Goal: Task Accomplishment & Management: Use online tool/utility

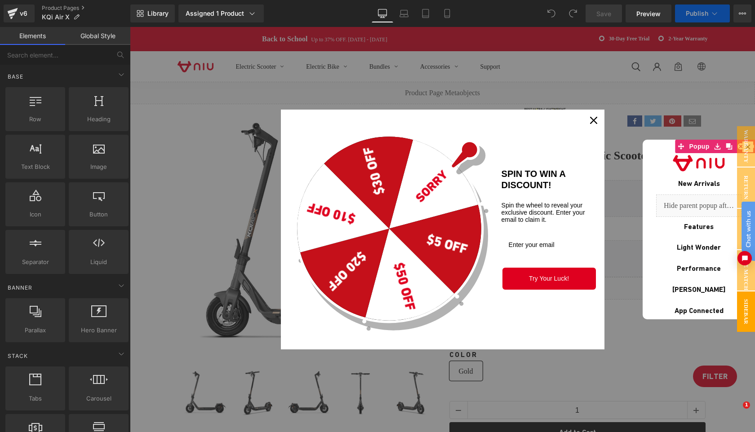
click at [590, 120] on icon "close icon" at bounding box center [593, 120] width 7 height 7
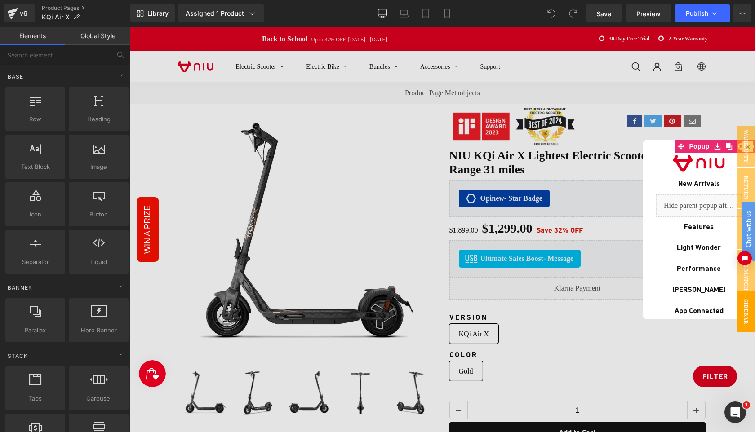
click at [711, 374] on div at bounding box center [442, 229] width 625 height 405
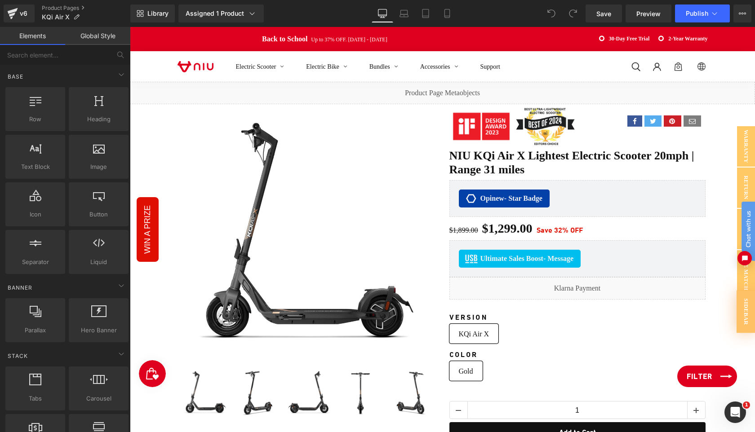
click at [714, 379] on link "Filter" at bounding box center [707, 377] width 60 height 22
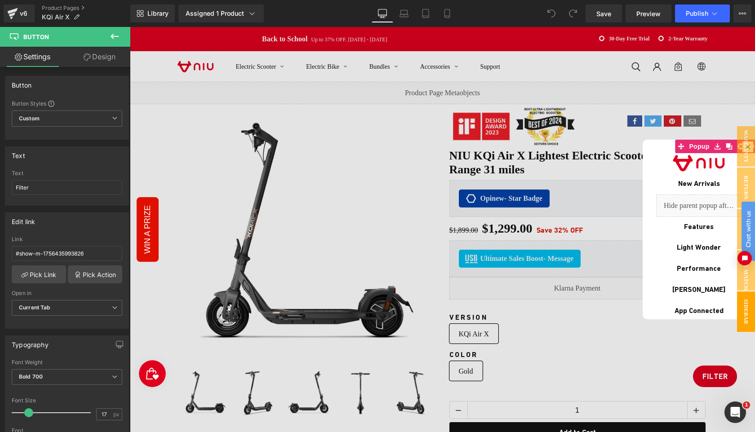
click at [98, 66] on link "Design" at bounding box center [99, 57] width 65 height 20
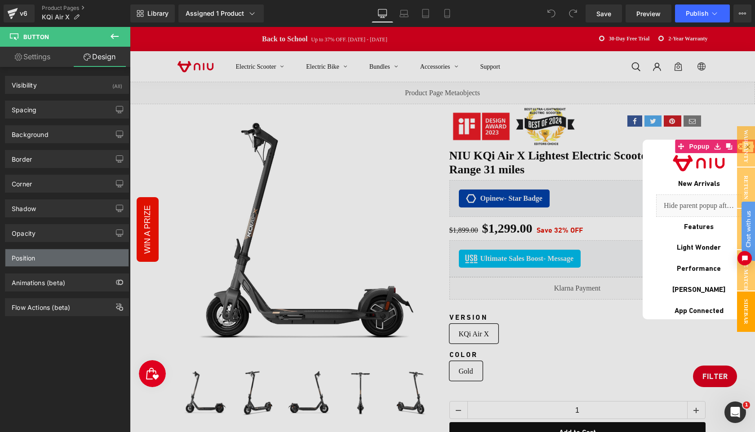
click at [36, 262] on div "Position" at bounding box center [66, 257] width 123 height 17
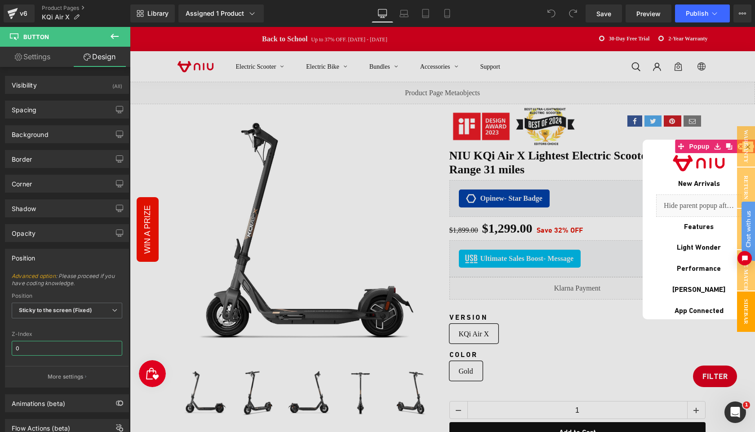
click at [49, 348] on input "0" at bounding box center [67, 348] width 111 height 15
type input "999"
click at [602, 13] on span "Save" at bounding box center [603, 13] width 15 height 9
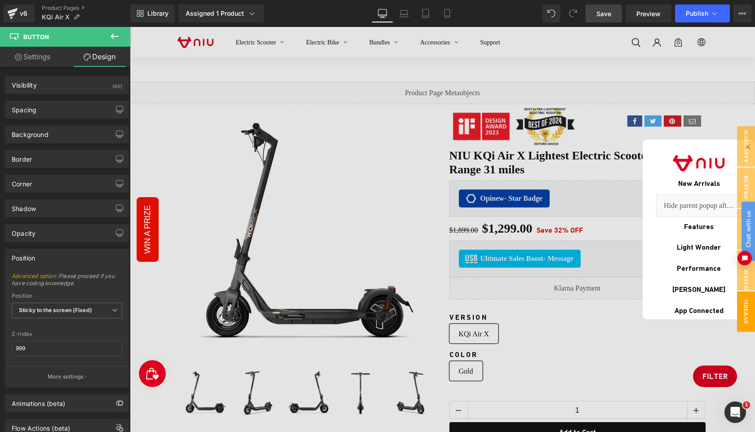
click at [603, 11] on span "Save" at bounding box center [603, 13] width 15 height 9
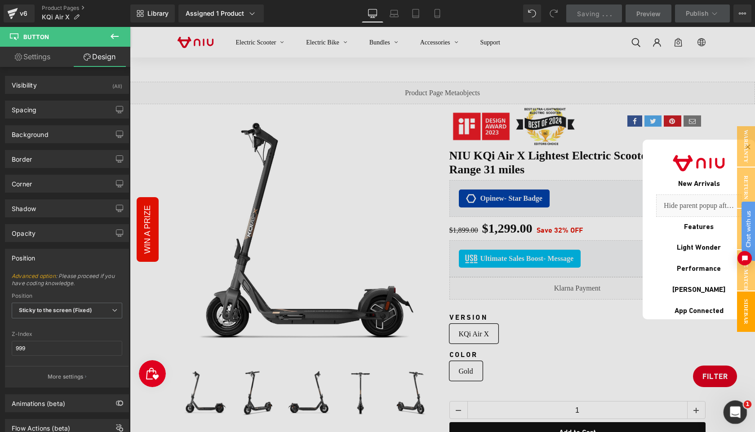
click at [736, 419] on div "Open Intercom Messenger" at bounding box center [734, 411] width 30 height 30
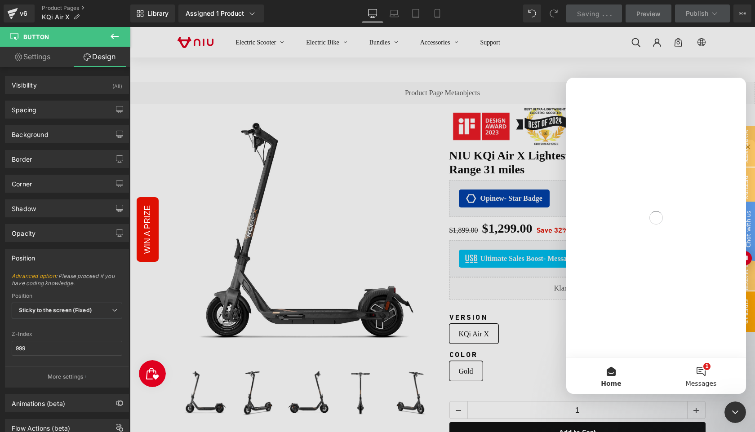
click at [702, 368] on button "1 Messages" at bounding box center [701, 376] width 90 height 36
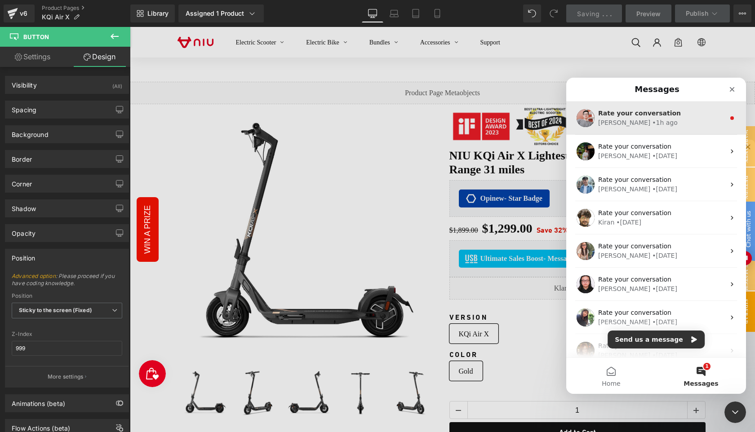
click at [666, 119] on div "Harry • 1h ago" at bounding box center [661, 122] width 127 height 9
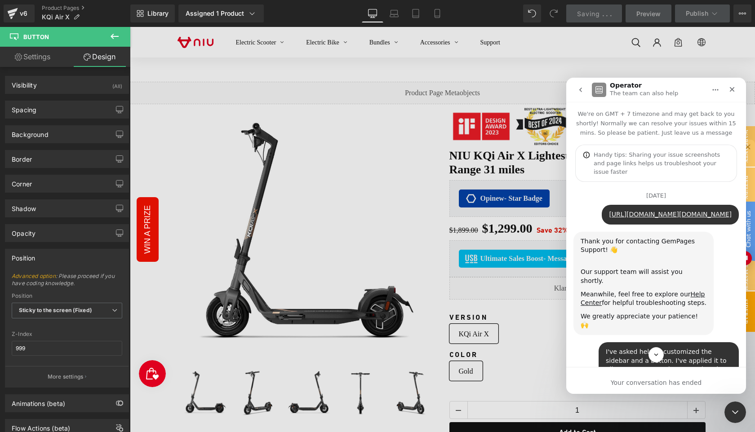
scroll to position [1, 0]
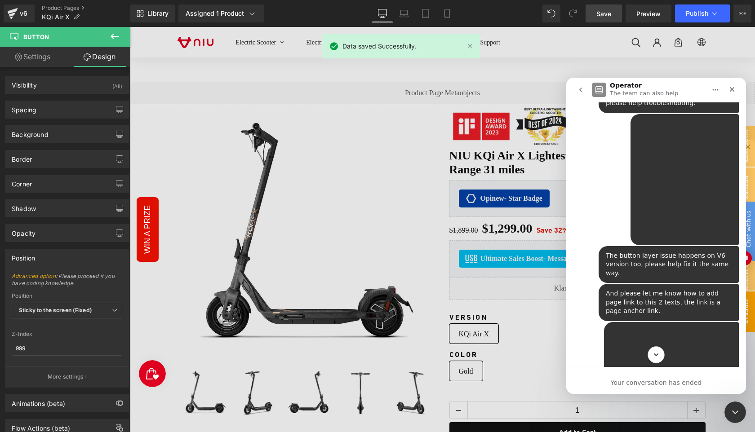
click at [656, 357] on icon "Scroll to bottom" at bounding box center [656, 355] width 8 height 8
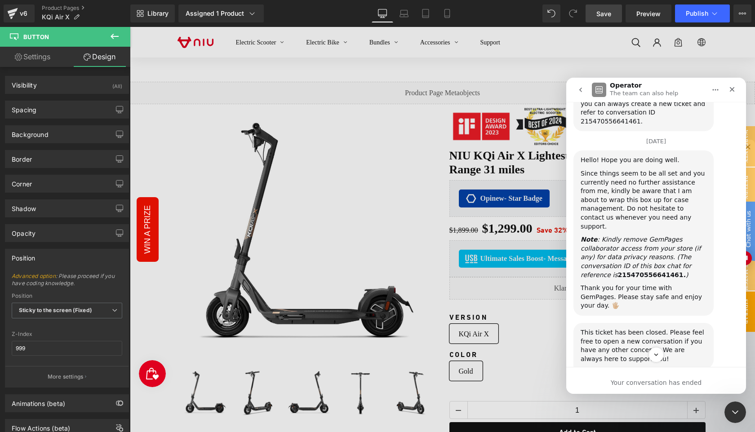
scroll to position [4795, 0]
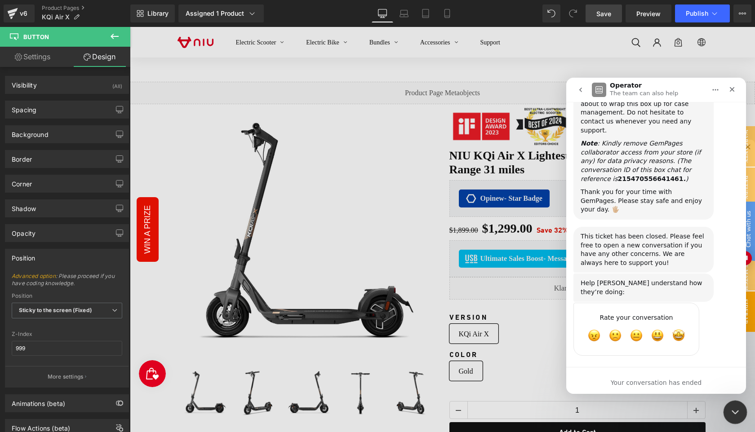
click at [729, 402] on div "Close Intercom Messenger" at bounding box center [734, 412] width 22 height 22
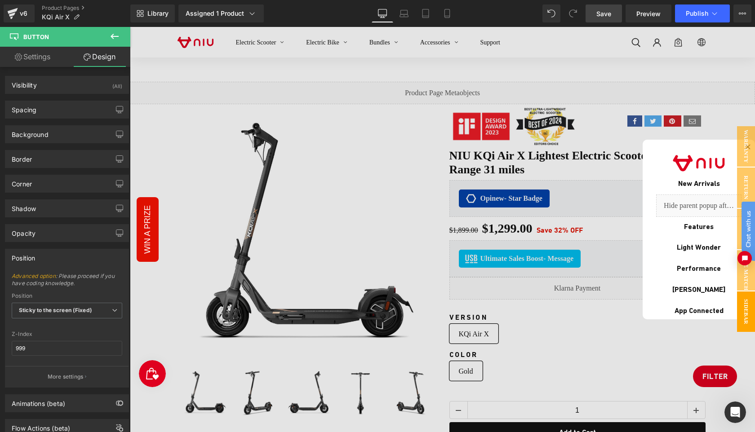
click at [605, 20] on link "Save" at bounding box center [604, 13] width 36 height 18
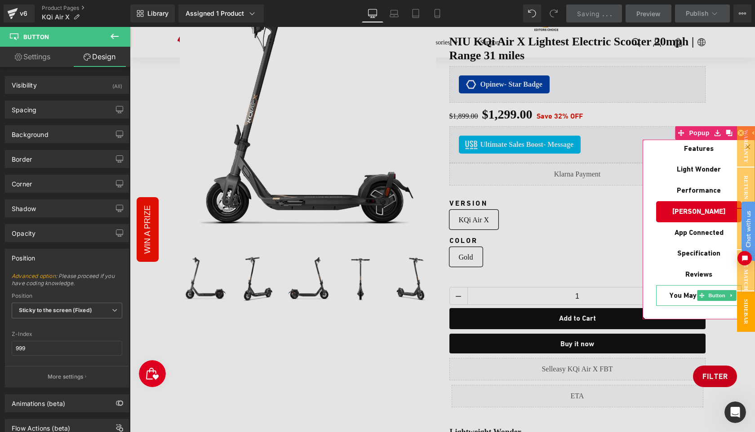
scroll to position [0, 0]
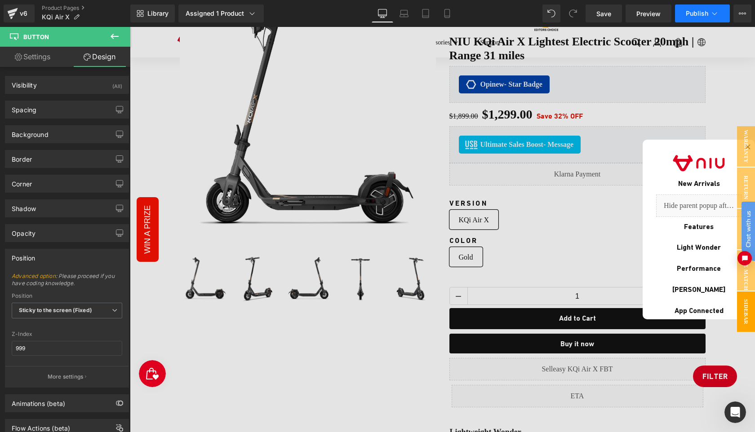
click at [681, 18] on button "Publish" at bounding box center [702, 13] width 55 height 18
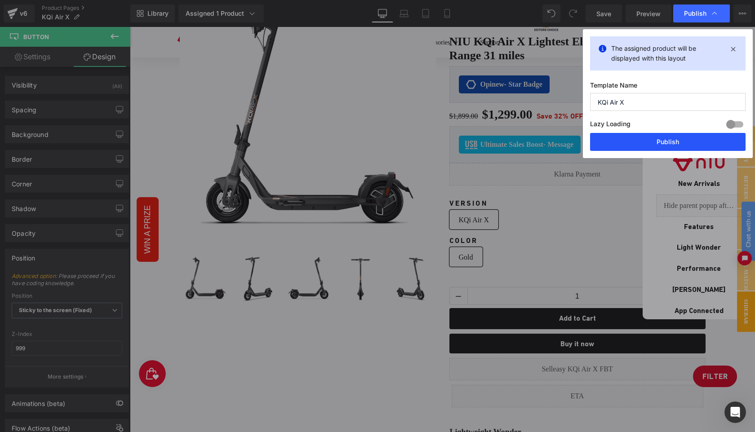
click at [665, 137] on button "Publish" at bounding box center [668, 142] width 156 height 18
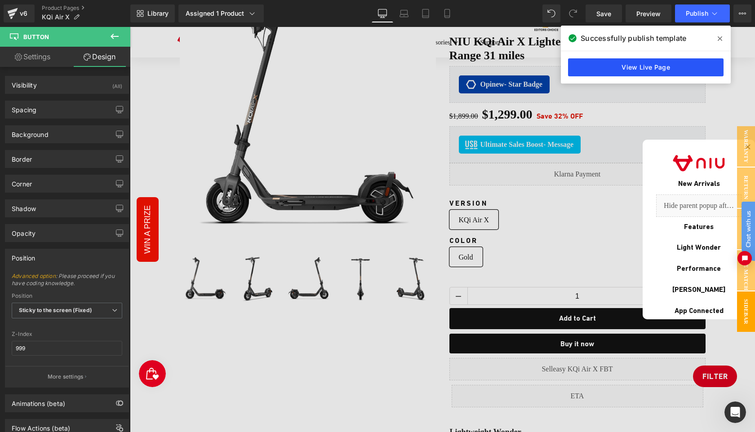
click at [656, 67] on link "View Live Page" at bounding box center [646, 67] width 156 height 18
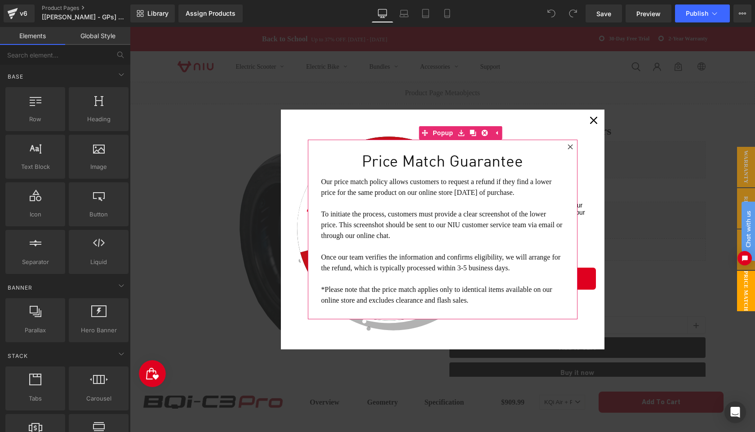
click at [568, 148] on icon at bounding box center [570, 146] width 5 height 5
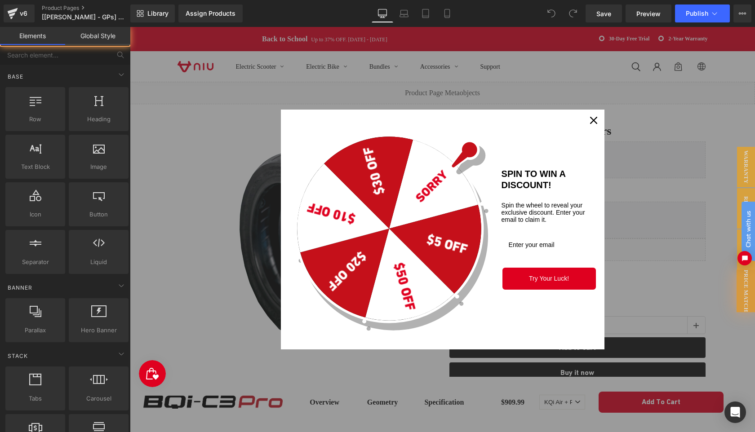
click at [592, 120] on icon "close icon" at bounding box center [593, 120] width 7 height 7
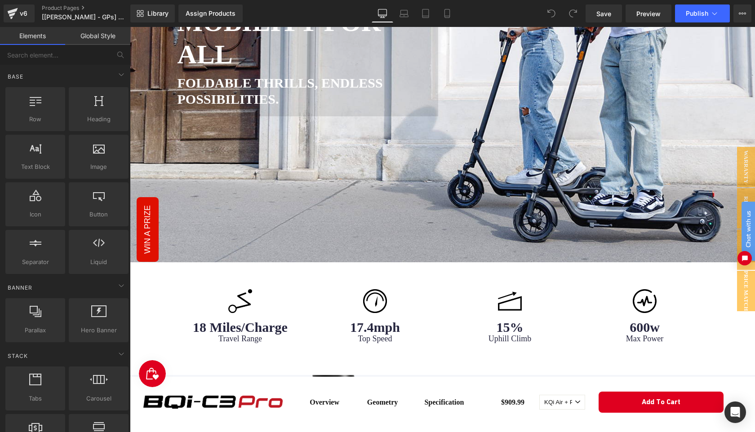
scroll to position [1030, 0]
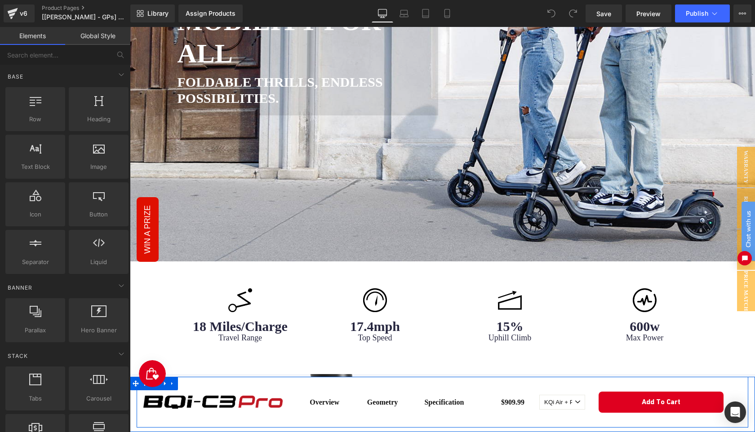
click at [210, 384] on div "Image" at bounding box center [213, 402] width 153 height 51
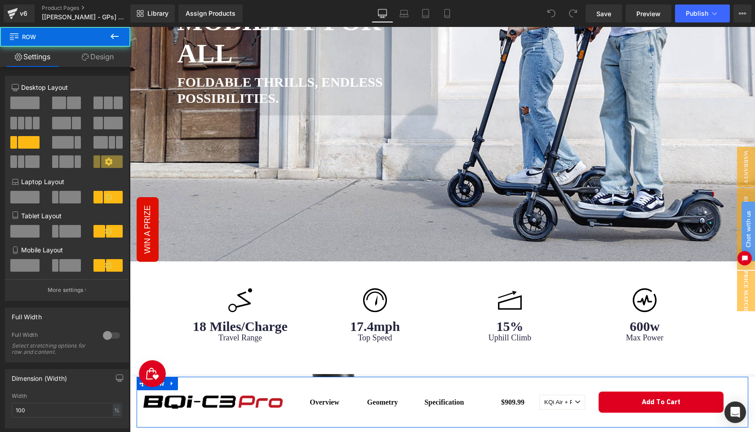
click at [97, 62] on link "Design" at bounding box center [97, 57] width 65 height 20
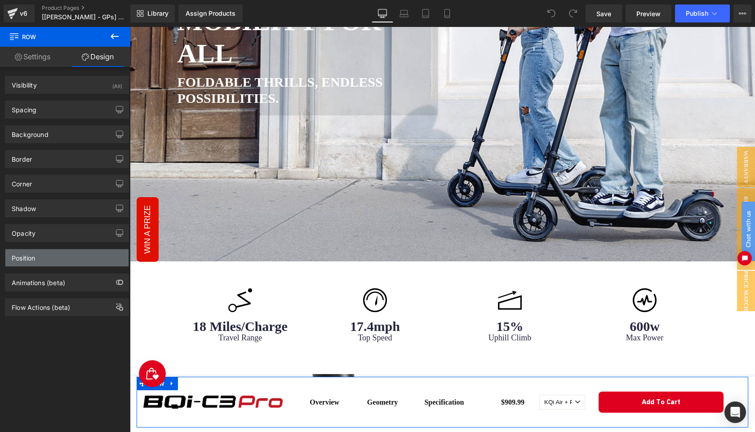
click at [64, 258] on div "Position" at bounding box center [66, 257] width 123 height 17
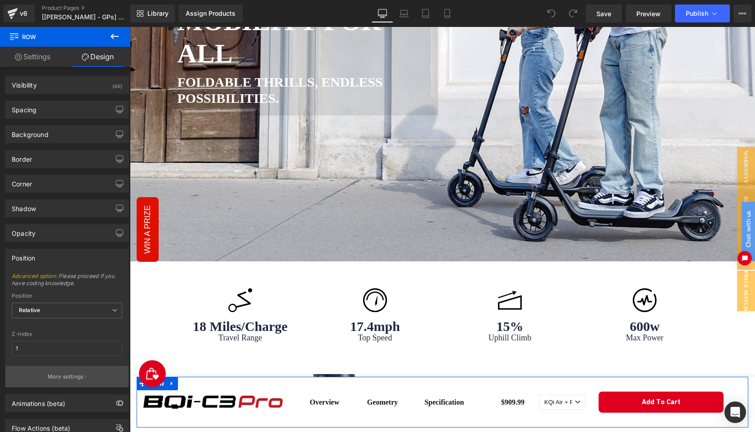
click at [71, 376] on p "More settings" at bounding box center [66, 377] width 36 height 8
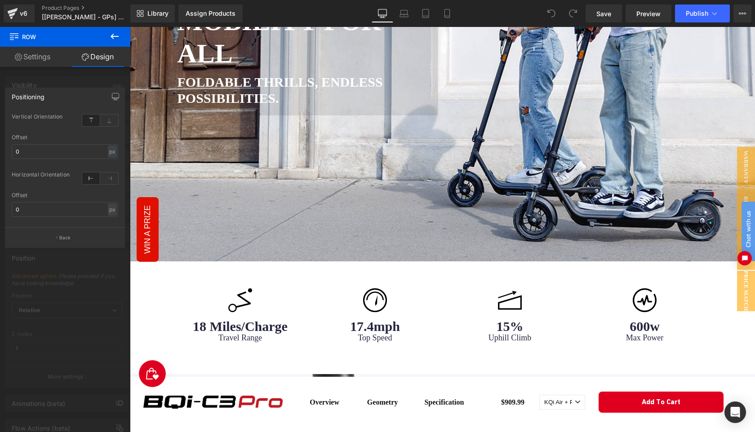
click at [120, 36] on button at bounding box center [114, 37] width 31 height 20
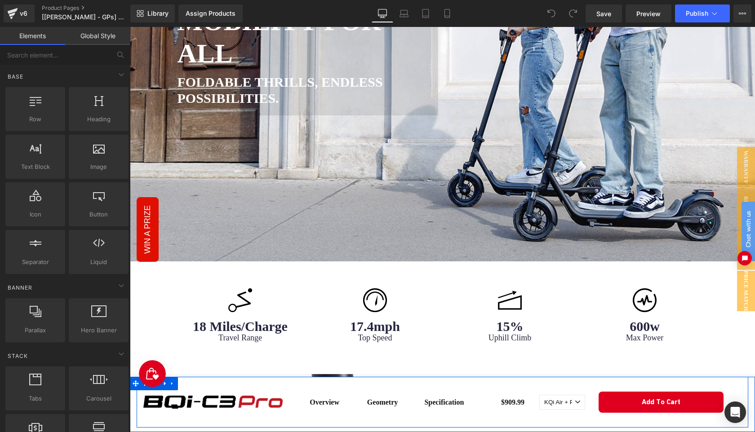
click at [267, 383] on div "Image" at bounding box center [213, 402] width 153 height 51
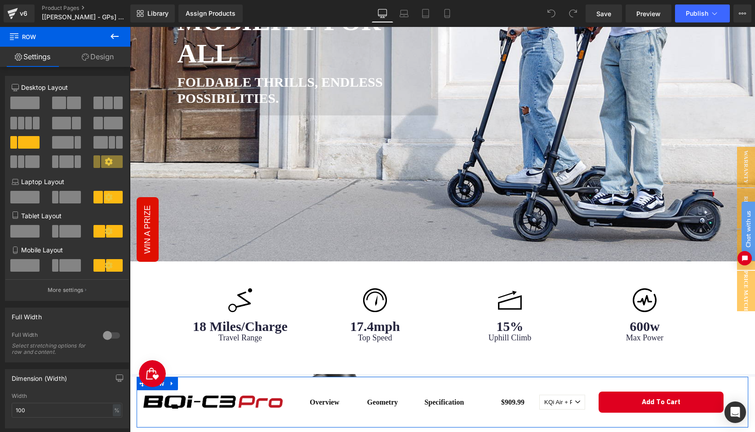
click at [97, 47] on link "Design" at bounding box center [97, 57] width 65 height 20
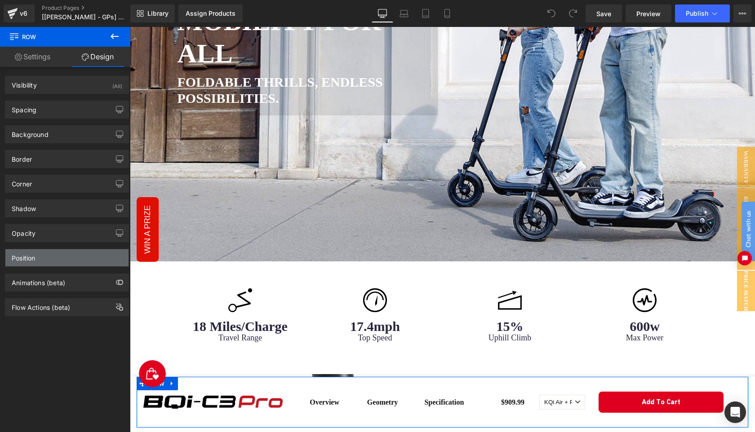
click at [67, 262] on div "Position" at bounding box center [66, 257] width 123 height 17
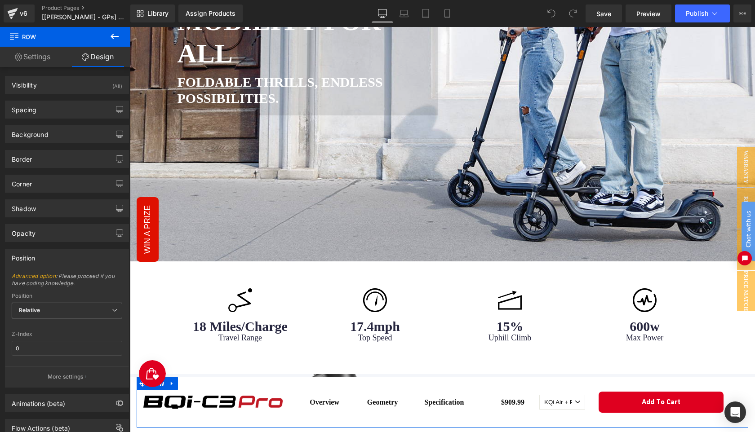
click at [102, 312] on span "Relative" at bounding box center [67, 311] width 111 height 16
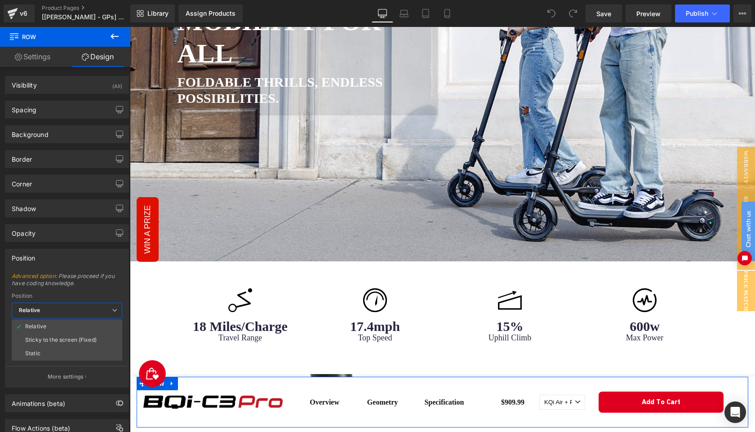
click at [94, 288] on span "Advanced option : Please proceed if you have coding knowledge." at bounding box center [67, 283] width 111 height 20
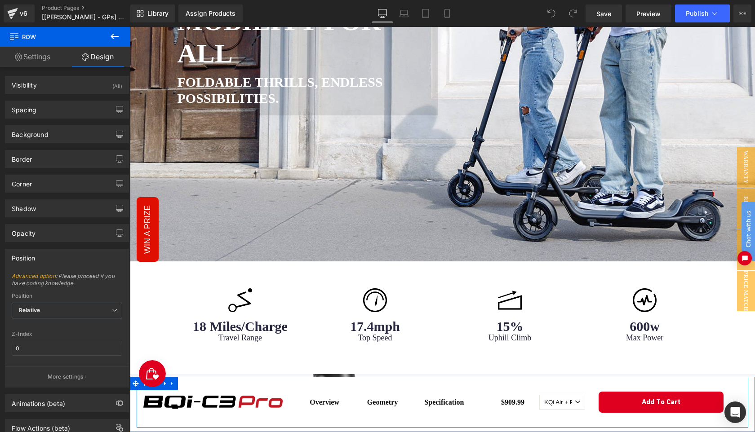
click at [280, 385] on div "Image" at bounding box center [213, 402] width 153 height 51
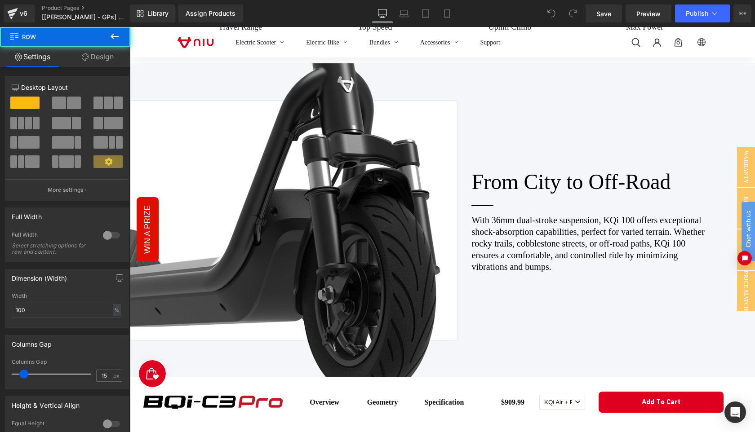
scroll to position [1346, 0]
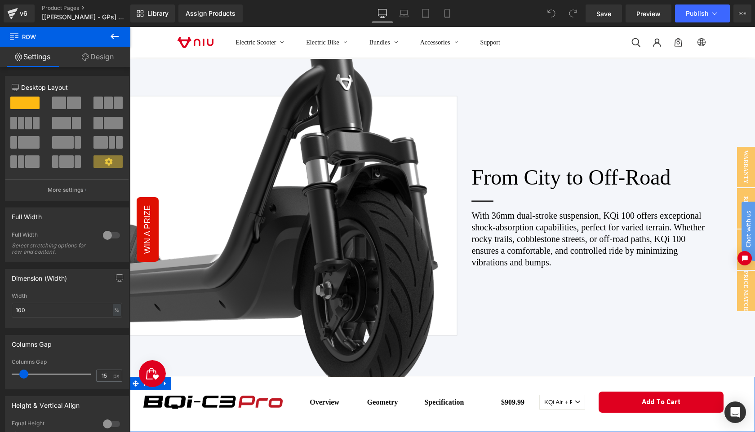
click at [103, 56] on link "Design" at bounding box center [97, 57] width 65 height 20
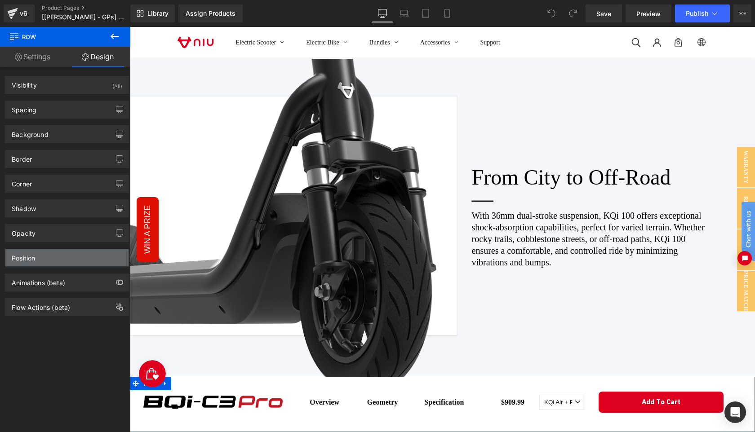
click at [63, 258] on div "Position" at bounding box center [66, 257] width 123 height 17
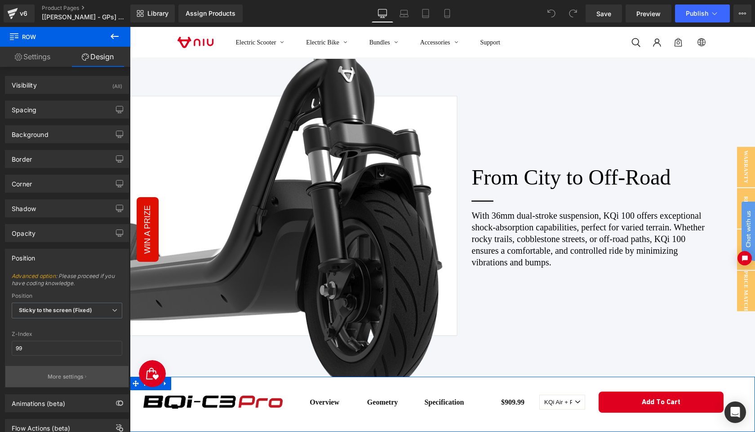
click at [73, 375] on p "More settings" at bounding box center [66, 377] width 36 height 8
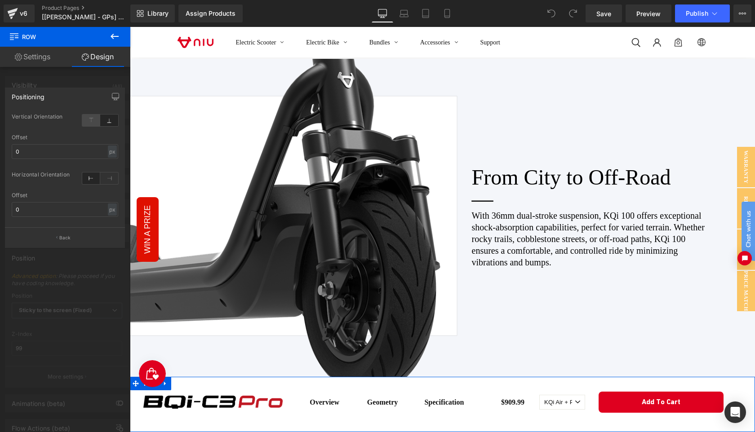
click at [94, 121] on icon at bounding box center [91, 121] width 18 height 12
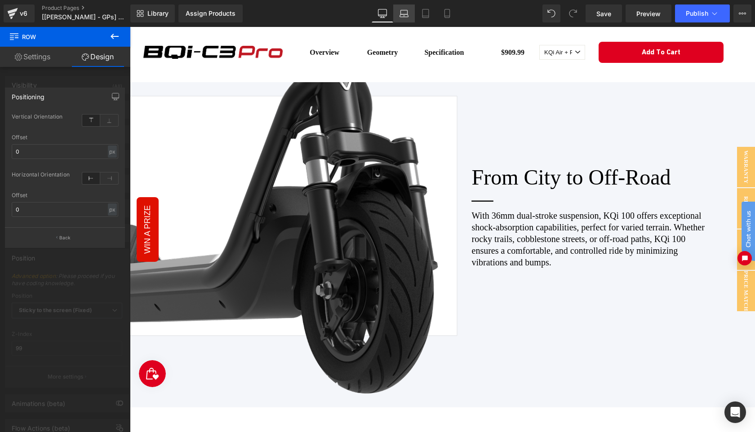
click at [407, 12] on icon at bounding box center [404, 13] width 9 height 9
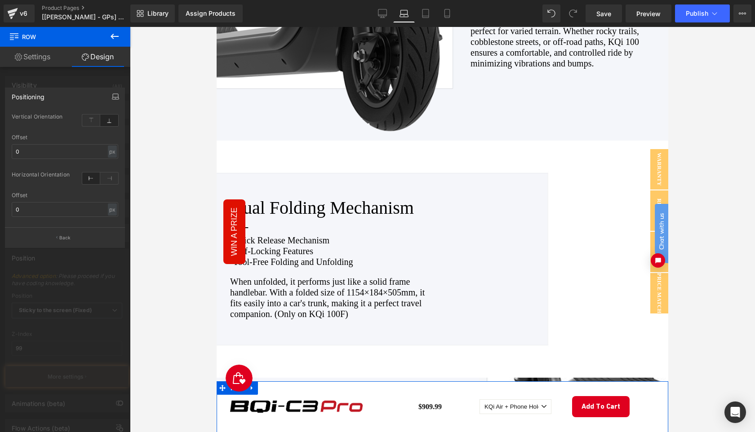
scroll to position [1561, 0]
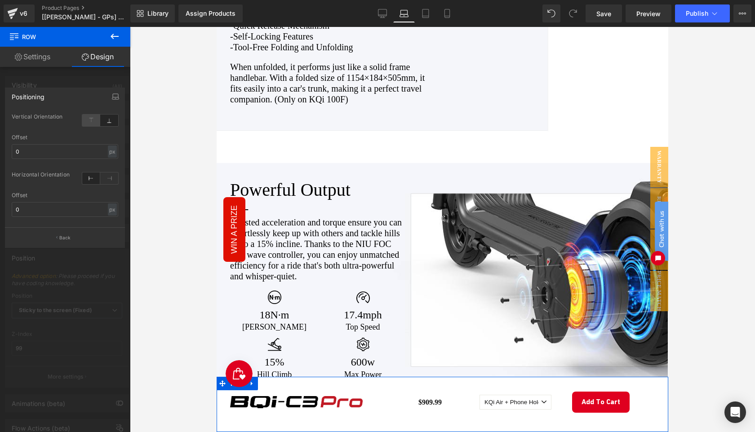
click at [91, 119] on icon at bounding box center [91, 121] width 18 height 12
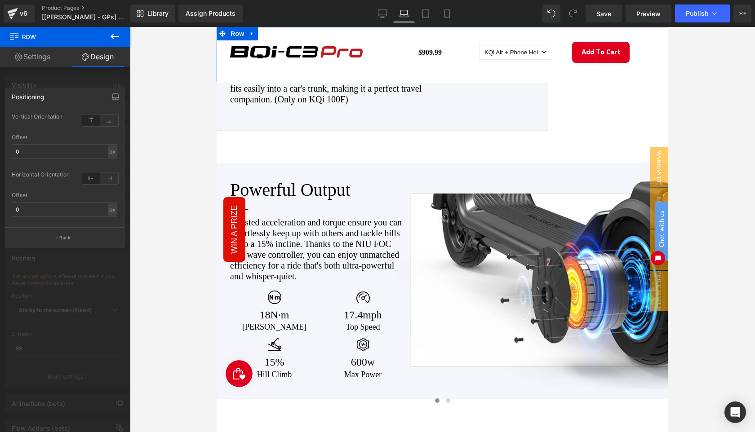
click at [116, 96] on icon "button" at bounding box center [115, 96] width 7 height 7
click at [83, 118] on button "Tablet" at bounding box center [77, 115] width 26 height 15
click at [105, 118] on button "Mobile" at bounding box center [103, 115] width 27 height 15
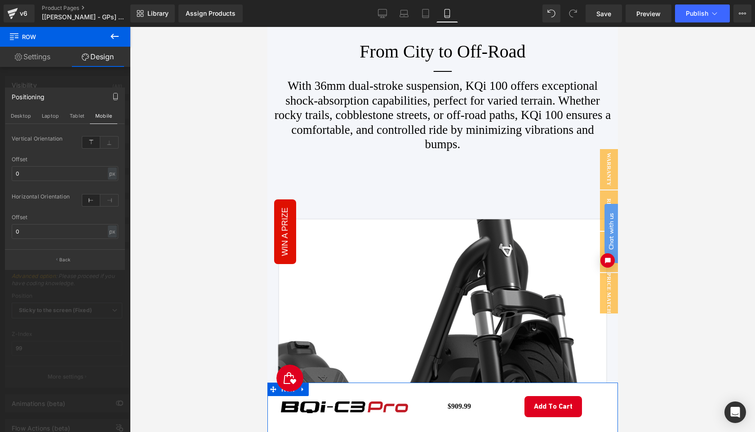
scroll to position [1776, 0]
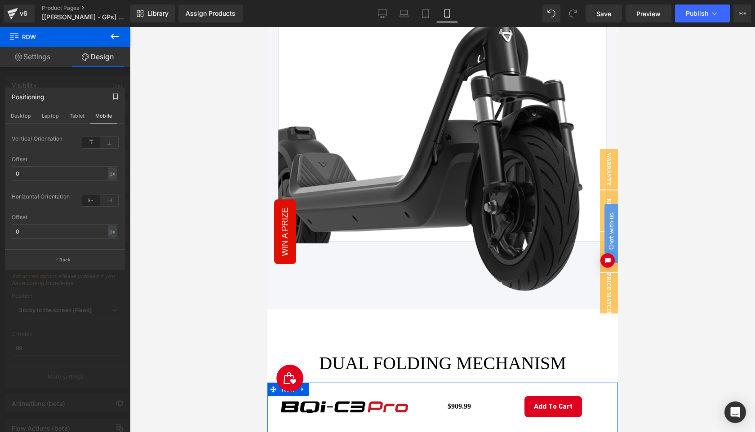
click at [94, 140] on icon at bounding box center [91, 143] width 18 height 12
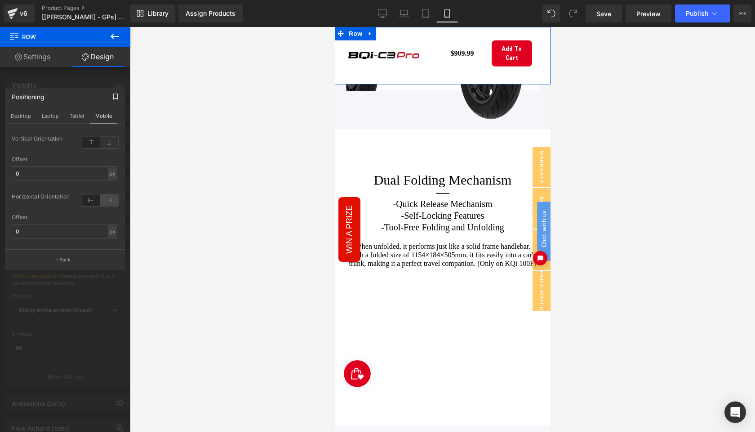
click at [109, 201] on icon at bounding box center [109, 201] width 18 height 12
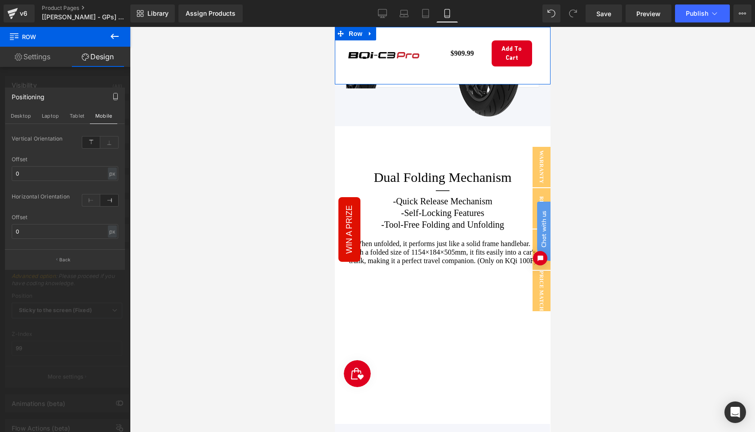
scroll to position [1763, 0]
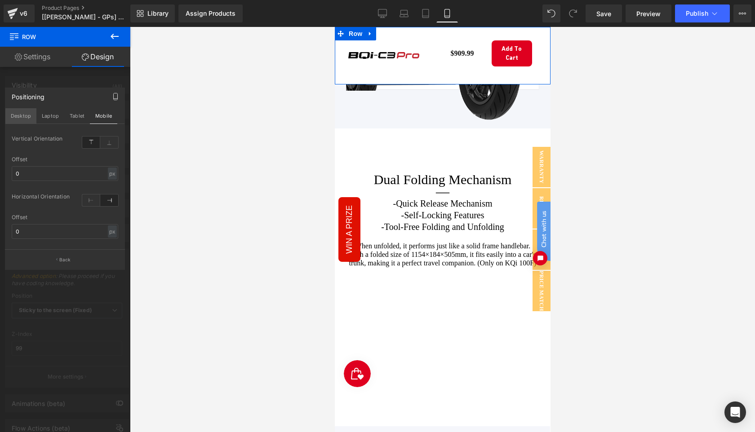
drag, startPoint x: 21, startPoint y: 116, endPoint x: 5, endPoint y: 50, distance: 67.8
click at [21, 116] on button "Desktop" at bounding box center [20, 115] width 31 height 15
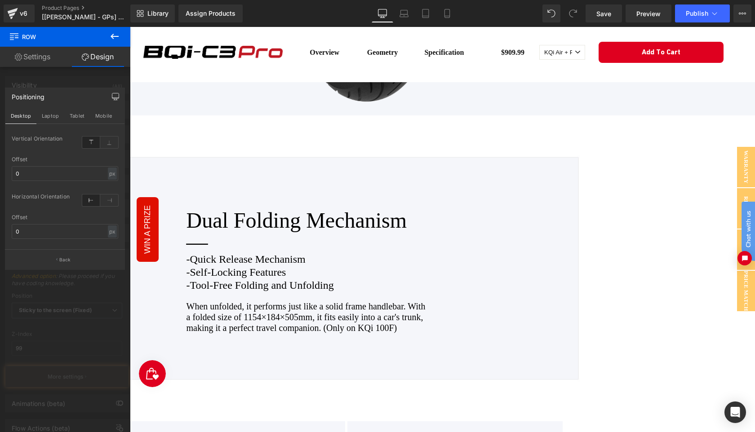
scroll to position [1638, 0]
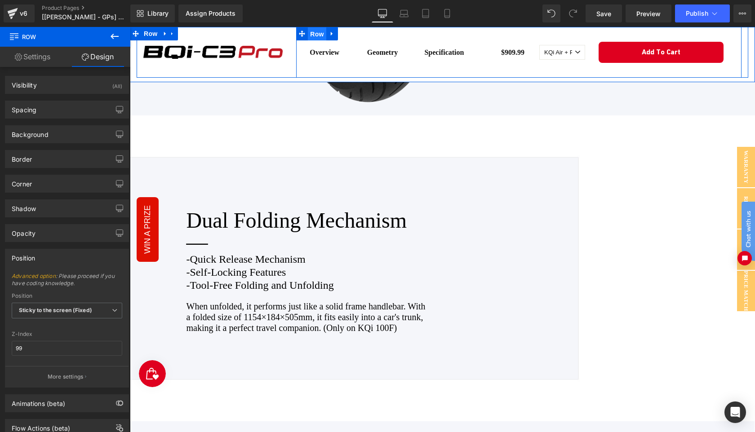
click at [315, 36] on span "Row" at bounding box center [317, 33] width 18 height 13
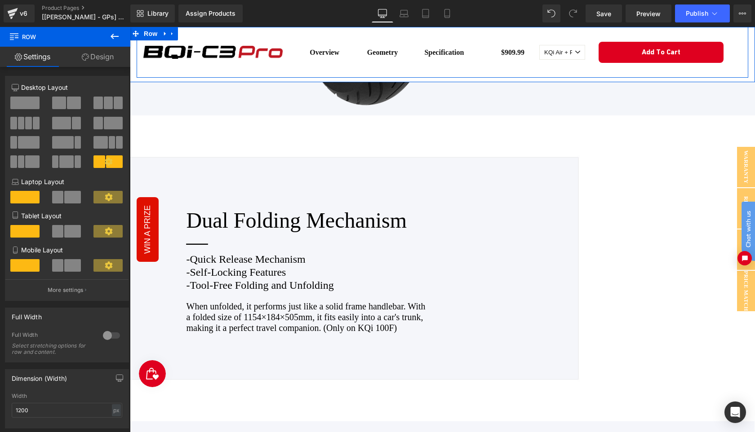
click at [261, 71] on div "Image" at bounding box center [213, 52] width 153 height 51
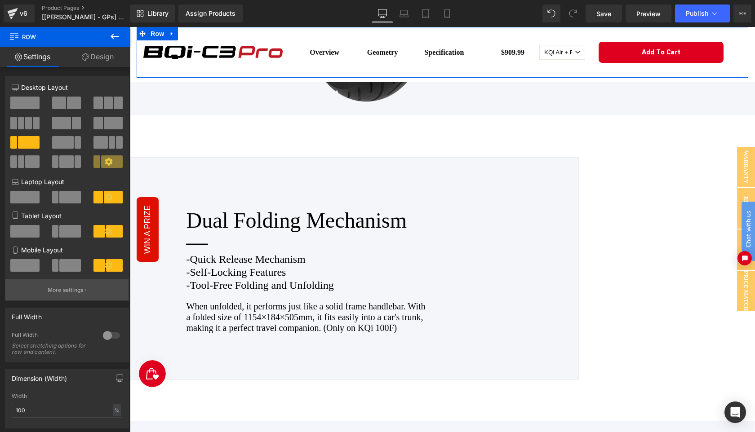
click at [65, 293] on p "More settings" at bounding box center [66, 290] width 36 height 8
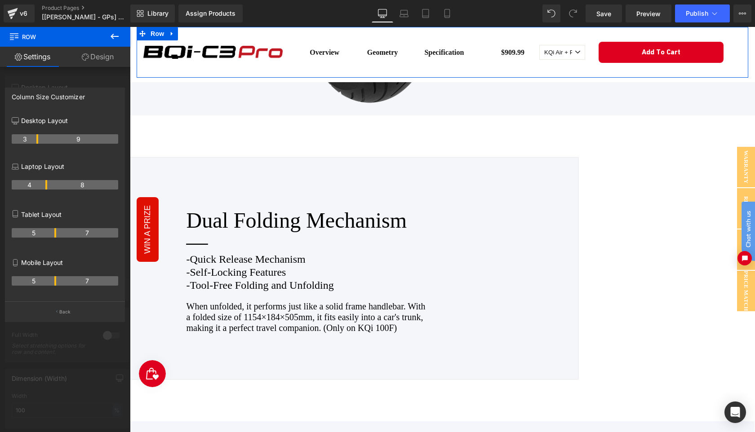
click at [45, 187] on tr "4 8" at bounding box center [65, 184] width 107 height 9
click at [39, 188] on tr "4 8" at bounding box center [65, 184] width 107 height 9
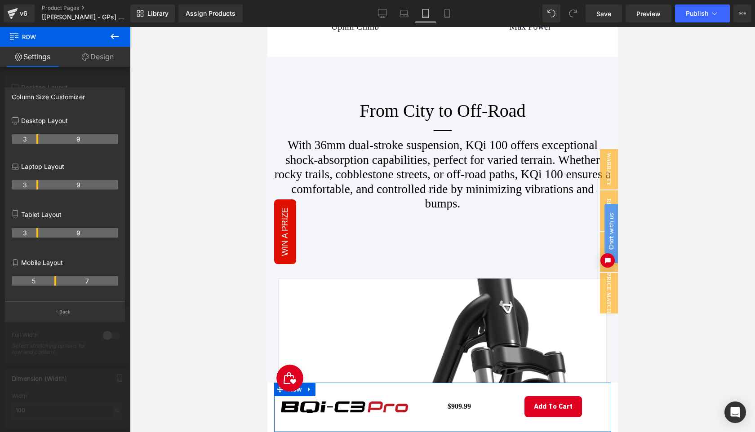
scroll to position [1721, 0]
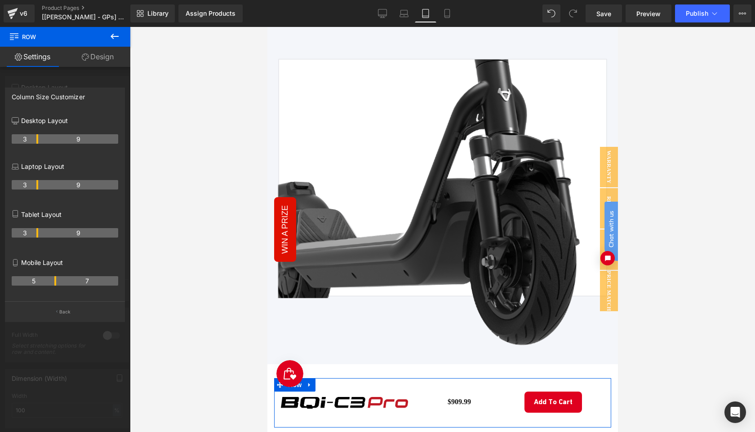
drag, startPoint x: 55, startPoint y: 234, endPoint x: 39, endPoint y: 236, distance: 15.8
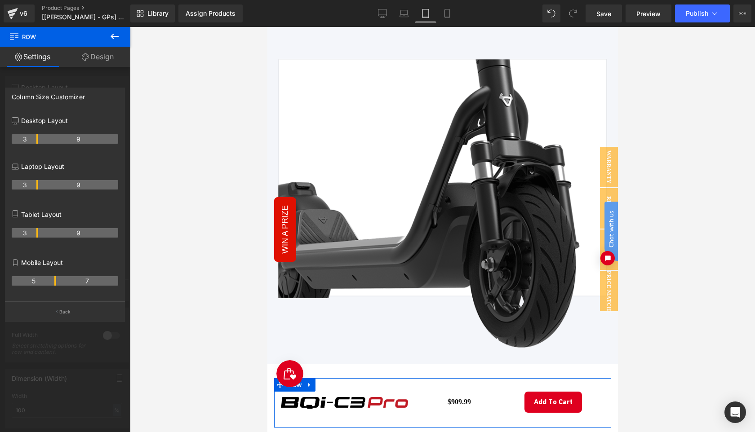
click at [39, 236] on tr "3 9" at bounding box center [65, 232] width 107 height 9
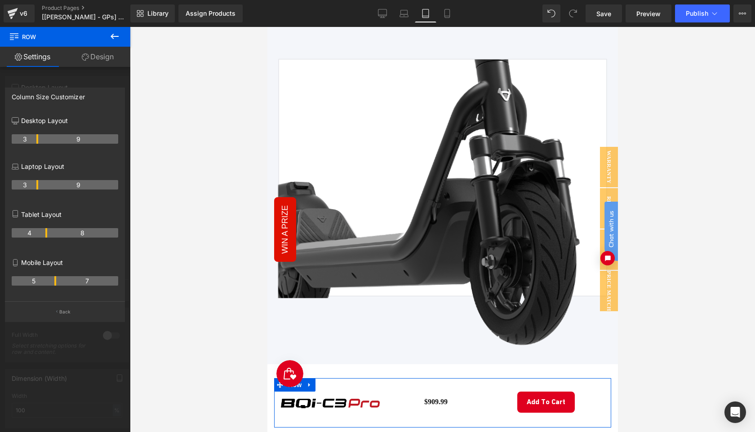
drag, startPoint x: 38, startPoint y: 236, endPoint x: 49, endPoint y: 245, distance: 14.7
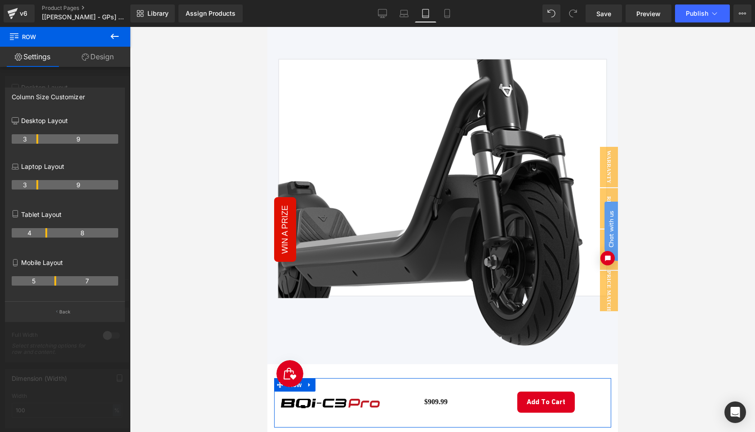
click at [47, 236] on tr "4 8" at bounding box center [65, 232] width 107 height 9
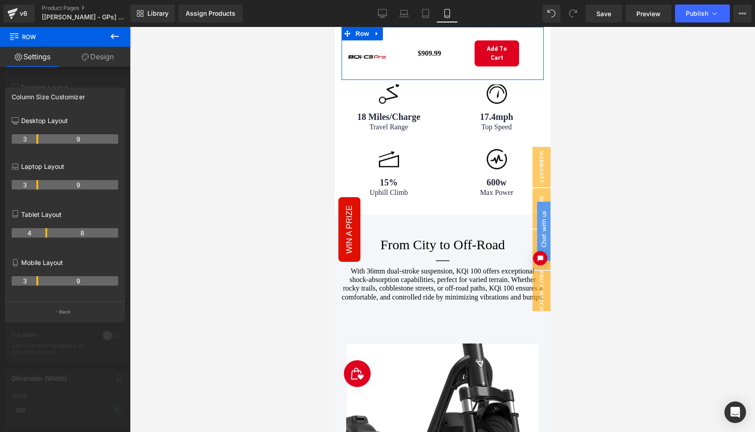
scroll to position [1352, 0]
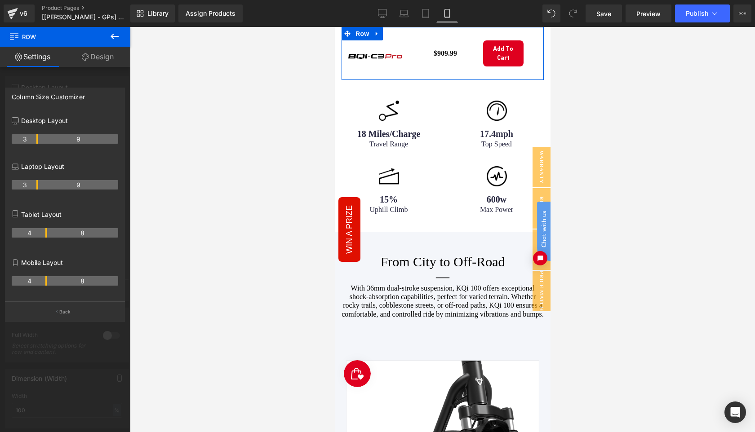
drag, startPoint x: 54, startPoint y: 284, endPoint x: 42, endPoint y: 284, distance: 12.1
click at [42, 284] on th "4" at bounding box center [30, 280] width 36 height 9
click at [63, 312] on p "Back" at bounding box center [65, 312] width 12 height 7
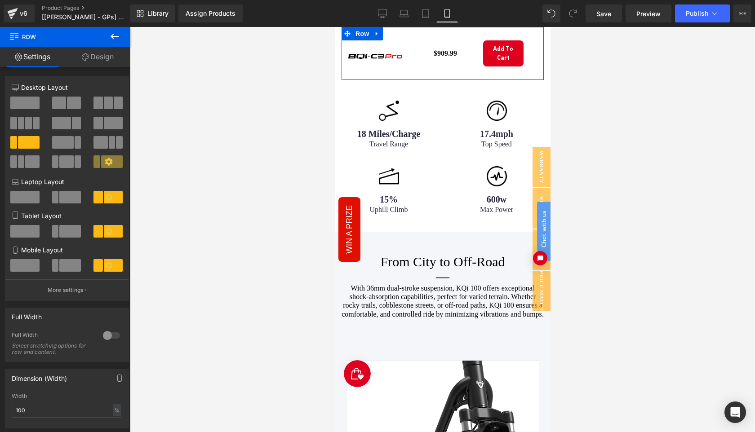
click at [96, 55] on link "Design" at bounding box center [97, 57] width 65 height 20
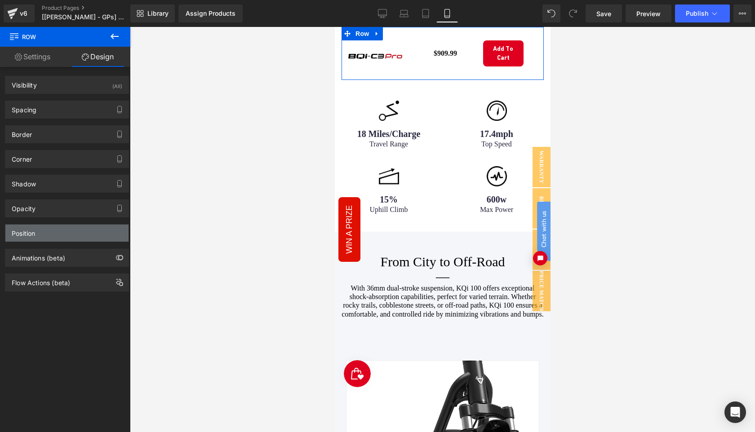
click at [67, 231] on div "Position" at bounding box center [66, 233] width 123 height 17
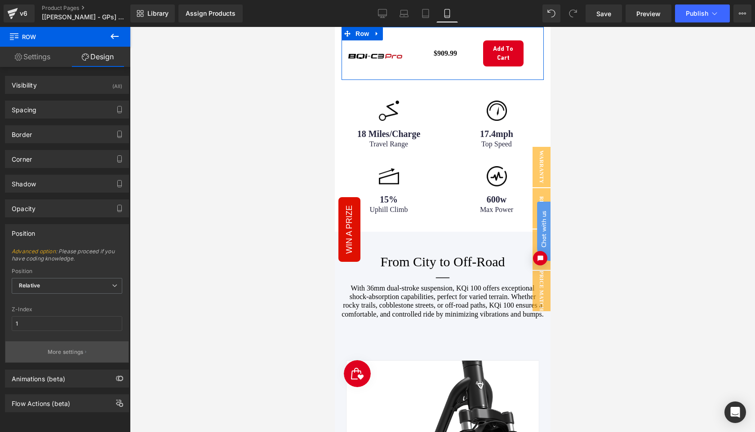
click at [77, 354] on p "More settings" at bounding box center [66, 352] width 36 height 8
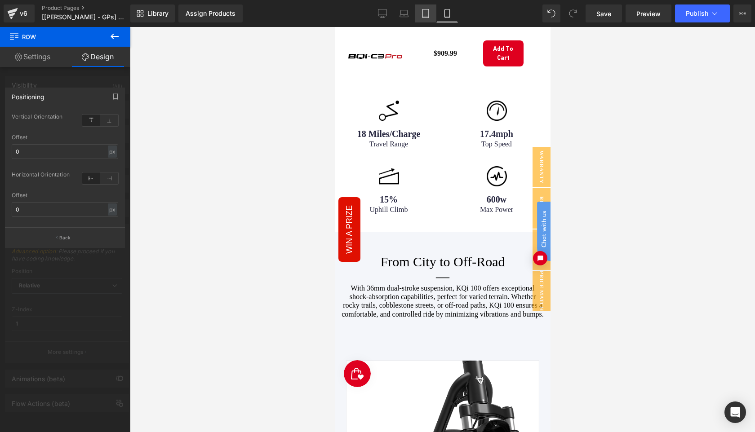
click at [429, 10] on icon at bounding box center [426, 13] width 6 height 9
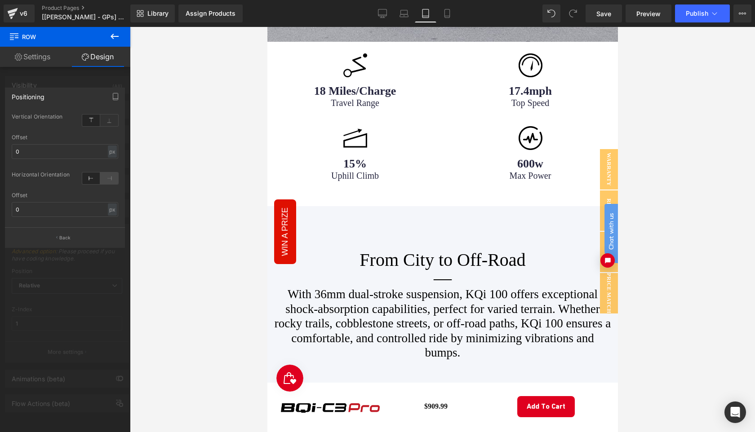
scroll to position [1574, 0]
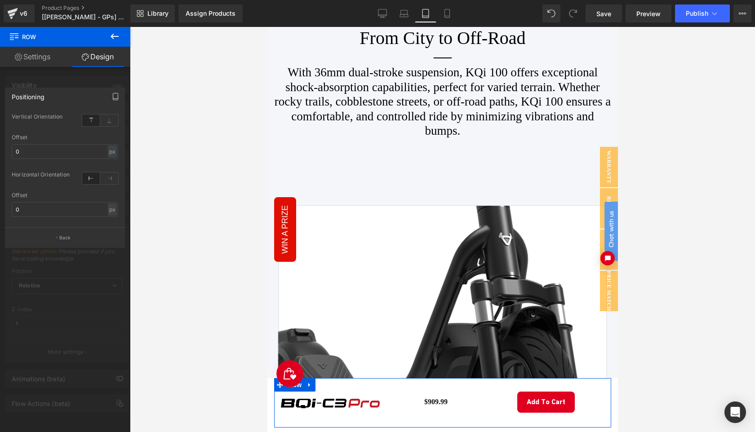
click at [114, 97] on icon "button" at bounding box center [115, 96] width 7 height 7
click at [93, 143] on icon at bounding box center [91, 143] width 18 height 12
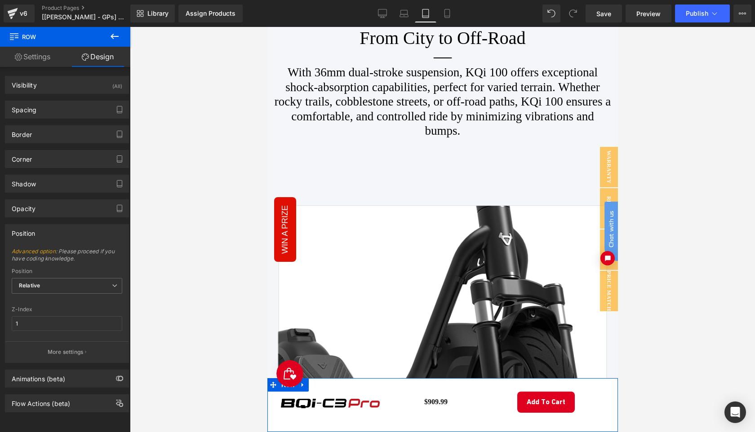
click at [273, 414] on div "Image Overview Text Block Geometry Text Block Specification Text Block Row $909…" at bounding box center [442, 402] width 351 height 49
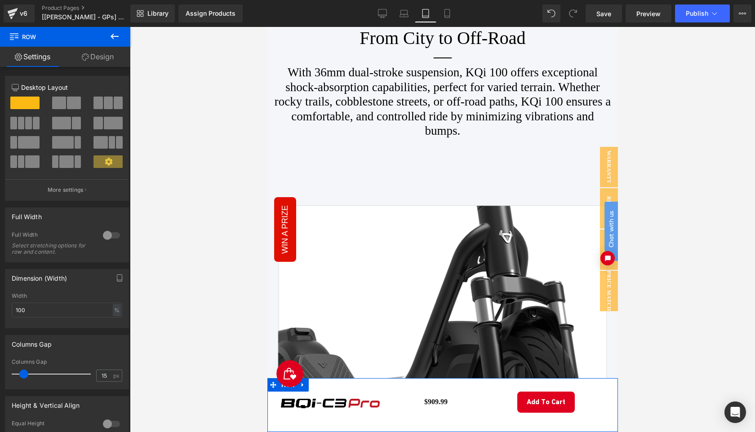
click at [104, 64] on link "Design" at bounding box center [97, 57] width 65 height 20
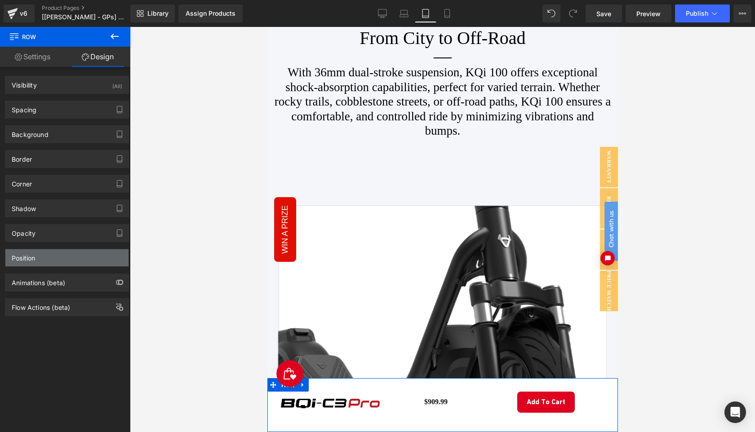
click at [67, 256] on div "Position" at bounding box center [66, 257] width 123 height 17
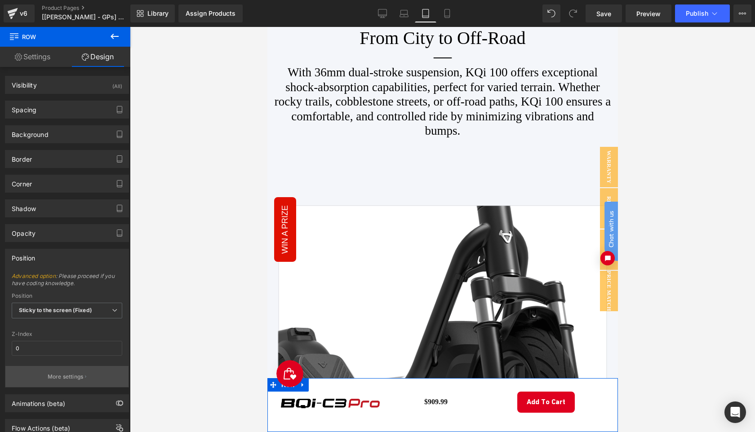
click at [74, 381] on button "More settings" at bounding box center [66, 376] width 123 height 21
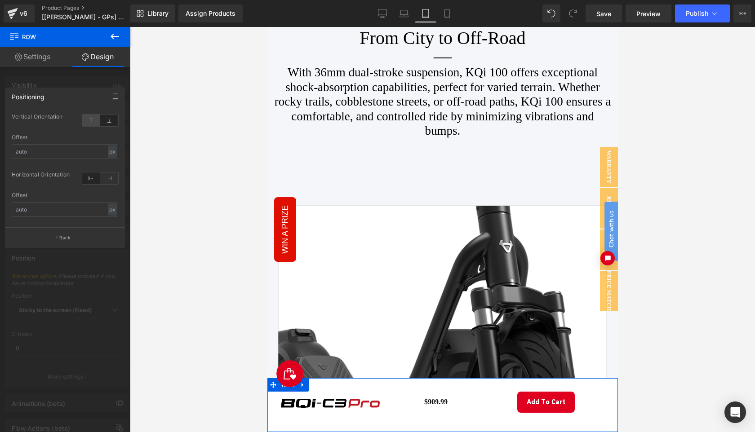
click at [90, 120] on icon at bounding box center [91, 121] width 18 height 12
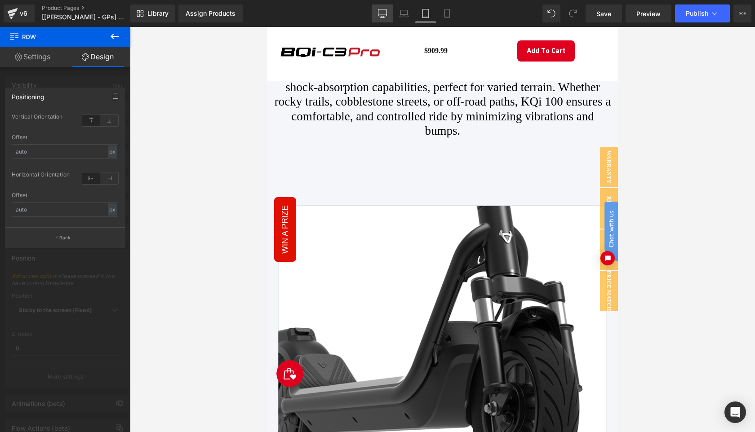
click at [382, 16] on icon at bounding box center [382, 12] width 9 height 7
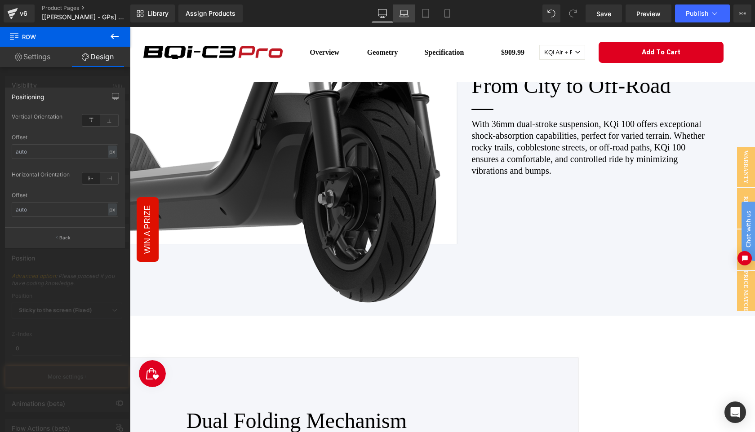
scroll to position [1446, 0]
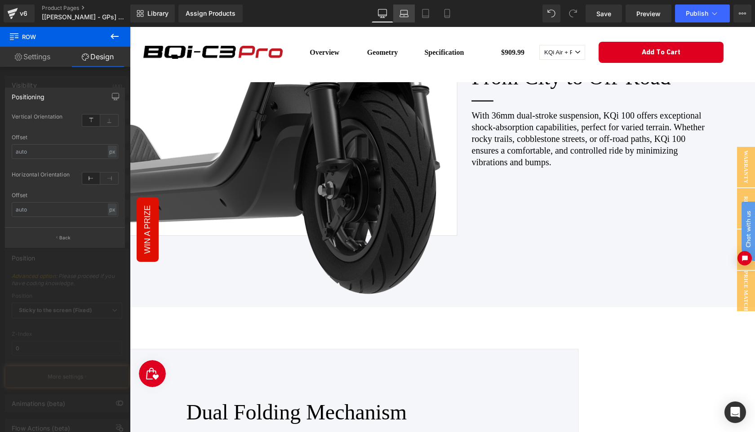
click at [405, 16] on icon at bounding box center [404, 16] width 1 height 0
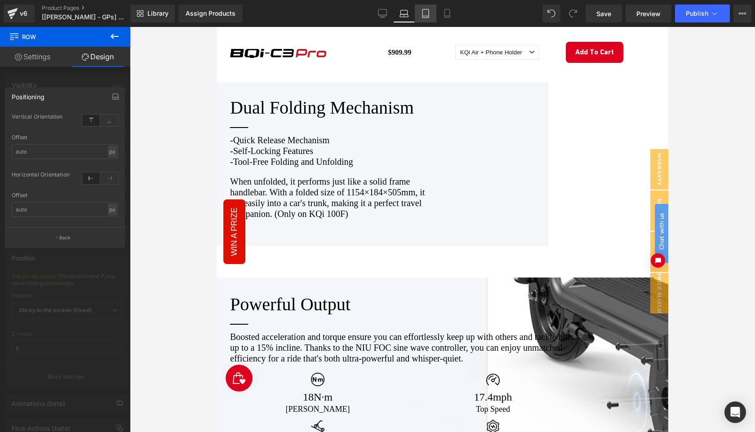
scroll to position [1309, 0]
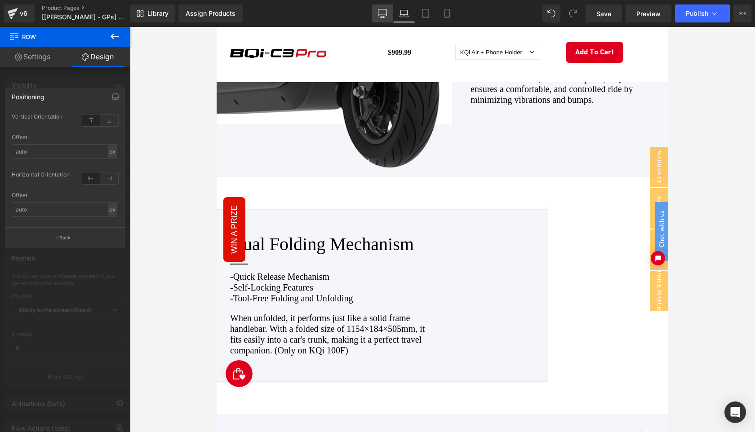
click at [386, 16] on icon at bounding box center [382, 12] width 9 height 7
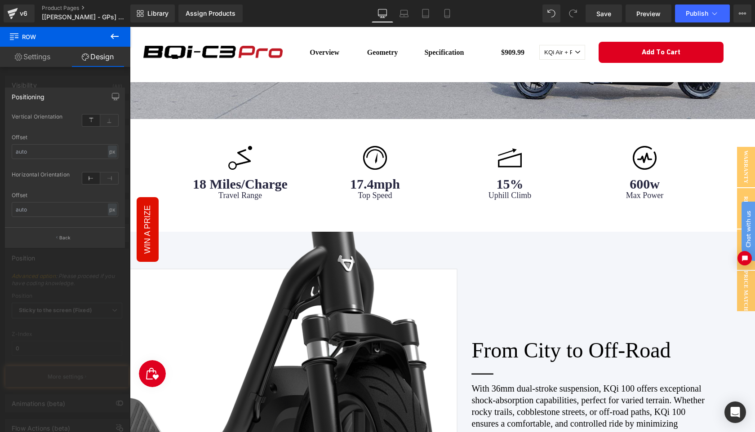
scroll to position [1181, 0]
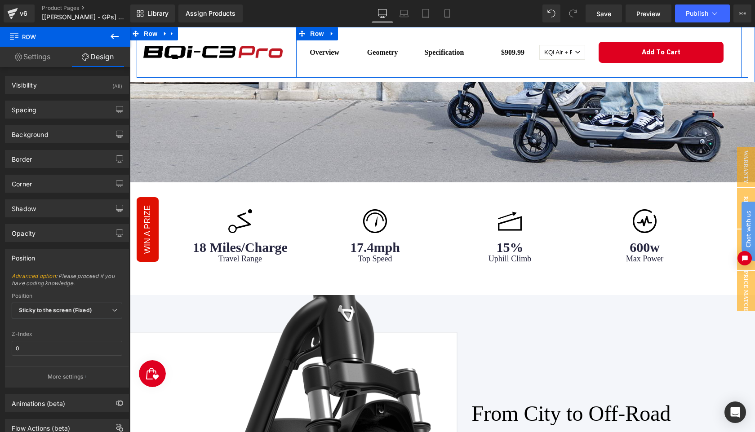
scroll to position [1069, 0]
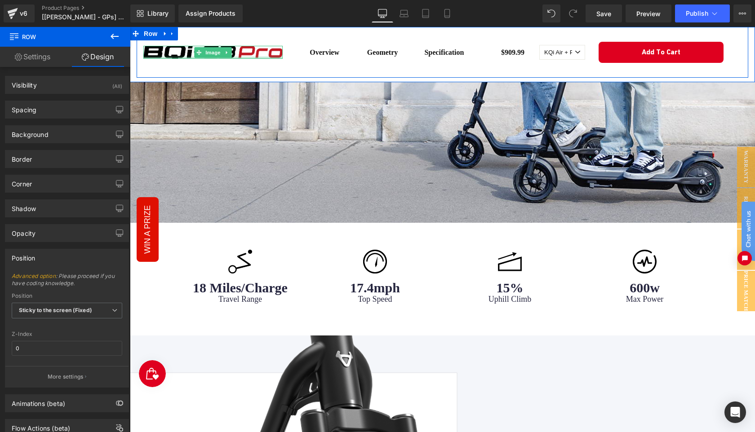
click at [250, 57] on div at bounding box center [212, 58] width 139 height 2
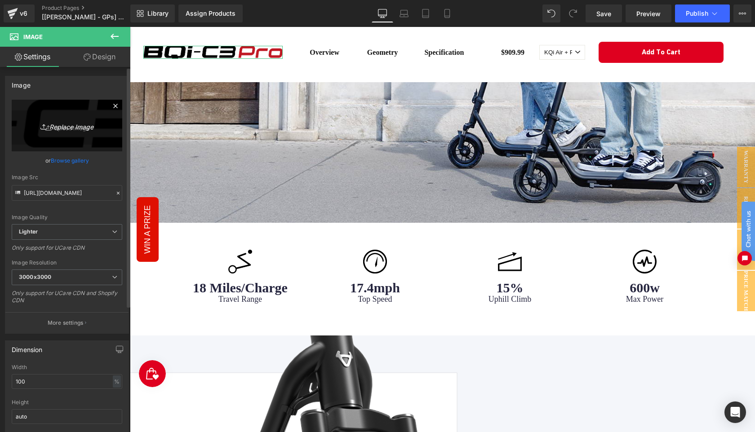
click at [74, 132] on link "Replace Image" at bounding box center [67, 126] width 111 height 52
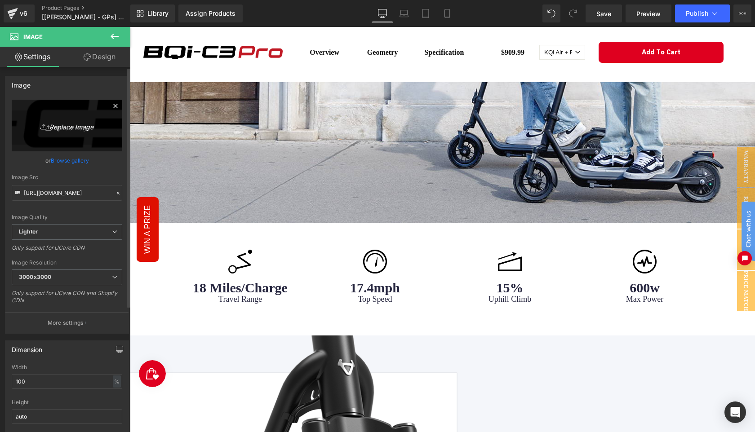
type input "C:\fakepath\AIR.png"
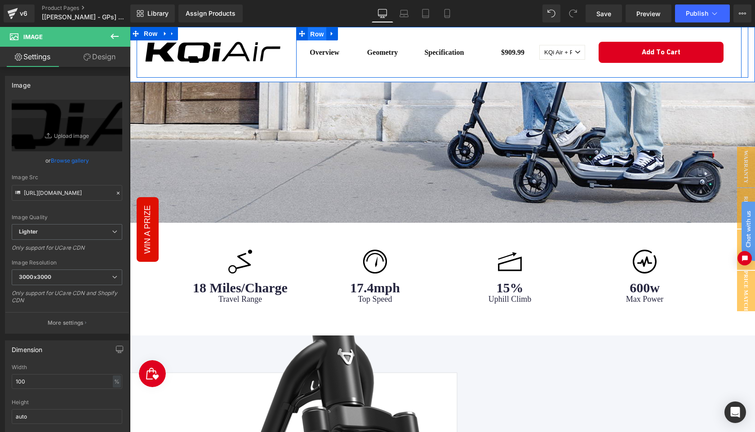
click at [313, 35] on span "Row" at bounding box center [317, 33] width 18 height 13
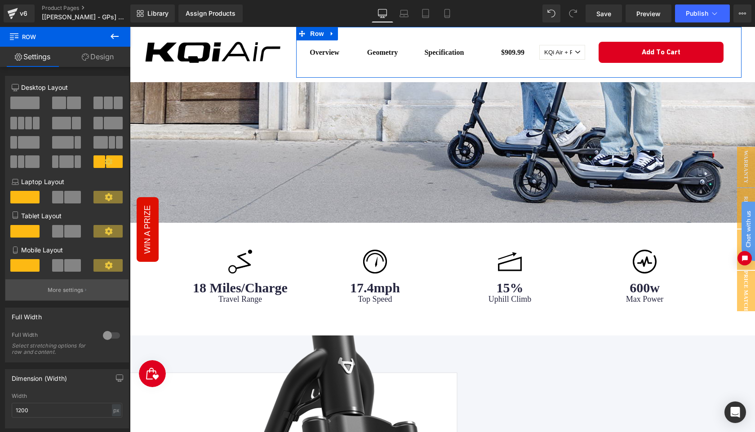
click at [63, 293] on p "More settings" at bounding box center [66, 290] width 36 height 8
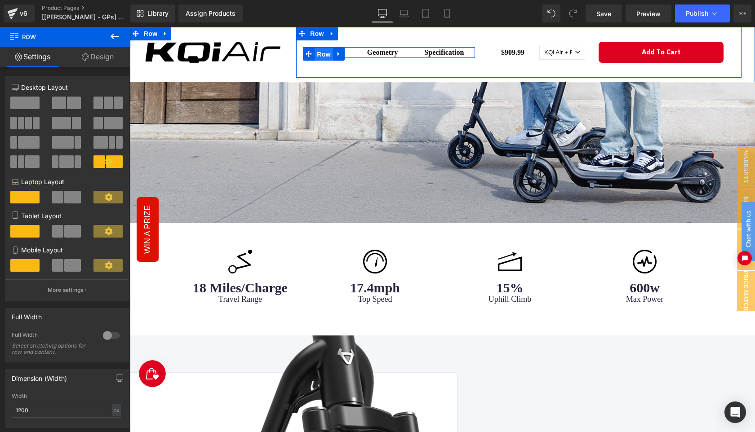
click at [321, 55] on span "Row" at bounding box center [324, 54] width 18 height 13
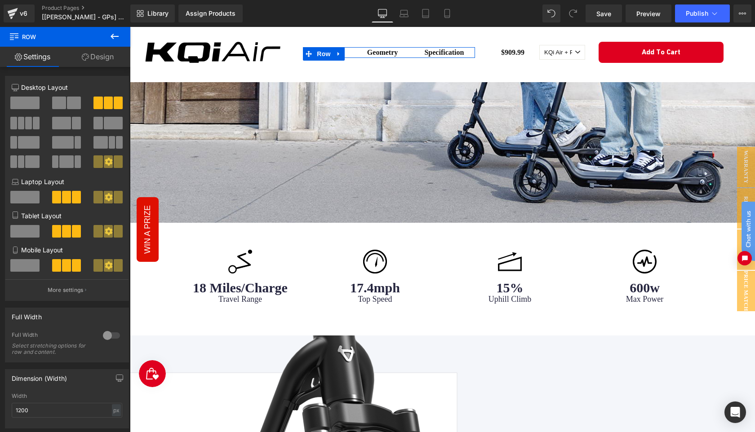
click at [71, 103] on span at bounding box center [74, 103] width 14 height 13
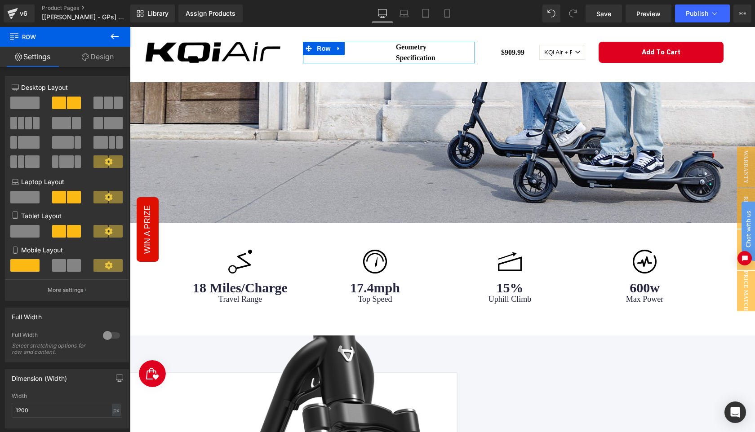
click at [71, 268] on span at bounding box center [74, 265] width 14 height 13
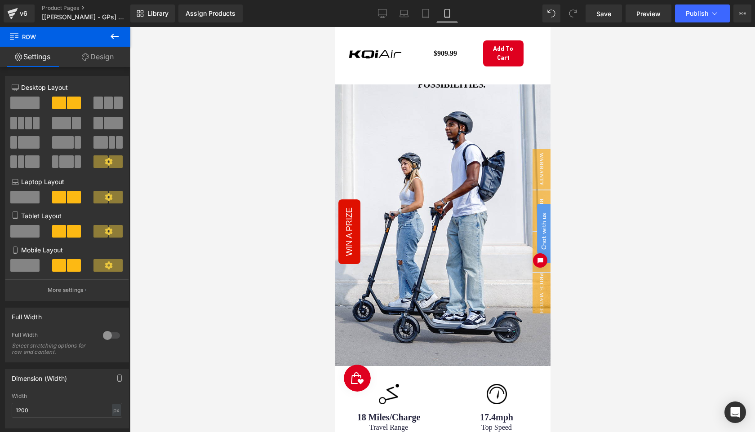
scroll to position [0, 0]
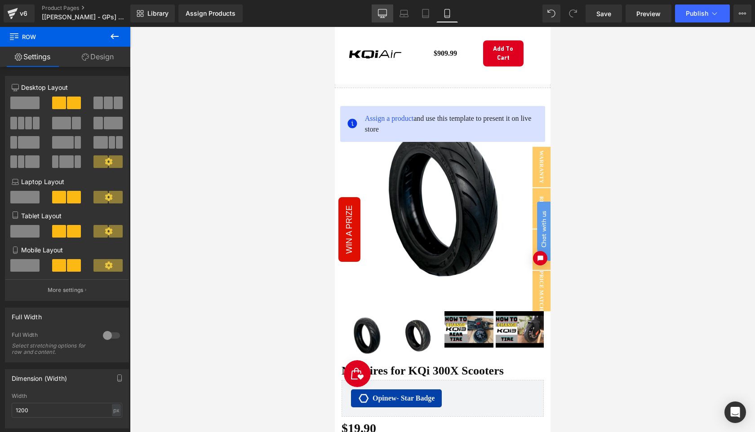
drag, startPoint x: 385, startPoint y: 14, endPoint x: 255, endPoint y: 30, distance: 130.9
click at [385, 15] on icon at bounding box center [382, 15] width 9 height 0
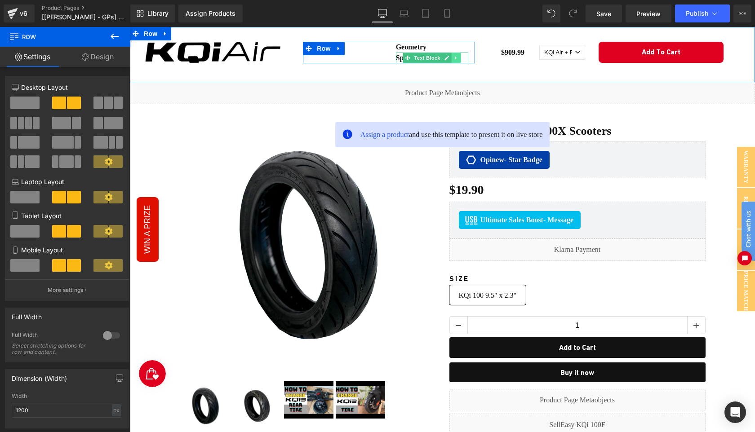
click at [458, 56] on icon at bounding box center [456, 57] width 5 height 5
click at [459, 58] on icon at bounding box center [460, 57] width 5 height 5
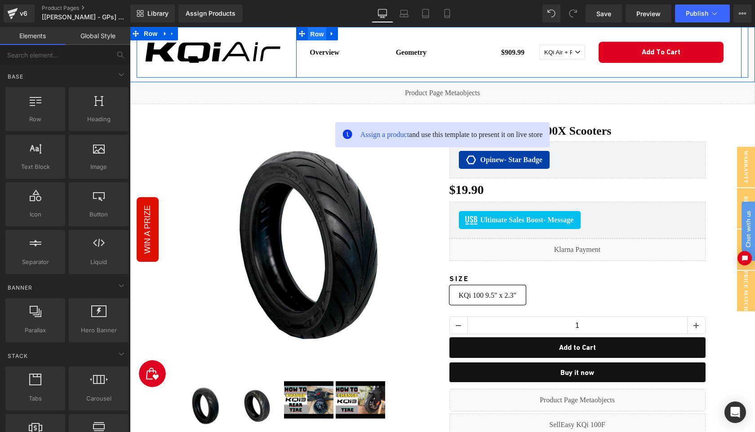
click at [316, 36] on span "Row" at bounding box center [317, 33] width 18 height 13
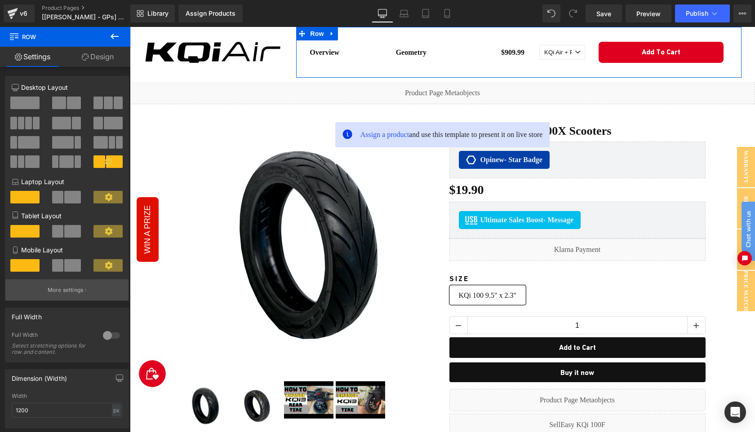
click at [66, 290] on p "More settings" at bounding box center [66, 290] width 36 height 8
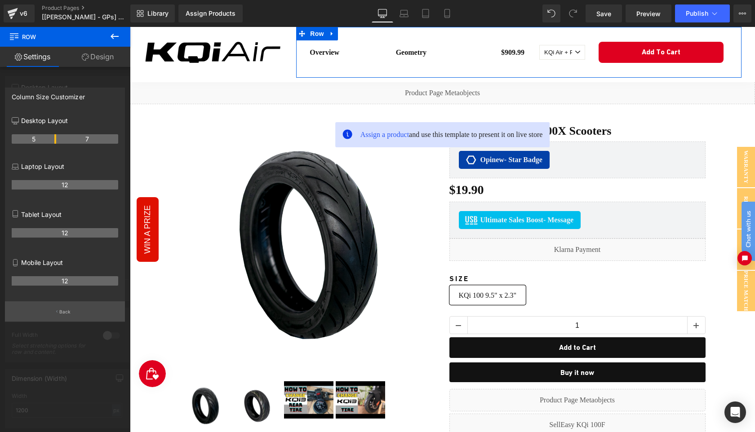
click at [64, 314] on p "Back" at bounding box center [65, 312] width 12 height 7
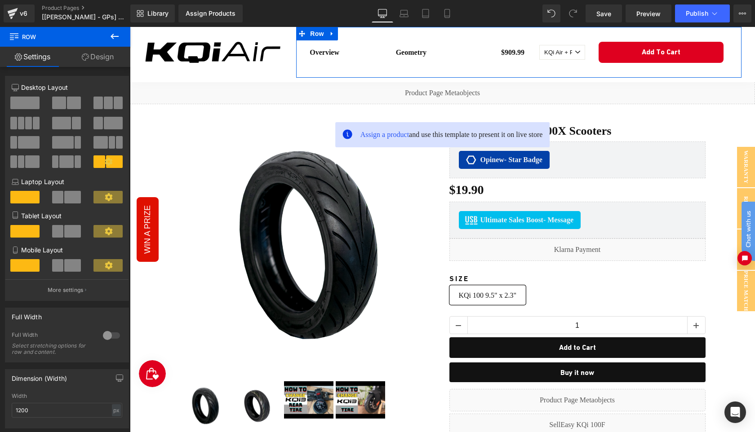
click at [71, 200] on span at bounding box center [72, 197] width 17 height 13
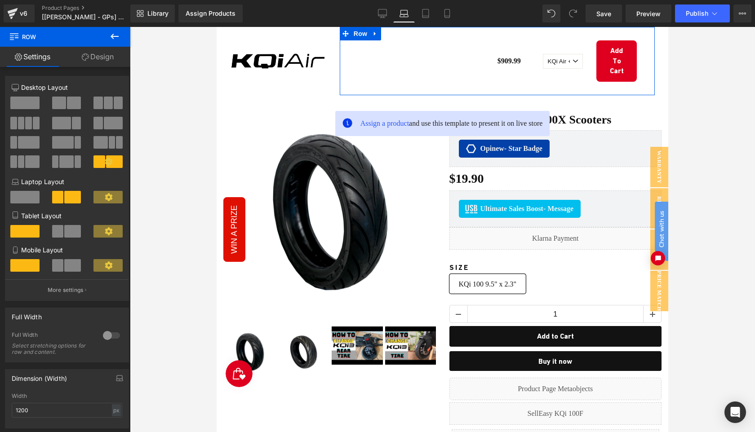
click at [70, 231] on span at bounding box center [72, 231] width 17 height 13
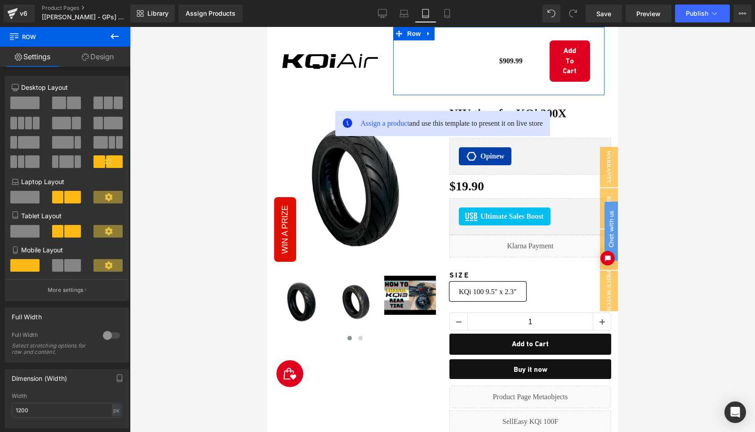
click at [72, 267] on span at bounding box center [72, 265] width 17 height 13
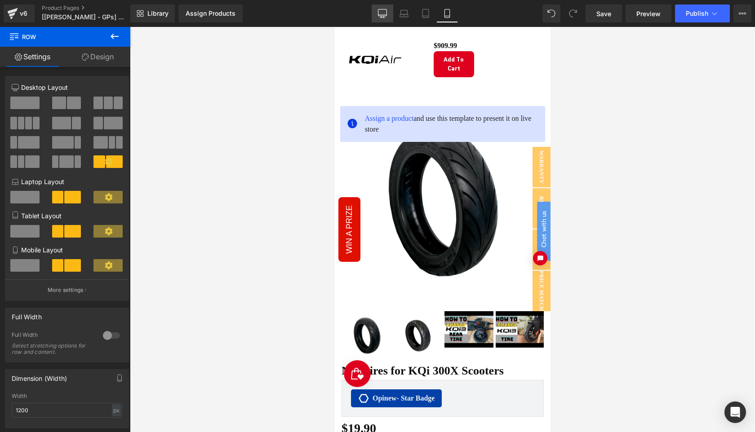
click at [383, 13] on icon at bounding box center [382, 13] width 9 height 9
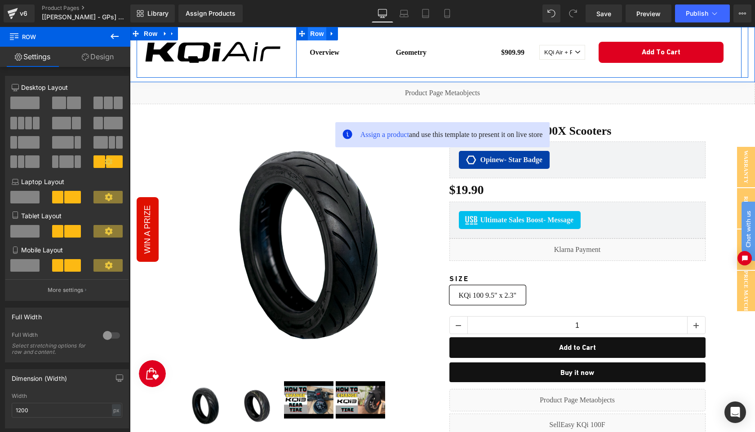
click at [319, 38] on span "Row" at bounding box center [317, 33] width 18 height 13
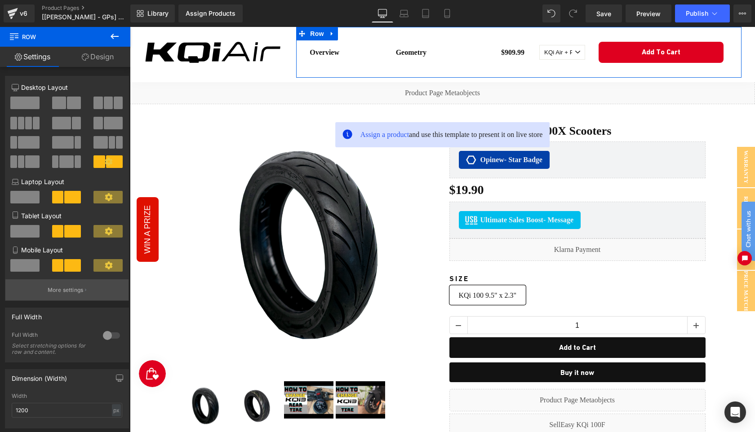
click at [74, 291] on p "More settings" at bounding box center [66, 290] width 36 height 8
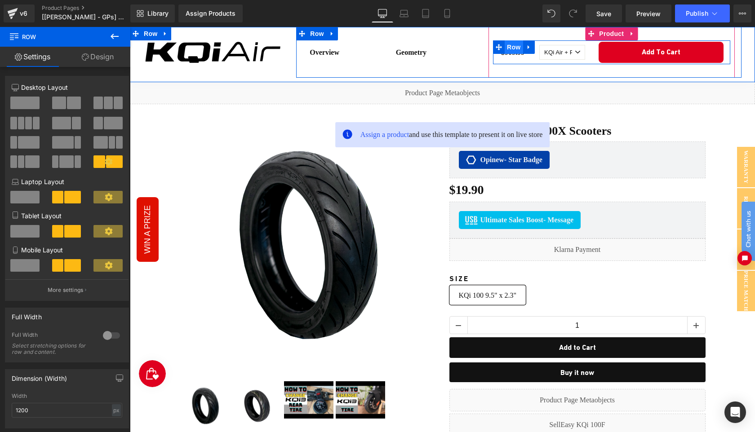
click at [506, 49] on span "Row" at bounding box center [514, 46] width 18 height 13
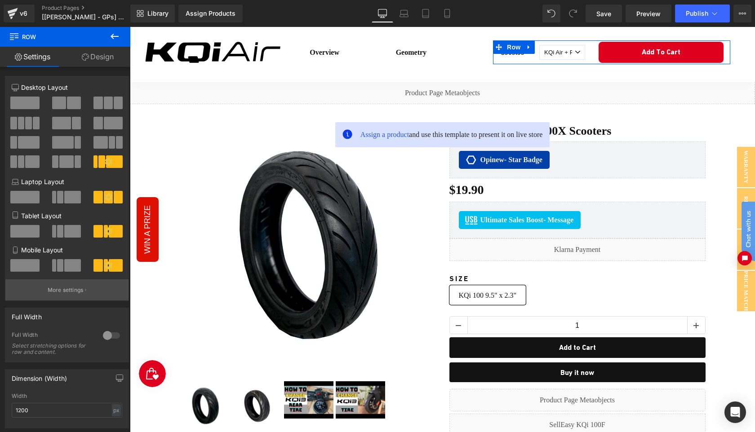
click at [67, 289] on p "More settings" at bounding box center [66, 290] width 36 height 8
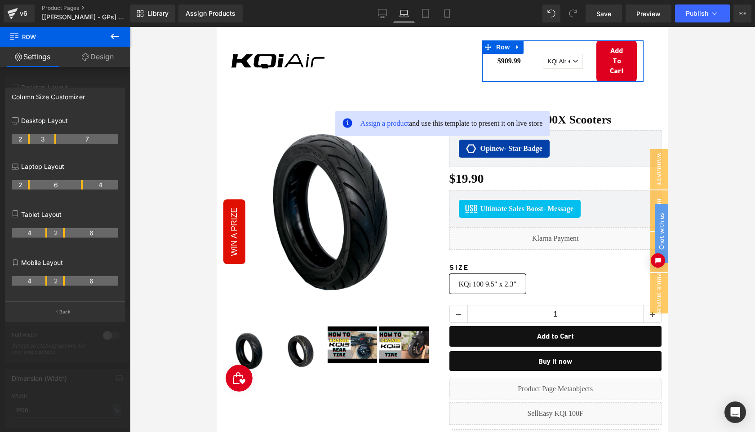
drag, startPoint x: 45, startPoint y: 188, endPoint x: 31, endPoint y: 188, distance: 13.9
click at [31, 188] on tr "2 6 4" at bounding box center [65, 184] width 107 height 9
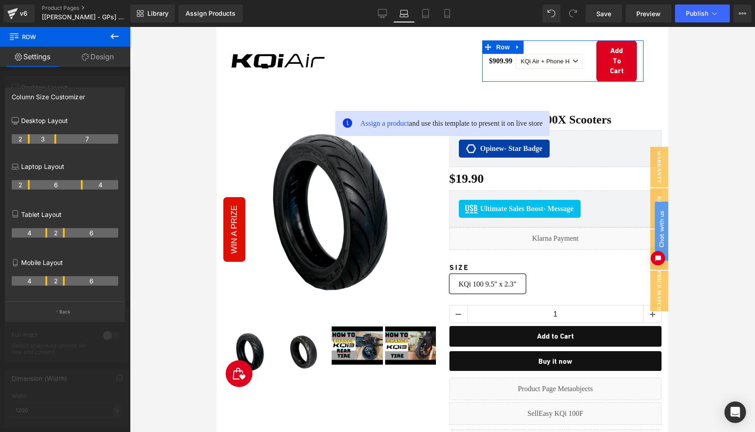
drag, startPoint x: 83, startPoint y: 187, endPoint x: 56, endPoint y: 185, distance: 26.6
click at [56, 185] on tr "2 6 4" at bounding box center [65, 184] width 107 height 9
click at [79, 185] on tr "2 6 4" at bounding box center [65, 184] width 107 height 9
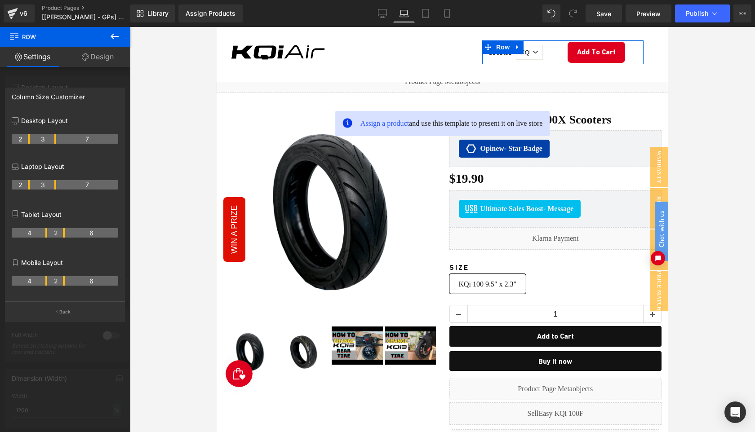
drag, startPoint x: 82, startPoint y: 186, endPoint x: 58, endPoint y: 186, distance: 24.3
click at [58, 186] on tr "2 3 7" at bounding box center [65, 184] width 107 height 9
click at [64, 313] on p "Back" at bounding box center [65, 312] width 12 height 7
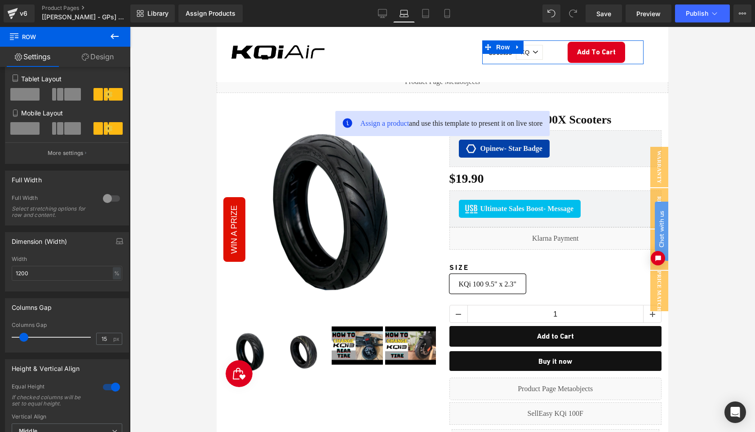
scroll to position [139, 0]
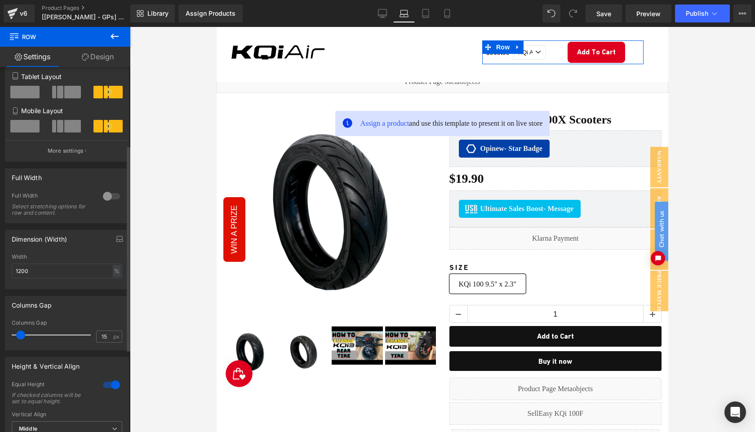
drag, startPoint x: 27, startPoint y: 341, endPoint x: 21, endPoint y: 342, distance: 6.3
click at [21, 342] on div at bounding box center [53, 335] width 75 height 18
click at [378, 9] on icon at bounding box center [382, 13] width 9 height 9
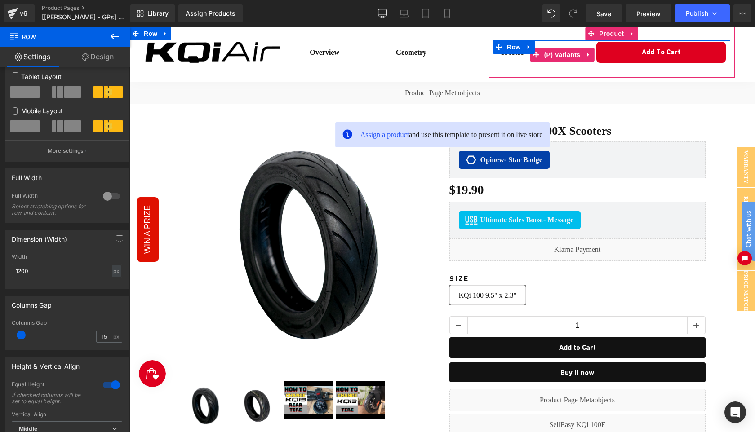
drag, startPoint x: 561, startPoint y: 55, endPoint x: 476, endPoint y: 72, distance: 86.3
click at [561, 55] on span "(P) Variants" at bounding box center [562, 54] width 41 height 13
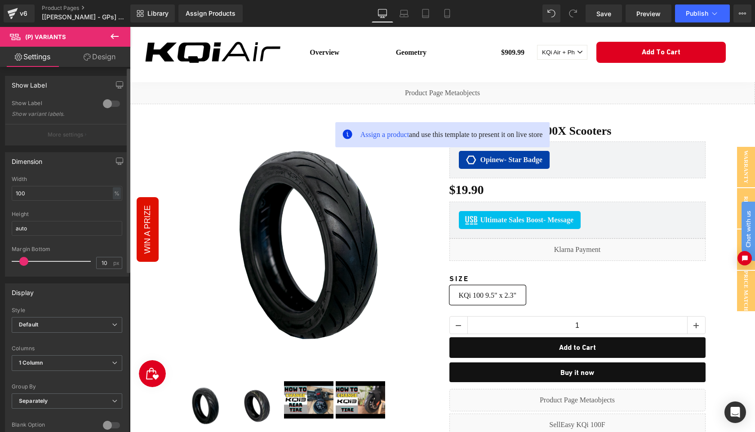
click at [105, 104] on div at bounding box center [112, 104] width 22 height 14
click at [79, 133] on p "More settings" at bounding box center [66, 135] width 36 height 8
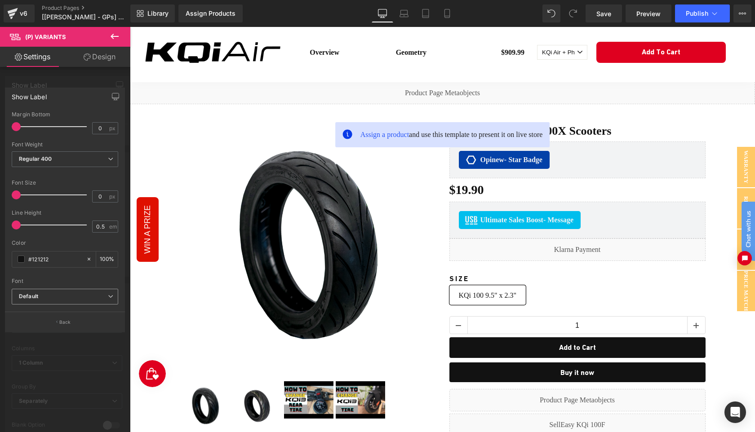
click at [66, 298] on b "Default" at bounding box center [63, 297] width 89 height 8
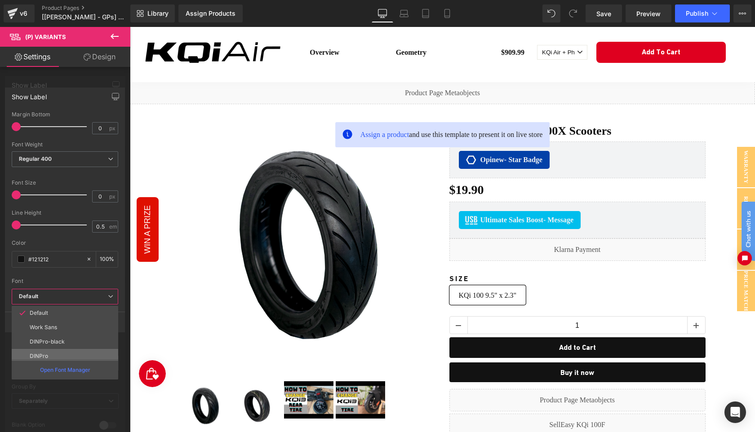
click at [59, 356] on li "DINPro" at bounding box center [67, 356] width 111 height 14
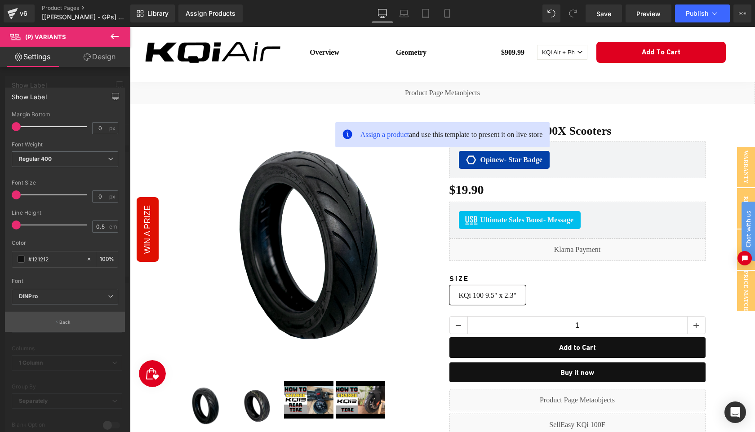
click at [66, 324] on p "Back" at bounding box center [65, 322] width 12 height 7
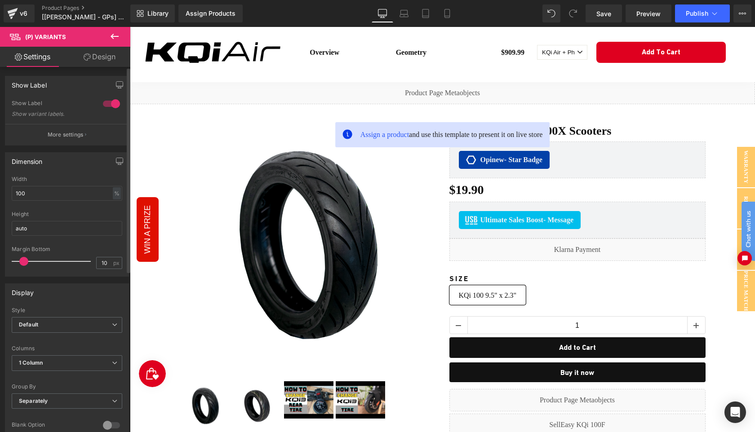
click at [111, 105] on div at bounding box center [112, 104] width 22 height 14
click at [85, 325] on span "Default" at bounding box center [67, 325] width 111 height 16
click at [82, 354] on li "Inline" at bounding box center [65, 354] width 107 height 13
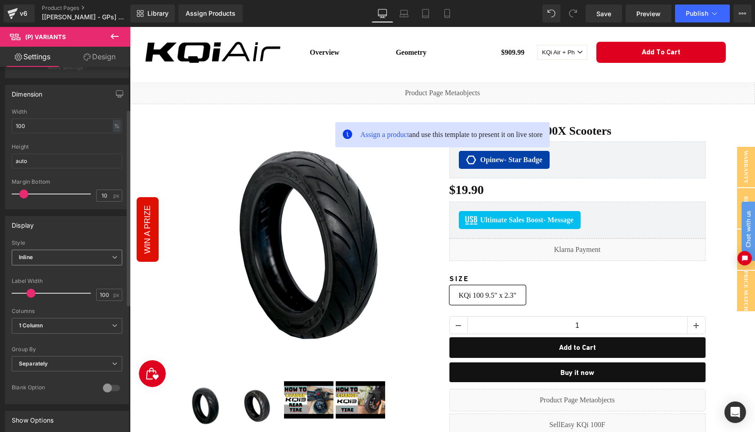
scroll to position [85, 0]
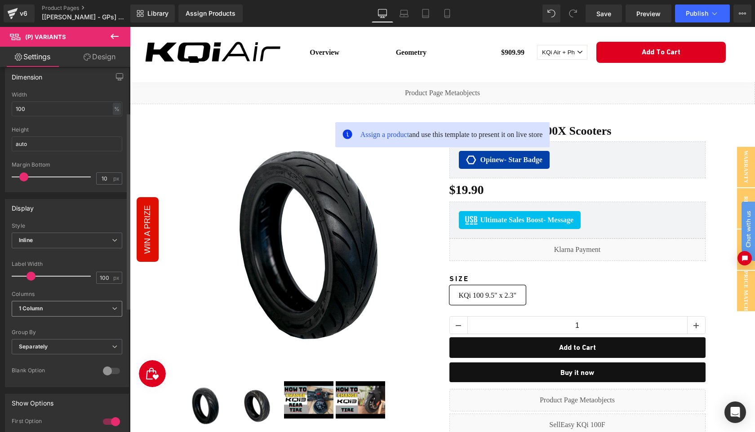
click at [80, 309] on span "1 Column" at bounding box center [67, 309] width 111 height 16
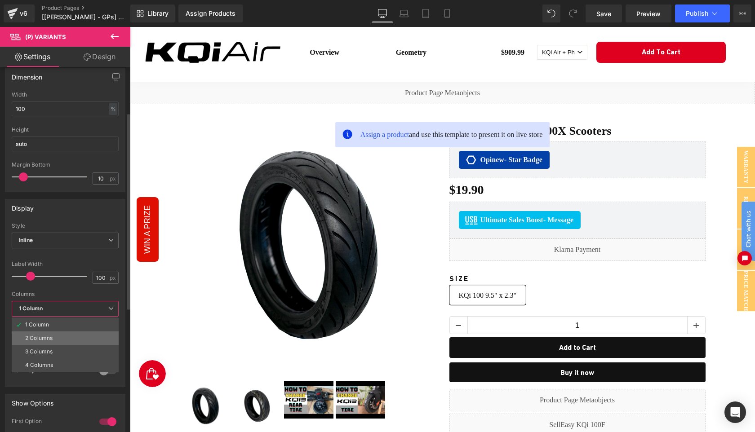
click at [71, 334] on li "2 Columns" at bounding box center [65, 338] width 107 height 13
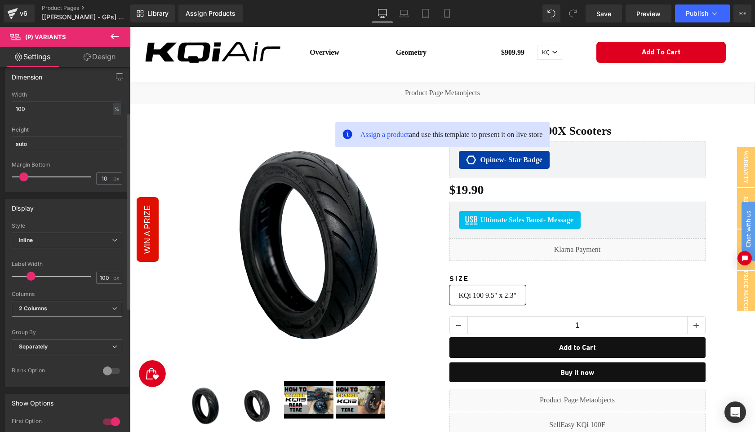
click at [83, 307] on span "2 Columns" at bounding box center [67, 309] width 111 height 16
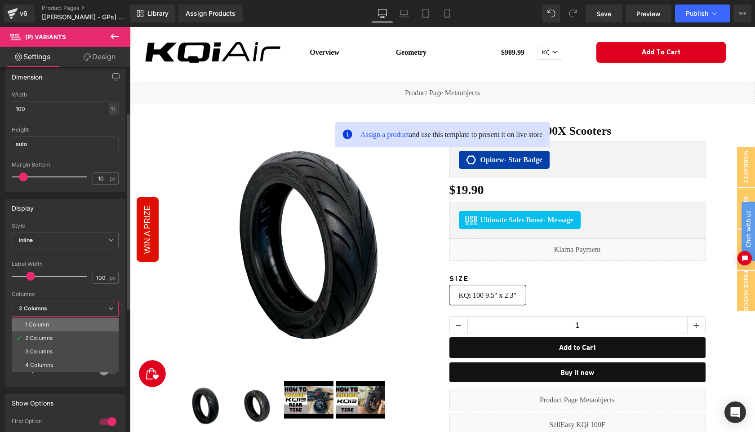
click at [75, 325] on li "1 Column" at bounding box center [65, 324] width 107 height 13
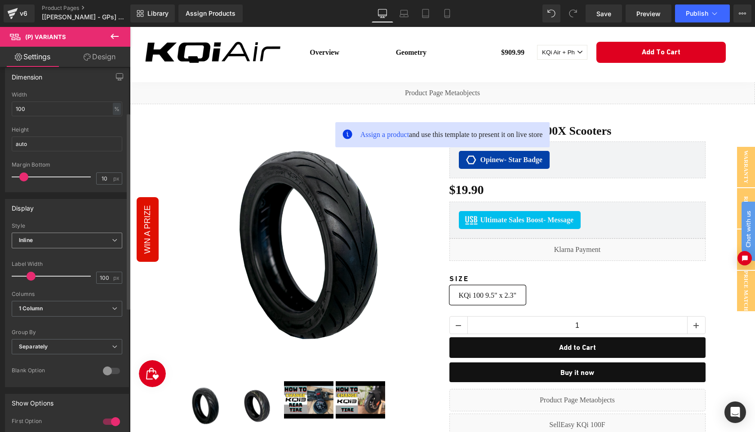
click at [100, 249] on div "Inline Default Inline" at bounding box center [67, 243] width 111 height 20
click at [78, 264] on div "Label Width" at bounding box center [67, 264] width 111 height 6
click at [92, 241] on span "Inline" at bounding box center [67, 241] width 111 height 16
click at [72, 254] on li "Default" at bounding box center [65, 256] width 107 height 13
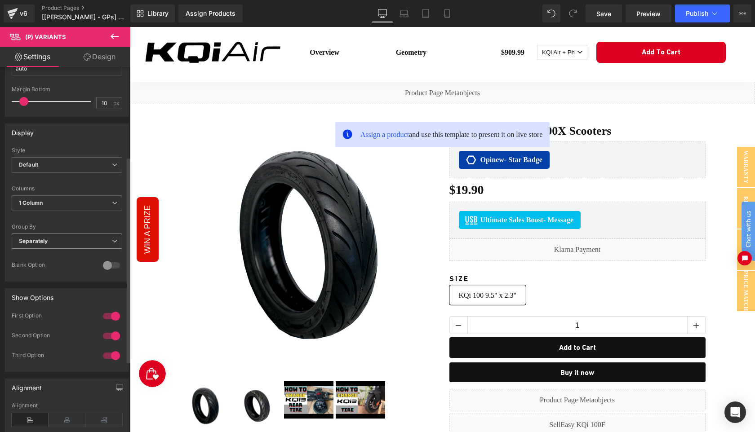
scroll to position [175, 0]
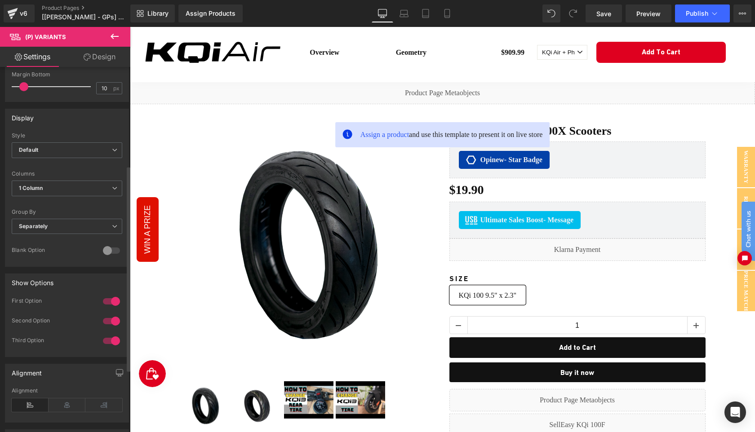
click at [110, 249] on div at bounding box center [112, 251] width 22 height 14
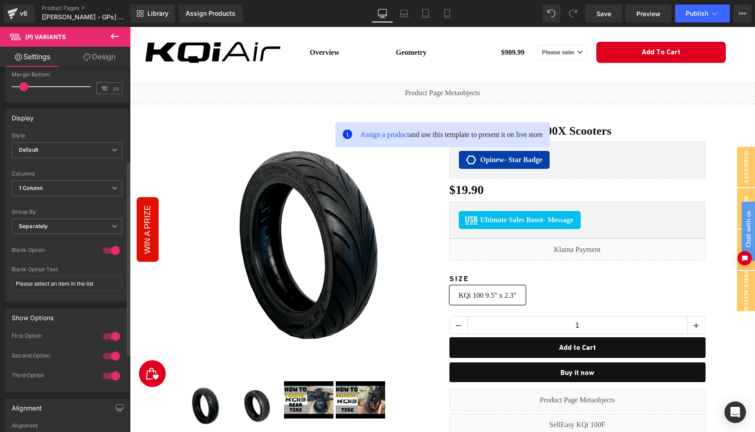
click at [110, 249] on div at bounding box center [112, 251] width 22 height 14
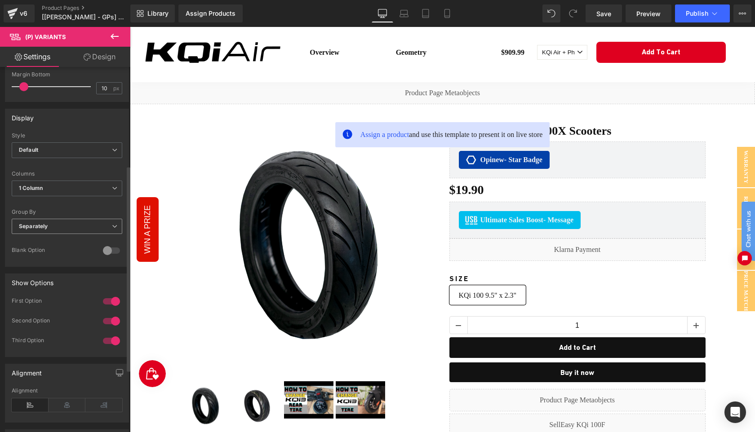
click at [106, 230] on span "Separately" at bounding box center [67, 227] width 111 height 16
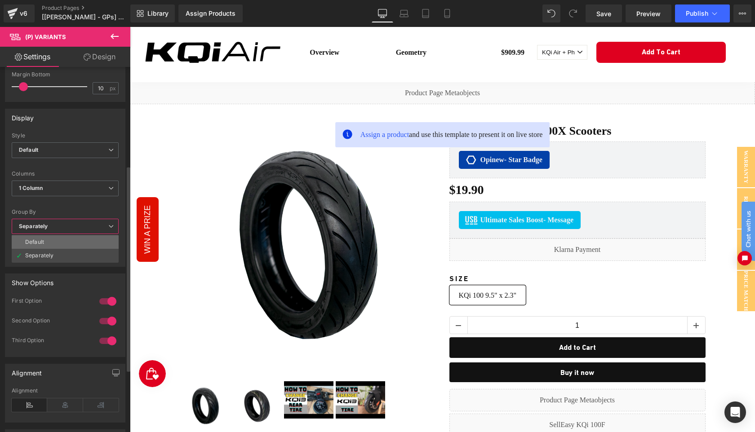
click at [85, 243] on li "Default" at bounding box center [65, 242] width 107 height 13
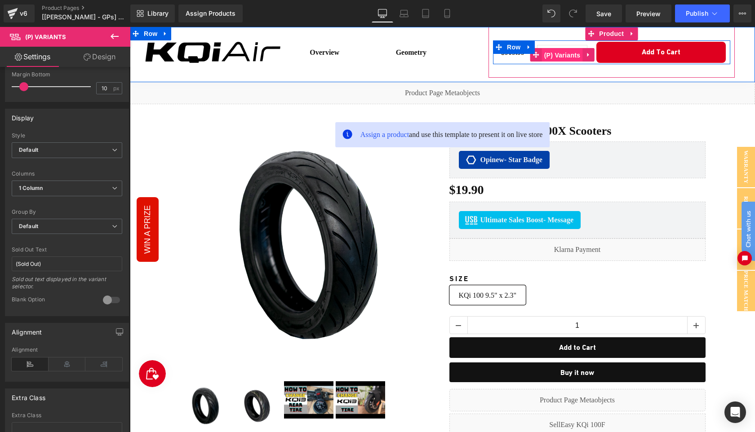
click at [581, 50] on span "(P) Variants" at bounding box center [562, 55] width 41 height 13
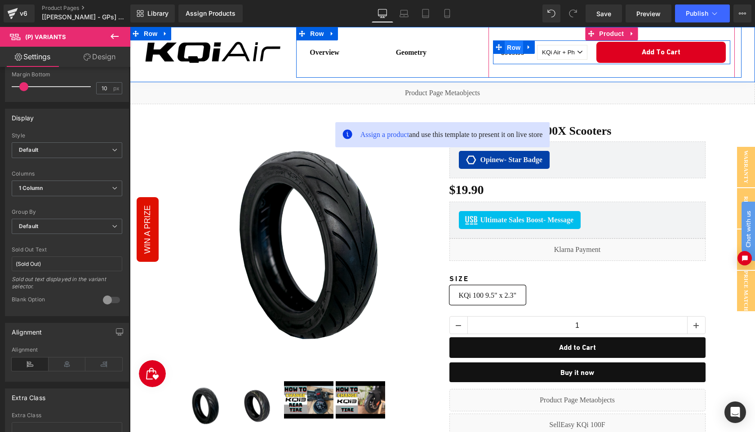
click at [511, 51] on span "Row" at bounding box center [514, 47] width 18 height 13
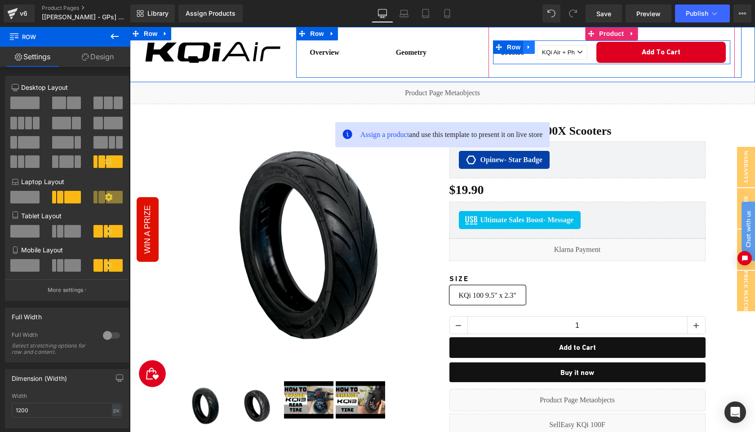
click at [529, 47] on icon at bounding box center [528, 47] width 2 height 4
click at [526, 71] on div "$909.99 (P) Price KQi Air + Phone Holder - 909.99 1 (P) Variants Add To Cart (P…" at bounding box center [612, 52] width 246 height 51
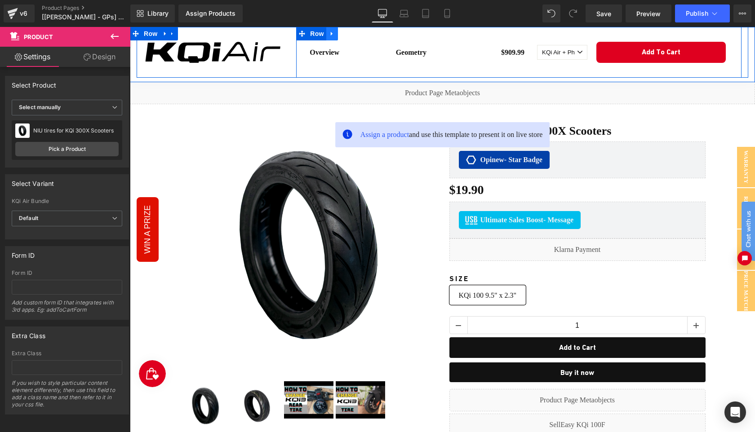
click at [332, 35] on icon at bounding box center [332, 34] width 6 height 7
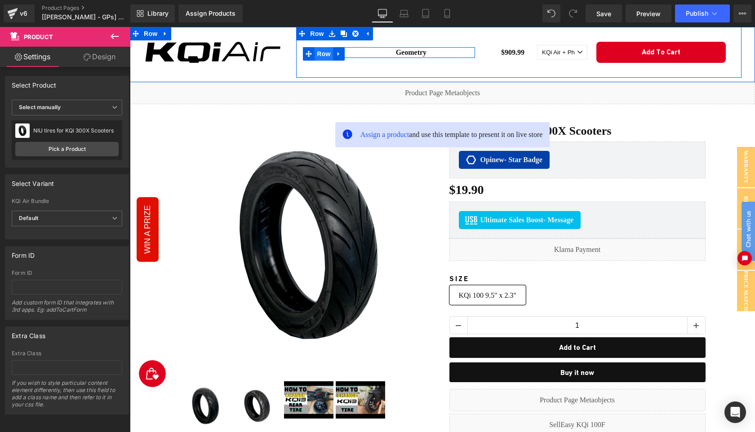
click at [317, 52] on span "Row" at bounding box center [324, 53] width 18 height 13
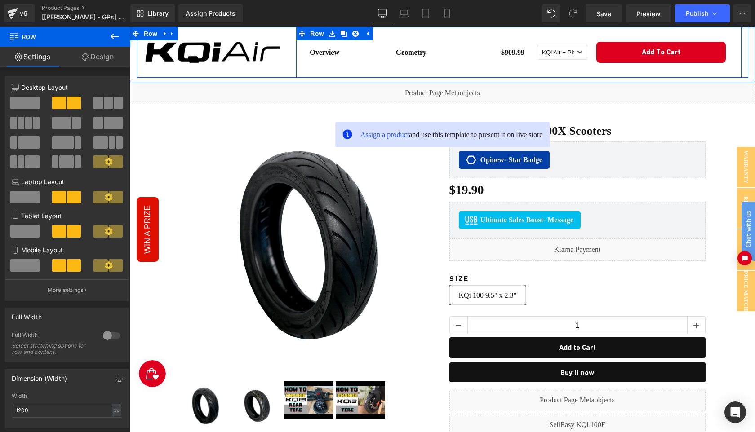
click at [487, 72] on div "$909.99 (P) Price KQi Air + Phone Holder - 909.99 1 (P) Variants Add To Cart (P…" at bounding box center [612, 52] width 260 height 51
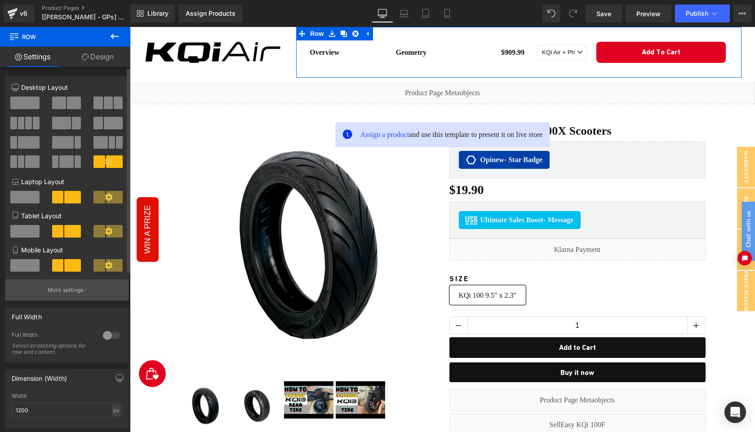
click at [70, 291] on p "More settings" at bounding box center [66, 290] width 36 height 8
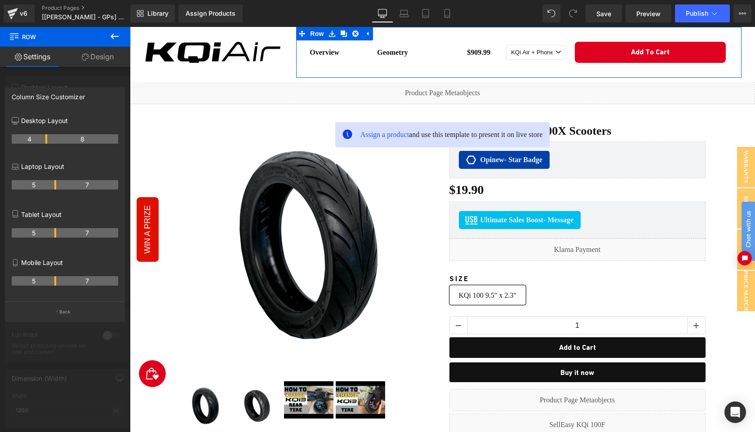
drag, startPoint x: 54, startPoint y: 139, endPoint x: 42, endPoint y: 139, distance: 12.1
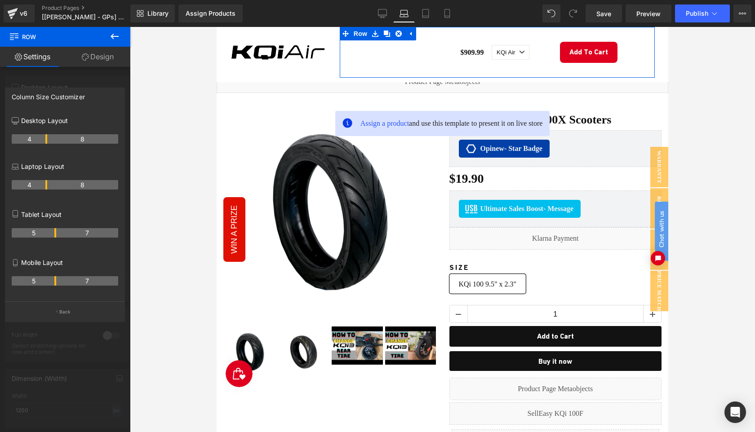
drag, startPoint x: 55, startPoint y: 185, endPoint x: 45, endPoint y: 186, distance: 10.8
click at [45, 186] on th "4" at bounding box center [30, 184] width 36 height 9
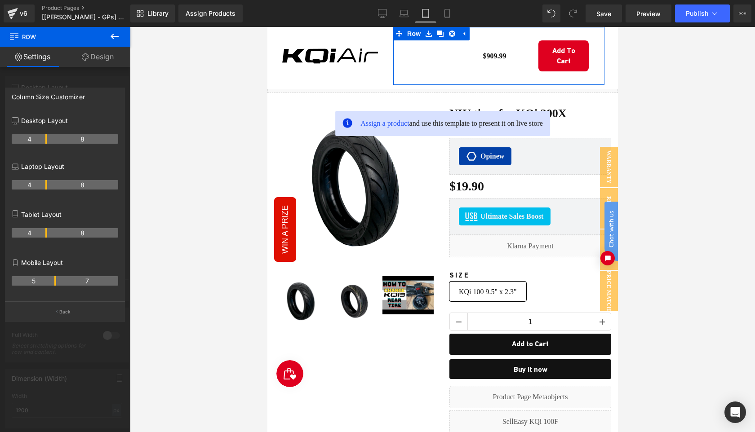
drag, startPoint x: 55, startPoint y: 236, endPoint x: 56, endPoint y: 287, distance: 51.2
click at [44, 235] on th "4" at bounding box center [30, 232] width 36 height 9
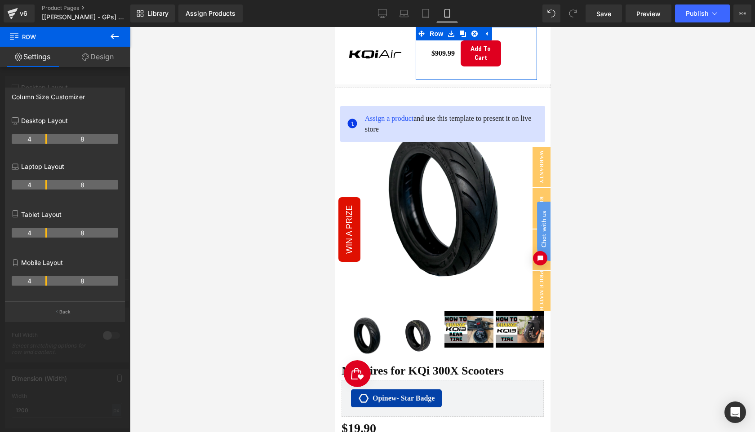
drag, startPoint x: 55, startPoint y: 285, endPoint x: 43, endPoint y: 283, distance: 12.2
click at [43, 283] on th "4" at bounding box center [30, 280] width 36 height 9
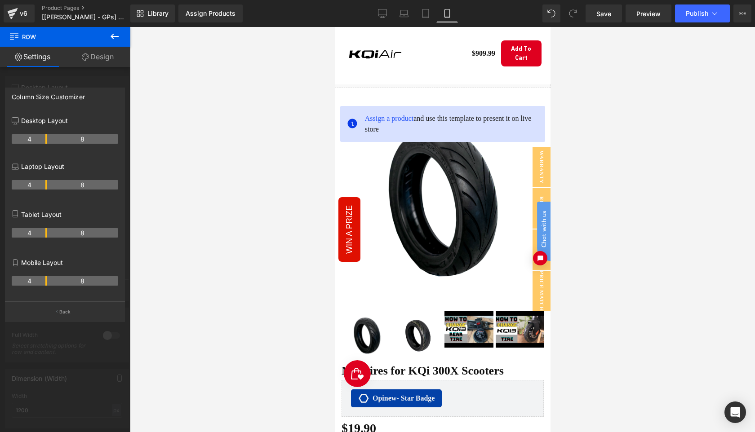
click at [112, 37] on icon at bounding box center [115, 36] width 8 height 5
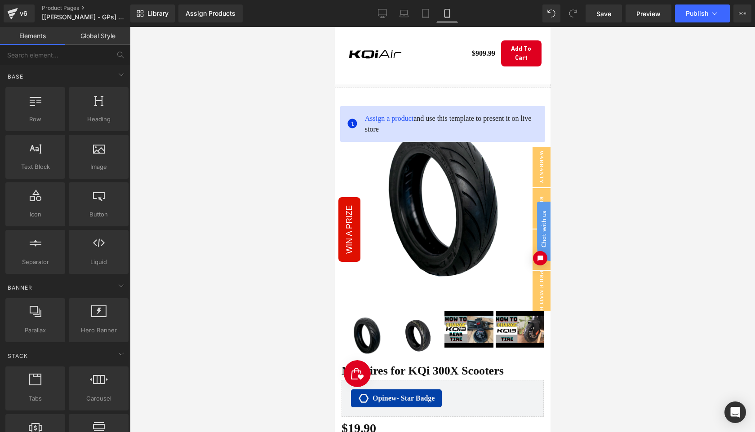
click at [623, 88] on div at bounding box center [442, 229] width 625 height 405
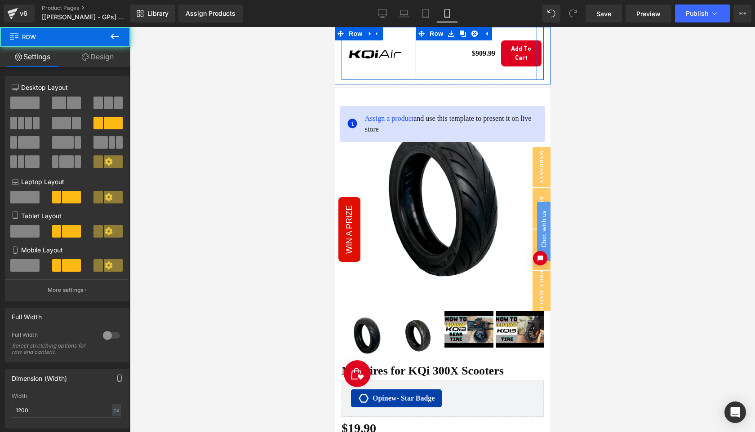
click at [435, 59] on div "Overview Text Block Geometry Text Block Row" at bounding box center [435, 53] width 40 height 53
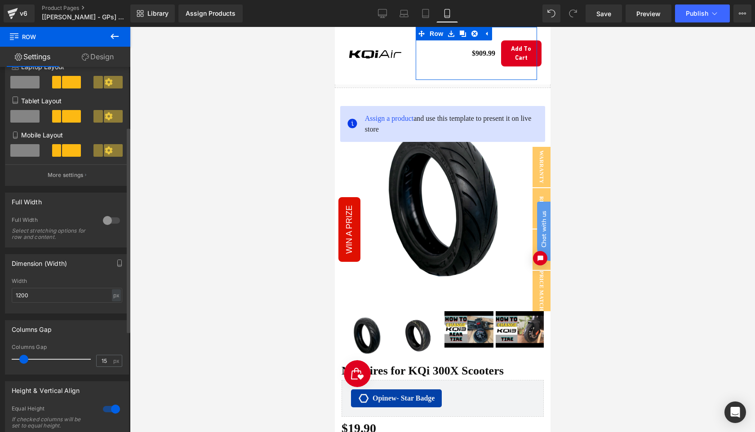
scroll to position [124, 0]
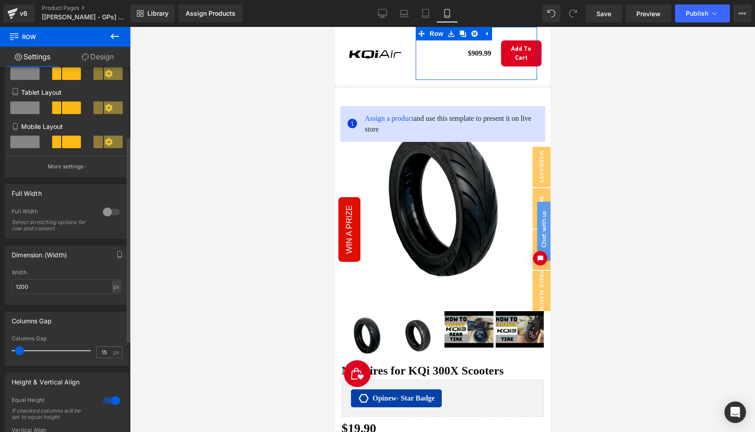
drag, startPoint x: 25, startPoint y: 357, endPoint x: 19, endPoint y: 356, distance: 5.4
click at [19, 356] on div at bounding box center [53, 351] width 75 height 18
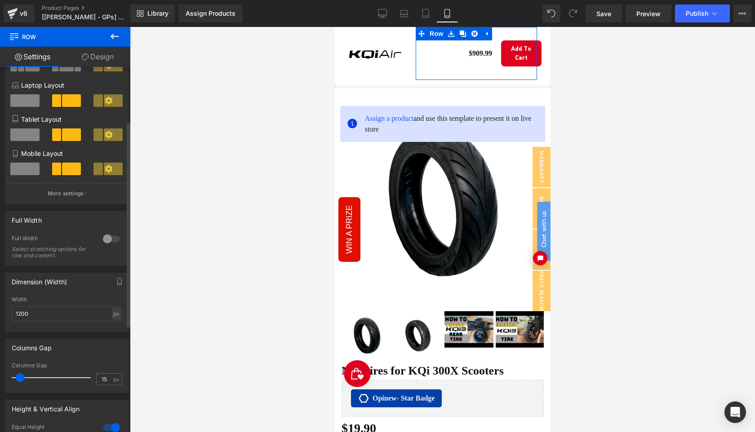
scroll to position [0, 0]
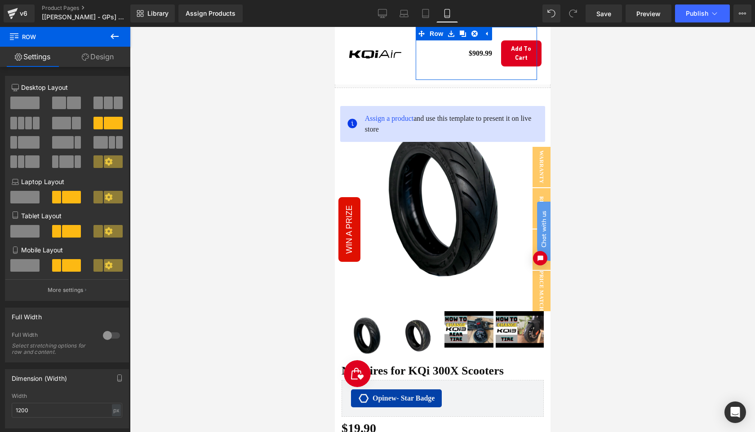
click at [95, 58] on link "Design" at bounding box center [97, 57] width 65 height 20
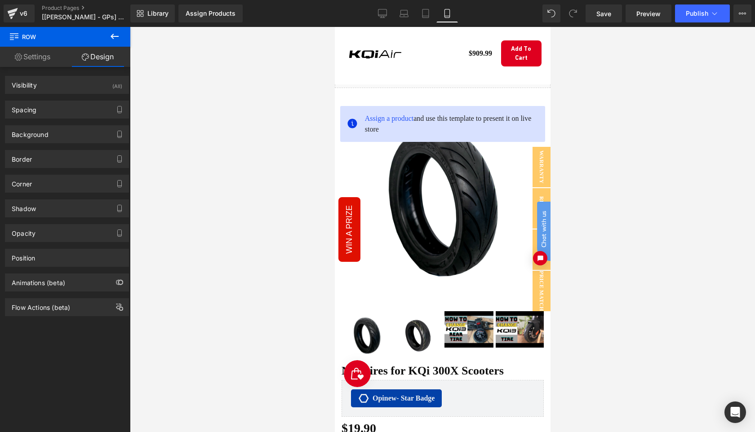
click at [113, 37] on icon at bounding box center [114, 36] width 11 height 11
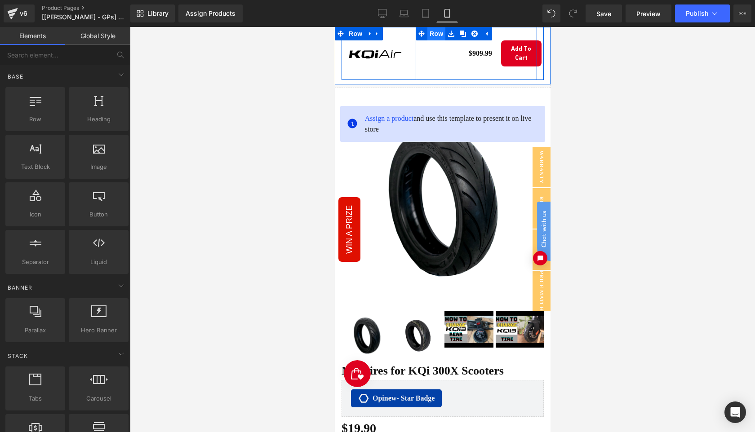
click at [433, 36] on span "Row" at bounding box center [436, 33] width 18 height 13
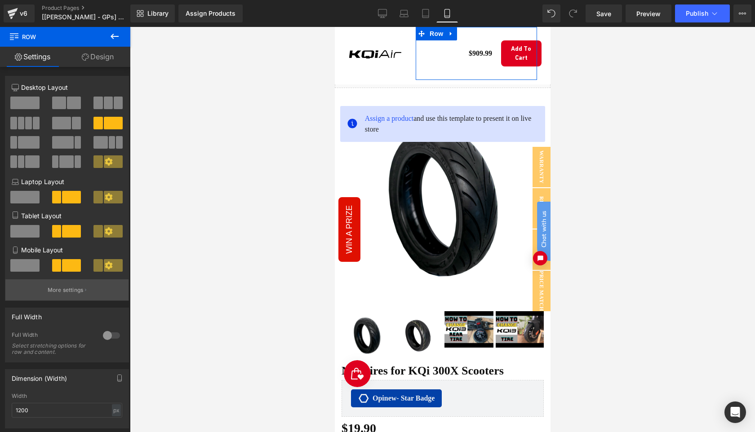
click at [62, 291] on p "More settings" at bounding box center [66, 290] width 36 height 8
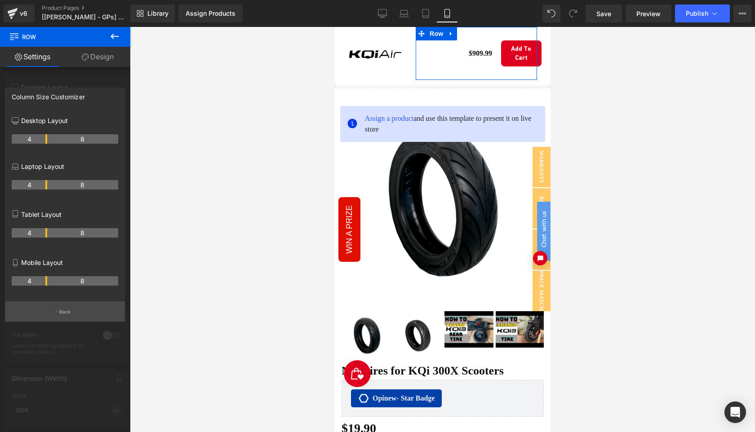
click at [60, 314] on p "Back" at bounding box center [65, 312] width 12 height 7
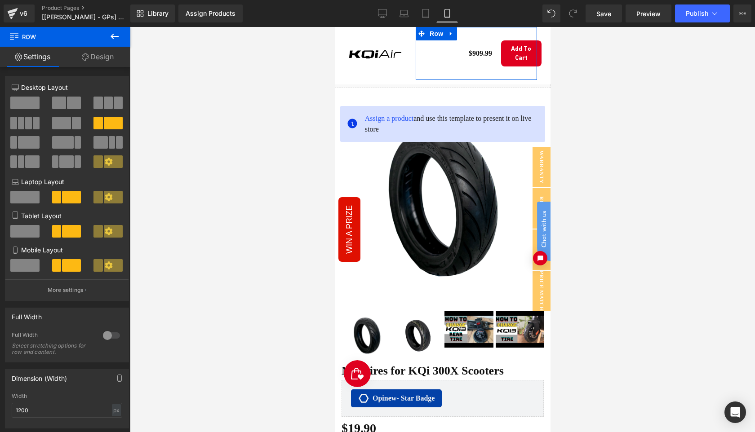
click at [24, 266] on span at bounding box center [24, 265] width 29 height 13
click at [96, 60] on link "Design" at bounding box center [97, 57] width 65 height 20
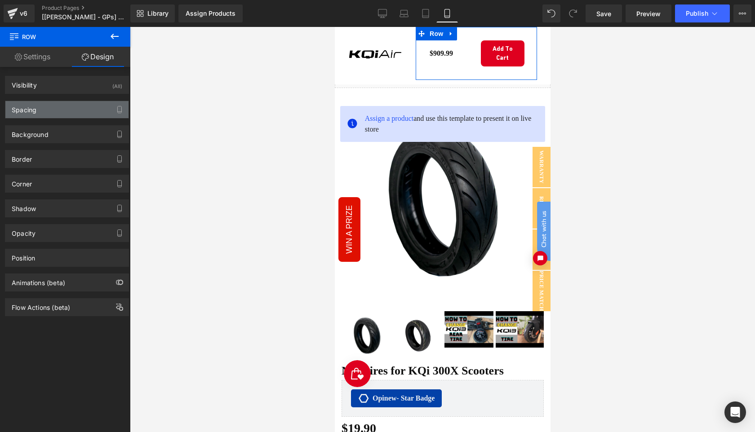
click at [74, 110] on div "Spacing" at bounding box center [66, 109] width 123 height 17
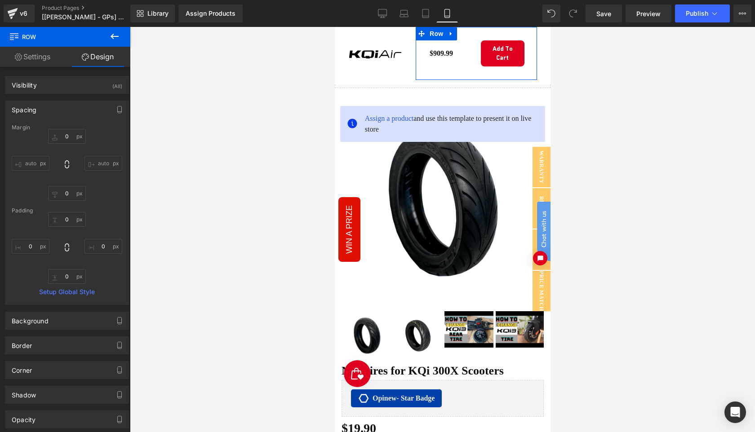
click at [74, 110] on div "Spacing" at bounding box center [66, 109] width 123 height 17
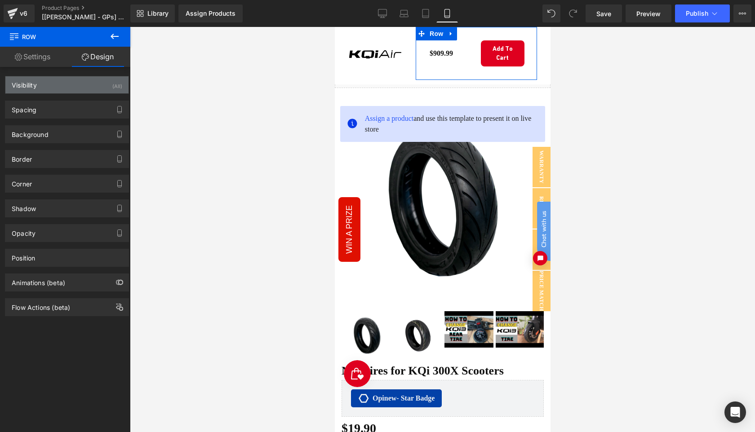
click at [68, 82] on div "Visibility (All)" at bounding box center [66, 84] width 123 height 17
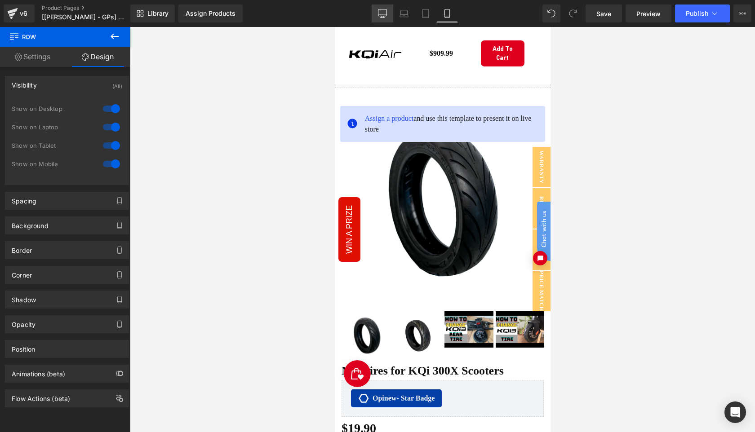
click at [378, 17] on icon at bounding box center [382, 13] width 9 height 9
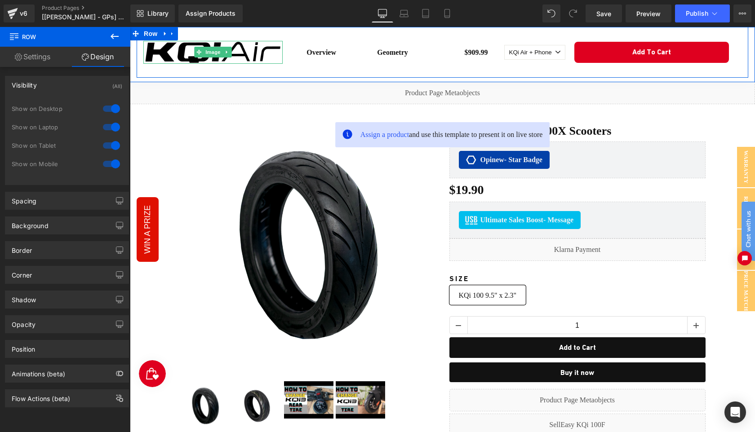
click at [175, 58] on img at bounding box center [212, 52] width 139 height 23
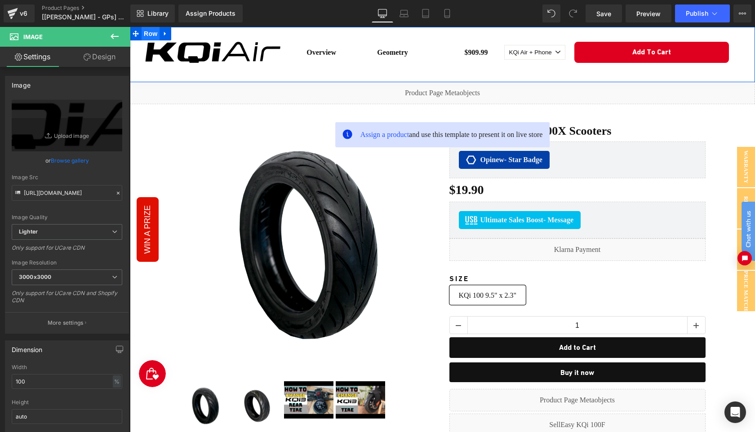
click at [151, 36] on span "Row" at bounding box center [151, 33] width 18 height 13
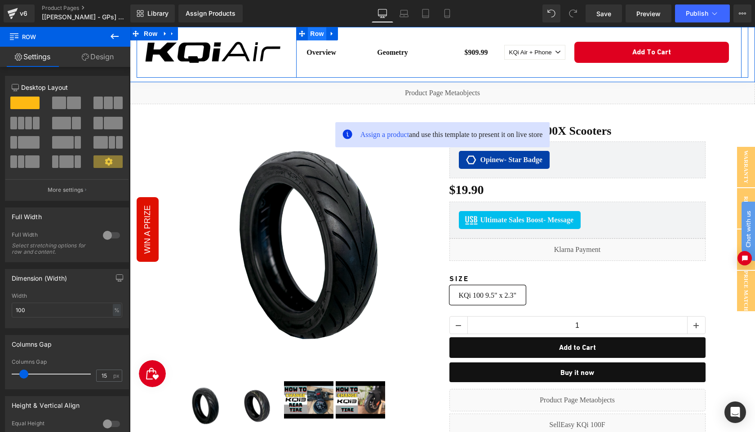
click at [312, 38] on span "Row" at bounding box center [317, 33] width 18 height 13
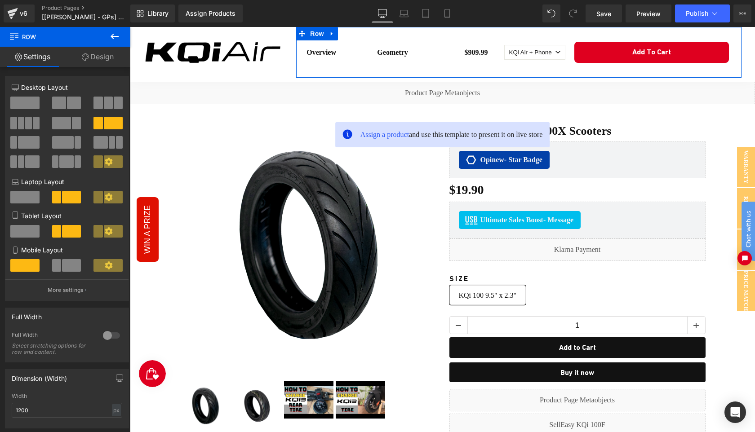
click at [99, 58] on link "Design" at bounding box center [97, 57] width 65 height 20
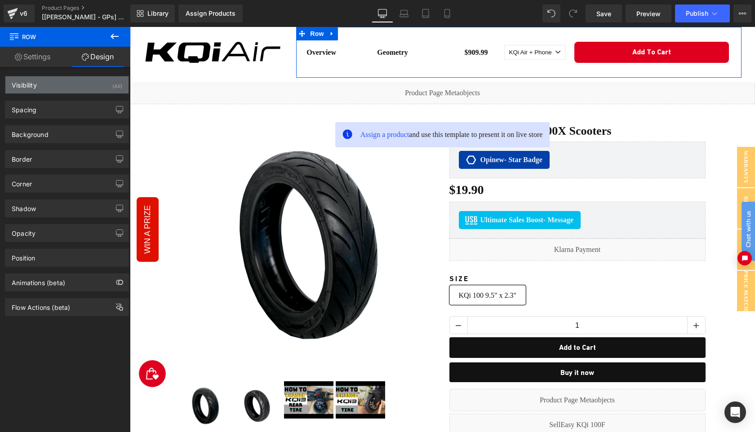
click at [69, 82] on div "Visibility (All)" at bounding box center [66, 84] width 123 height 17
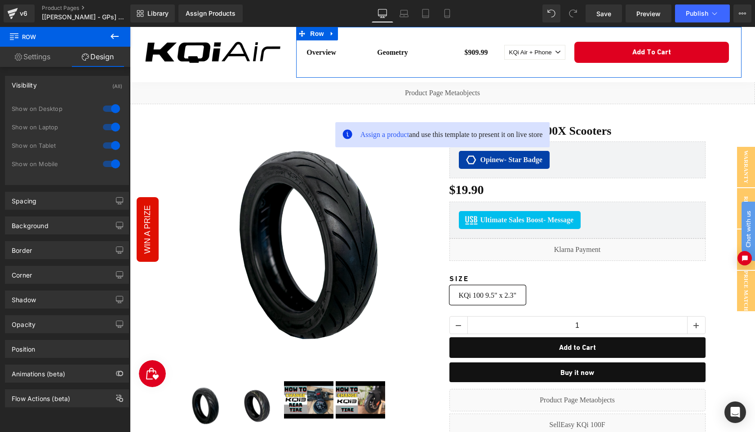
click at [109, 147] on div at bounding box center [112, 145] width 22 height 14
click at [110, 165] on div at bounding box center [112, 164] width 22 height 14
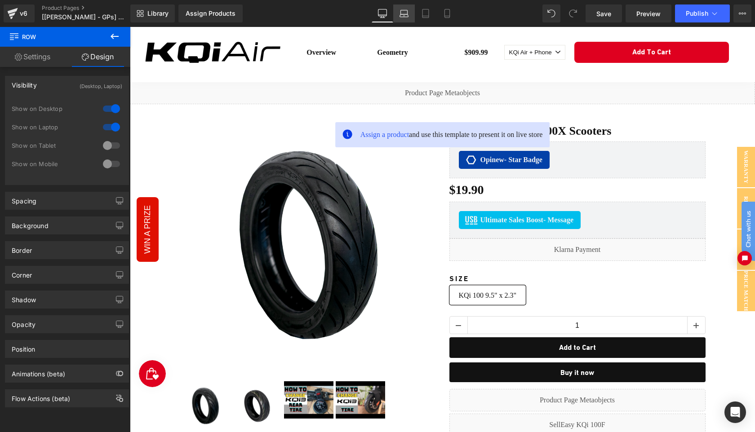
click at [408, 15] on icon at bounding box center [404, 15] width 9 height 3
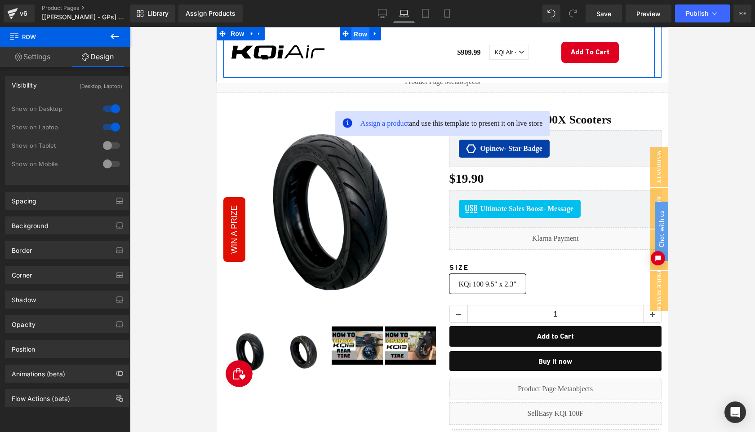
click at [357, 36] on span "Row" at bounding box center [361, 33] width 18 height 13
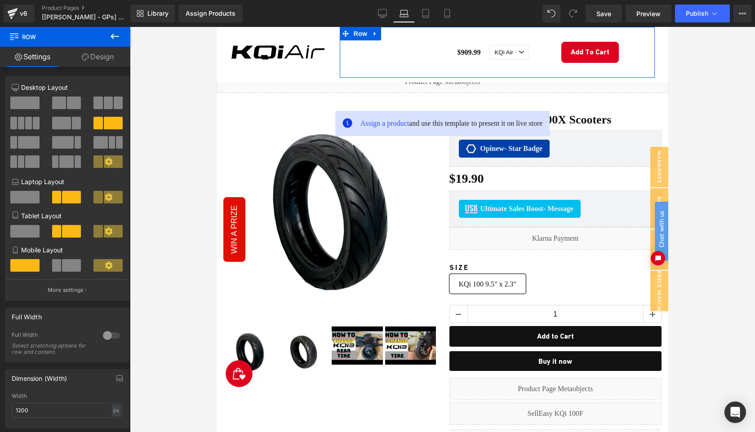
click at [30, 201] on span at bounding box center [24, 197] width 29 height 13
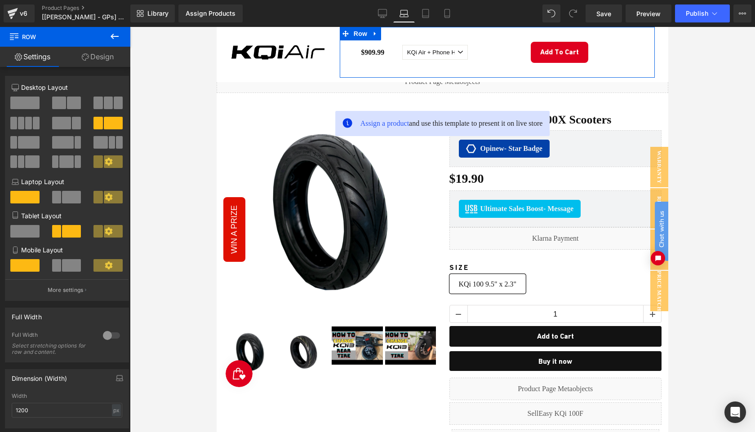
click at [31, 234] on span at bounding box center [24, 231] width 29 height 13
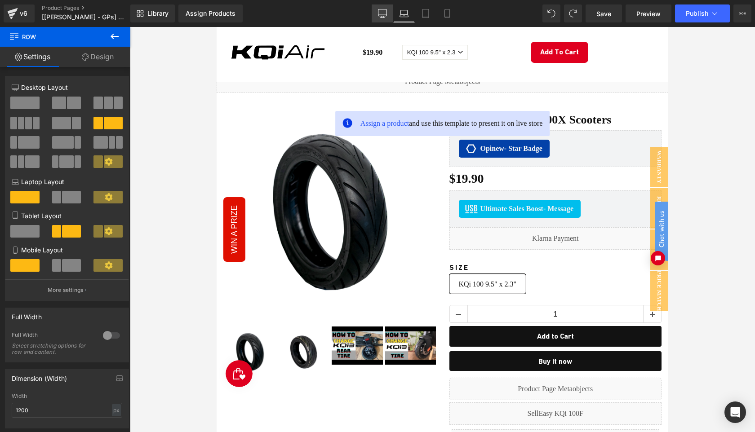
click at [381, 15] on icon at bounding box center [382, 15] width 9 height 0
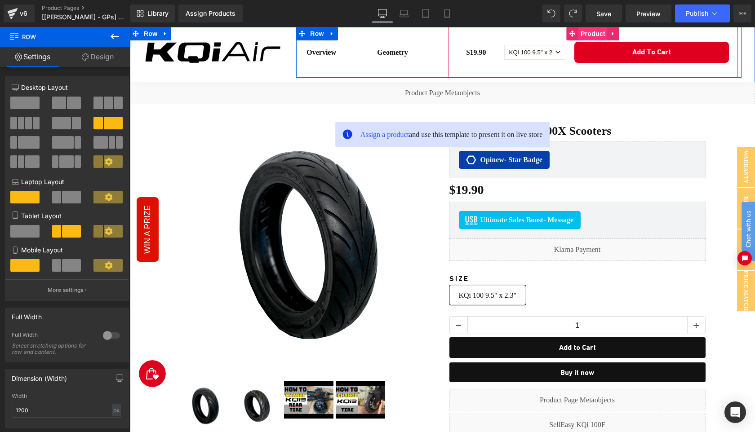
click at [579, 34] on span "Product" at bounding box center [593, 33] width 29 height 13
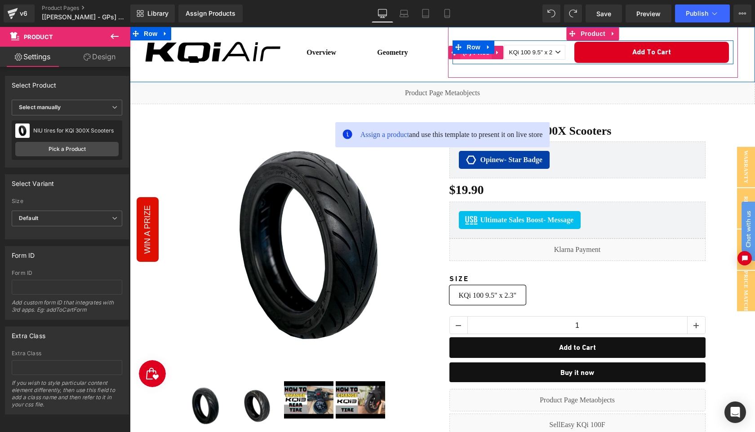
click at [481, 55] on span "(P) Price" at bounding box center [476, 52] width 31 height 13
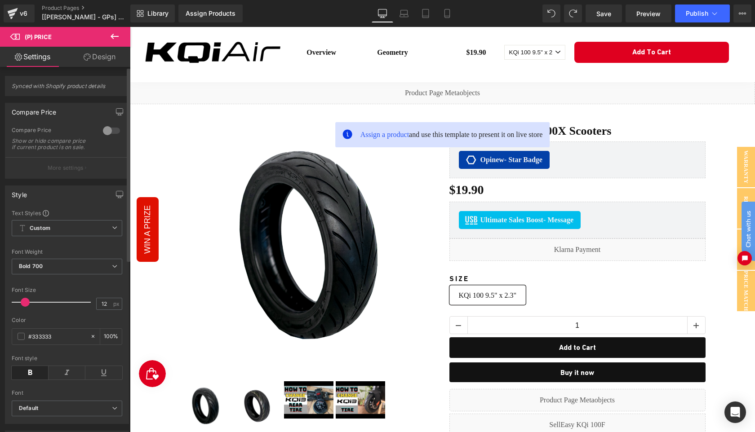
click at [105, 132] on div at bounding box center [112, 131] width 22 height 14
click at [76, 170] on p "More settings" at bounding box center [66, 168] width 36 height 8
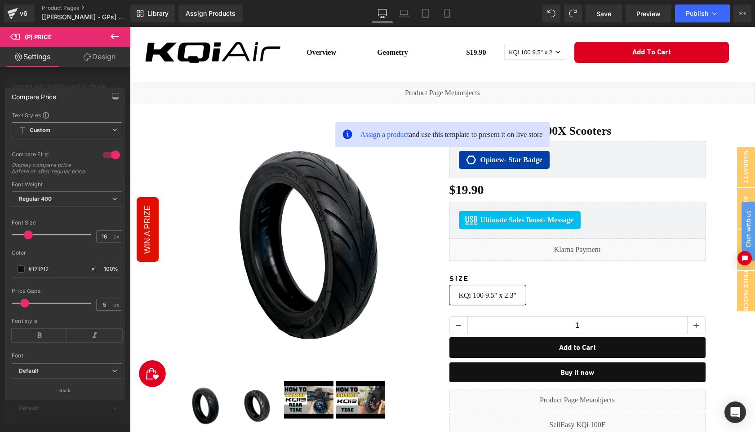
click at [85, 126] on span "Custom Setup Global Style" at bounding box center [67, 130] width 111 height 16
click at [71, 203] on span "Regular 400" at bounding box center [67, 199] width 111 height 16
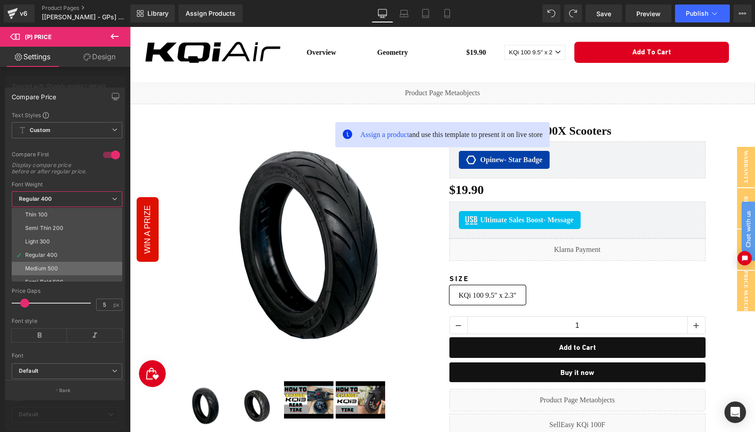
click at [53, 271] on li "Medium 500" at bounding box center [69, 268] width 115 height 13
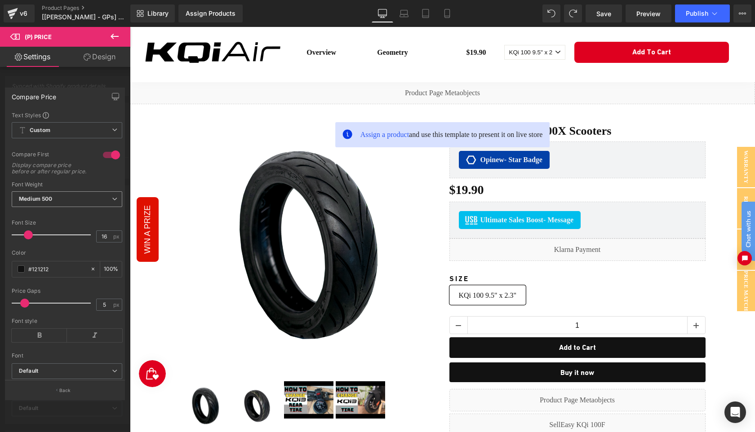
click at [71, 205] on span "Medium 500" at bounding box center [67, 199] width 111 height 16
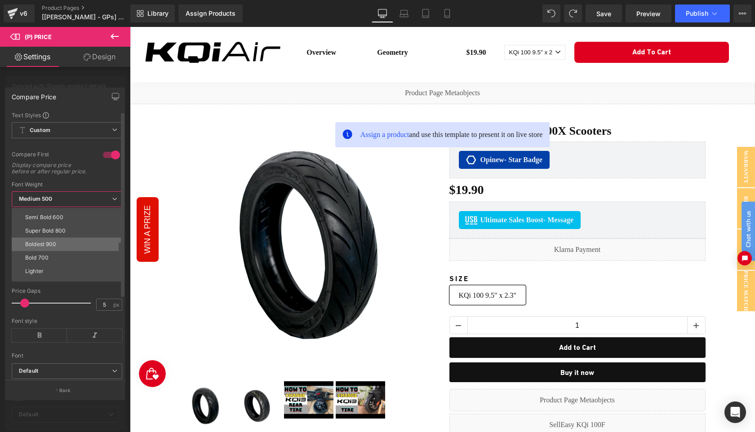
scroll to position [70, 0]
click at [85, 204] on span "Medium 500" at bounding box center [67, 199] width 111 height 16
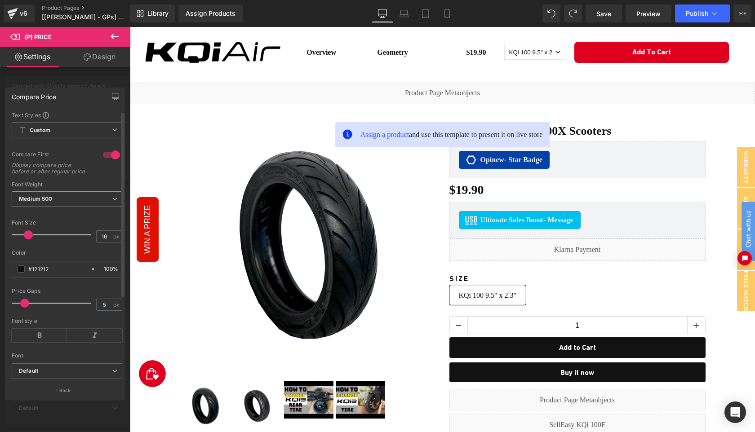
click at [85, 204] on span "Medium 500" at bounding box center [67, 199] width 111 height 16
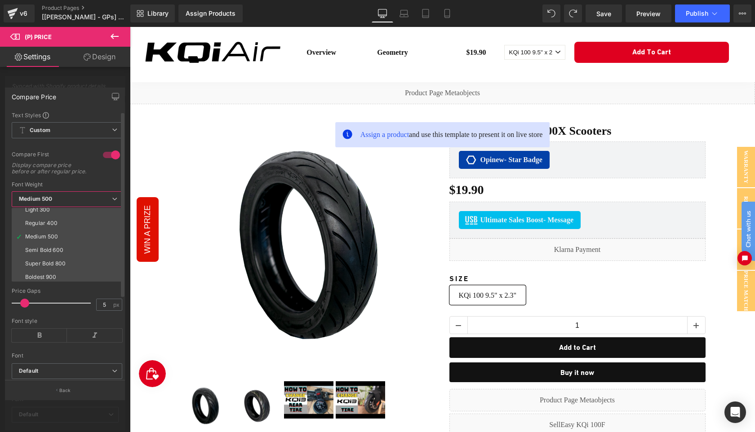
scroll to position [28, 0]
click at [48, 230] on div "Regular 400" at bounding box center [41, 227] width 33 height 6
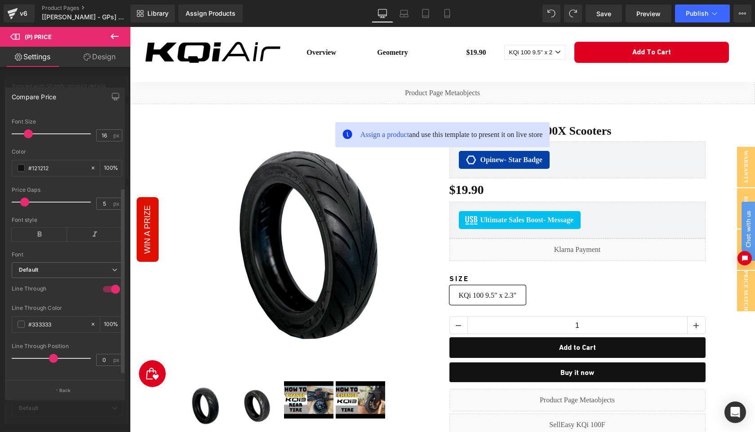
scroll to position [116, 0]
click at [83, 265] on b "Default" at bounding box center [65, 269] width 93 height 8
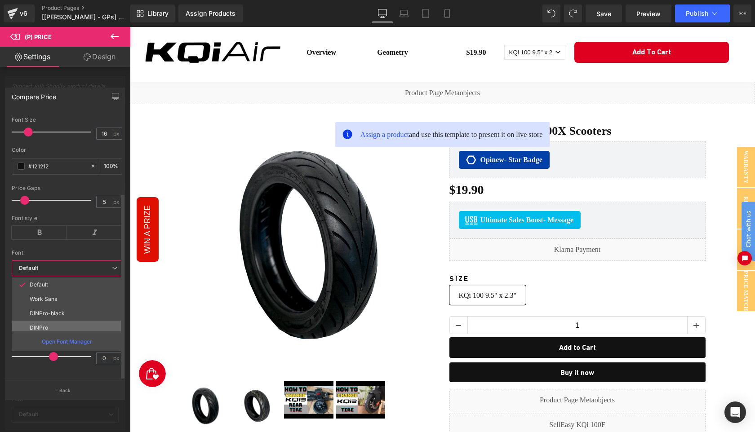
click at [64, 321] on li "DINPro" at bounding box center [69, 328] width 115 height 14
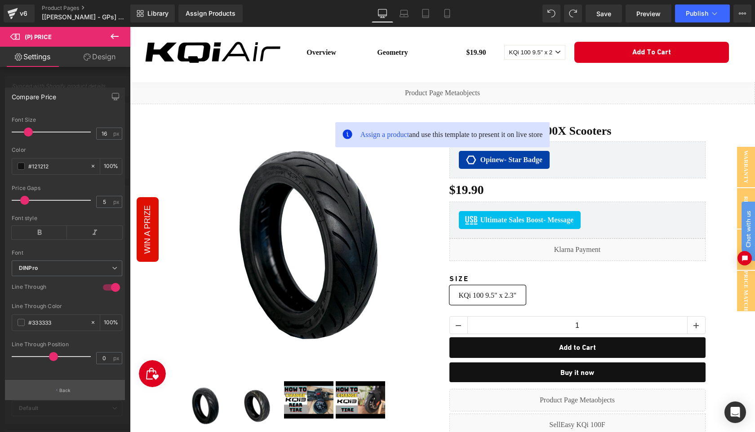
click at [73, 387] on button "Back" at bounding box center [65, 390] width 120 height 20
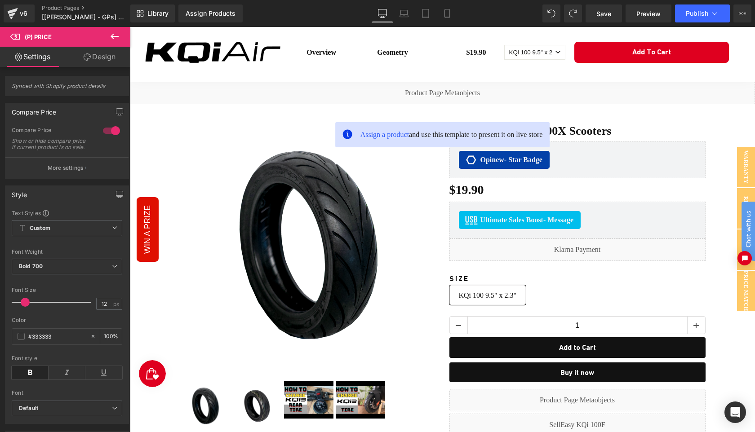
click at [115, 35] on icon at bounding box center [114, 36] width 11 height 11
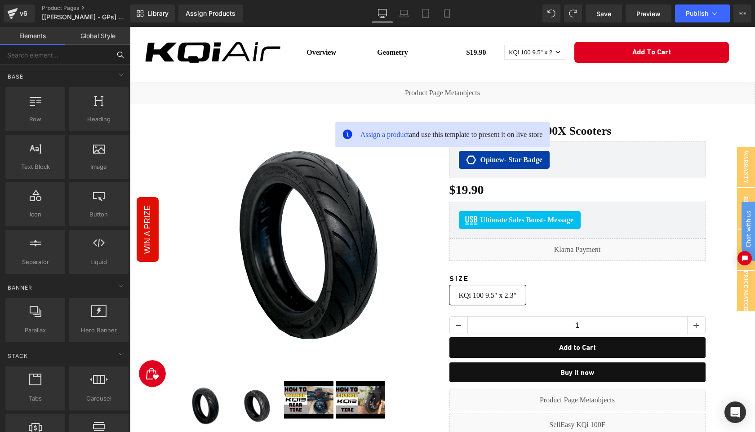
click at [56, 56] on input "text" at bounding box center [55, 55] width 111 height 20
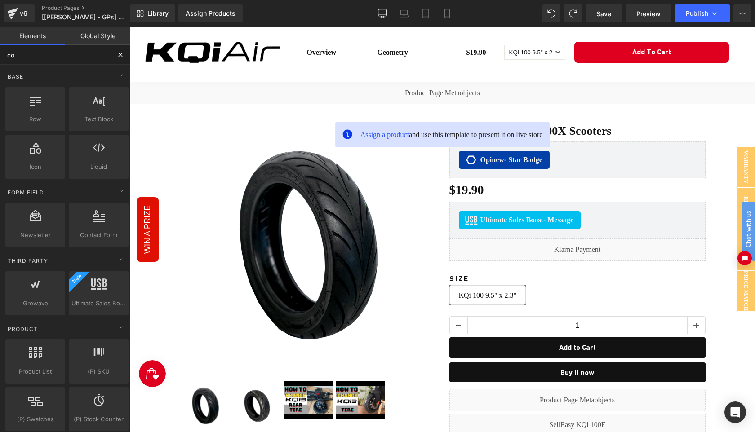
type input "c"
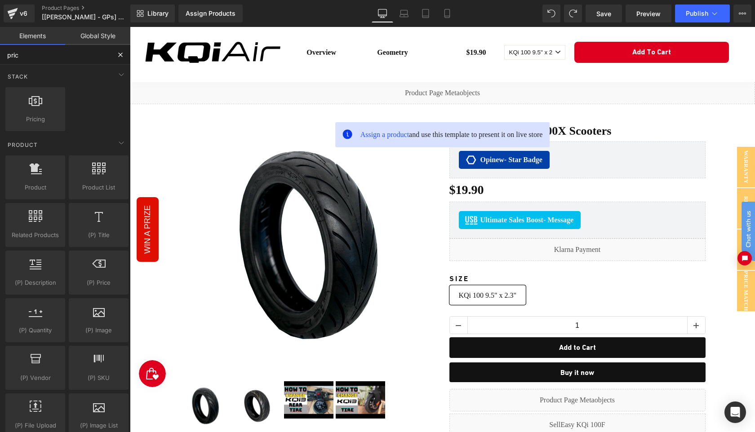
type input "price"
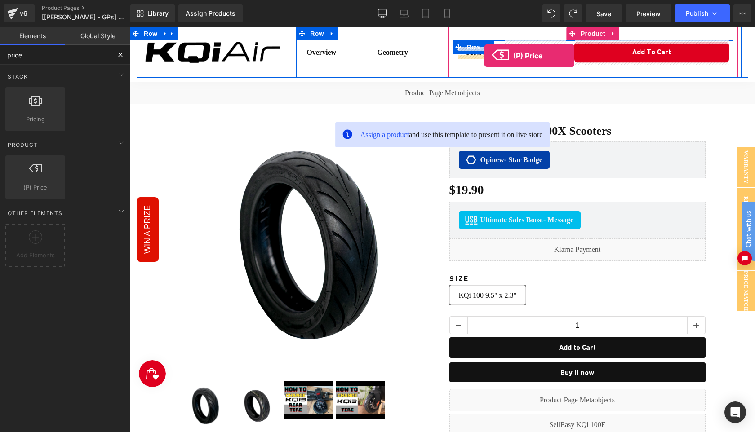
drag, startPoint x: 161, startPoint y: 204, endPoint x: 485, endPoint y: 56, distance: 356.0
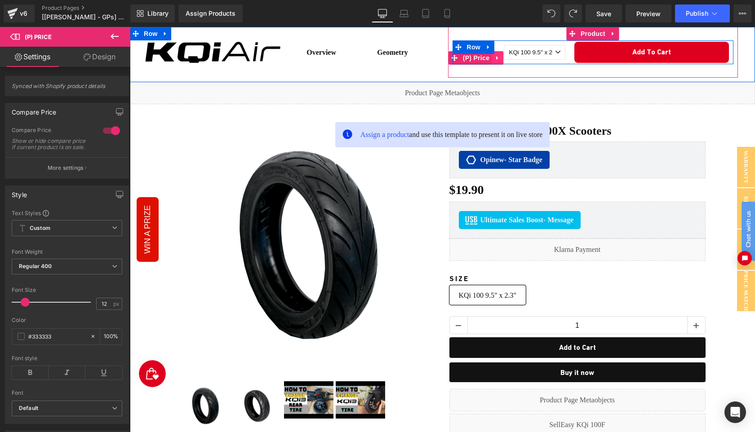
click at [497, 58] on icon at bounding box center [497, 57] width 6 height 7
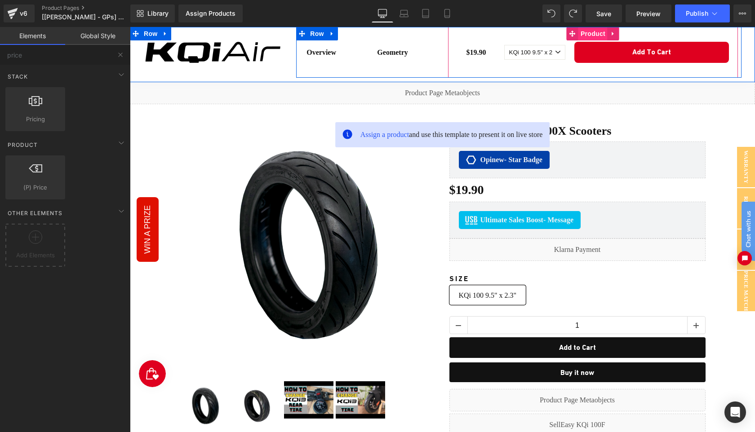
click at [586, 32] on span "Product" at bounding box center [593, 33] width 29 height 13
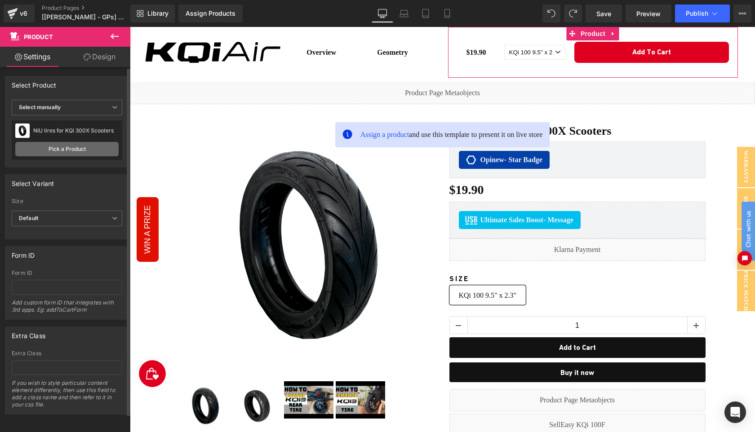
click at [94, 151] on link "Pick a Product" at bounding box center [66, 149] width 103 height 14
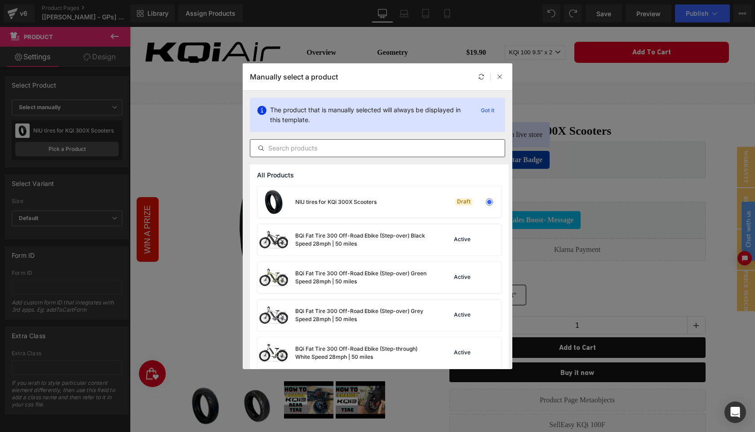
click at [324, 149] on input "text" at bounding box center [377, 148] width 254 height 11
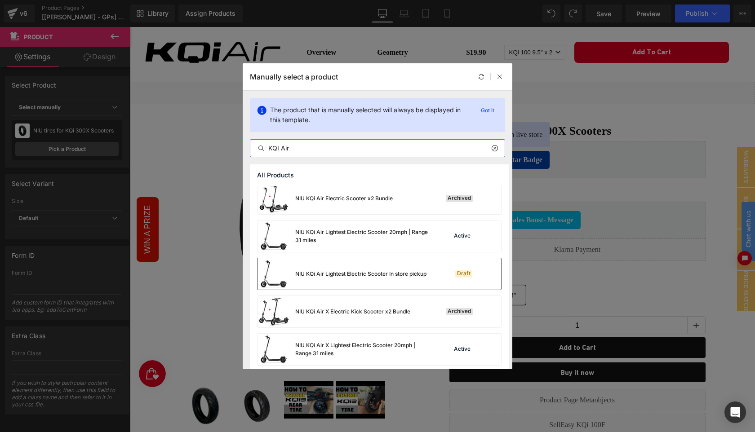
scroll to position [873, 0]
type input "KQI Air"
click at [382, 242] on div "NIU KQi Air Lightest Electric Scooter 20mph | Range 31 miles" at bounding box center [362, 235] width 135 height 16
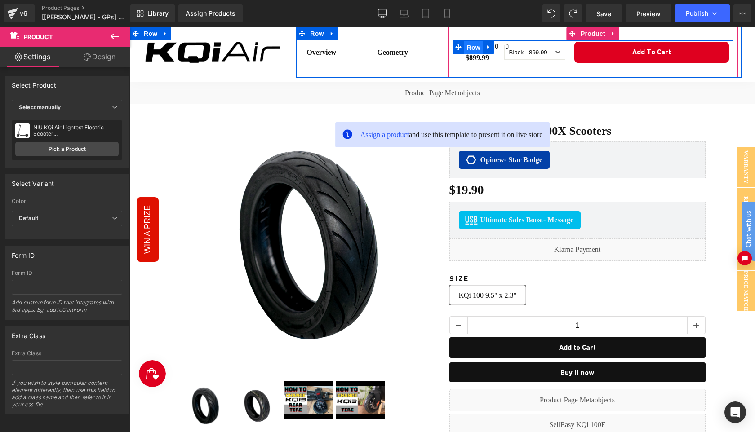
click at [473, 51] on span "Row" at bounding box center [473, 47] width 18 height 13
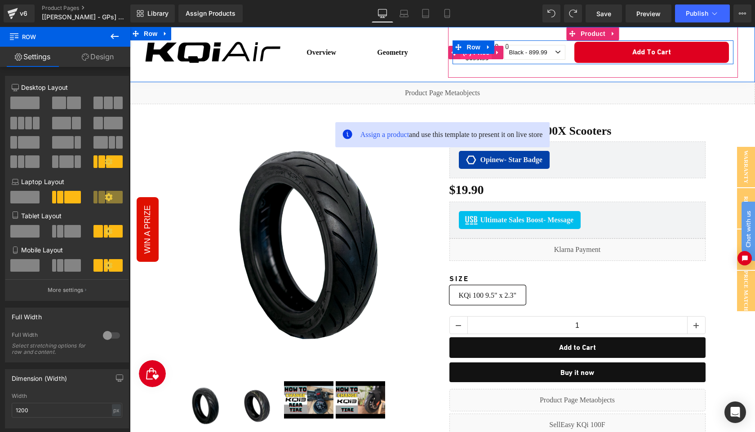
click at [476, 57] on span "(P) Price" at bounding box center [476, 52] width 31 height 13
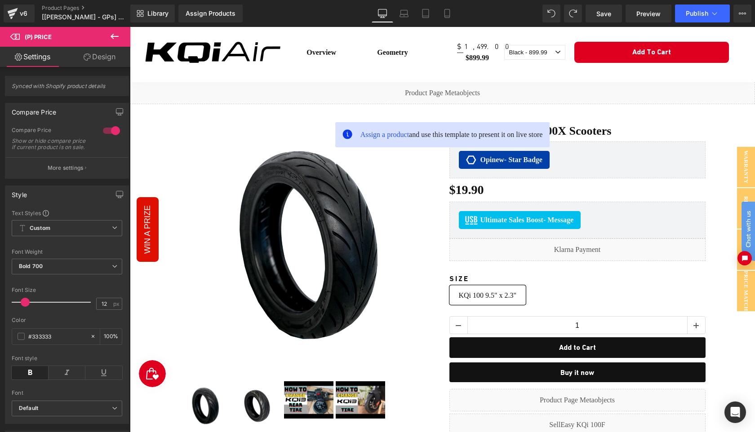
click at [114, 38] on icon at bounding box center [114, 36] width 11 height 11
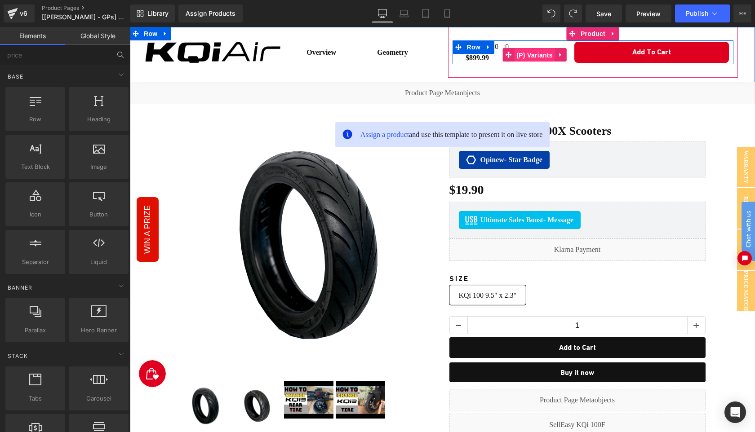
click at [536, 55] on span "(P) Variants" at bounding box center [534, 55] width 41 height 13
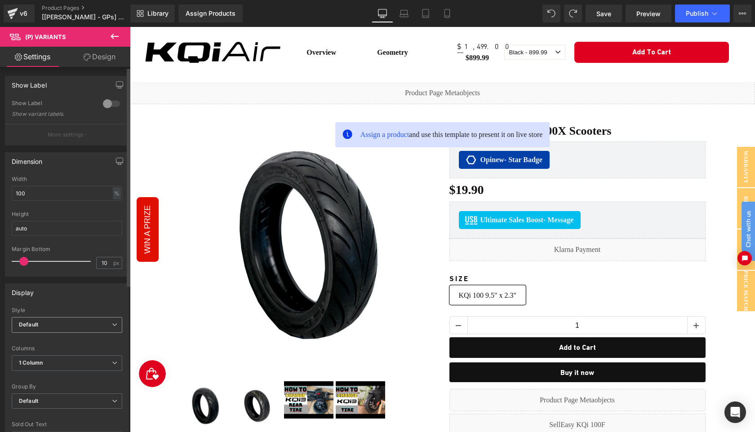
click at [84, 328] on span "Default" at bounding box center [67, 325] width 111 height 16
click at [69, 350] on li "Inline" at bounding box center [65, 354] width 107 height 13
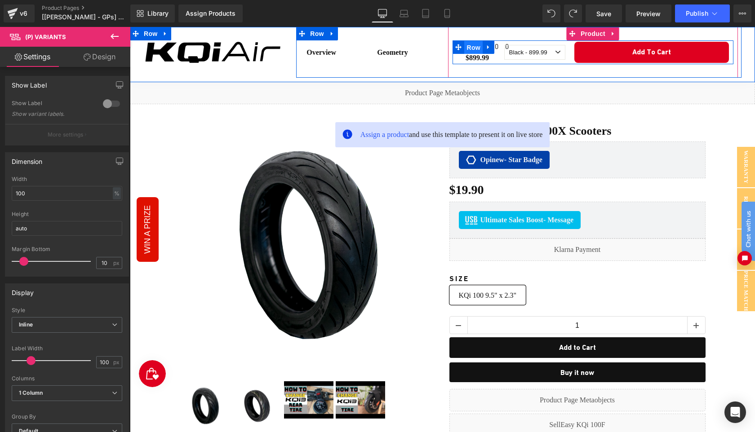
click at [471, 50] on span "Row" at bounding box center [473, 47] width 18 height 13
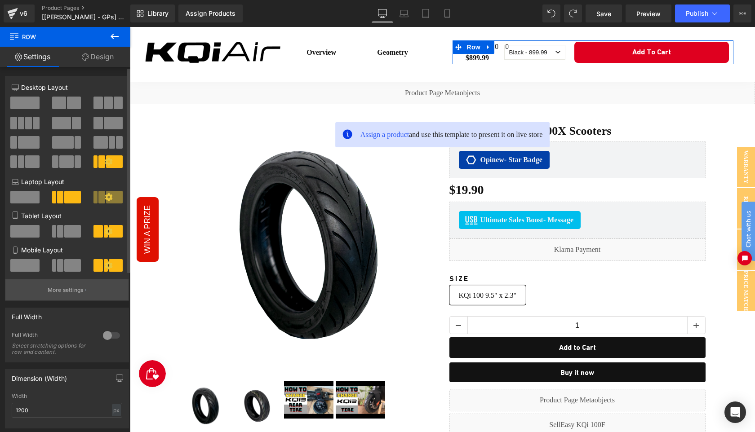
click at [60, 293] on p "More settings" at bounding box center [66, 290] width 36 height 8
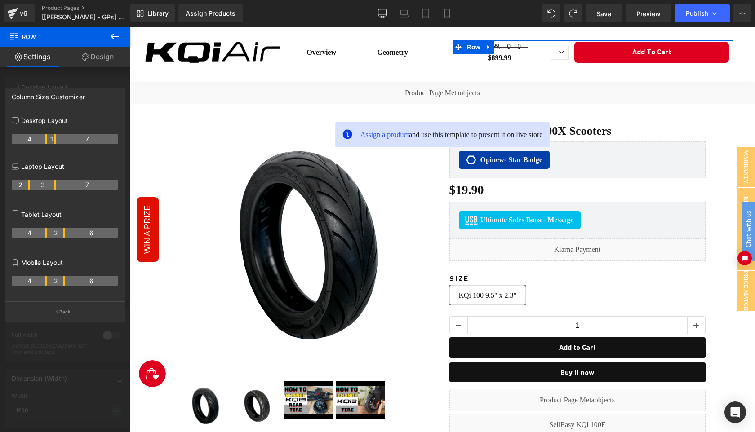
drag, startPoint x: 28, startPoint y: 139, endPoint x: 41, endPoint y: 140, distance: 13.5
drag, startPoint x: 54, startPoint y: 140, endPoint x: 71, endPoint y: 140, distance: 16.6
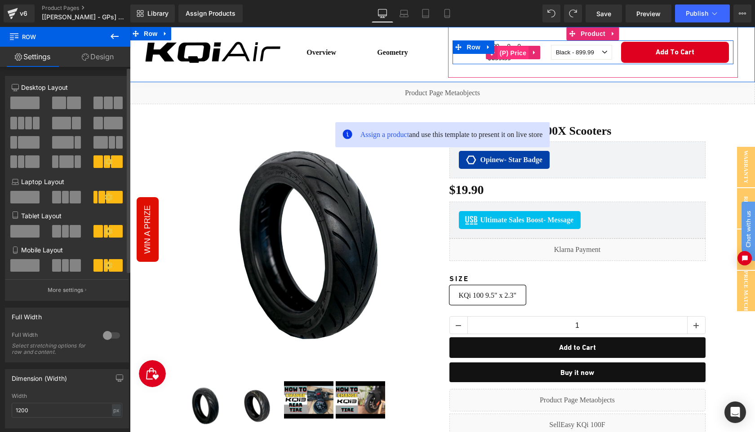
click at [508, 54] on span "(P) Price" at bounding box center [513, 52] width 31 height 13
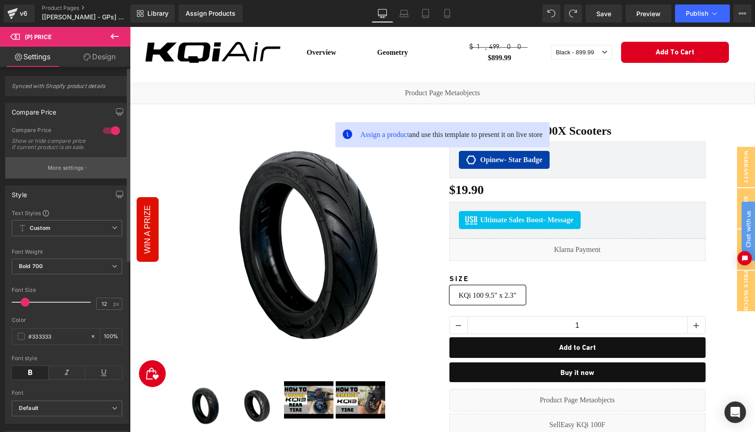
click at [65, 172] on p "More settings" at bounding box center [66, 168] width 36 height 8
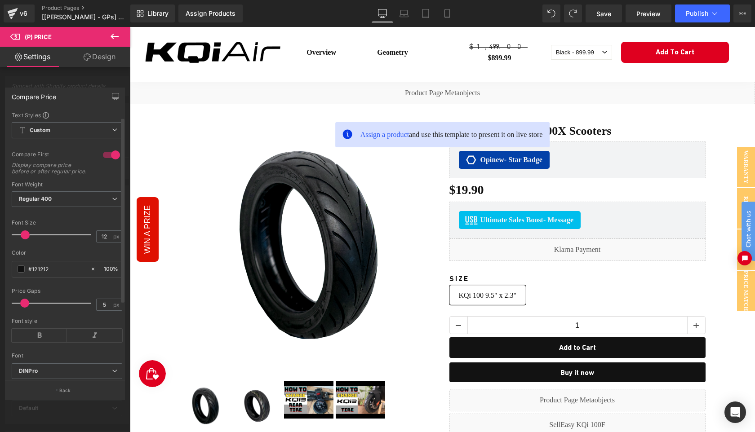
scroll to position [37, 0]
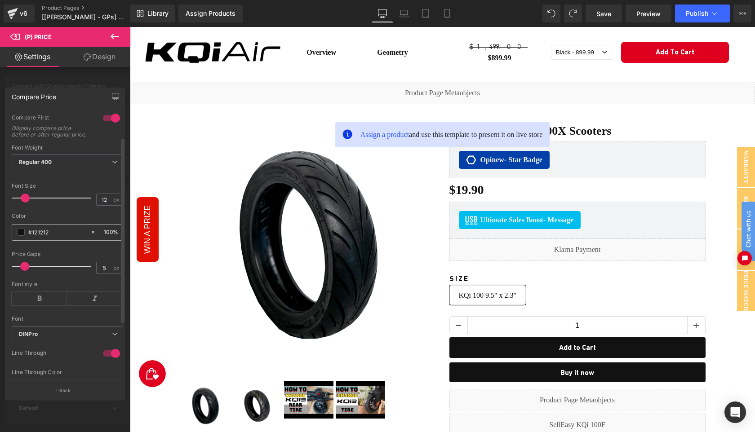
click at [22, 236] on span at bounding box center [21, 232] width 7 height 7
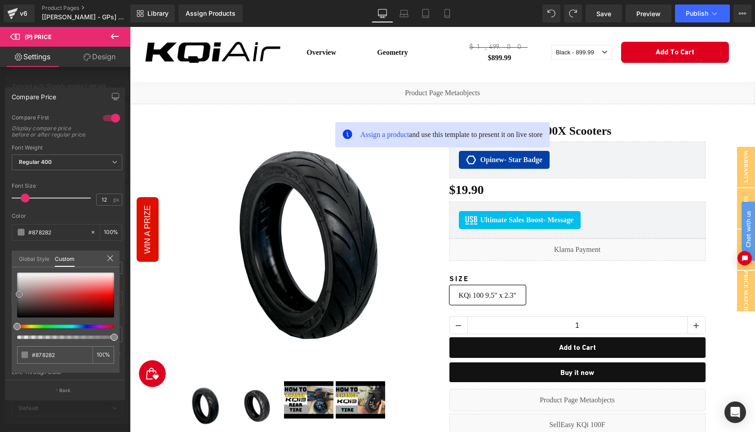
drag, startPoint x: 18, startPoint y: 315, endPoint x: 21, endPoint y: 295, distance: 20.4
click at [21, 295] on span at bounding box center [19, 294] width 7 height 7
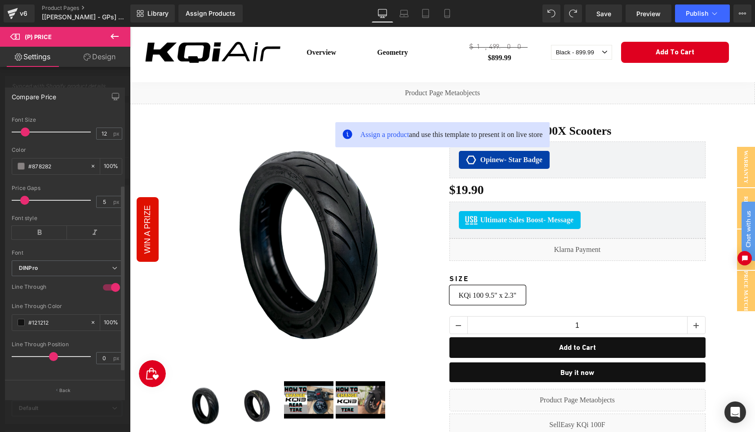
scroll to position [116, 0]
click at [70, 394] on button "Back" at bounding box center [65, 390] width 120 height 20
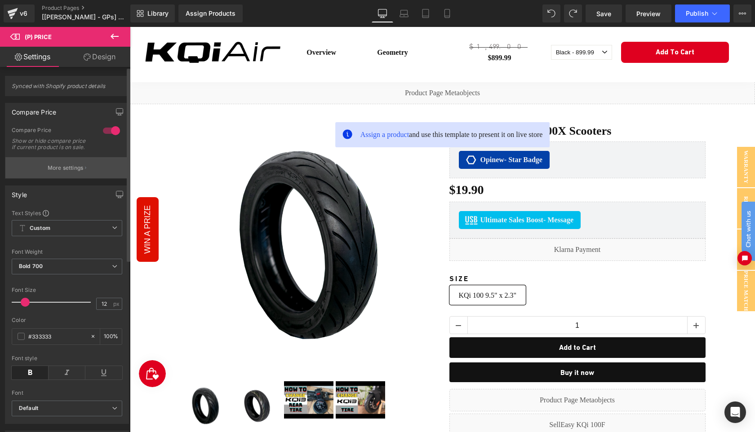
click at [70, 172] on p "More settings" at bounding box center [66, 168] width 36 height 8
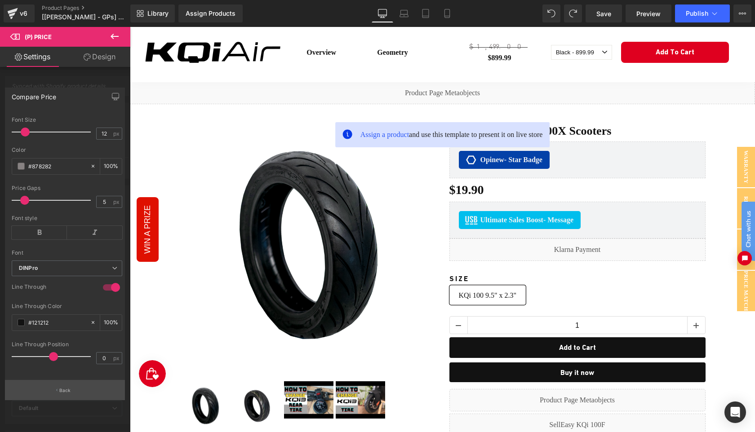
click at [67, 396] on button "Back" at bounding box center [65, 390] width 120 height 20
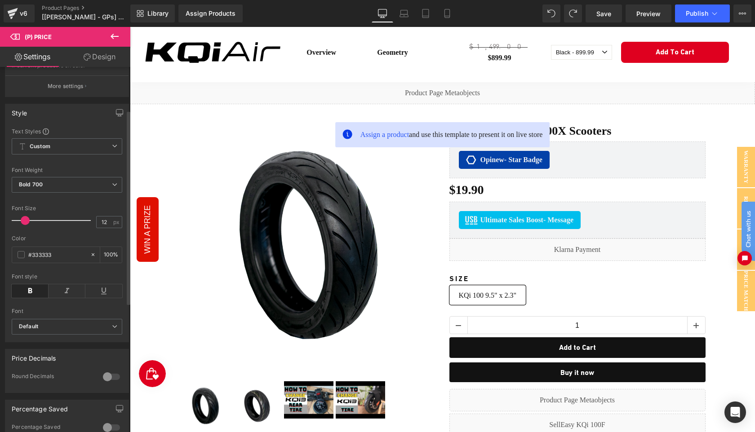
scroll to position [110, 0]
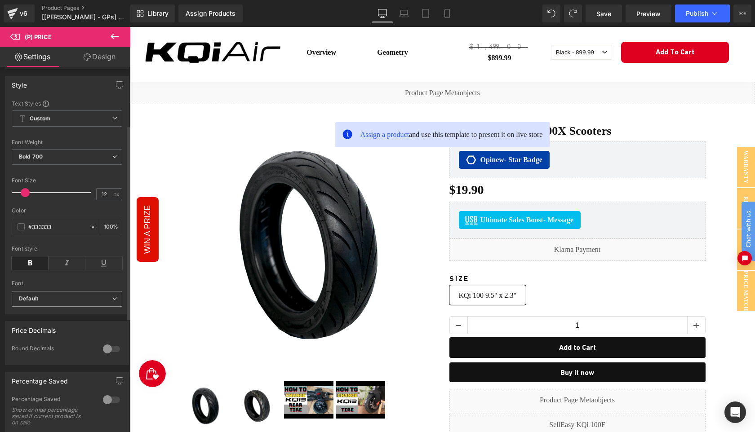
click at [76, 307] on span "Default" at bounding box center [67, 299] width 111 height 16
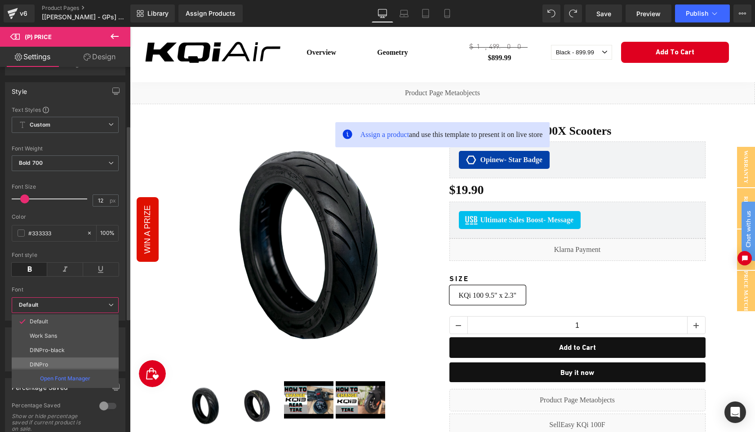
click at [65, 361] on li "DINPro" at bounding box center [67, 365] width 111 height 14
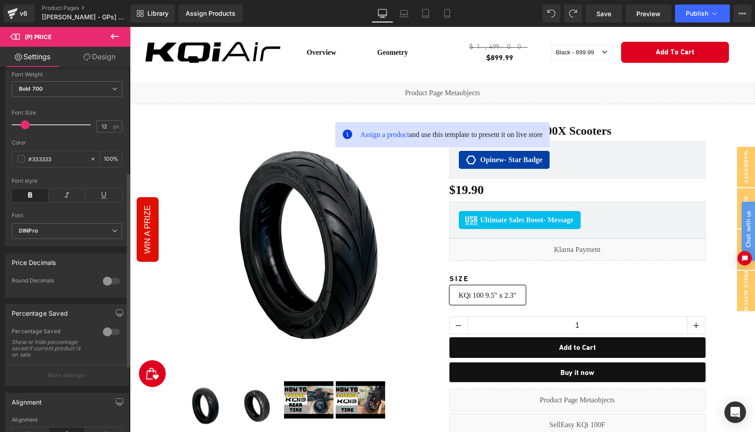
scroll to position [198, 0]
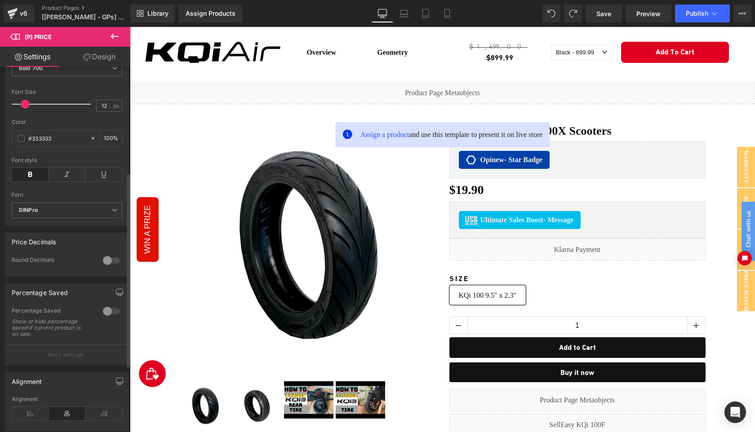
click at [106, 317] on div at bounding box center [112, 311] width 22 height 14
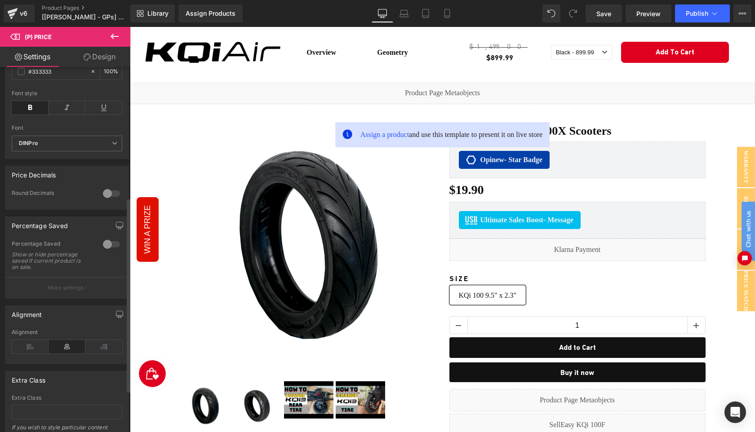
scroll to position [281, 0]
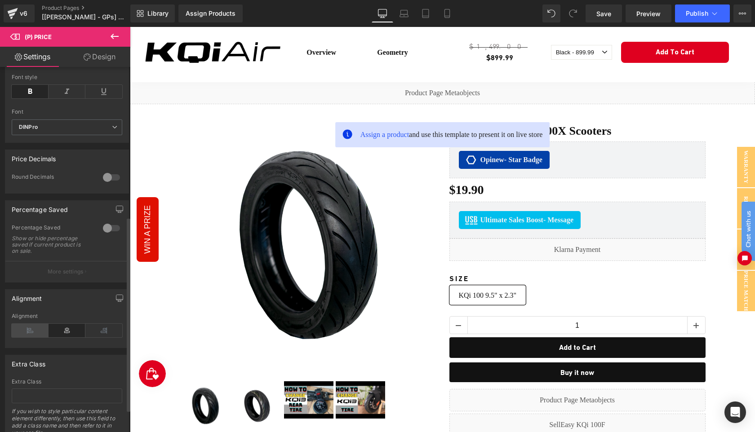
click at [27, 338] on icon at bounding box center [30, 330] width 37 height 13
click at [107, 236] on div at bounding box center [112, 228] width 22 height 14
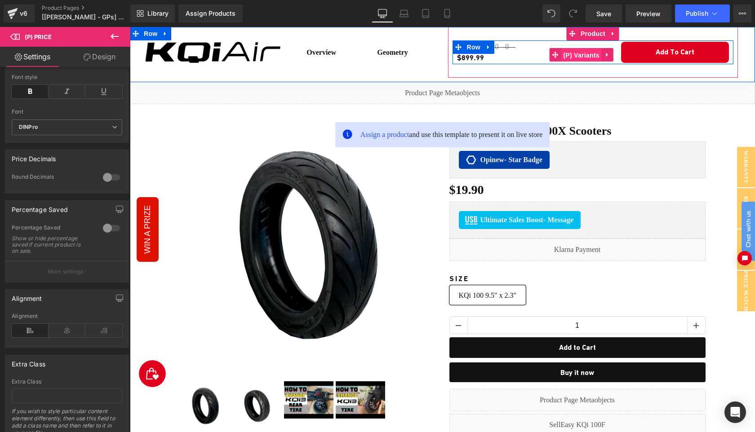
click at [581, 55] on span "(P) Variants" at bounding box center [581, 55] width 41 height 13
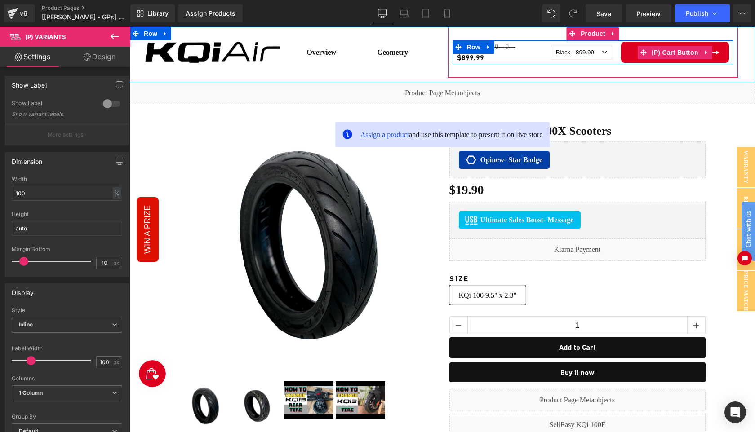
click at [628, 55] on button "Add To Cart" at bounding box center [675, 52] width 108 height 21
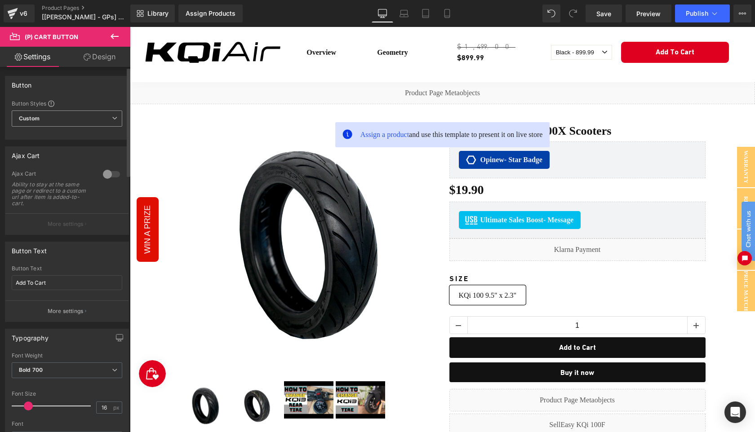
click at [101, 117] on span "Custom Setup Global Style" at bounding box center [67, 119] width 111 height 16
click at [101, 117] on span "Custom Setup Global Style" at bounding box center [65, 119] width 107 height 16
click at [67, 314] on p "More settings" at bounding box center [66, 311] width 36 height 8
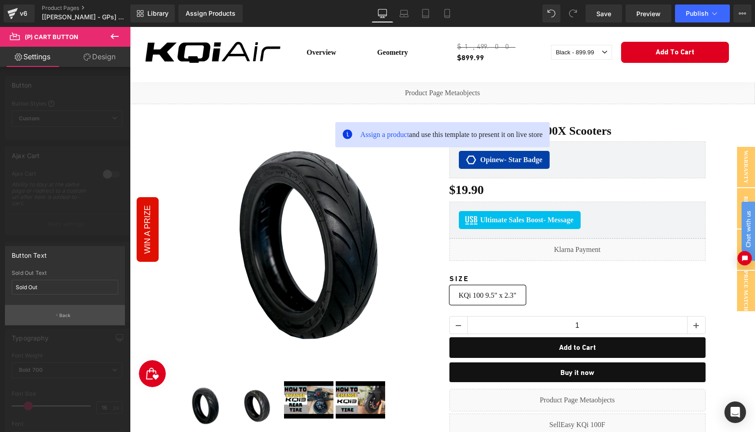
click at [59, 311] on button "Back" at bounding box center [65, 315] width 120 height 20
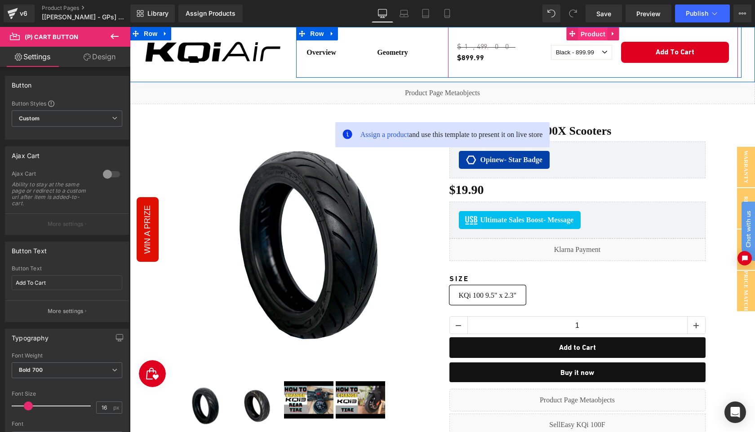
click at [590, 32] on span "Product" at bounding box center [593, 33] width 29 height 13
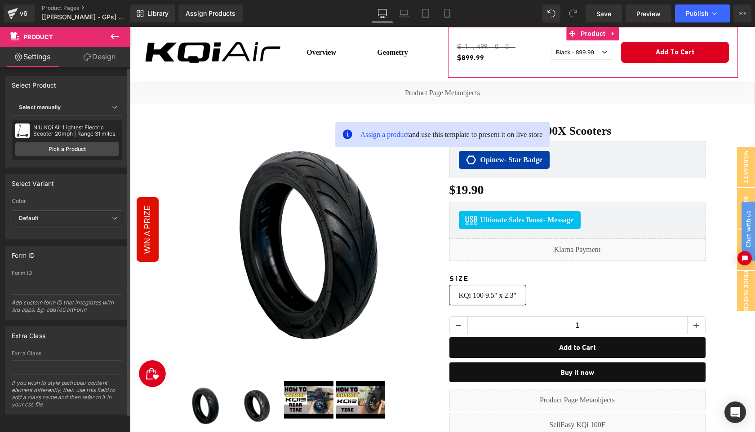
click at [83, 224] on span "Default" at bounding box center [67, 219] width 111 height 16
click at [60, 249] on li "Black" at bounding box center [65, 247] width 107 height 13
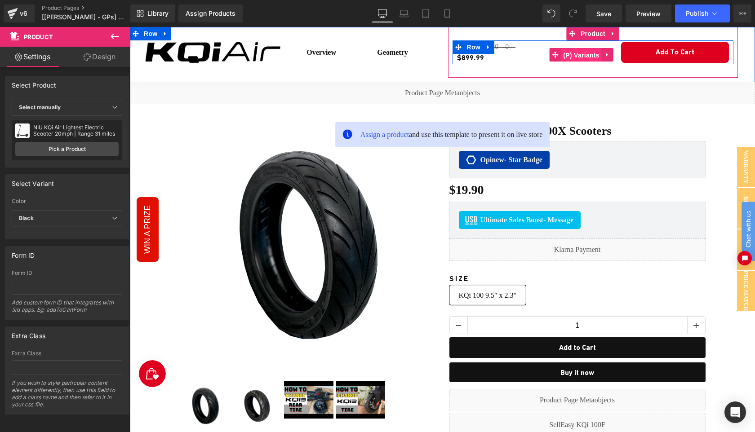
click at [586, 54] on span "(P) Variants" at bounding box center [581, 55] width 41 height 13
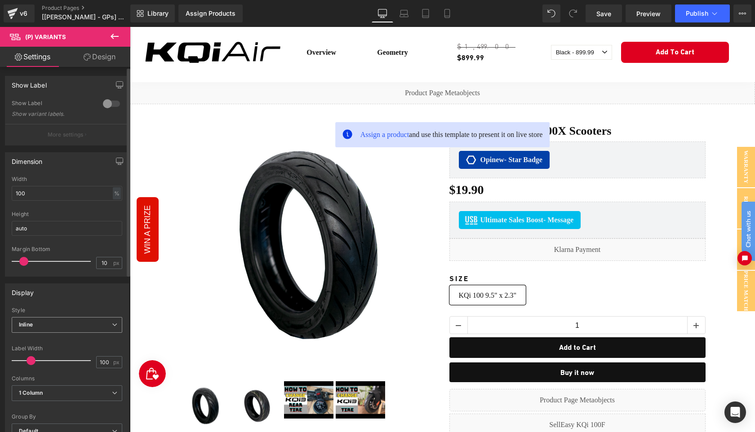
click at [75, 324] on span "Inline" at bounding box center [67, 325] width 111 height 16
click at [64, 338] on li "Default" at bounding box center [65, 340] width 107 height 13
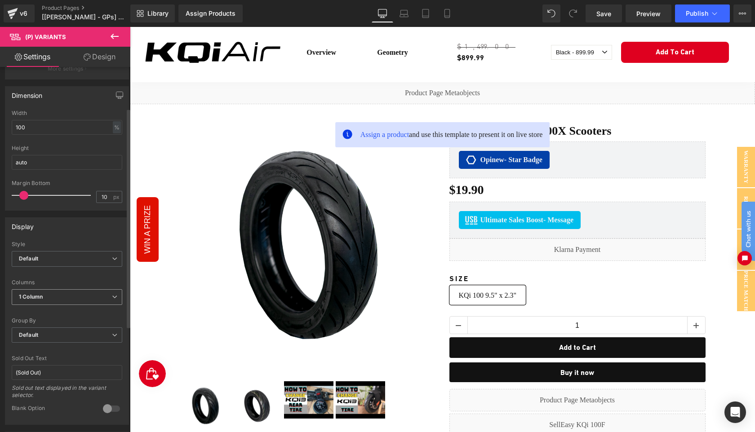
scroll to position [73, 0]
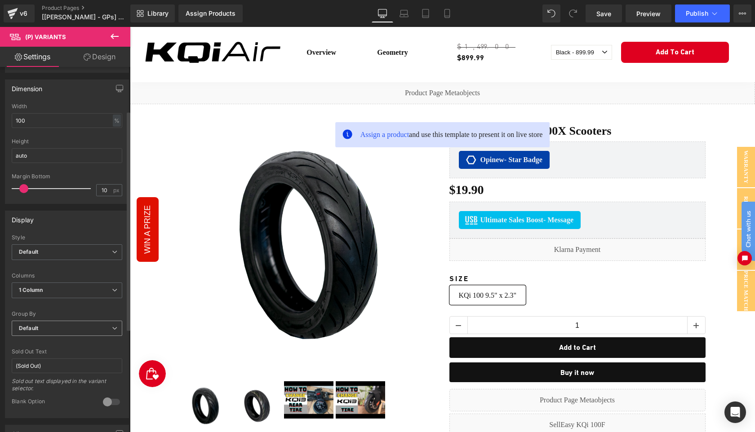
click at [71, 325] on span "Default" at bounding box center [67, 329] width 111 height 16
click at [62, 360] on li "Separately" at bounding box center [65, 357] width 107 height 13
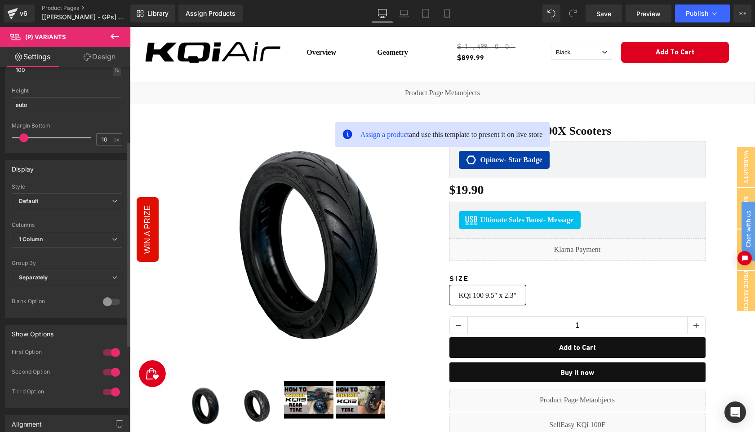
scroll to position [131, 0]
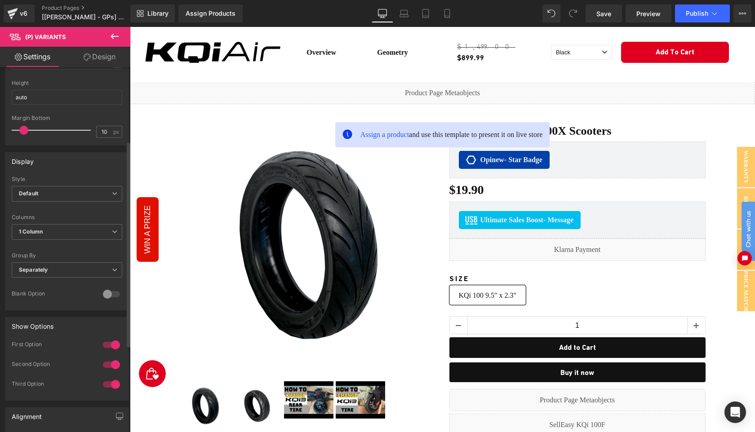
click at [108, 292] on div at bounding box center [112, 294] width 22 height 14
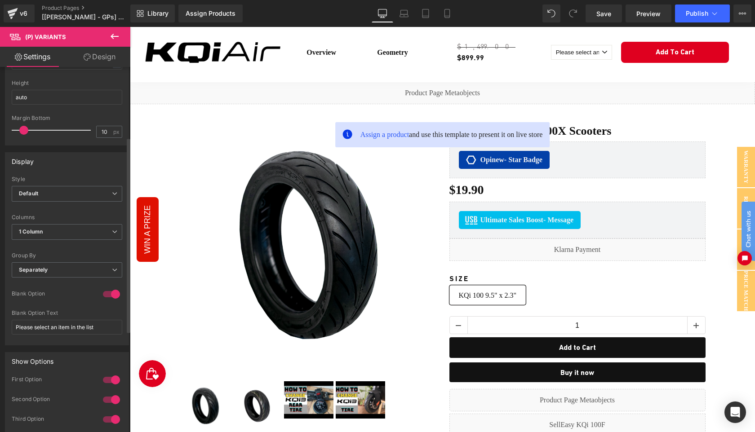
click at [108, 294] on div at bounding box center [112, 294] width 22 height 14
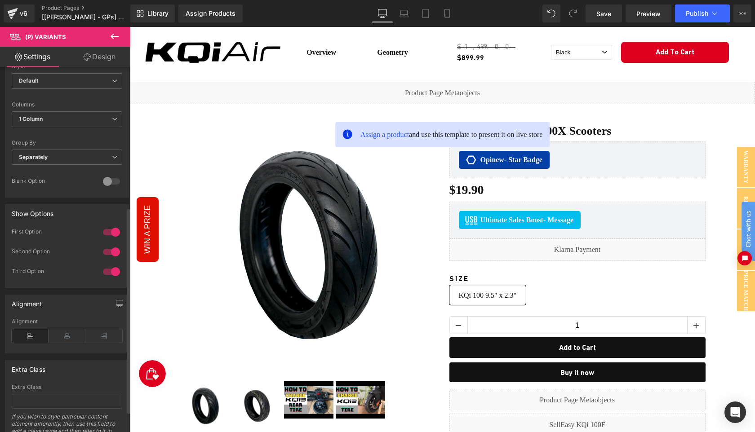
scroll to position [257, 0]
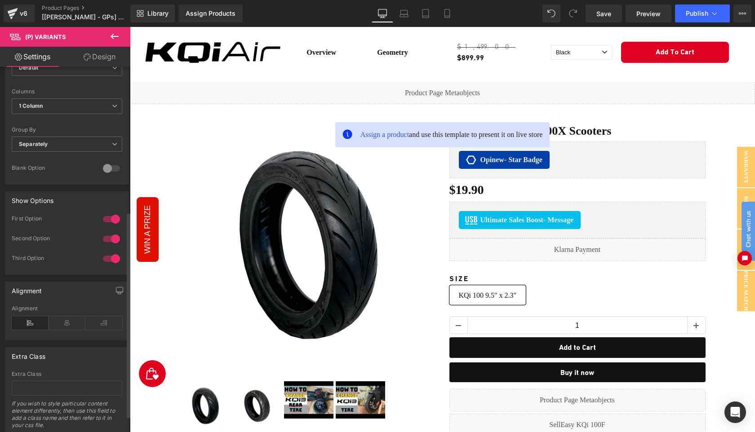
click at [107, 263] on div at bounding box center [112, 259] width 22 height 14
click at [111, 243] on div at bounding box center [112, 239] width 22 height 14
click at [110, 219] on div at bounding box center [112, 219] width 22 height 14
click at [111, 218] on div at bounding box center [112, 219] width 22 height 14
click at [107, 220] on div at bounding box center [112, 219] width 22 height 14
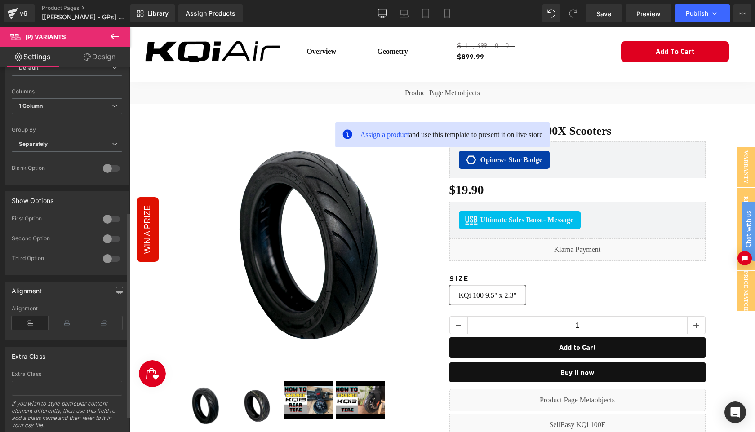
click at [107, 241] on div at bounding box center [112, 239] width 22 height 14
click at [109, 220] on div at bounding box center [112, 219] width 22 height 14
click at [110, 237] on div at bounding box center [112, 239] width 22 height 14
click at [106, 252] on div at bounding box center [112, 259] width 22 height 14
click at [109, 235] on div at bounding box center [112, 239] width 22 height 14
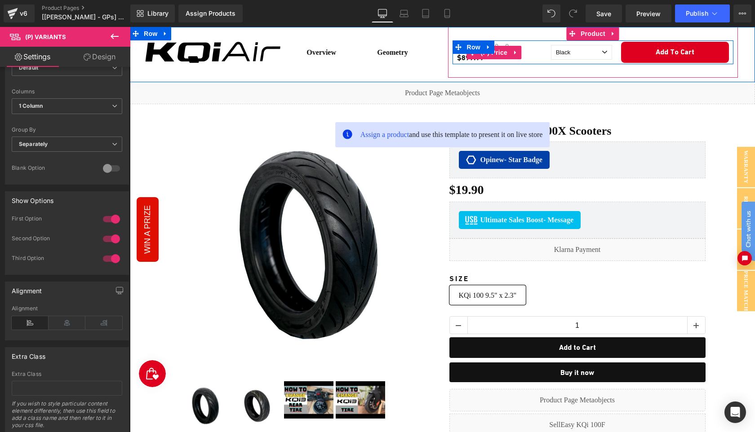
click at [500, 53] on span "(P) Price" at bounding box center [494, 52] width 31 height 13
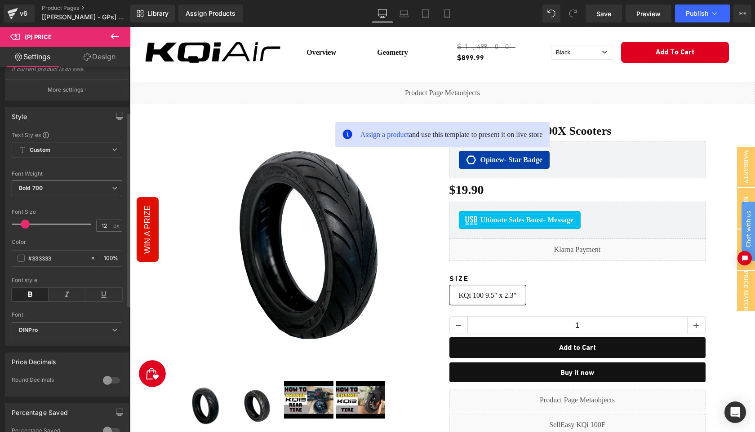
scroll to position [106, 0]
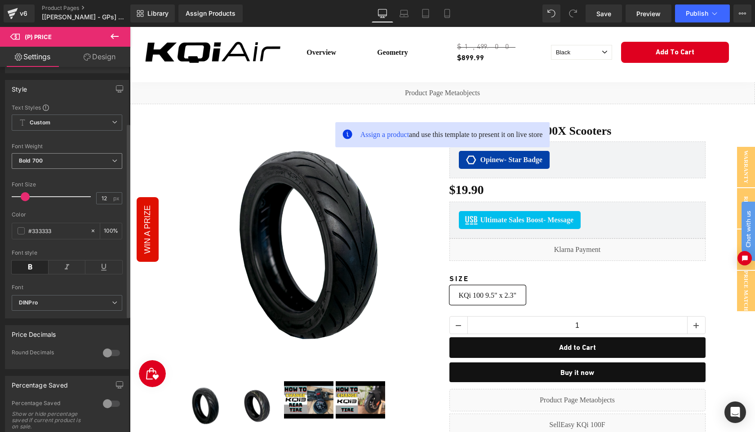
click at [99, 164] on span "Bold 700" at bounding box center [67, 161] width 111 height 16
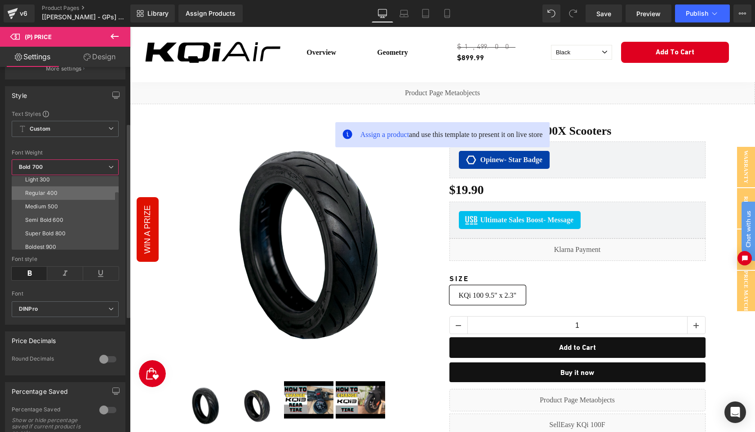
scroll to position [31, 0]
click at [63, 209] on li "Medium 500" at bounding box center [67, 206] width 111 height 13
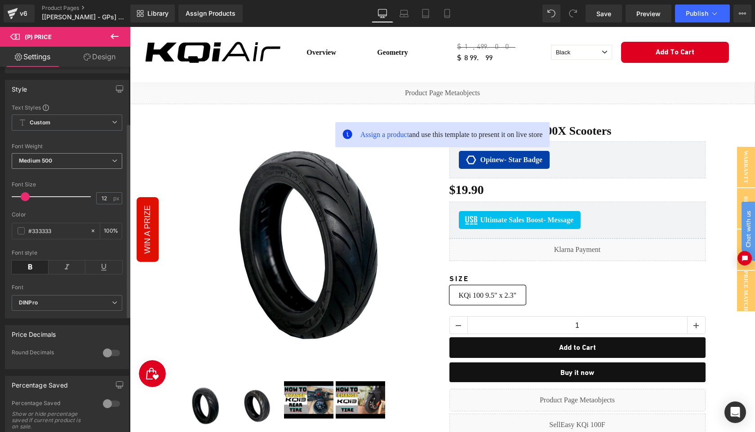
click at [88, 169] on span "Medium 500" at bounding box center [67, 161] width 111 height 16
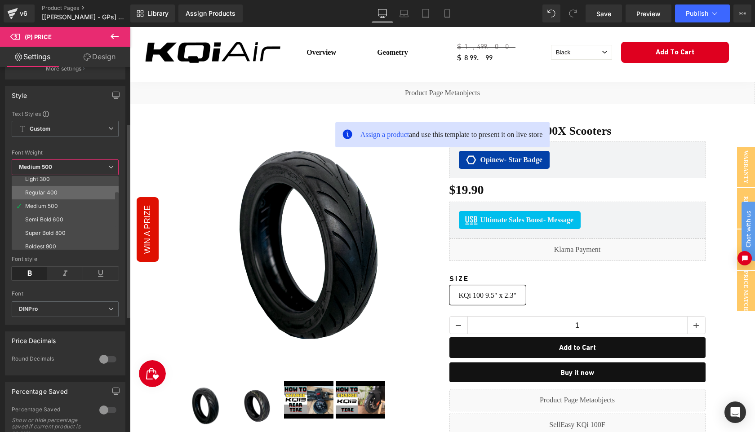
click at [61, 194] on li "Regular 400" at bounding box center [67, 192] width 111 height 13
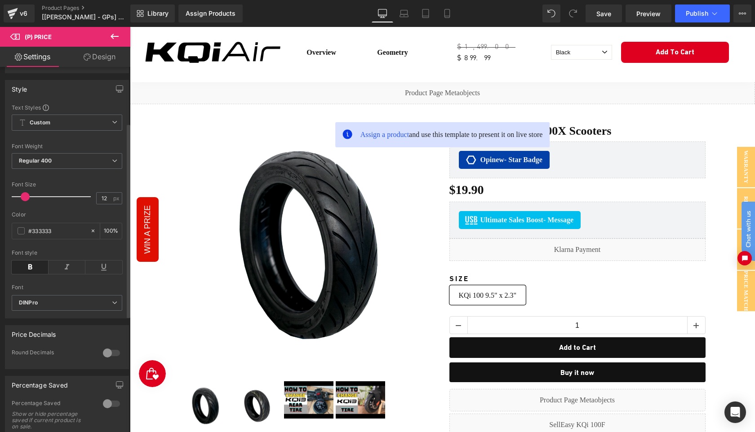
click at [26, 201] on span at bounding box center [25, 196] width 9 height 9
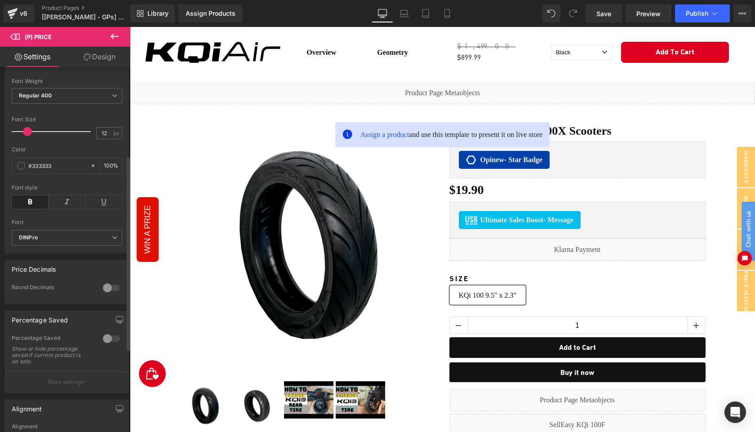
scroll to position [178, 0]
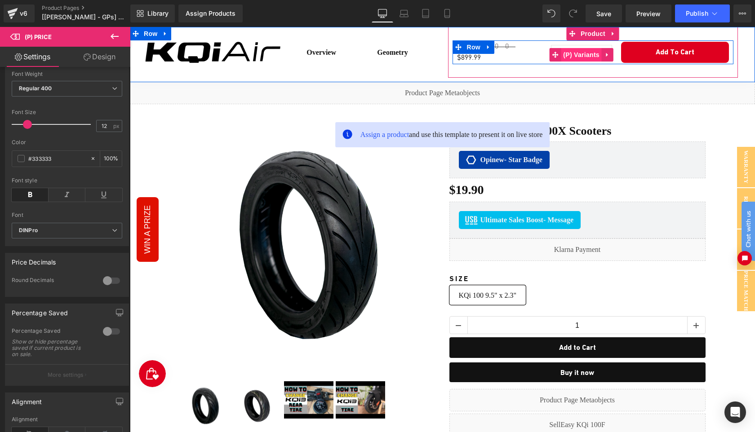
click at [574, 54] on span "(P) Variants" at bounding box center [581, 54] width 41 height 13
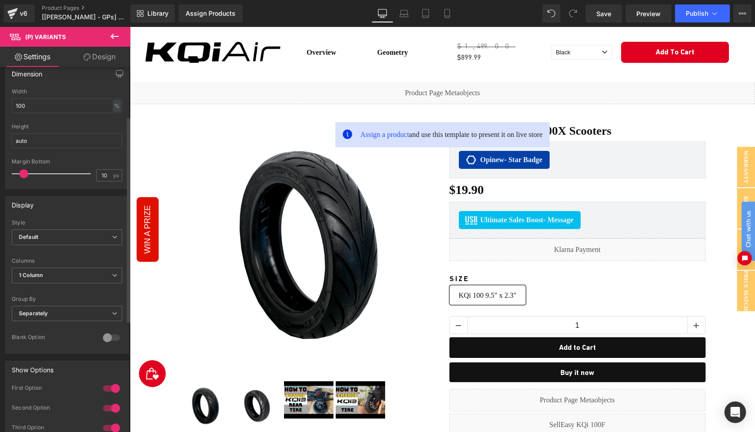
scroll to position [86, 0]
click at [62, 231] on span "Default" at bounding box center [67, 239] width 111 height 16
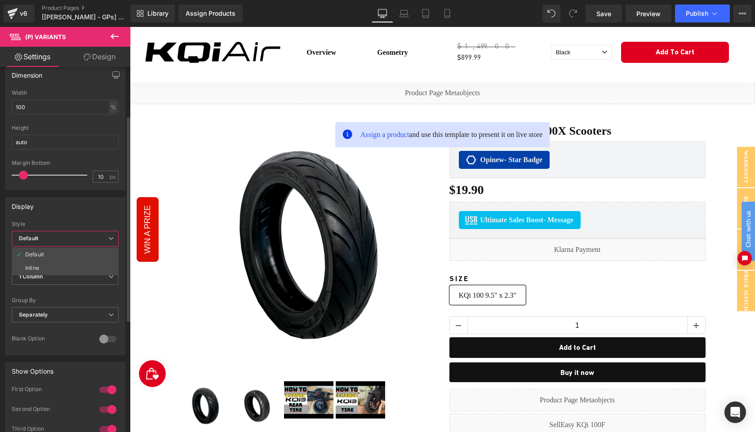
click at [62, 233] on span "Default" at bounding box center [65, 239] width 107 height 16
click at [98, 63] on link "Design" at bounding box center [99, 57] width 65 height 20
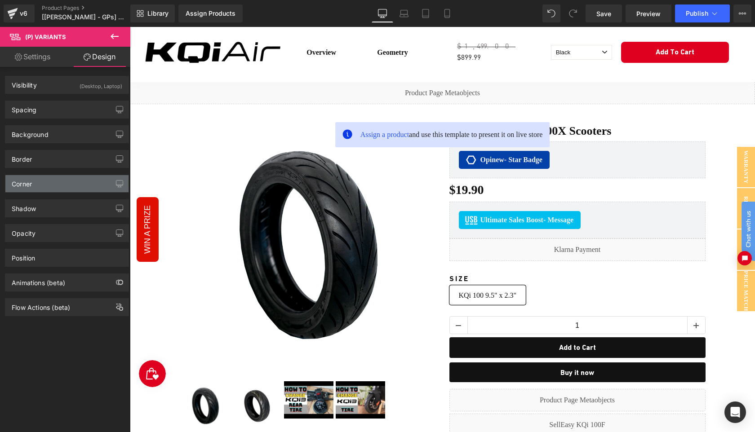
click at [47, 187] on div "Corner" at bounding box center [66, 183] width 123 height 17
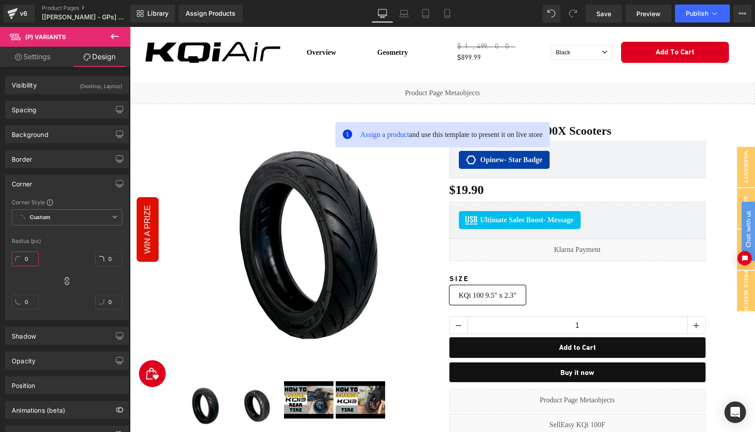
click at [27, 260] on input "0" at bounding box center [25, 259] width 27 height 15
type input "5"
click at [55, 245] on div "Corner Style Custom Custom Setup Global Style Custom Setup Global Style Radius …" at bounding box center [66, 259] width 123 height 121
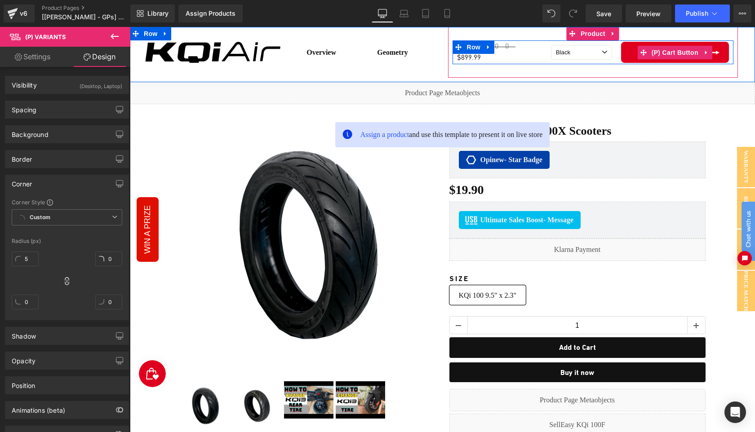
click at [629, 55] on button "Add To Cart" at bounding box center [675, 52] width 108 height 21
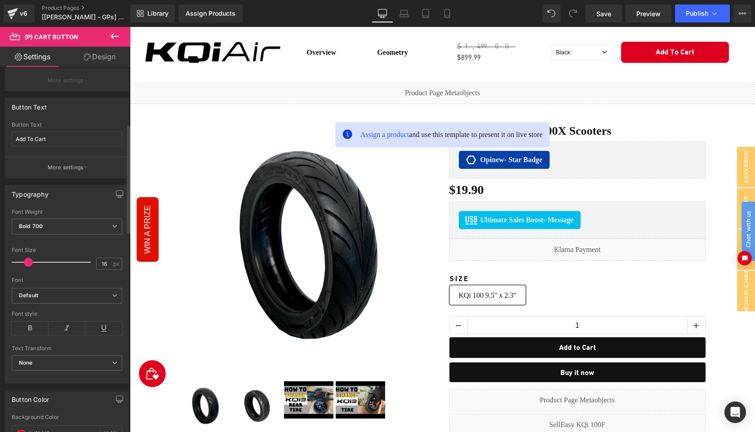
scroll to position [190, 0]
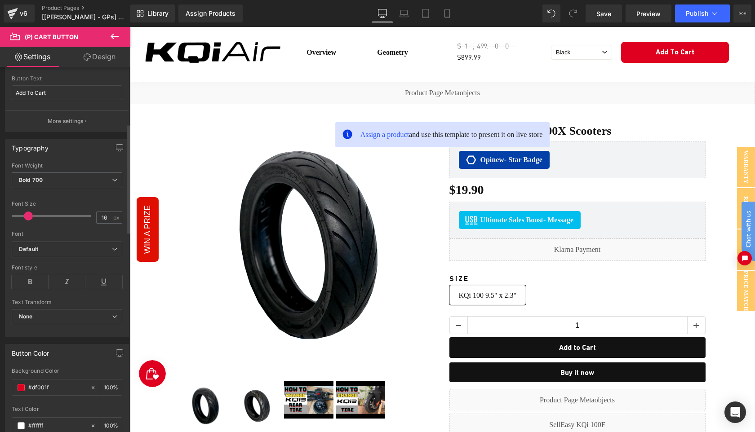
click at [27, 217] on span at bounding box center [28, 216] width 9 height 9
click at [67, 247] on b "Default" at bounding box center [65, 250] width 93 height 8
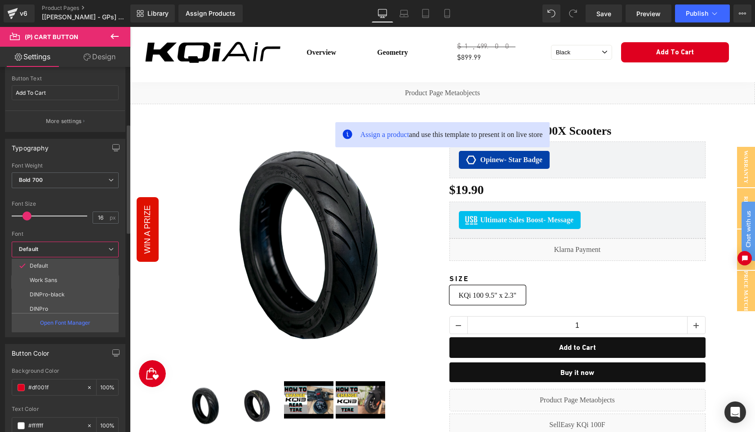
click at [66, 248] on b "Default" at bounding box center [63, 250] width 89 height 8
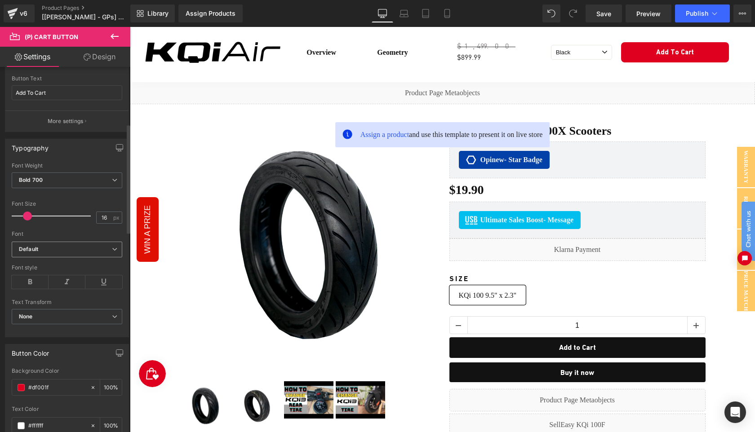
click at [66, 248] on b "Default" at bounding box center [65, 250] width 93 height 8
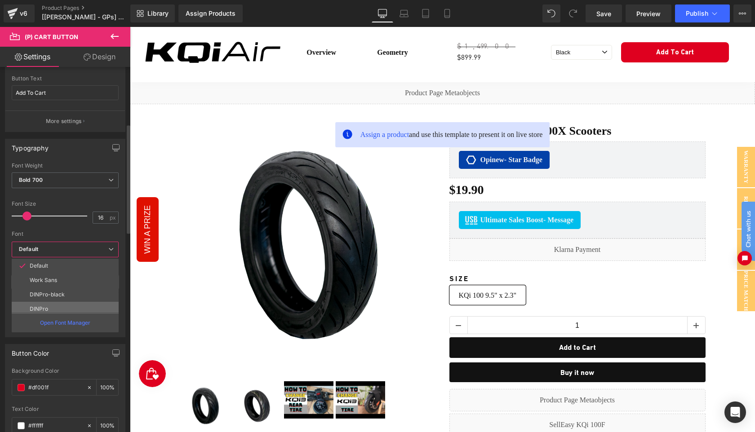
click at [60, 305] on li "DINPro" at bounding box center [67, 309] width 111 height 14
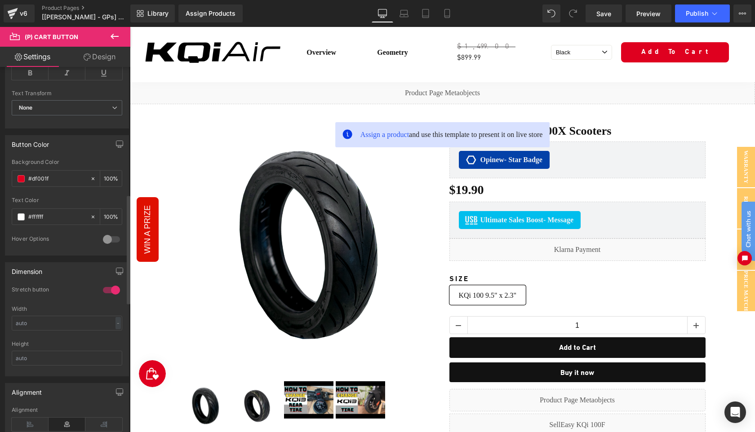
scroll to position [426, 0]
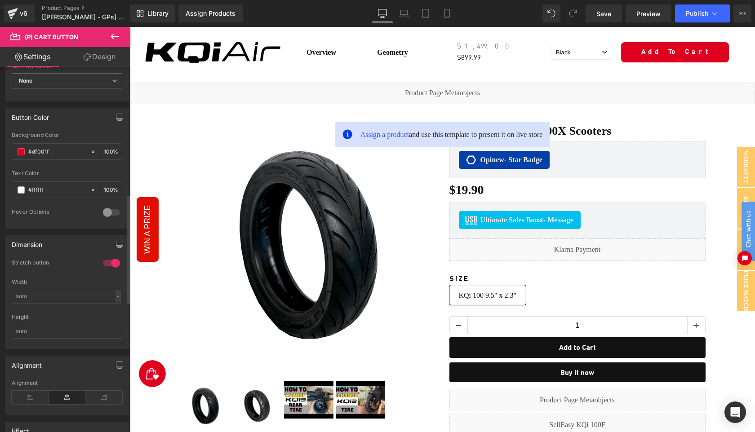
click at [109, 264] on div at bounding box center [112, 263] width 22 height 14
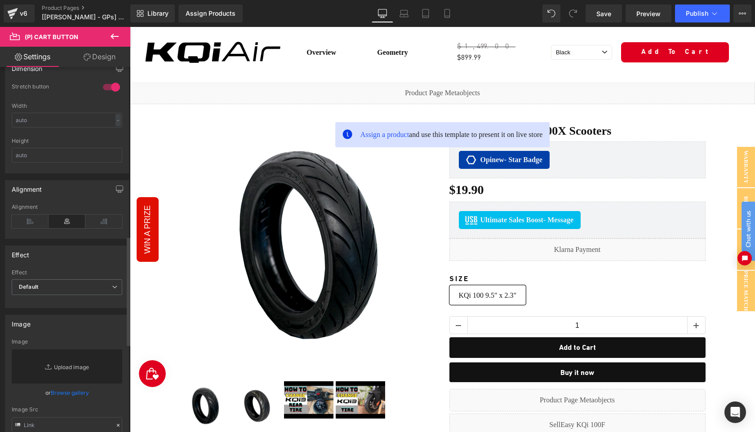
scroll to position [621, 0]
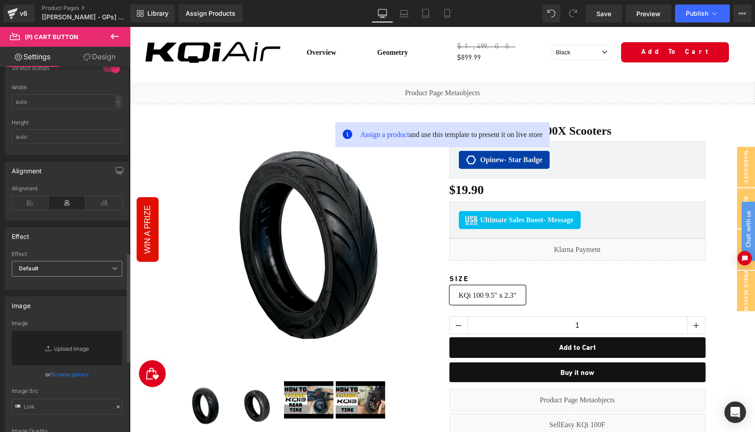
click at [68, 268] on span "Default" at bounding box center [67, 269] width 111 height 16
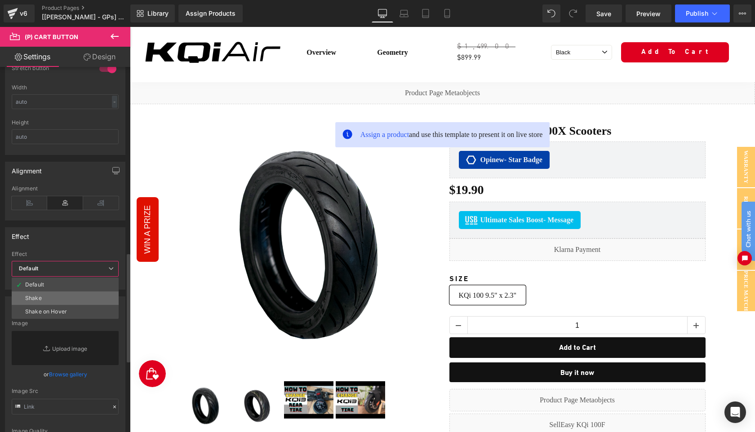
click at [64, 297] on li "Shake" at bounding box center [65, 298] width 107 height 13
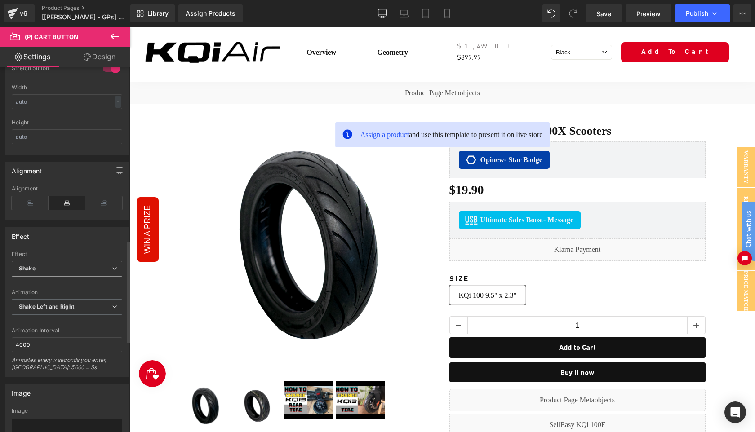
click at [75, 272] on span "Shake" at bounding box center [67, 269] width 111 height 16
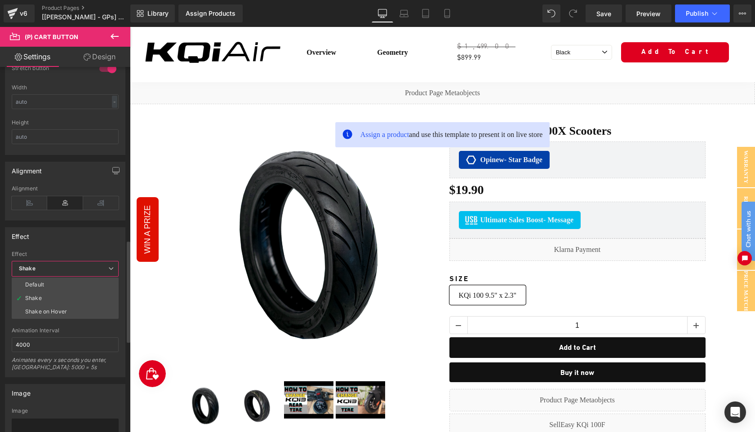
click at [75, 272] on span "Shake" at bounding box center [65, 269] width 107 height 16
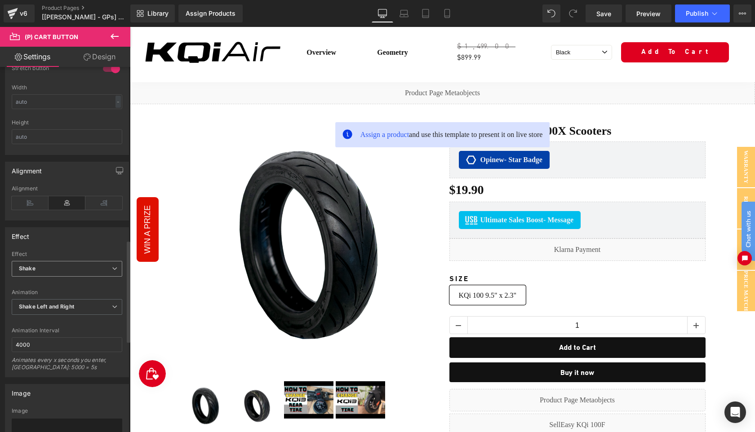
click at [74, 271] on span "Shake" at bounding box center [67, 269] width 111 height 16
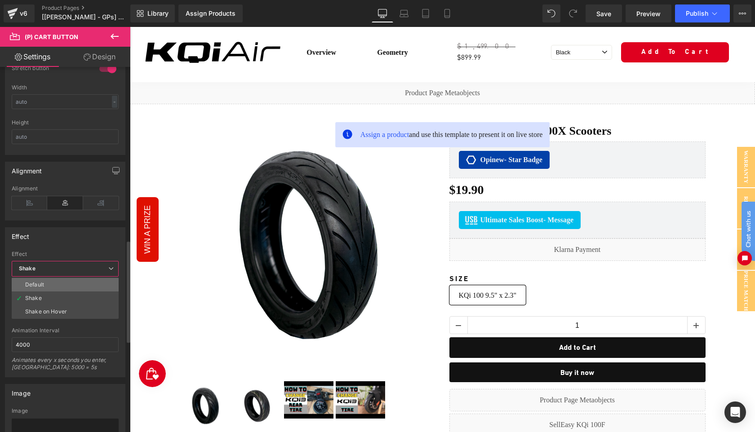
click at [66, 285] on li "Default" at bounding box center [65, 284] width 107 height 13
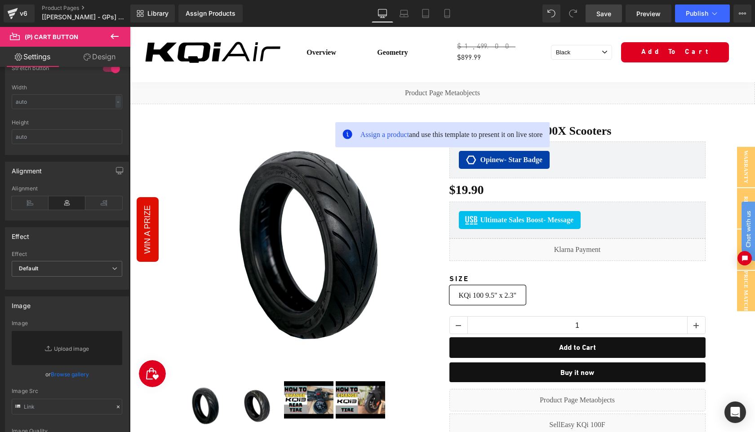
click at [611, 15] on span "Save" at bounding box center [603, 13] width 15 height 9
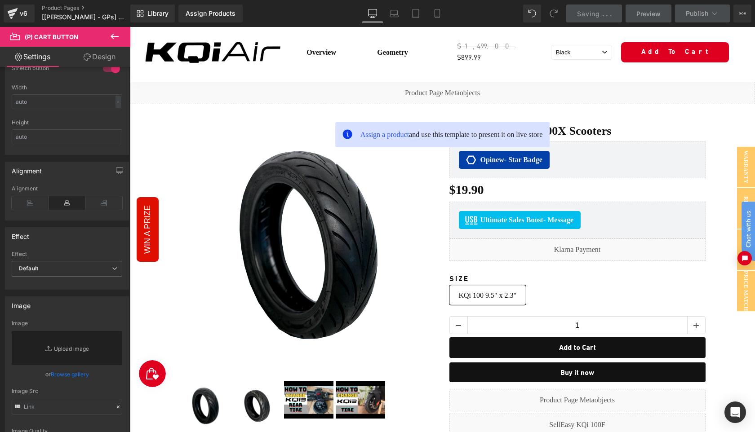
click at [489, 53] on div "$1,499.00 $899.99 (P) Price Black Red 0 (P) Variants Add To Cart (P) Cart Butto…" at bounding box center [593, 52] width 281 height 24
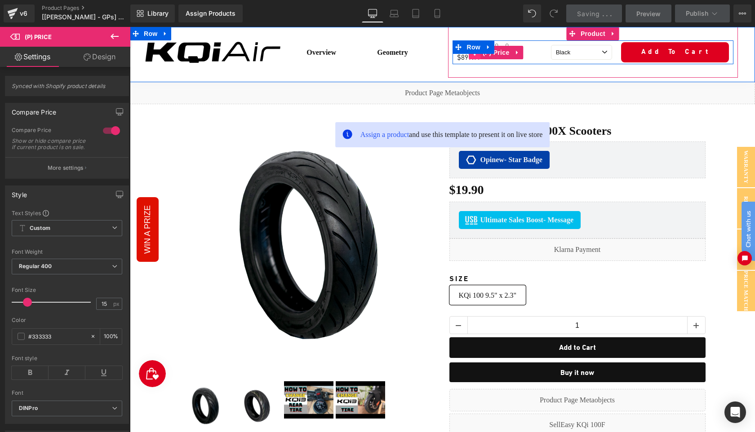
click at [479, 55] on span at bounding box center [475, 52] width 12 height 13
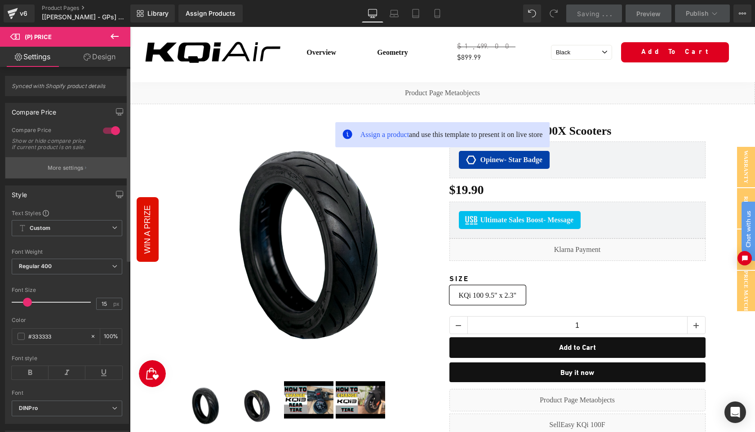
click at [53, 172] on p "More settings" at bounding box center [66, 168] width 36 height 8
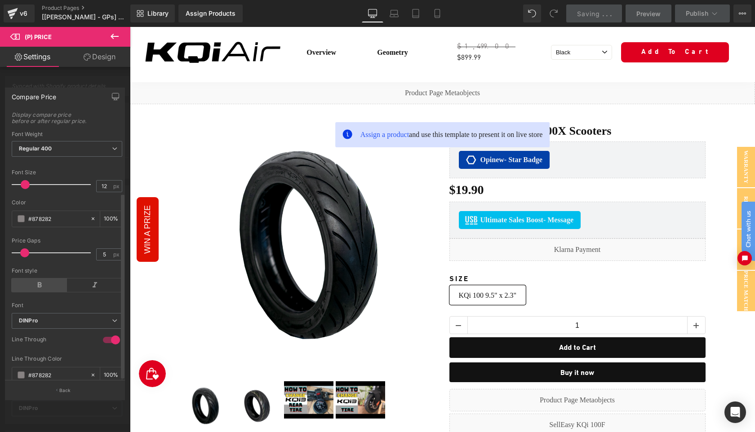
scroll to position [116, 0]
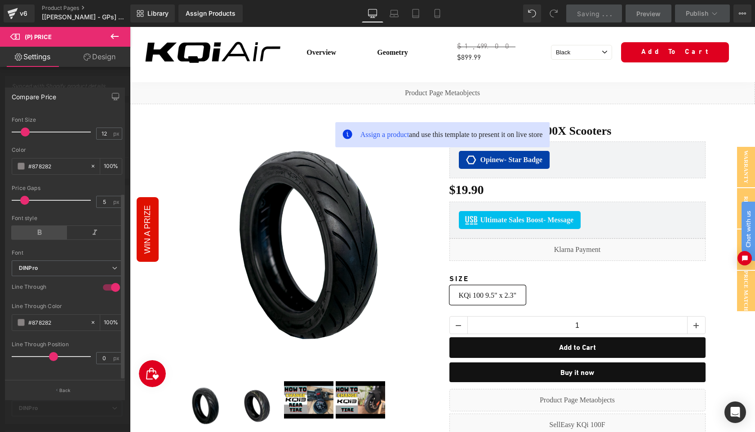
click at [39, 226] on icon at bounding box center [39, 232] width 55 height 13
click at [97, 226] on icon at bounding box center [94, 232] width 55 height 13
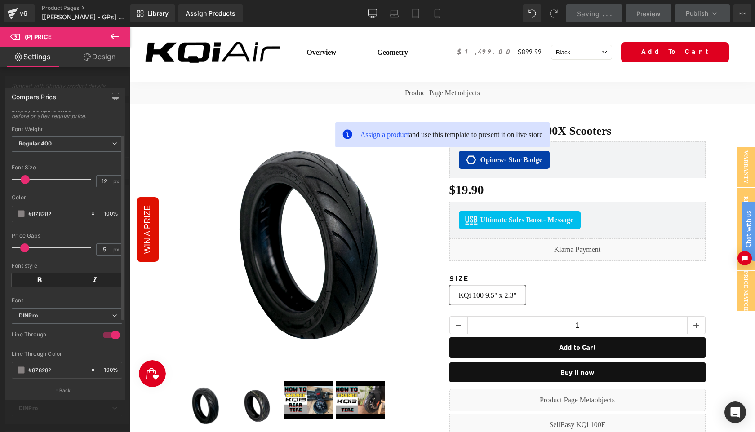
scroll to position [14, 0]
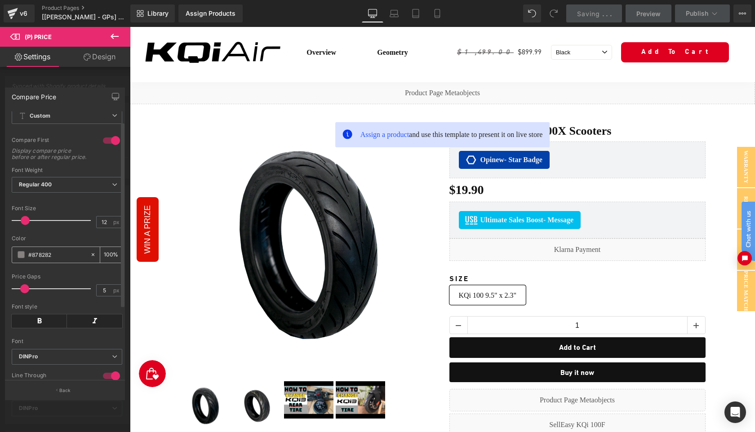
click at [22, 258] on span at bounding box center [21, 254] width 7 height 7
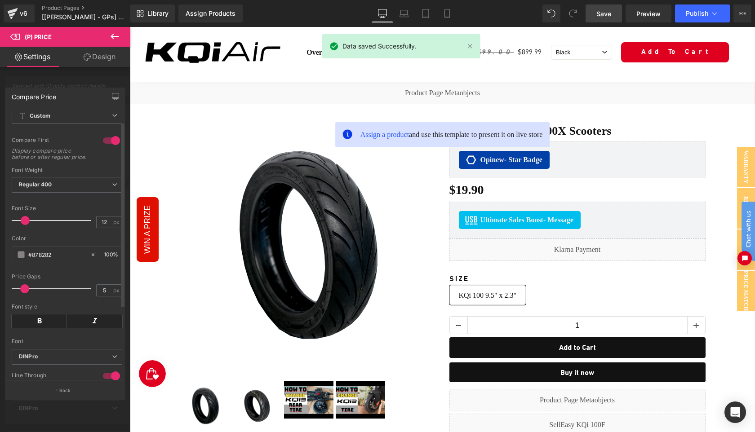
scroll to position [0, 0]
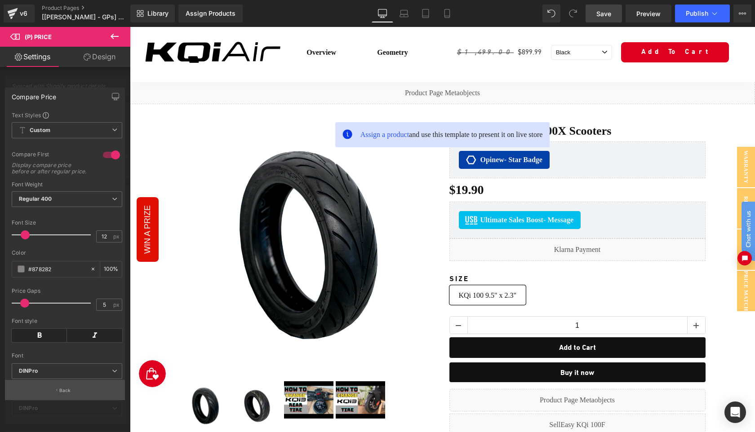
click at [66, 390] on p "Back" at bounding box center [65, 390] width 12 height 7
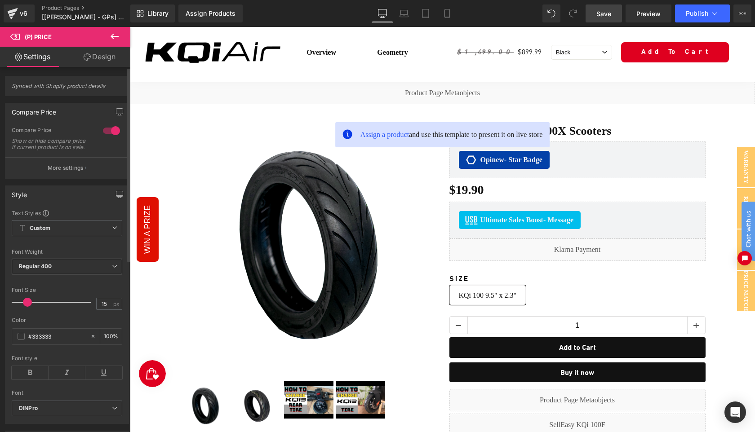
click at [80, 271] on span "Regular 400" at bounding box center [67, 267] width 111 height 16
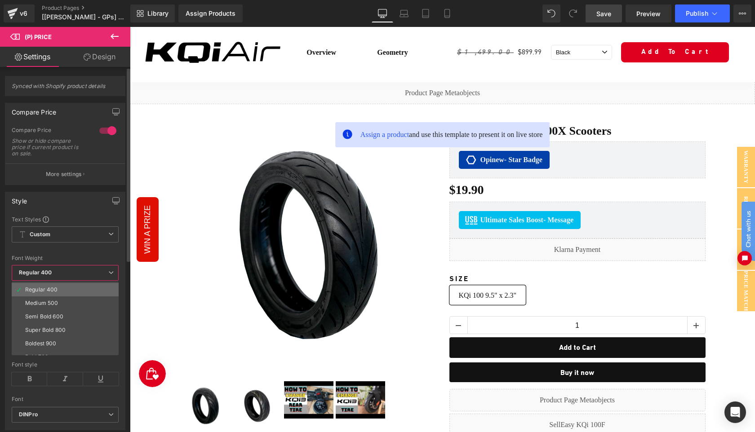
scroll to position [40, 0]
click at [57, 303] on div "Medium 500" at bounding box center [41, 302] width 33 height 6
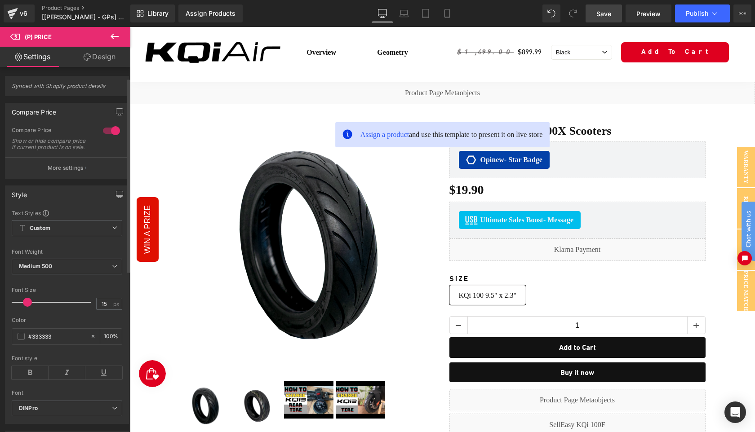
scroll to position [33, 0]
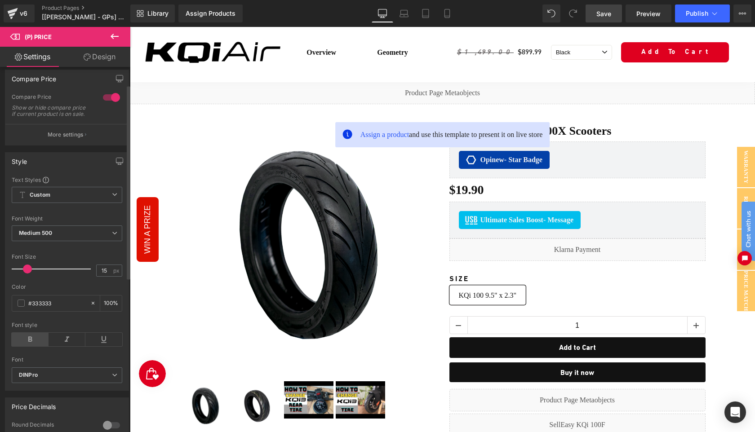
click at [27, 345] on icon at bounding box center [30, 339] width 37 height 13
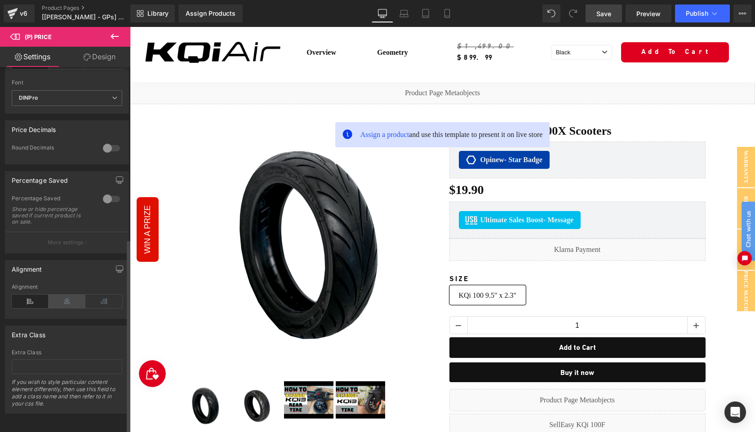
click at [63, 297] on icon at bounding box center [67, 301] width 37 height 13
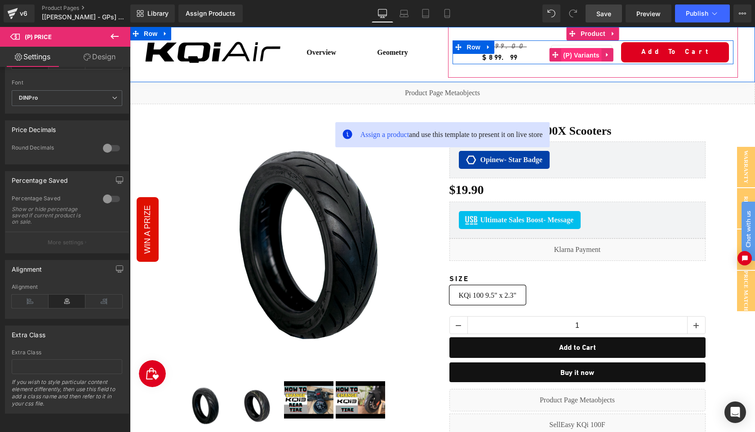
click at [577, 55] on span "(P) Variants" at bounding box center [581, 55] width 41 height 13
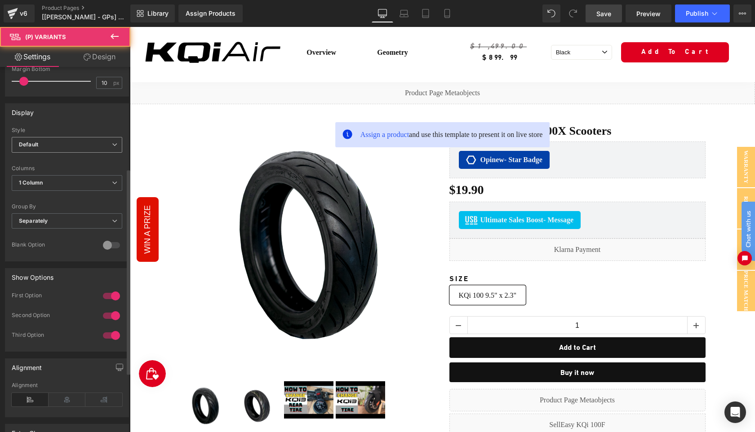
scroll to position [285, 0]
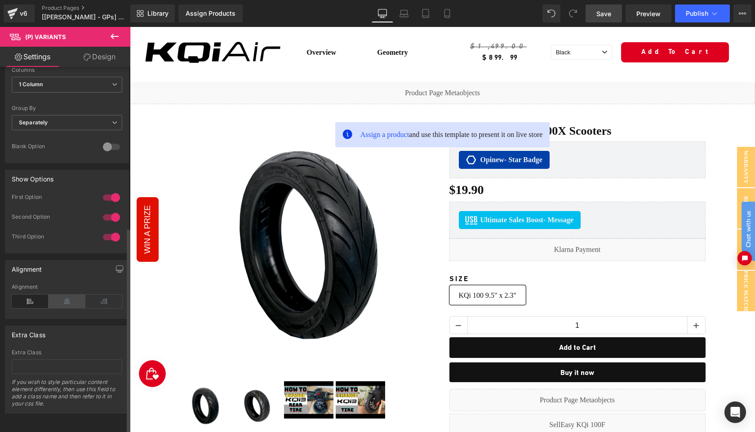
click at [66, 297] on icon at bounding box center [67, 301] width 37 height 13
click at [27, 298] on icon at bounding box center [30, 301] width 37 height 13
click at [58, 296] on icon at bounding box center [67, 301] width 37 height 13
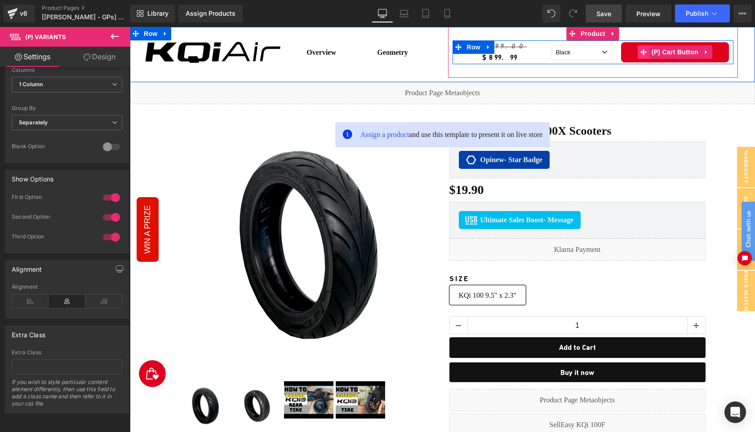
click at [638, 49] on span at bounding box center [644, 51] width 12 height 13
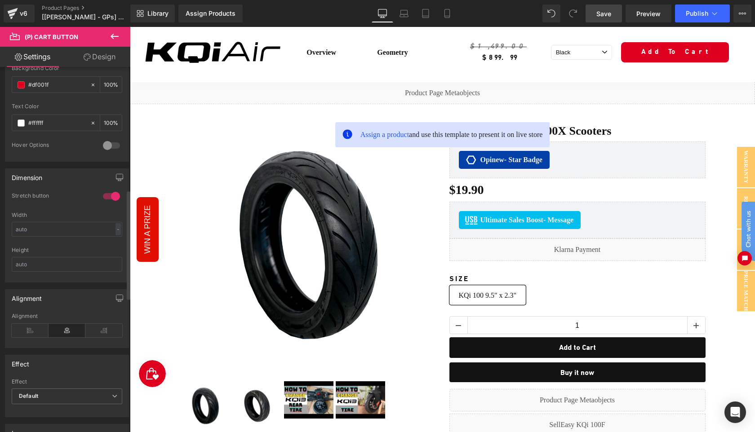
scroll to position [632, 0]
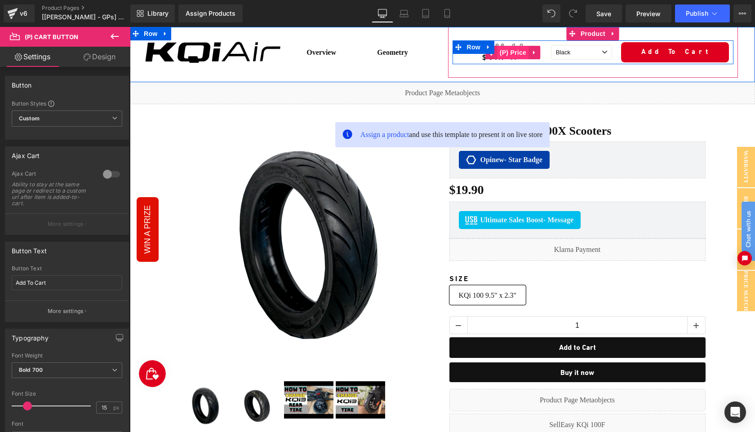
click at [500, 55] on span "(P) Price" at bounding box center [513, 52] width 31 height 13
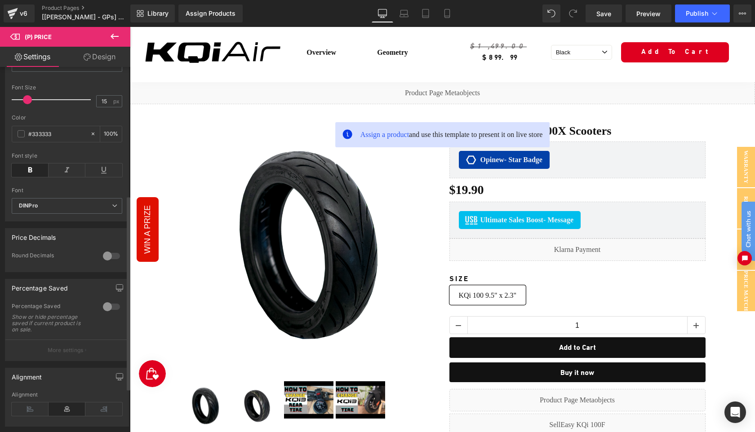
scroll to position [241, 0]
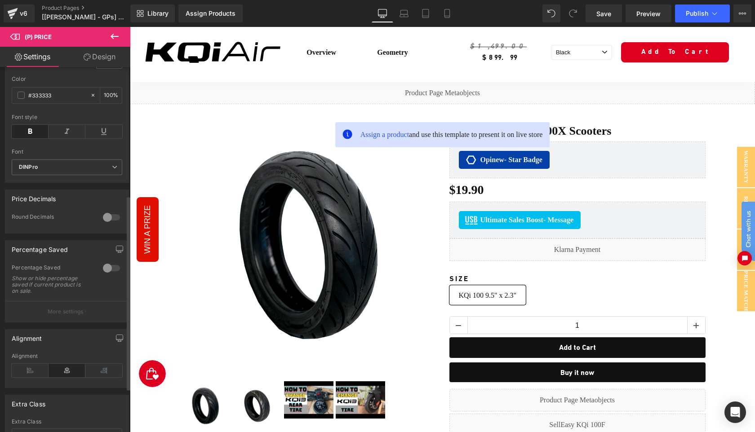
click at [106, 276] on div at bounding box center [112, 268] width 22 height 14
click at [74, 316] on p "More settings" at bounding box center [66, 312] width 36 height 8
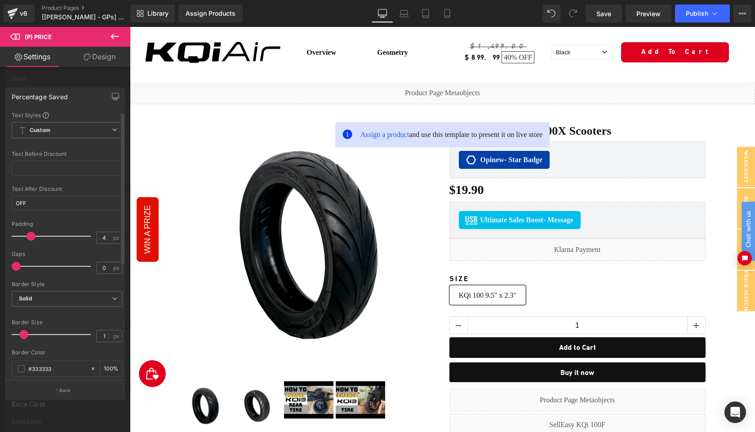
type input "2"
drag, startPoint x: 36, startPoint y: 237, endPoint x: 27, endPoint y: 238, distance: 9.0
click at [27, 238] on div at bounding box center [53, 236] width 75 height 18
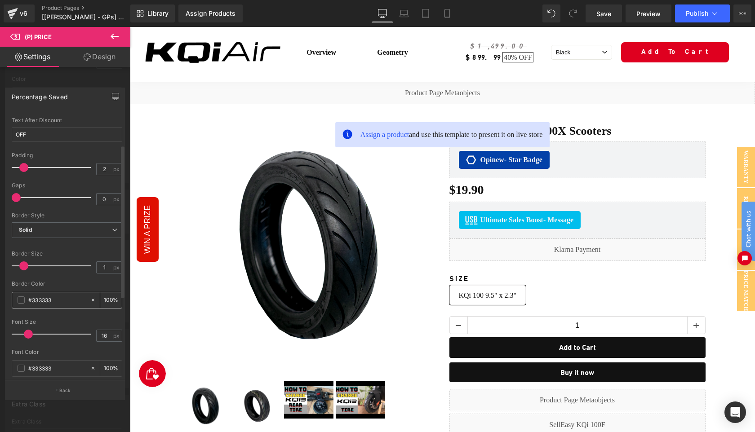
scroll to position [79, 0]
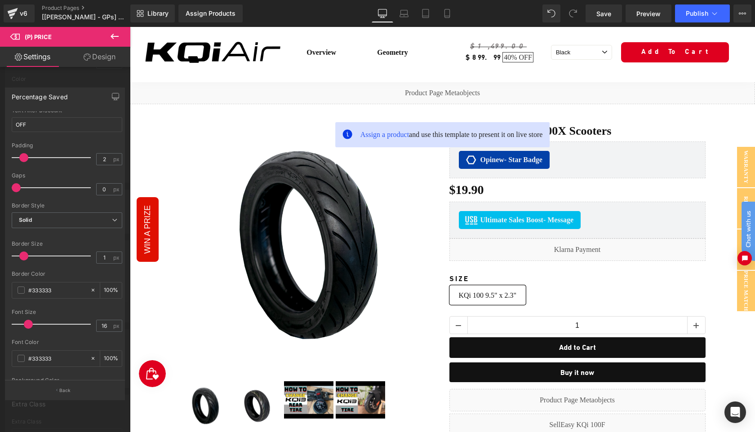
type input "0"
drag, startPoint x: 25, startPoint y: 258, endPoint x: 0, endPoint y: 258, distance: 24.7
click at [0, 258] on div "Percentage Saved Text Styles Custom Custom Setup Global Style Custom Setup Glob…" at bounding box center [65, 240] width 130 height 319
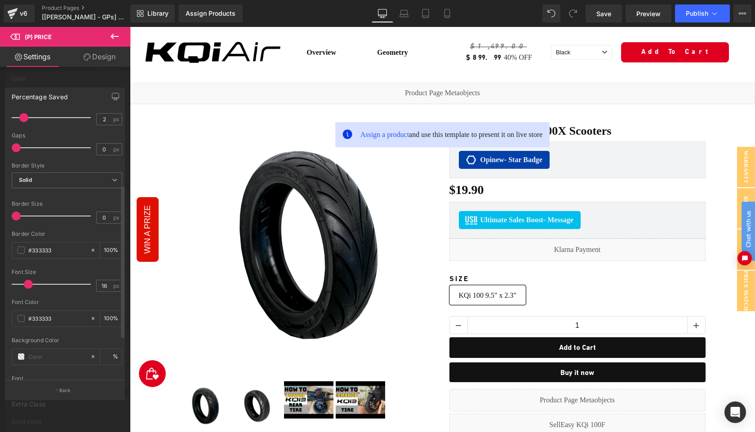
scroll to position [127, 0]
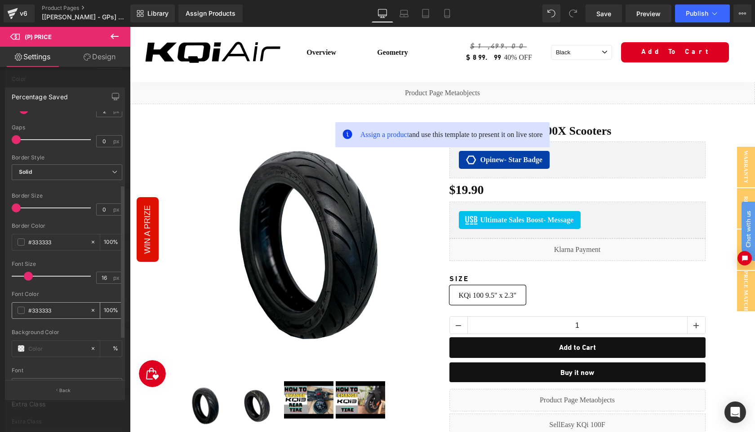
click at [20, 312] on span at bounding box center [21, 310] width 7 height 7
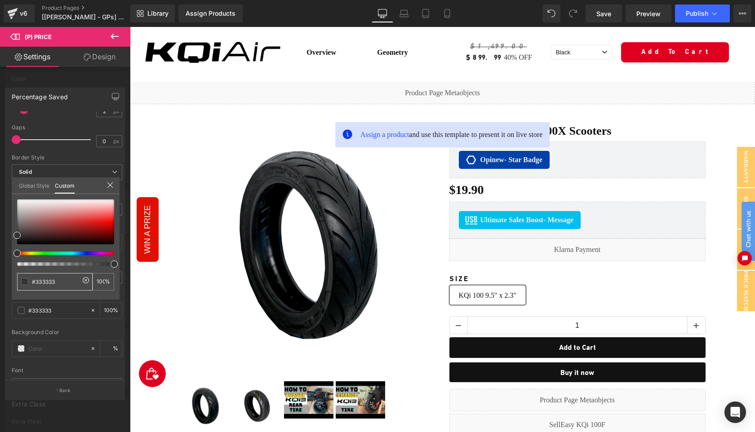
click at [45, 283] on input "#333333" at bounding box center [56, 281] width 48 height 9
type input "#DF"
type input "0"
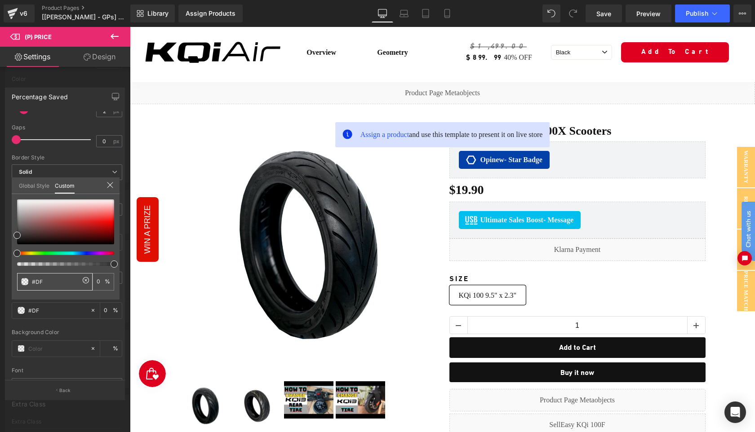
type input "0"
type input "#DF001"
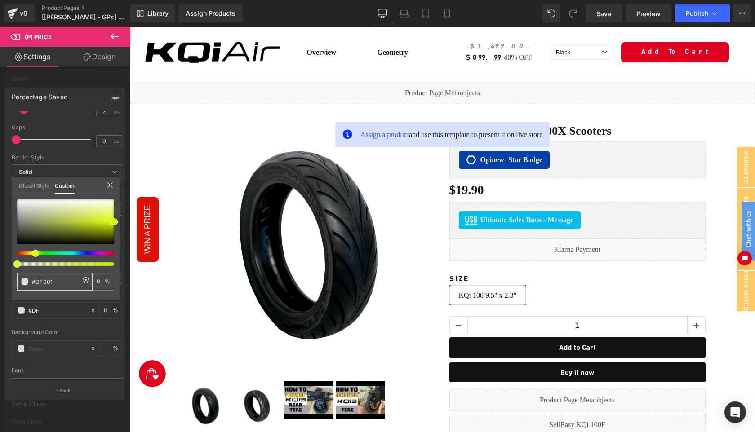
type input "#DF001"
type input "0"
type input "#DF001F"
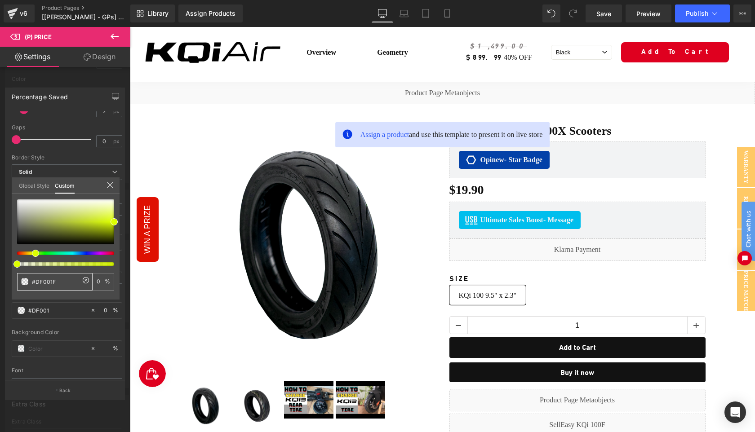
type input "100"
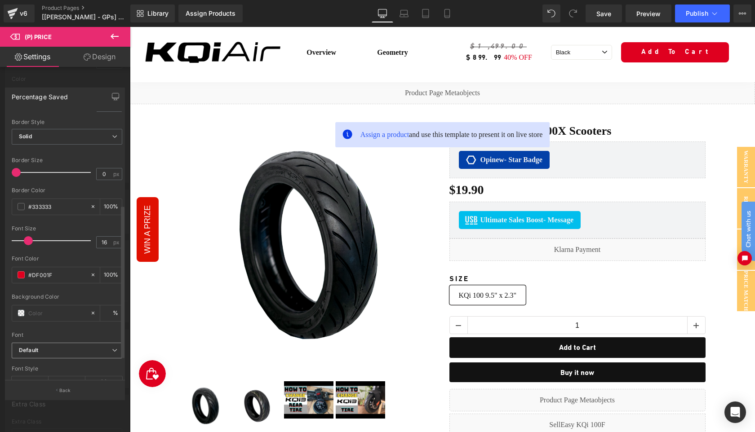
scroll to position [197, 0]
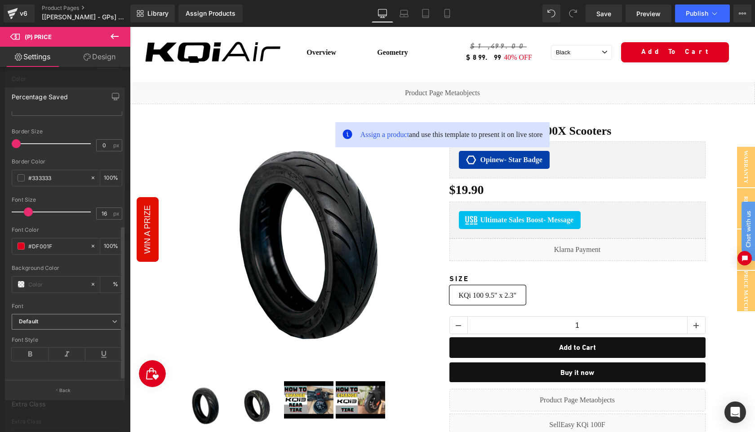
click at [55, 314] on span "Default" at bounding box center [67, 322] width 111 height 16
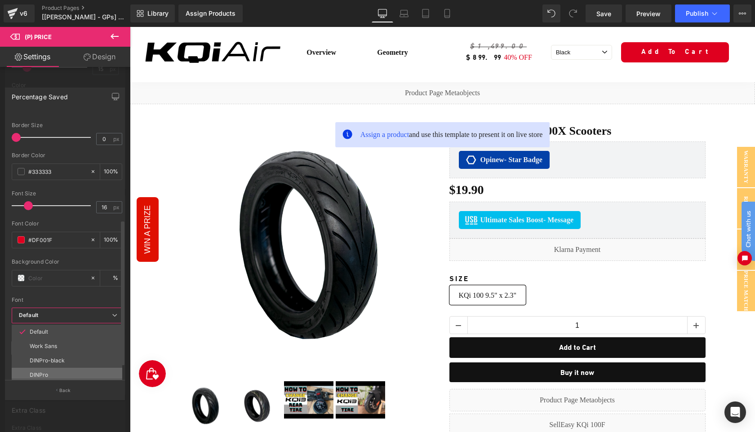
click at [52, 372] on li "DINPro" at bounding box center [69, 375] width 115 height 14
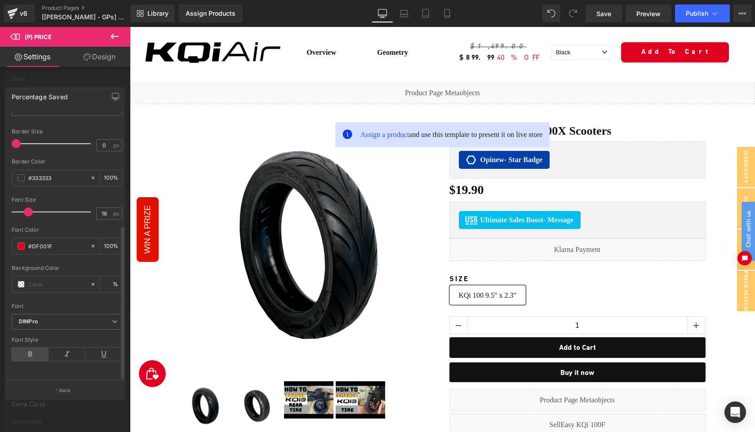
click at [32, 348] on icon at bounding box center [30, 354] width 37 height 13
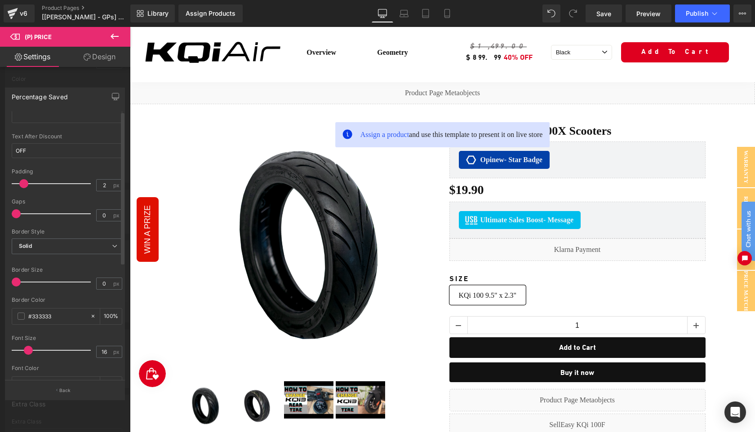
scroll to position [0, 0]
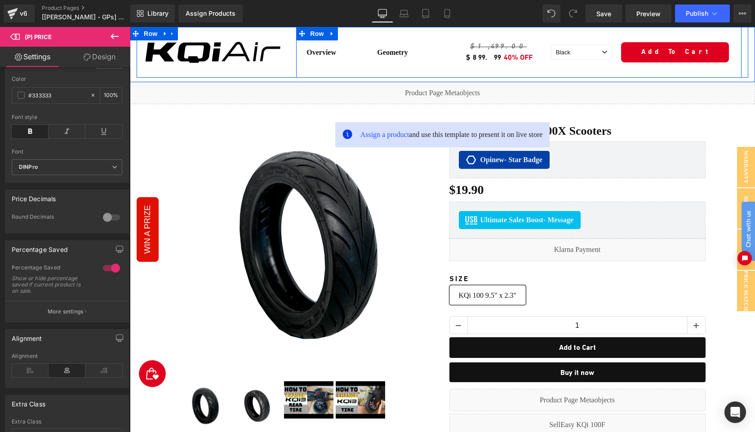
click at [441, 72] on div "Overview Text Block Geometry Text Block Row" at bounding box center [370, 52] width 148 height 51
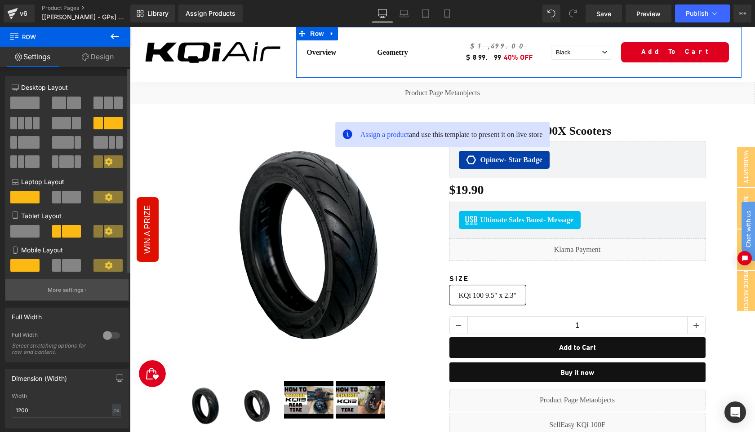
click at [68, 294] on p "More settings" at bounding box center [66, 290] width 36 height 8
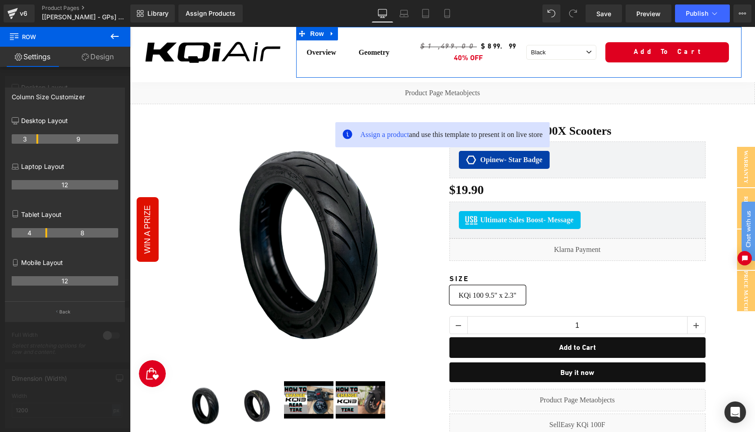
drag, startPoint x: 45, startPoint y: 140, endPoint x: 39, endPoint y: 140, distance: 6.7
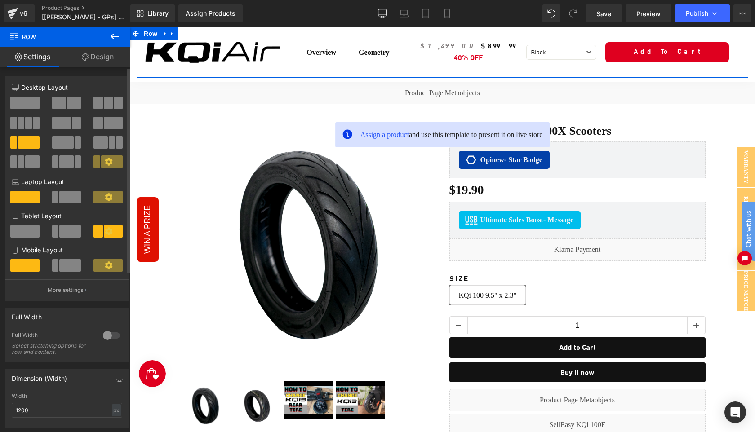
click at [269, 71] on div "Image" at bounding box center [213, 52] width 153 height 51
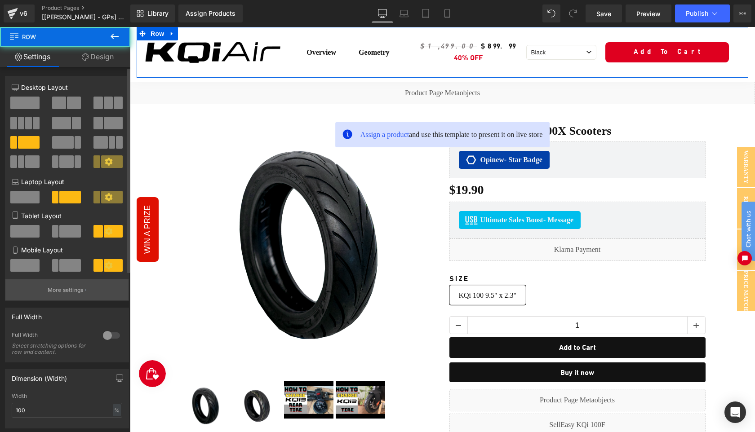
click at [71, 291] on p "More settings" at bounding box center [66, 290] width 36 height 8
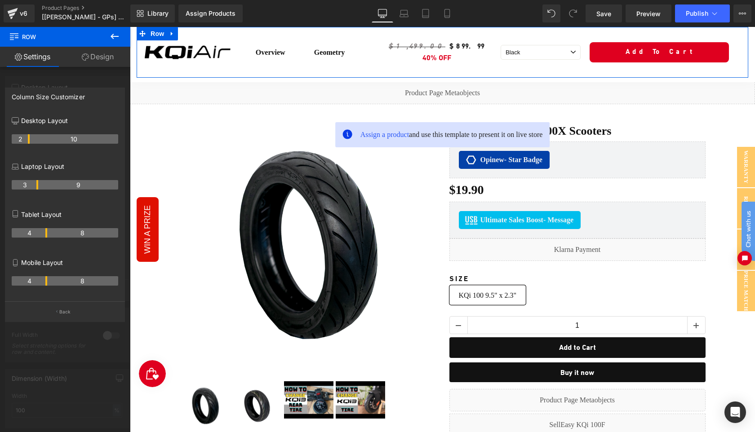
drag, startPoint x: 36, startPoint y: 139, endPoint x: 31, endPoint y: 139, distance: 5.4
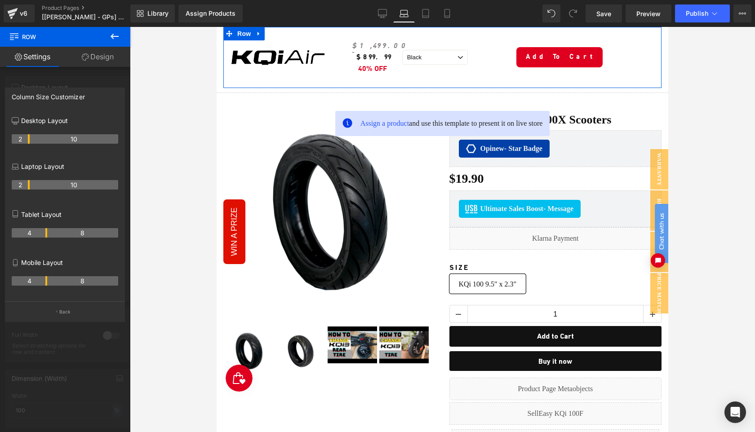
drag, startPoint x: 37, startPoint y: 187, endPoint x: 28, endPoint y: 187, distance: 9.0
click at [28, 187] on th "2" at bounding box center [21, 184] width 18 height 9
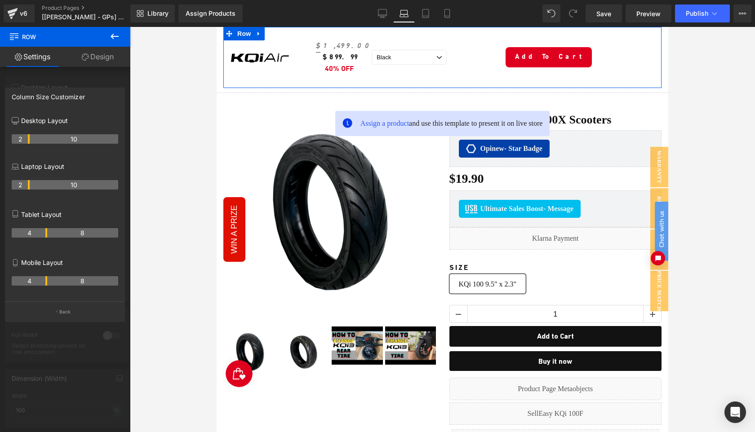
click at [47, 234] on th "4" at bounding box center [30, 232] width 36 height 9
click at [69, 313] on p "Back" at bounding box center [65, 312] width 12 height 7
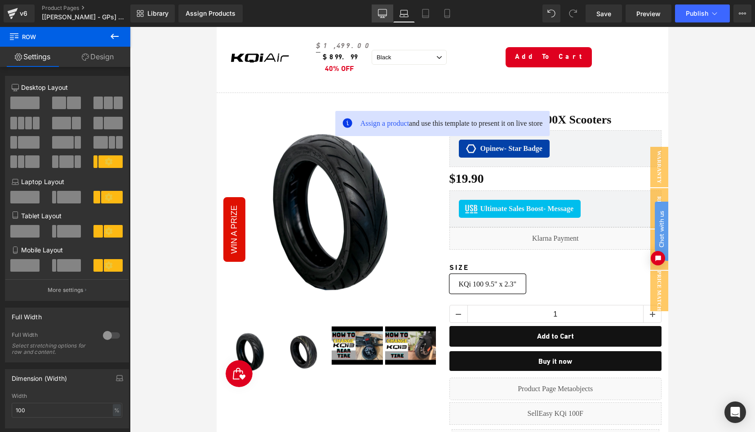
click at [386, 14] on icon at bounding box center [382, 13] width 9 height 9
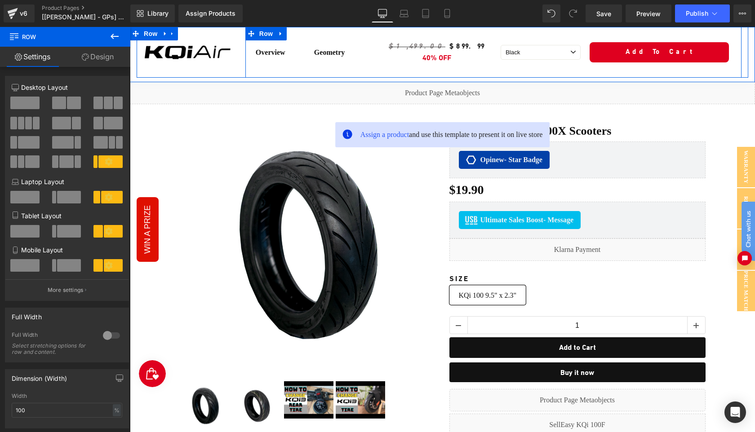
click at [366, 69] on div "Overview Text Block Geometry Text Block Row" at bounding box center [307, 52] width 124 height 51
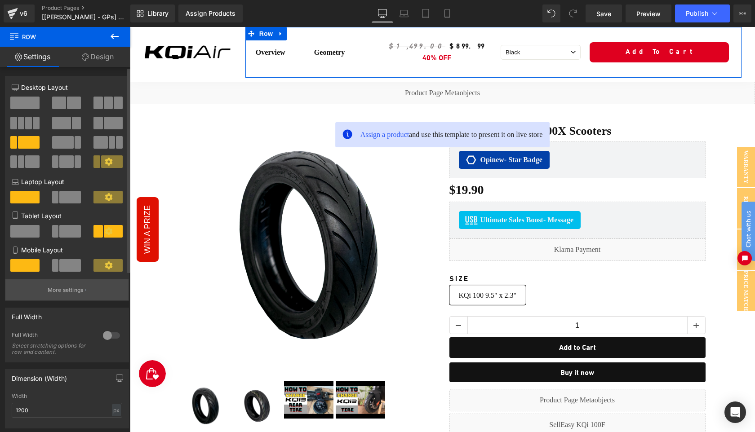
click at [53, 290] on p "More settings" at bounding box center [66, 290] width 36 height 8
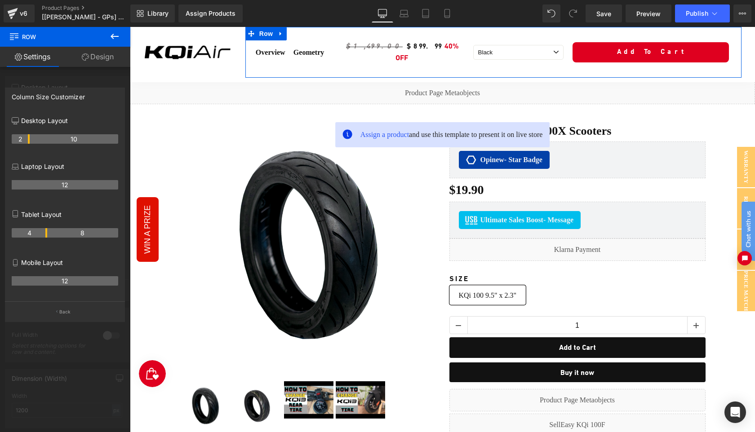
drag, startPoint x: 37, startPoint y: 140, endPoint x: 31, endPoint y: 140, distance: 5.4
click at [65, 316] on button "Back" at bounding box center [65, 312] width 120 height 20
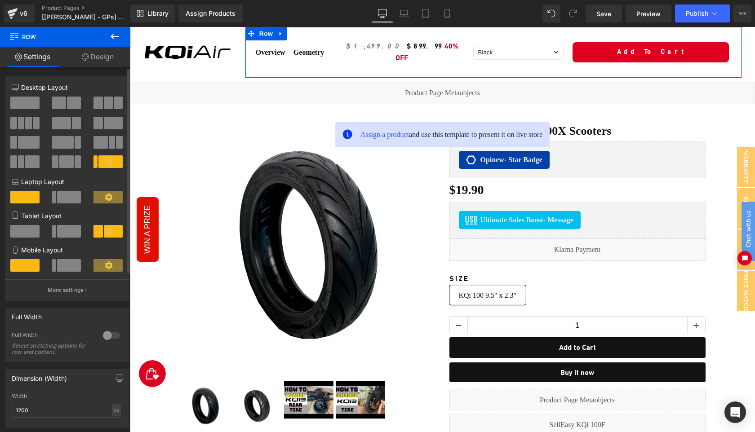
click at [64, 198] on span at bounding box center [69, 197] width 24 height 13
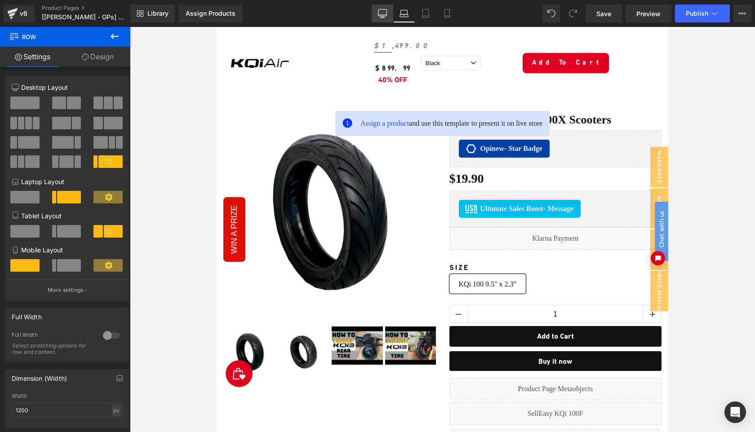
click at [387, 17] on icon at bounding box center [382, 13] width 9 height 9
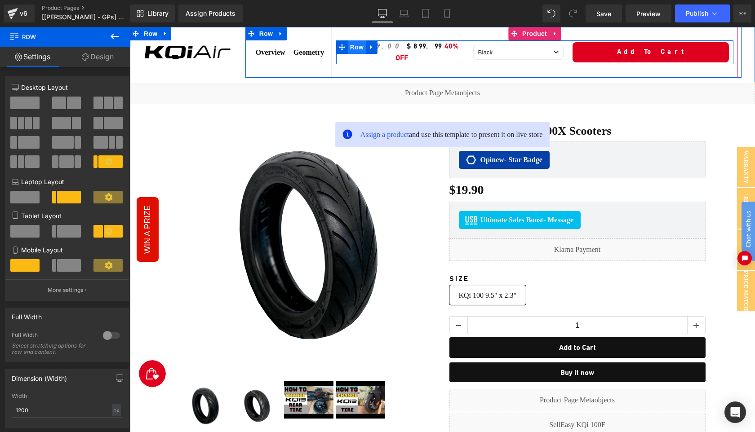
click at [354, 49] on span "Row" at bounding box center [357, 46] width 18 height 13
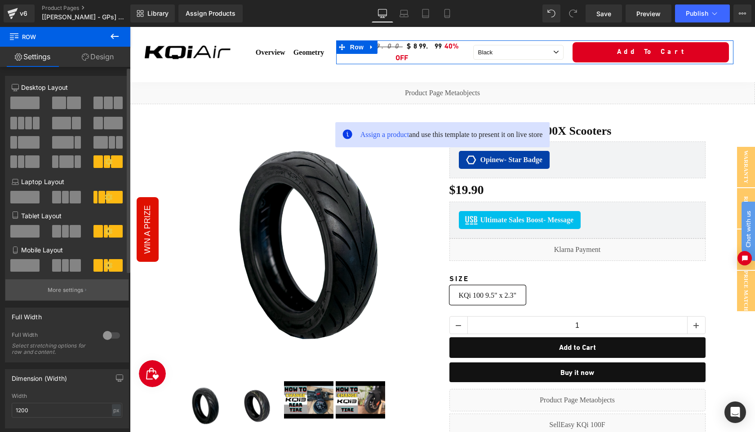
click at [73, 294] on p "More settings" at bounding box center [66, 290] width 36 height 8
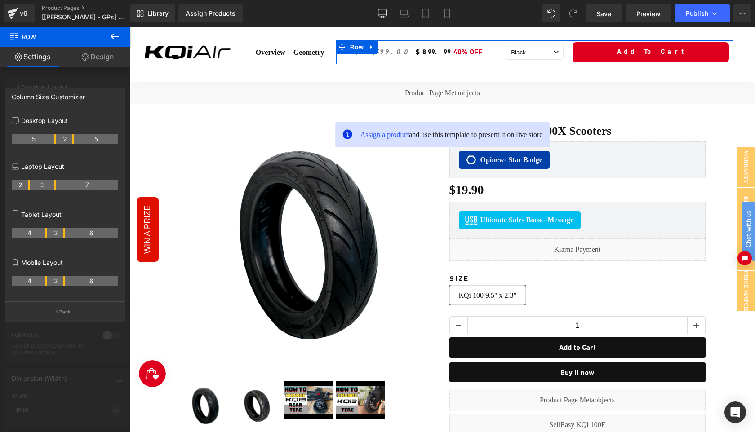
drag, startPoint x: 46, startPoint y: 140, endPoint x: 53, endPoint y: 140, distance: 7.2
drag, startPoint x: 72, startPoint y: 140, endPoint x: 79, endPoint y: 140, distance: 6.7
drag, startPoint x: 55, startPoint y: 140, endPoint x: 317, endPoint y: 83, distance: 268.2
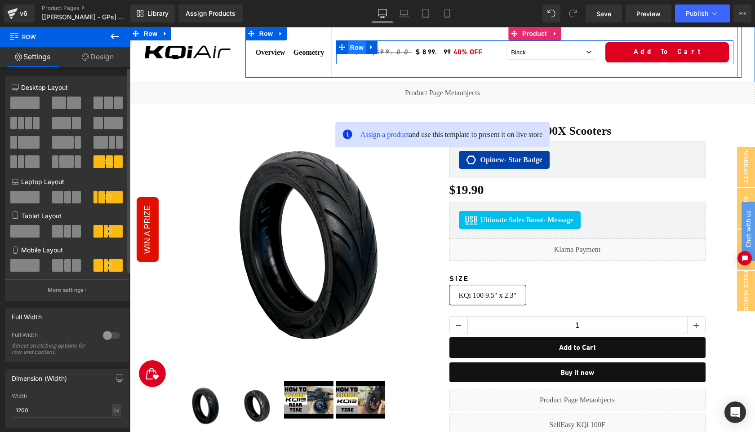
click at [354, 48] on span "Row" at bounding box center [357, 47] width 18 height 13
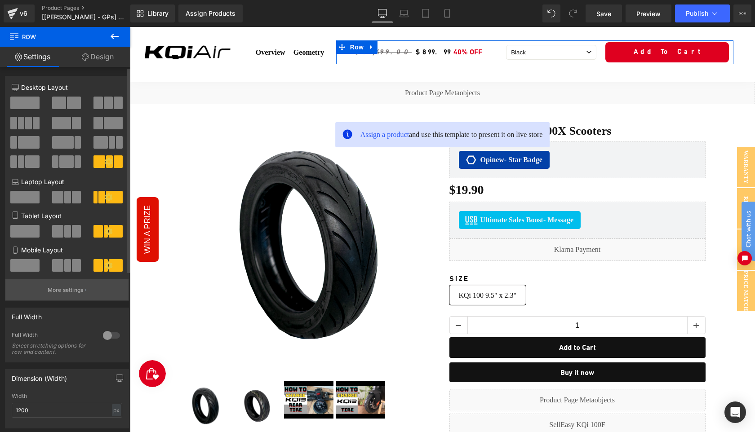
click at [70, 291] on p "More settings" at bounding box center [66, 290] width 36 height 8
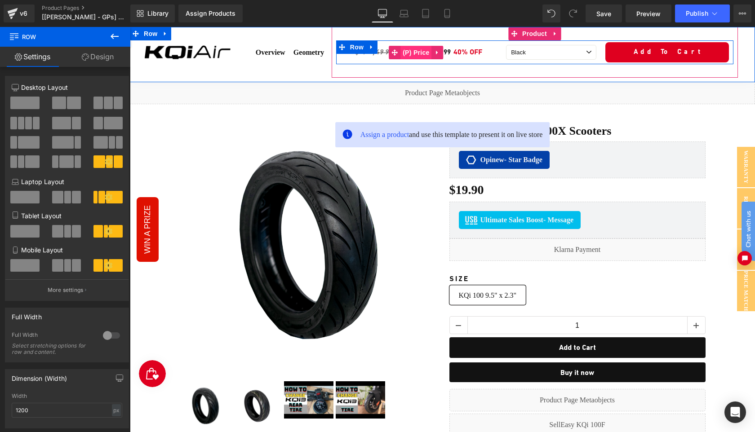
click at [415, 53] on span "(P) Price" at bounding box center [416, 52] width 31 height 13
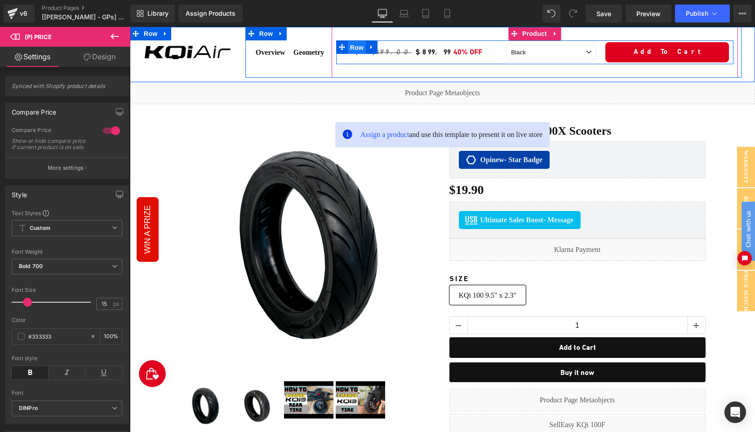
click at [349, 49] on span "Row" at bounding box center [357, 47] width 18 height 13
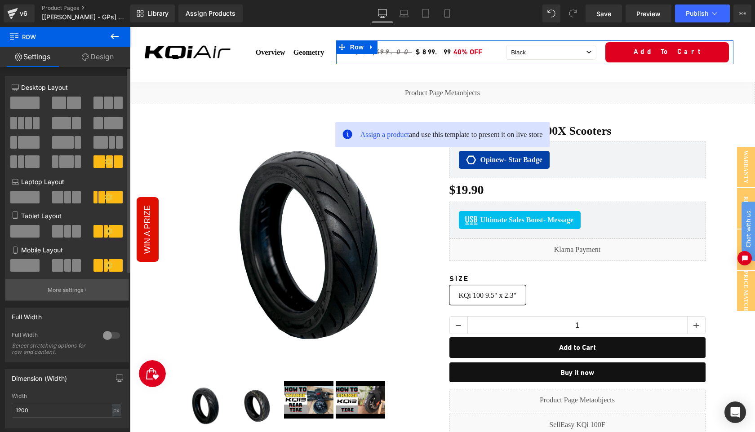
click at [71, 290] on p "More settings" at bounding box center [66, 290] width 36 height 8
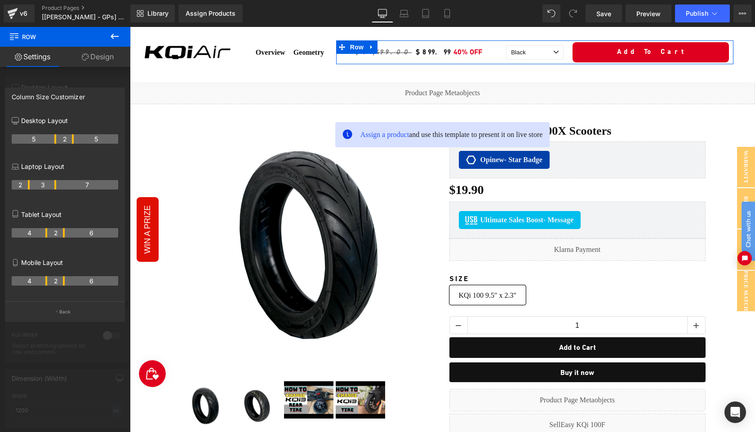
drag, startPoint x: 81, startPoint y: 141, endPoint x: 76, endPoint y: 141, distance: 5.8
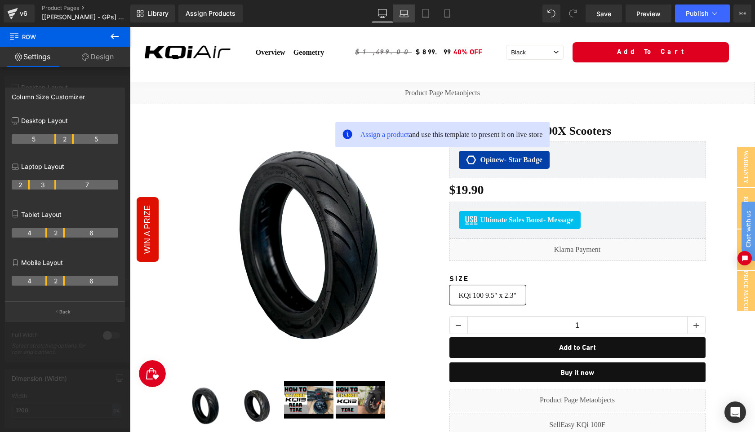
click at [404, 13] on icon at bounding box center [404, 13] width 9 height 9
type input "100"
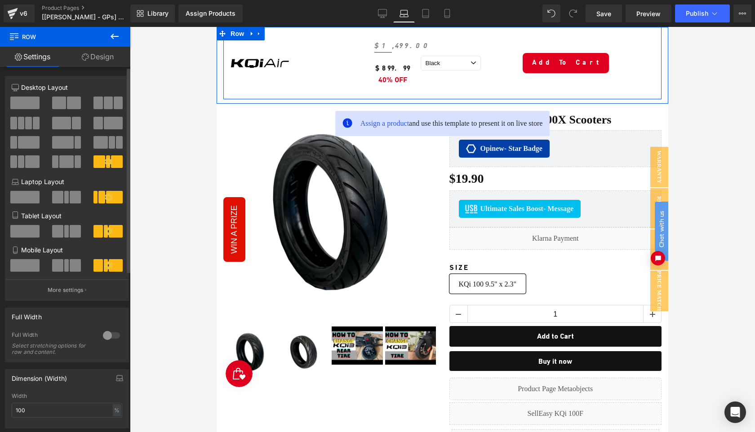
click at [302, 77] on div "Overview Text Block Geometry Text Block Row $1,499.00 $899.99 40% OFF (P) Price…" at bounding box center [479, 63] width 365 height 72
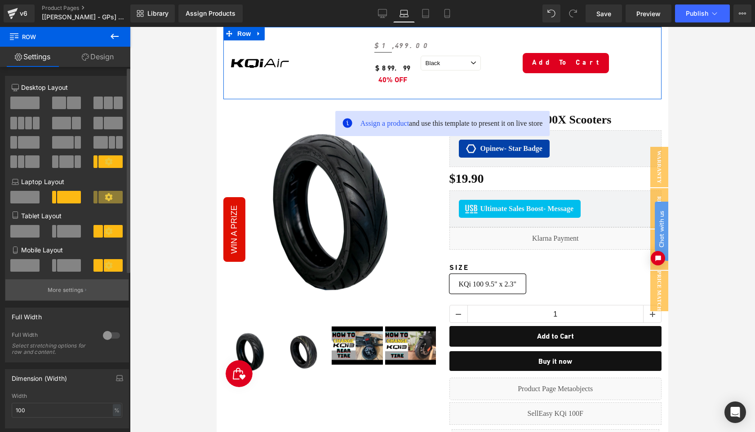
click at [65, 292] on p "More settings" at bounding box center [66, 290] width 36 height 8
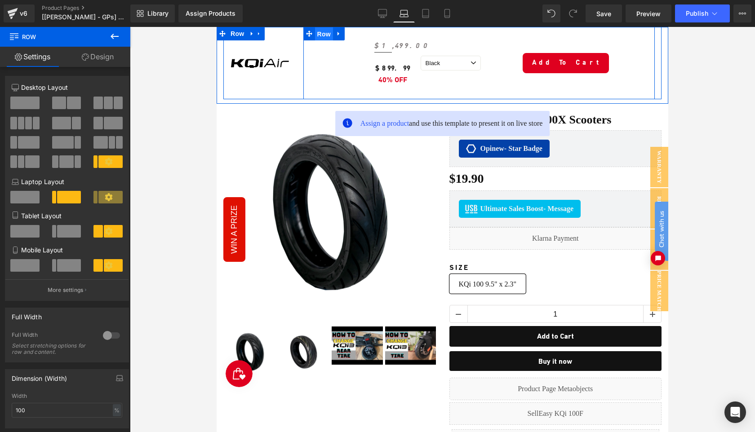
click at [321, 36] on span "Row" at bounding box center [324, 33] width 18 height 13
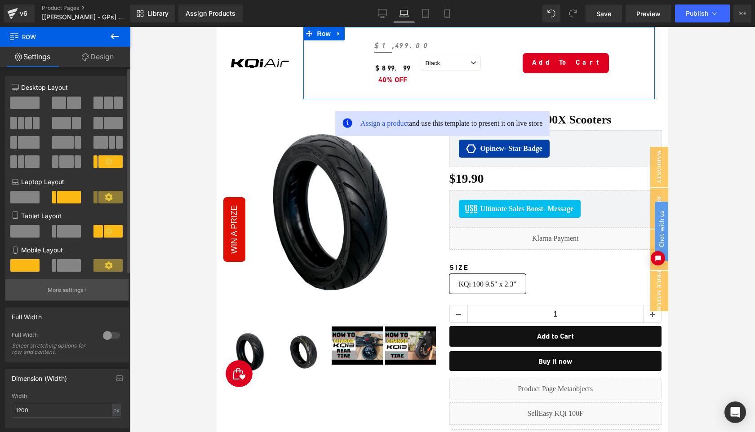
click at [67, 293] on p "More settings" at bounding box center [66, 290] width 36 height 8
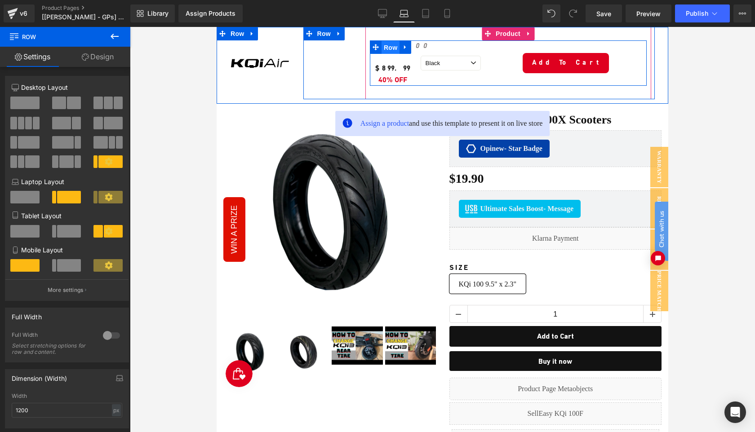
click at [388, 46] on span "Row" at bounding box center [391, 47] width 18 height 13
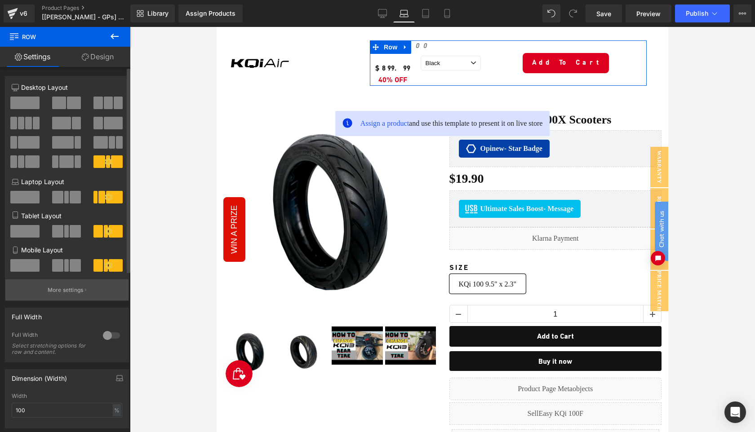
click at [65, 290] on p "More settings" at bounding box center [66, 290] width 36 height 8
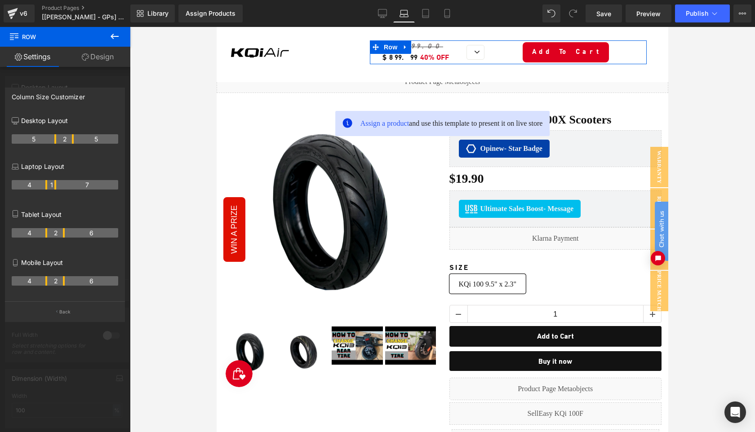
drag, startPoint x: 28, startPoint y: 185, endPoint x: 56, endPoint y: 192, distance: 28.7
click at [62, 186] on tr "4 1 7" at bounding box center [65, 184] width 107 height 9
drag, startPoint x: 54, startPoint y: 187, endPoint x: 76, endPoint y: 187, distance: 21.1
click at [76, 187] on tr "4 3 5" at bounding box center [65, 184] width 107 height 9
drag, startPoint x: 47, startPoint y: 186, endPoint x: 54, endPoint y: 186, distance: 7.6
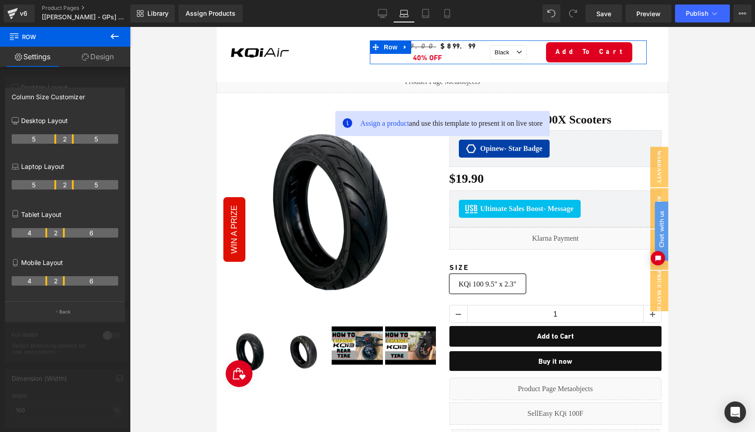
click at [54, 186] on th "5" at bounding box center [34, 184] width 45 height 9
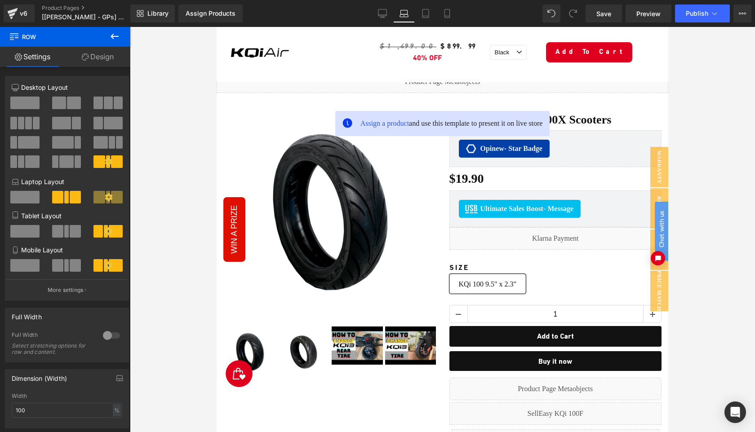
click at [755, 58] on div at bounding box center [442, 229] width 625 height 405
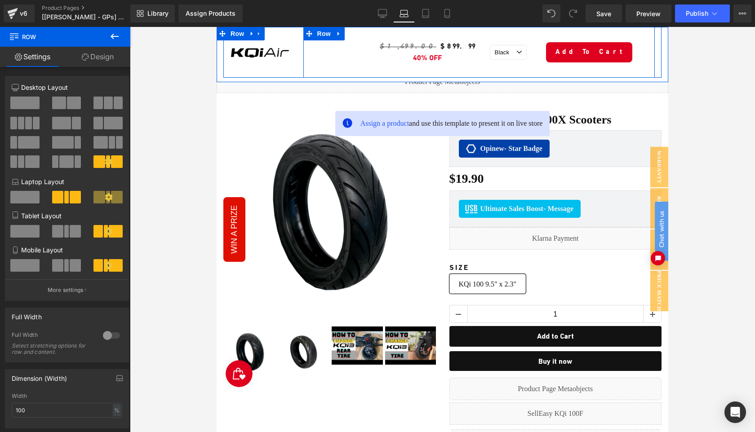
click at [336, 58] on div "Overview Text Block Geometry Text Block Row" at bounding box center [332, 52] width 58 height 51
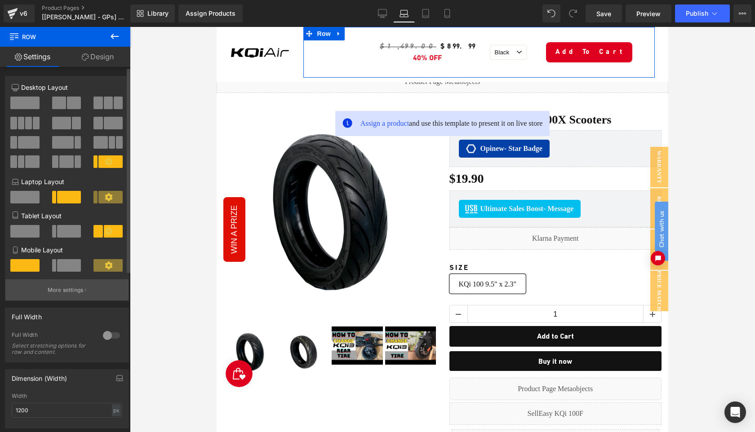
click at [64, 294] on p "More settings" at bounding box center [66, 290] width 36 height 8
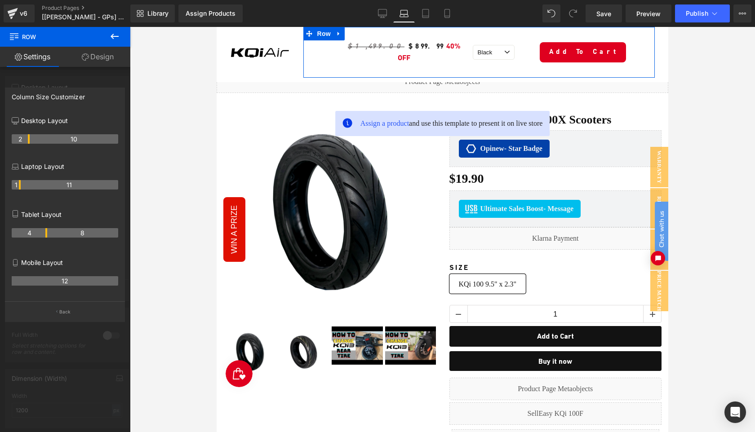
drag, startPoint x: 27, startPoint y: 186, endPoint x: 4, endPoint y: 186, distance: 23.4
click at [4, 186] on div "Column Size Customizer Desktop Layout 2 10 Laptop Layout 1 11 Tablet Layout 4 8…" at bounding box center [65, 201] width 130 height 241
drag, startPoint x: 29, startPoint y: 188, endPoint x: 7, endPoint y: 188, distance: 21.6
click at [7, 188] on div "Desktop Layout 2 10 Laptop Layout 1 11 Tablet Layout 4 8 Mobile Layout 12" at bounding box center [64, 206] width 119 height 190
click at [66, 316] on p "Back" at bounding box center [65, 312] width 12 height 7
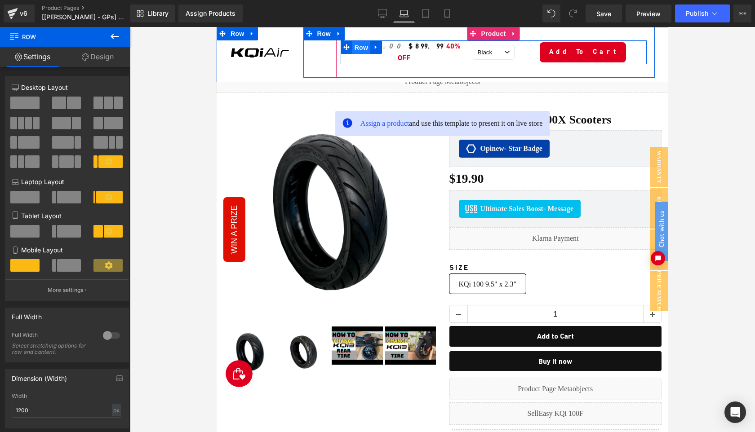
click at [358, 49] on span "Row" at bounding box center [361, 47] width 18 height 13
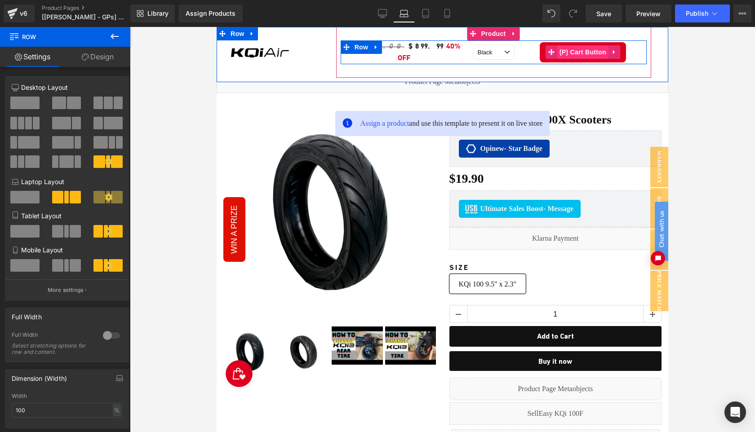
click at [580, 52] on span "(P) Cart Button" at bounding box center [582, 51] width 51 height 13
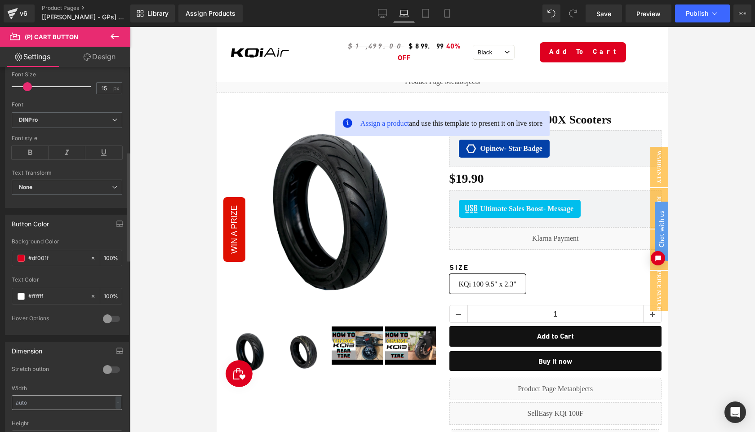
scroll to position [358, 0]
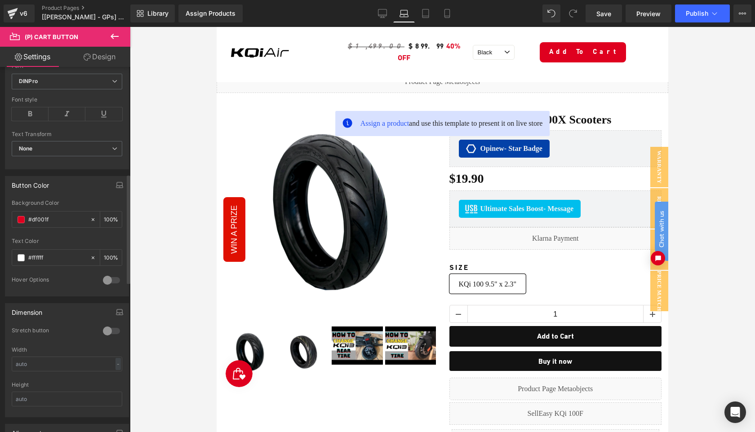
click at [107, 327] on div at bounding box center [112, 331] width 22 height 14
click at [116, 187] on icon "button" at bounding box center [119, 185] width 7 height 7
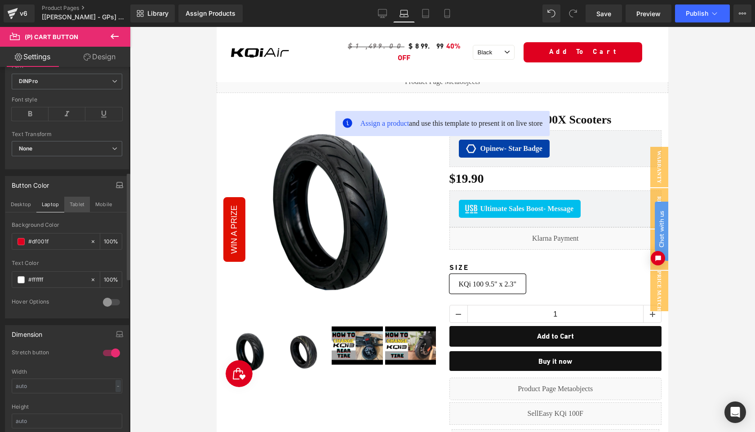
click at [81, 204] on button "Tablet" at bounding box center [77, 204] width 26 height 15
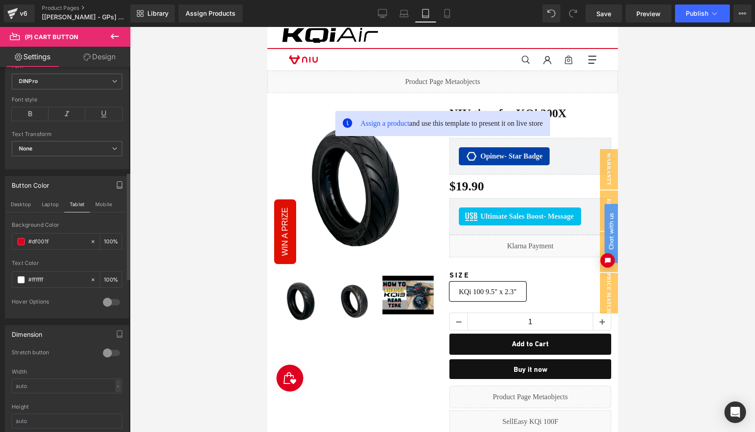
type input "100"
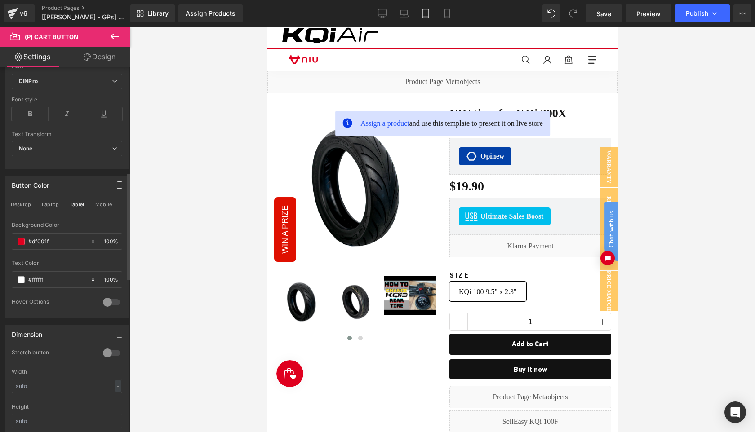
click at [109, 357] on div at bounding box center [112, 353] width 22 height 14
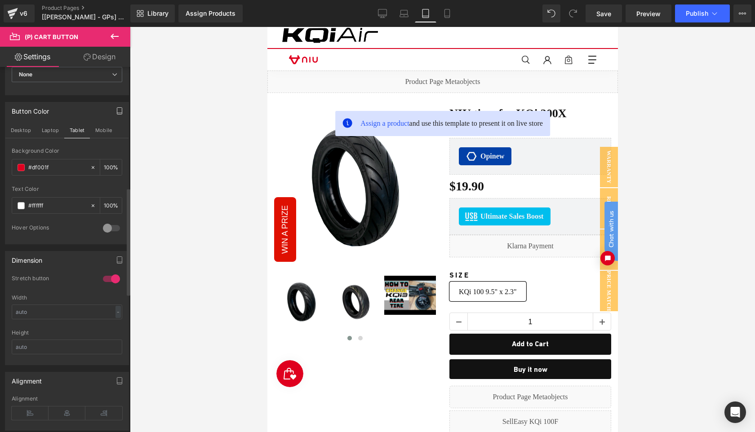
scroll to position [463, 0]
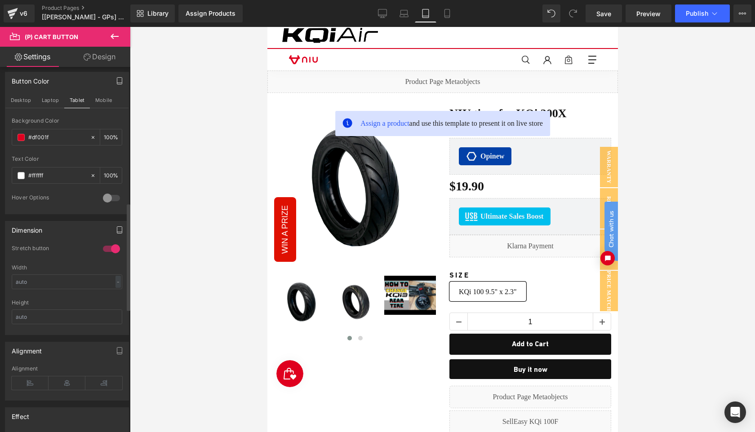
click at [117, 232] on icon "button" at bounding box center [119, 230] width 5 height 7
drag, startPoint x: 107, startPoint y: 245, endPoint x: 109, endPoint y: 285, distance: 39.2
click at [107, 245] on button "Mobile" at bounding box center [103, 249] width 27 height 15
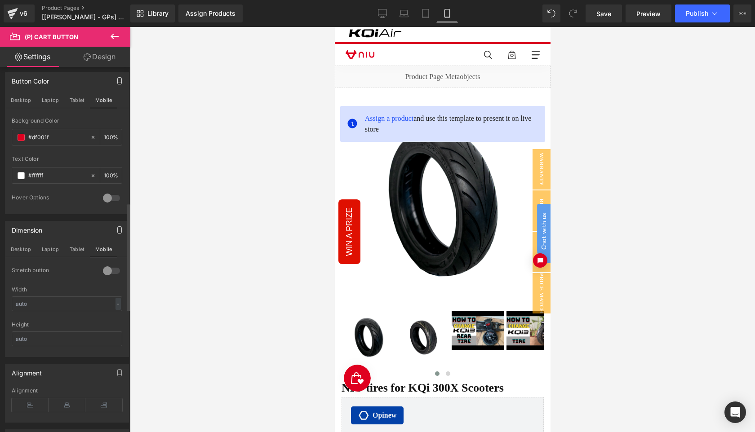
type input "100"
click at [107, 268] on div at bounding box center [112, 271] width 22 height 14
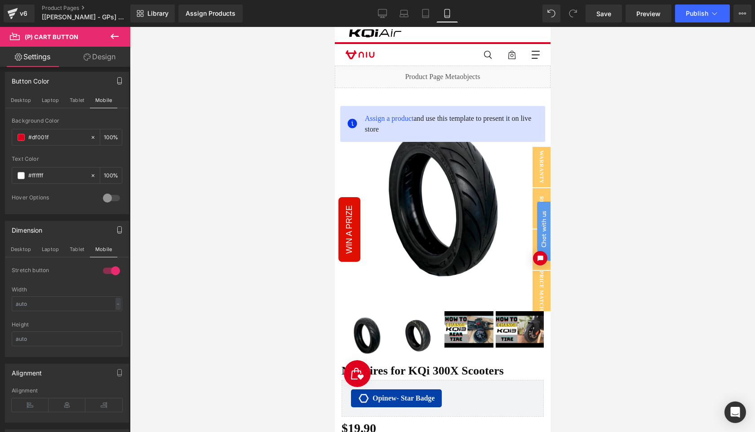
click at [114, 36] on icon at bounding box center [115, 36] width 8 height 5
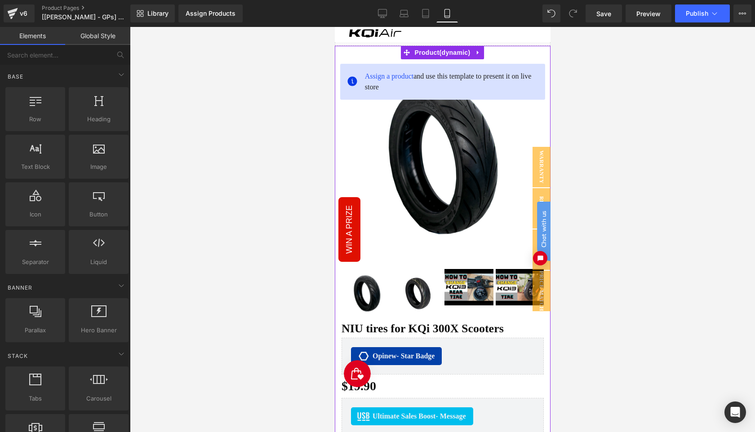
scroll to position [0, 0]
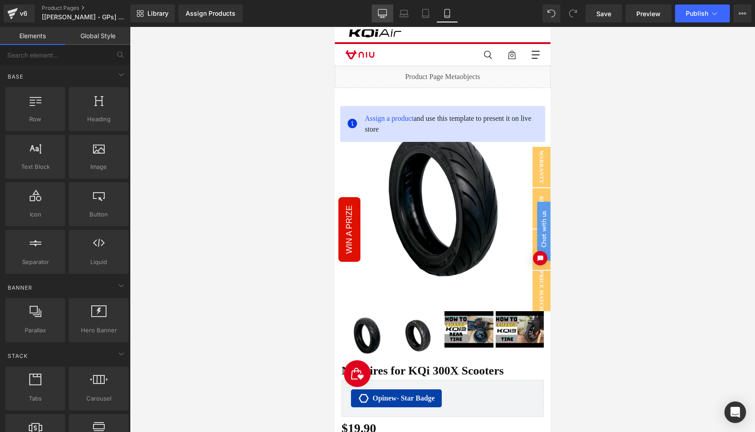
drag, startPoint x: 388, startPoint y: 12, endPoint x: 273, endPoint y: 67, distance: 127.7
click at [388, 12] on link "Desktop" at bounding box center [383, 13] width 22 height 18
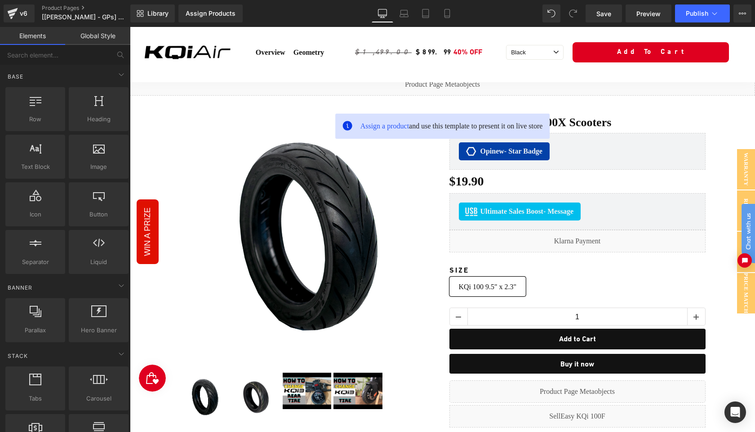
scroll to position [44, 0]
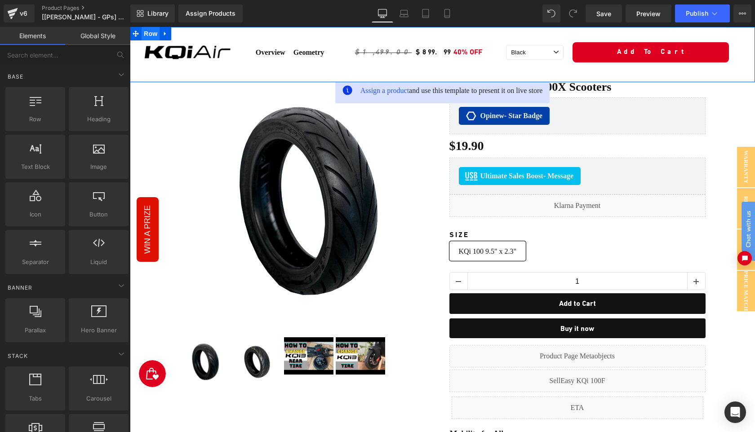
click at [148, 36] on span "Row" at bounding box center [151, 33] width 18 height 13
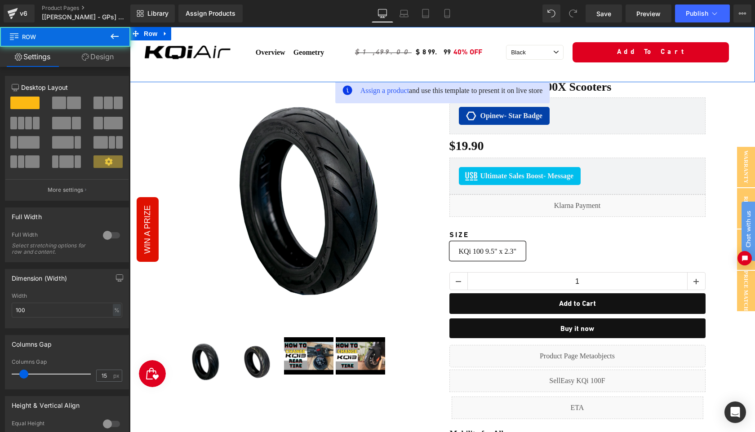
click at [102, 60] on link "Design" at bounding box center [97, 57] width 65 height 20
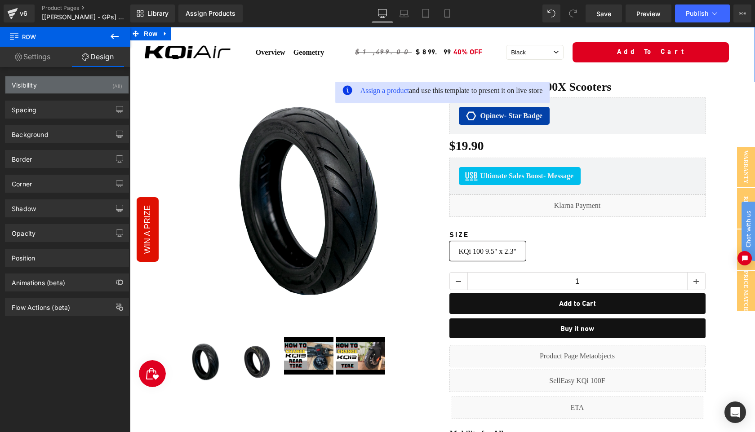
click at [68, 90] on div "Visibility (All)" at bounding box center [66, 84] width 123 height 17
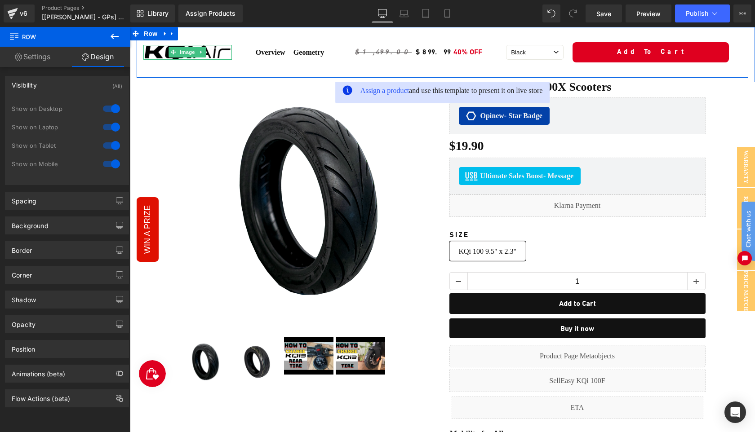
click at [157, 53] on img at bounding box center [187, 52] width 89 height 15
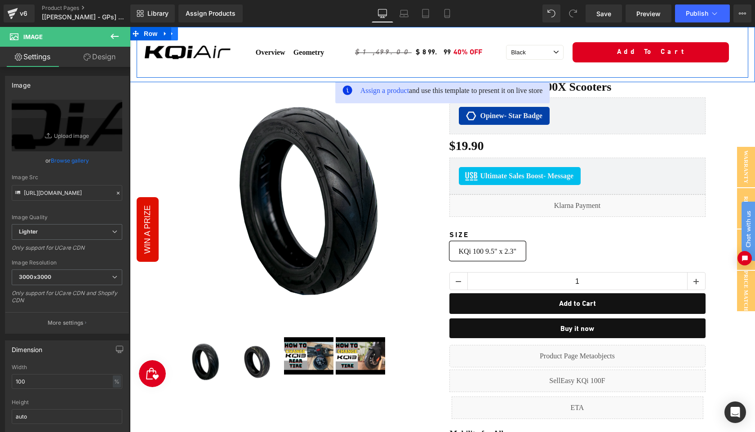
click at [172, 36] on icon at bounding box center [172, 34] width 6 height 7
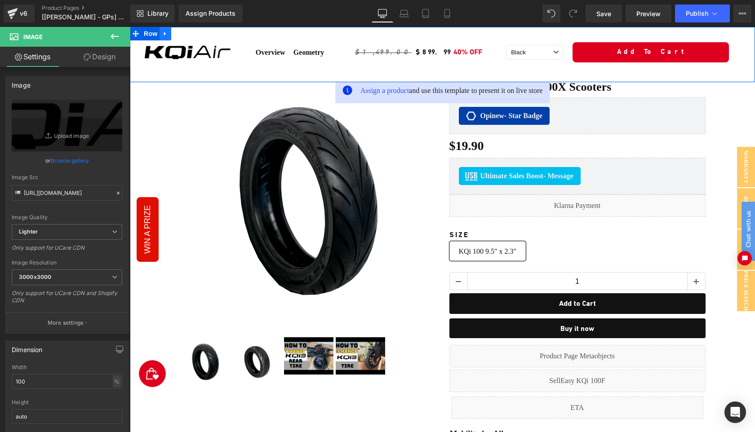
click at [164, 34] on icon at bounding box center [165, 34] width 6 height 7
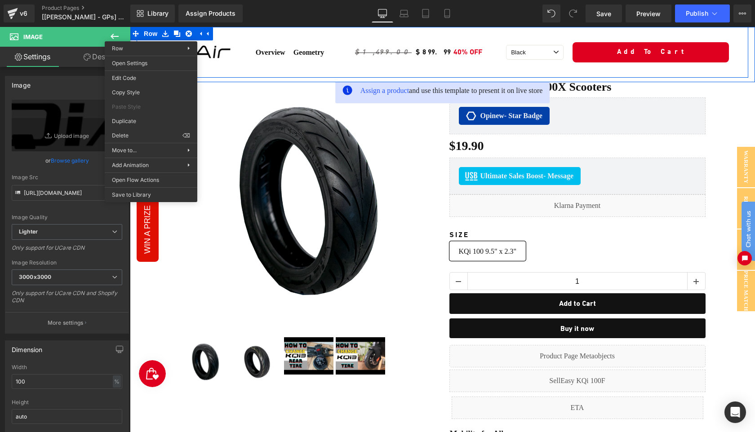
click at [216, 68] on div "Image" at bounding box center [188, 52] width 102 height 51
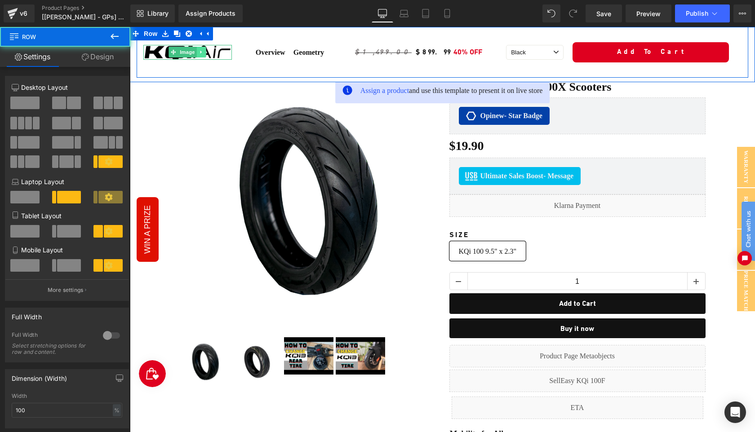
click at [201, 50] on icon at bounding box center [201, 51] width 5 height 5
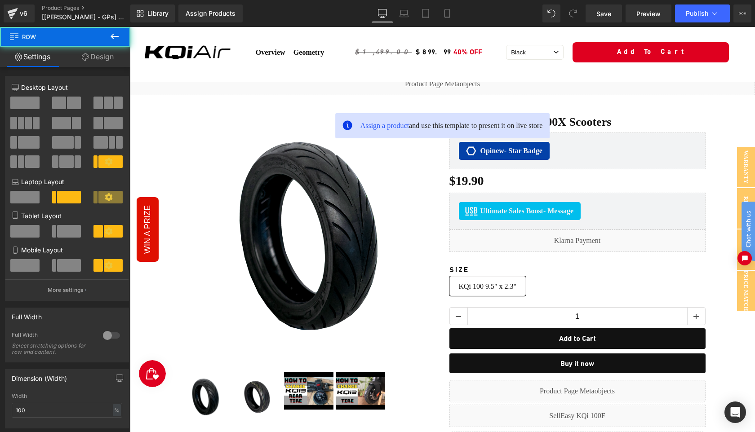
scroll to position [8, 0]
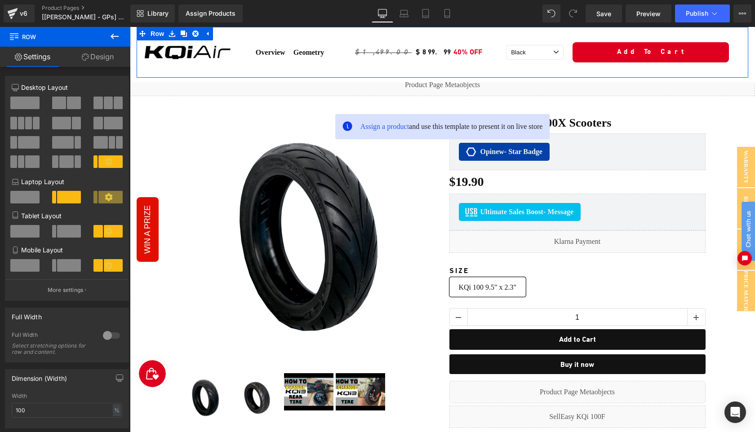
click at [99, 53] on link "Design" at bounding box center [97, 57] width 65 height 20
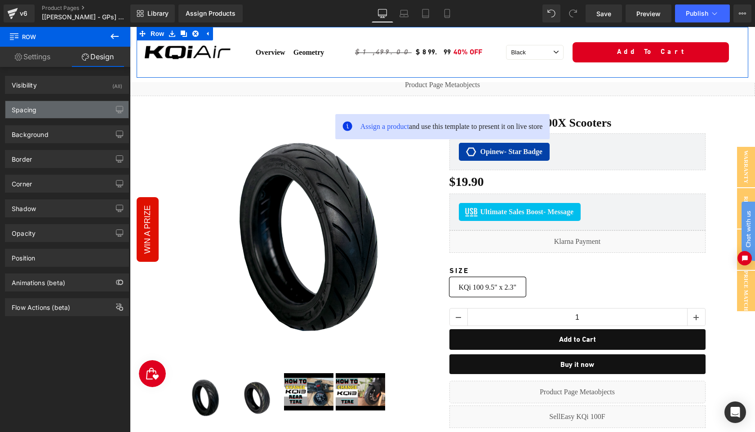
click at [70, 111] on div "Spacing" at bounding box center [66, 109] width 123 height 17
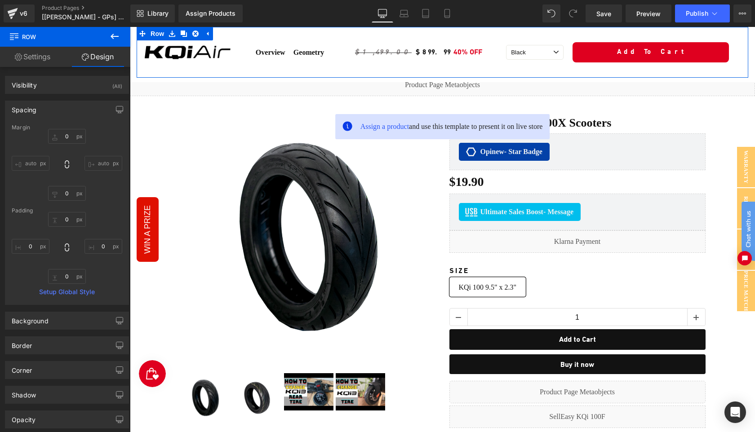
click at [70, 111] on div "Spacing" at bounding box center [66, 109] width 123 height 17
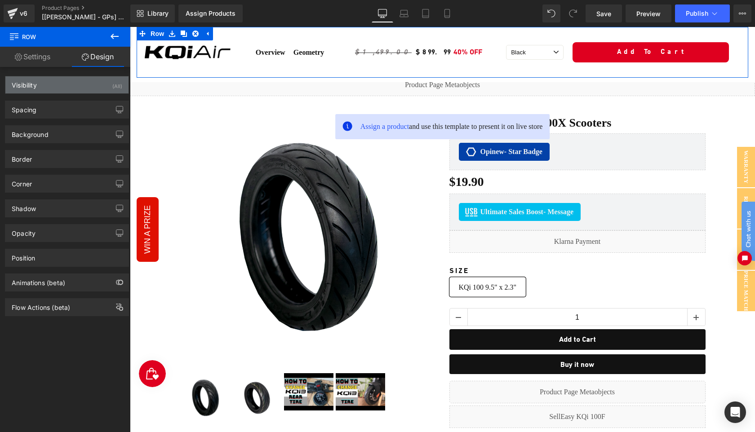
click at [71, 89] on div "Visibility (All)" at bounding box center [66, 84] width 123 height 17
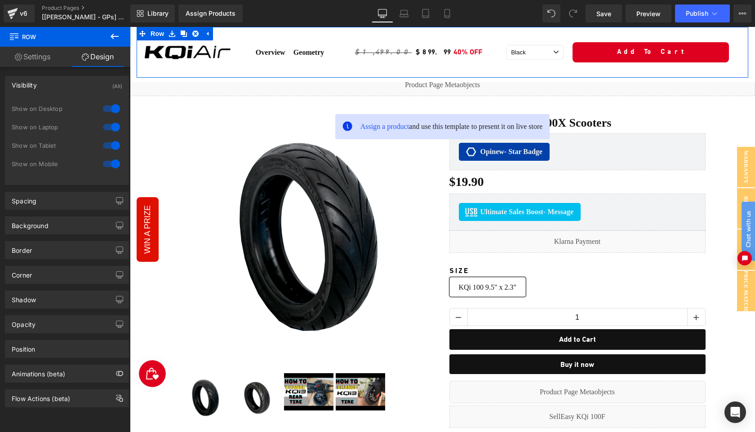
click at [109, 165] on div at bounding box center [112, 164] width 22 height 14
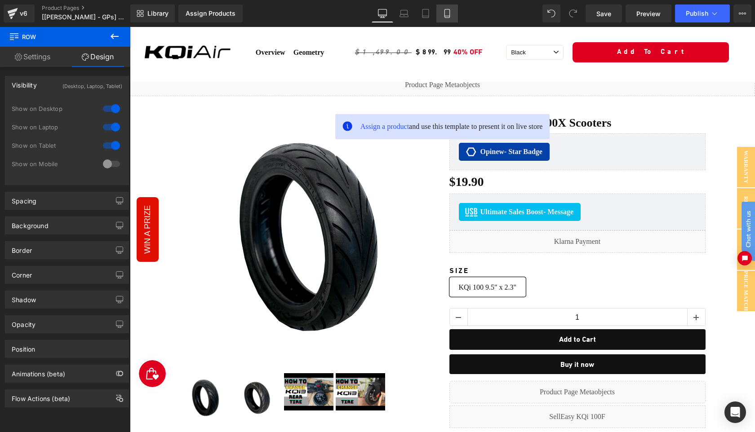
click at [450, 18] on link "Mobile" at bounding box center [447, 13] width 22 height 18
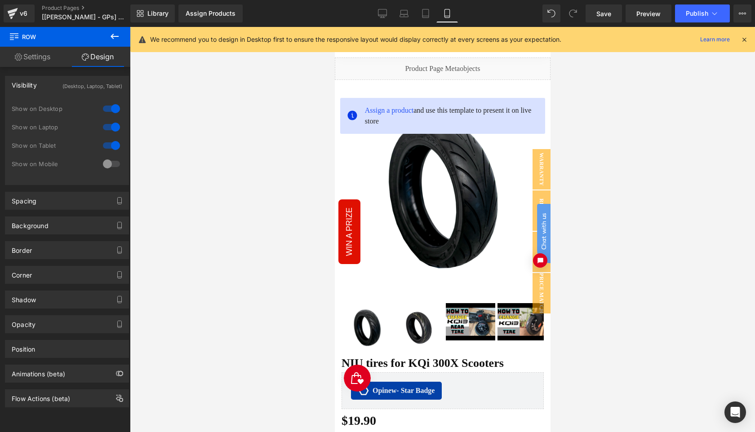
scroll to position [0, 0]
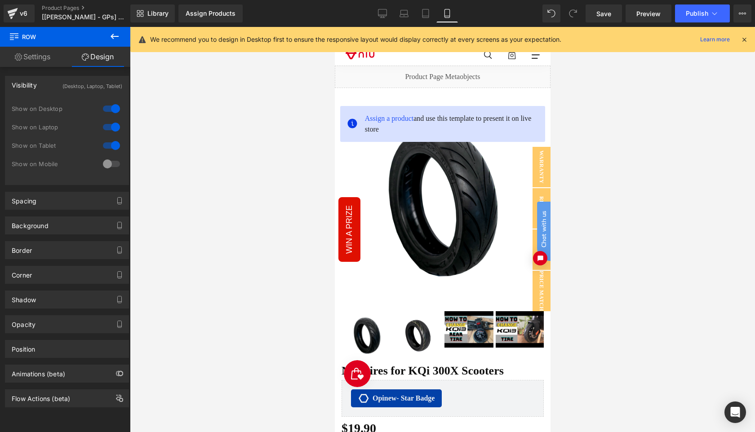
click at [743, 38] on icon at bounding box center [744, 40] width 8 height 8
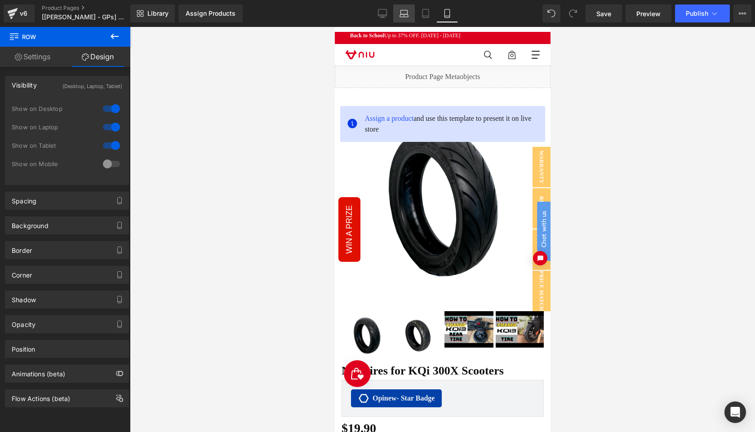
click at [406, 15] on icon at bounding box center [404, 13] width 9 height 9
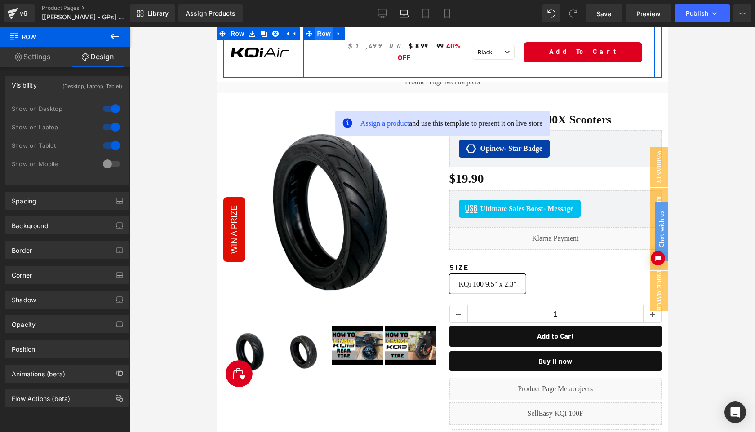
click at [321, 36] on span "Row" at bounding box center [324, 33] width 18 height 13
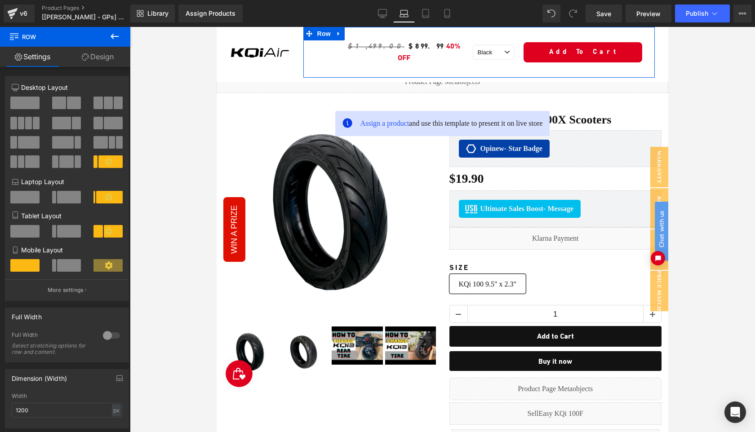
click at [107, 61] on link "Design" at bounding box center [97, 57] width 65 height 20
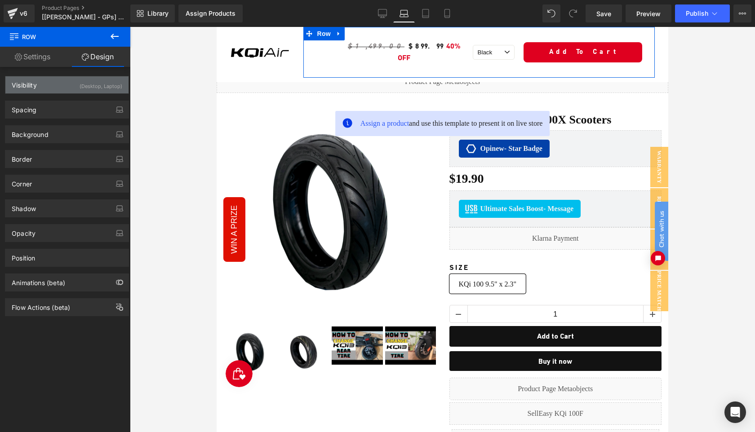
click at [67, 92] on div "Visibility (Desktop, Laptop)" at bounding box center [66, 84] width 123 height 17
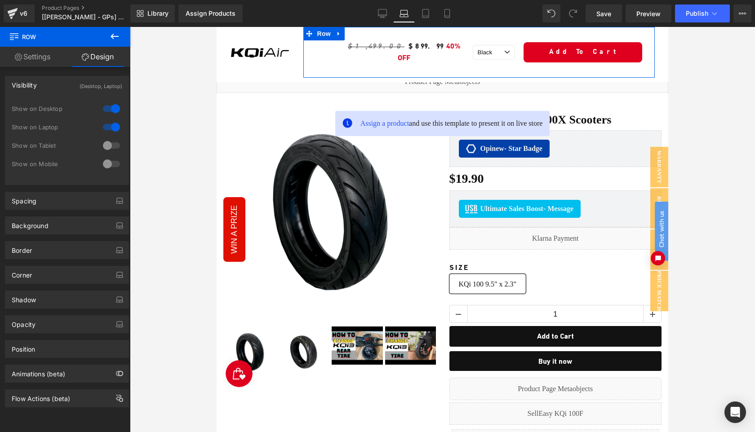
click at [108, 147] on div at bounding box center [112, 145] width 22 height 14
click at [108, 165] on div at bounding box center [112, 164] width 22 height 14
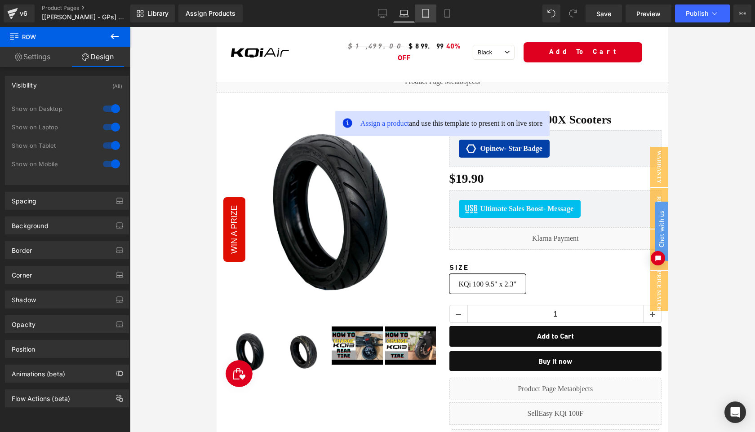
drag, startPoint x: 427, startPoint y: 14, endPoint x: 178, endPoint y: 20, distance: 249.5
click at [427, 14] on icon at bounding box center [425, 13] width 9 height 9
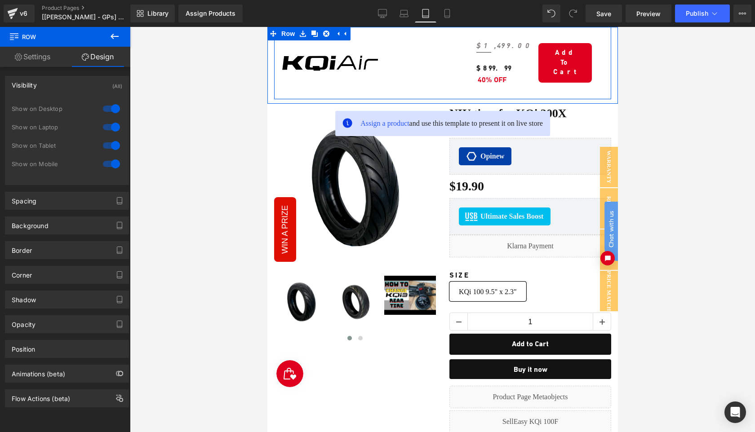
click at [355, 79] on div "Image" at bounding box center [330, 63] width 112 height 72
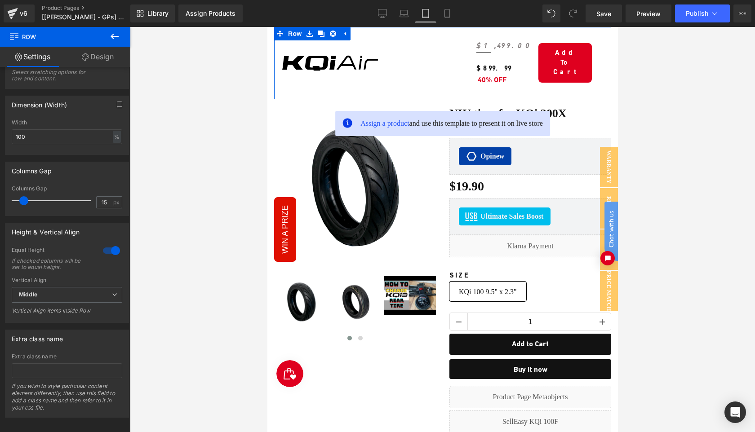
scroll to position [286, 0]
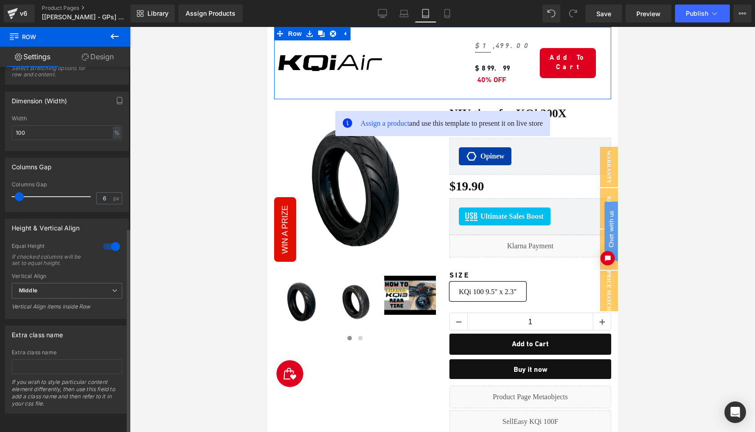
type input "5"
drag, startPoint x: 24, startPoint y: 193, endPoint x: 19, endPoint y: 193, distance: 4.9
click at [19, 193] on span at bounding box center [18, 196] width 9 height 9
click at [109, 242] on div at bounding box center [112, 247] width 22 height 14
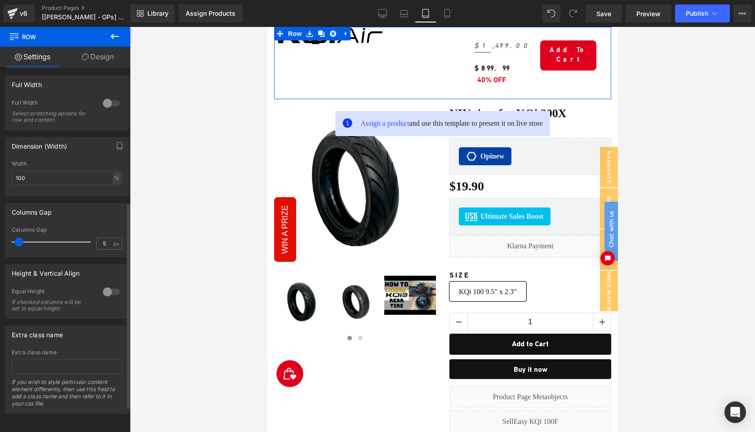
scroll to position [241, 0]
click at [109, 242] on div "5 px" at bounding box center [109, 244] width 26 height 12
click at [107, 289] on div at bounding box center [112, 292] width 22 height 14
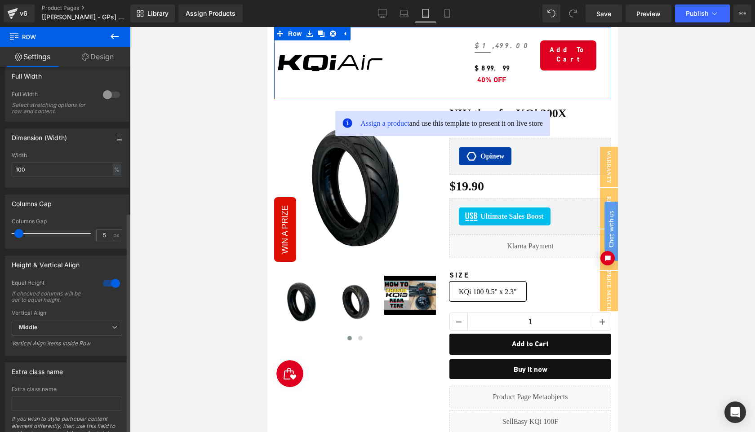
scroll to position [286, 0]
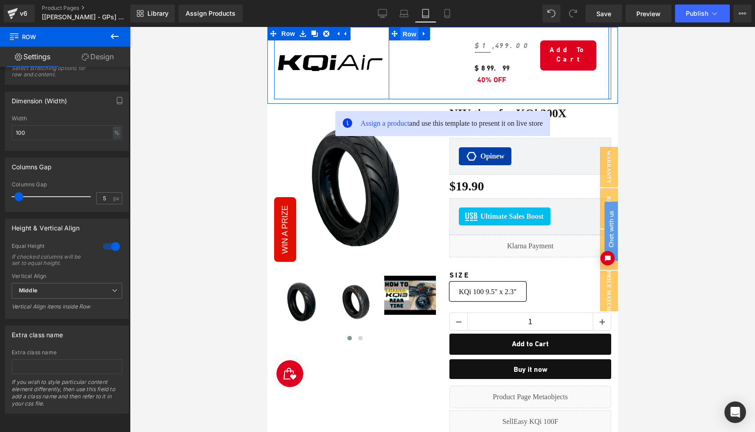
click at [409, 38] on span "Row" at bounding box center [409, 33] width 18 height 13
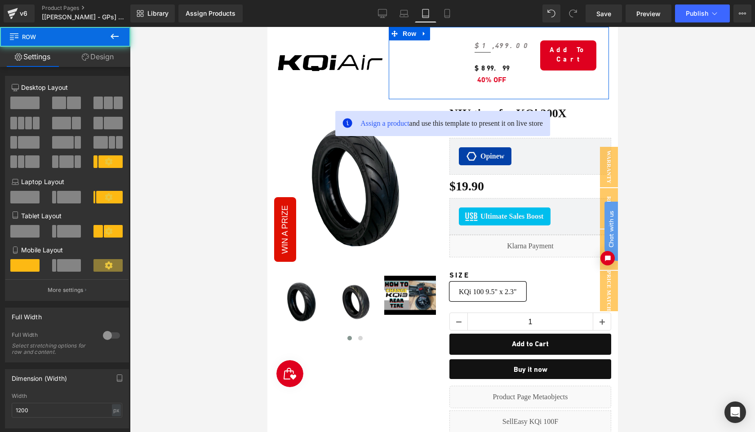
click at [102, 53] on link "Design" at bounding box center [97, 57] width 65 height 20
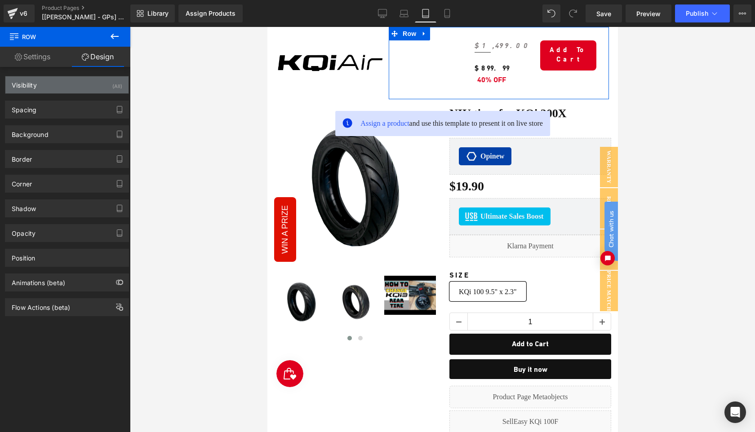
click at [65, 87] on div "Visibility (All)" at bounding box center [66, 84] width 123 height 17
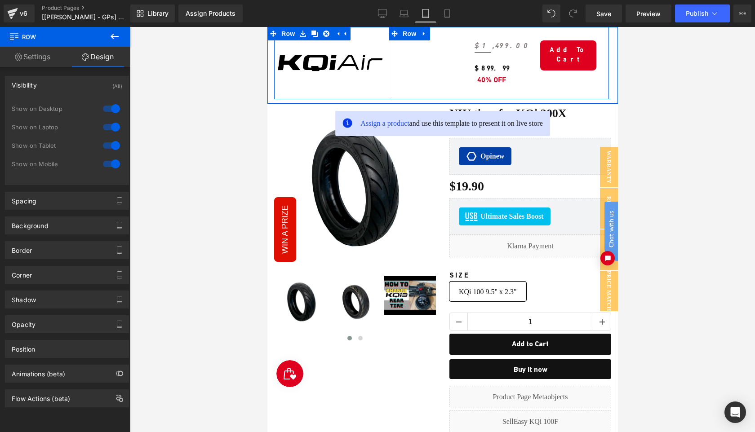
click at [415, 50] on div "Overview Text Block Geometry Text Block Row" at bounding box center [424, 63] width 73 height 72
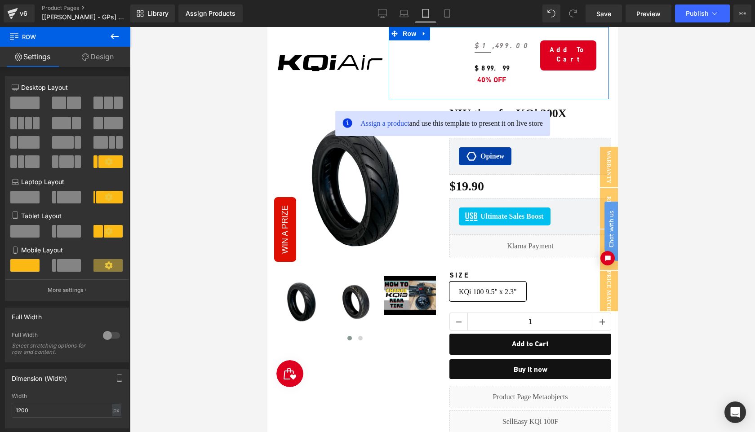
click at [99, 57] on link "Design" at bounding box center [97, 57] width 65 height 20
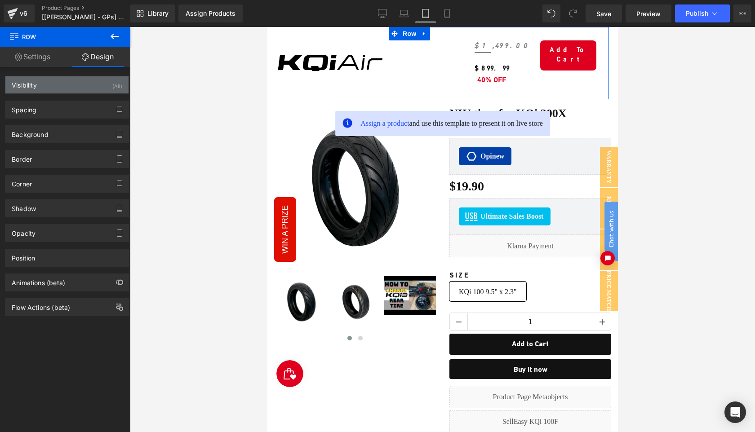
click at [69, 88] on div "Visibility (All)" at bounding box center [66, 84] width 123 height 17
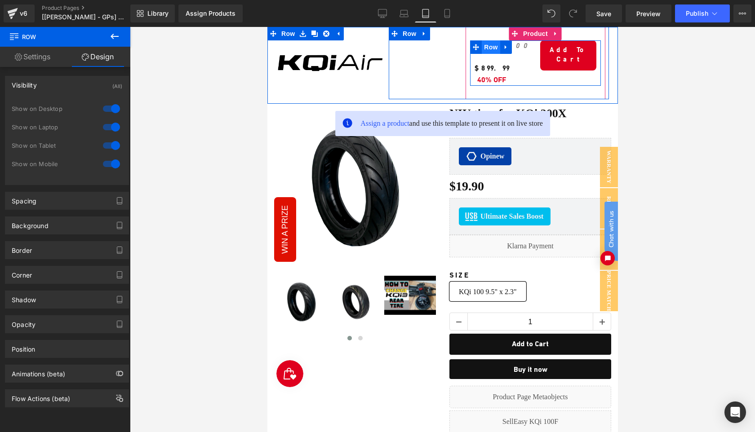
click at [486, 46] on span "Row" at bounding box center [490, 46] width 18 height 13
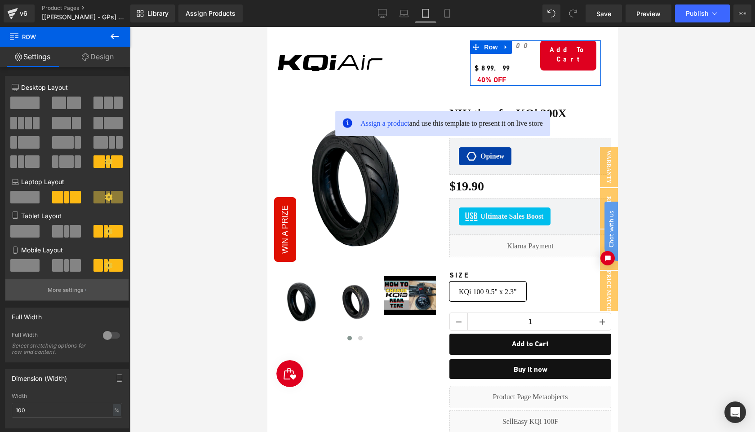
click at [73, 288] on p "More settings" at bounding box center [66, 290] width 36 height 8
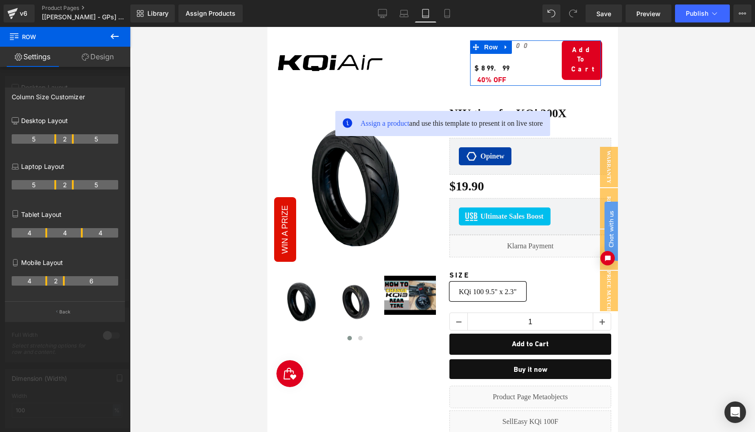
drag, startPoint x: 64, startPoint y: 236, endPoint x: 83, endPoint y: 236, distance: 18.9
click at [83, 236] on tr "4 4 4" at bounding box center [65, 232] width 107 height 9
drag, startPoint x: 46, startPoint y: 235, endPoint x: 64, endPoint y: 237, distance: 18.1
click at [64, 237] on th "6" at bounding box center [38, 232] width 53 height 9
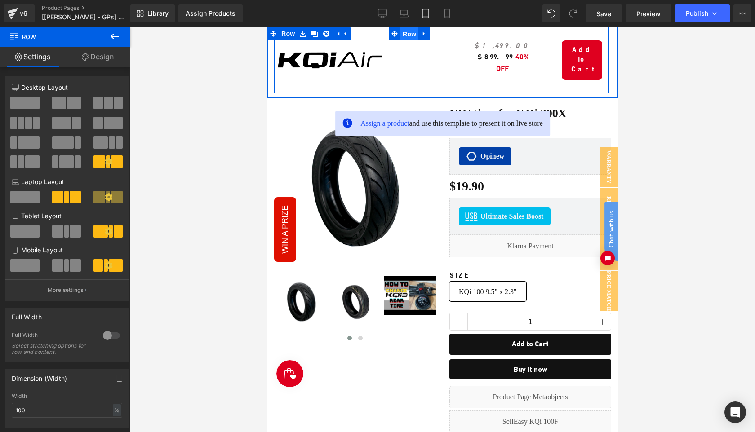
click at [406, 37] on span "Row" at bounding box center [409, 33] width 18 height 13
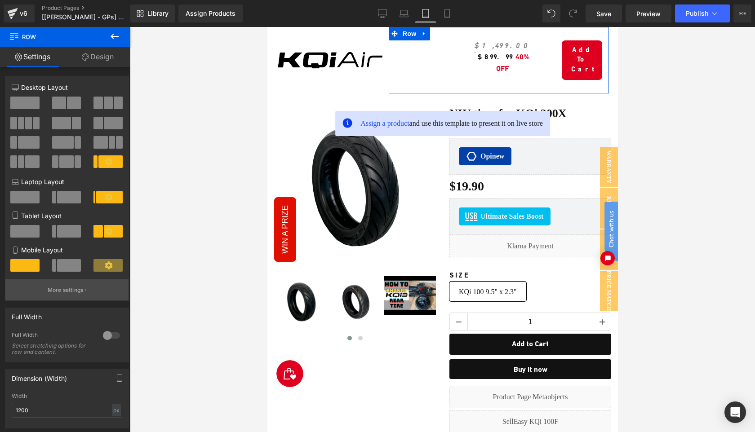
click at [72, 292] on p "More settings" at bounding box center [66, 290] width 36 height 8
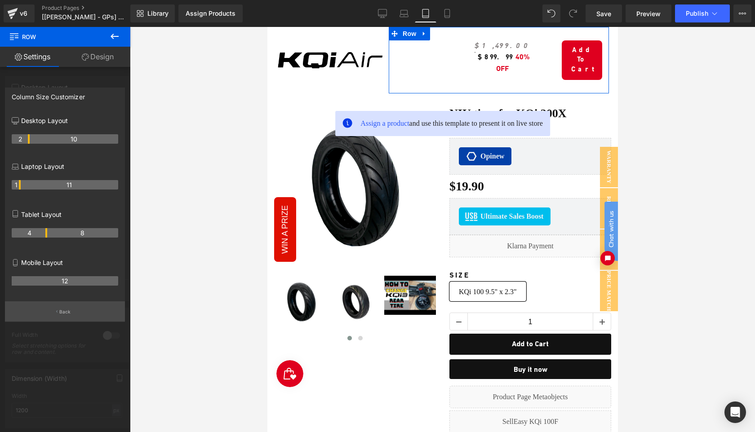
click at [71, 311] on button "Back" at bounding box center [65, 312] width 120 height 20
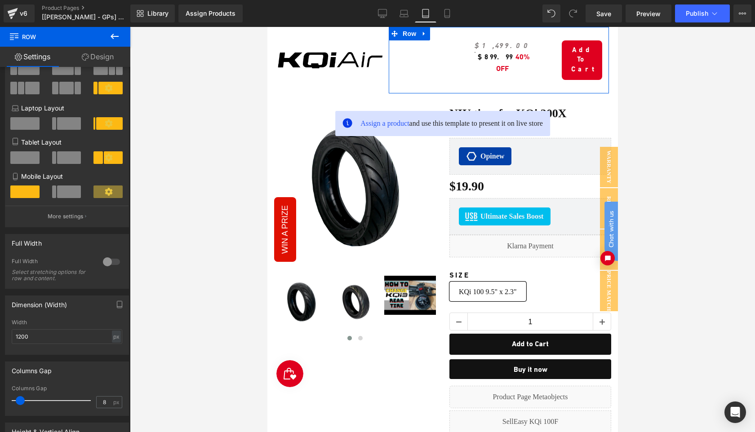
scroll to position [95, 0]
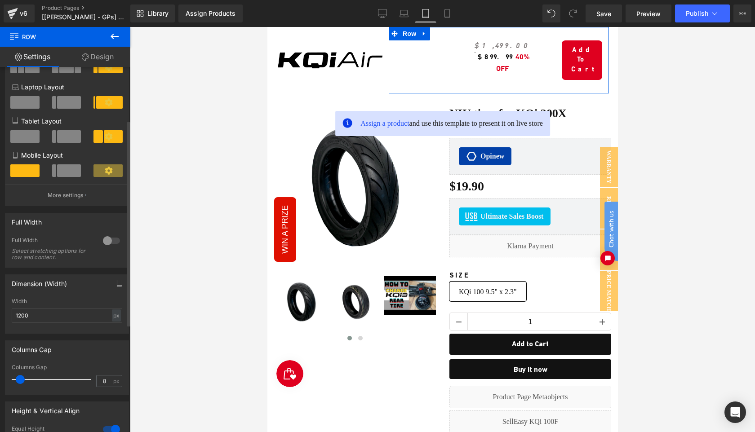
click at [22, 383] on span at bounding box center [20, 379] width 9 height 9
type input "5"
click at [106, 243] on div at bounding box center [112, 241] width 22 height 14
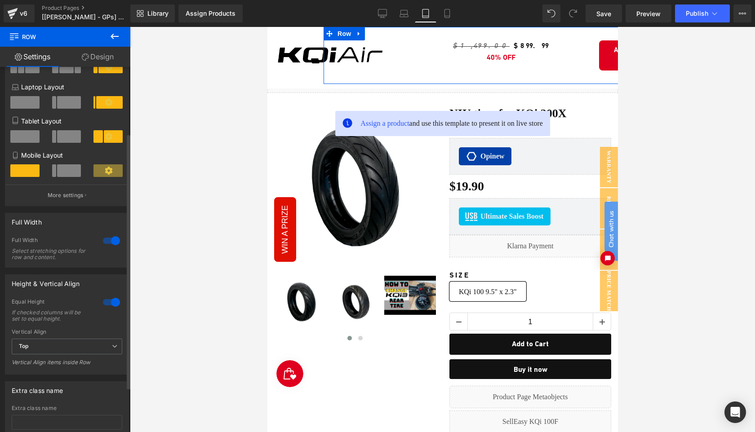
click at [106, 243] on div at bounding box center [112, 241] width 22 height 14
type input "100"
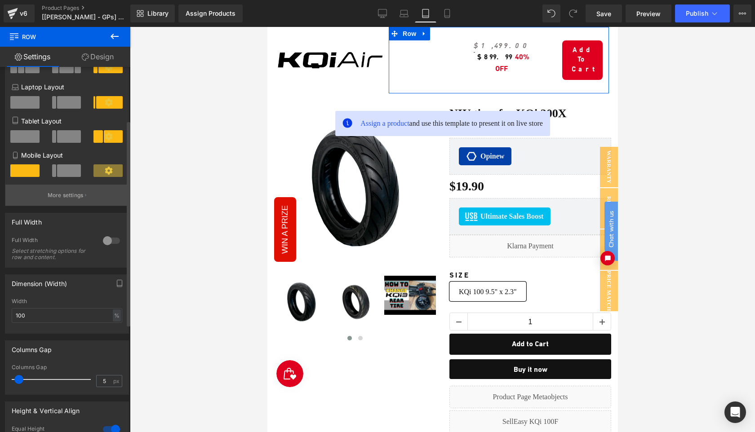
click at [74, 196] on p "More settings" at bounding box center [66, 195] width 36 height 8
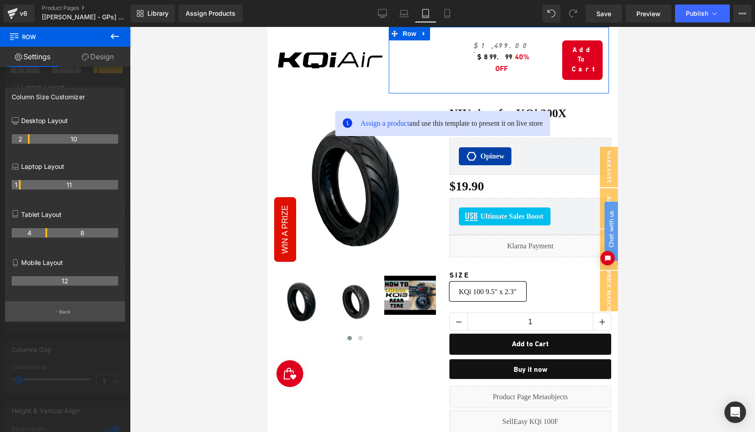
click at [62, 310] on p "Back" at bounding box center [65, 312] width 12 height 7
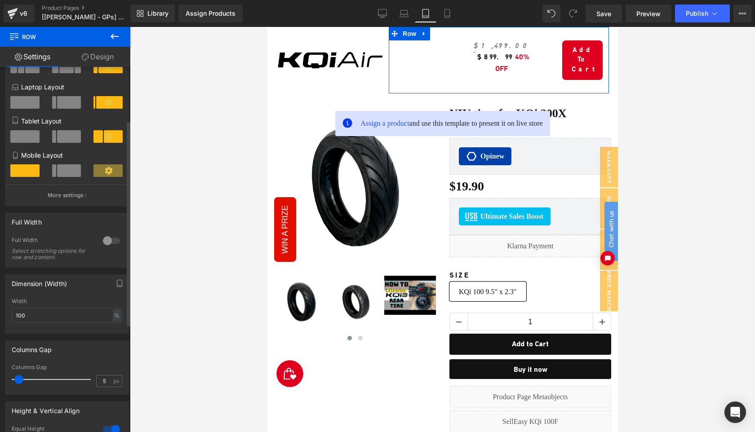
click at [64, 167] on span at bounding box center [69, 171] width 24 height 13
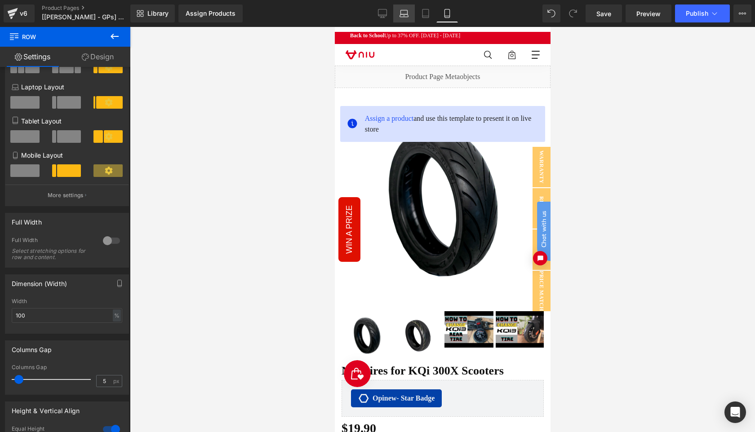
drag, startPoint x: 404, startPoint y: 16, endPoint x: 235, endPoint y: 89, distance: 184.2
click at [404, 16] on icon at bounding box center [404, 13] width 9 height 9
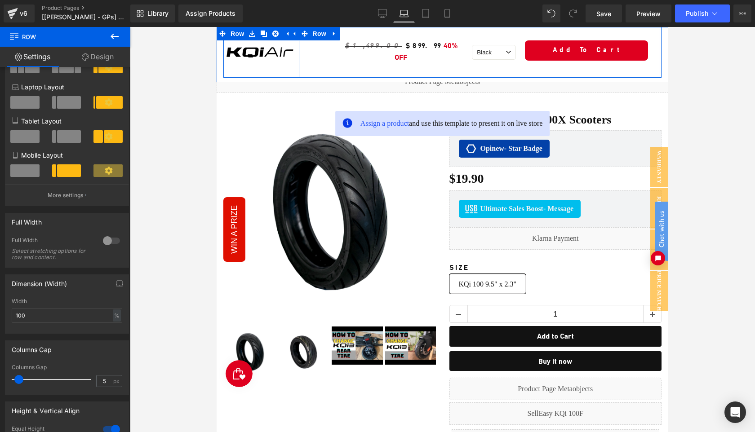
click at [319, 59] on div "Overview Text Block Geometry Text Block Row" at bounding box center [314, 52] width 30 height 51
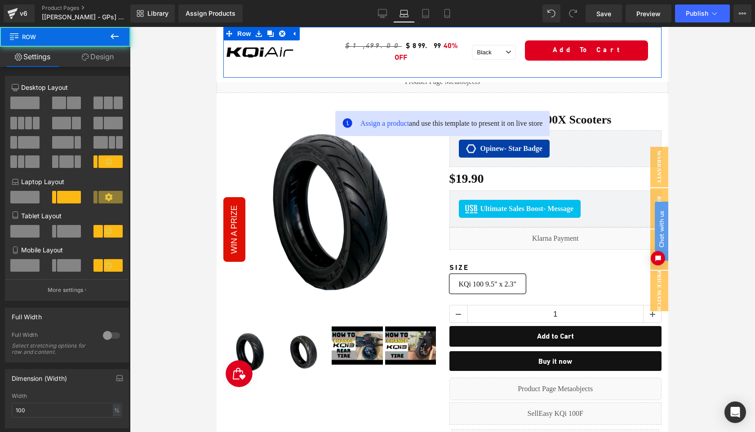
click at [99, 58] on link "Design" at bounding box center [97, 57] width 65 height 20
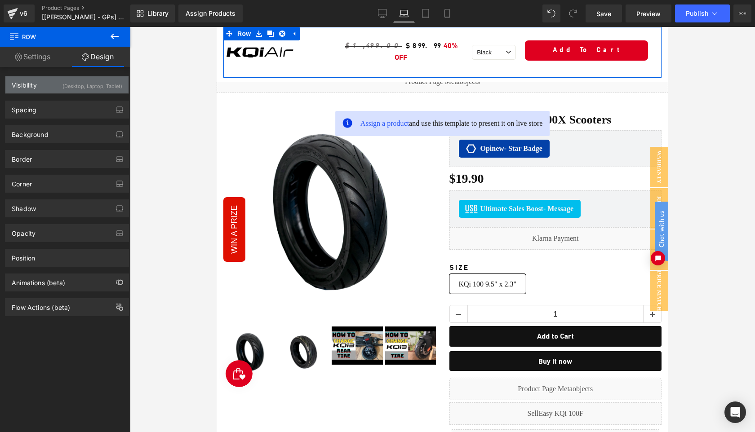
click at [56, 85] on div "Visibility (Desktop, Laptop, Tablet)" at bounding box center [66, 84] width 123 height 17
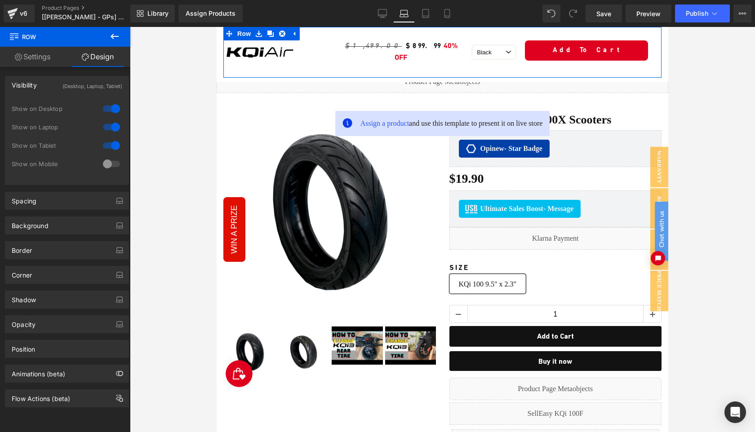
click at [107, 147] on div at bounding box center [112, 145] width 22 height 14
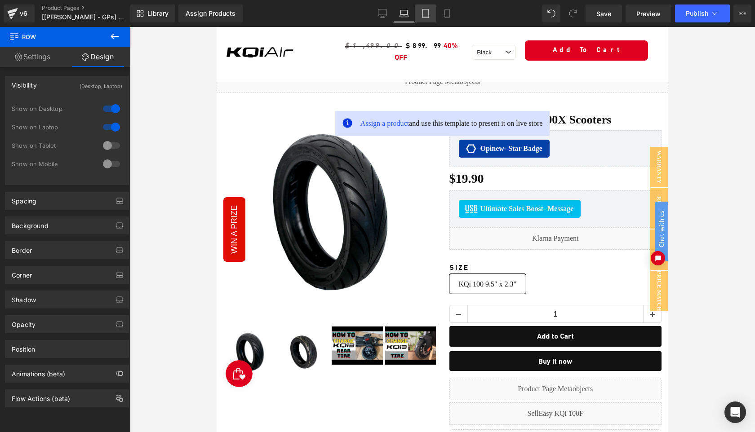
click at [427, 17] on icon at bounding box center [425, 13] width 9 height 9
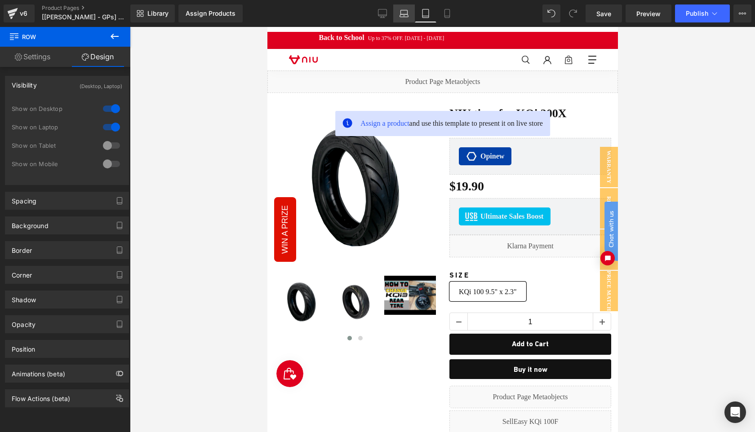
click at [404, 13] on icon at bounding box center [404, 13] width 9 height 9
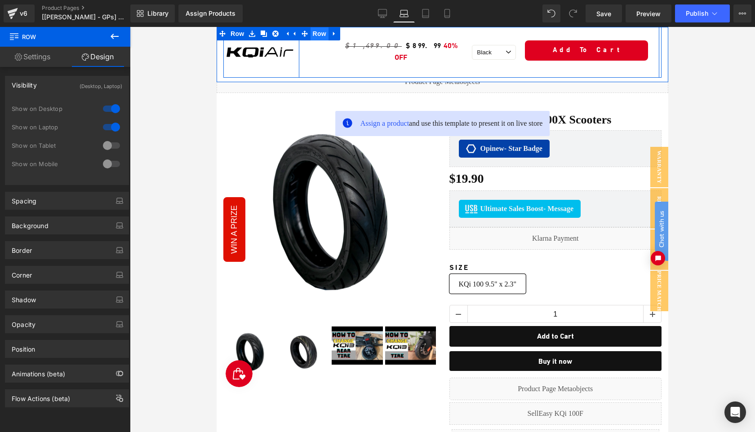
click at [315, 38] on span "Row" at bounding box center [320, 33] width 18 height 13
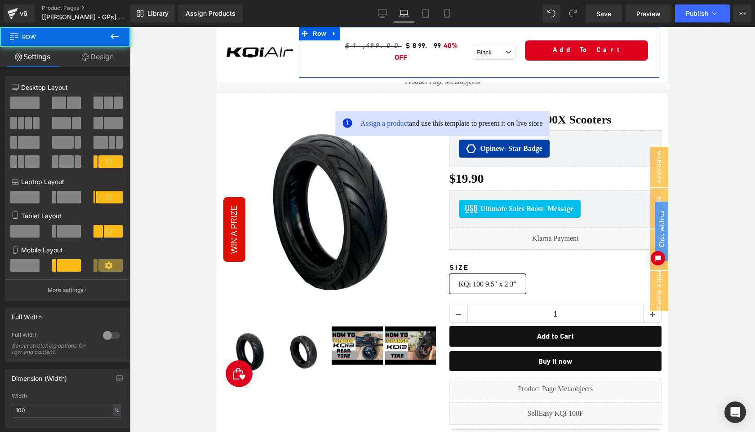
click at [103, 56] on link "Design" at bounding box center [97, 57] width 65 height 20
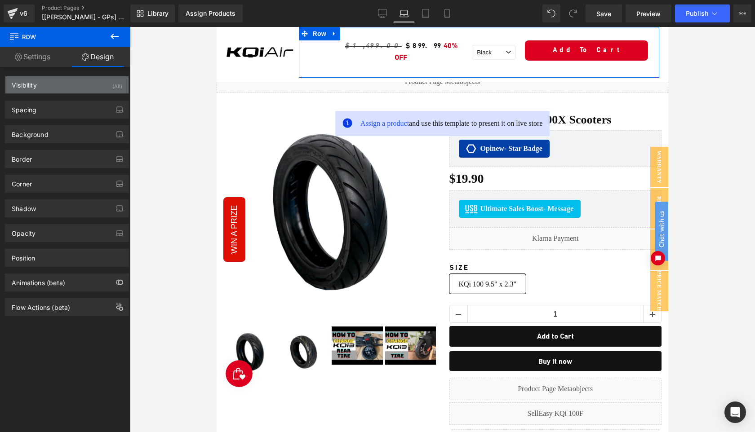
click at [67, 87] on div "Visibility (All)" at bounding box center [66, 84] width 123 height 17
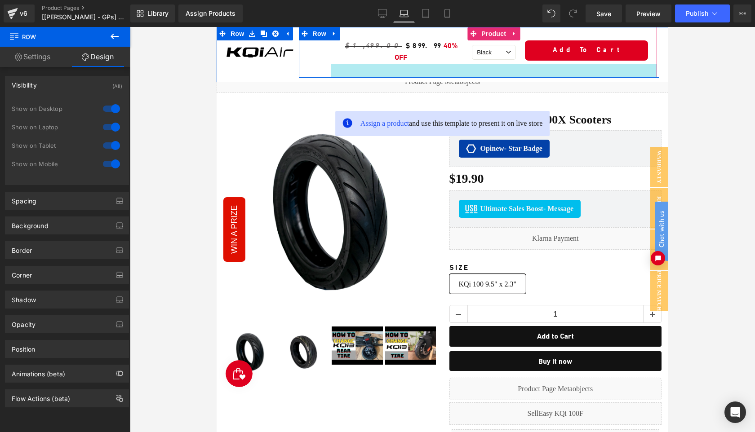
click at [343, 67] on div at bounding box center [494, 70] width 326 height 13
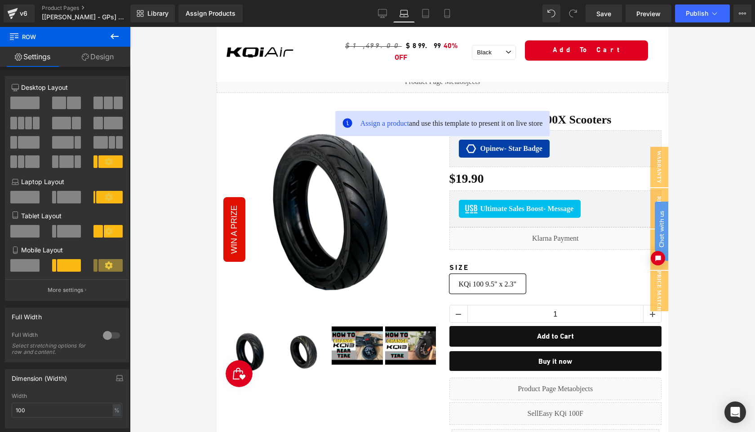
click at [97, 56] on link "Design" at bounding box center [97, 57] width 65 height 20
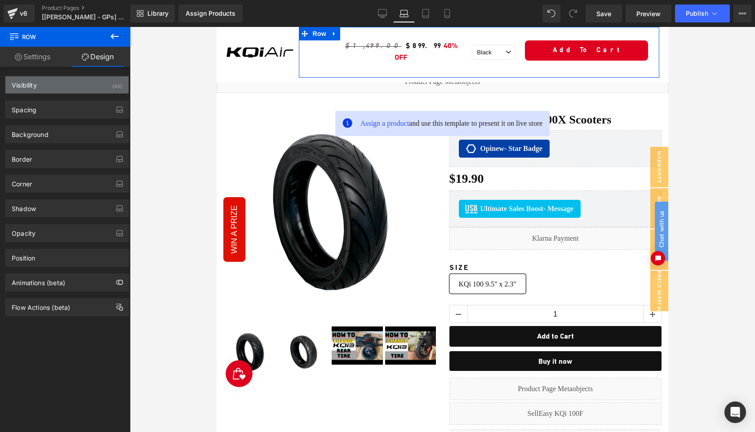
click at [65, 87] on div "Visibility (All)" at bounding box center [66, 84] width 123 height 17
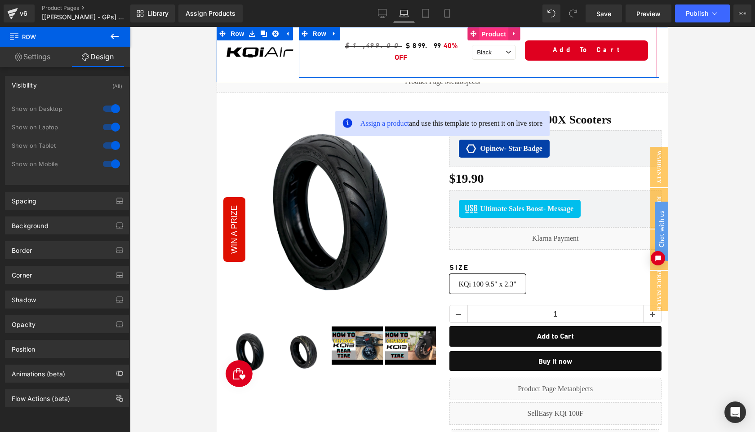
click at [490, 36] on span "Product" at bounding box center [493, 33] width 29 height 13
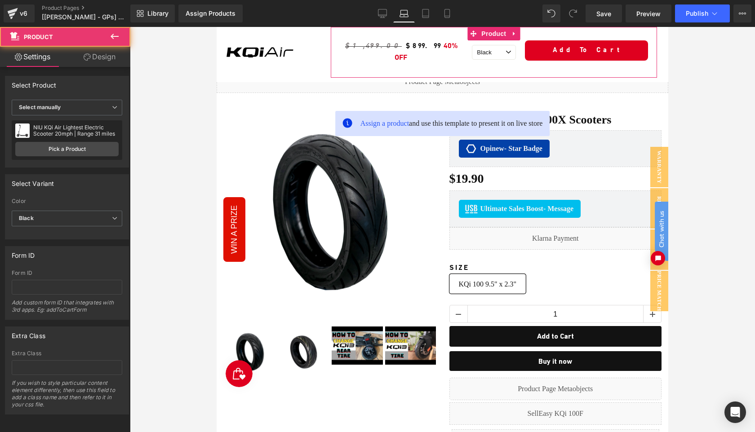
drag, startPoint x: 104, startPoint y: 57, endPoint x: 84, endPoint y: 120, distance: 65.5
click at [103, 57] on link "Design" at bounding box center [99, 57] width 65 height 20
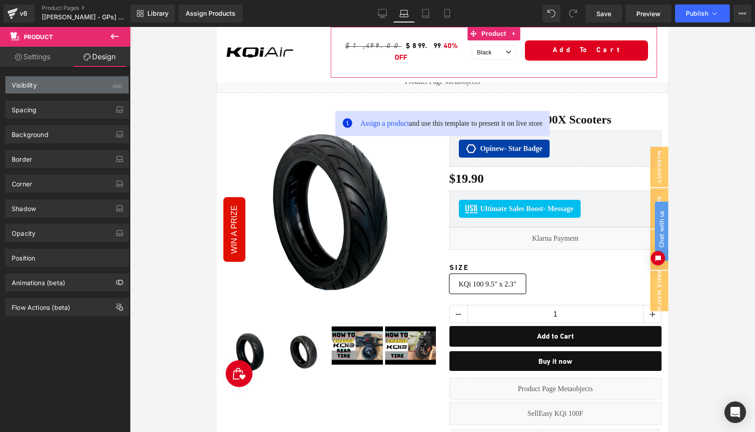
click at [66, 85] on div "Visibility (All)" at bounding box center [66, 84] width 123 height 17
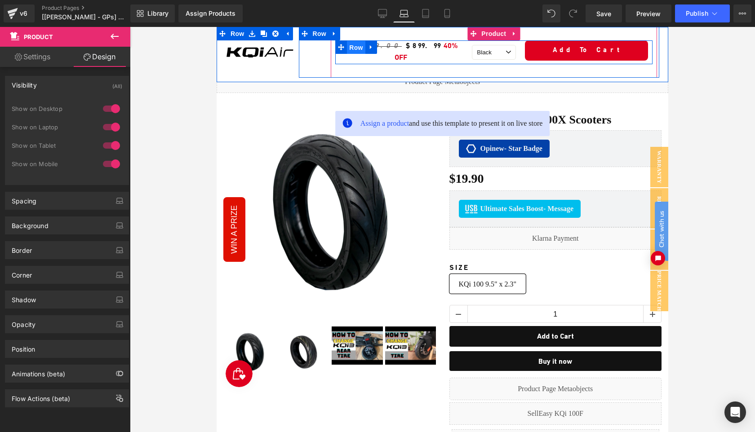
click at [355, 49] on span "Row" at bounding box center [356, 47] width 18 height 13
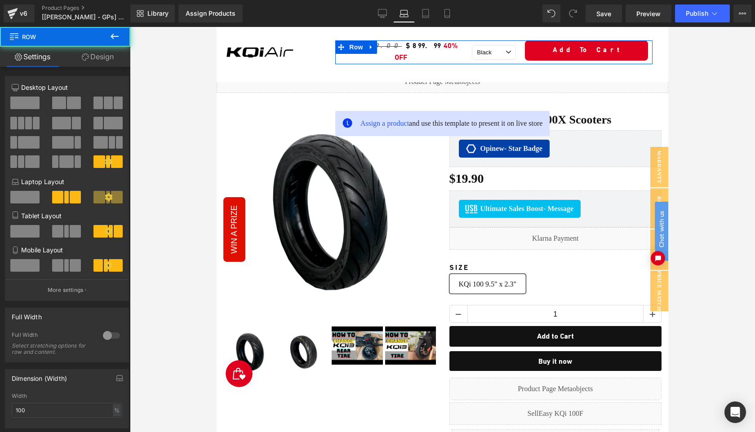
drag, startPoint x: 105, startPoint y: 61, endPoint x: 88, endPoint y: 109, distance: 50.6
click at [105, 61] on link "Design" at bounding box center [97, 57] width 65 height 20
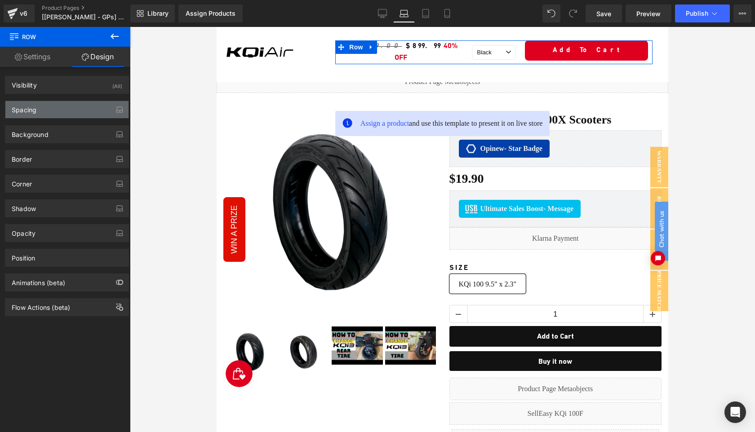
type input "0"
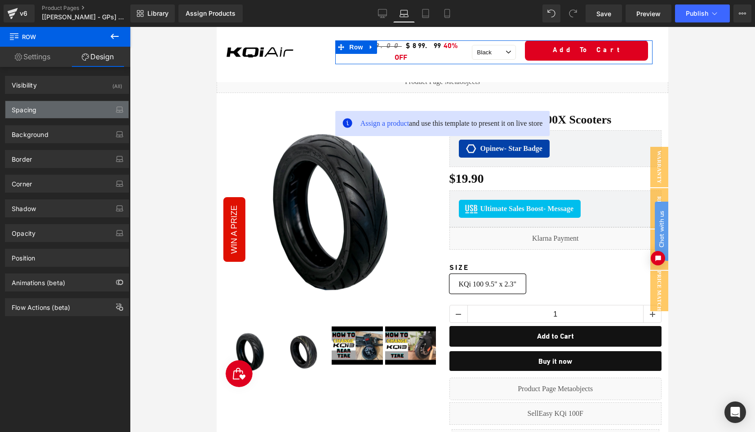
type input "0"
click at [80, 111] on div "Spacing" at bounding box center [66, 109] width 123 height 17
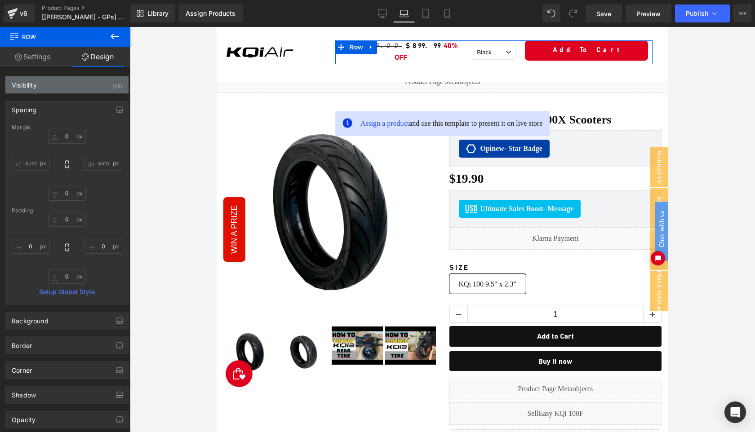
click at [79, 85] on div "Visibility (All)" at bounding box center [66, 84] width 123 height 17
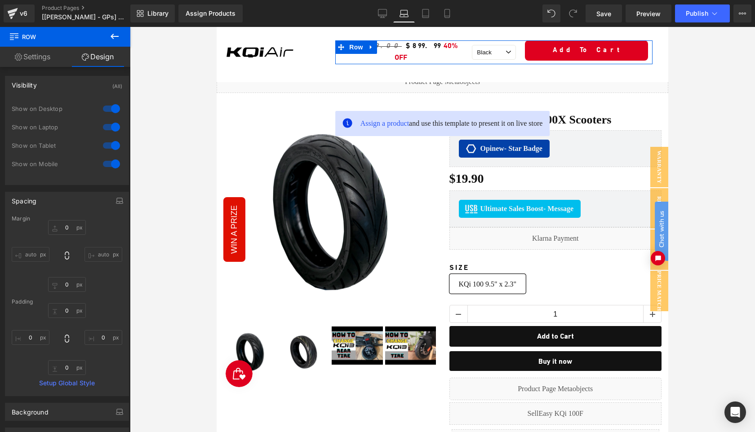
click at [111, 144] on div at bounding box center [112, 145] width 22 height 14
click at [112, 168] on div at bounding box center [112, 164] width 22 height 14
click at [112, 167] on div at bounding box center [112, 164] width 22 height 14
drag, startPoint x: 423, startPoint y: 17, endPoint x: 208, endPoint y: 53, distance: 218.2
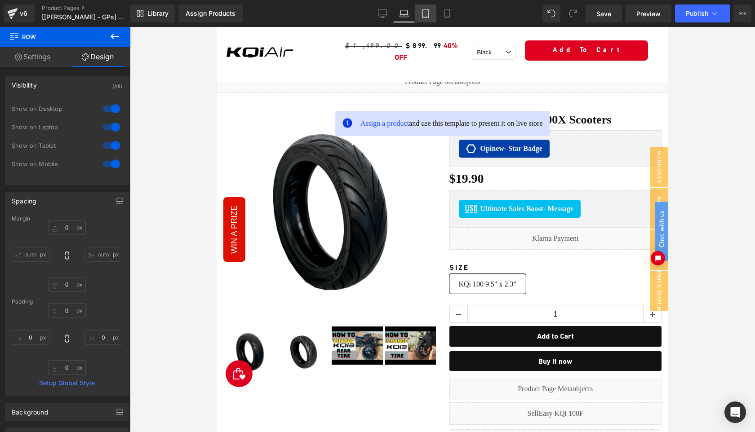
click at [423, 17] on icon at bounding box center [426, 13] width 6 height 9
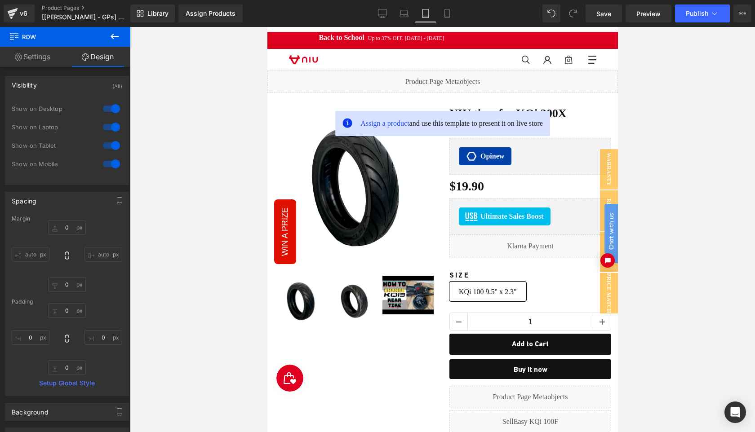
type input "0"
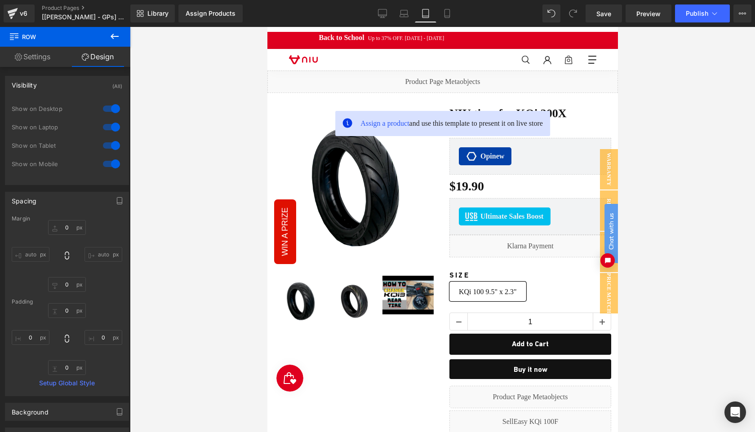
type input "0"
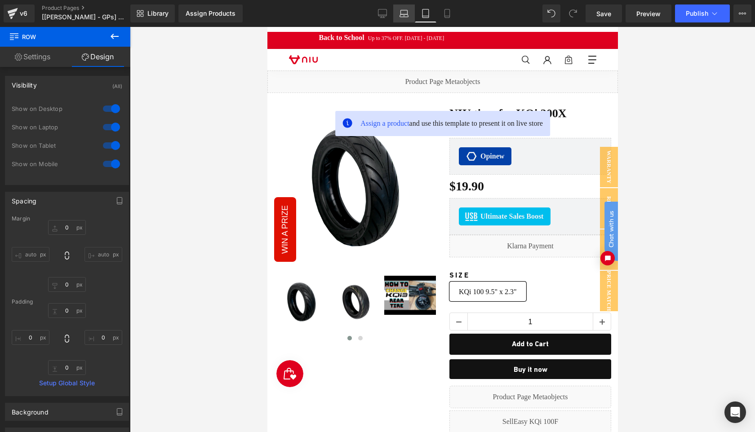
click at [405, 12] on icon at bounding box center [404, 13] width 9 height 9
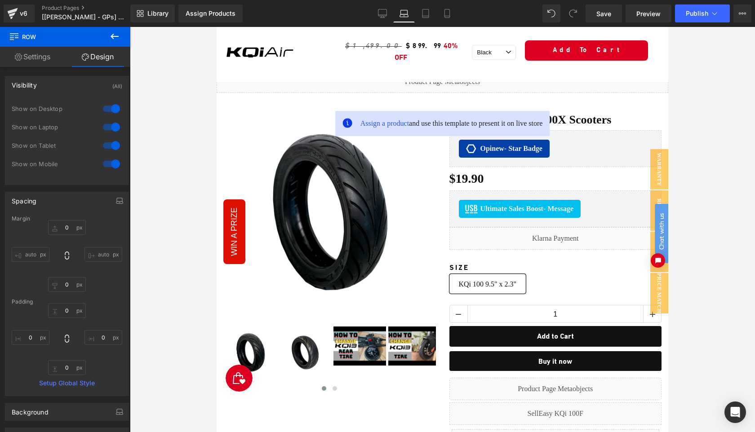
type input "0"
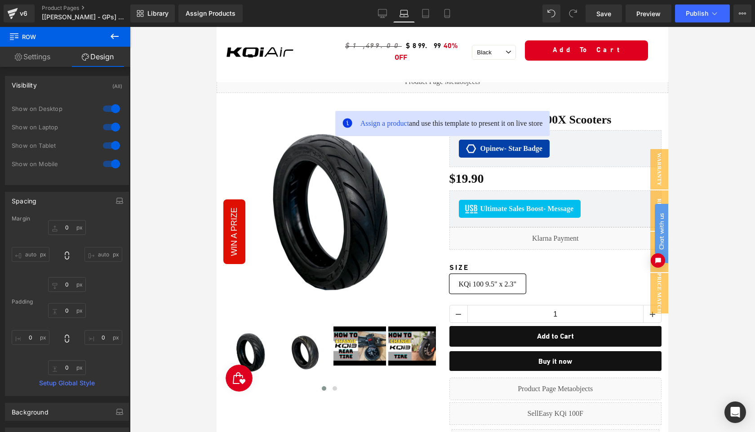
type input "0"
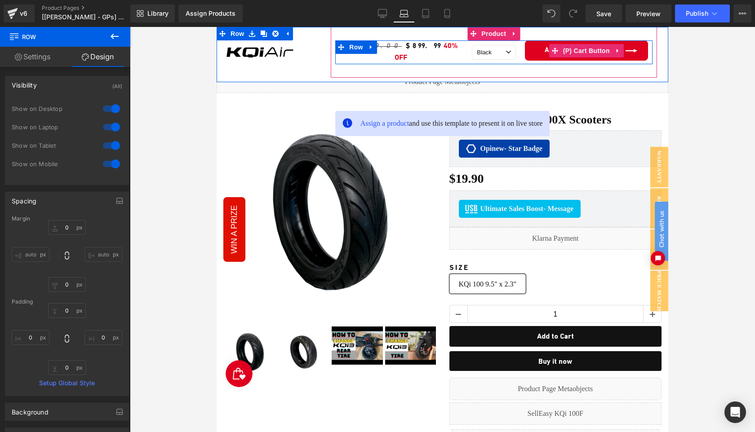
click at [567, 57] on button "Add To Cart" at bounding box center [586, 50] width 123 height 20
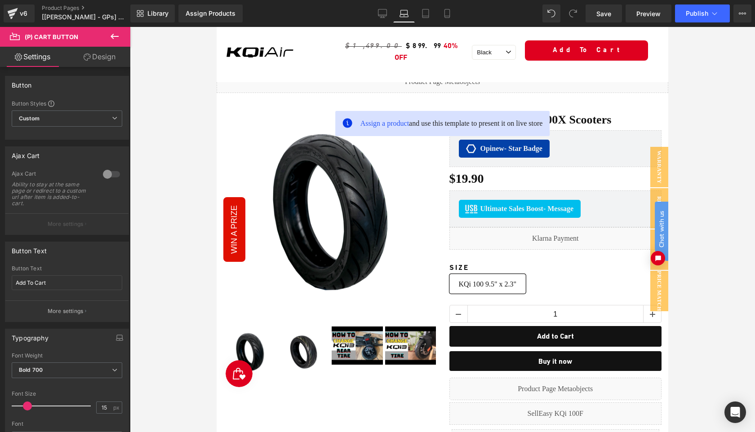
click at [98, 58] on link "Design" at bounding box center [99, 57] width 65 height 20
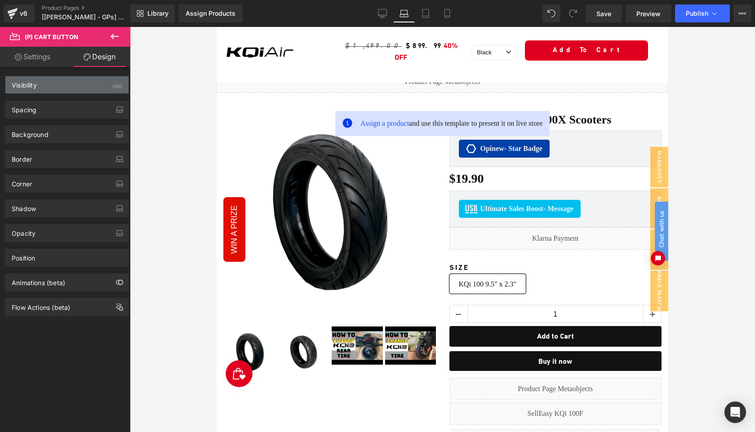
click at [68, 89] on div "Visibility (All)" at bounding box center [66, 84] width 123 height 17
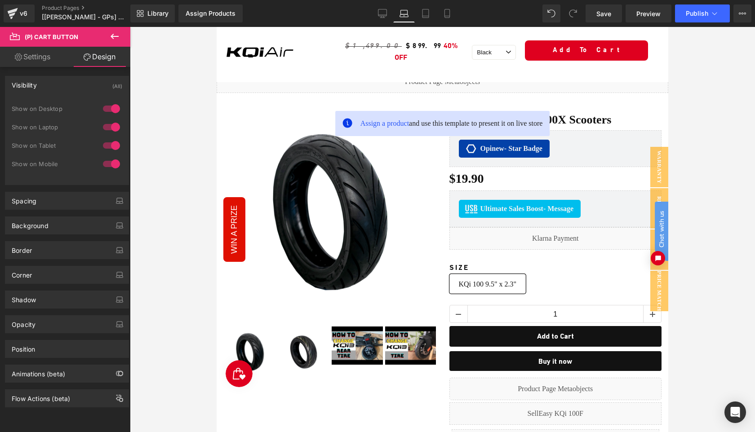
click at [68, 89] on div "Visibility (All)" at bounding box center [66, 84] width 123 height 17
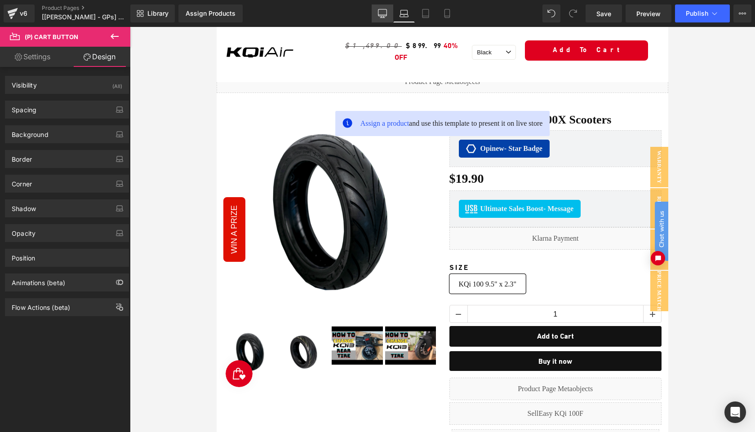
click at [382, 16] on icon at bounding box center [382, 12] width 9 height 7
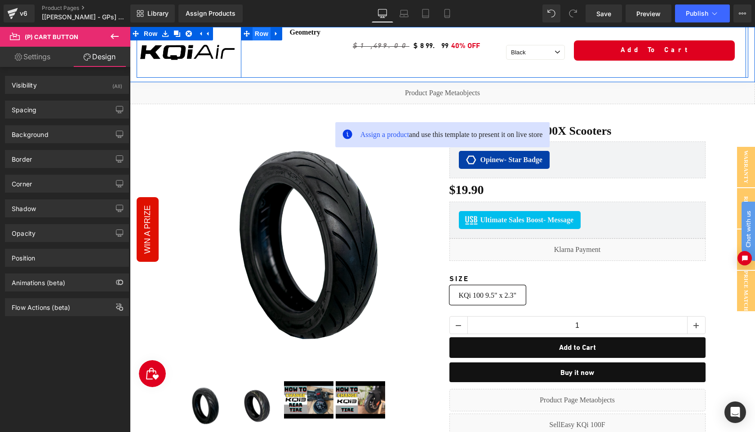
click at [261, 35] on span "Row" at bounding box center [262, 33] width 18 height 13
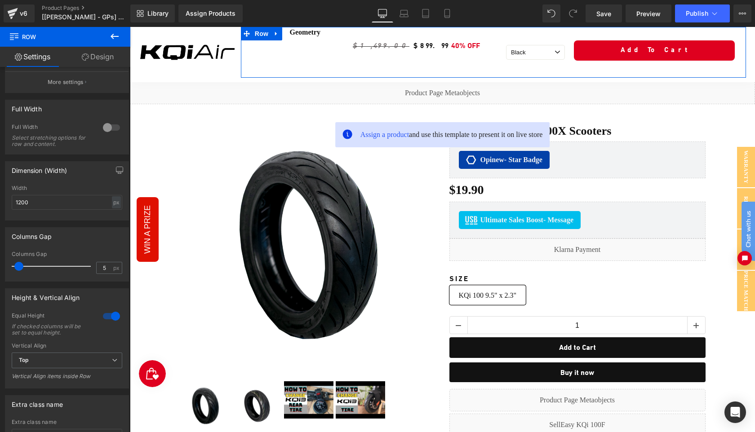
scroll to position [255, 0]
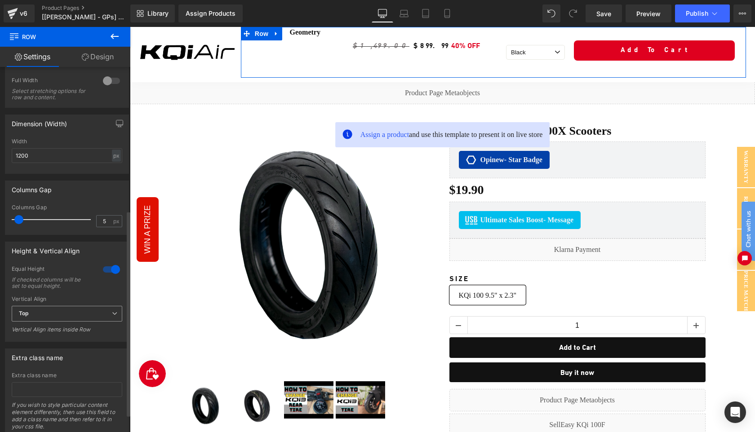
click at [86, 319] on span "Top" at bounding box center [67, 314] width 111 height 16
click at [80, 339] on li "Middle" at bounding box center [65, 343] width 107 height 13
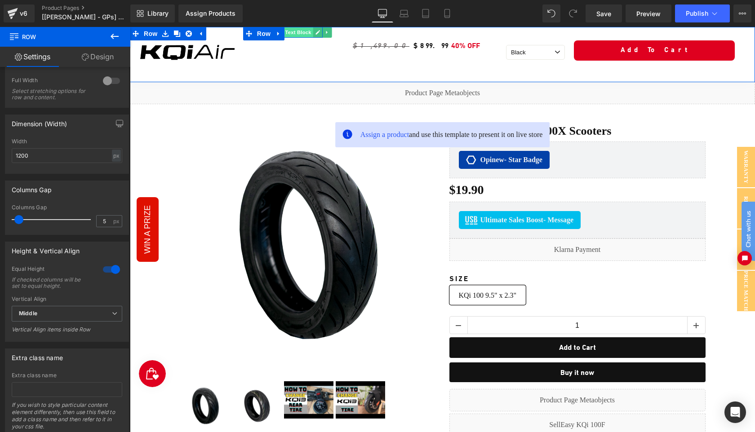
click at [307, 34] on span "Text Block" at bounding box center [298, 32] width 30 height 11
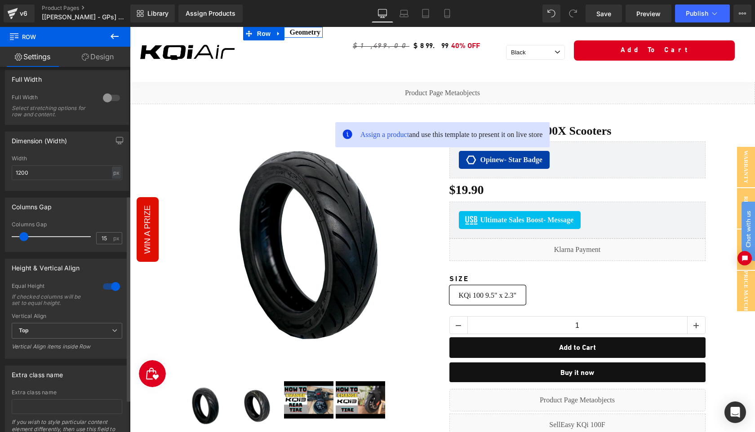
scroll to position [267, 0]
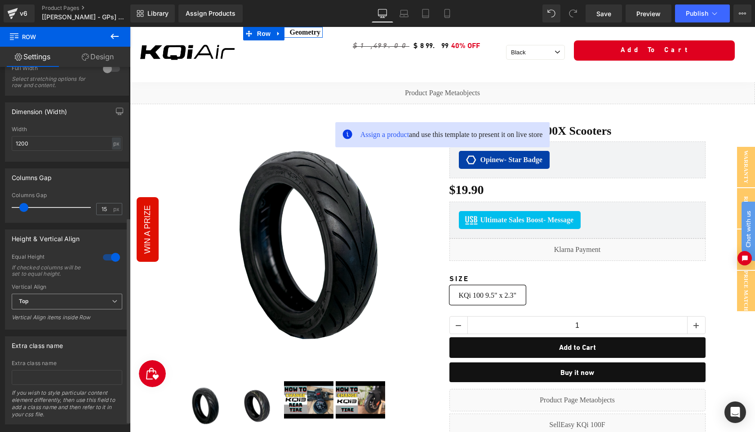
click at [63, 313] on div "Top Top Middle Bottom" at bounding box center [67, 304] width 111 height 20
click at [62, 306] on span "Top" at bounding box center [67, 302] width 111 height 16
click at [53, 335] on li "Middle" at bounding box center [65, 331] width 107 height 13
type input "5"
drag, startPoint x: 22, startPoint y: 210, endPoint x: 17, endPoint y: 210, distance: 5.0
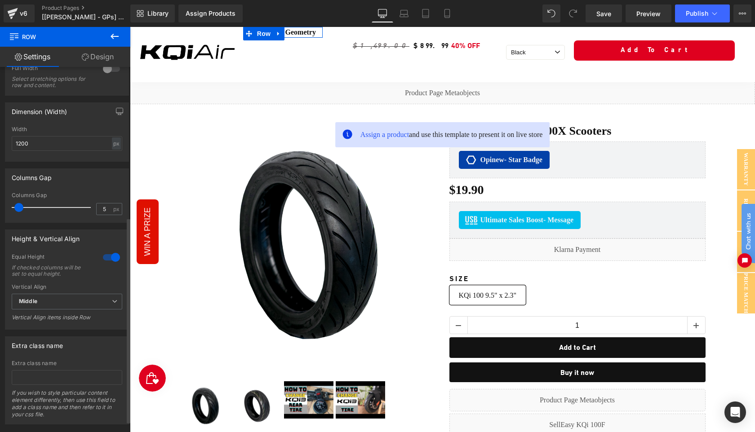
click at [17, 210] on span at bounding box center [18, 207] width 9 height 9
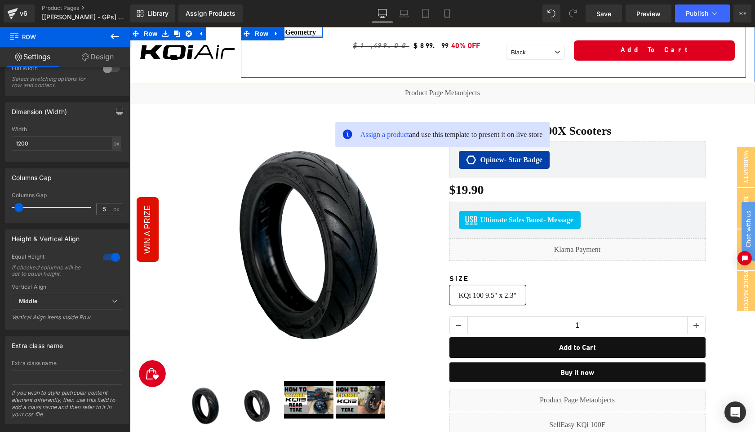
click at [298, 36] on div at bounding box center [283, 37] width 80 height 2
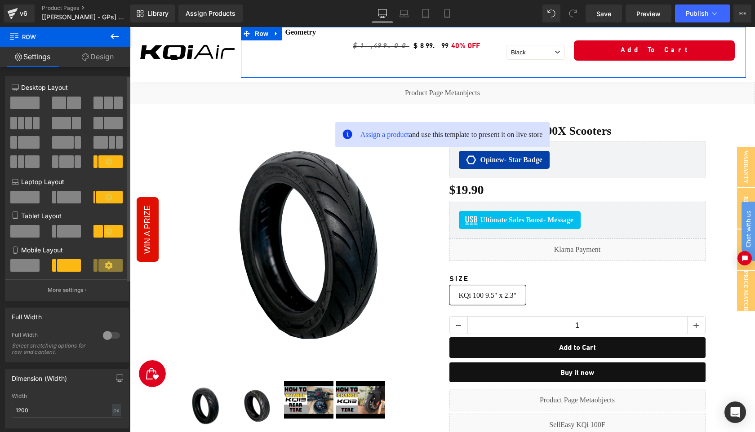
scroll to position [286, 0]
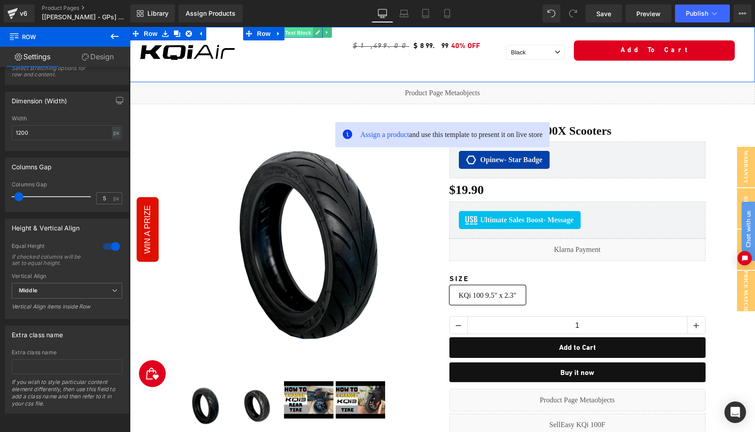
click at [296, 32] on span "Text Block" at bounding box center [298, 32] width 30 height 11
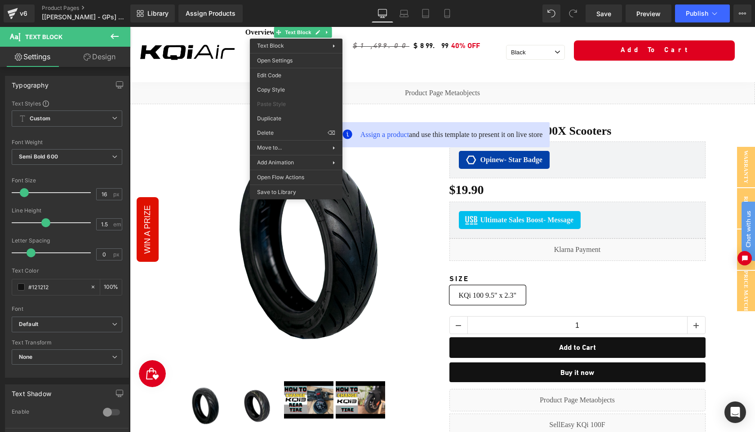
drag, startPoint x: 508, startPoint y: 88, endPoint x: 378, endPoint y: 61, distance: 132.7
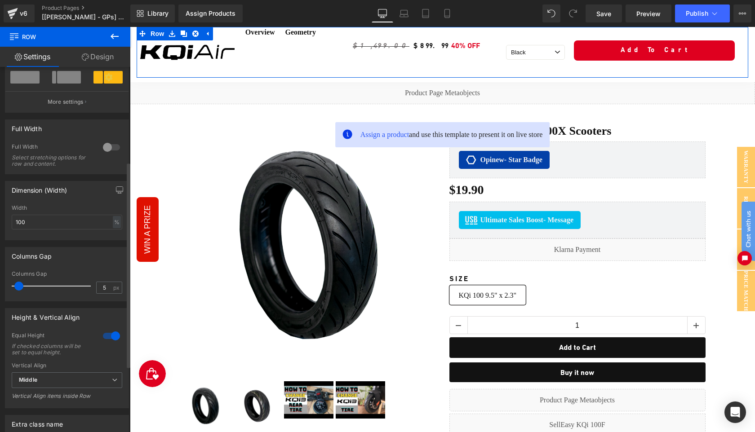
scroll to position [209, 0]
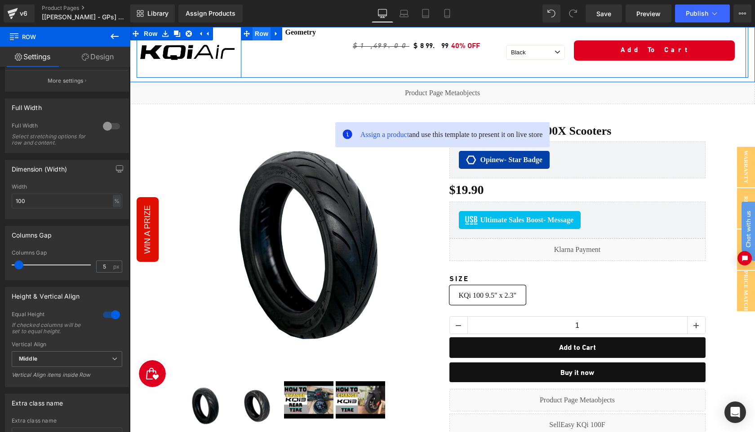
click at [260, 36] on span "Row" at bounding box center [262, 33] width 18 height 13
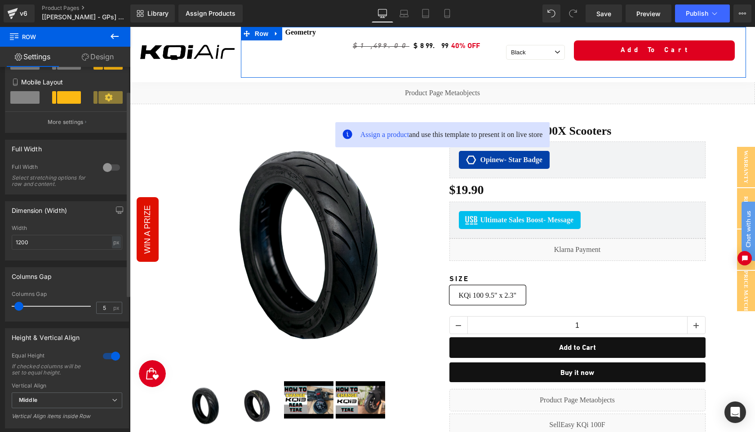
scroll to position [225, 0]
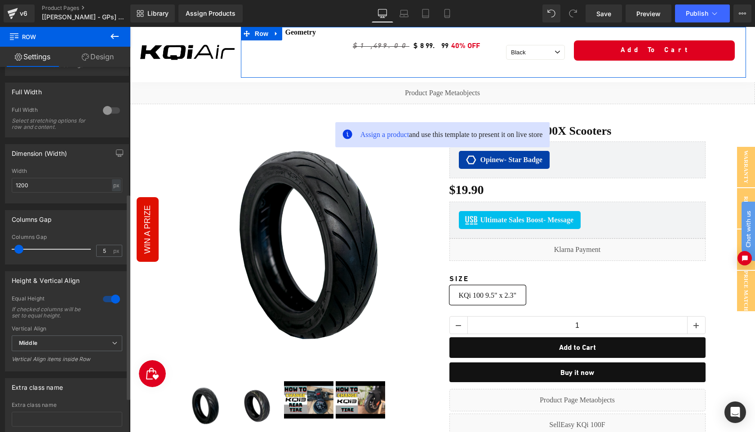
click at [112, 303] on div at bounding box center [112, 299] width 22 height 14
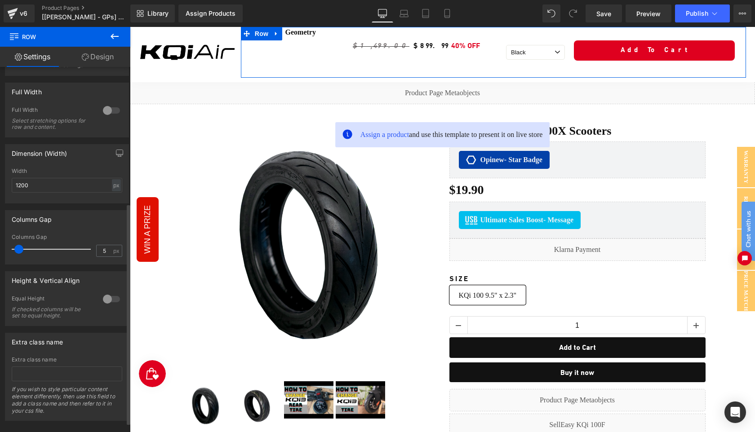
click at [109, 302] on div at bounding box center [112, 299] width 22 height 14
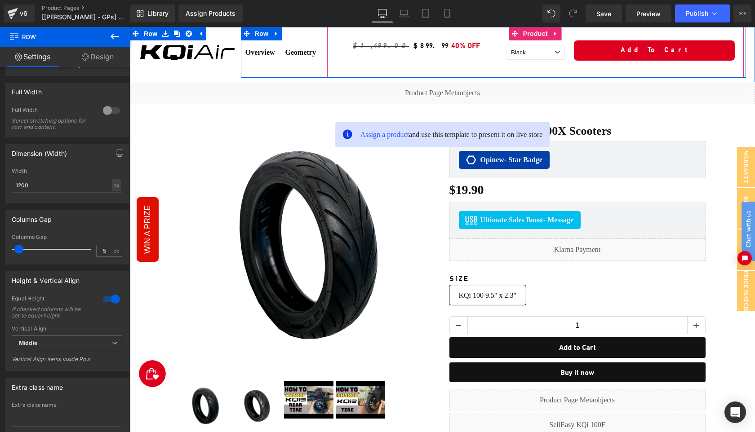
click at [347, 34] on div "$1,499.00 $899.99 40% OFF (P) Price Black Red 0 (P) Variants Add To Cart (P) Ca…" at bounding box center [535, 52] width 417 height 51
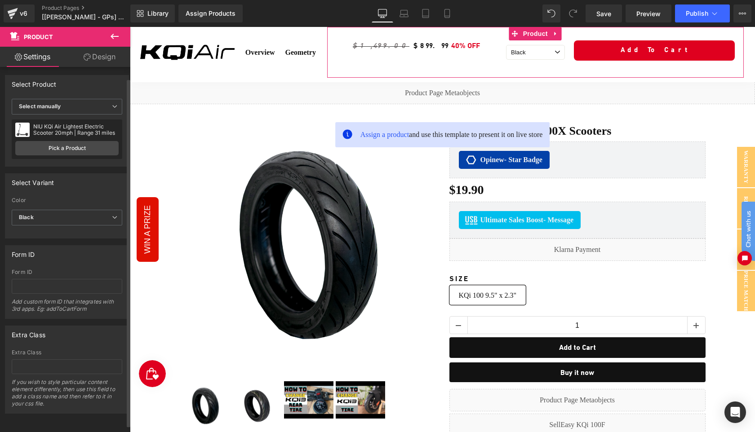
scroll to position [0, 0]
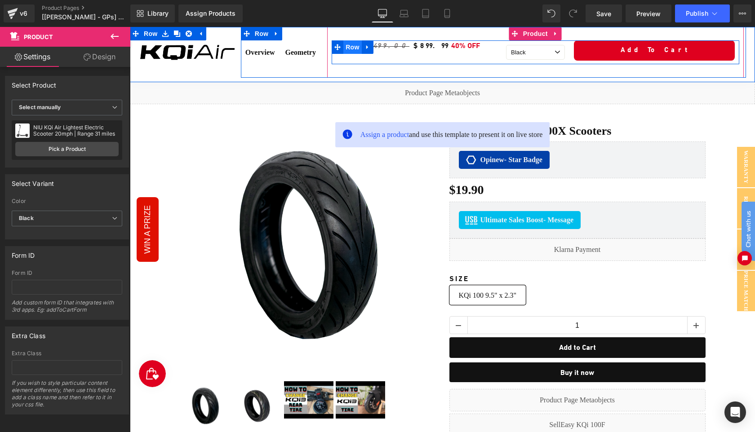
click at [350, 48] on span "Row" at bounding box center [352, 46] width 18 height 13
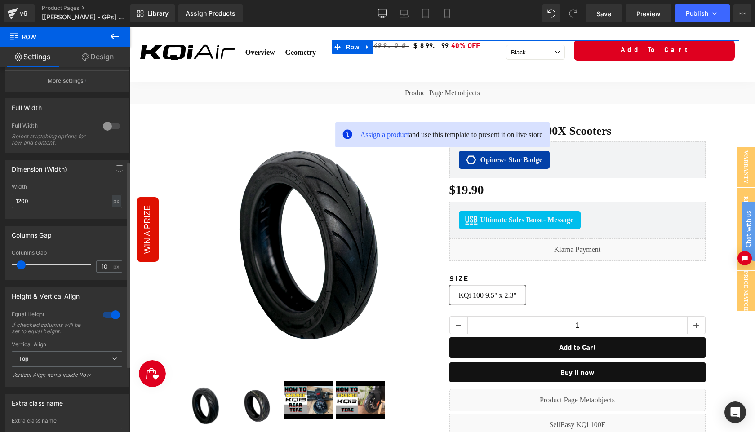
scroll to position [245, 0]
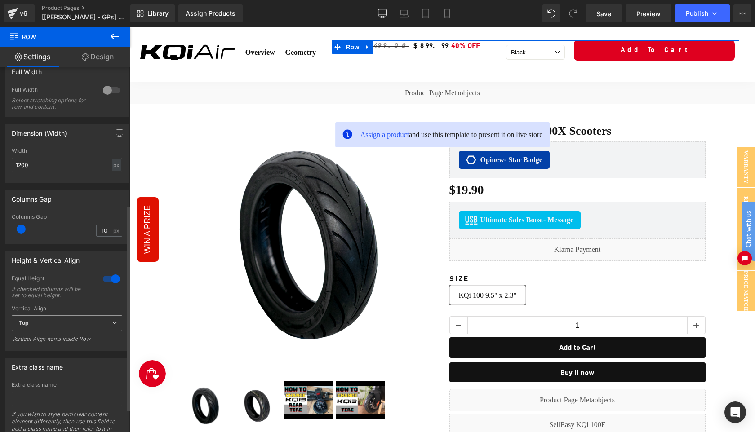
click at [53, 322] on span "Top" at bounding box center [67, 324] width 111 height 16
click at [57, 356] on li "Middle" at bounding box center [65, 352] width 107 height 13
click at [114, 281] on div at bounding box center [112, 279] width 22 height 14
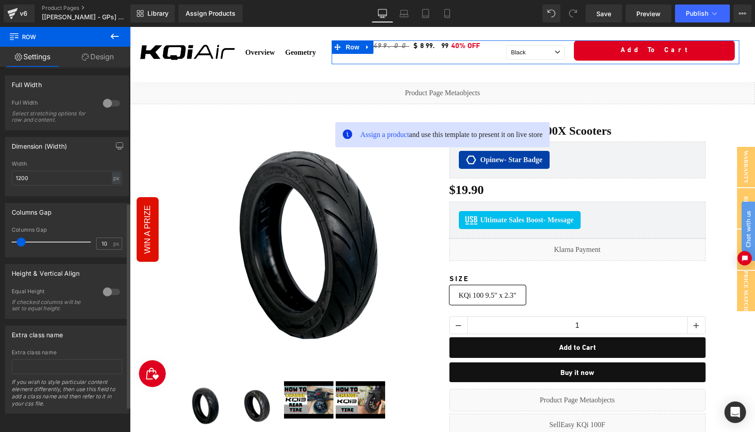
click at [109, 286] on div at bounding box center [112, 292] width 22 height 14
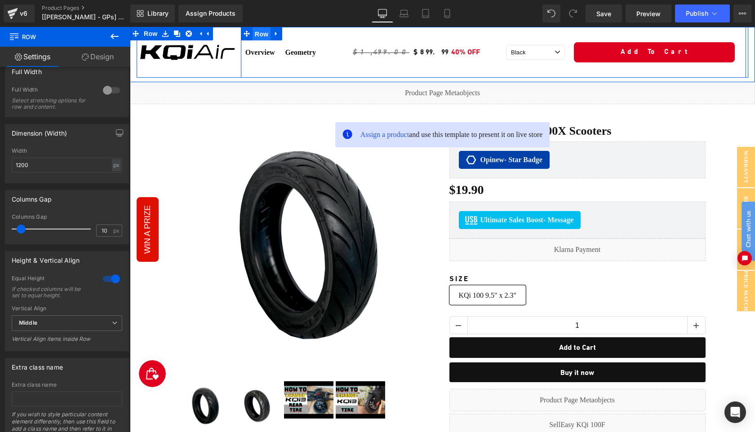
click at [255, 35] on span "Row" at bounding box center [262, 33] width 18 height 13
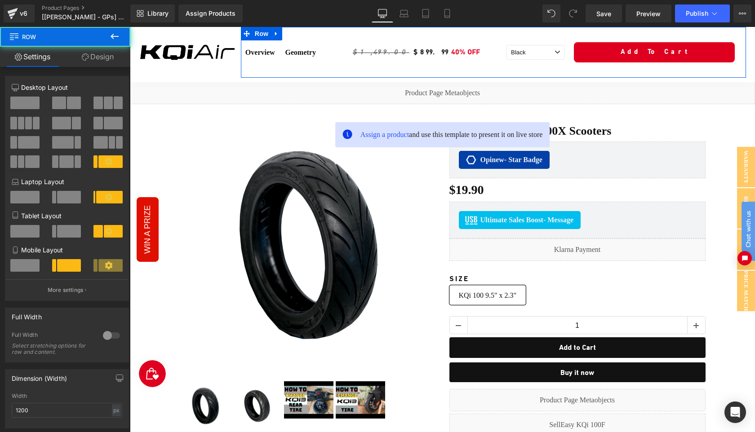
click at [100, 55] on link "Design" at bounding box center [97, 57] width 65 height 20
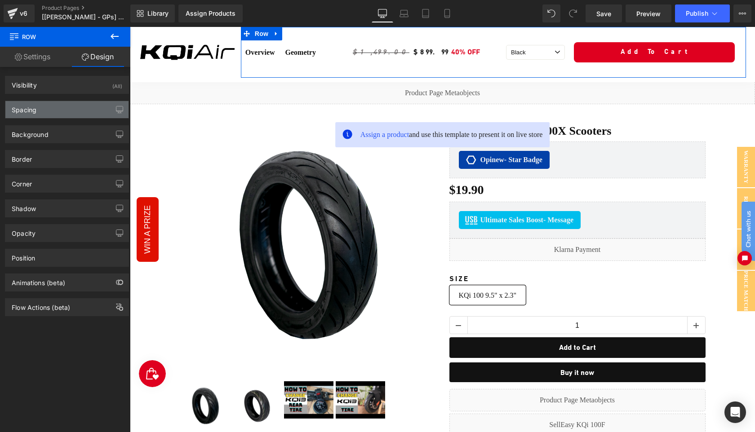
click at [72, 110] on div "Spacing" at bounding box center [66, 109] width 123 height 17
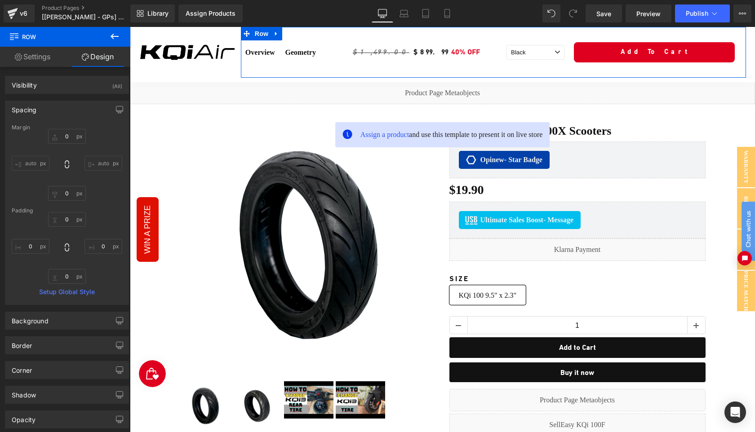
click at [72, 110] on div "Spacing" at bounding box center [66, 109] width 123 height 17
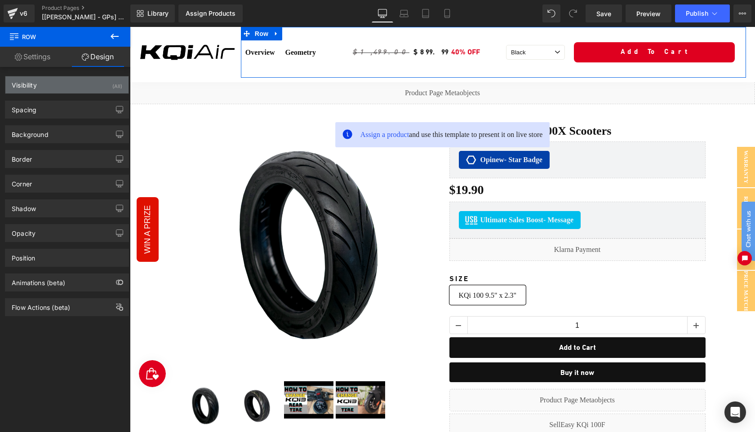
click at [71, 89] on div "Visibility (All)" at bounding box center [66, 84] width 123 height 17
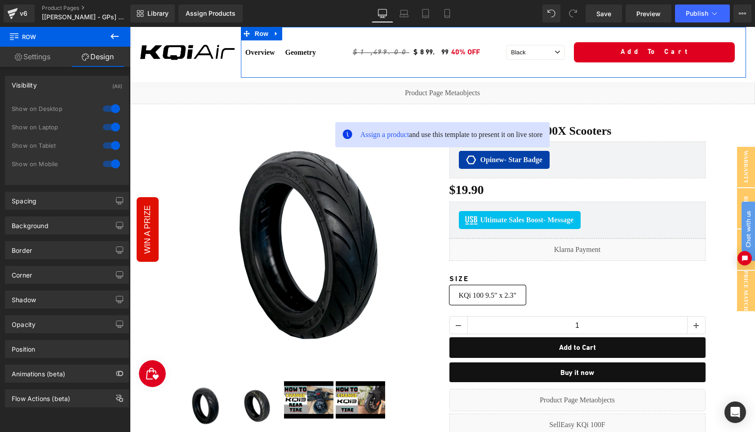
click at [71, 89] on div "Visibility (All)" at bounding box center [66, 84] width 123 height 17
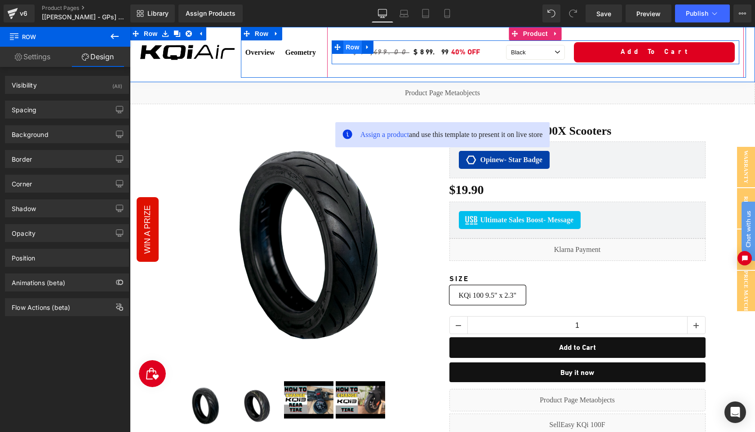
click at [349, 48] on span "Row" at bounding box center [352, 46] width 18 height 13
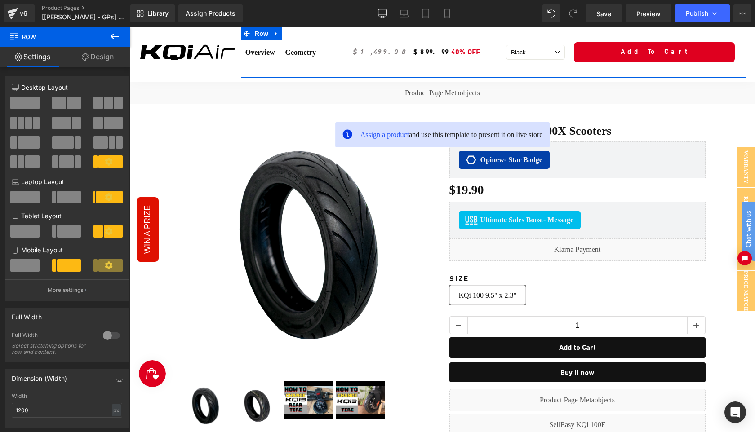
click at [101, 59] on link "Design" at bounding box center [97, 57] width 65 height 20
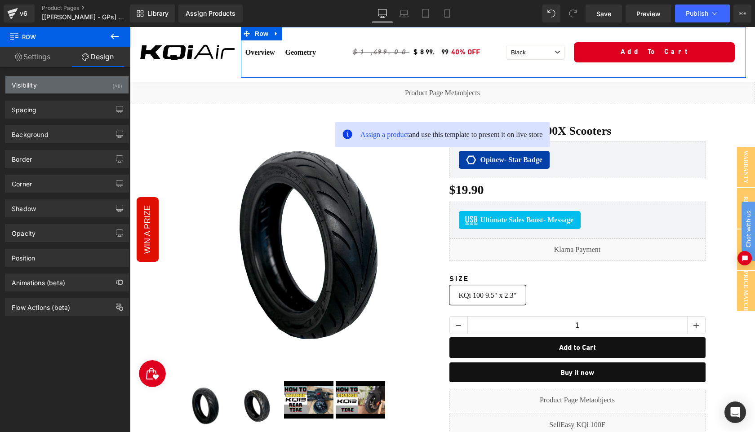
click at [78, 86] on div "Visibility (All)" at bounding box center [66, 84] width 123 height 17
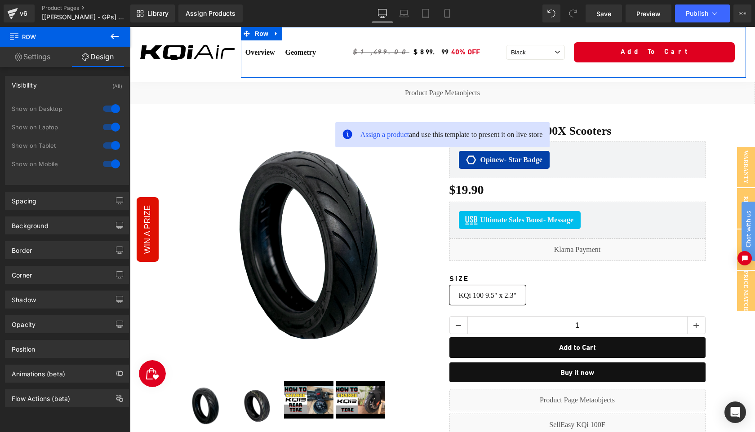
click at [78, 86] on div "Visibility (All)" at bounding box center [66, 84] width 123 height 17
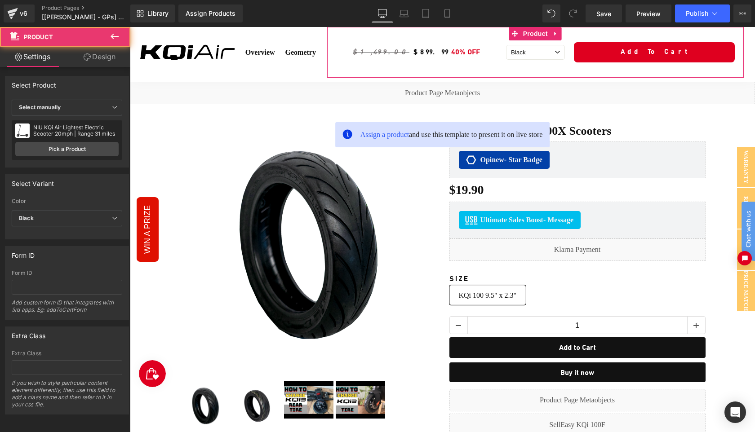
click at [107, 60] on link "Design" at bounding box center [99, 57] width 65 height 20
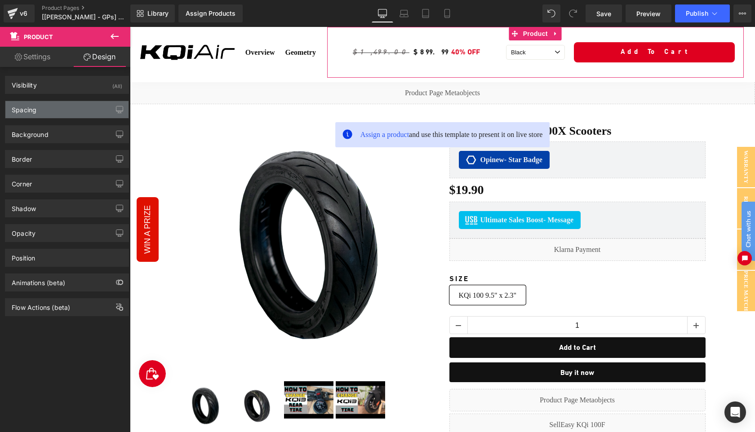
click at [77, 116] on div "Spacing" at bounding box center [66, 109] width 123 height 17
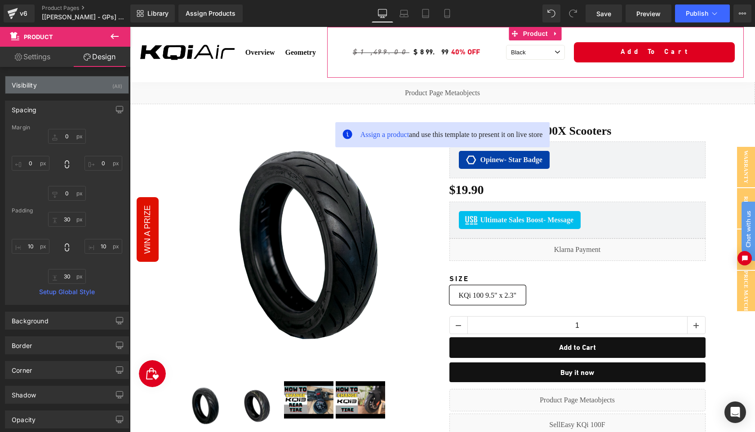
click at [67, 87] on div "Visibility (All)" at bounding box center [66, 84] width 123 height 17
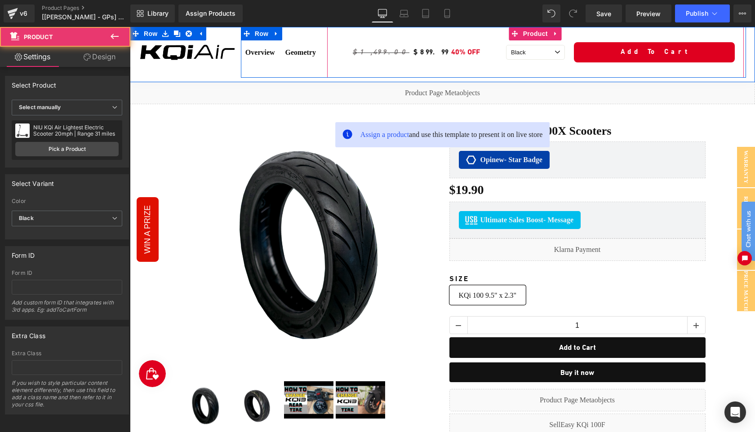
click at [346, 32] on div "$1,499.00 $899.99 40% OFF (P) Price Black Red 0 (P) Variants Add To Cart (P) Ca…" at bounding box center [535, 52] width 417 height 51
click at [259, 34] on span "Row" at bounding box center [262, 33] width 18 height 13
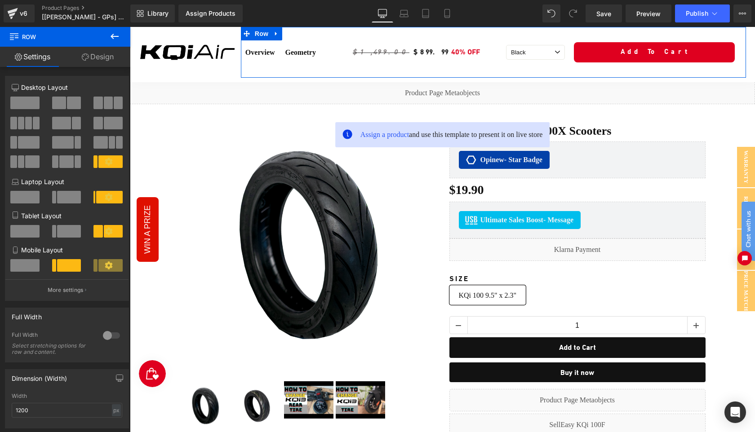
click at [102, 58] on link "Design" at bounding box center [97, 57] width 65 height 20
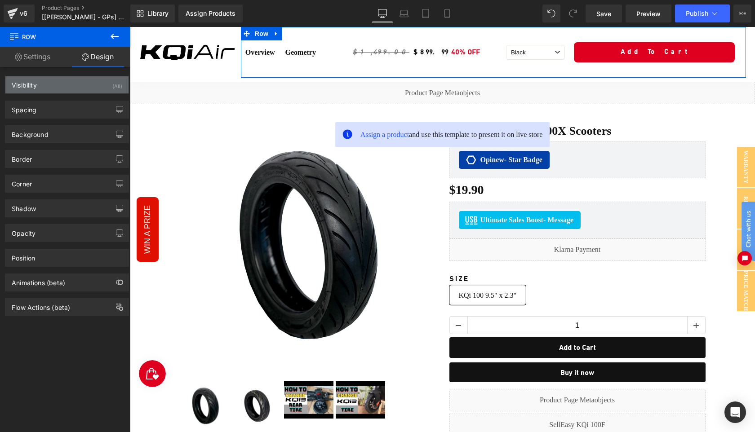
click at [77, 85] on div "Visibility (All)" at bounding box center [66, 84] width 123 height 17
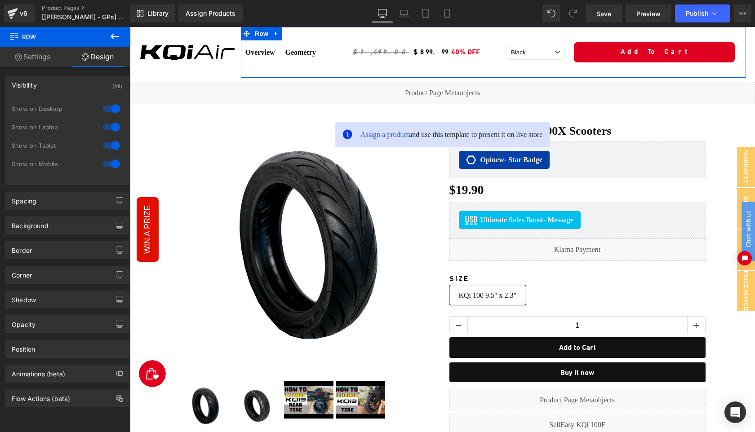
click at [77, 85] on div "Visibility (All)" at bounding box center [66, 84] width 123 height 17
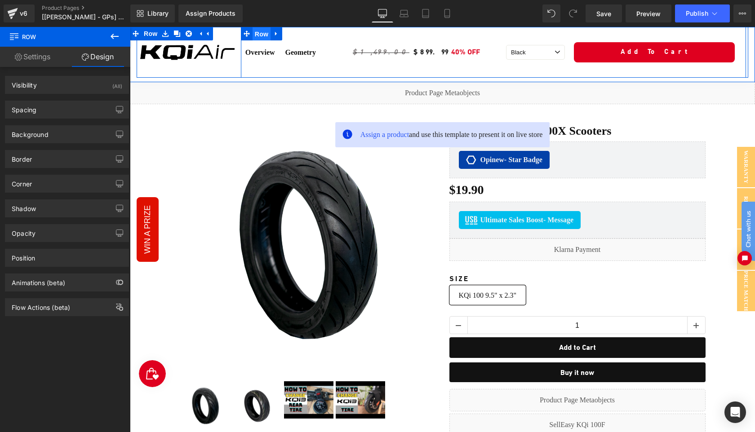
click at [256, 35] on span "Row" at bounding box center [262, 33] width 18 height 13
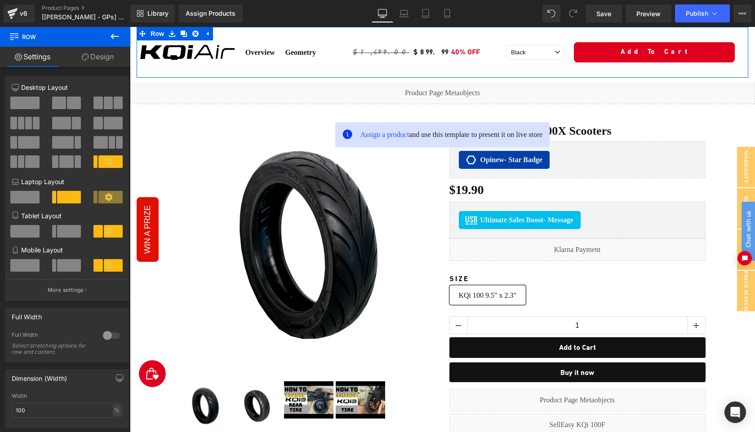
click at [100, 60] on link "Design" at bounding box center [97, 57] width 65 height 20
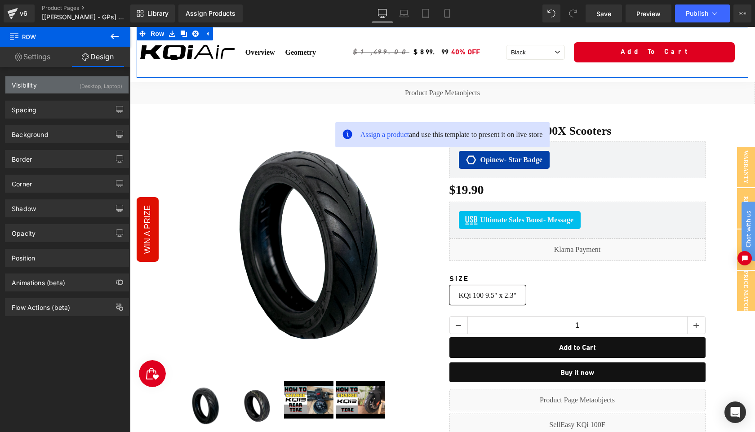
click at [71, 86] on div "Visibility (Desktop, Laptop)" at bounding box center [66, 84] width 123 height 17
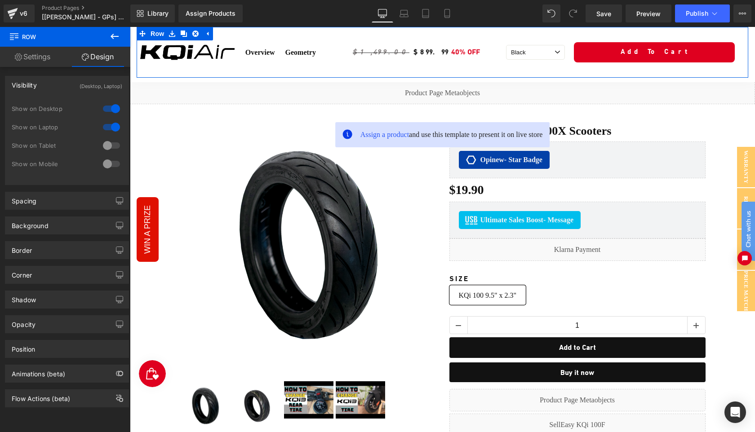
click at [109, 147] on div at bounding box center [112, 145] width 22 height 14
click at [109, 163] on div at bounding box center [112, 164] width 22 height 14
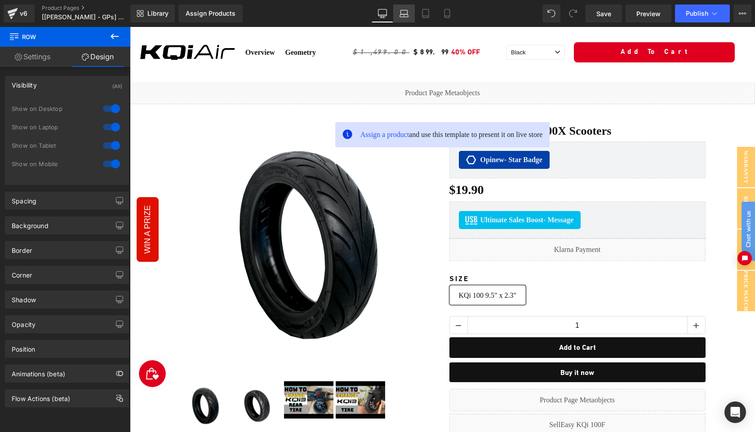
drag, startPoint x: 406, startPoint y: 14, endPoint x: 213, endPoint y: 16, distance: 193.3
click at [406, 14] on icon at bounding box center [404, 13] width 9 height 9
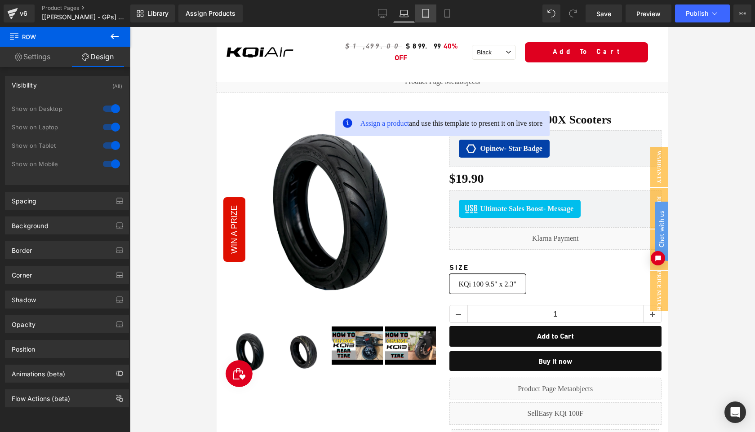
click at [427, 19] on link "Tablet" at bounding box center [426, 13] width 22 height 18
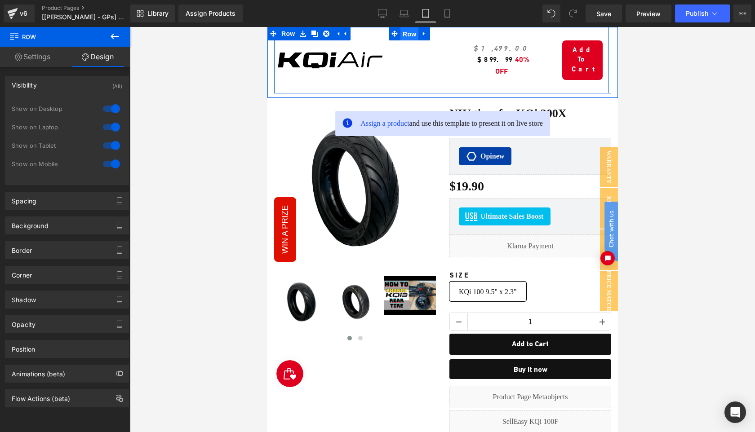
click at [406, 36] on span "Row" at bounding box center [409, 33] width 18 height 13
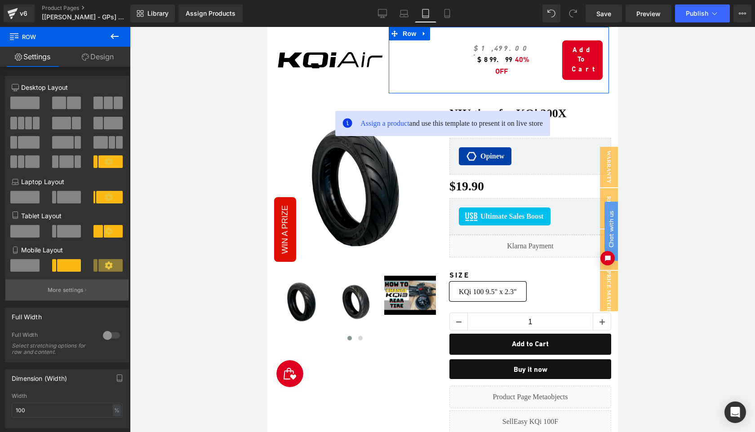
click at [71, 293] on p "More settings" at bounding box center [66, 290] width 36 height 8
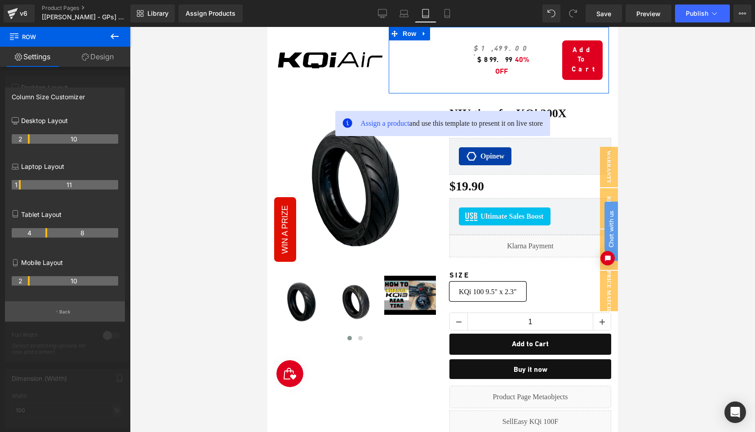
click at [56, 311] on icon "button" at bounding box center [56, 312] width 1 height 4
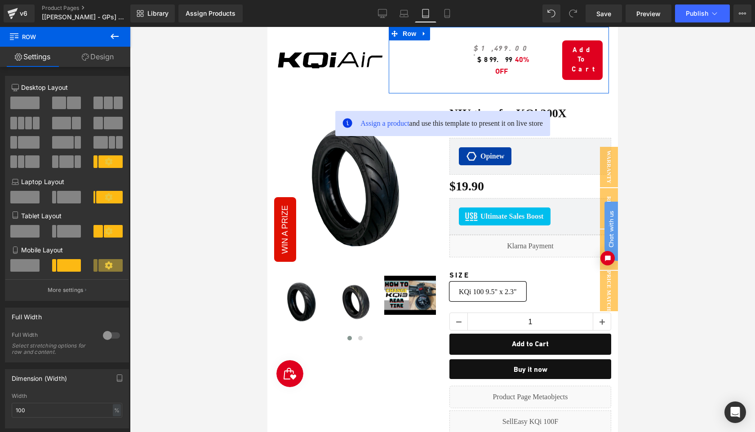
click at [27, 268] on span at bounding box center [24, 265] width 29 height 13
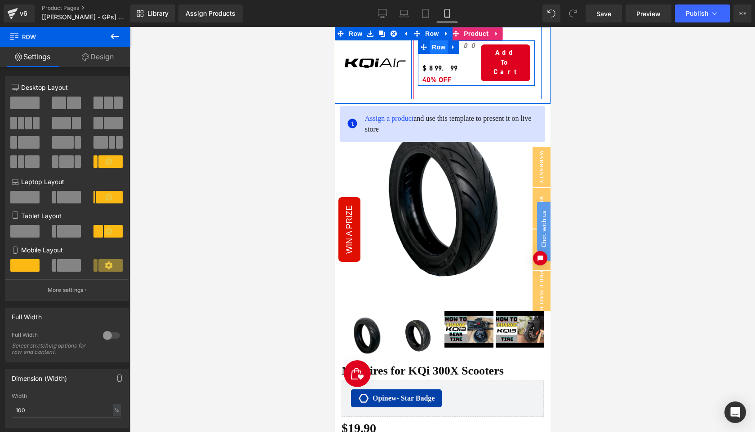
click at [436, 47] on span "Row" at bounding box center [438, 46] width 18 height 13
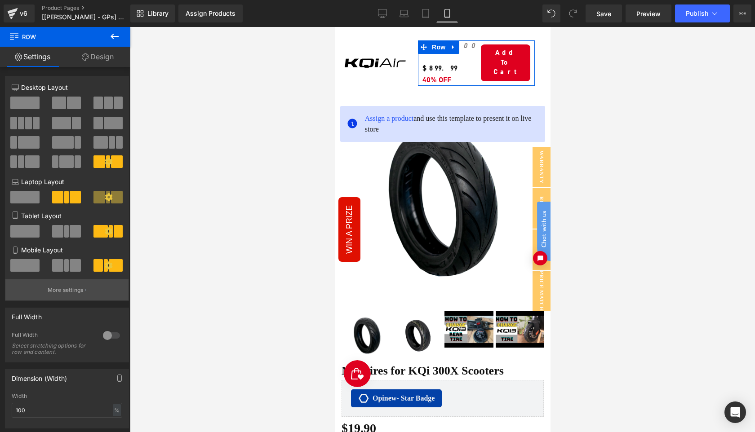
click at [75, 293] on p "More settings" at bounding box center [66, 290] width 36 height 8
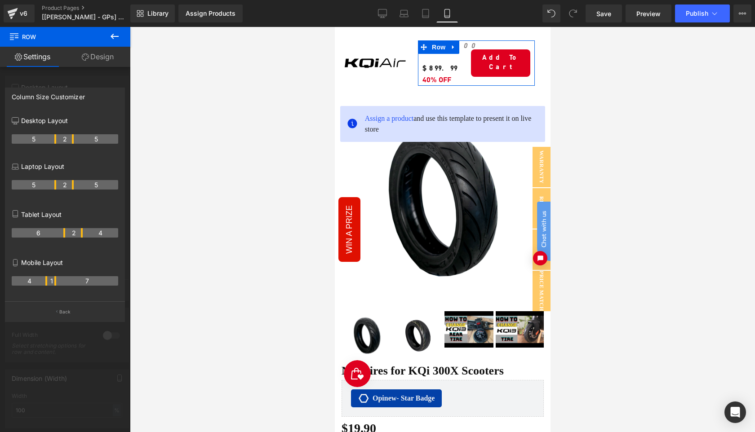
drag, startPoint x: 63, startPoint y: 283, endPoint x: 50, endPoint y: 288, distance: 13.5
click at [50, 288] on div "4 1 7" at bounding box center [65, 284] width 107 height 25
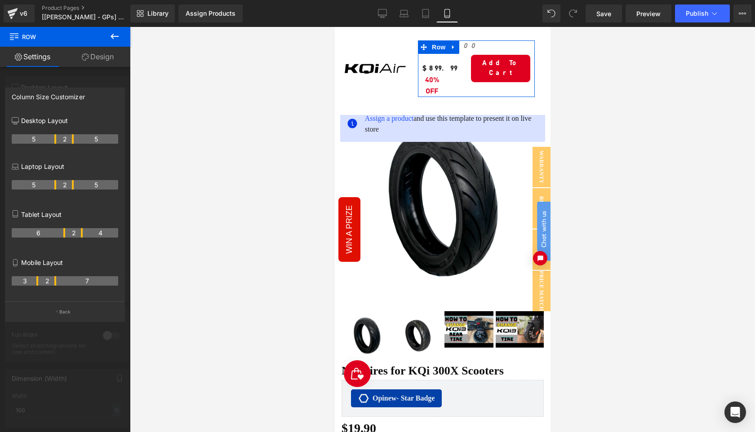
drag, startPoint x: 45, startPoint y: 285, endPoint x: 35, endPoint y: 285, distance: 10.8
click at [35, 285] on th "3" at bounding box center [25, 280] width 27 height 9
click at [68, 314] on p "Back" at bounding box center [65, 312] width 12 height 7
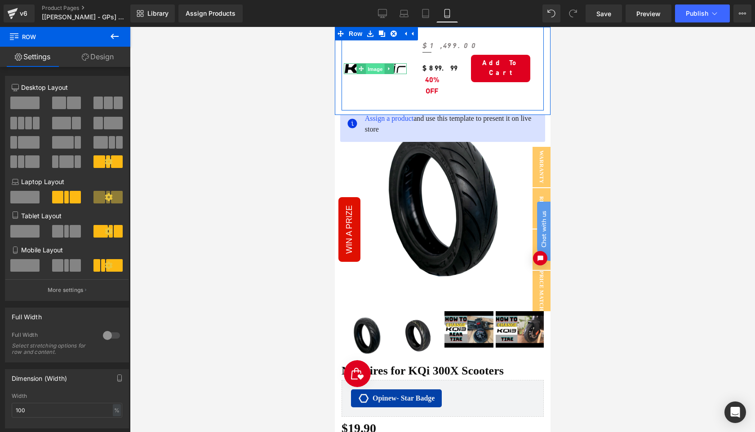
click at [361, 67] on link "Image" at bounding box center [370, 68] width 28 height 11
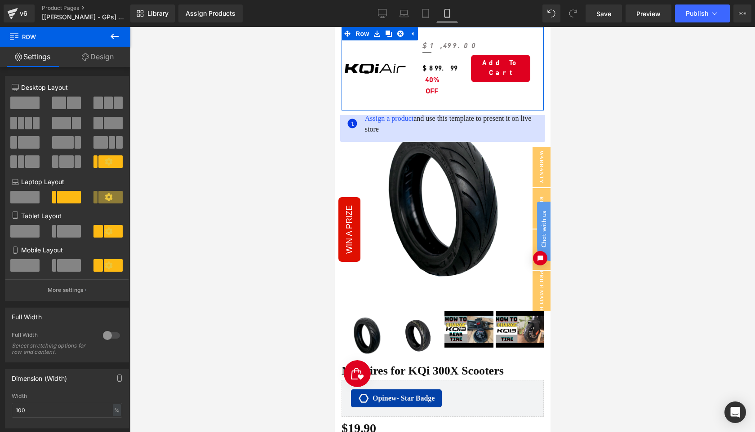
click at [100, 57] on link "Design" at bounding box center [97, 57] width 65 height 20
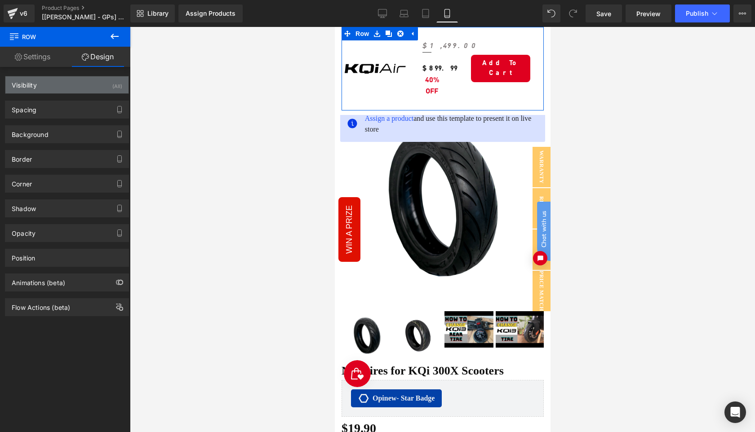
click at [75, 89] on div "Visibility (All)" at bounding box center [66, 84] width 123 height 17
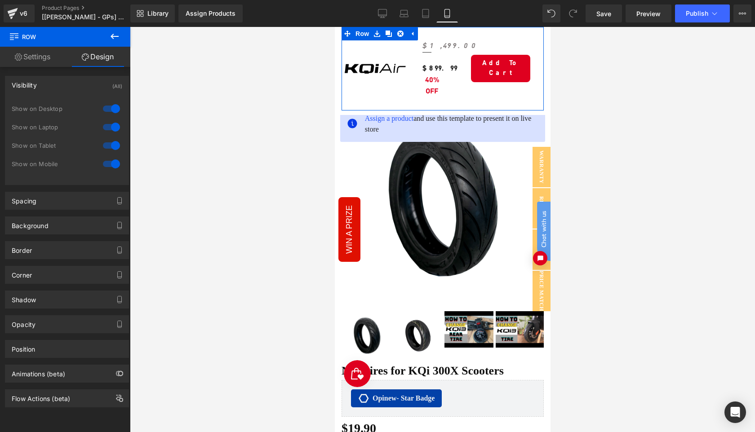
click at [107, 165] on div at bounding box center [112, 164] width 22 height 14
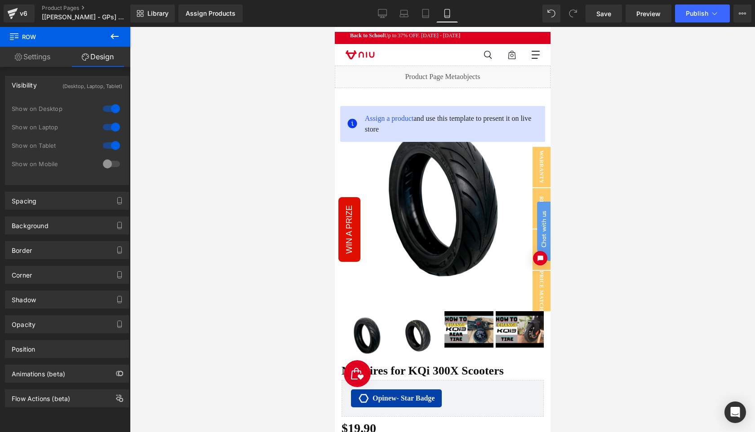
click at [107, 165] on div at bounding box center [112, 164] width 22 height 14
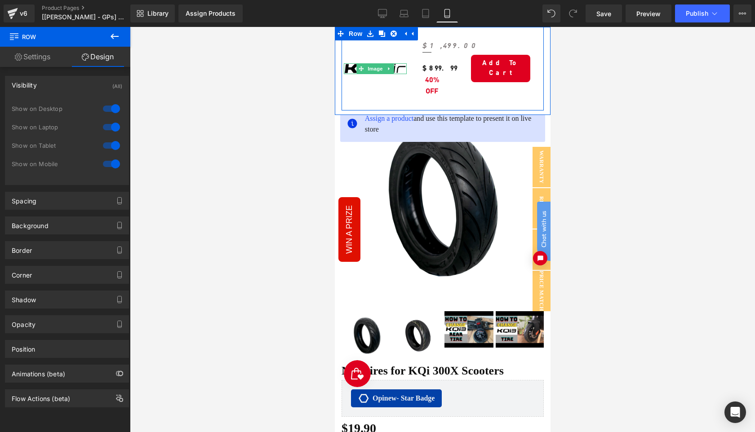
click at [354, 67] on img at bounding box center [374, 68] width 63 height 10
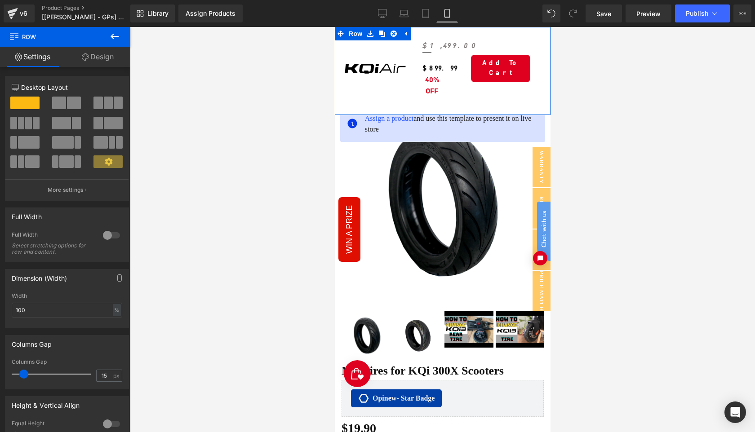
click at [93, 58] on link "Design" at bounding box center [97, 57] width 65 height 20
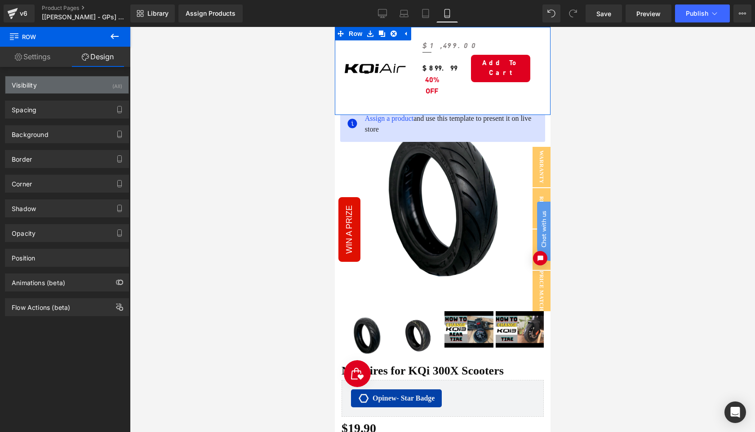
click at [71, 89] on div "Visibility (All)" at bounding box center [66, 84] width 123 height 17
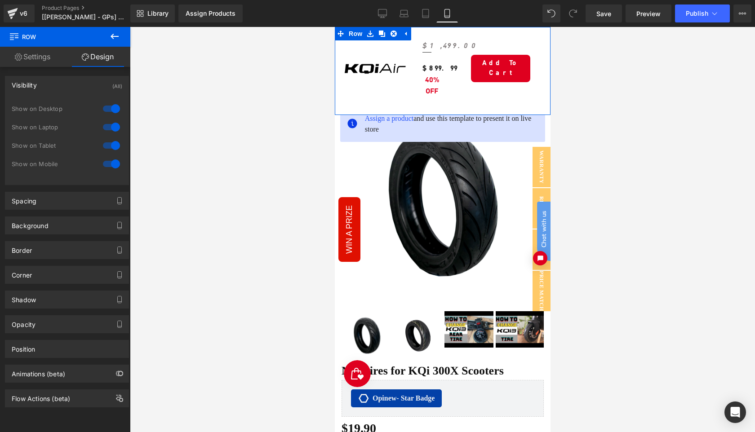
click at [106, 163] on div at bounding box center [112, 164] width 22 height 14
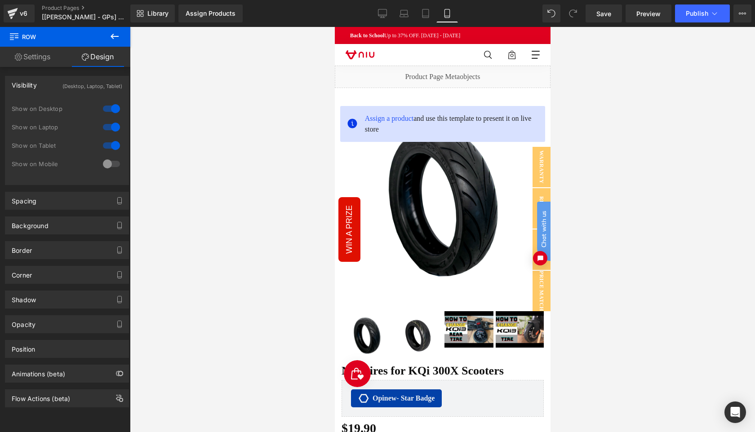
click at [106, 163] on div at bounding box center [112, 164] width 22 height 14
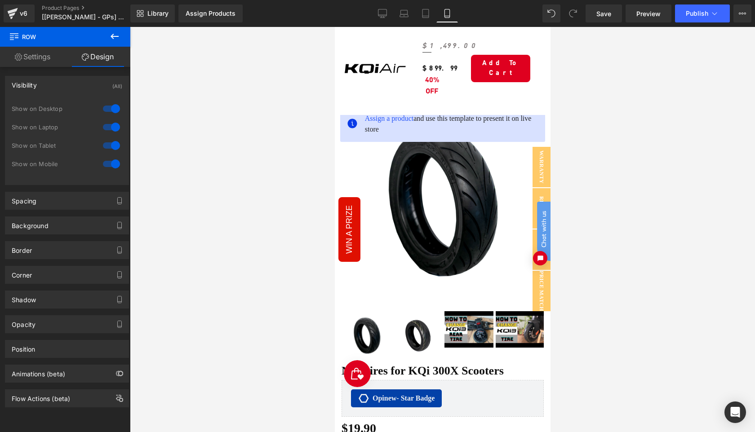
click at [632, 63] on div at bounding box center [442, 229] width 625 height 405
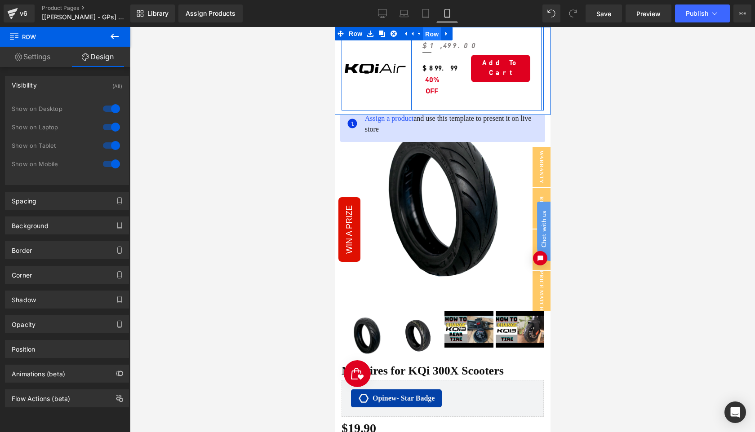
click at [430, 36] on span "Row" at bounding box center [432, 33] width 18 height 13
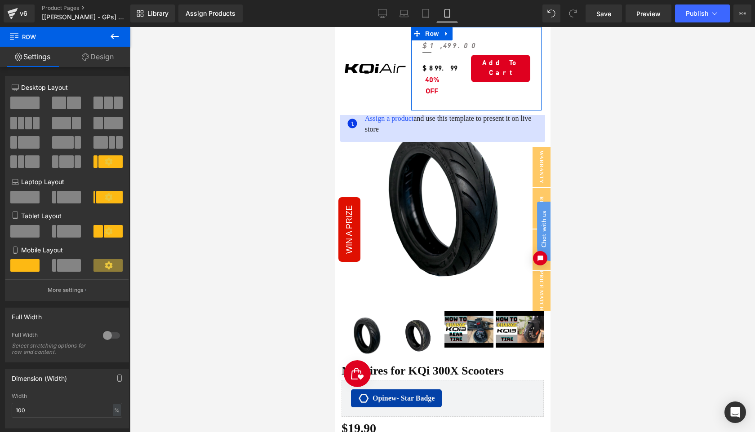
click at [106, 58] on link "Design" at bounding box center [97, 57] width 65 height 20
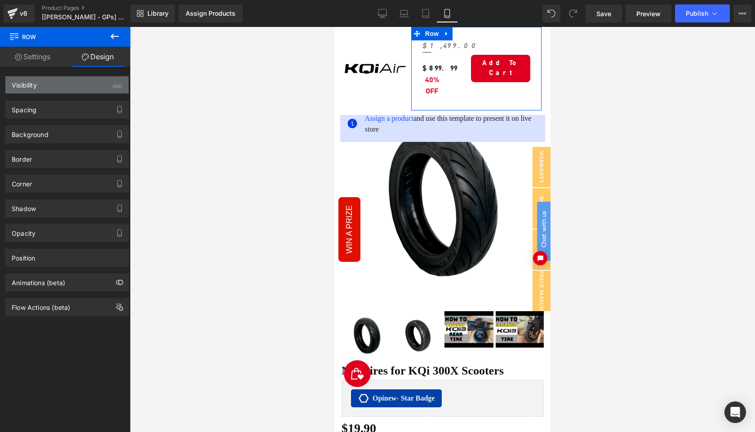
click at [95, 81] on div "Visibility (All)" at bounding box center [66, 84] width 123 height 17
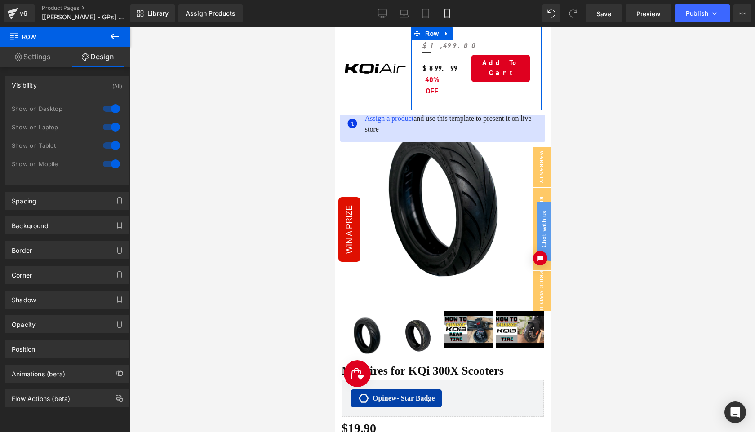
click at [111, 161] on div at bounding box center [112, 164] width 22 height 14
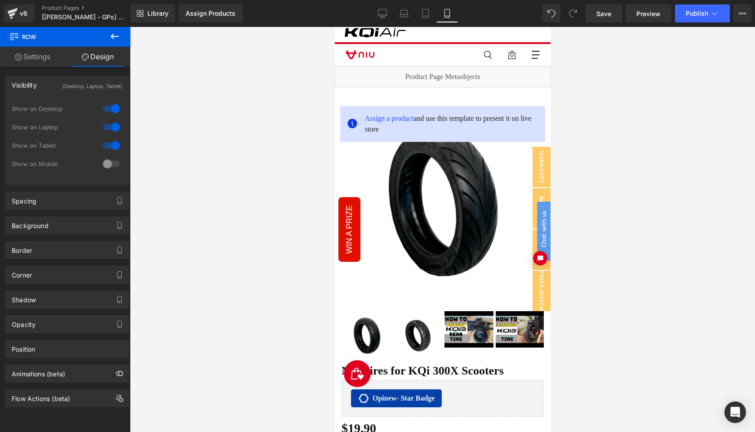
click at [111, 161] on div at bounding box center [112, 164] width 22 height 14
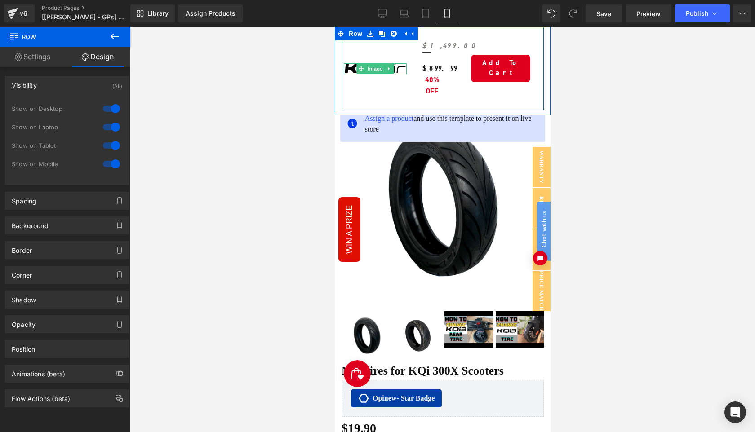
click at [349, 66] on img at bounding box center [374, 68] width 63 height 10
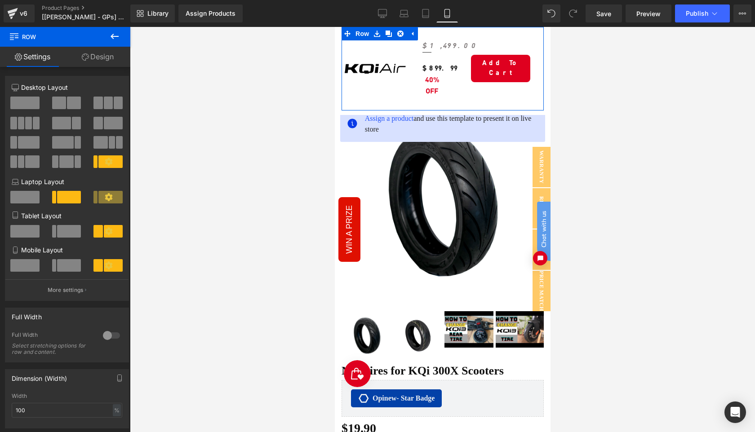
click at [95, 57] on link "Design" at bounding box center [97, 57] width 65 height 20
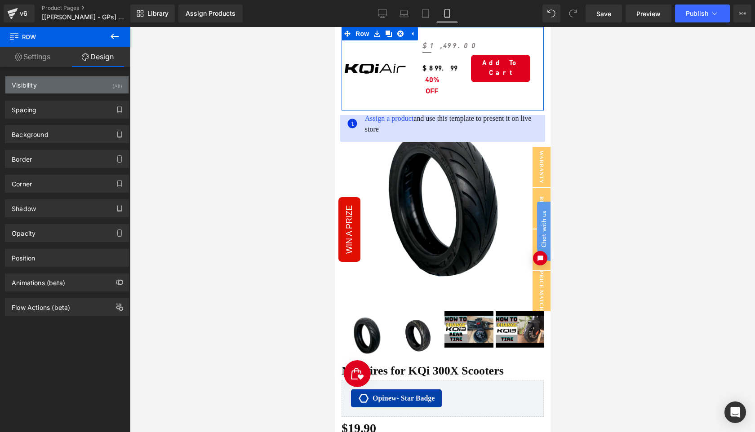
click at [71, 86] on div "Visibility (All)" at bounding box center [66, 84] width 123 height 17
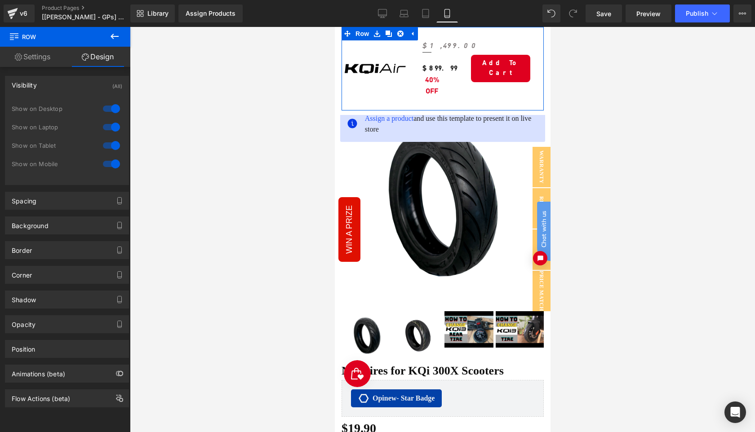
click at [106, 162] on div at bounding box center [112, 164] width 22 height 14
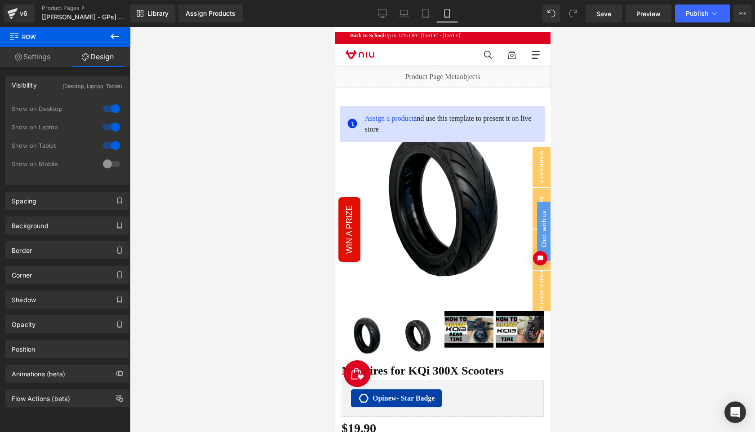
click at [106, 162] on div at bounding box center [112, 164] width 22 height 14
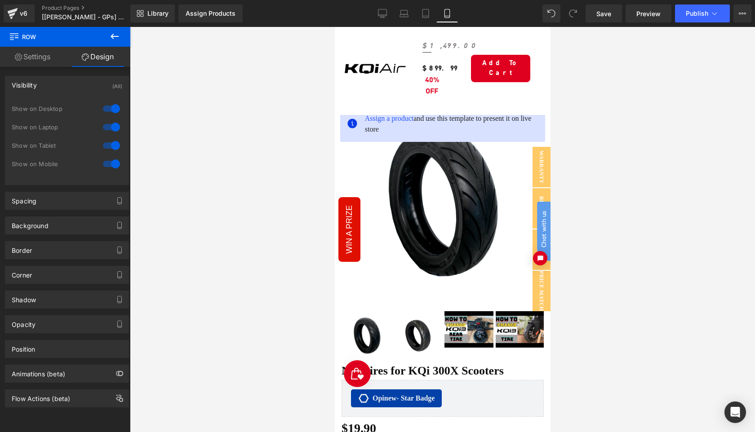
click at [633, 78] on div at bounding box center [442, 229] width 625 height 405
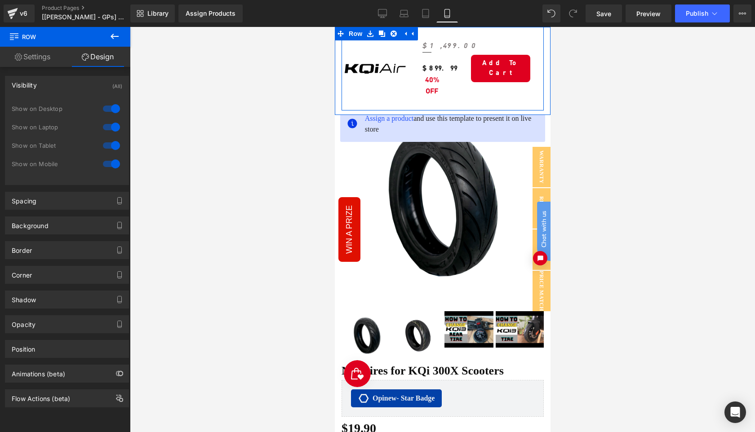
click at [408, 99] on div "Image" at bounding box center [374, 69] width 67 height 84
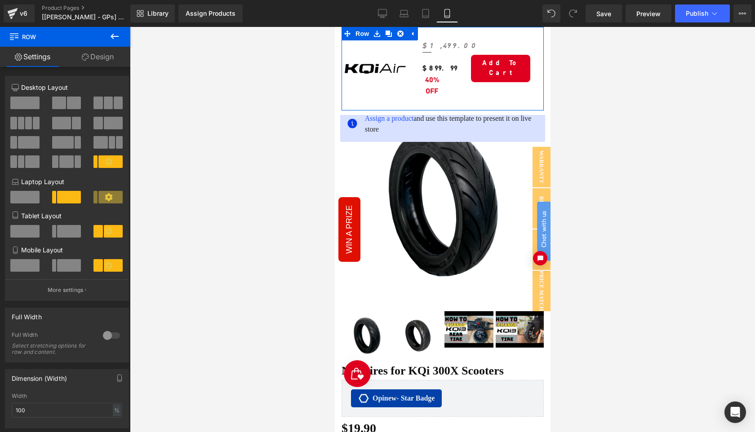
click at [100, 63] on link "Design" at bounding box center [97, 57] width 65 height 20
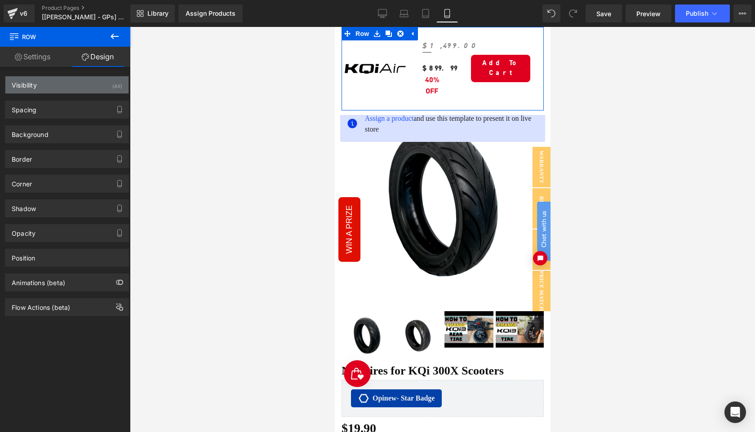
click at [72, 92] on div "Visibility (All)" at bounding box center [66, 84] width 123 height 17
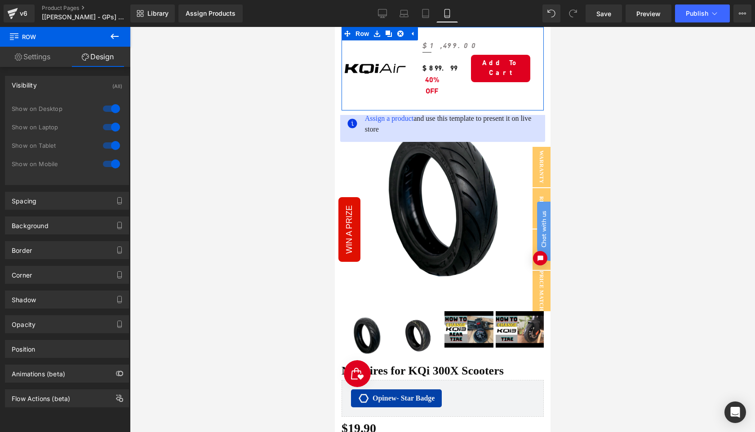
click at [104, 163] on div at bounding box center [112, 164] width 22 height 14
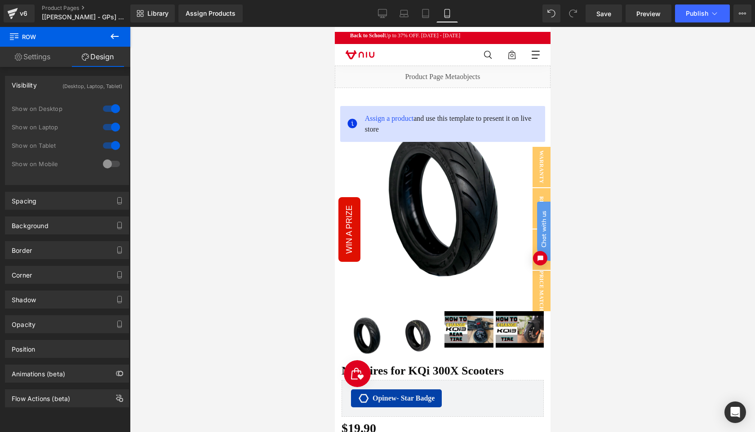
click at [104, 163] on div at bounding box center [112, 164] width 22 height 14
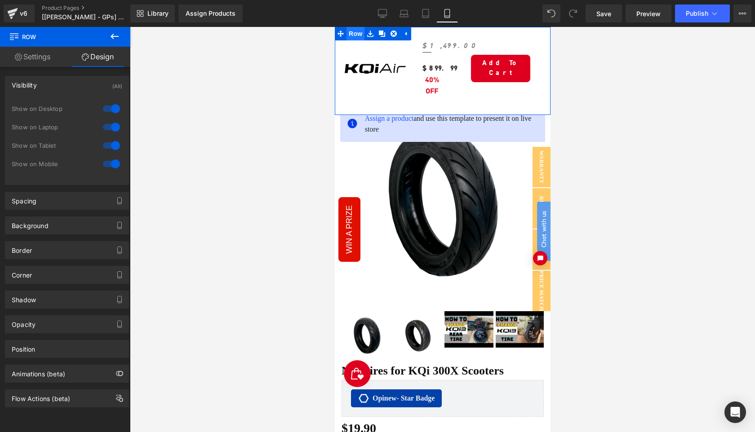
click at [354, 36] on span "Row" at bounding box center [355, 33] width 18 height 13
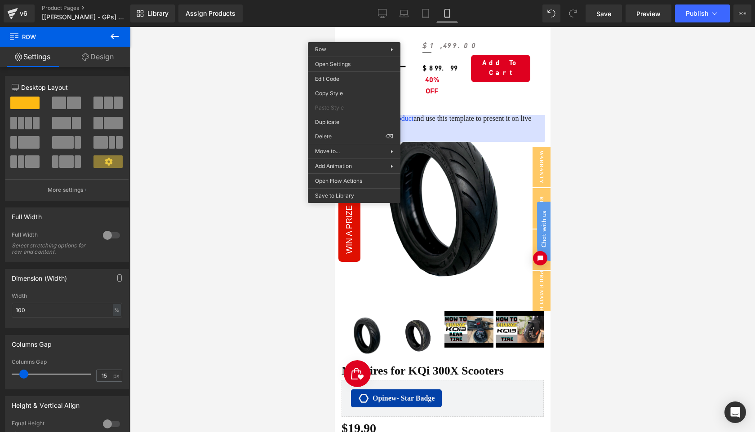
click at [640, 112] on div at bounding box center [442, 229] width 625 height 405
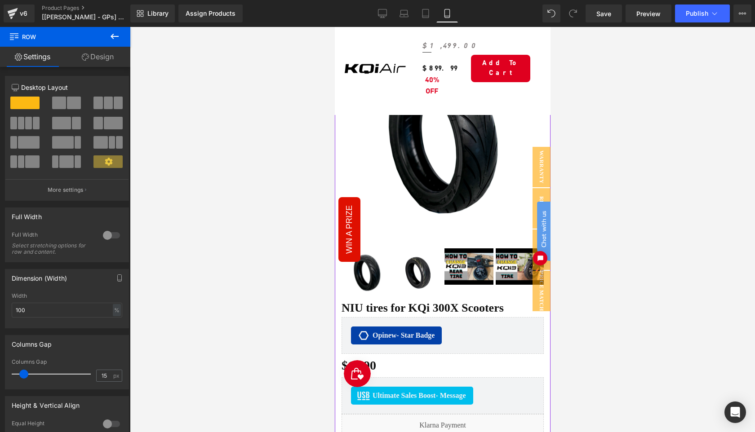
scroll to position [0, 0]
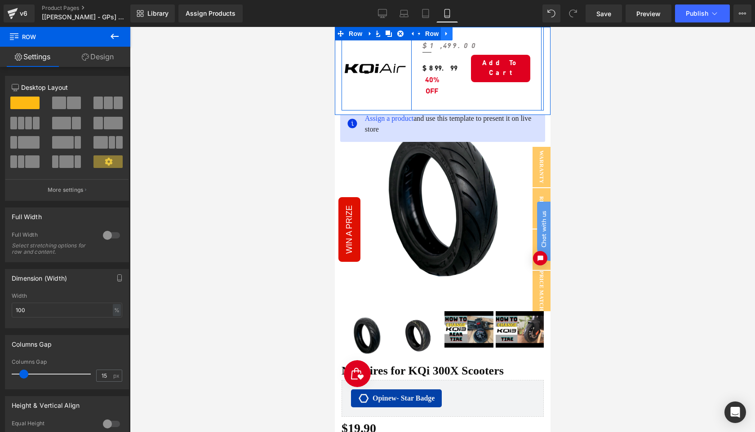
click at [445, 36] on icon at bounding box center [446, 34] width 6 height 7
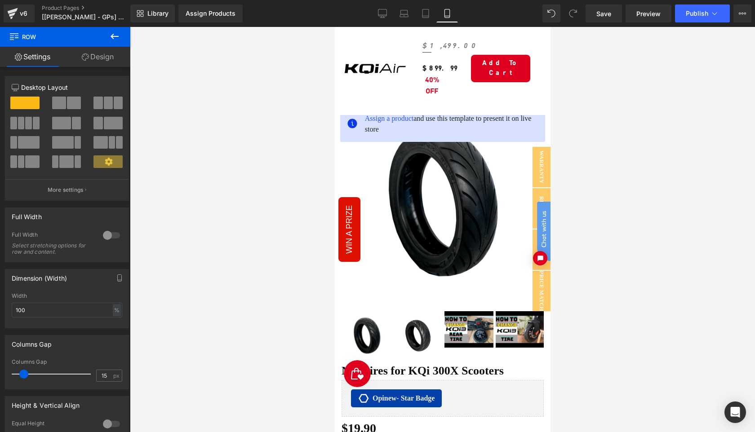
click at [593, 52] on div at bounding box center [442, 229] width 625 height 405
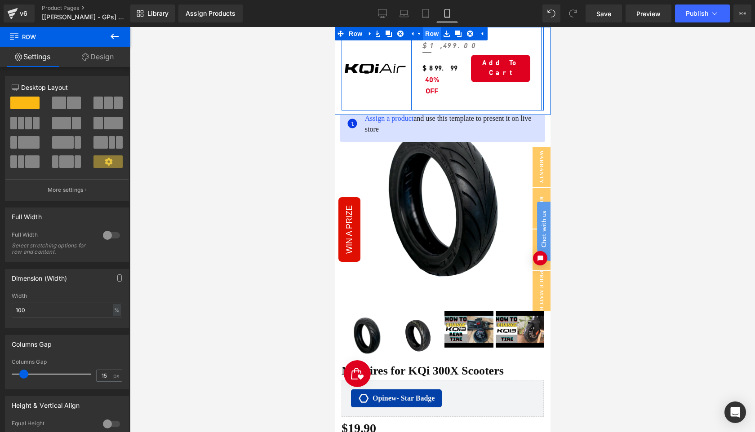
click at [427, 36] on span "Row" at bounding box center [432, 33] width 18 height 13
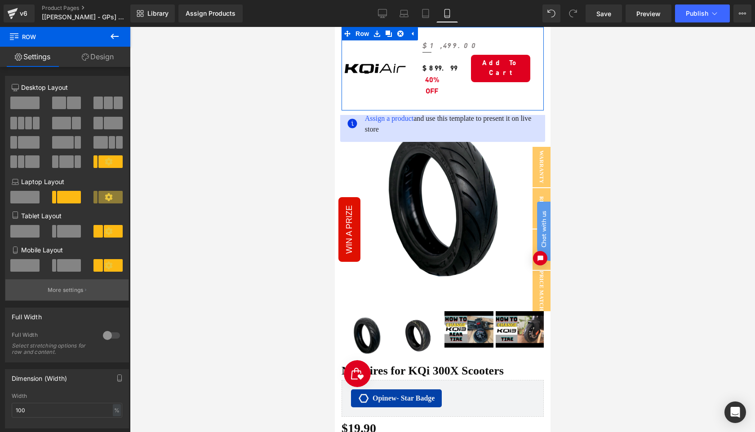
click at [67, 297] on button "More settings" at bounding box center [66, 290] width 123 height 21
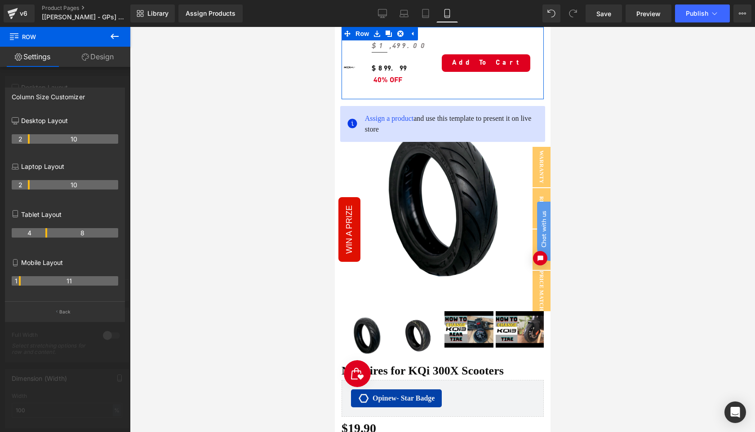
drag, startPoint x: 46, startPoint y: 284, endPoint x: 22, endPoint y: 284, distance: 23.4
click at [22, 284] on tr "1 11" at bounding box center [65, 280] width 107 height 9
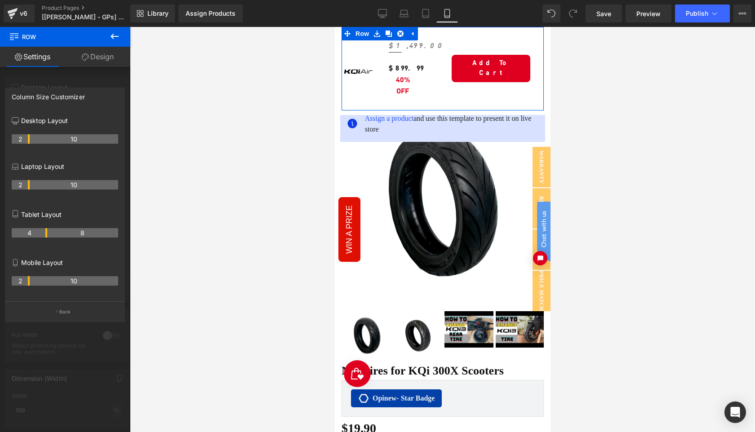
drag, startPoint x: 18, startPoint y: 282, endPoint x: 29, endPoint y: 282, distance: 10.3
click at [29, 282] on th "2" at bounding box center [21, 280] width 18 height 9
click at [62, 312] on p "Back" at bounding box center [65, 312] width 12 height 7
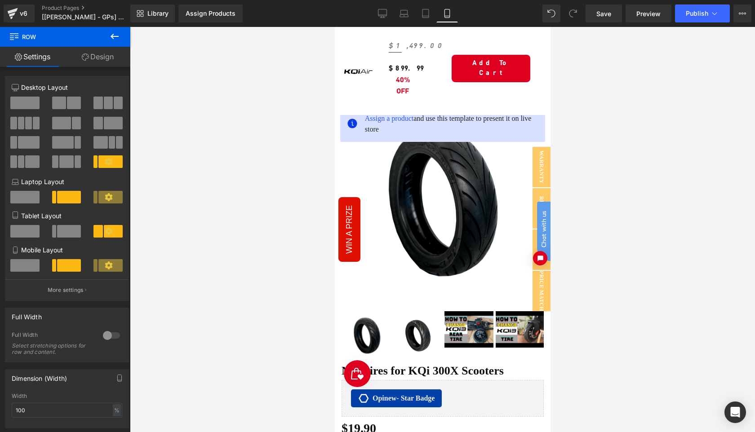
click at [617, 79] on div at bounding box center [442, 229] width 625 height 405
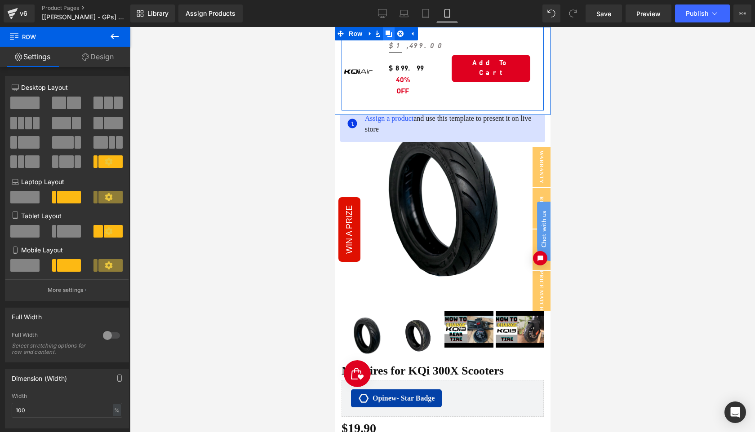
click at [394, 36] on link at bounding box center [389, 33] width 12 height 13
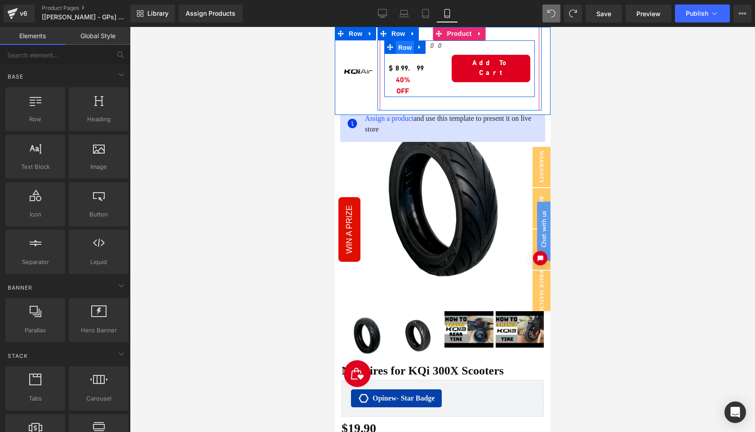
click at [401, 47] on span "Row" at bounding box center [405, 47] width 18 height 13
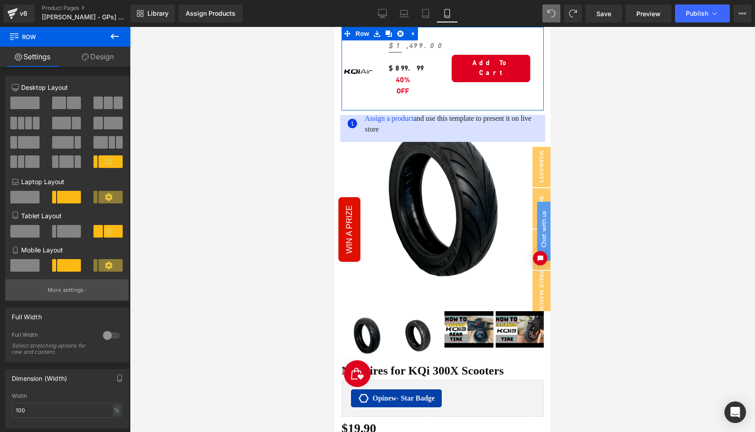
click at [64, 293] on p "More settings" at bounding box center [66, 290] width 36 height 8
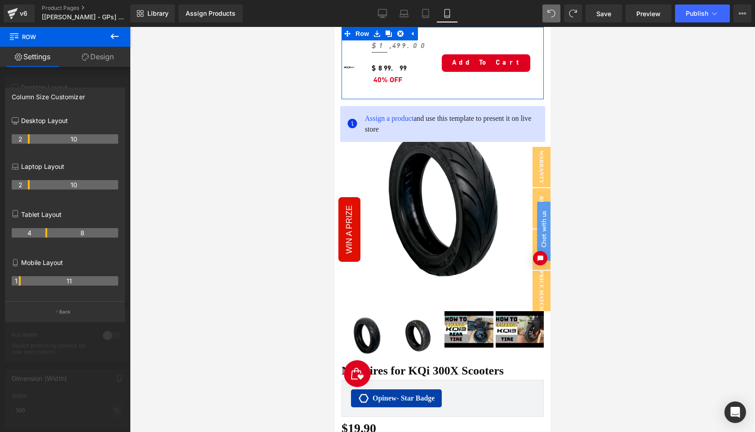
drag, startPoint x: 28, startPoint y: 282, endPoint x: 17, endPoint y: 285, distance: 12.1
click at [17, 285] on th "1" at bounding box center [16, 280] width 9 height 9
click at [65, 314] on p "Back" at bounding box center [65, 312] width 12 height 7
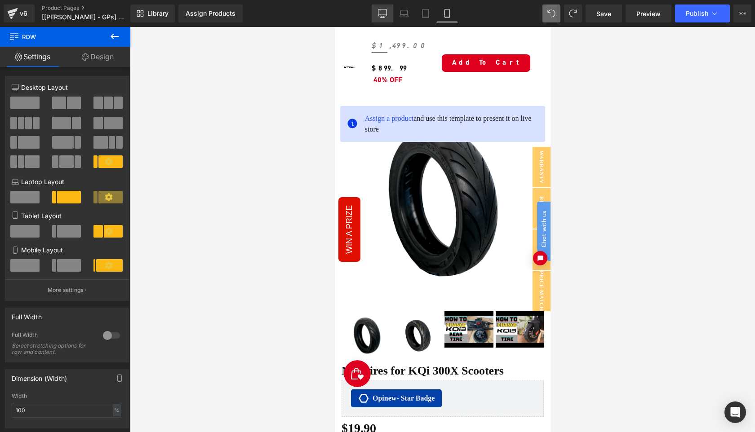
click at [383, 5] on link "Desktop" at bounding box center [383, 13] width 22 height 18
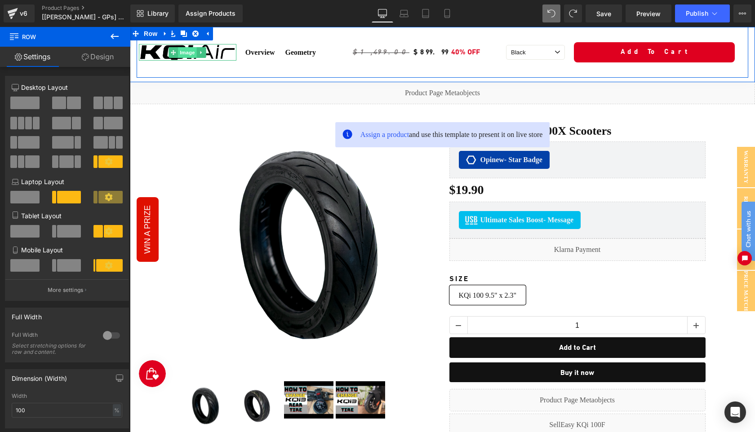
click at [188, 53] on span "Image" at bounding box center [187, 52] width 19 height 11
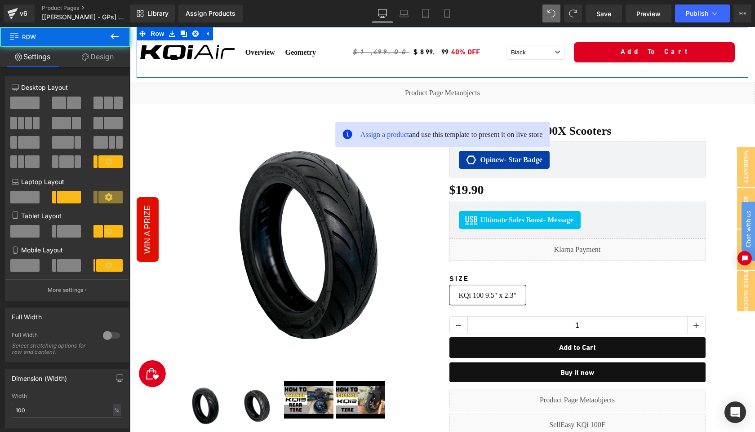
click at [104, 60] on link "Design" at bounding box center [97, 57] width 65 height 20
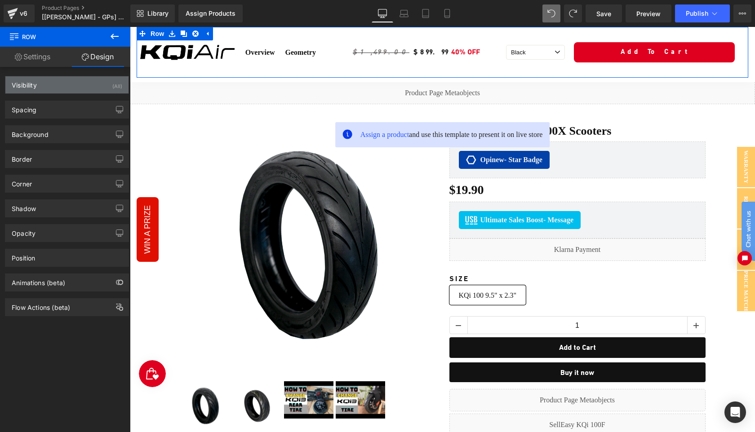
click at [68, 89] on div "Visibility (All)" at bounding box center [66, 84] width 123 height 17
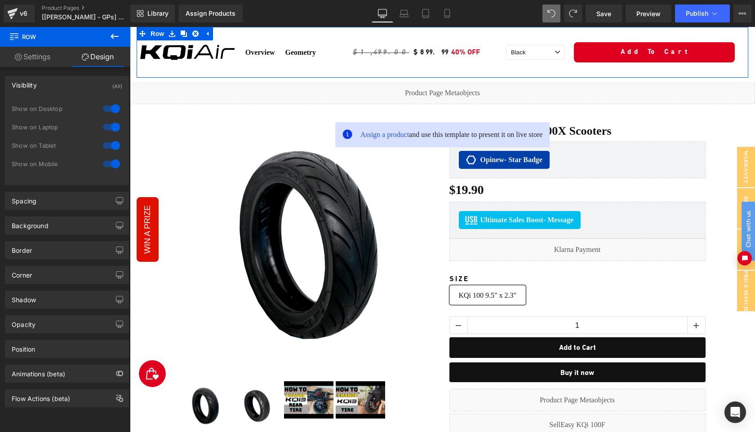
click at [110, 165] on div at bounding box center [112, 164] width 22 height 14
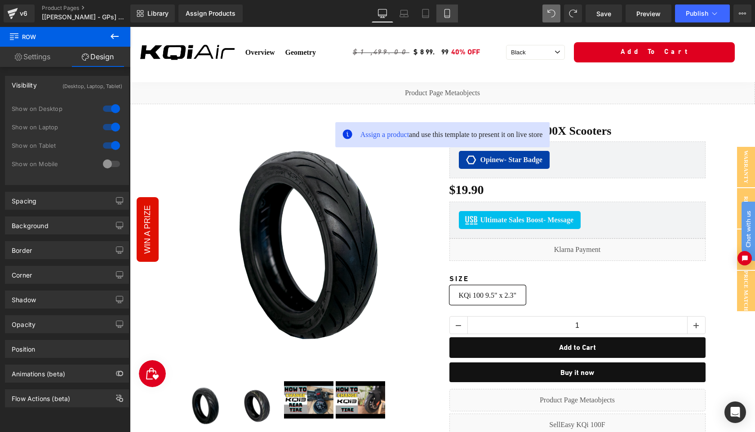
click at [450, 19] on link "Mobile" at bounding box center [447, 13] width 22 height 18
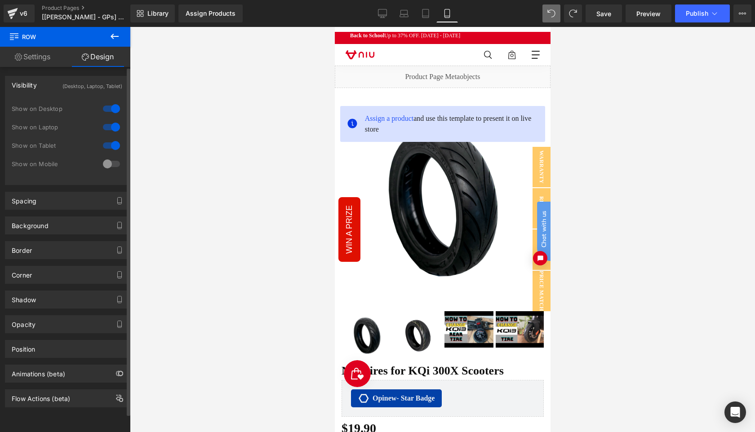
click at [106, 164] on div at bounding box center [112, 164] width 22 height 14
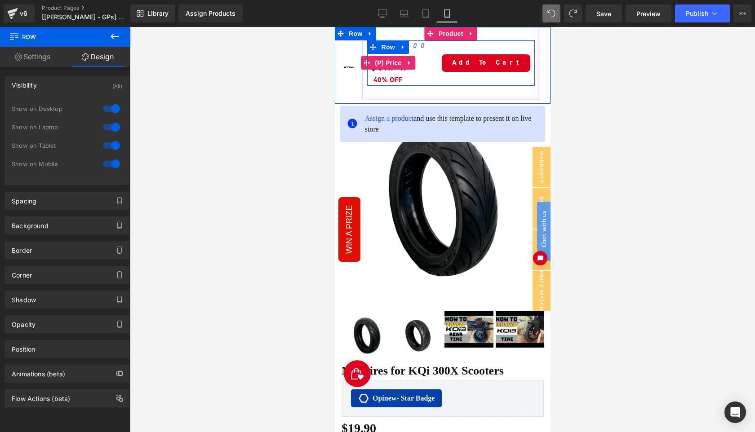
click at [385, 77] on span "40%" at bounding box center [380, 80] width 14 height 7
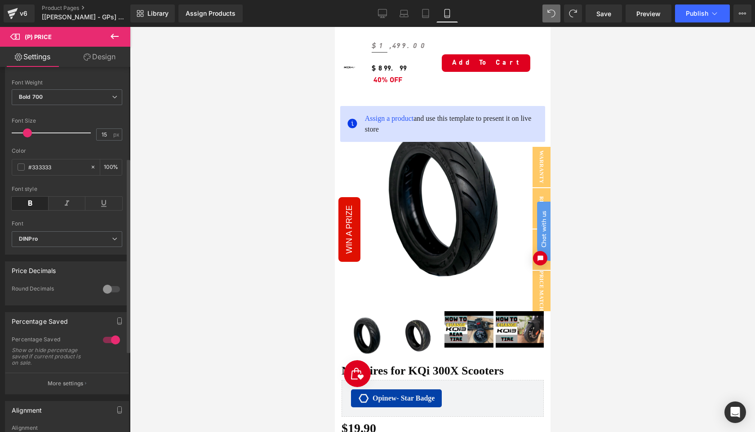
scroll to position [172, 0]
click at [109, 343] on div at bounding box center [112, 337] width 22 height 14
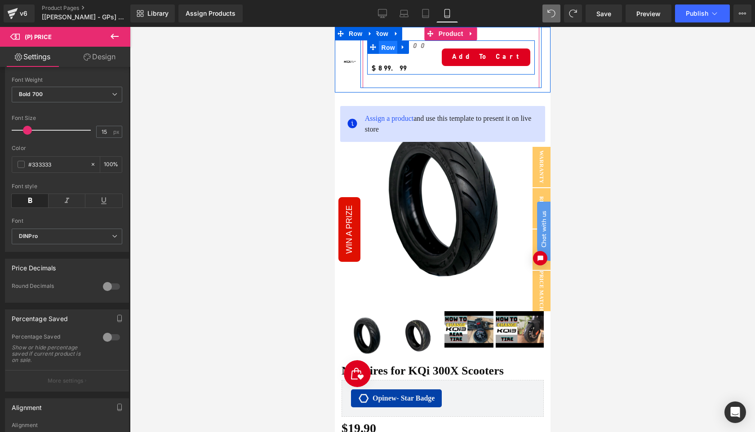
click at [384, 48] on span "Row" at bounding box center [387, 47] width 18 height 13
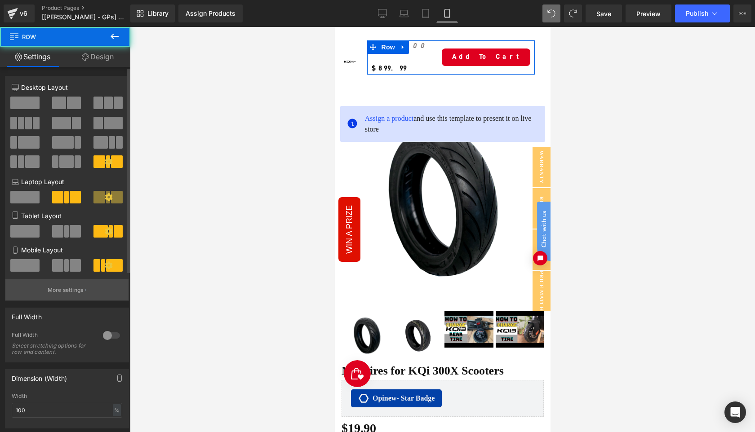
click at [76, 294] on p "More settings" at bounding box center [66, 290] width 36 height 8
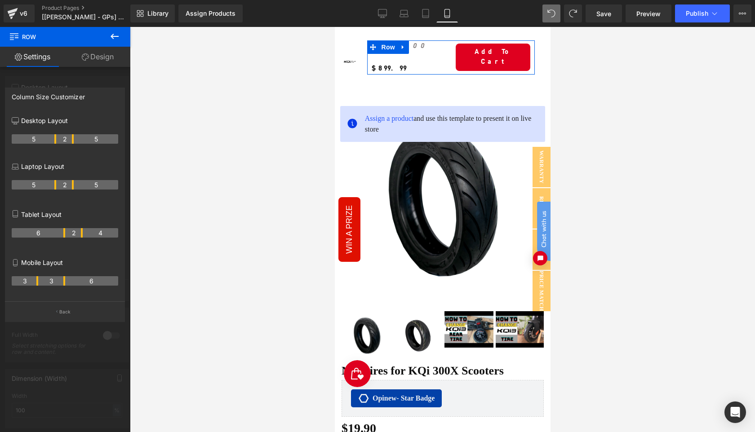
drag, startPoint x: 54, startPoint y: 282, endPoint x: 66, endPoint y: 282, distance: 11.2
click at [66, 282] on tr "3 3 6" at bounding box center [65, 280] width 107 height 9
drag, startPoint x: 37, startPoint y: 284, endPoint x: 45, endPoint y: 284, distance: 8.1
click at [45, 284] on th "4" at bounding box center [30, 280] width 36 height 9
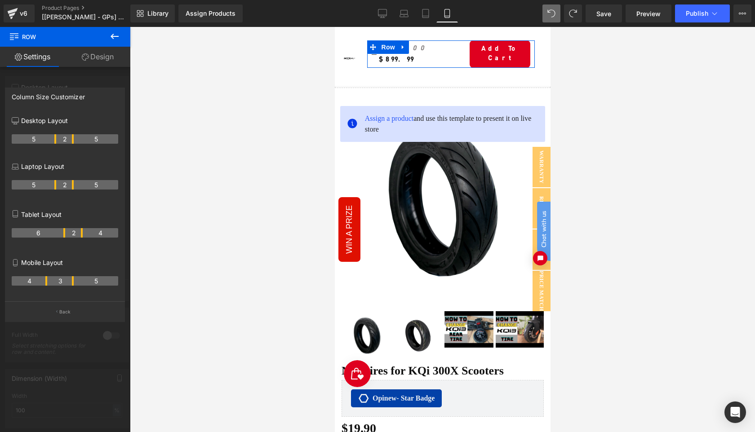
drag, startPoint x: 63, startPoint y: 282, endPoint x: 73, endPoint y: 285, distance: 10.3
click at [73, 285] on th "3" at bounding box center [60, 280] width 27 height 9
click at [679, 53] on div at bounding box center [442, 229] width 625 height 405
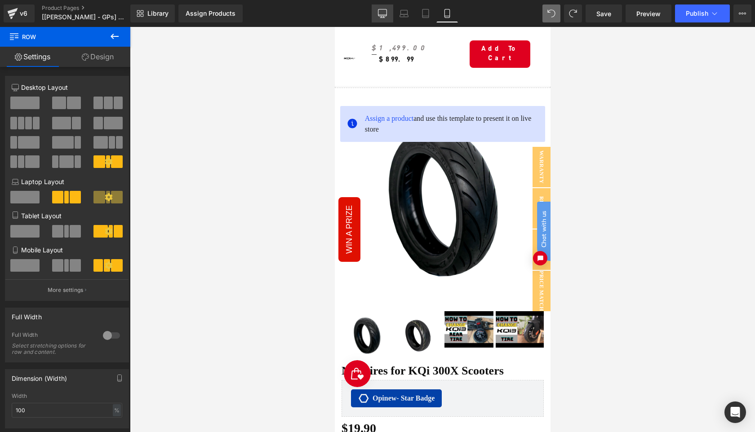
click at [383, 16] on icon at bounding box center [382, 12] width 9 height 7
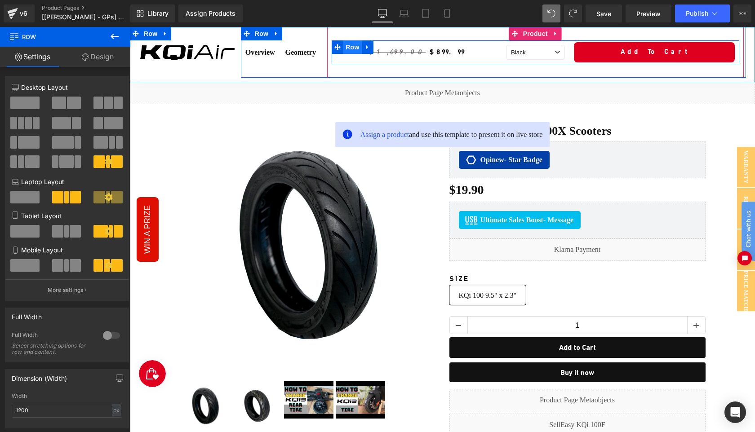
click at [351, 46] on span "Row" at bounding box center [352, 46] width 18 height 13
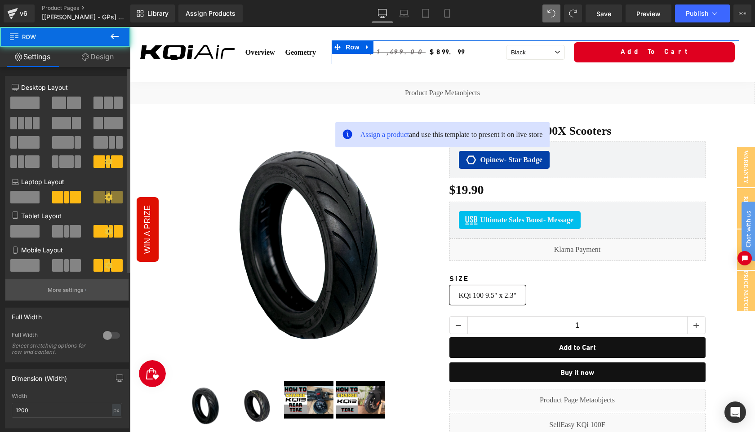
click at [62, 293] on p "More settings" at bounding box center [66, 290] width 36 height 8
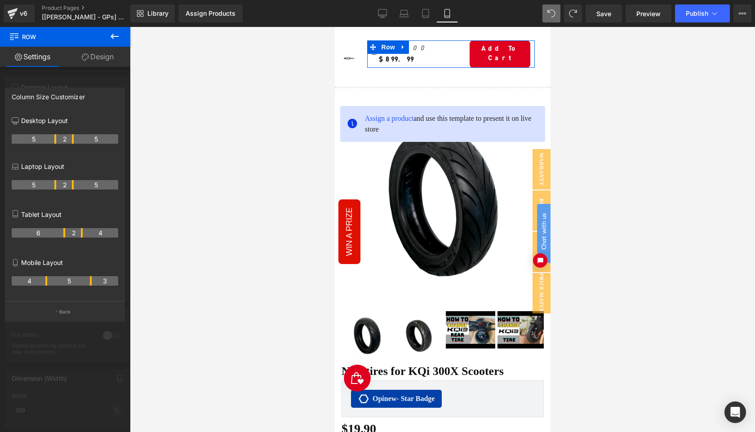
drag, startPoint x: 73, startPoint y: 283, endPoint x: 91, endPoint y: 282, distance: 18.0
click at [91, 282] on th "5" at bounding box center [69, 280] width 45 height 9
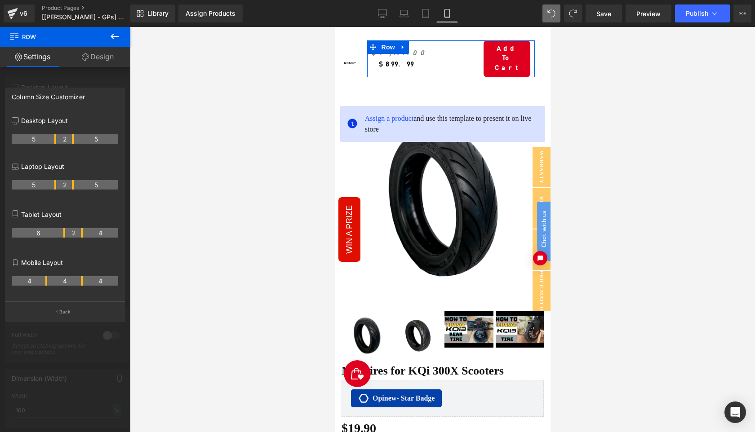
drag, startPoint x: 91, startPoint y: 284, endPoint x: 77, endPoint y: 285, distance: 13.5
click at [77, 285] on tr "4 4 4" at bounding box center [65, 280] width 107 height 9
drag, startPoint x: 72, startPoint y: 141, endPoint x: 80, endPoint y: 141, distance: 8.1
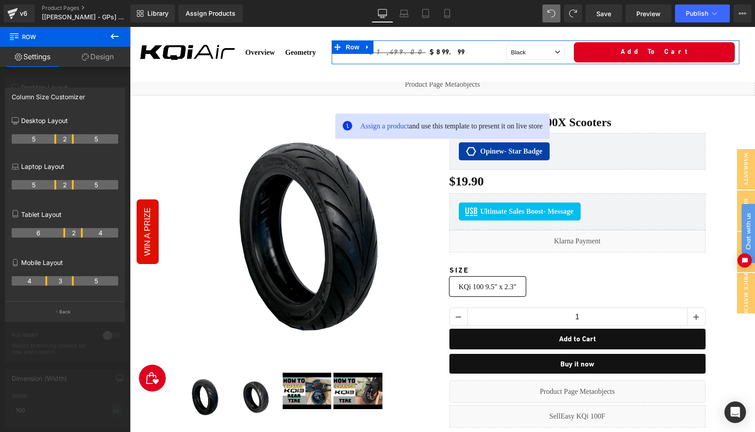
type input "1200"
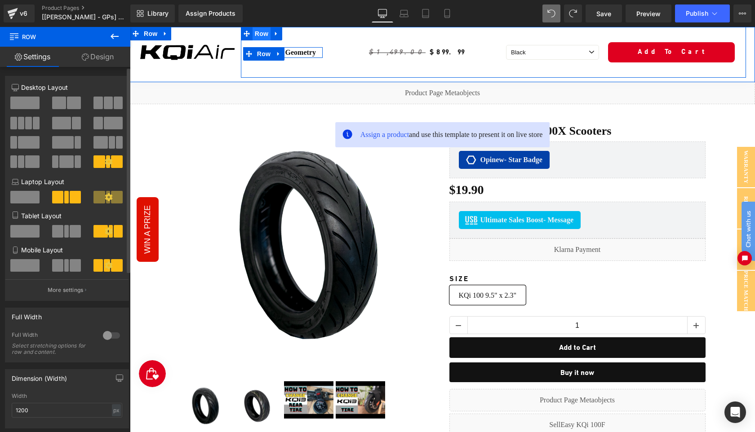
scroll to position [4, 0]
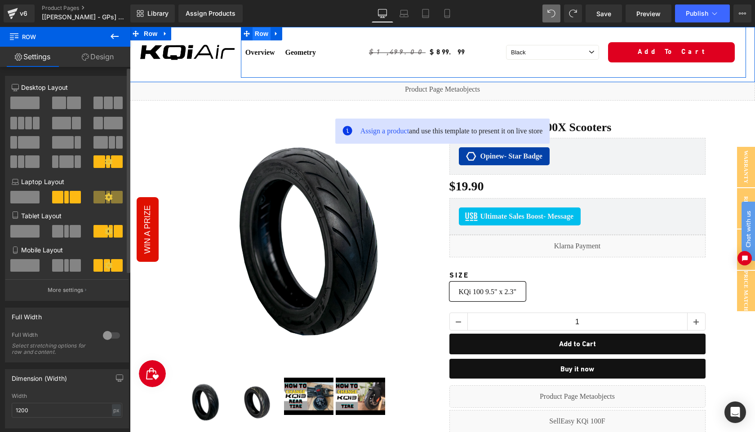
click at [262, 36] on span "Row" at bounding box center [262, 33] width 18 height 13
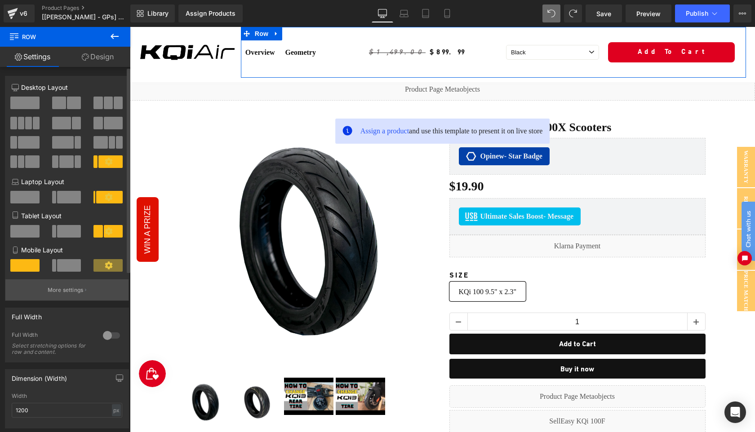
click at [71, 294] on p "More settings" at bounding box center [66, 290] width 36 height 8
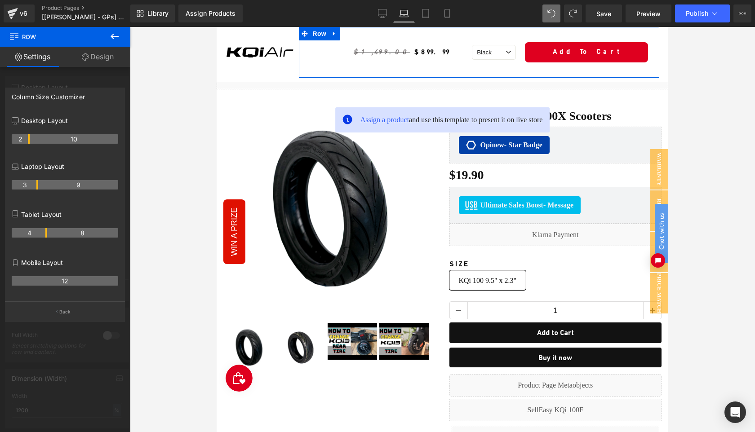
type input "100"
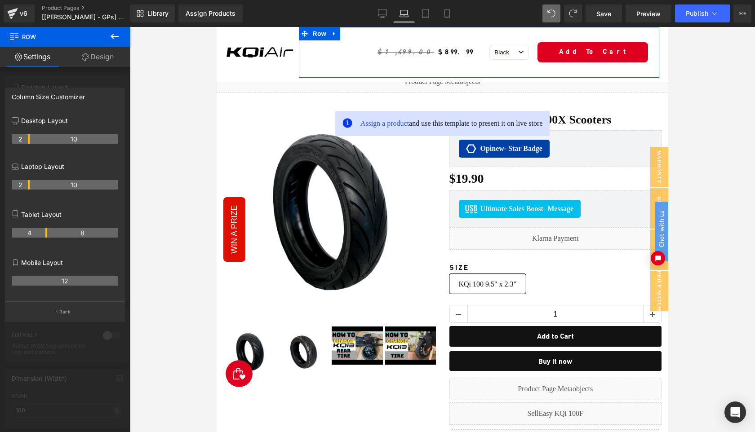
drag, startPoint x: 20, startPoint y: 185, endPoint x: 30, endPoint y: 187, distance: 10.7
click at [30, 187] on tr "2 10" at bounding box center [65, 184] width 107 height 9
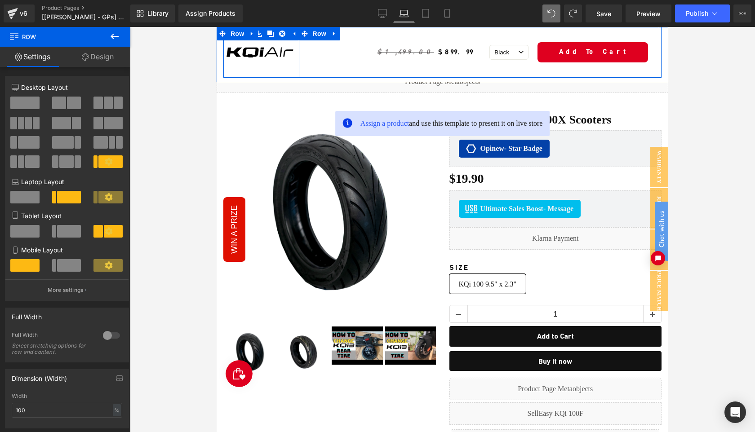
click at [337, 54] on div "Overview Text Block Geometry Text Block Row" at bounding box center [329, 52] width 60 height 51
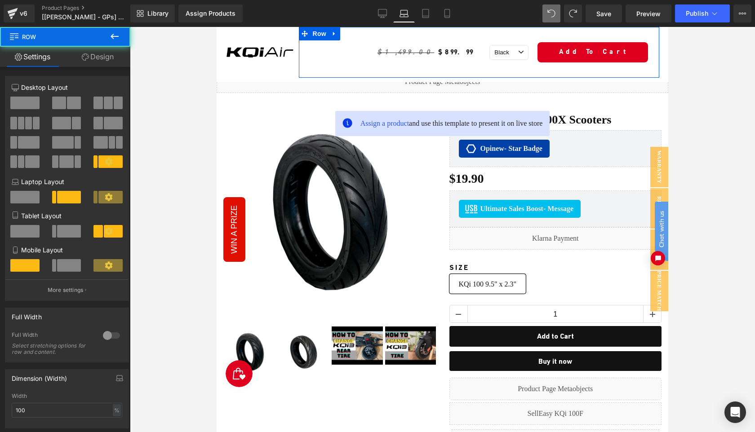
click at [104, 56] on link "Design" at bounding box center [97, 57] width 65 height 20
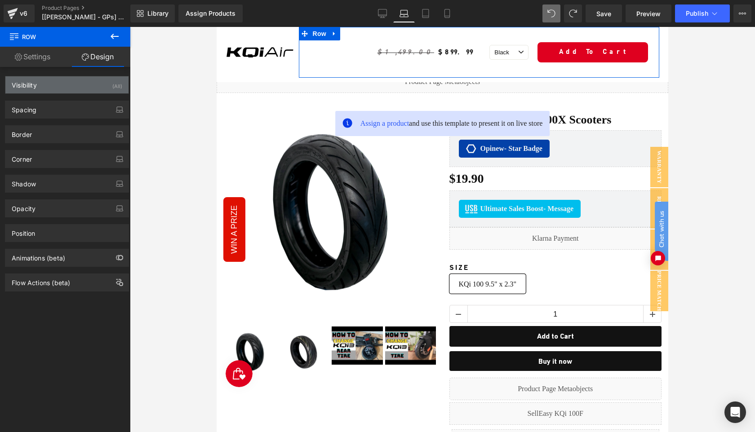
click at [66, 83] on div "Visibility (All)" at bounding box center [66, 84] width 123 height 17
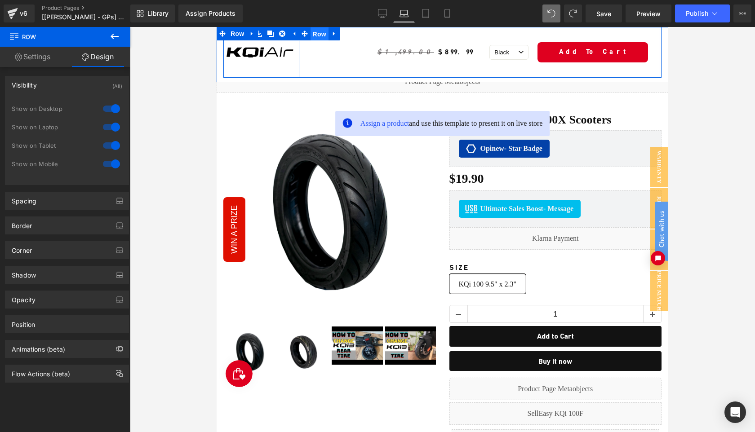
click at [315, 38] on span "Row" at bounding box center [320, 33] width 18 height 13
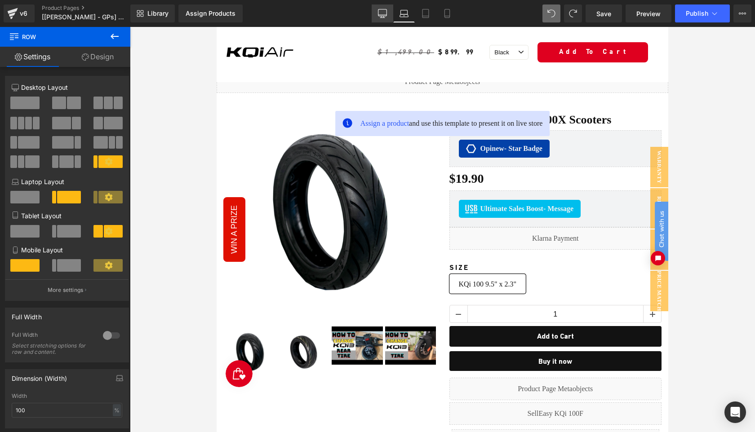
click at [388, 14] on link "Desktop" at bounding box center [383, 13] width 22 height 18
type input "1200"
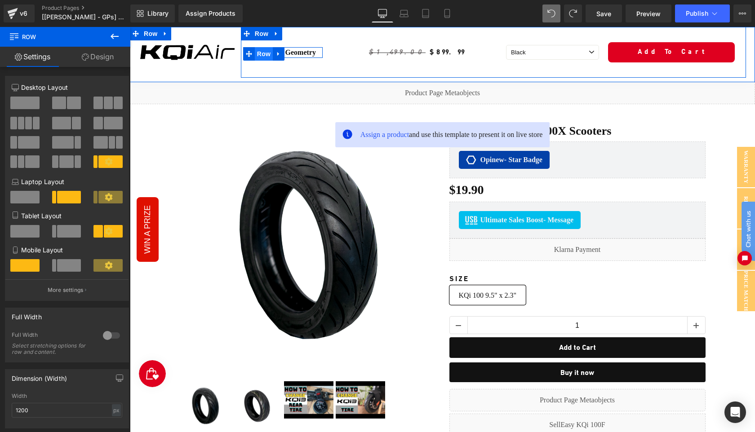
click at [259, 55] on span "Row" at bounding box center [264, 53] width 18 height 13
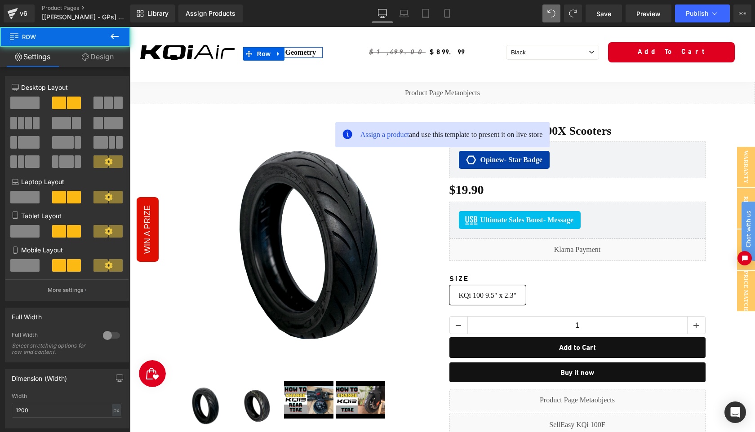
click at [97, 58] on link "Design" at bounding box center [97, 57] width 65 height 20
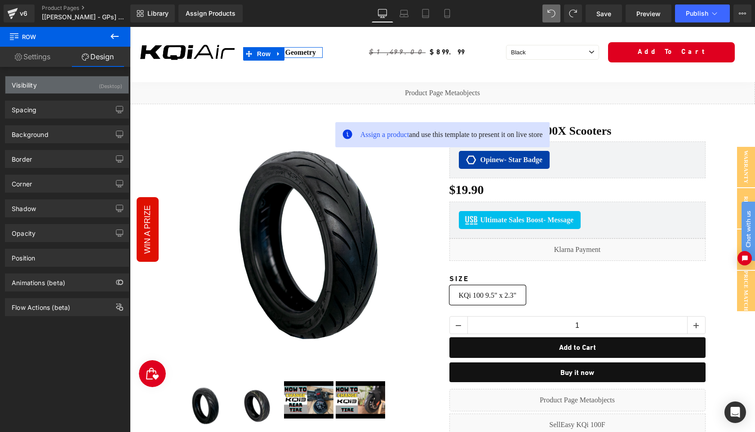
click at [62, 84] on div "Visibility (Desktop)" at bounding box center [66, 84] width 123 height 17
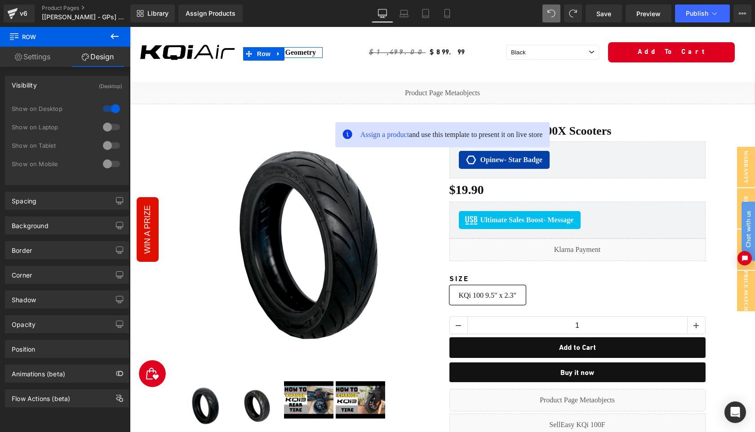
click at [110, 126] on div at bounding box center [112, 127] width 22 height 14
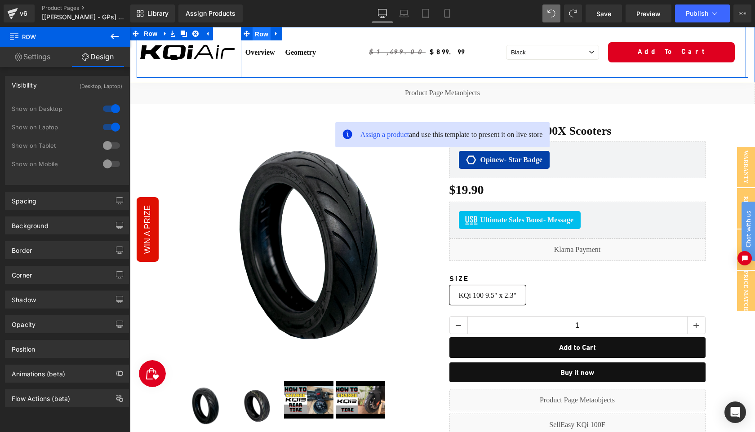
click at [260, 37] on span "Row" at bounding box center [262, 33] width 18 height 13
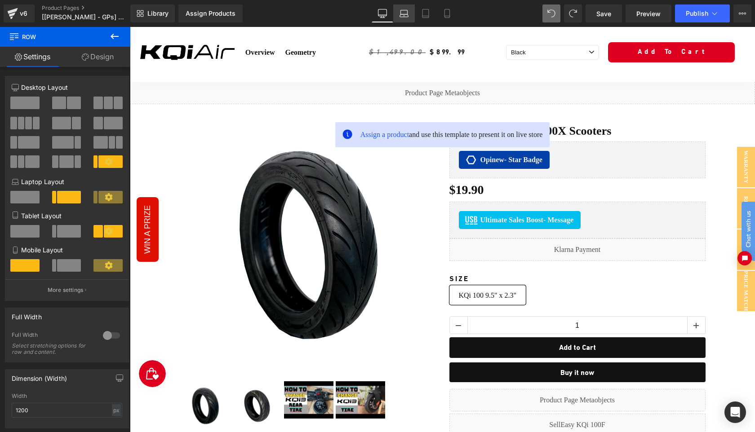
click at [403, 17] on icon at bounding box center [404, 13] width 9 height 9
type input "100"
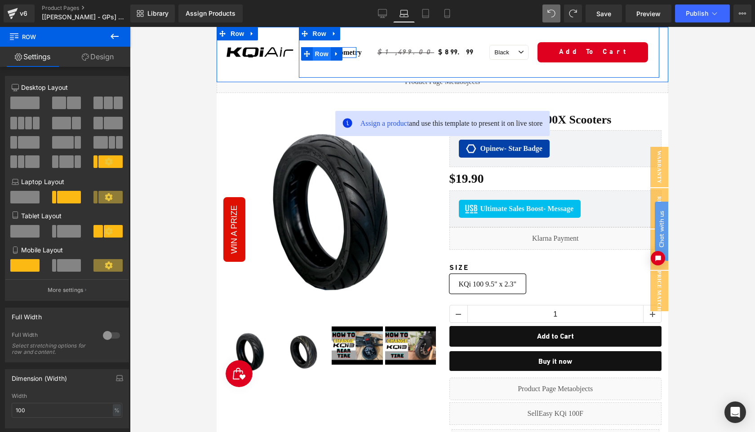
click at [317, 55] on span "Row" at bounding box center [322, 53] width 18 height 13
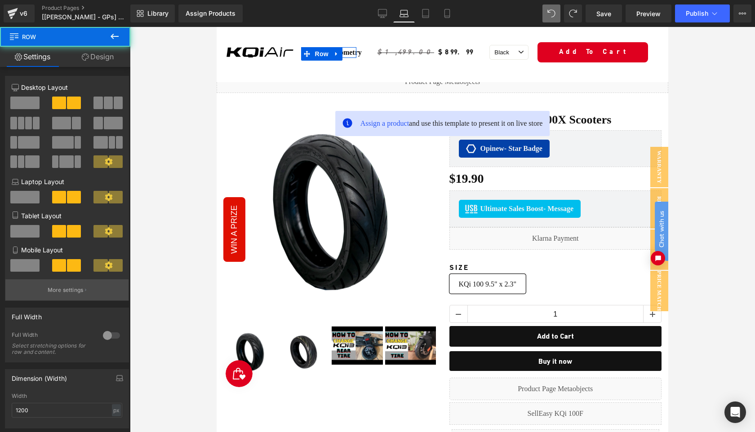
click at [72, 292] on p "More settings" at bounding box center [66, 290] width 36 height 8
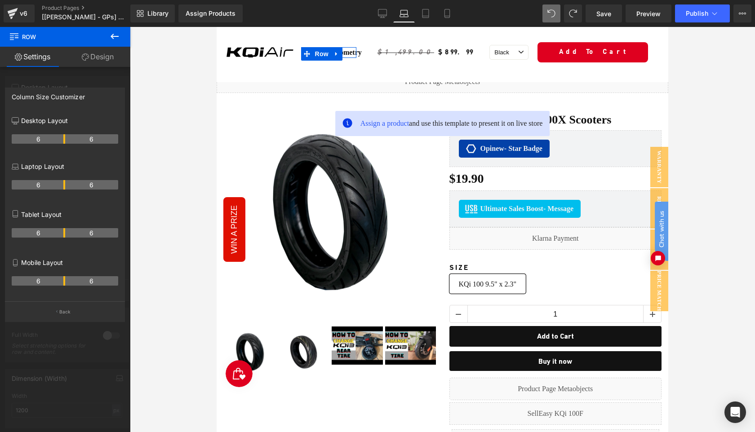
click at [71, 297] on div "6 6" at bounding box center [65, 284] width 107 height 25
click at [68, 315] on p "Back" at bounding box center [65, 312] width 12 height 7
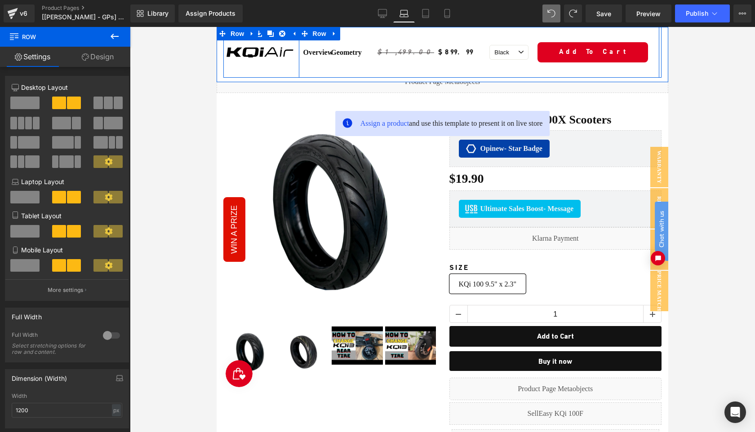
click at [352, 72] on div "Overview Text Block Geometry Text Block Row" at bounding box center [329, 52] width 60 height 51
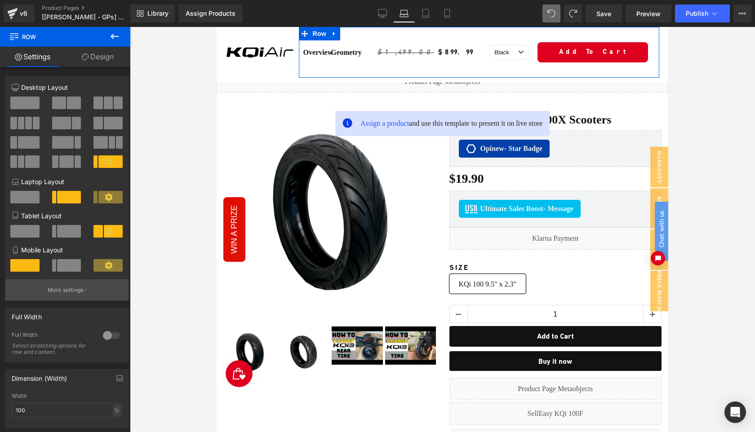
click at [58, 292] on p "More settings" at bounding box center [66, 290] width 36 height 8
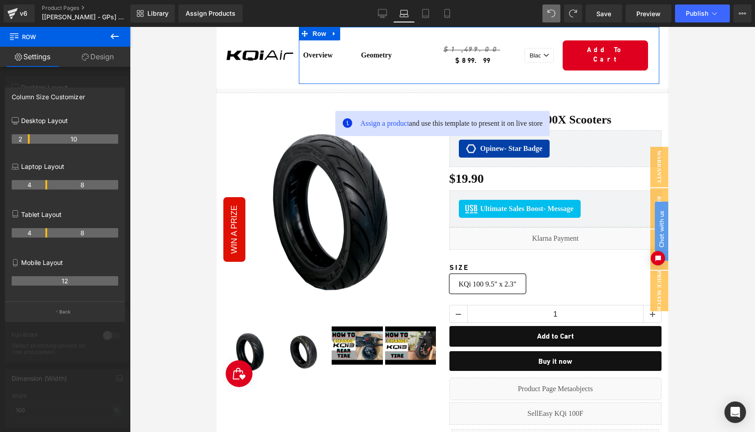
drag, startPoint x: 28, startPoint y: 187, endPoint x: 49, endPoint y: 187, distance: 20.7
click at [49, 187] on tr "4 8" at bounding box center [65, 184] width 107 height 9
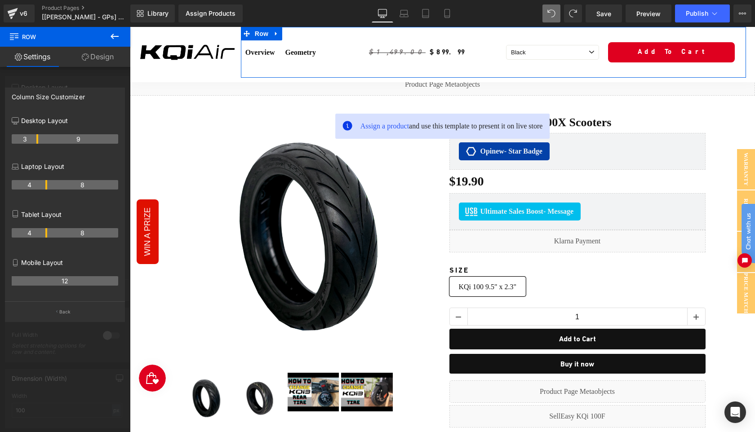
type input "1200"
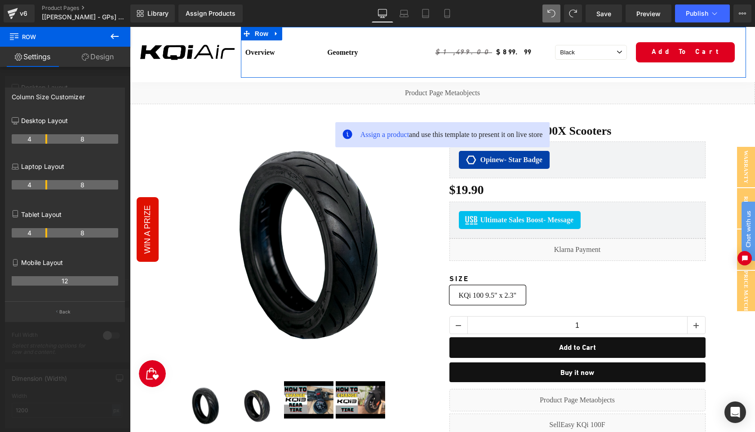
drag, startPoint x: 28, startPoint y: 140, endPoint x: 45, endPoint y: 141, distance: 16.7
click at [69, 318] on button "Back" at bounding box center [65, 312] width 120 height 20
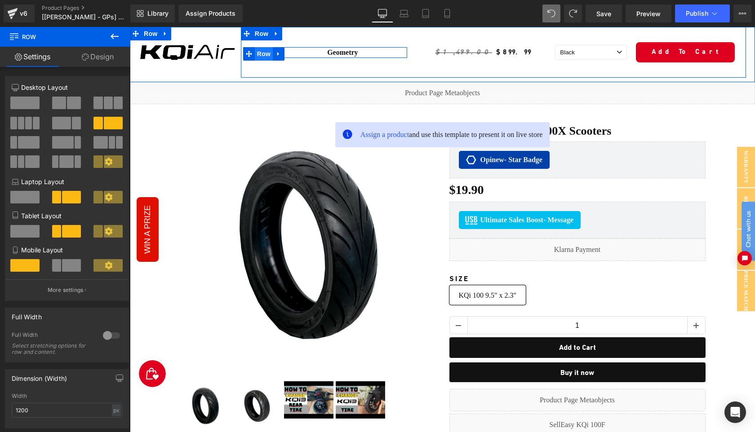
click at [266, 53] on span "Row" at bounding box center [264, 53] width 18 height 13
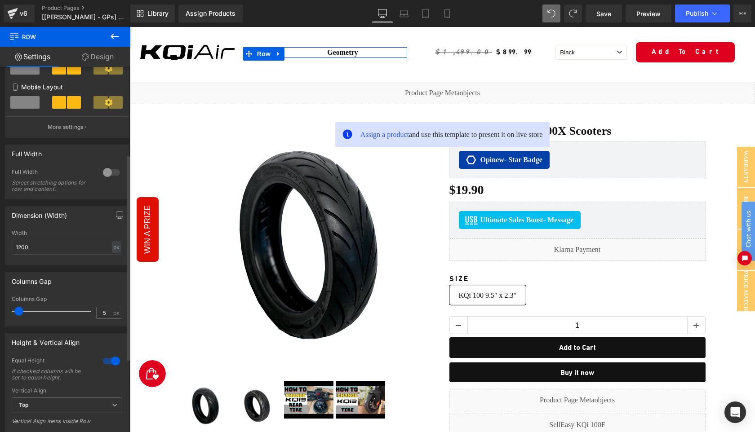
scroll to position [218, 0]
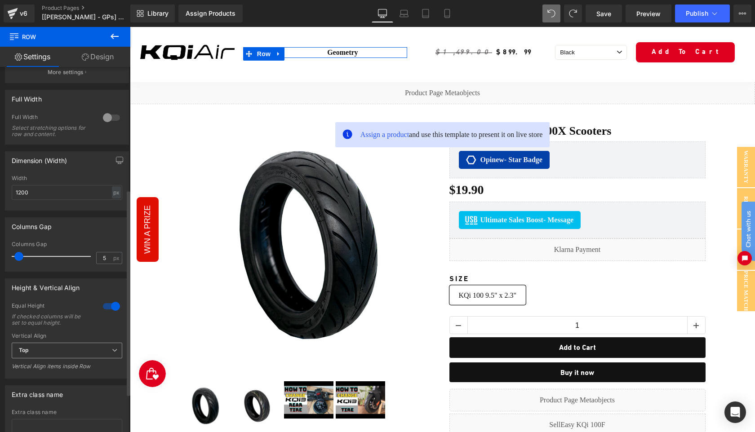
click at [85, 352] on span "Top" at bounding box center [67, 351] width 111 height 16
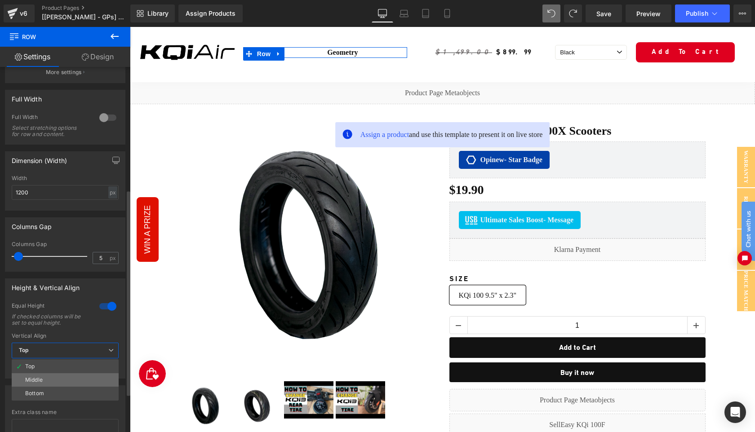
click at [70, 377] on li "Middle" at bounding box center [65, 380] width 107 height 13
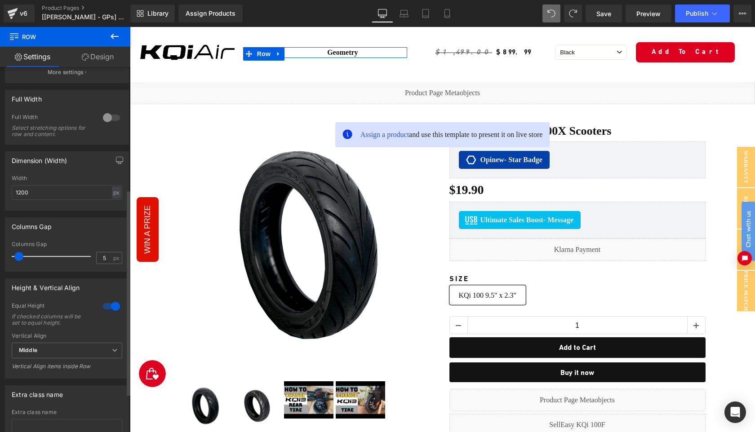
click at [109, 308] on div at bounding box center [112, 306] width 22 height 14
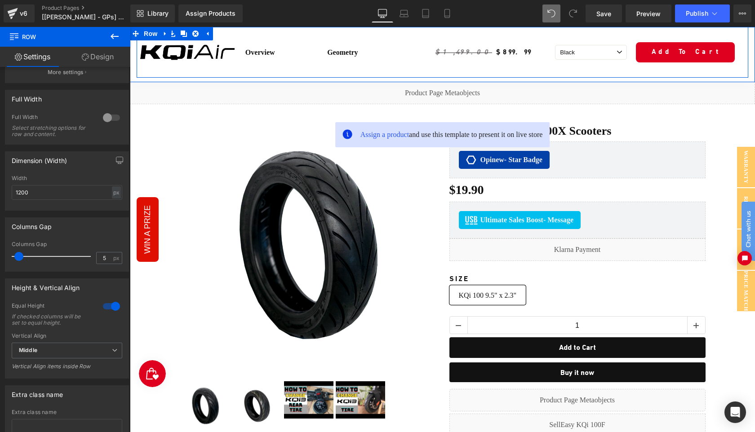
click at [234, 71] on div "Image" at bounding box center [188, 52] width 102 height 51
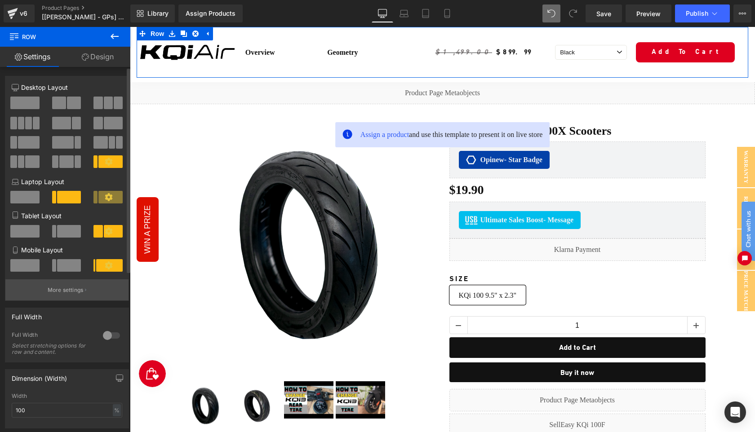
click at [61, 294] on p "More settings" at bounding box center [66, 290] width 36 height 8
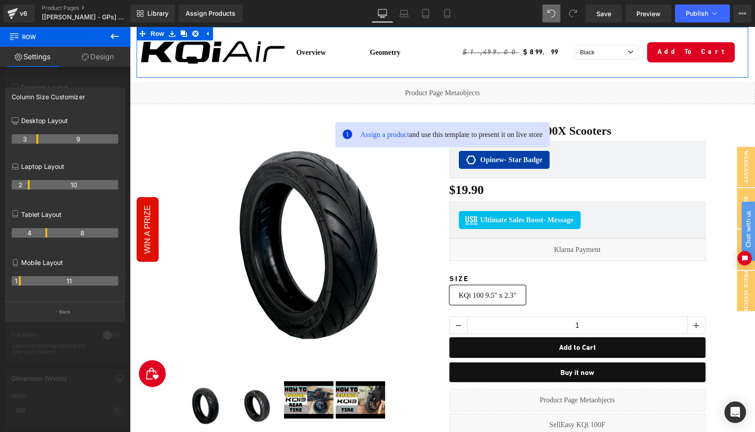
drag, startPoint x: 28, startPoint y: 139, endPoint x: 40, endPoint y: 139, distance: 11.7
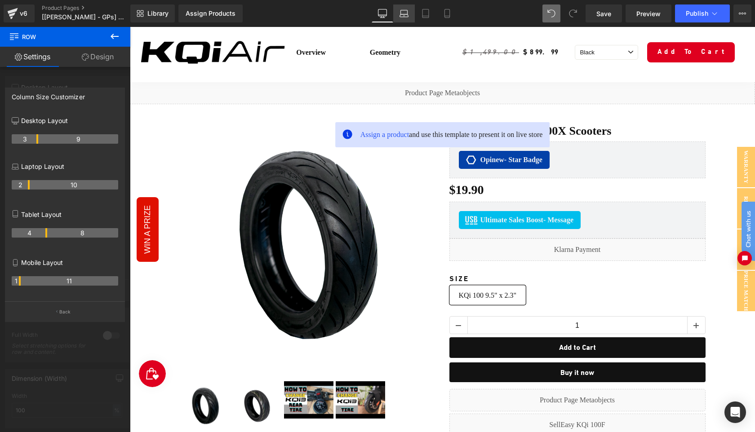
drag, startPoint x: 404, startPoint y: 18, endPoint x: 187, endPoint y: 51, distance: 219.7
click at [404, 18] on icon at bounding box center [404, 13] width 9 height 9
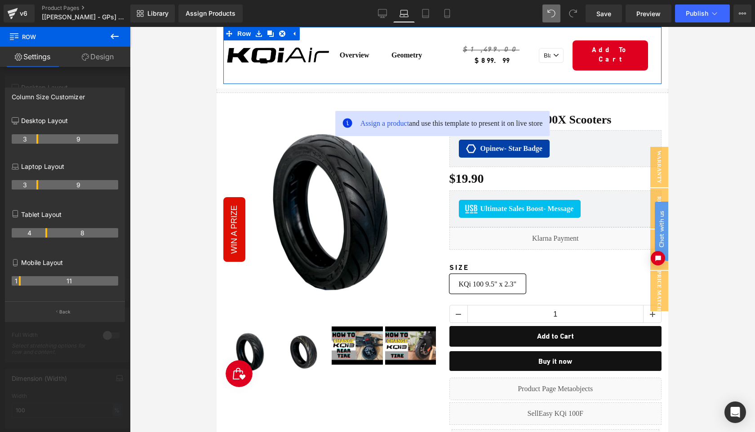
click at [32, 185] on th "3" at bounding box center [25, 184] width 27 height 9
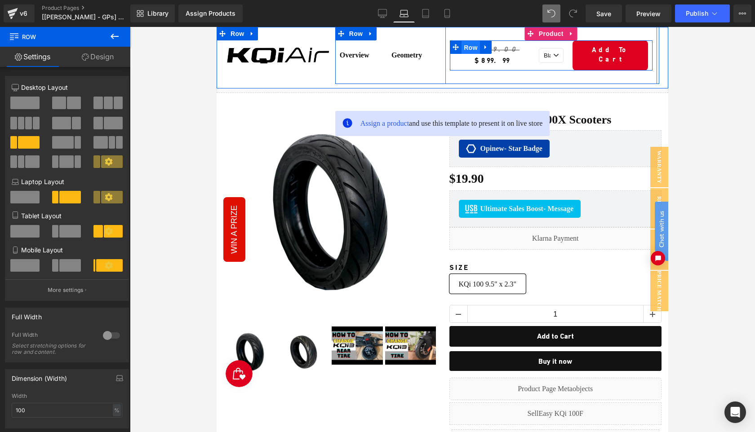
click at [467, 47] on span "Row" at bounding box center [471, 47] width 18 height 13
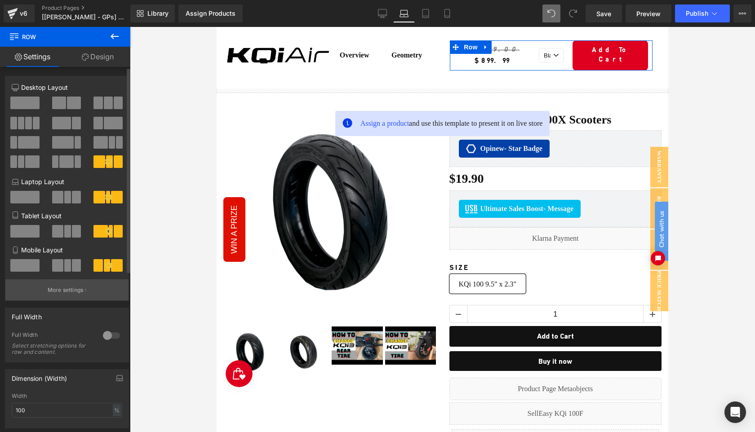
click at [61, 294] on p "More settings" at bounding box center [66, 290] width 36 height 8
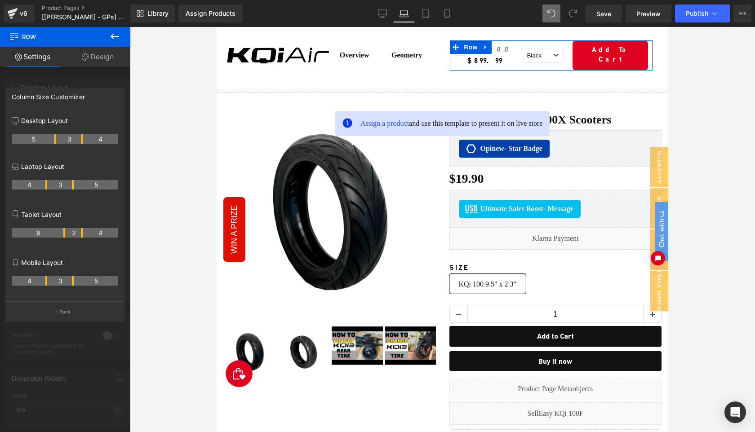
drag, startPoint x: 55, startPoint y: 185, endPoint x: 49, endPoint y: 185, distance: 5.8
click at [49, 185] on tr "4 3 5" at bounding box center [65, 184] width 107 height 9
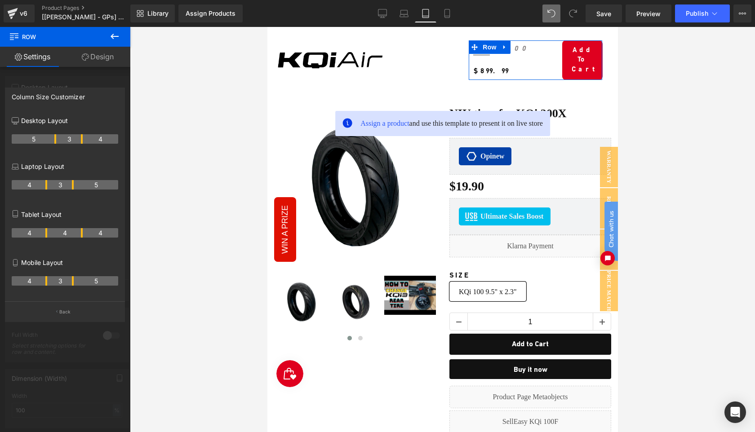
drag, startPoint x: 64, startPoint y: 235, endPoint x: 47, endPoint y: 236, distance: 17.1
click at [47, 236] on th "4" at bounding box center [30, 232] width 36 height 9
click at [63, 312] on p "Back" at bounding box center [65, 312] width 12 height 7
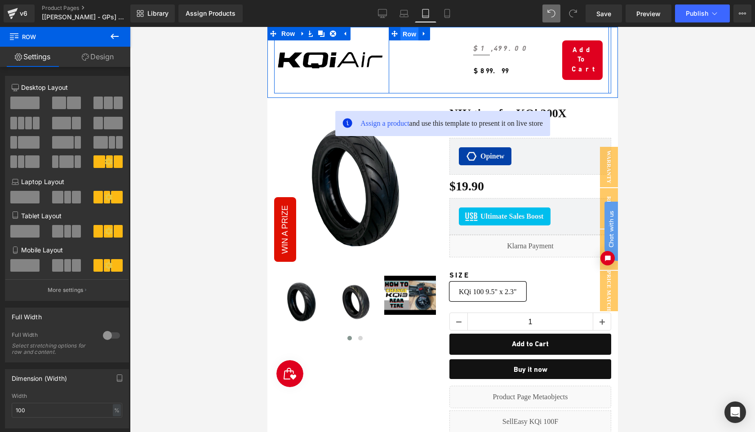
click at [406, 37] on span "Row" at bounding box center [409, 33] width 18 height 13
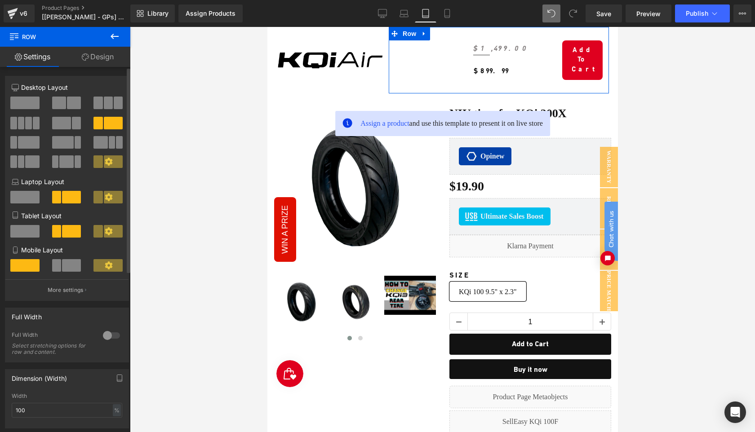
click at [27, 235] on span at bounding box center [24, 231] width 29 height 13
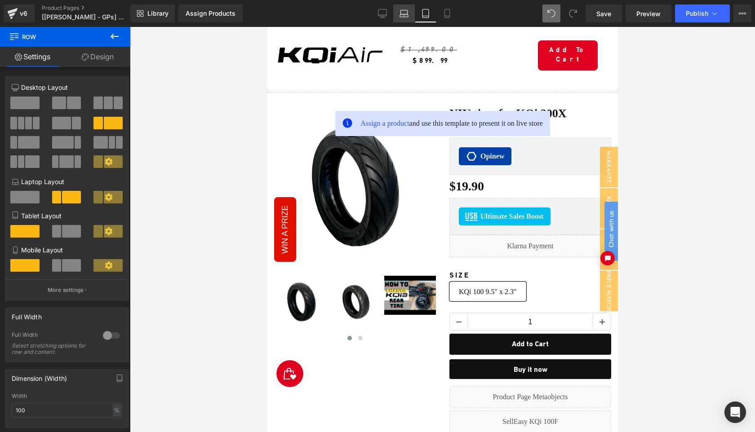
click at [405, 12] on icon at bounding box center [404, 13] width 9 height 9
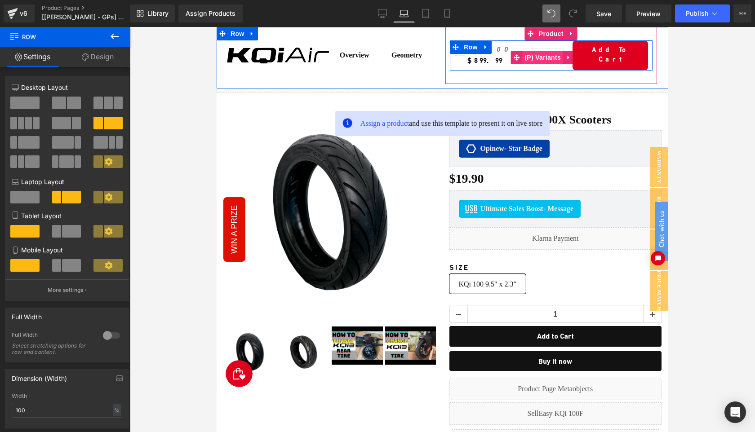
click at [541, 54] on span "(P) Variants" at bounding box center [542, 57] width 41 height 13
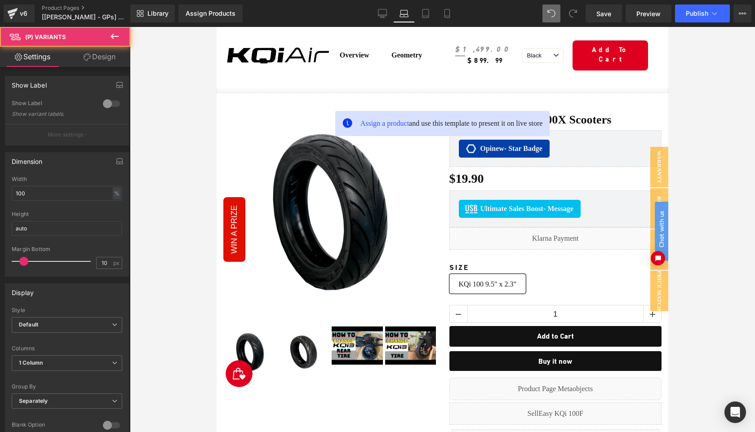
click at [103, 58] on link "Design" at bounding box center [99, 57] width 65 height 20
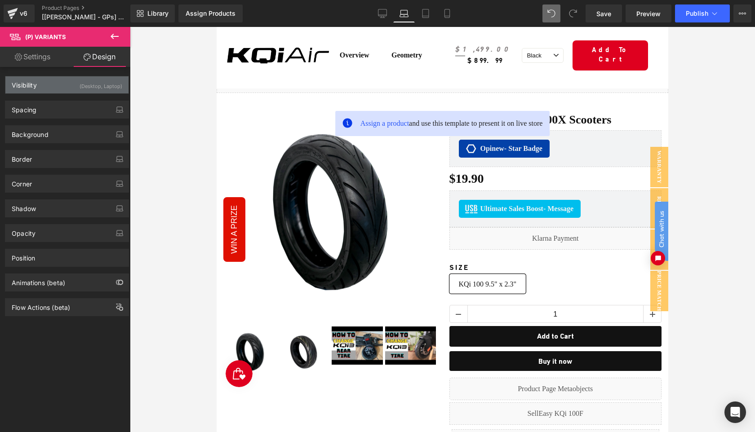
click at [76, 80] on div "Visibility (Desktop, Laptop)" at bounding box center [66, 84] width 123 height 17
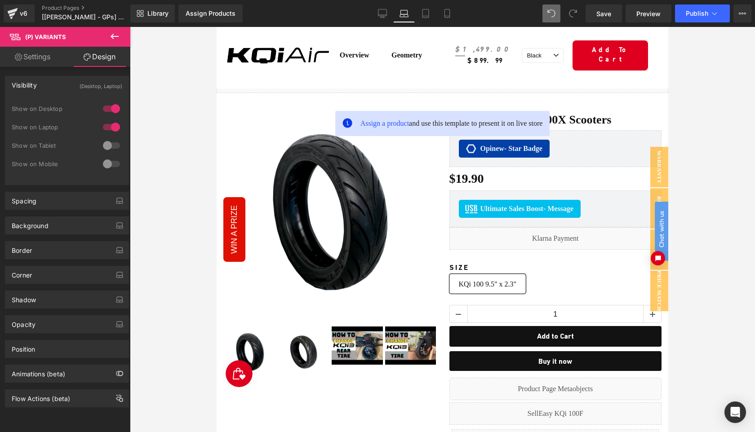
click at [107, 146] on div at bounding box center [112, 145] width 22 height 14
click at [109, 163] on div at bounding box center [112, 164] width 22 height 14
click at [424, 14] on icon at bounding box center [425, 13] width 9 height 9
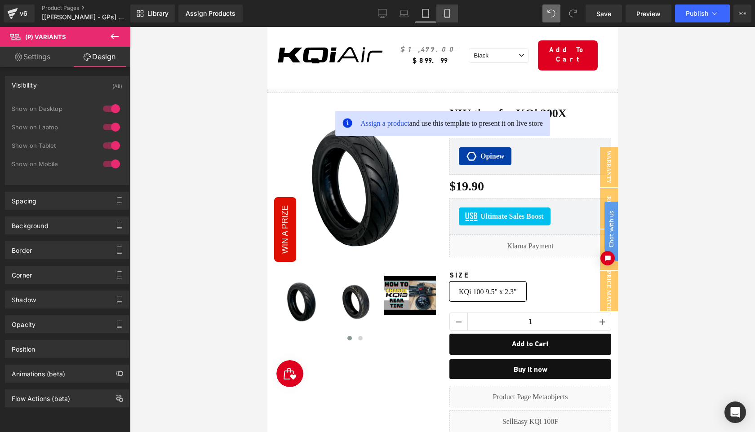
click at [447, 12] on icon at bounding box center [447, 13] width 9 height 9
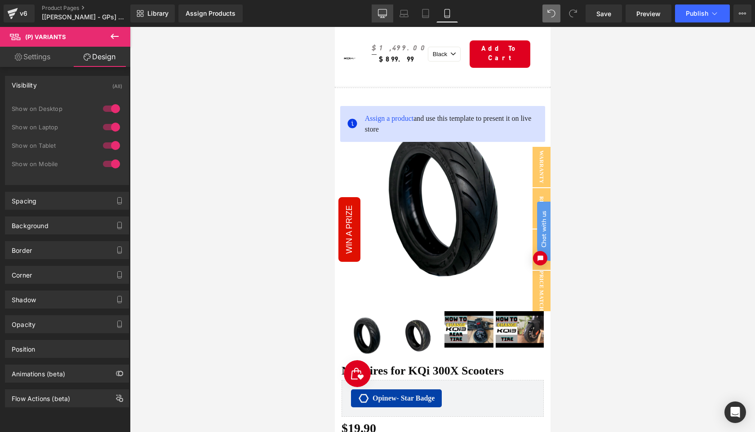
click at [387, 16] on icon at bounding box center [382, 13] width 9 height 9
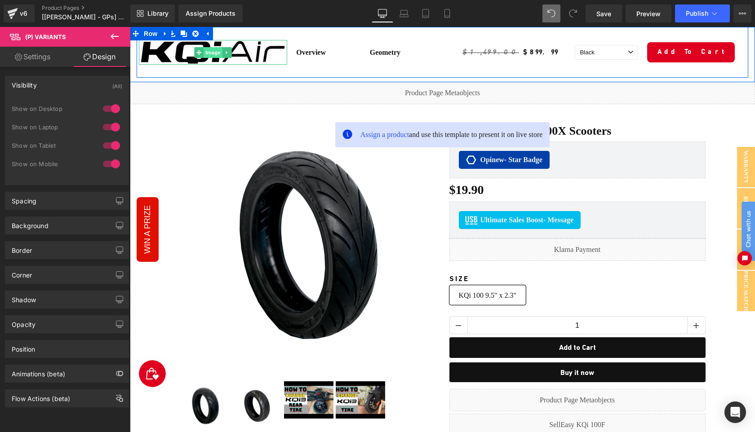
click at [212, 50] on span "Image" at bounding box center [213, 52] width 19 height 11
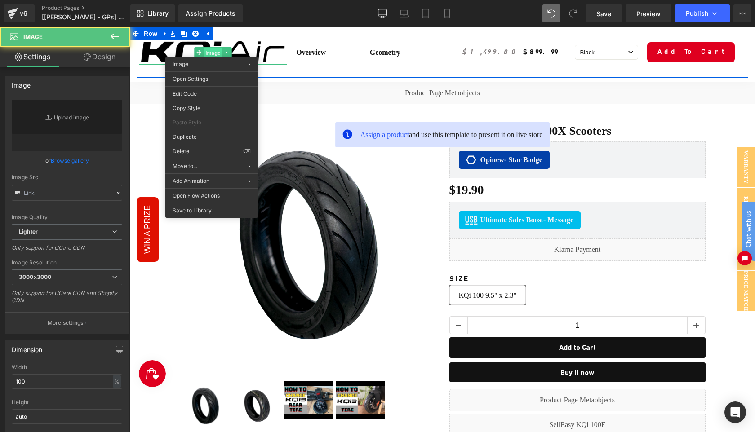
type input "https://ucarecdn.com/7bed8c0b-bad0-4a2e-bfd3-3c2cf2dcb384/-/format/auto/-/previ…"
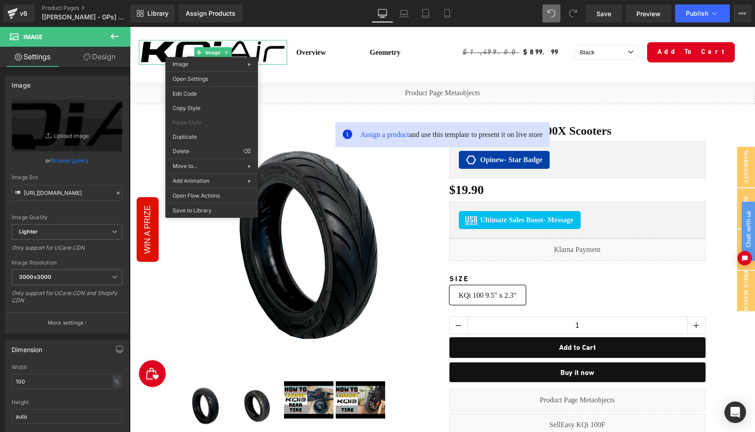
click at [106, 53] on link "Design" at bounding box center [99, 57] width 65 height 20
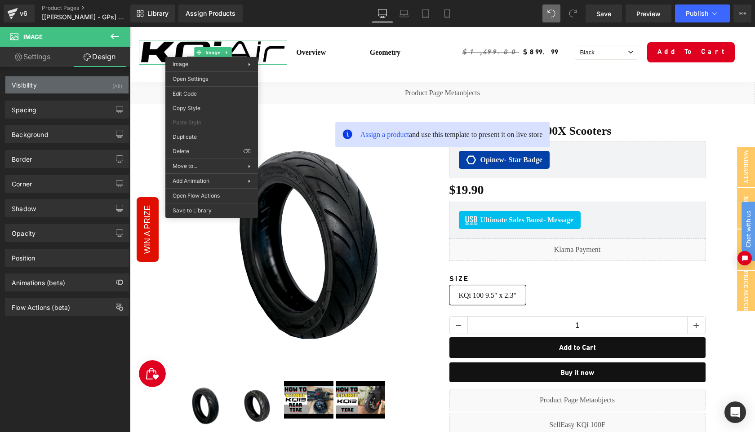
click at [71, 87] on div "Visibility (All)" at bounding box center [66, 84] width 123 height 17
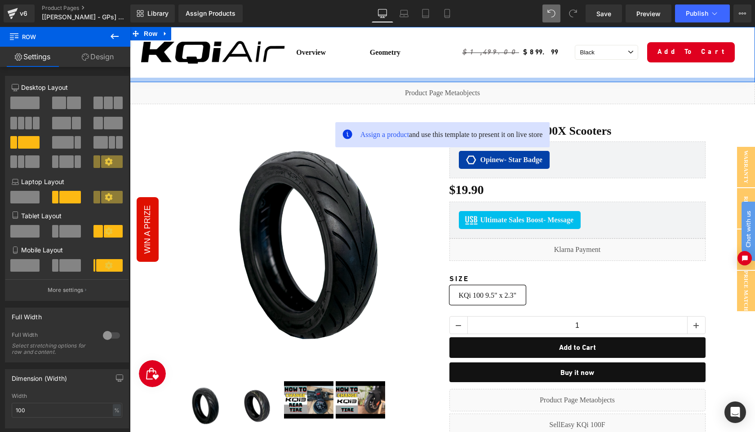
click at [234, 78] on div at bounding box center [442, 80] width 625 height 4
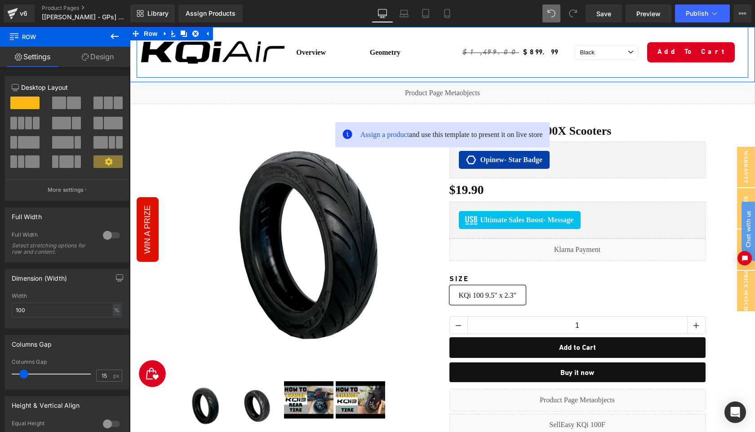
click at [225, 71] on div "Image" at bounding box center [213, 52] width 153 height 51
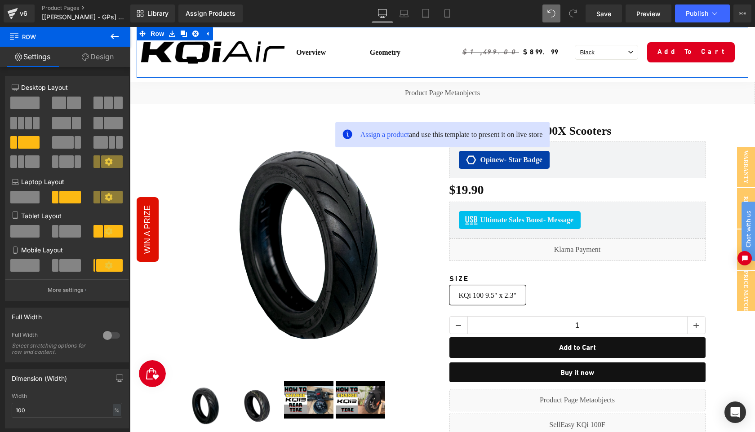
click at [93, 56] on link "Design" at bounding box center [97, 57] width 65 height 20
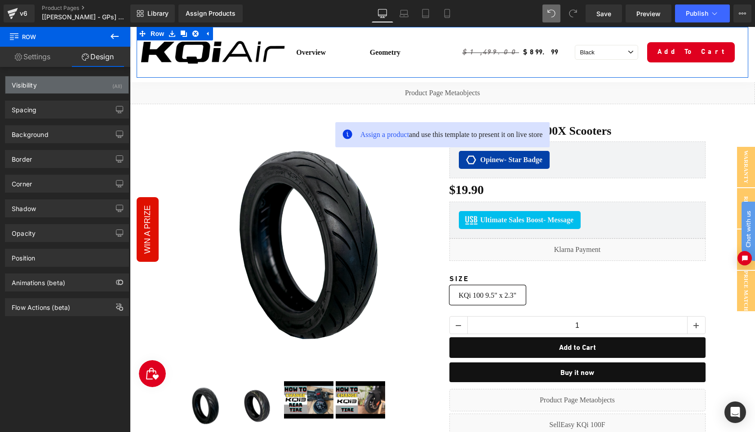
click at [82, 85] on div "Visibility (All)" at bounding box center [66, 84] width 123 height 17
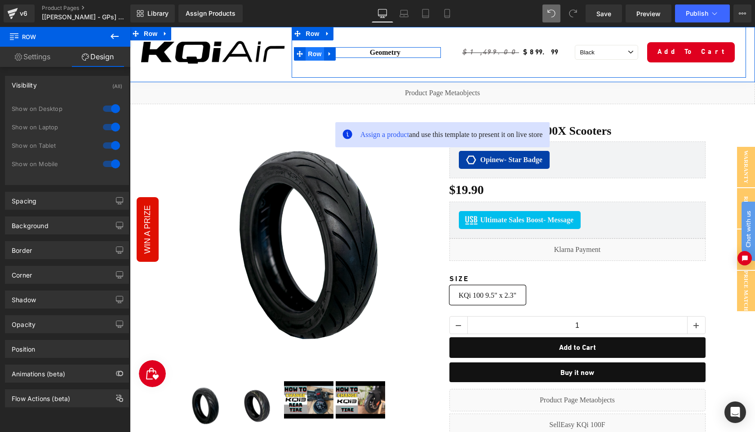
click at [312, 53] on span "Row" at bounding box center [315, 53] width 18 height 13
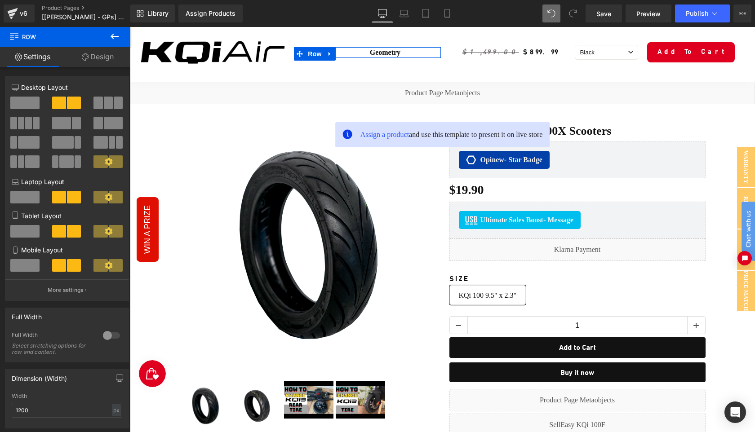
click at [102, 58] on link "Design" at bounding box center [97, 57] width 65 height 20
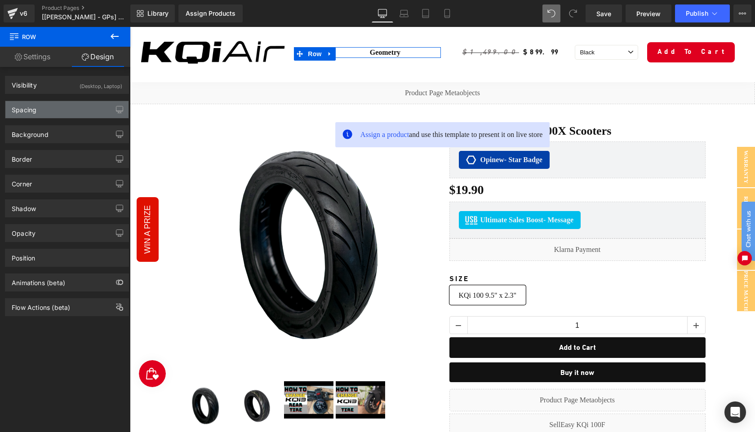
click at [73, 109] on div "Spacing" at bounding box center [66, 109] width 123 height 17
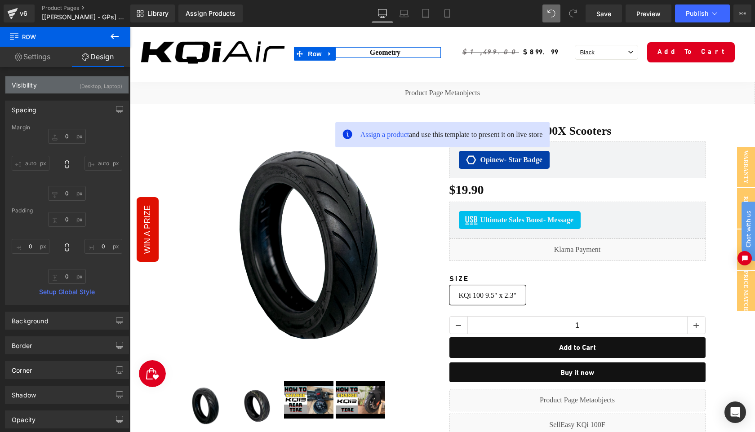
click at [67, 83] on div "Visibility (Desktop, Laptop)" at bounding box center [66, 84] width 123 height 17
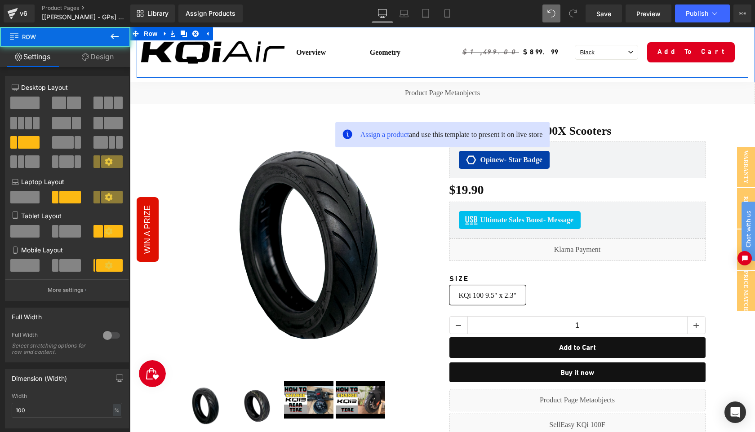
click at [280, 71] on div "Image" at bounding box center [213, 52] width 153 height 51
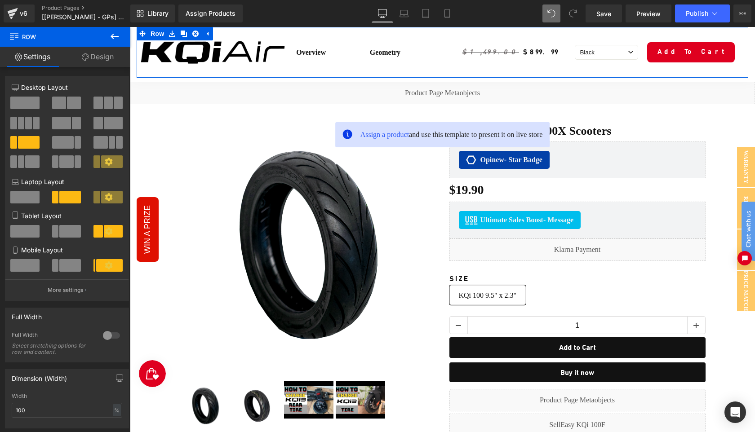
click at [98, 58] on link "Design" at bounding box center [97, 57] width 65 height 20
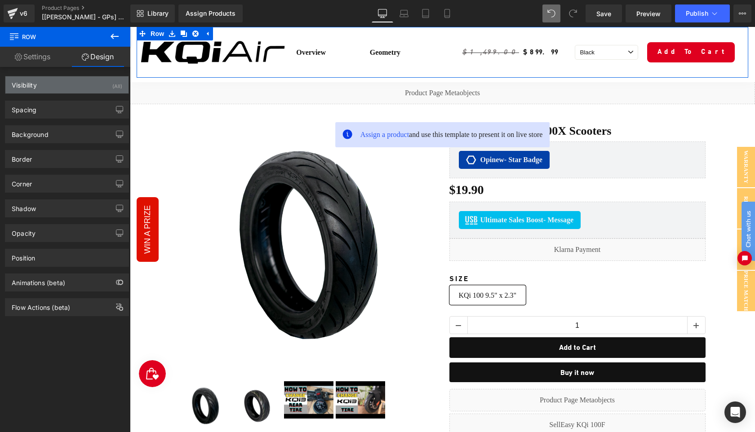
click at [83, 81] on div "Visibility (All)" at bounding box center [66, 84] width 123 height 17
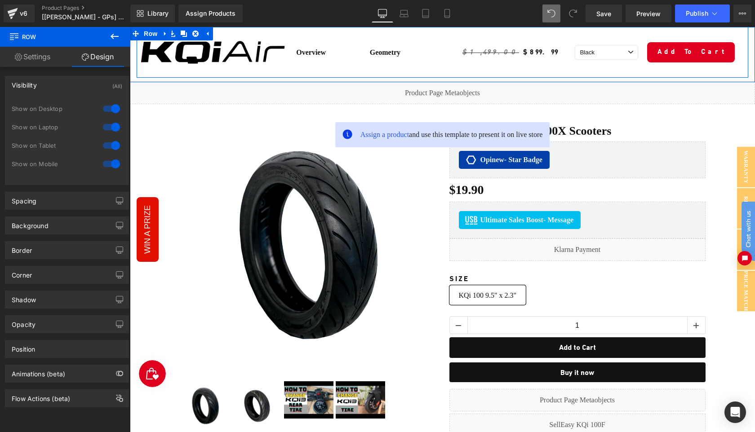
click at [250, 72] on div "Image" at bounding box center [213, 52] width 153 height 51
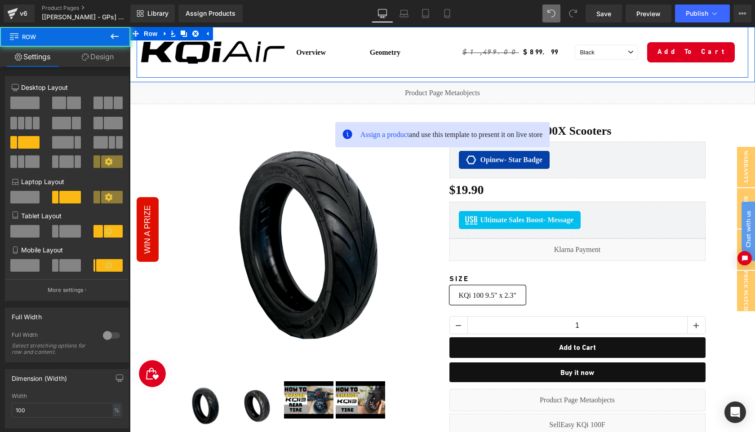
click at [208, 73] on div "Image" at bounding box center [213, 52] width 153 height 51
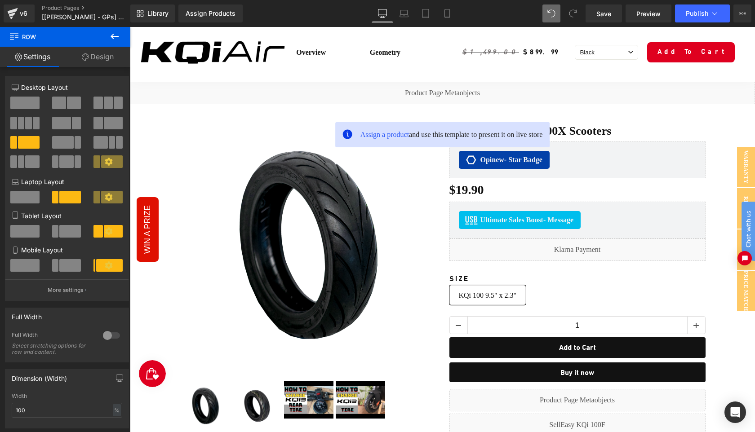
click at [113, 35] on icon at bounding box center [114, 36] width 11 height 11
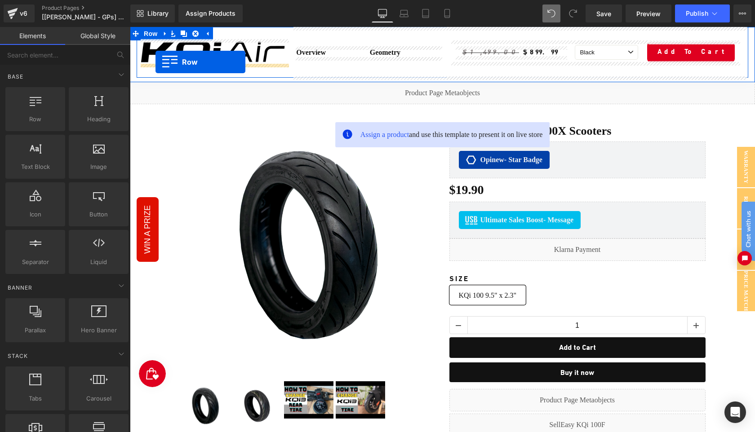
drag, startPoint x: 158, startPoint y: 142, endPoint x: 156, endPoint y: 62, distance: 80.1
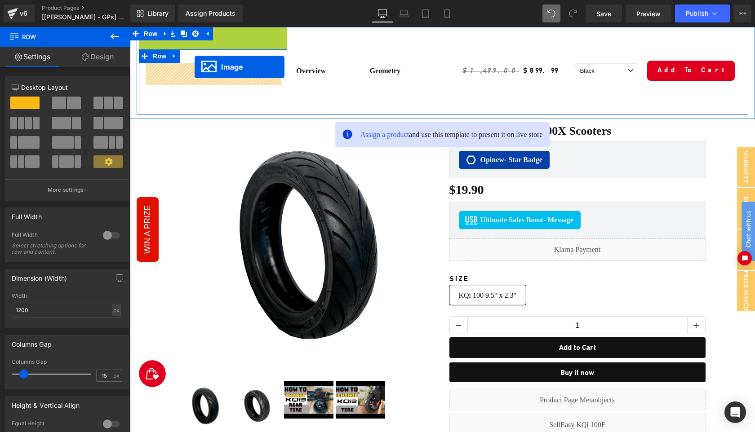
drag, startPoint x: 199, startPoint y: 42, endPoint x: 195, endPoint y: 67, distance: 25.6
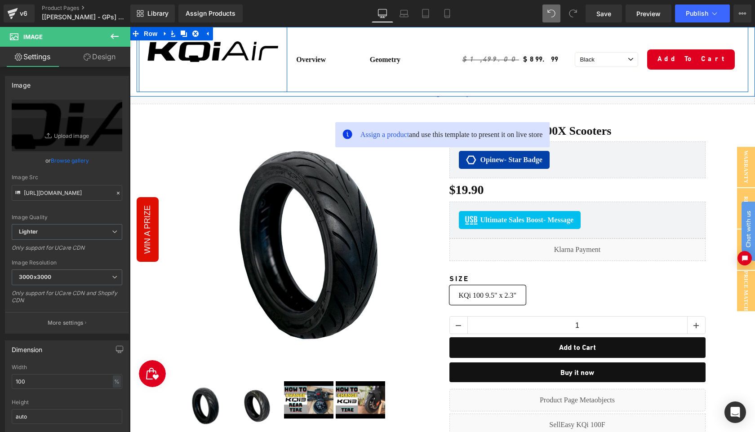
click at [151, 71] on div "Image Row" at bounding box center [213, 59] width 148 height 65
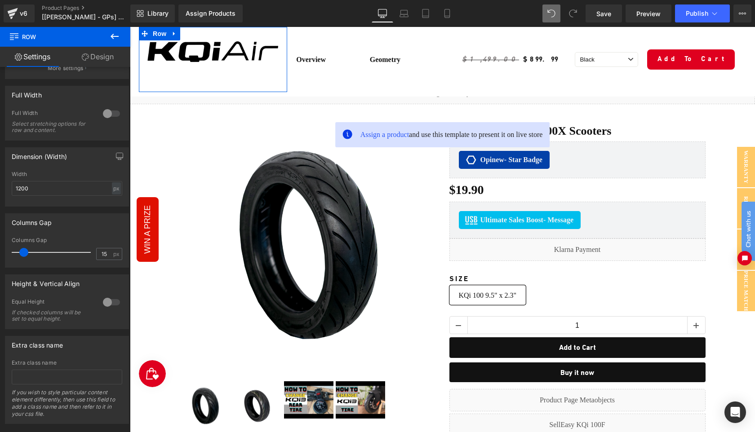
scroll to position [134, 0]
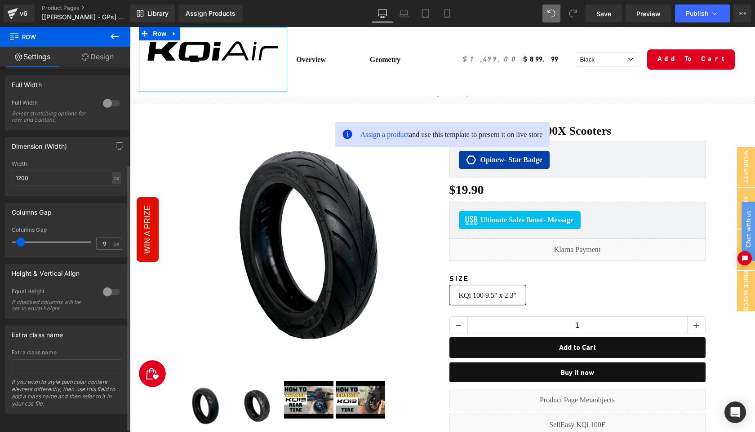
type input "0"
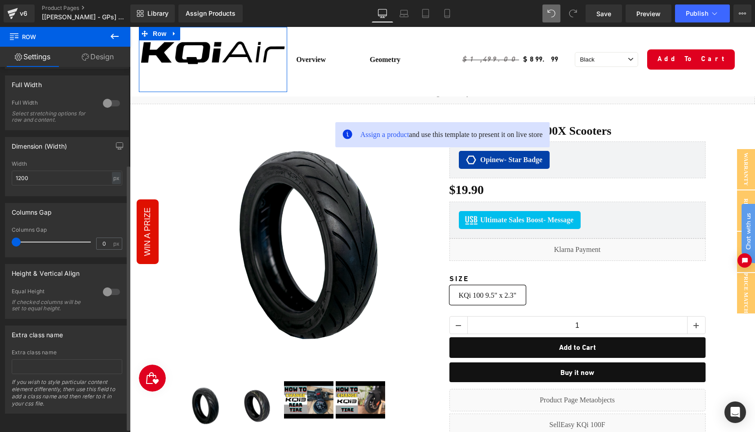
drag, startPoint x: 23, startPoint y: 242, endPoint x: 2, endPoint y: 241, distance: 21.1
click at [2, 241] on div "Columns Gap 0px Columns Gap 0 px" at bounding box center [67, 226] width 134 height 61
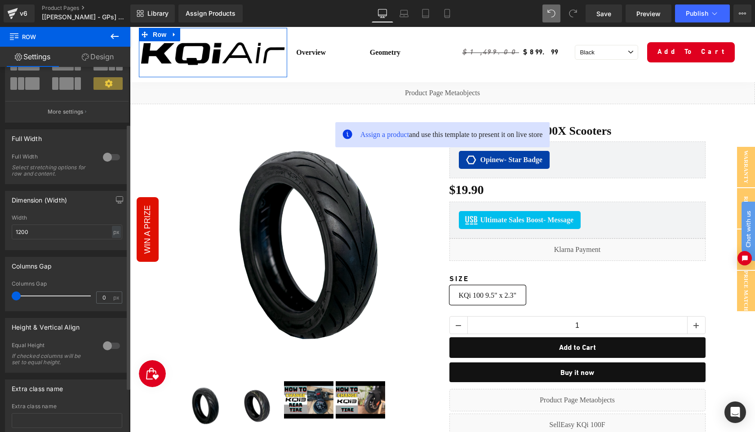
scroll to position [0, 0]
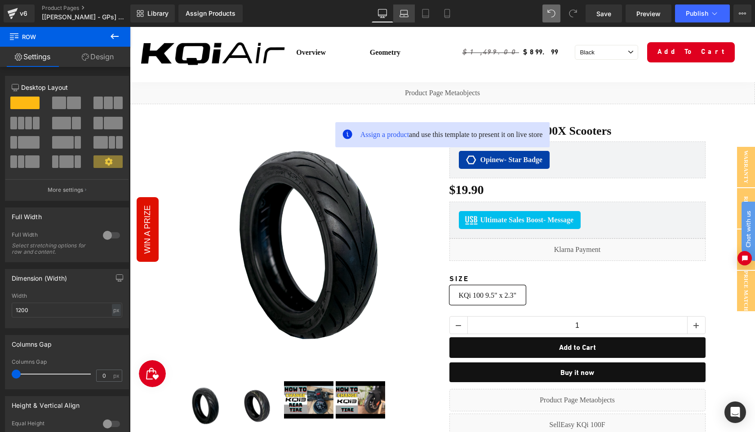
click at [403, 13] on icon at bounding box center [404, 13] width 9 height 9
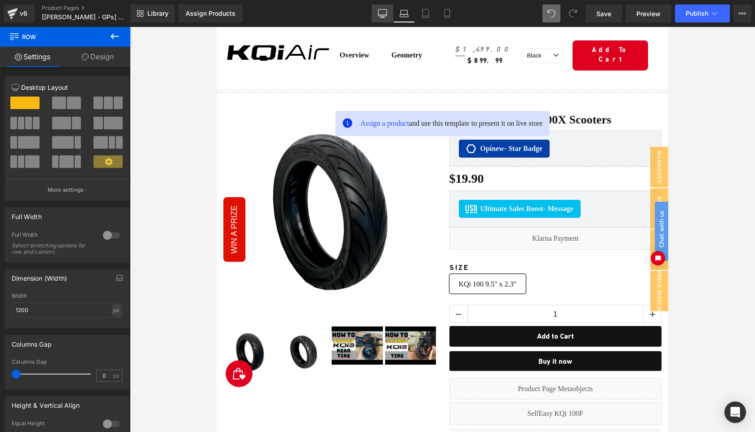
drag, startPoint x: 387, startPoint y: 14, endPoint x: 530, endPoint y: 97, distance: 164.9
click at [387, 15] on icon at bounding box center [382, 15] width 9 height 0
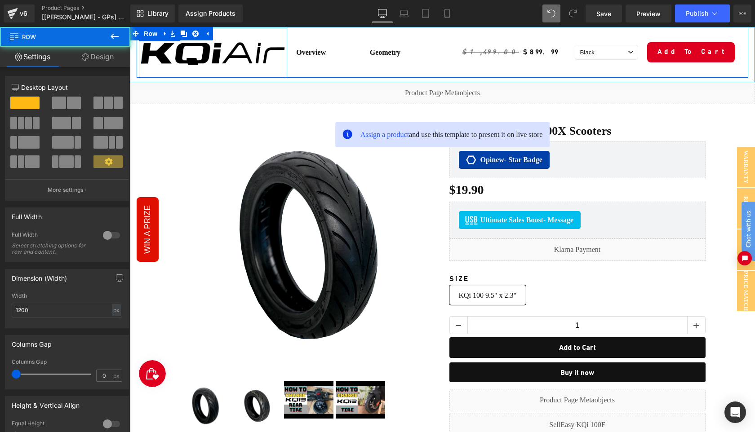
click at [231, 71] on div "Image Row" at bounding box center [213, 52] width 148 height 49
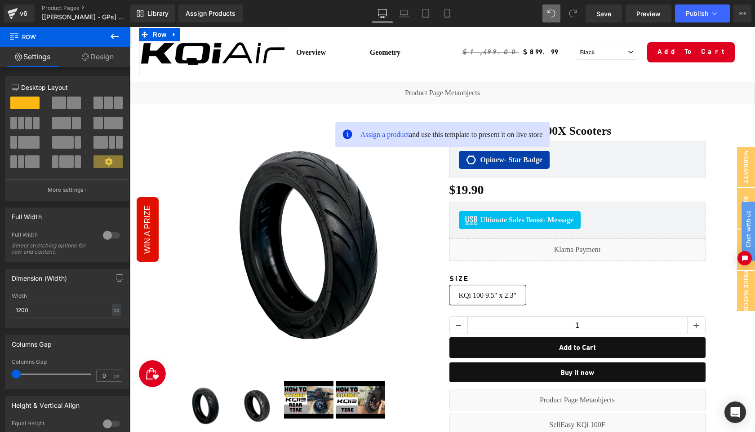
click at [99, 61] on link "Design" at bounding box center [97, 57] width 65 height 20
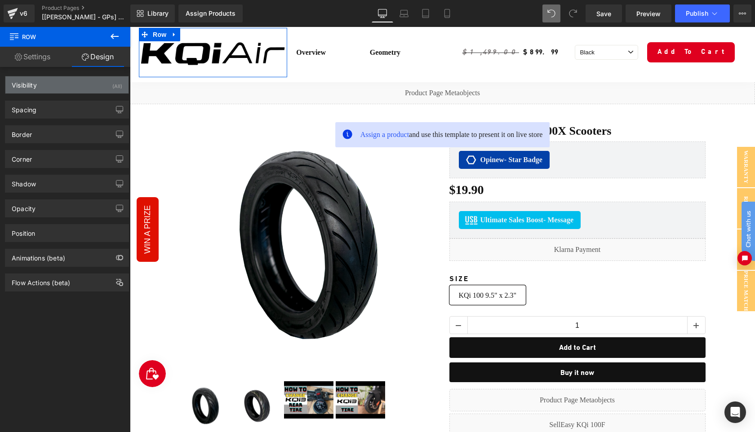
click at [86, 85] on div "Visibility (All)" at bounding box center [66, 84] width 123 height 17
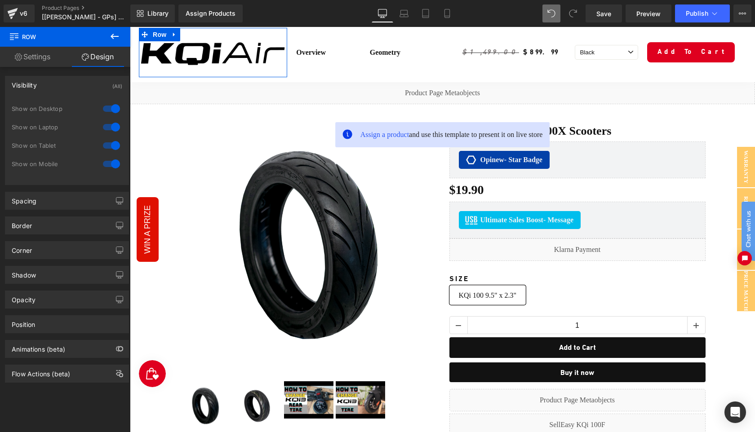
click at [108, 165] on div at bounding box center [112, 164] width 22 height 14
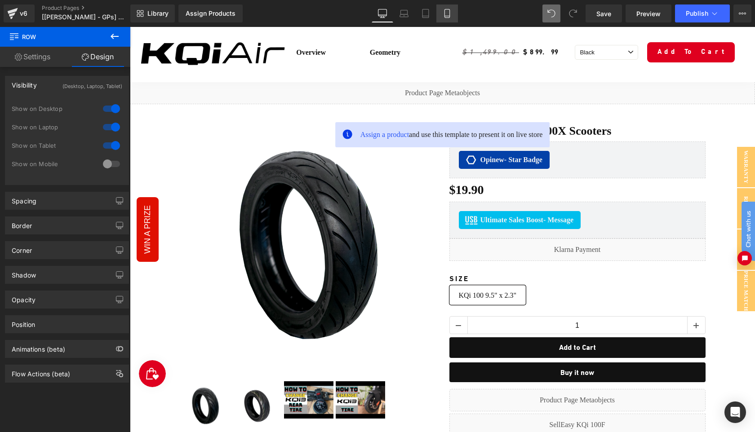
click at [449, 17] on icon at bounding box center [447, 13] width 9 height 9
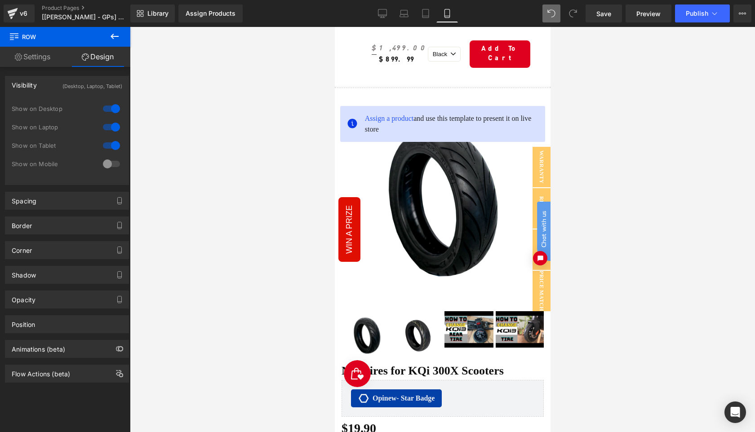
click at [110, 36] on icon at bounding box center [114, 36] width 11 height 11
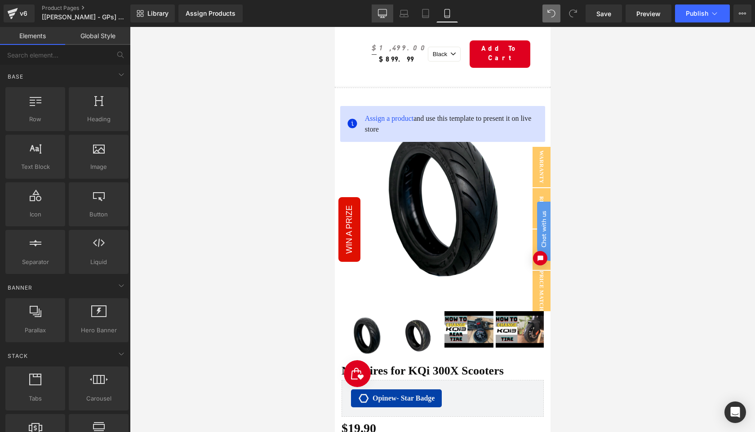
click at [383, 16] on icon at bounding box center [382, 13] width 9 height 9
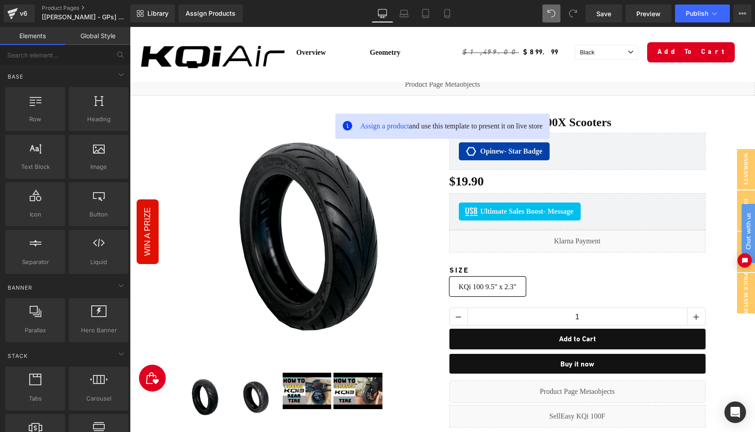
scroll to position [44, 0]
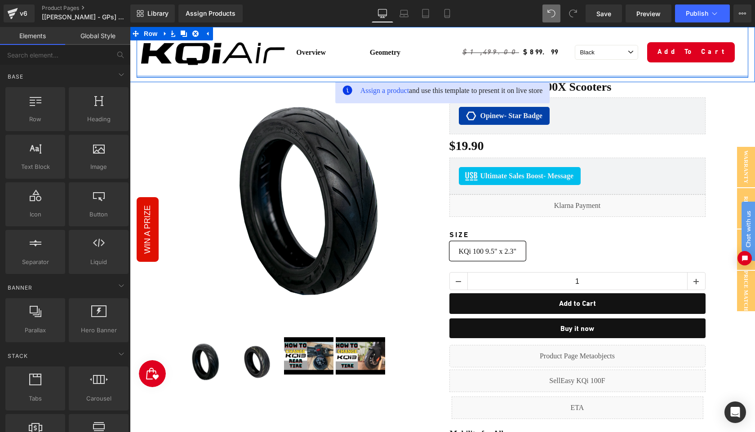
click at [241, 76] on div at bounding box center [443, 77] width 612 height 2
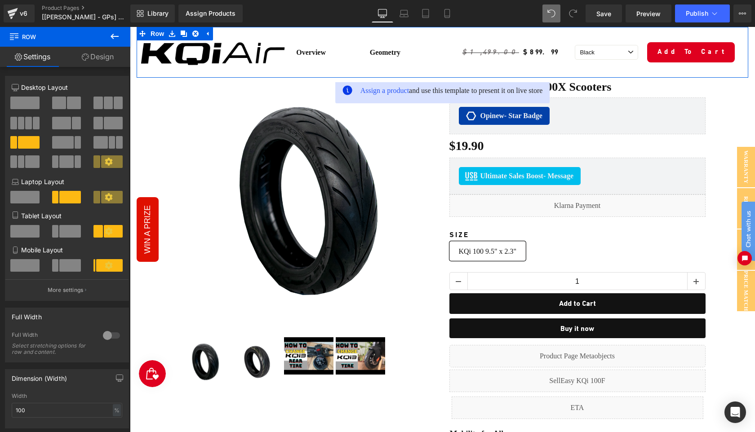
click at [99, 57] on link "Design" at bounding box center [97, 57] width 65 height 20
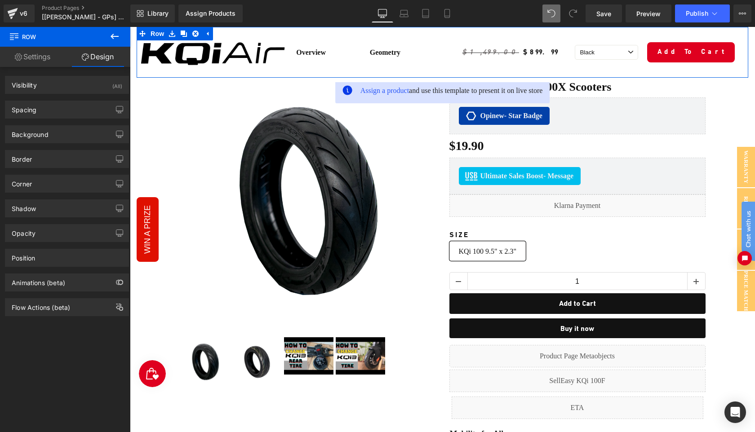
click at [41, 64] on link "Settings" at bounding box center [32, 57] width 65 height 20
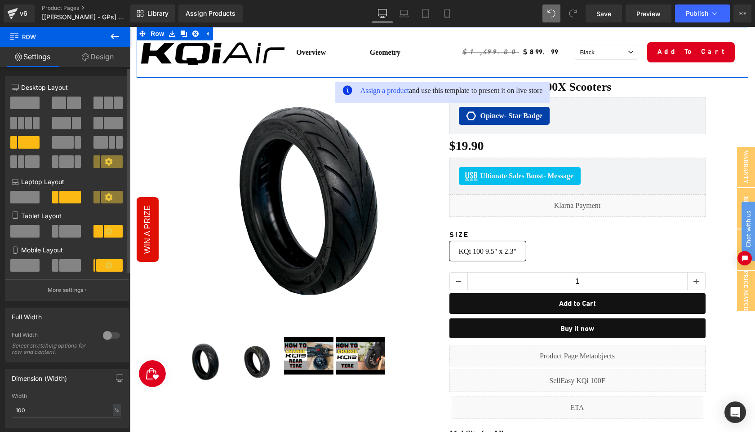
click at [24, 267] on span at bounding box center [24, 265] width 29 height 13
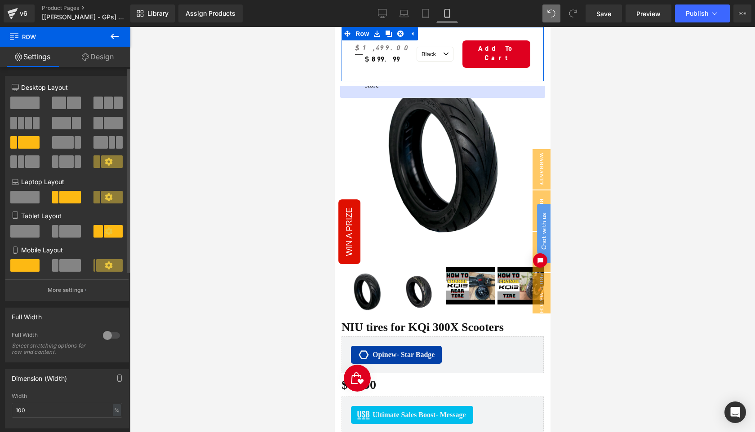
scroll to position [0, 0]
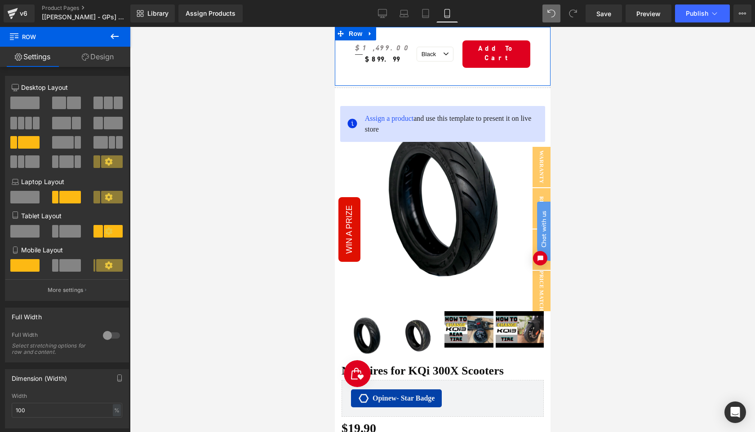
click at [339, 75] on div "Image Row Overview Text Block Geometry Text Block Row $1,499.00 $899.99 (P) Pri…" at bounding box center [442, 54] width 216 height 54
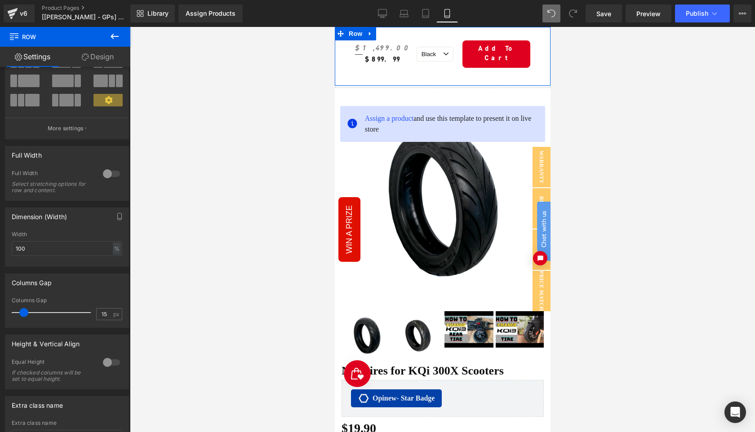
scroll to position [67, 0]
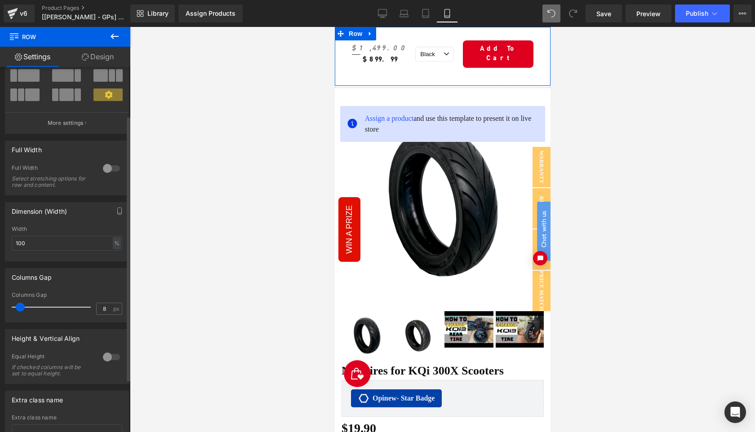
click at [20, 309] on span at bounding box center [20, 307] width 9 height 9
type input "5"
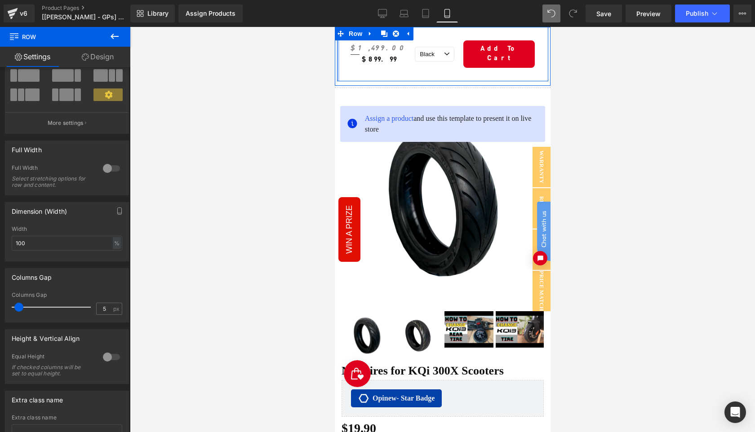
click at [337, 73] on div at bounding box center [338, 54] width 2 height 54
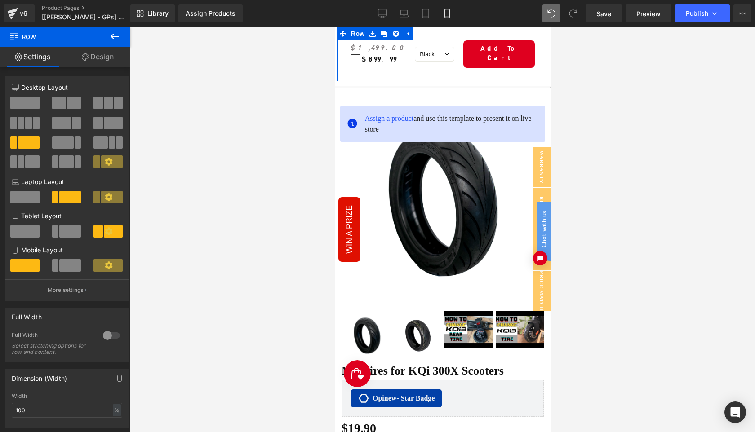
scroll to position [163, 0]
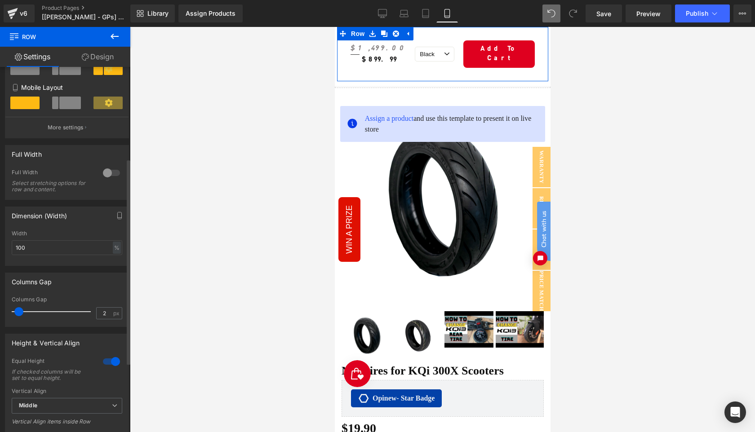
type input "0"
drag, startPoint x: 18, startPoint y: 315, endPoint x: 8, endPoint y: 315, distance: 9.9
click at [8, 315] on div "0px Columns Gap 0 px" at bounding box center [66, 312] width 123 height 30
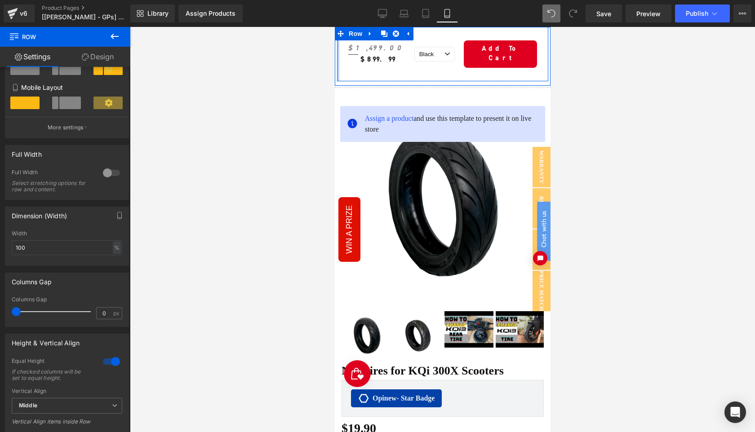
click at [338, 70] on div at bounding box center [338, 54] width 2 height 54
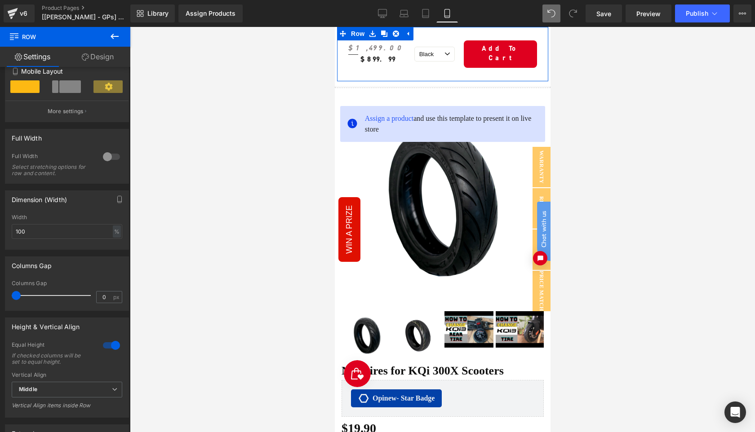
scroll to position [109, 0]
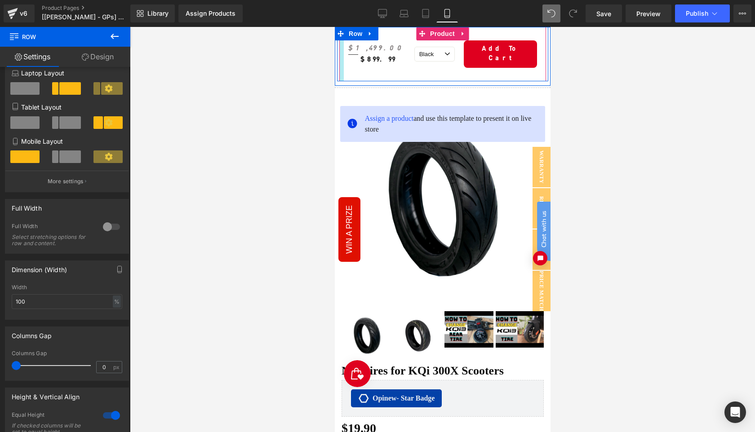
click at [340, 66] on div at bounding box center [341, 54] width 4 height 54
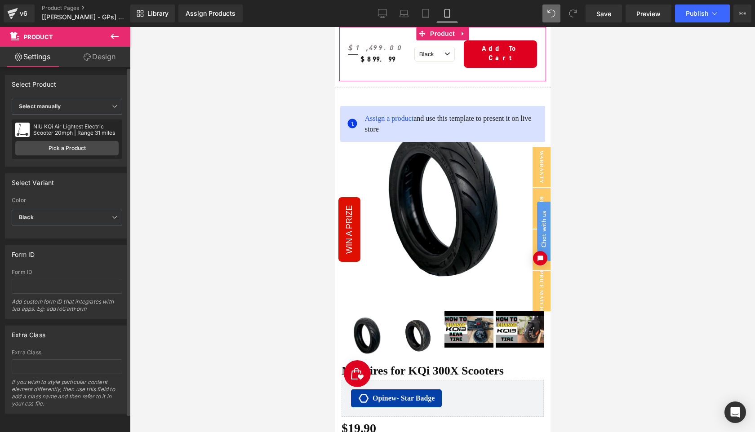
scroll to position [0, 0]
click at [99, 56] on link "Design" at bounding box center [99, 57] width 65 height 20
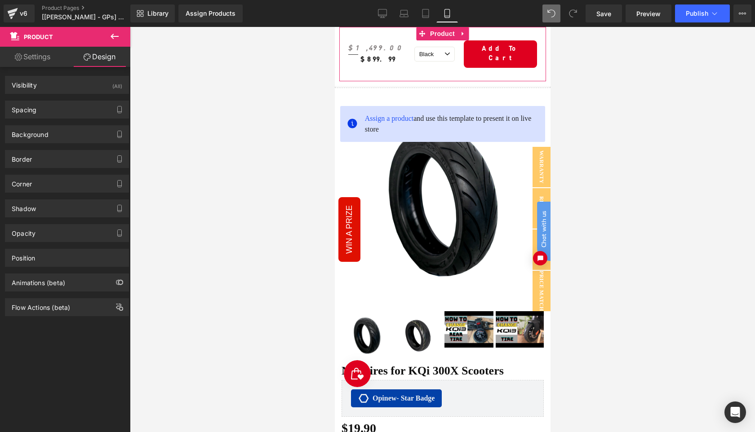
type input "0"
type input "30"
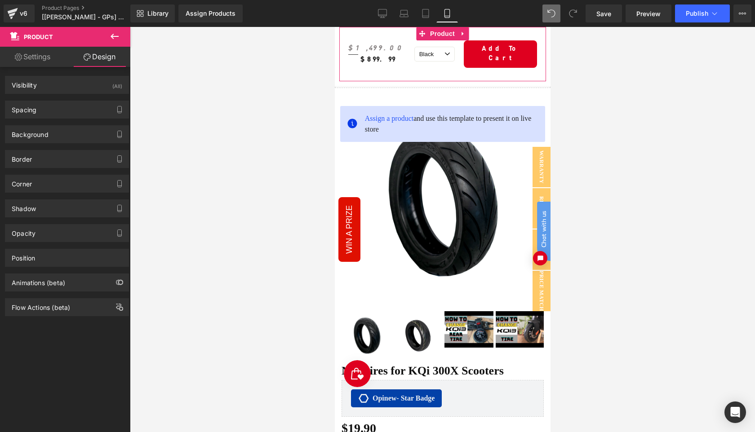
type input "10"
type input "30"
click at [61, 113] on div "Spacing" at bounding box center [66, 109] width 123 height 17
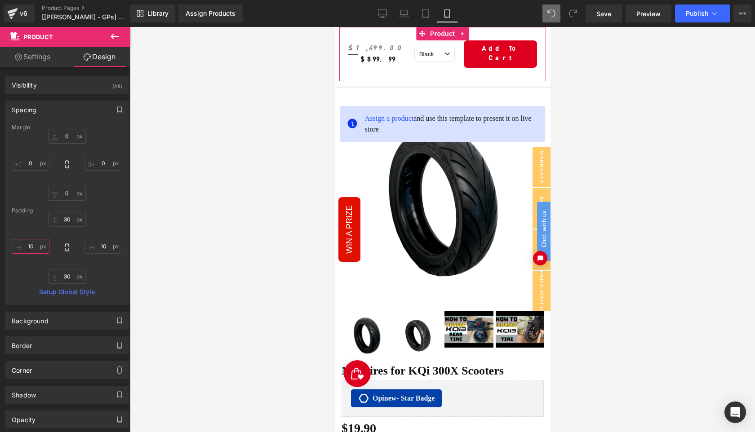
click at [36, 248] on input "10" at bounding box center [31, 246] width 38 height 15
type input "5"
click at [105, 246] on input "10" at bounding box center [104, 246] width 38 height 15
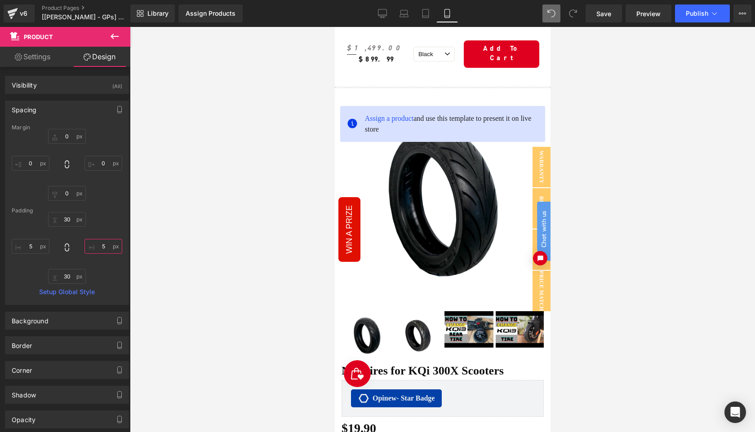
type input "5"
click at [725, 63] on div at bounding box center [442, 229] width 625 height 405
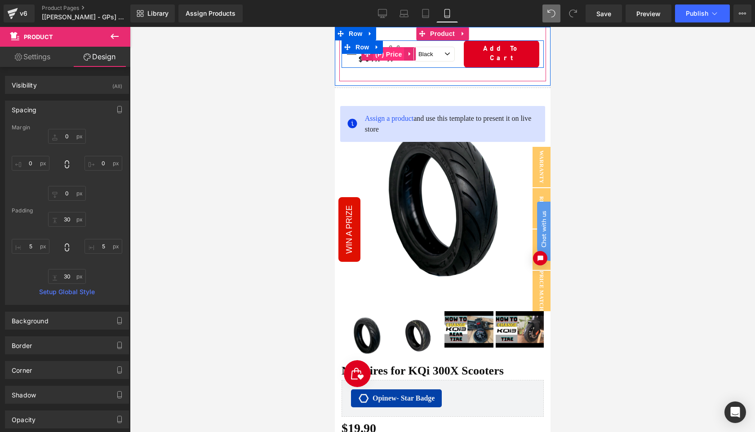
click at [393, 54] on span "(P) Price" at bounding box center [388, 54] width 31 height 13
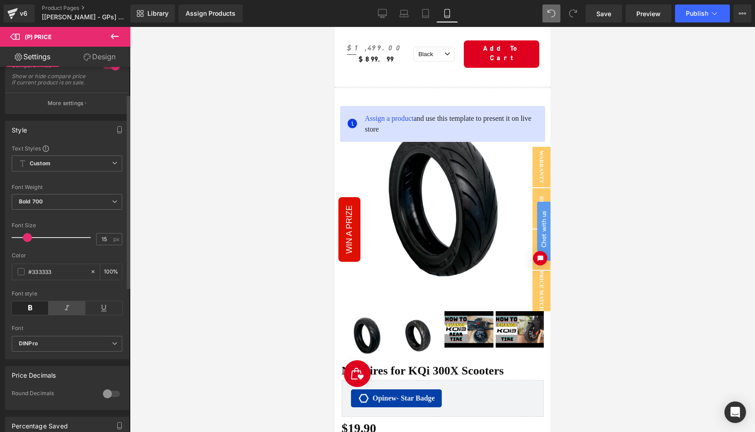
scroll to position [88, 0]
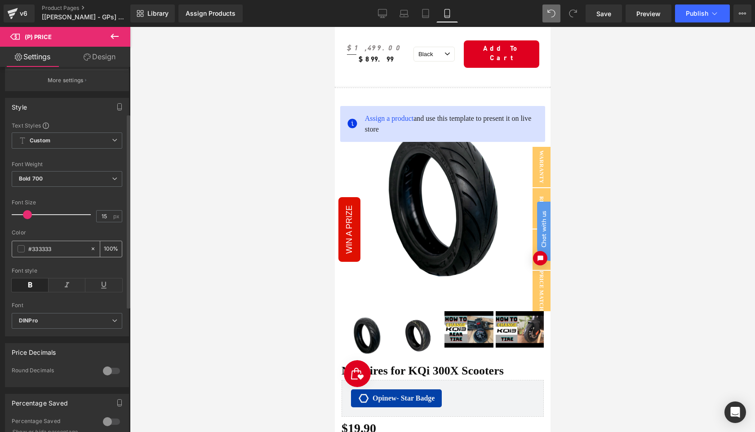
click at [21, 253] on span at bounding box center [21, 248] width 7 height 7
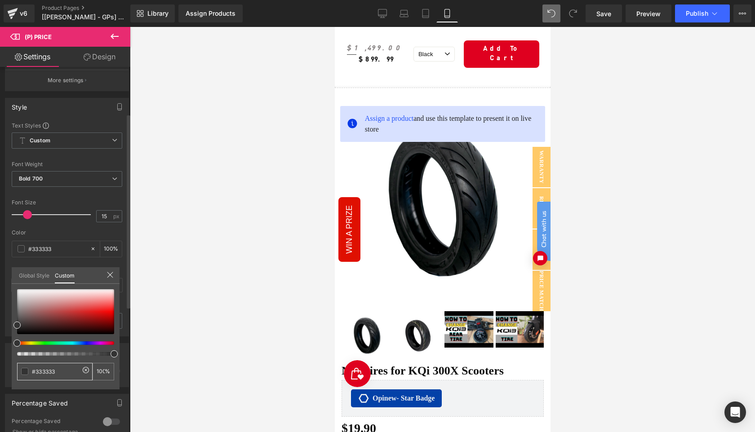
click at [49, 366] on div "#333333" at bounding box center [55, 372] width 76 height 18
click at [47, 370] on input "#333333" at bounding box center [56, 371] width 48 height 9
type input "#DF"
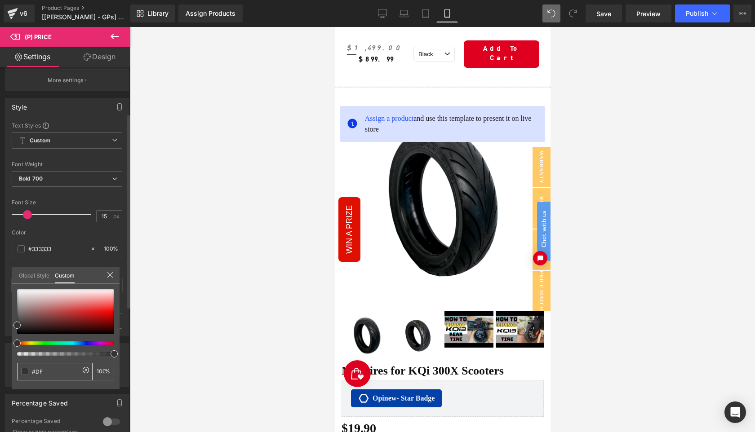
type input "#DF"
type input "0"
type input "#DF00"
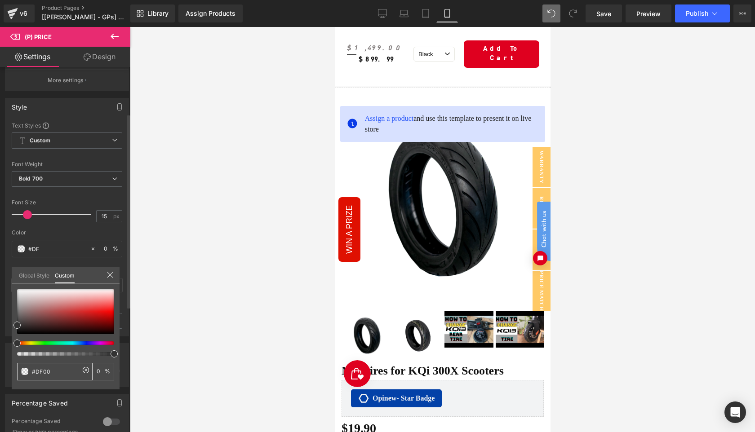
type input "0"
type input "#DF001"
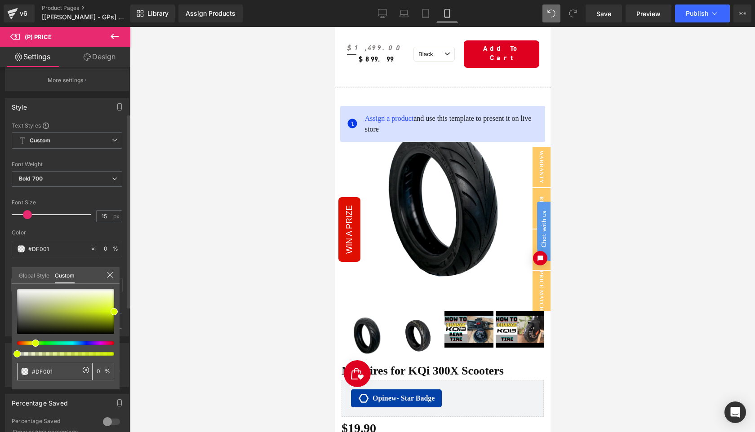
type input "#DF001F"
type input "100"
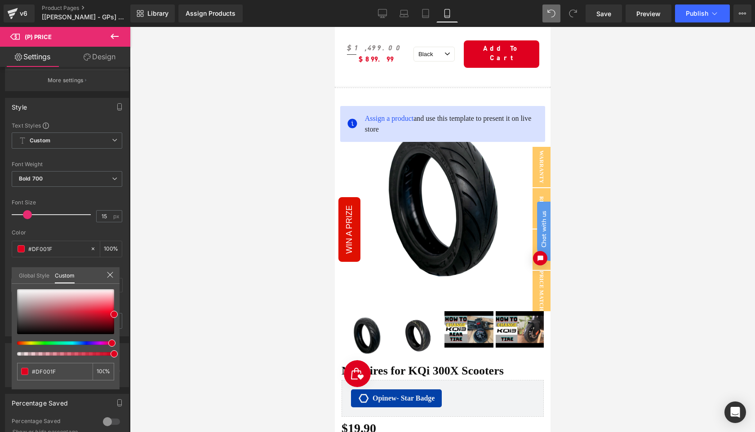
click at [671, 124] on div at bounding box center [442, 229] width 625 height 405
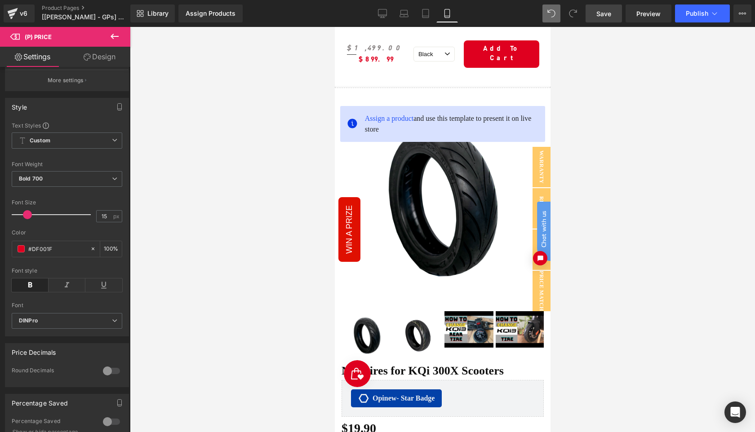
click at [602, 14] on span "Save" at bounding box center [603, 13] width 15 height 9
click at [427, 17] on icon at bounding box center [425, 13] width 9 height 9
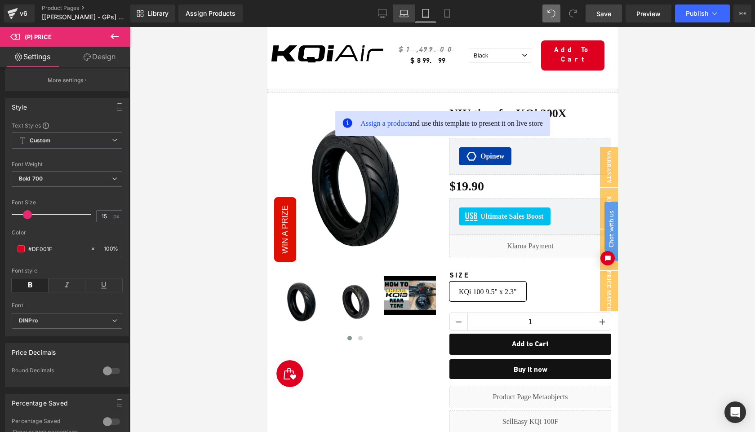
click at [405, 18] on link "Laptop" at bounding box center [404, 13] width 22 height 18
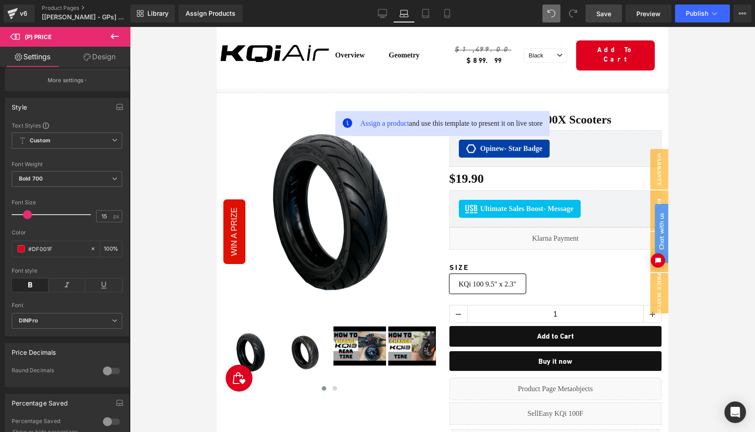
click at [703, 150] on div at bounding box center [442, 229] width 625 height 405
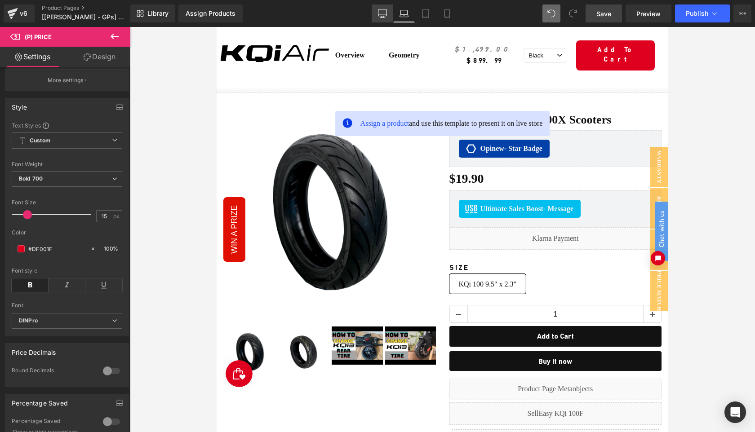
click at [383, 12] on icon at bounding box center [382, 13] width 9 height 9
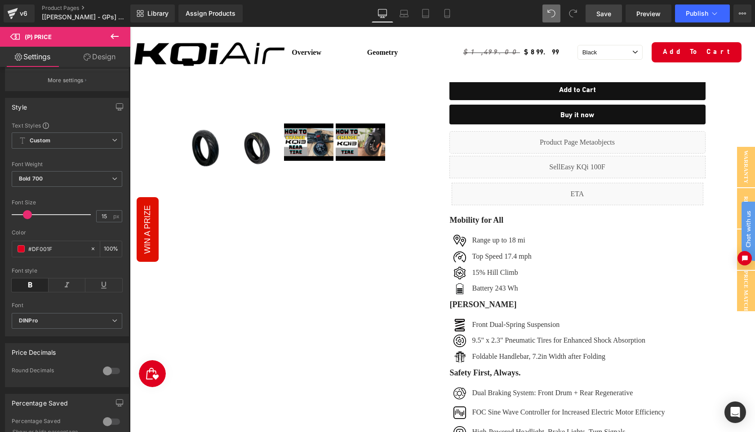
scroll to position [0, 0]
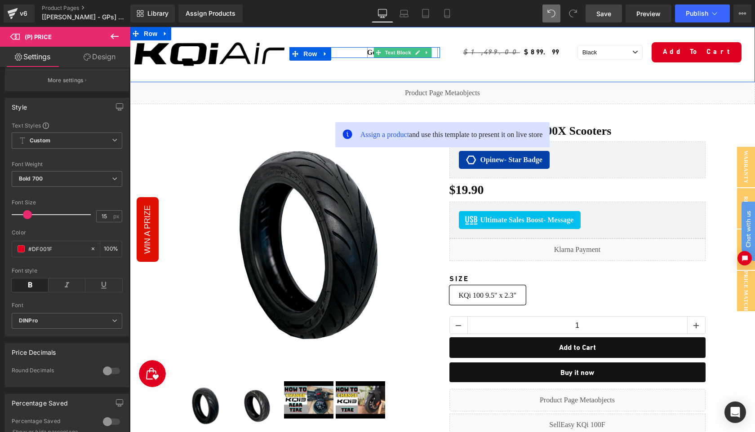
click at [371, 52] on p "Geometry" at bounding box center [402, 52] width 71 height 11
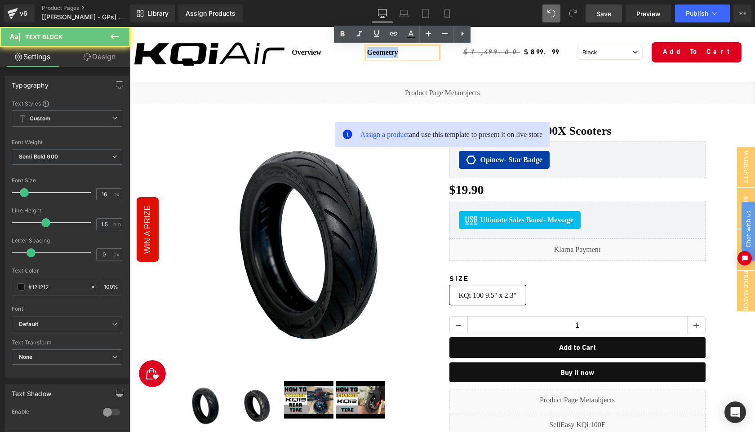
click at [371, 52] on p "Geometry" at bounding box center [402, 52] width 71 height 11
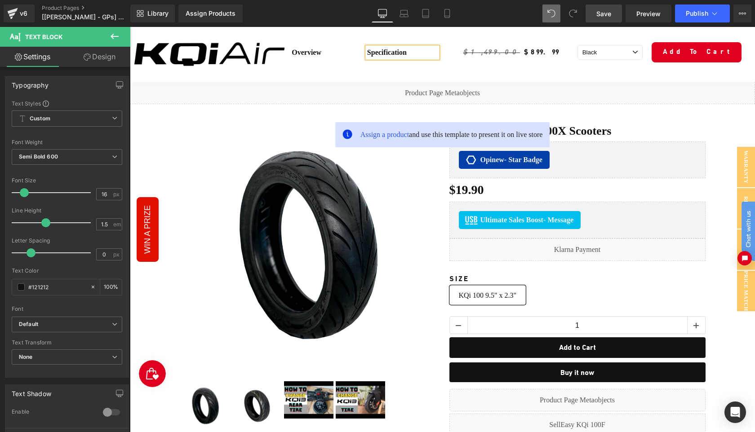
click at [734, 78] on div "Image Row Overview Text Block Specification Text Block Row $1,499.00 $899.99 (P…" at bounding box center [442, 54] width 625 height 55
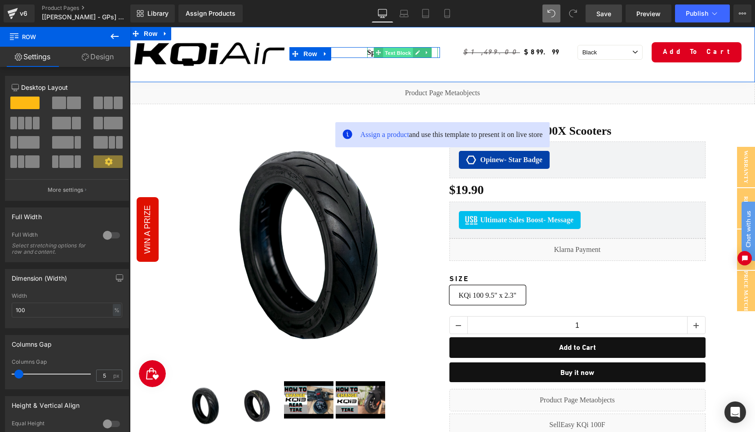
click at [395, 53] on span "Text Block" at bounding box center [398, 52] width 30 height 11
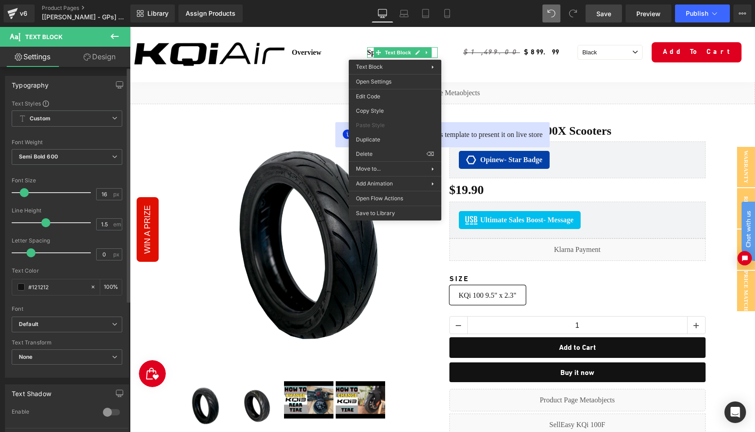
click at [28, 305] on div at bounding box center [67, 303] width 111 height 6
click at [64, 328] on b "Default" at bounding box center [65, 325] width 93 height 8
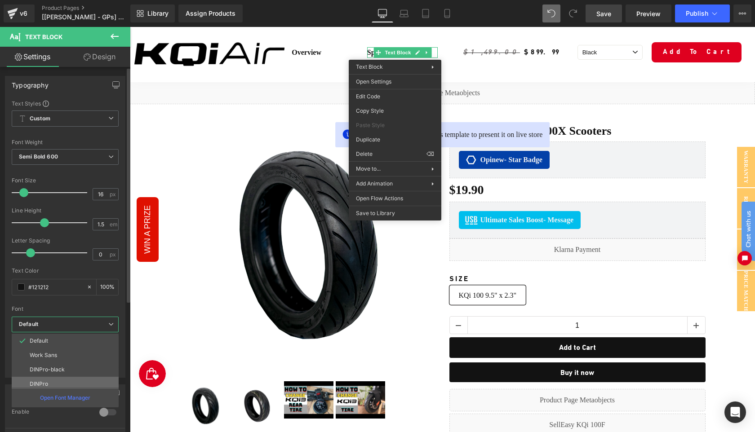
click at [55, 383] on li "DINPro" at bounding box center [67, 384] width 111 height 14
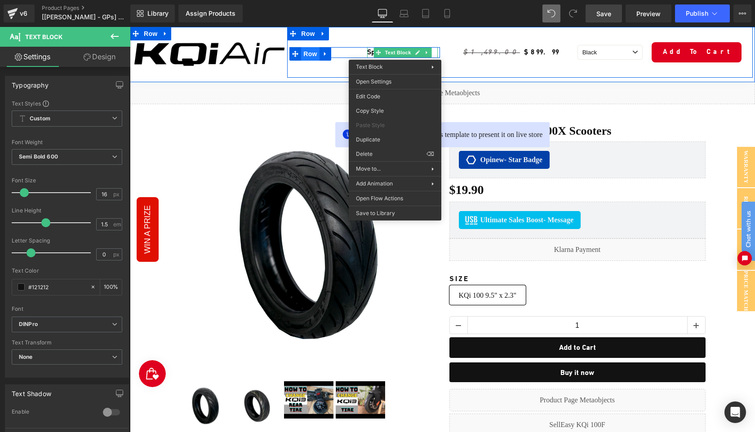
click at [305, 54] on span "Row" at bounding box center [310, 53] width 18 height 13
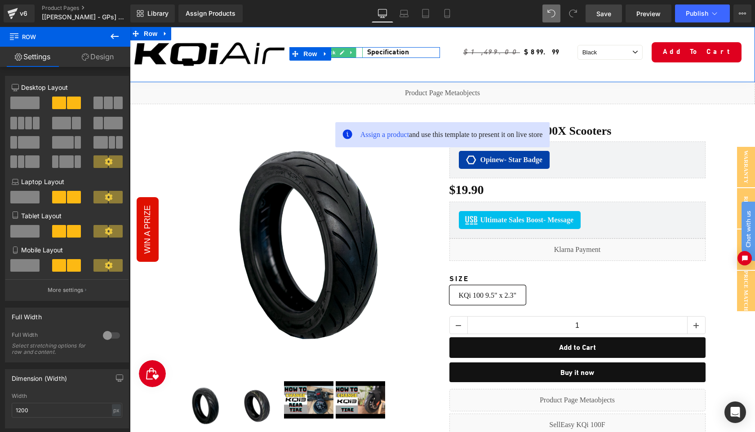
click at [336, 53] on span "Text Block" at bounding box center [322, 52] width 30 height 11
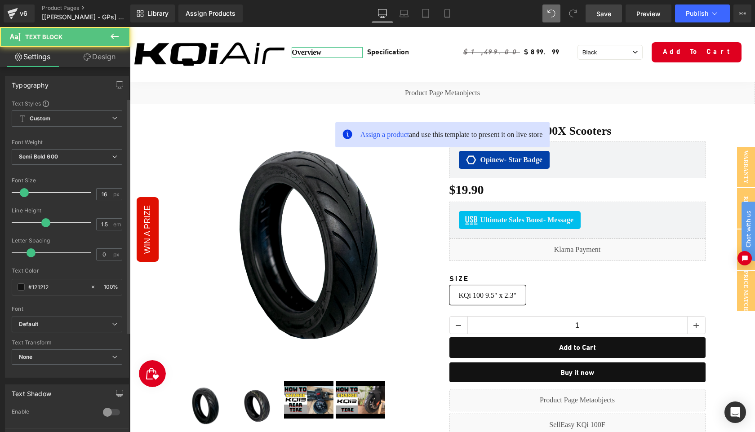
scroll to position [195, 0]
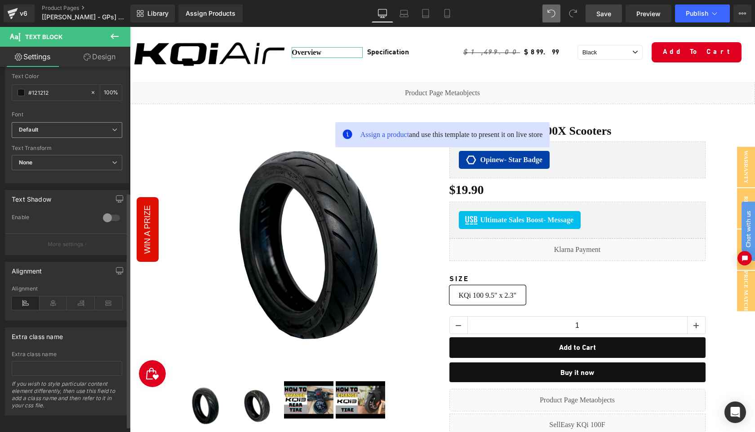
click at [46, 131] on b "Default" at bounding box center [65, 130] width 93 height 8
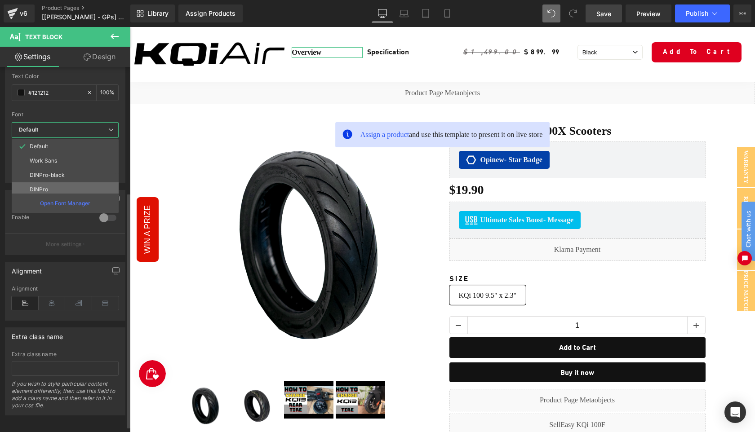
click at [48, 186] on li "DINPro" at bounding box center [67, 190] width 111 height 14
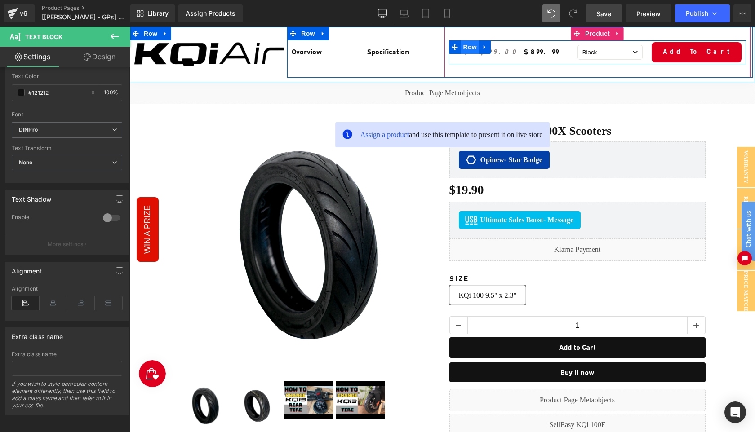
click at [469, 49] on span "Row" at bounding box center [470, 46] width 18 height 13
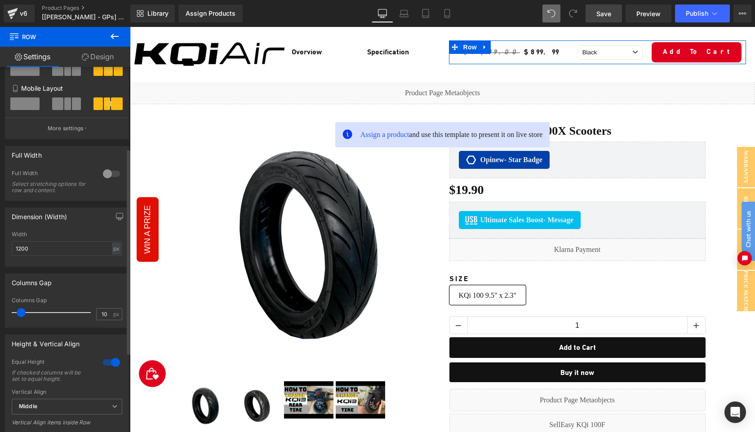
scroll to position [231, 0]
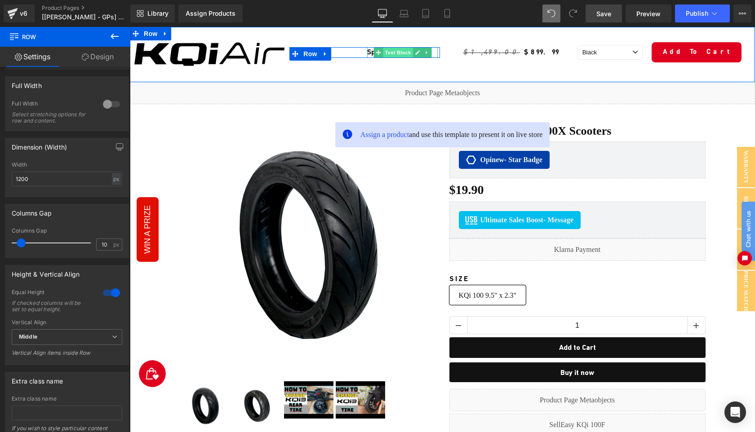
click at [391, 53] on span "Text Block" at bounding box center [398, 52] width 30 height 11
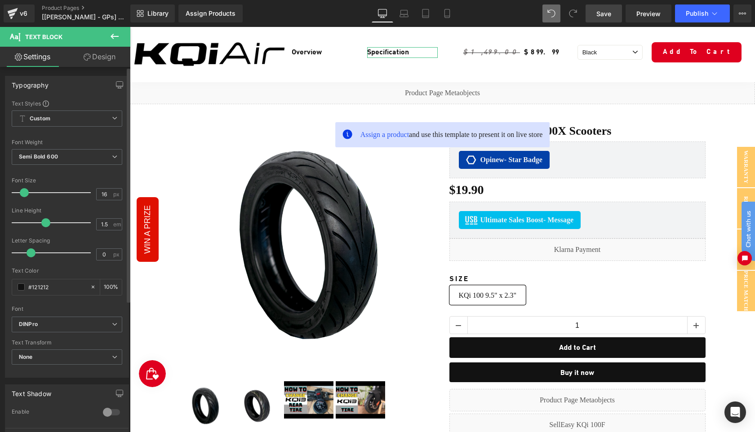
click at [24, 193] on span at bounding box center [24, 192] width 9 height 9
type input "20"
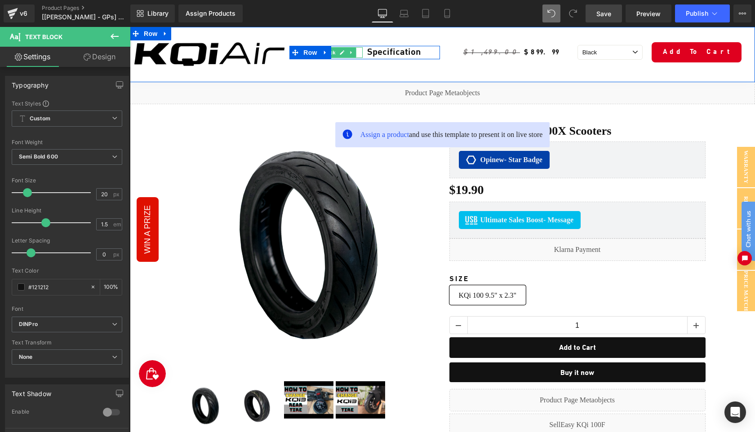
click at [338, 53] on link at bounding box center [342, 52] width 9 height 11
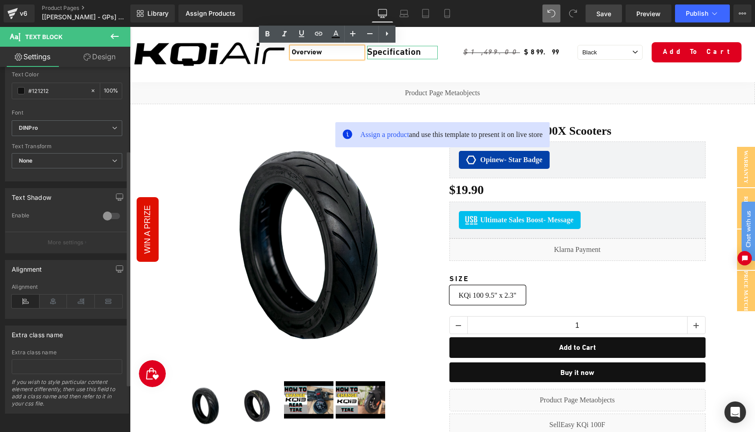
scroll to position [204, 0]
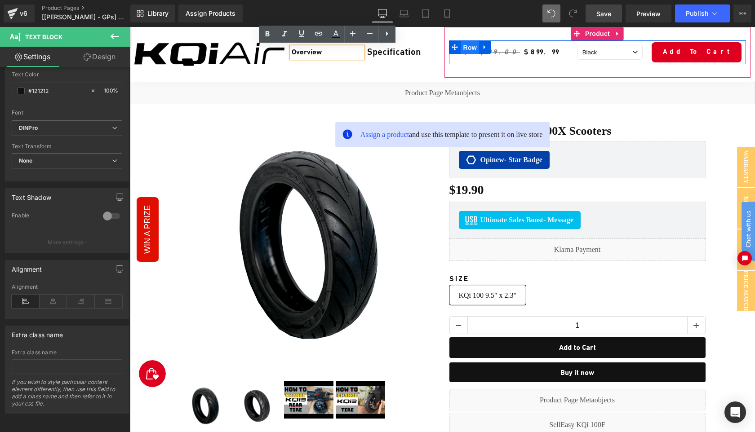
click at [469, 51] on span "Row" at bounding box center [470, 47] width 18 height 13
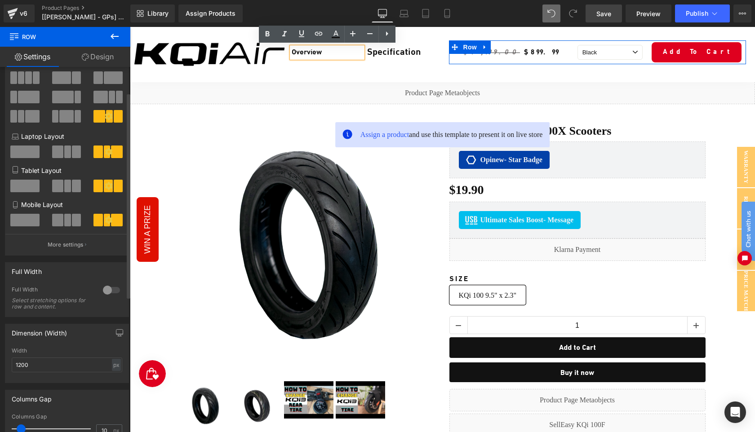
scroll to position [0, 0]
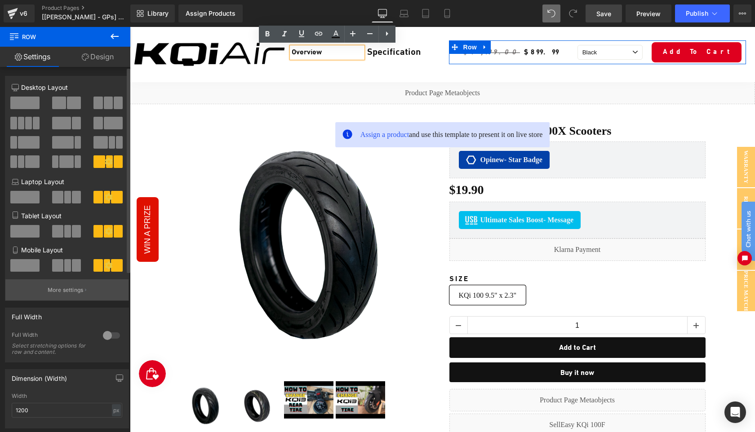
click at [59, 293] on p "More settings" at bounding box center [66, 290] width 36 height 8
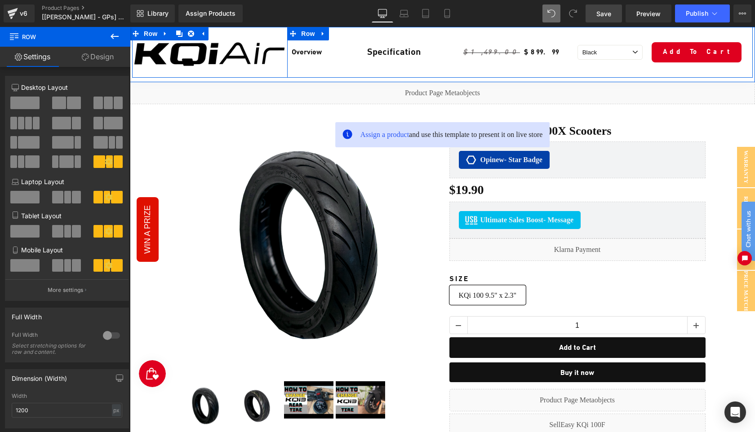
click at [424, 65] on div "Overview Text Block Specification Text Block Row" at bounding box center [364, 52] width 155 height 51
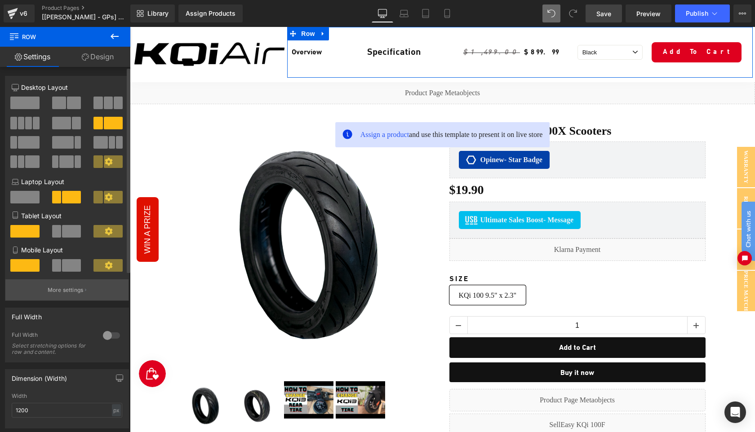
click at [64, 294] on p "More settings" at bounding box center [66, 290] width 36 height 8
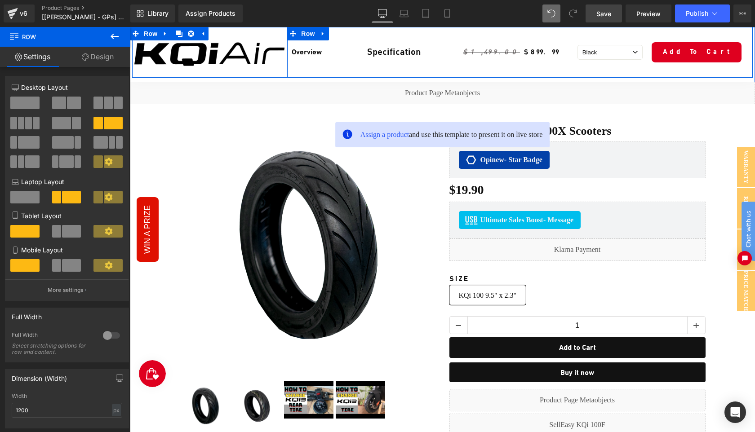
click at [345, 71] on div "Overview Text Block Specification Text Block Row" at bounding box center [364, 52] width 155 height 51
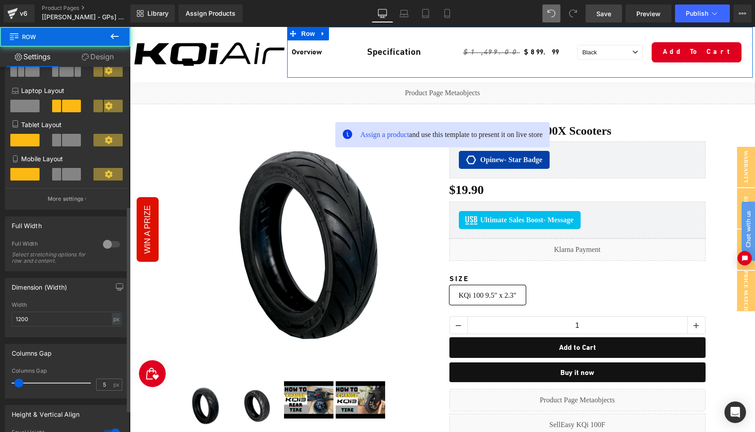
scroll to position [247, 0]
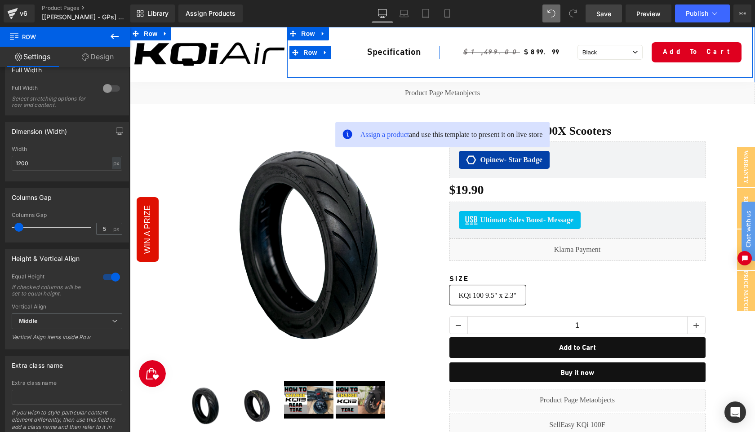
click at [307, 52] on span "Row" at bounding box center [310, 52] width 18 height 13
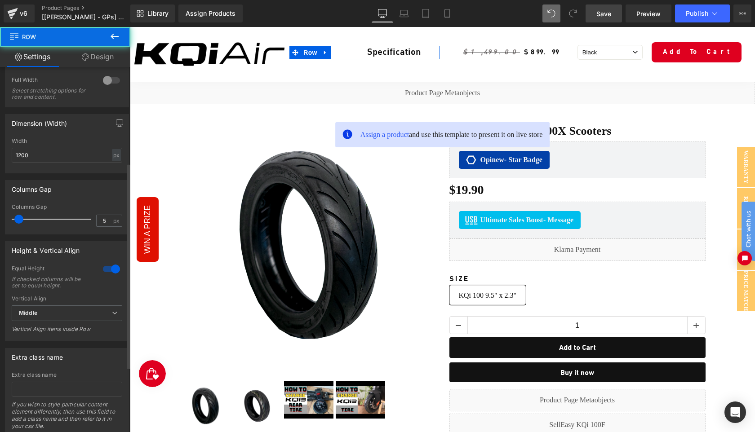
scroll to position [283, 0]
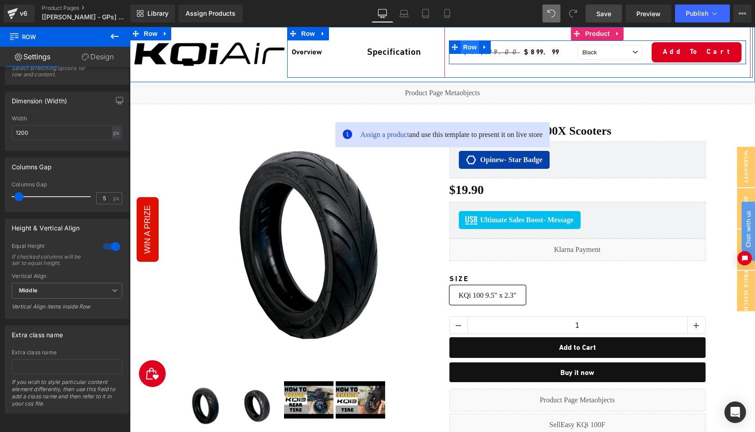
click at [467, 49] on span "Row" at bounding box center [470, 46] width 18 height 13
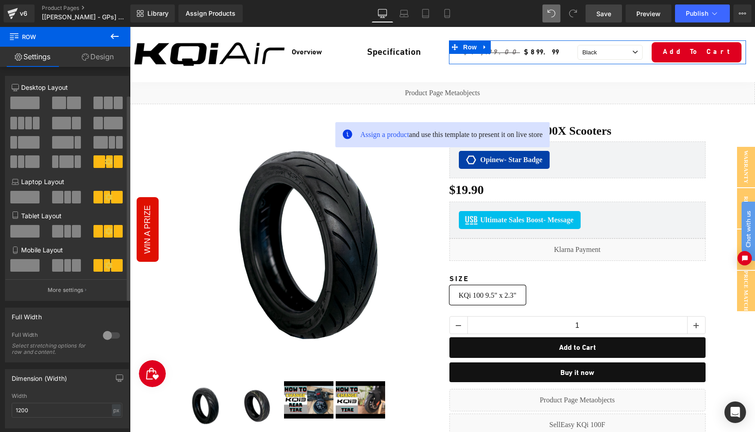
scroll to position [286, 0]
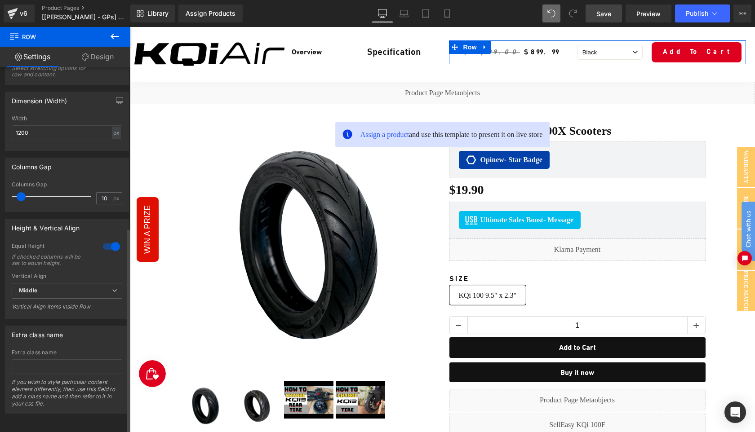
click at [21, 192] on span at bounding box center [21, 196] width 9 height 9
type input "5"
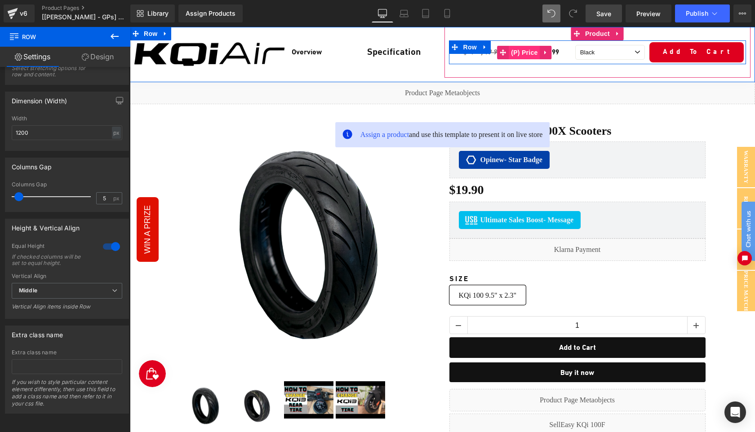
click at [512, 53] on span "(P) Price" at bounding box center [524, 52] width 31 height 13
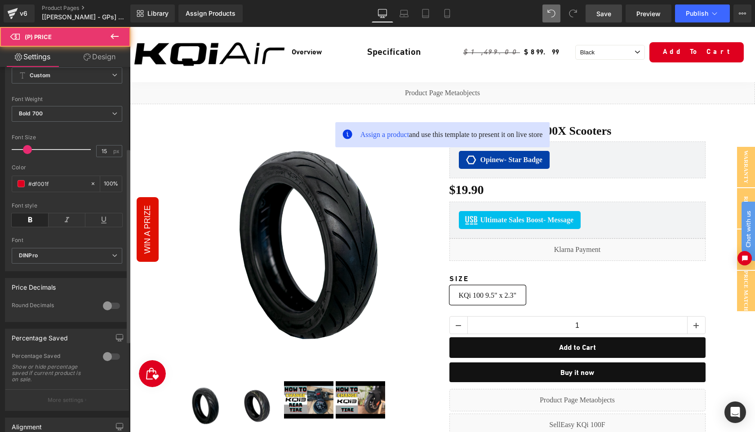
scroll to position [324, 0]
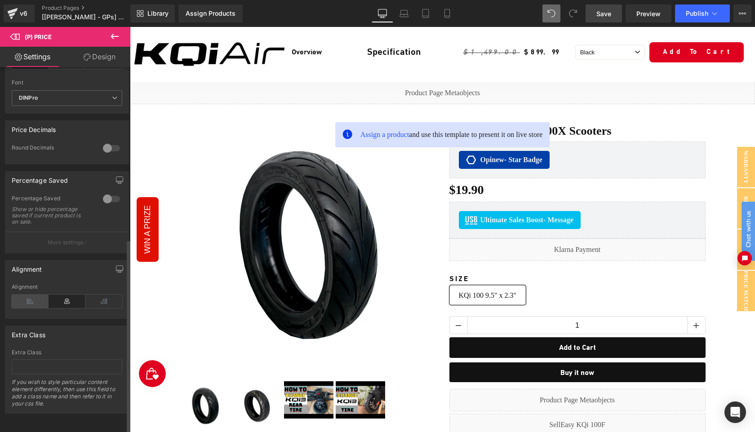
click at [35, 295] on icon at bounding box center [30, 301] width 37 height 13
click at [59, 296] on icon at bounding box center [67, 301] width 37 height 13
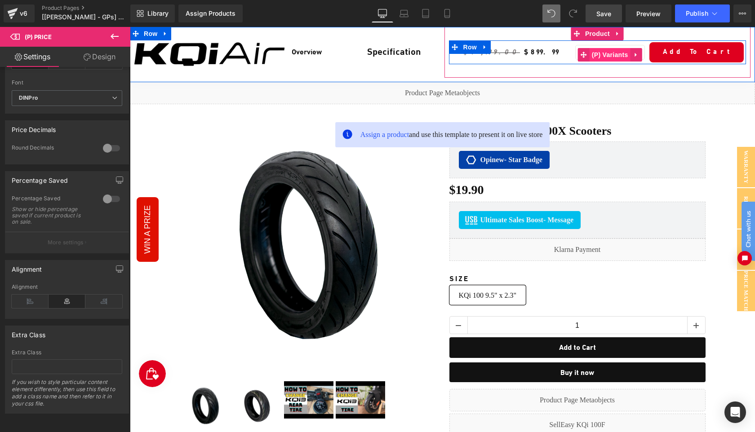
click at [592, 55] on span "(P) Variants" at bounding box center [610, 54] width 41 height 13
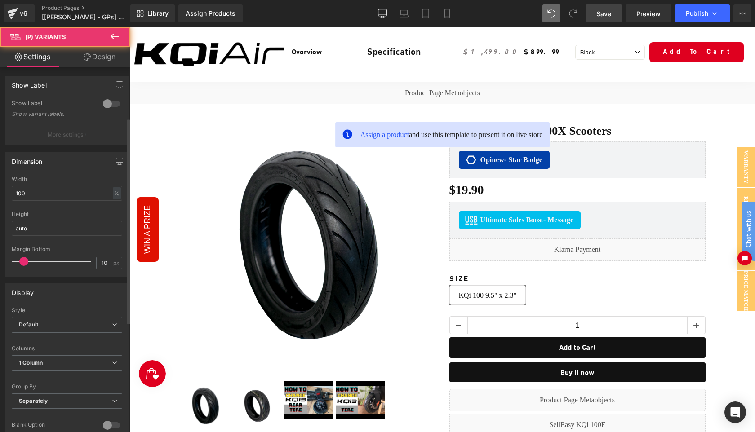
scroll to position [285, 0]
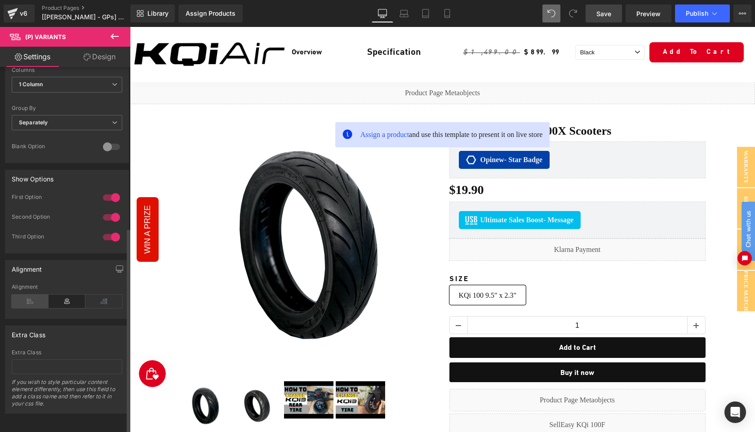
click at [35, 297] on icon at bounding box center [30, 301] width 37 height 13
click at [65, 296] on icon at bounding box center [67, 301] width 37 height 13
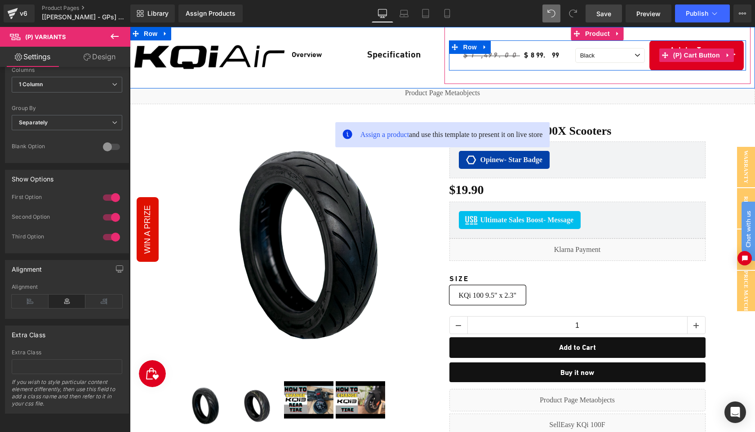
click at [654, 56] on button "Add To Cart" at bounding box center [697, 55] width 94 height 30
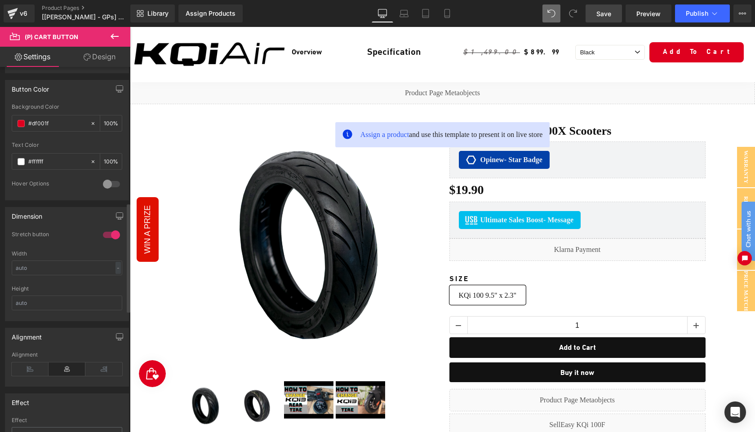
scroll to position [478, 0]
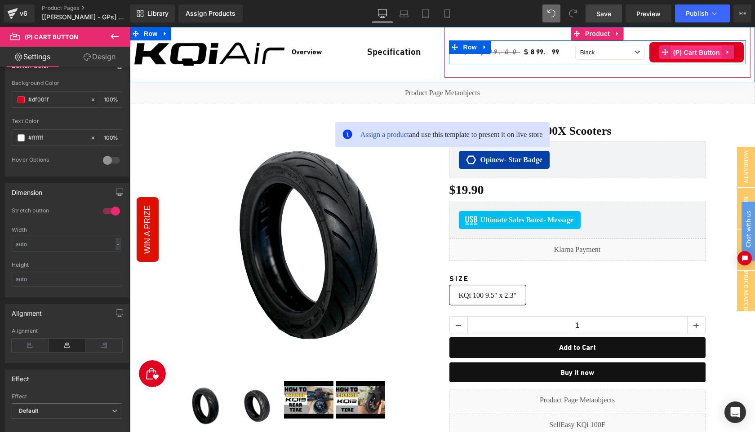
click at [690, 52] on span "(P) Cart Button" at bounding box center [696, 52] width 51 height 13
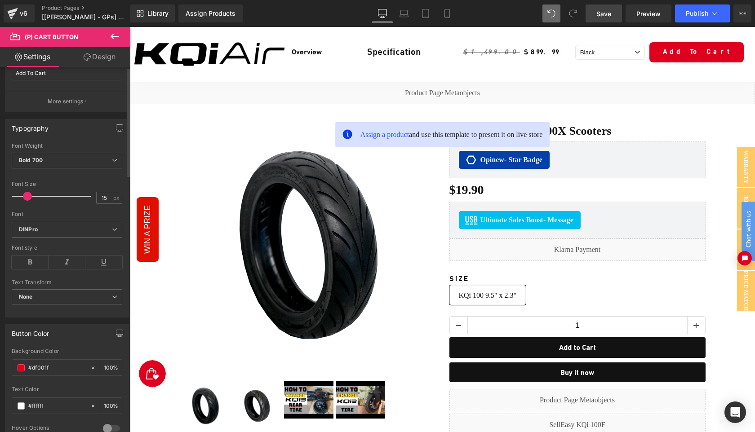
scroll to position [0, 0]
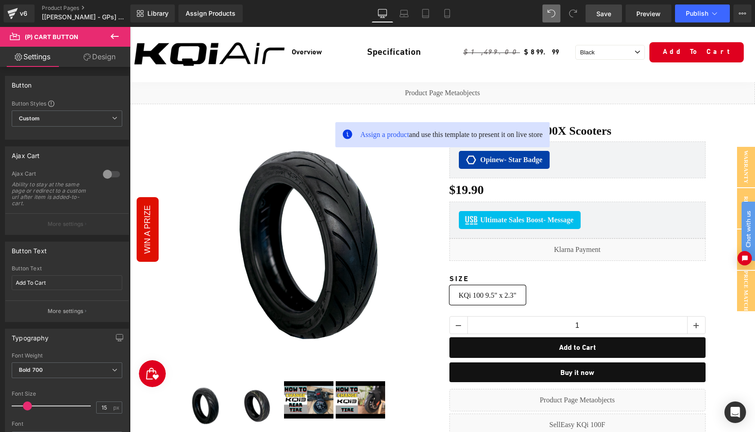
click at [115, 39] on icon at bounding box center [114, 36] width 11 height 11
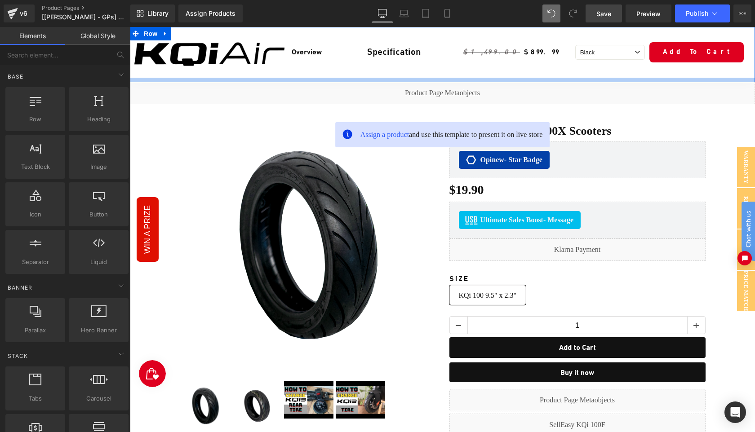
click at [137, 79] on div at bounding box center [442, 80] width 625 height 4
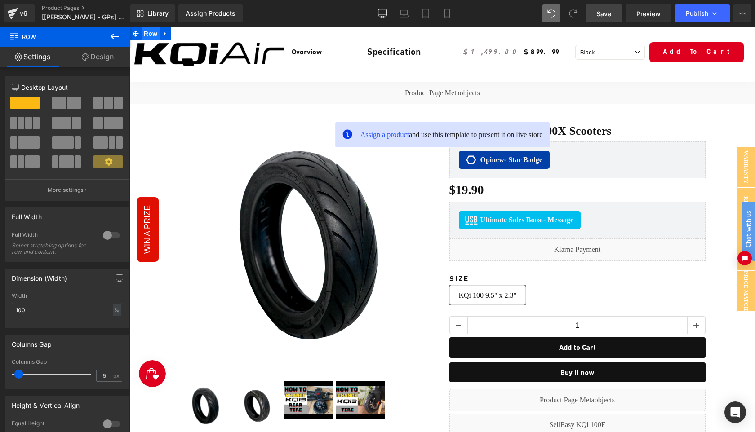
click at [146, 36] on span "Row" at bounding box center [151, 33] width 18 height 13
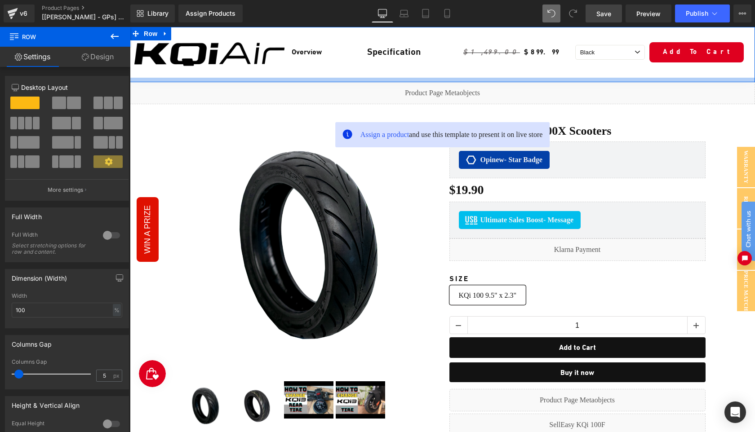
click at [168, 78] on div at bounding box center [442, 80] width 625 height 4
click at [150, 78] on div at bounding box center [442, 80] width 625 height 4
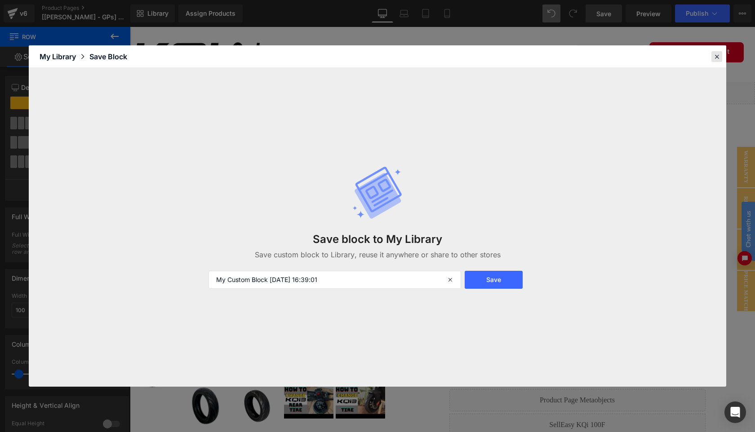
click at [718, 56] on icon at bounding box center [717, 57] width 8 height 8
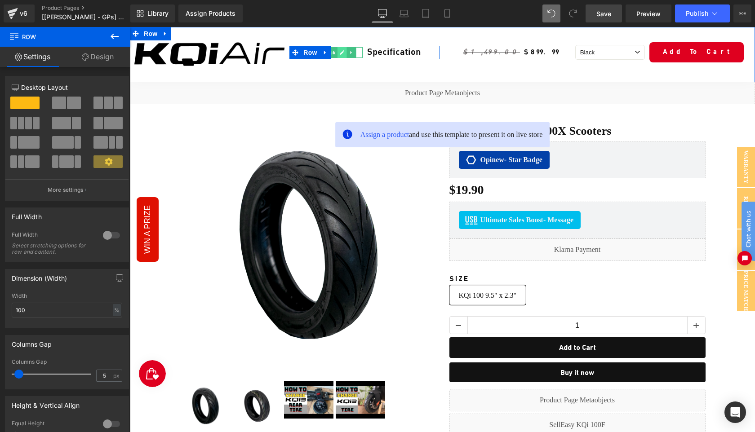
click at [340, 53] on icon at bounding box center [342, 52] width 4 height 4
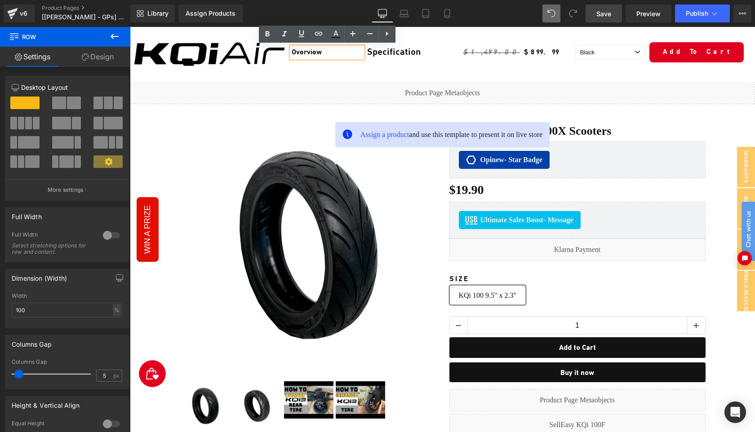
click at [306, 51] on span "Row" at bounding box center [310, 52] width 14 height 11
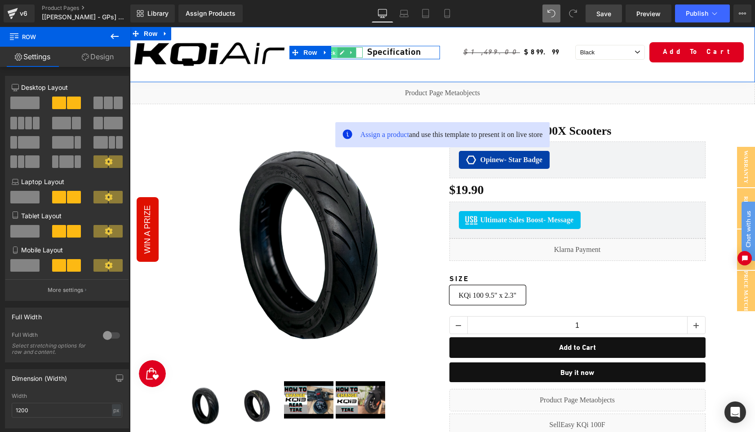
click at [337, 55] on span "Text Block" at bounding box center [322, 52] width 30 height 11
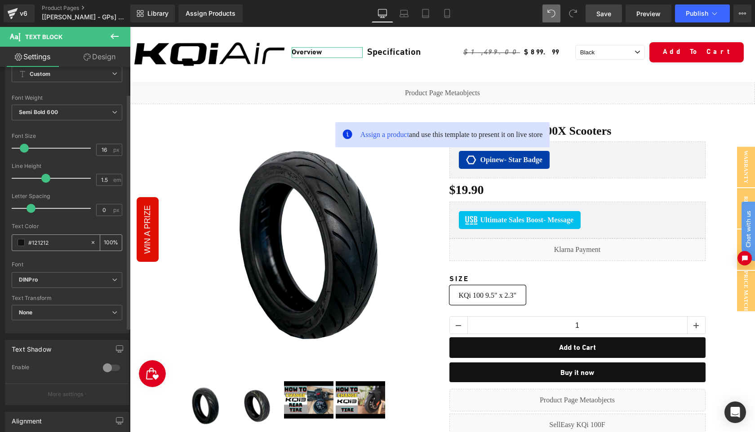
scroll to position [58, 0]
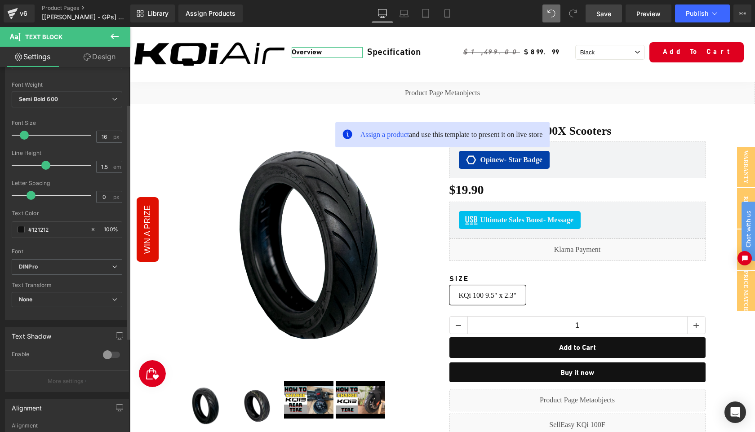
click at [26, 137] on span at bounding box center [24, 135] width 9 height 9
type input "20"
click at [408, 11] on icon at bounding box center [404, 12] width 7 height 4
type input "100"
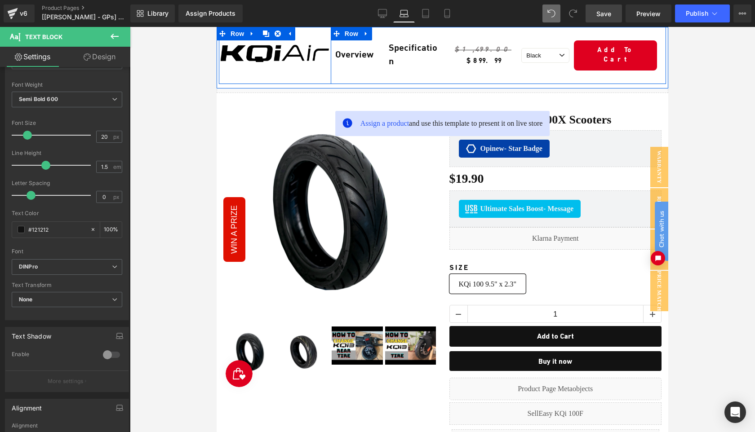
click at [436, 71] on div "Overview Text Block Specification Text Block Row" at bounding box center [387, 55] width 112 height 57
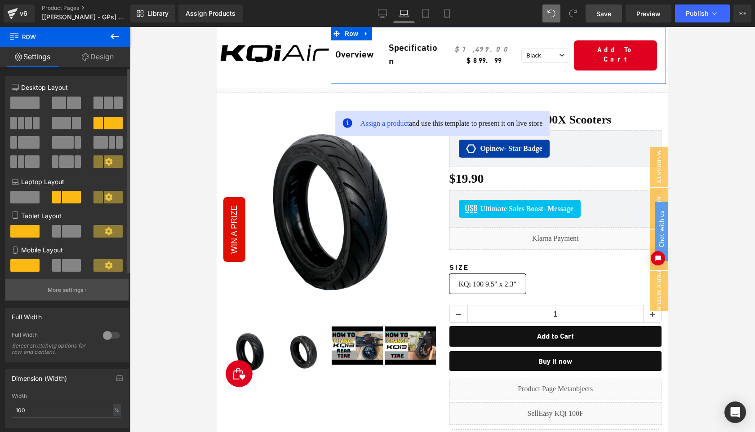
click at [65, 294] on p "More settings" at bounding box center [66, 290] width 36 height 8
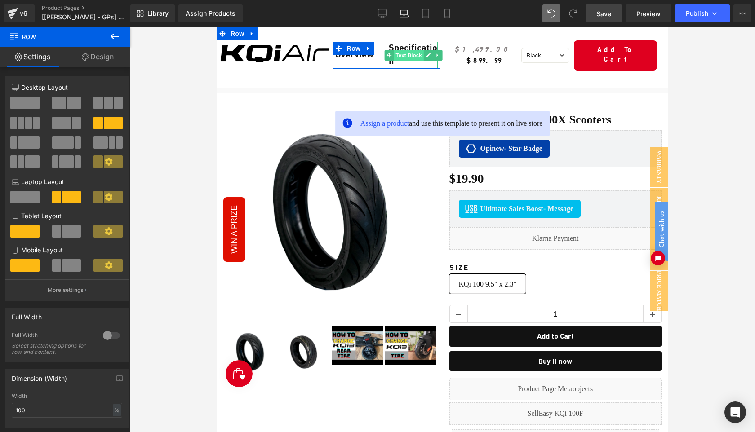
click at [411, 52] on span "Text Block" at bounding box center [409, 55] width 30 height 11
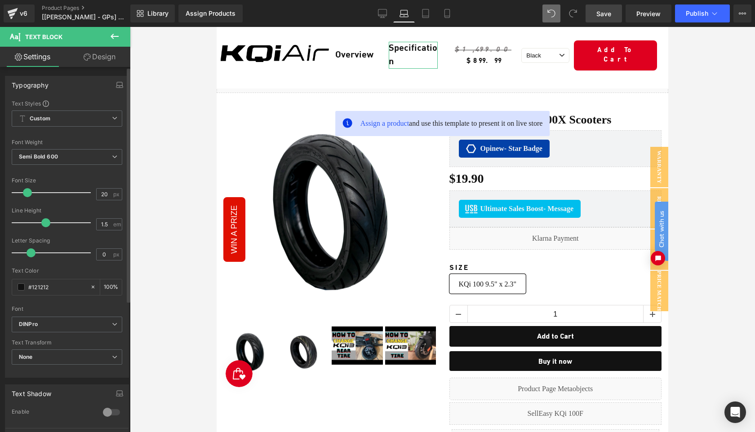
click at [25, 195] on span at bounding box center [27, 192] width 9 height 9
type input "16"
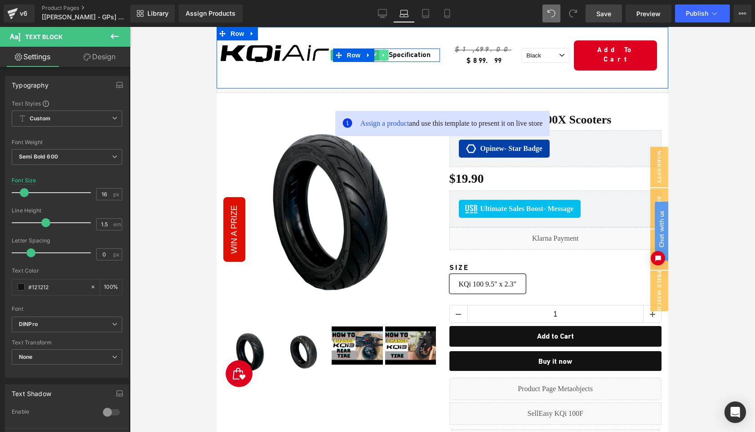
click at [383, 54] on icon at bounding box center [383, 55] width 1 height 3
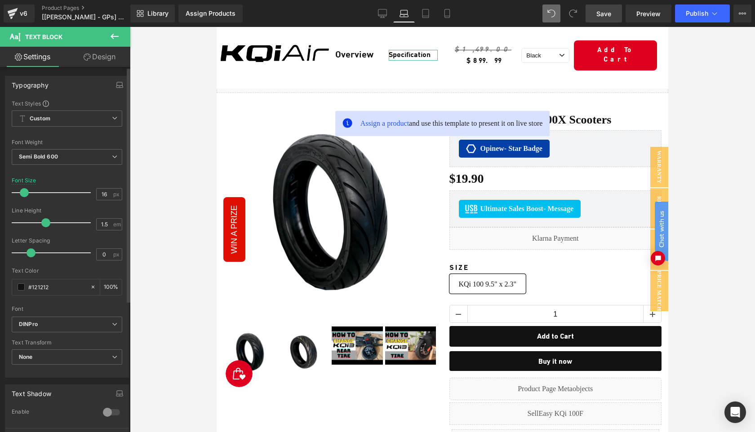
click at [107, 174] on div at bounding box center [67, 172] width 111 height 6
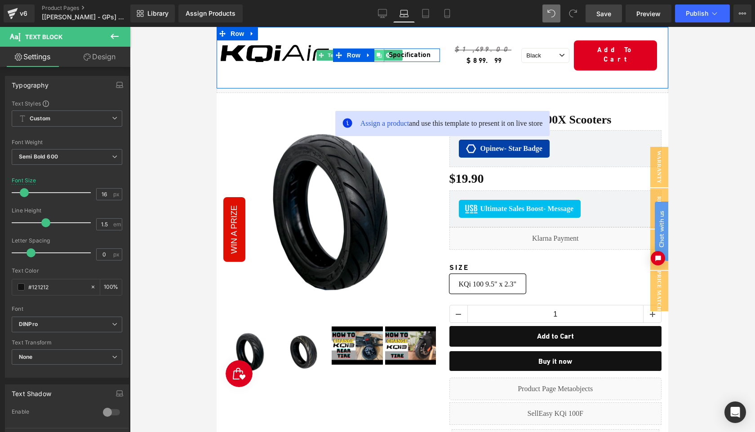
click at [377, 55] on link at bounding box center [378, 55] width 9 height 11
click at [352, 60] on span "Text Block" at bounding box center [355, 62] width 30 height 11
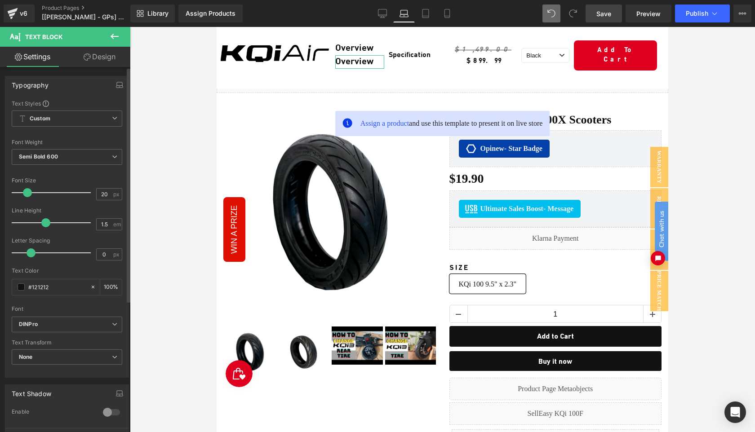
click at [26, 192] on span at bounding box center [27, 192] width 9 height 9
type input "16"
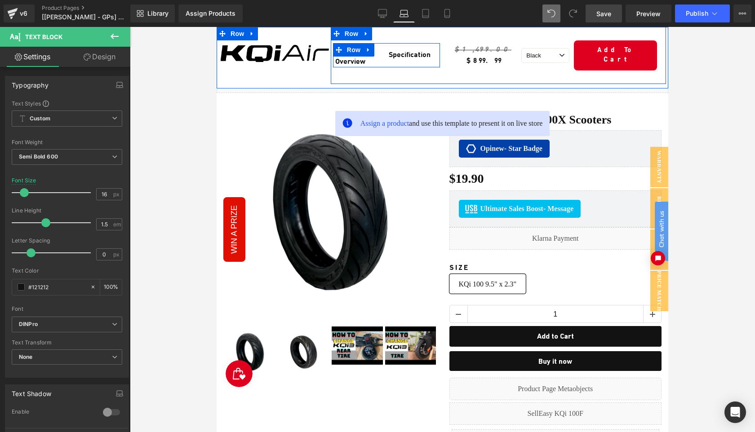
click at [387, 47] on div "Specification Text Block" at bounding box center [413, 55] width 53 height 24
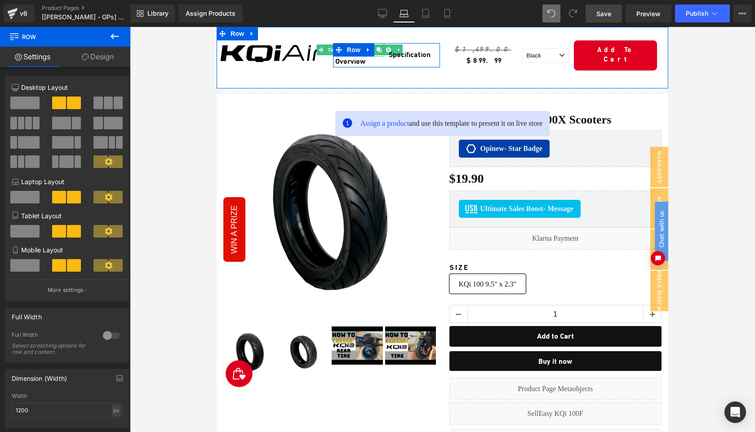
click at [379, 48] on icon at bounding box center [379, 49] width 5 height 5
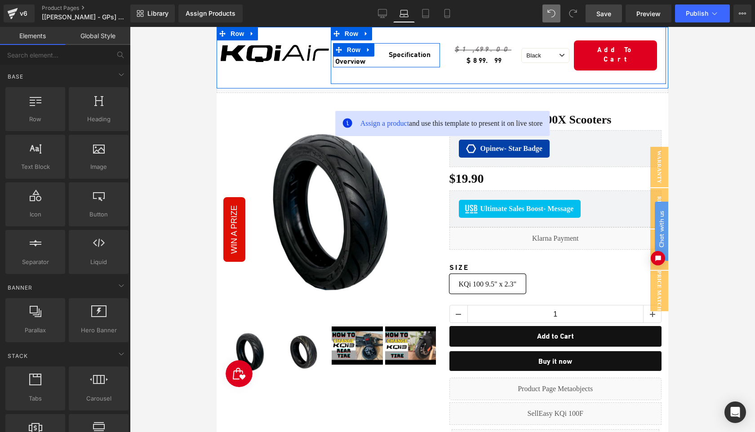
click at [387, 47] on div "Specification Text Block" at bounding box center [413, 55] width 53 height 24
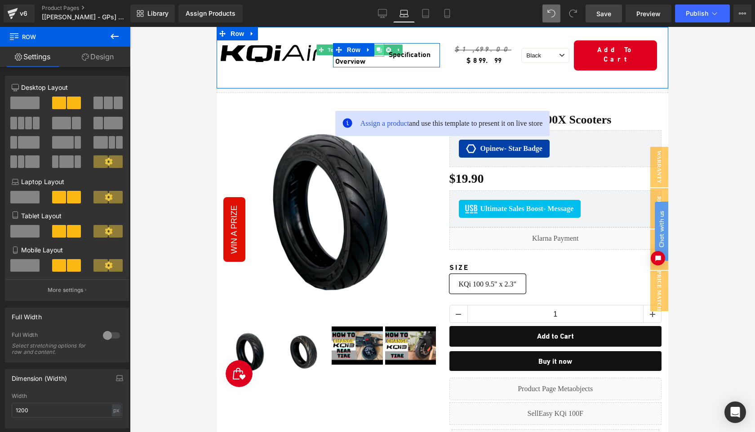
click at [383, 47] on link at bounding box center [378, 50] width 9 height 11
click at [361, 55] on span "Text Block" at bounding box center [355, 56] width 30 height 11
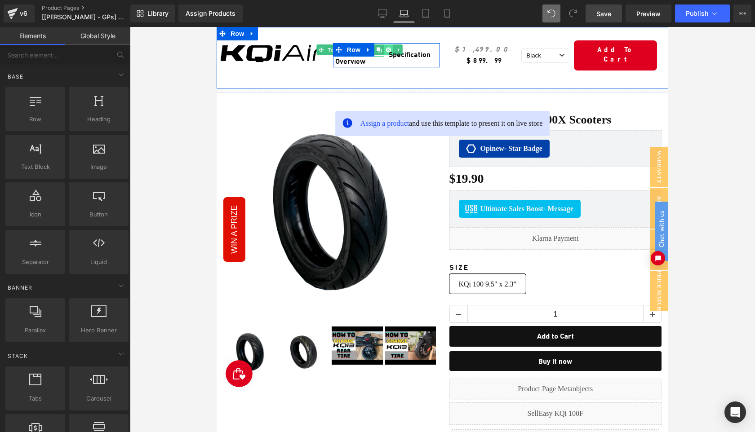
click at [385, 45] on link at bounding box center [388, 50] width 9 height 11
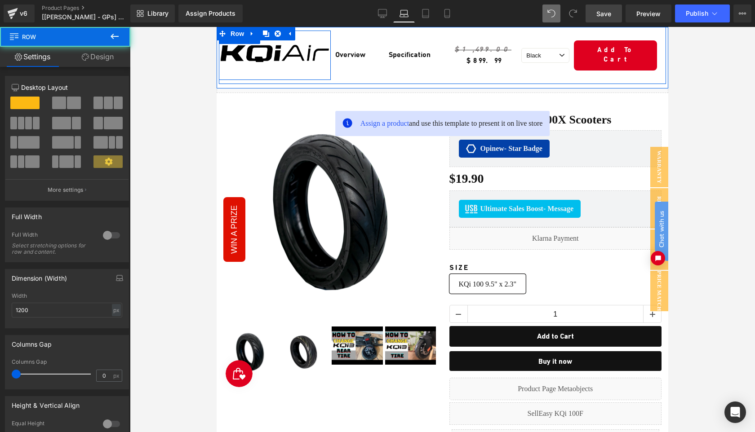
click at [325, 71] on div "Image Row" at bounding box center [275, 55] width 112 height 49
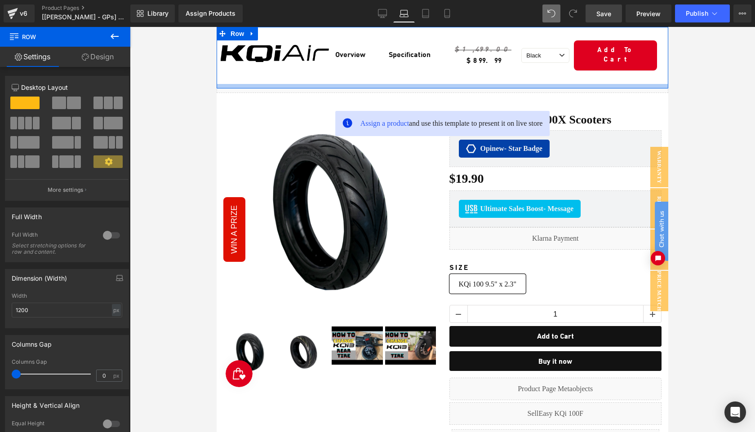
click at [330, 84] on div at bounding box center [443, 86] width 452 height 4
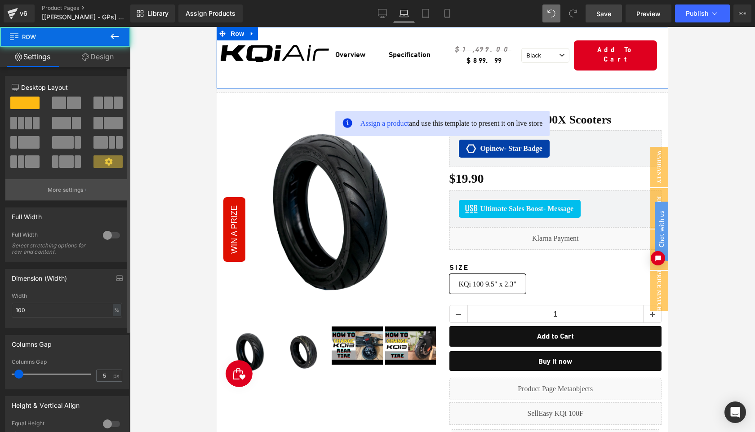
click at [65, 191] on p "More settings" at bounding box center [66, 190] width 36 height 8
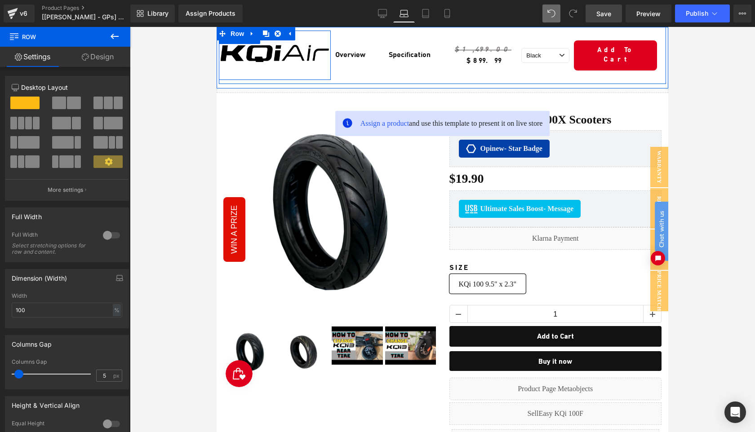
click at [322, 70] on div "Image Row" at bounding box center [275, 55] width 112 height 49
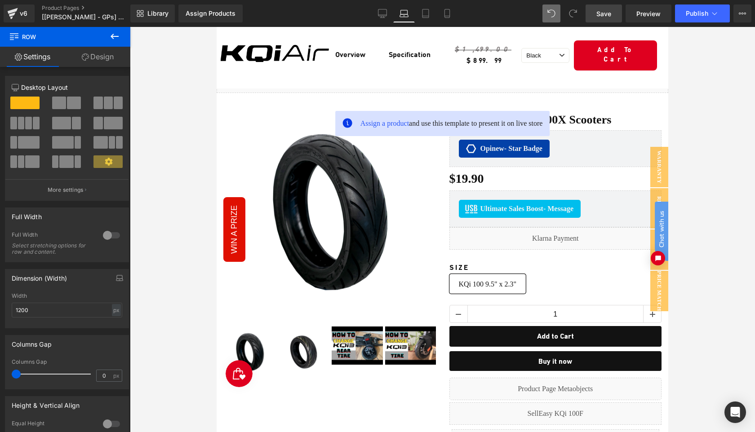
click at [384, 147] on img at bounding box center [329, 213] width 213 height 213
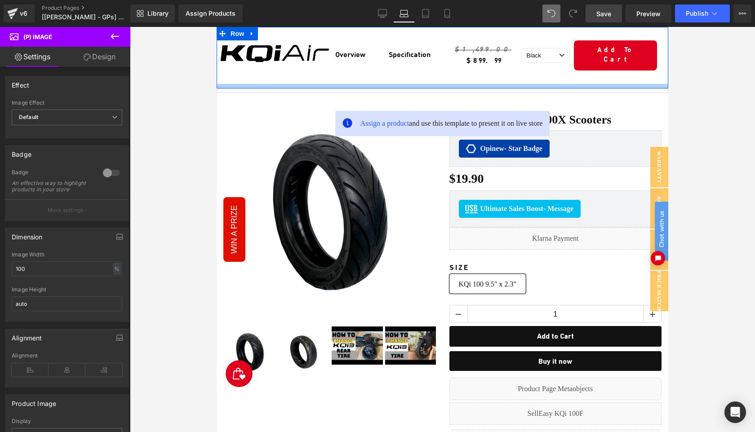
click at [271, 84] on div at bounding box center [443, 86] width 452 height 4
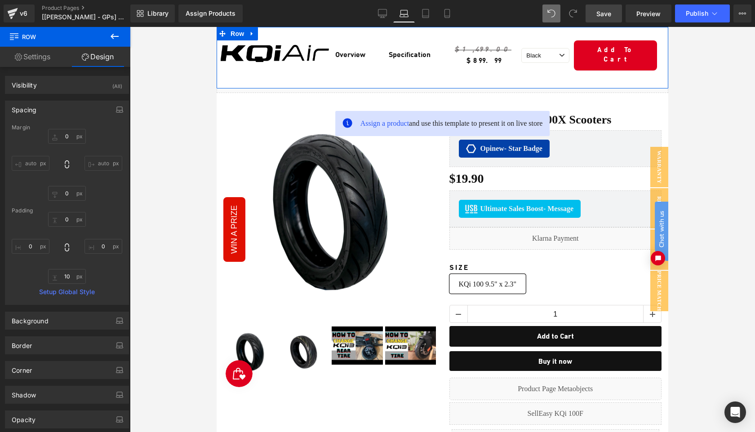
click at [36, 64] on link "Settings" at bounding box center [32, 57] width 65 height 20
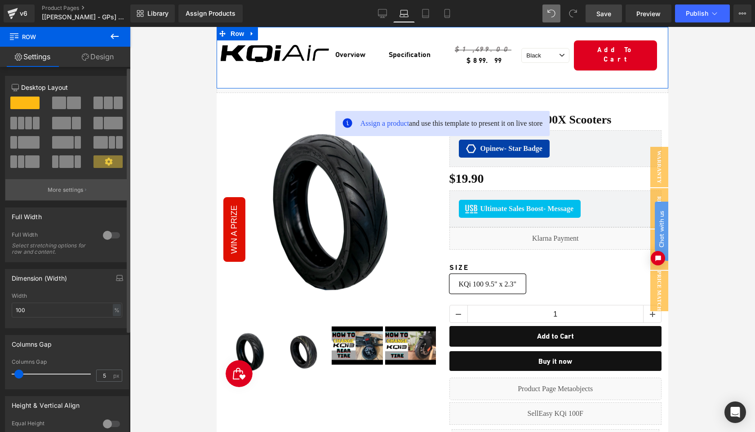
click at [63, 195] on button "More settings" at bounding box center [66, 189] width 123 height 21
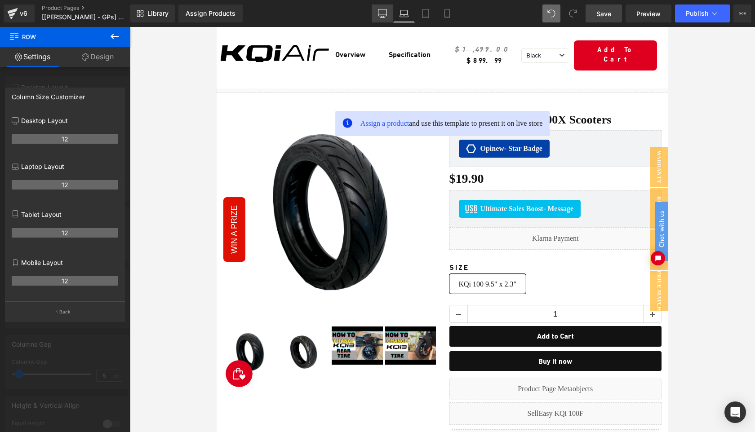
drag, startPoint x: 380, startPoint y: 16, endPoint x: 198, endPoint y: 55, distance: 186.2
click at [380, 16] on icon at bounding box center [382, 12] width 9 height 7
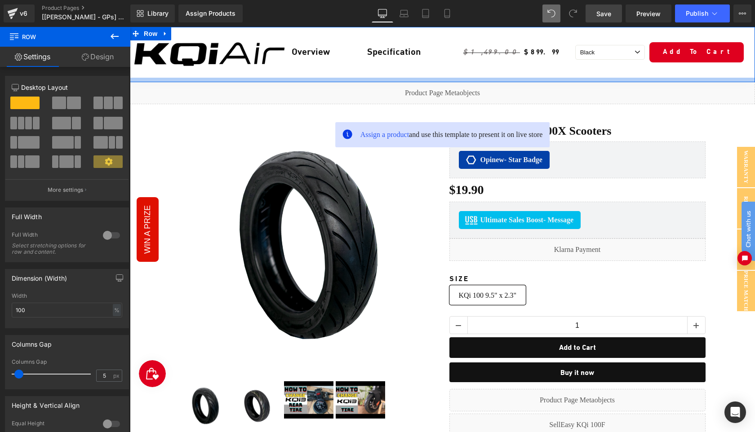
click at [286, 78] on div at bounding box center [442, 80] width 625 height 4
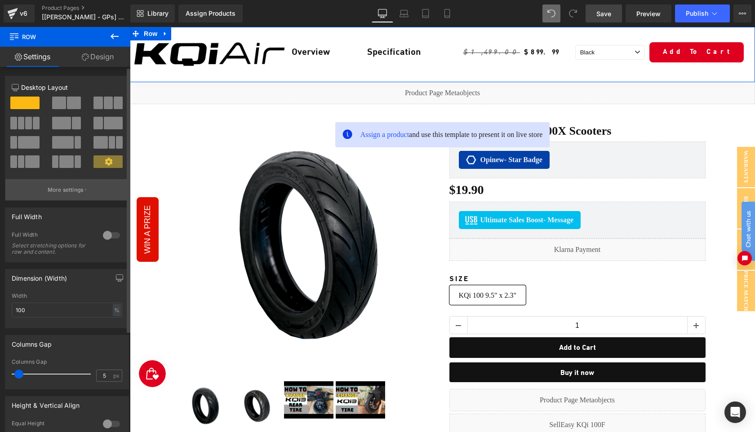
click at [60, 196] on button "More settings" at bounding box center [66, 189] width 123 height 21
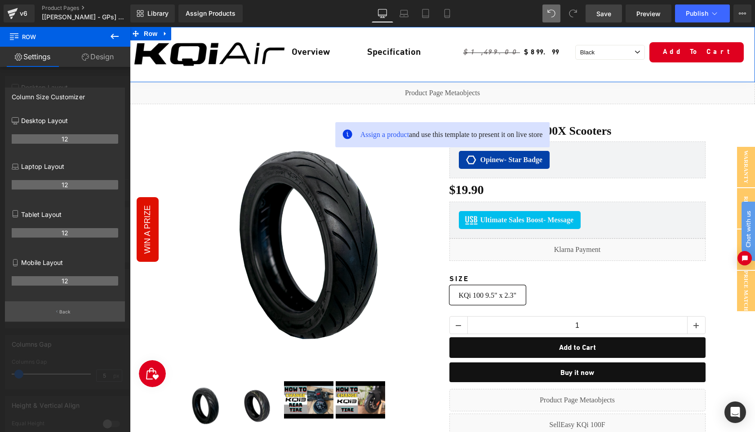
click at [60, 316] on p "Back" at bounding box center [65, 312] width 12 height 7
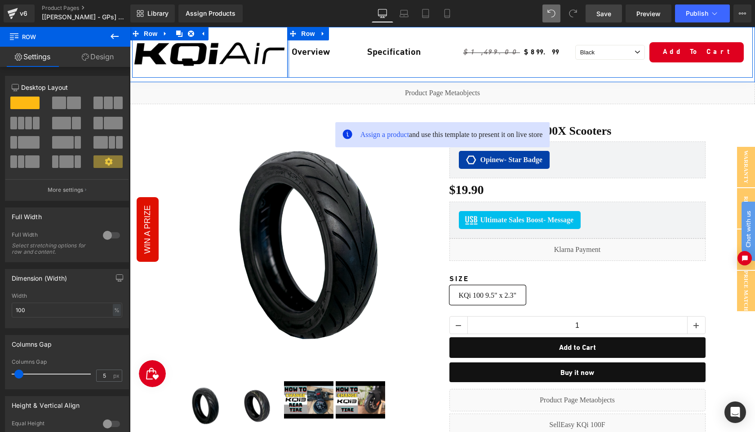
click at [289, 70] on div at bounding box center [288, 52] width 2 height 51
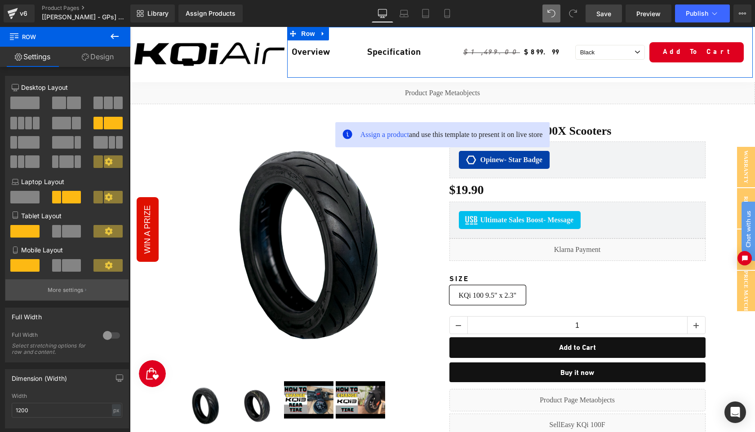
click at [69, 293] on p "More settings" at bounding box center [66, 290] width 36 height 8
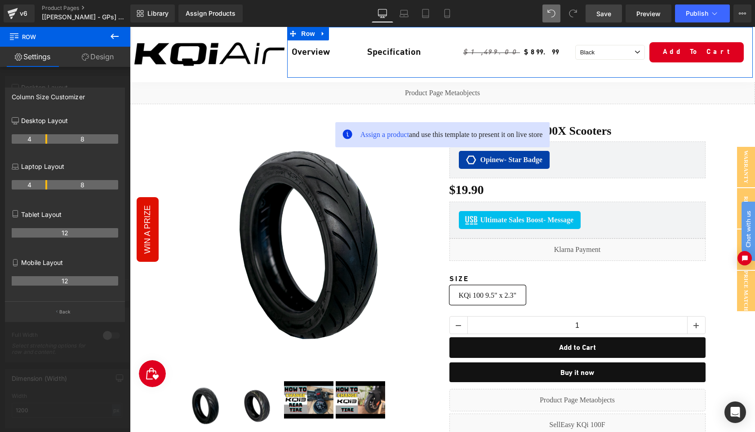
drag, startPoint x: 47, startPoint y: 185, endPoint x: 47, endPoint y: 193, distance: 8.5
click at [41, 185] on tr "4 8" at bounding box center [65, 184] width 107 height 9
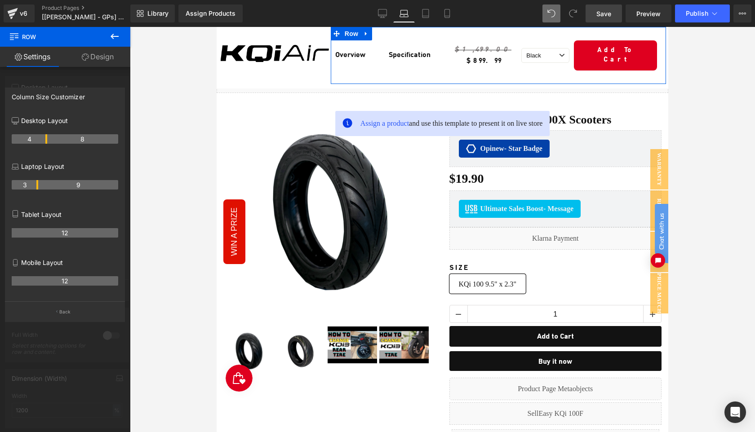
type input "100"
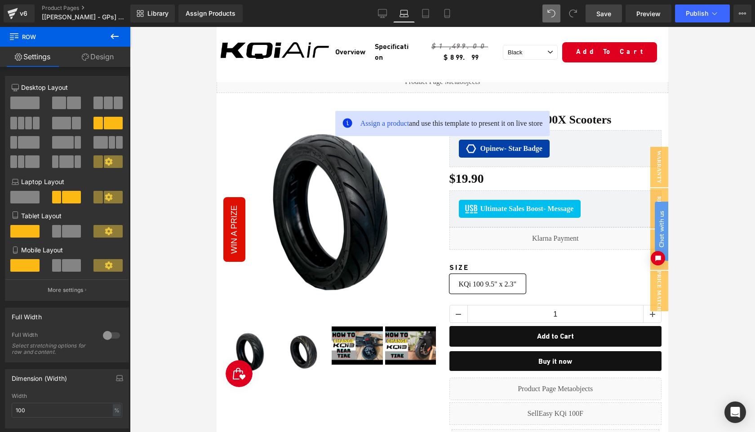
click at [733, 58] on div at bounding box center [442, 229] width 625 height 405
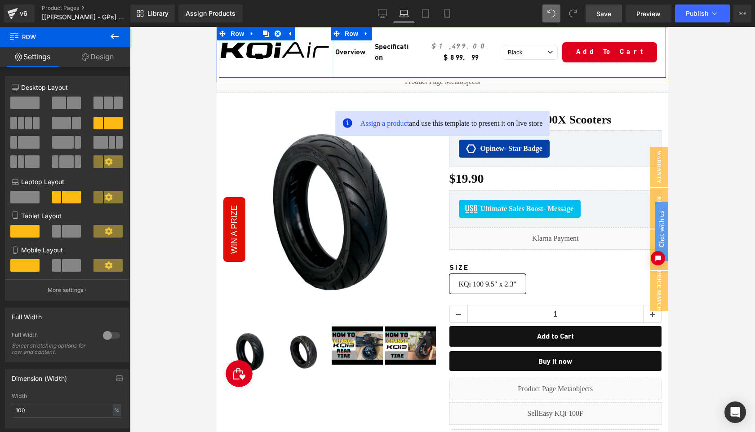
click at [412, 72] on div "Overview Text Block Specification Text Block Row" at bounding box center [373, 52] width 84 height 51
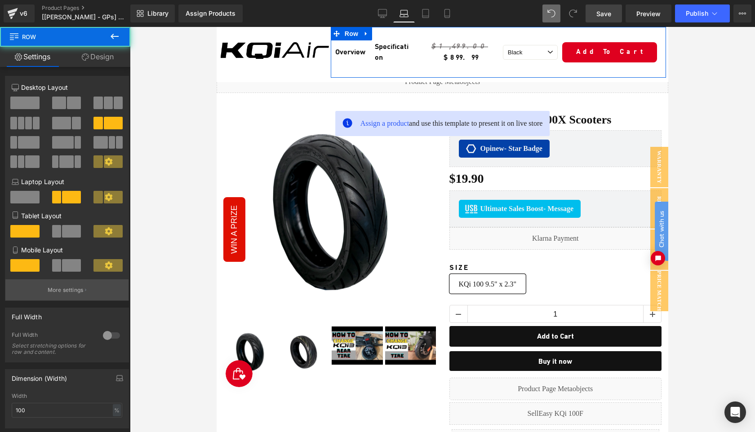
click at [73, 293] on p "More settings" at bounding box center [66, 290] width 36 height 8
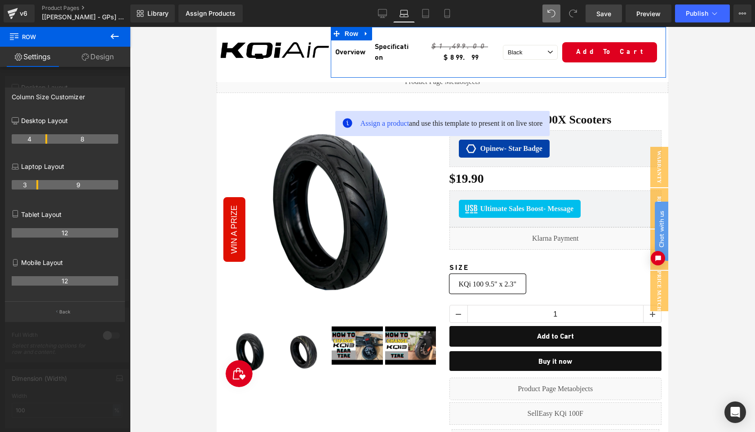
click at [38, 187] on th "9" at bounding box center [78, 184] width 80 height 9
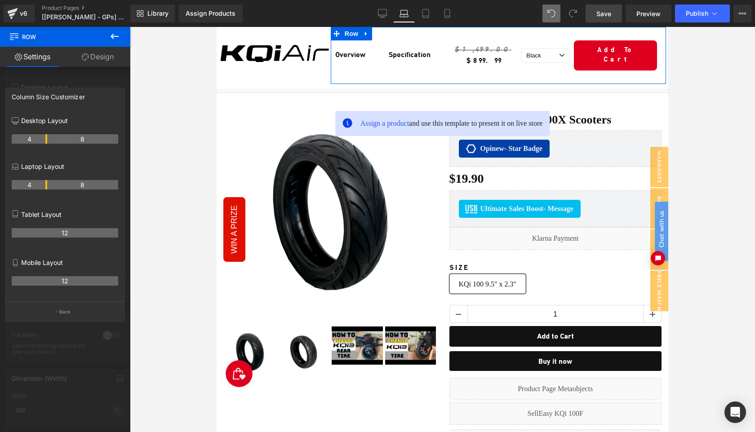
drag, startPoint x: 62, startPoint y: 188, endPoint x: 46, endPoint y: 187, distance: 15.7
click at [46, 187] on th "4" at bounding box center [30, 184] width 36 height 9
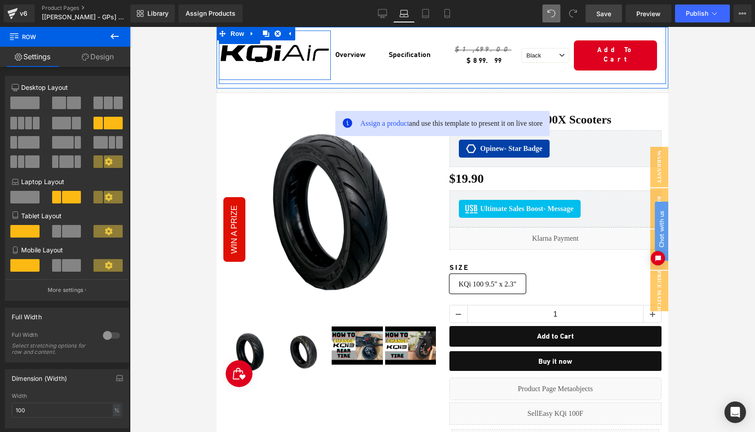
click at [309, 73] on div "Image Row" at bounding box center [275, 55] width 112 height 49
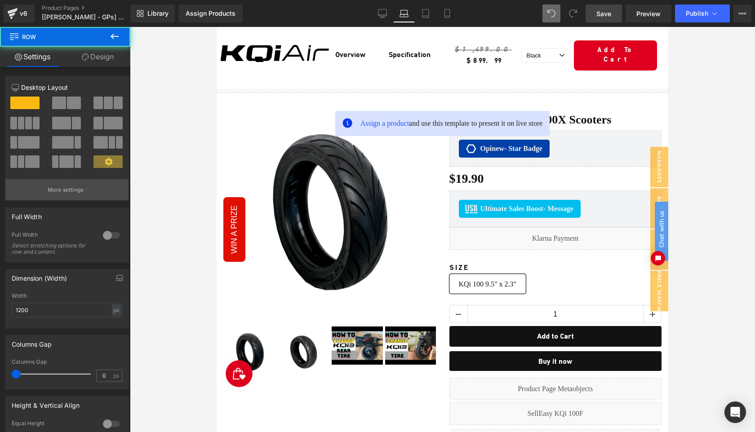
click at [62, 194] on p "More settings" at bounding box center [66, 190] width 36 height 8
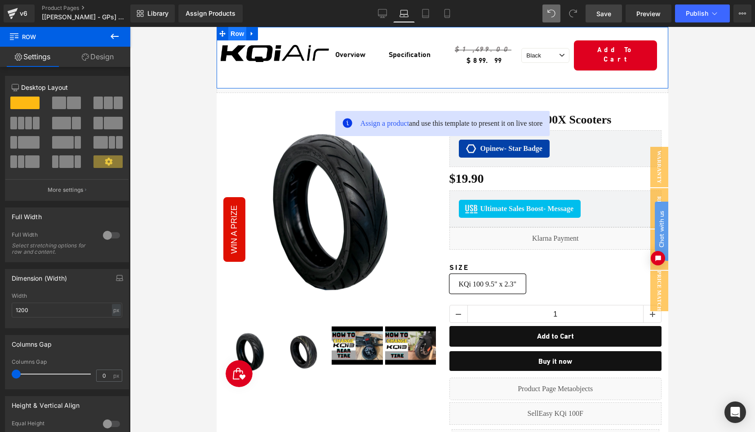
click at [236, 35] on span "Row" at bounding box center [237, 33] width 18 height 13
click at [53, 190] on p "More settings" at bounding box center [66, 190] width 36 height 8
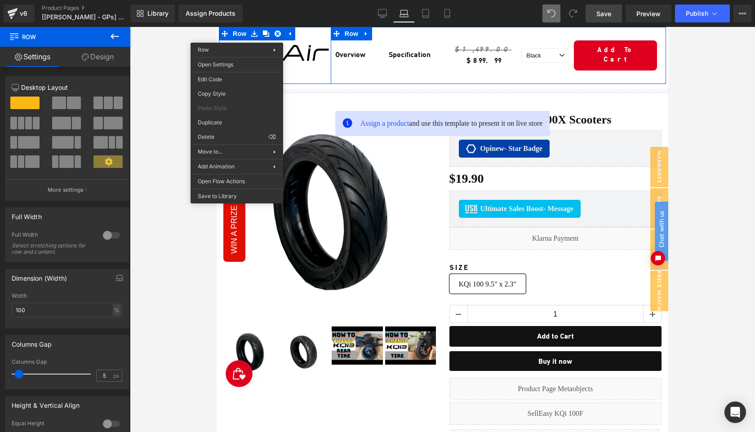
click at [338, 68] on div "Overview Text Block Specification Text Block Row" at bounding box center [387, 55] width 112 height 57
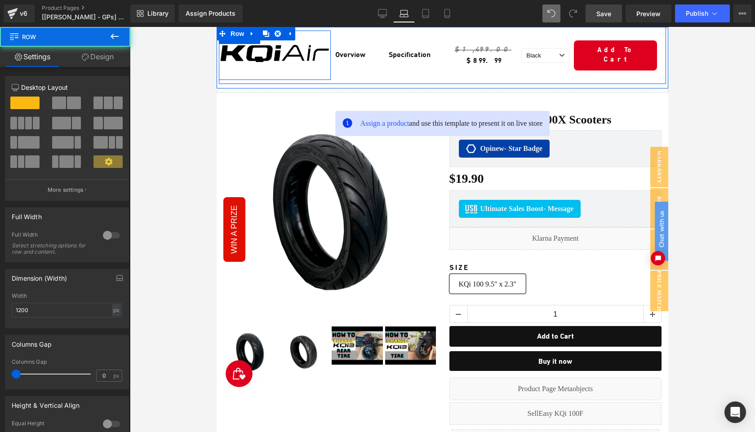
click at [318, 72] on div "Image Row" at bounding box center [275, 55] width 112 height 49
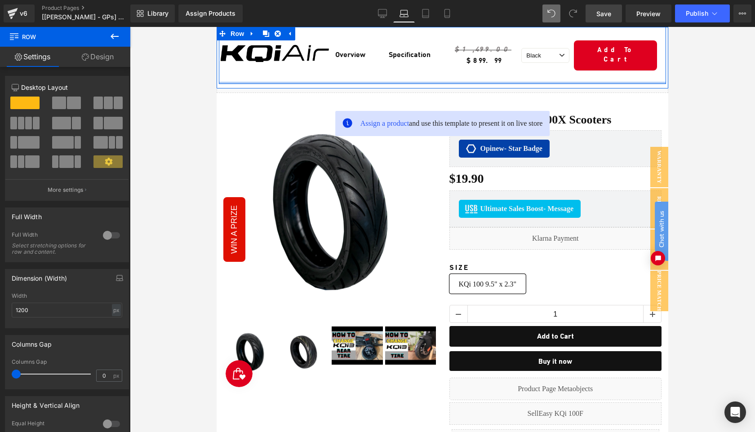
click at [331, 82] on div at bounding box center [442, 83] width 447 height 2
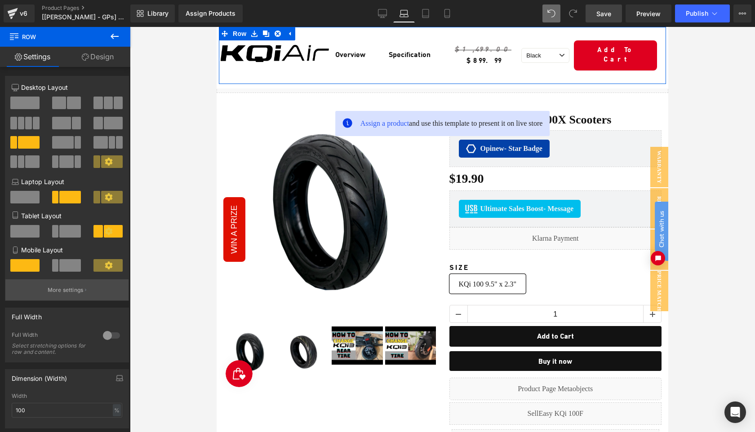
click at [54, 289] on p "More settings" at bounding box center [66, 290] width 36 height 8
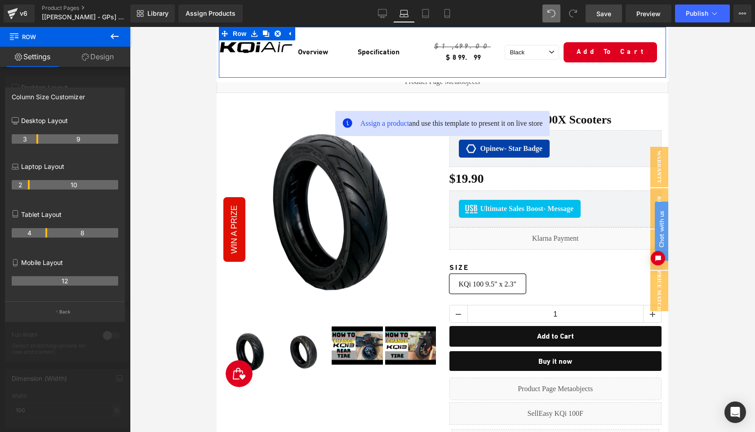
drag, startPoint x: 37, startPoint y: 187, endPoint x: 32, endPoint y: 187, distance: 5.0
click at [32, 187] on tr "2 10" at bounding box center [65, 184] width 107 height 9
click at [61, 316] on p "Back" at bounding box center [65, 312] width 12 height 7
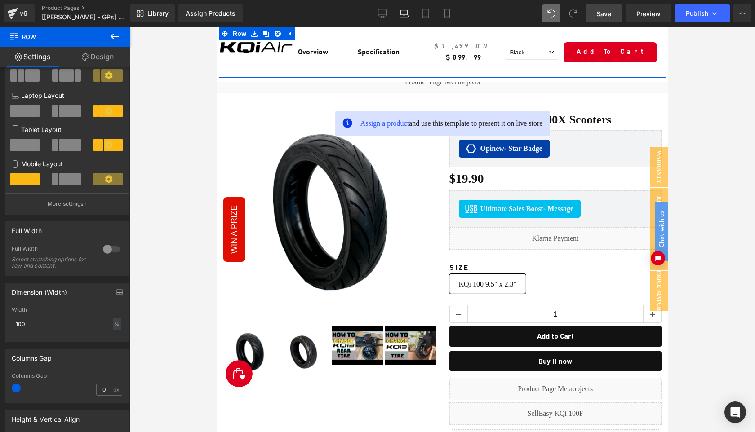
scroll to position [284, 0]
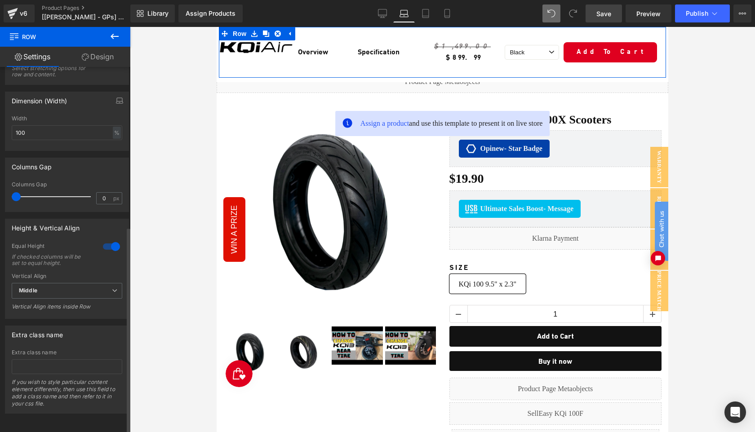
click at [107, 243] on div at bounding box center [112, 247] width 22 height 14
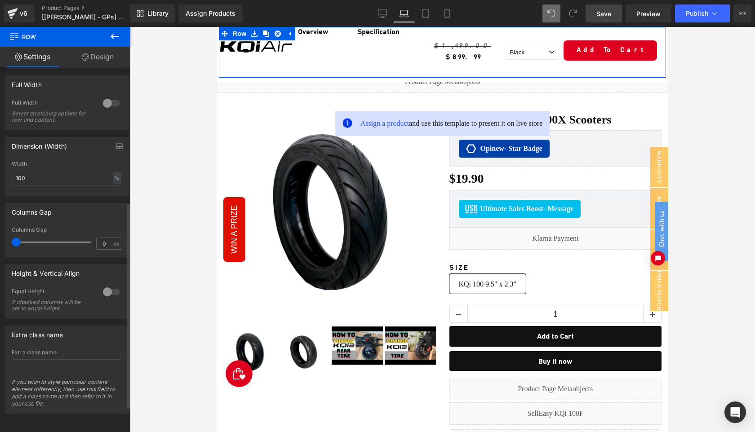
scroll to position [241, 0]
click at [108, 285] on div at bounding box center [112, 292] width 22 height 14
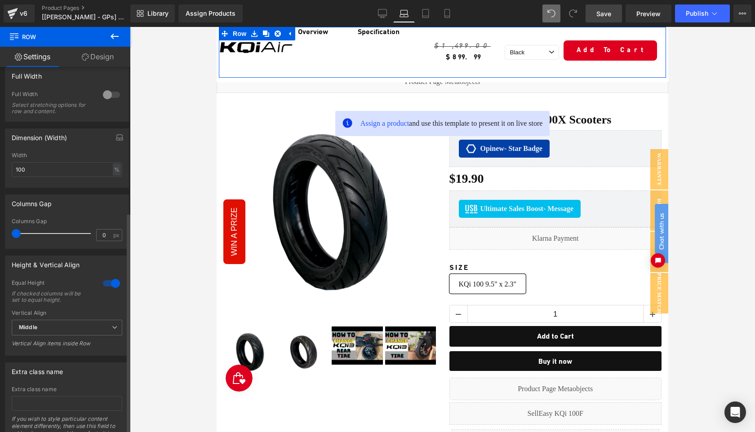
scroll to position [284, 0]
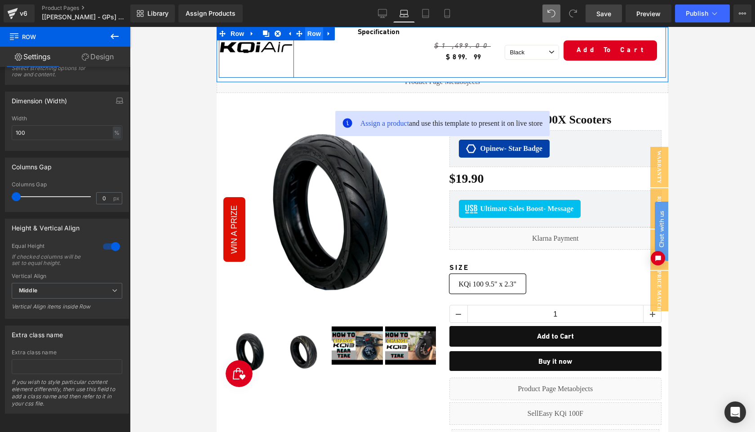
click at [311, 37] on span "Row" at bounding box center [314, 33] width 18 height 13
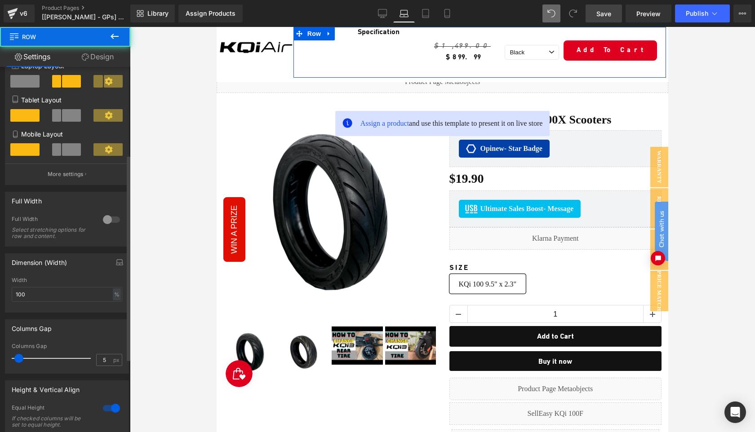
scroll to position [286, 0]
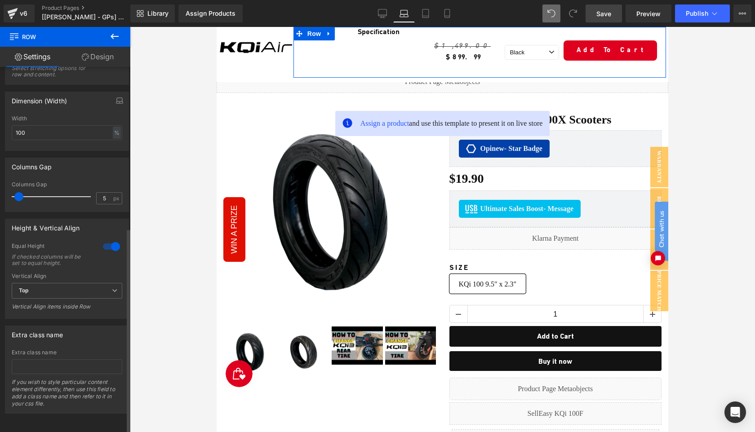
click at [104, 241] on div at bounding box center [112, 247] width 22 height 14
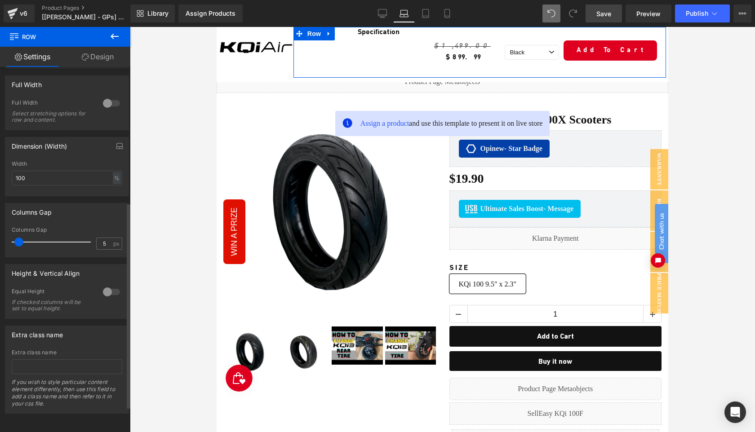
scroll to position [241, 0]
click at [102, 285] on div at bounding box center [112, 292] width 22 height 14
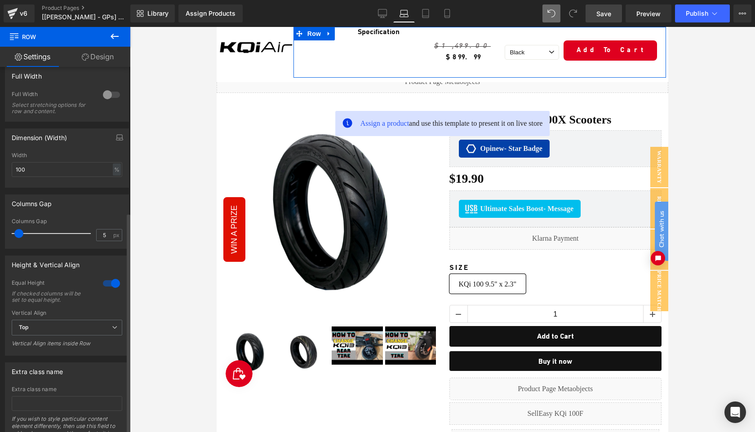
scroll to position [286, 0]
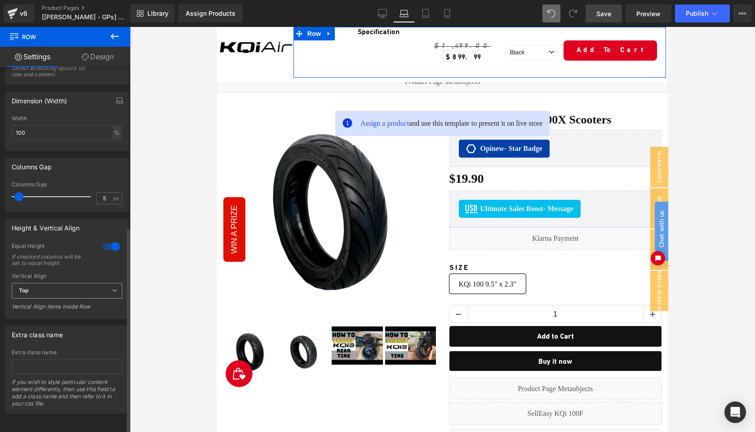
click at [60, 287] on span "Top" at bounding box center [67, 291] width 111 height 16
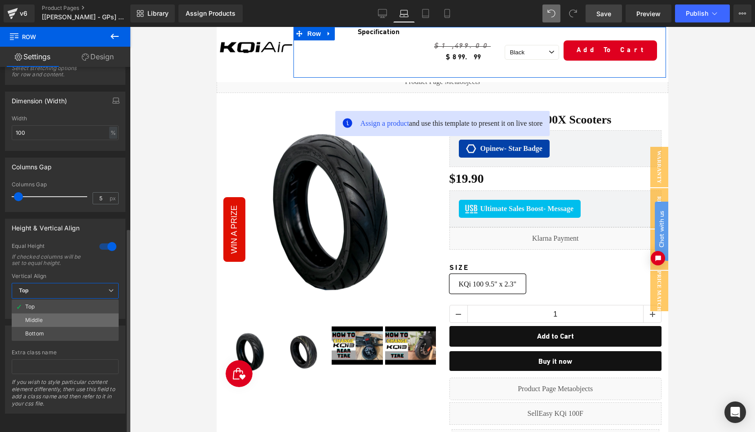
click at [59, 314] on li "Middle" at bounding box center [65, 320] width 107 height 13
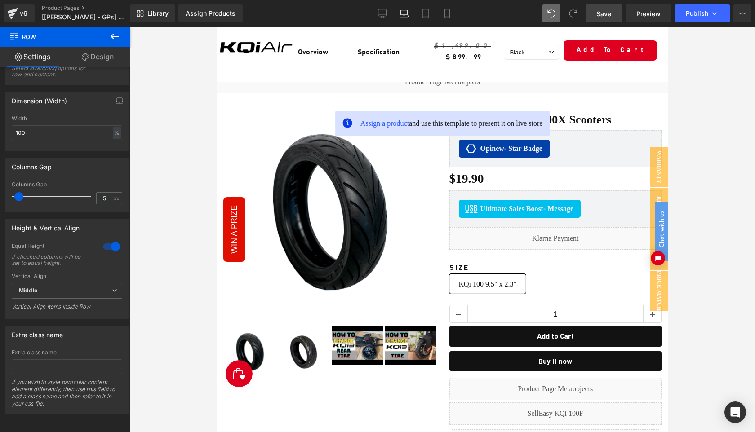
click at [746, 116] on div at bounding box center [442, 229] width 625 height 405
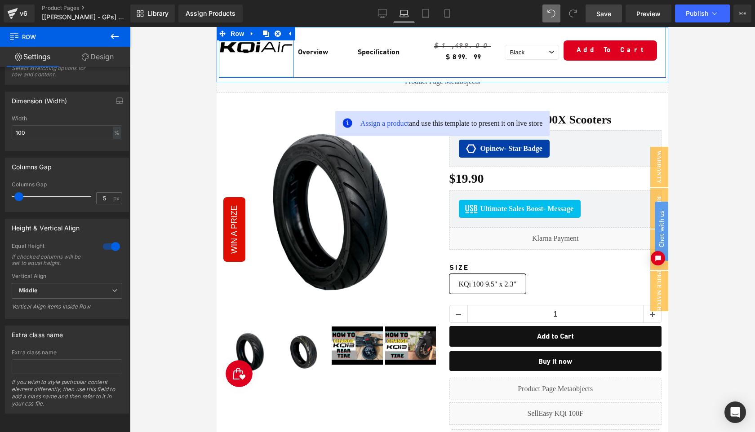
click at [244, 68] on div "Image Row" at bounding box center [256, 52] width 75 height 49
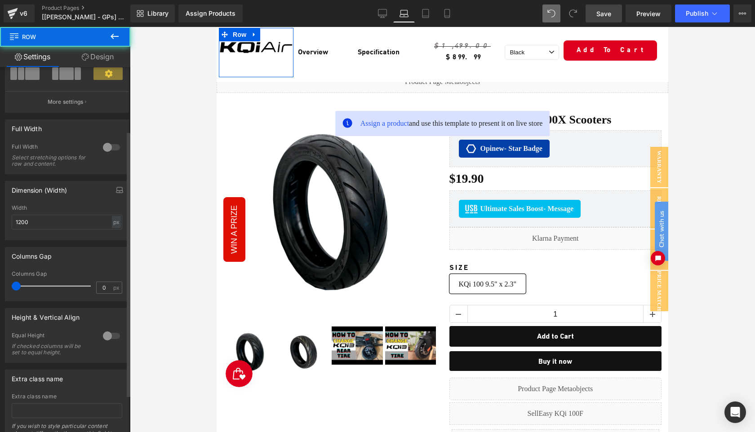
scroll to position [139, 0]
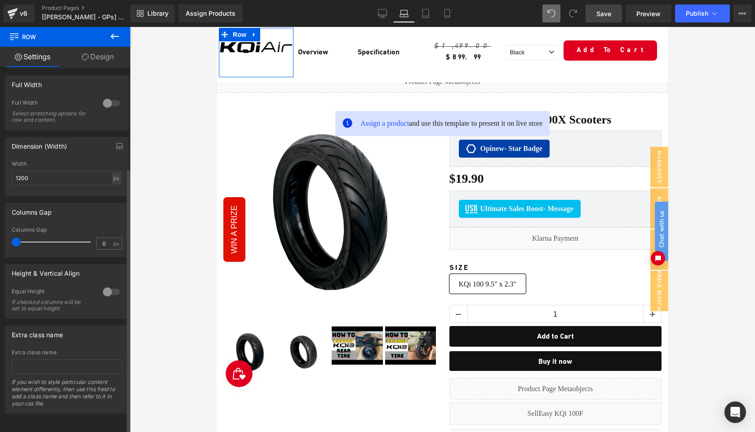
click at [111, 289] on div at bounding box center [112, 292] width 22 height 14
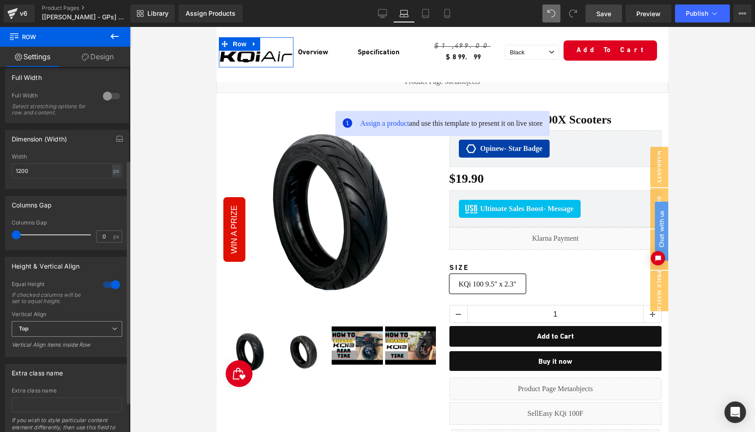
click at [85, 331] on span "Top" at bounding box center [67, 329] width 111 height 16
click at [78, 354] on li "Middle" at bounding box center [65, 358] width 107 height 13
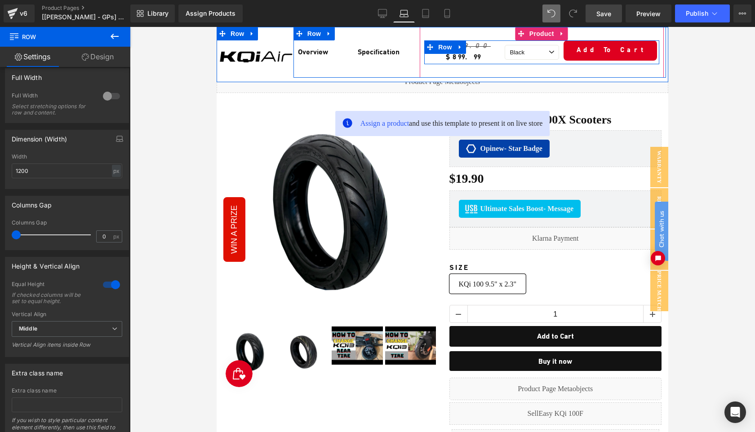
drag, startPoint x: 442, startPoint y: 48, endPoint x: 227, endPoint y: 156, distance: 240.4
click at [442, 48] on span "Row" at bounding box center [445, 46] width 18 height 13
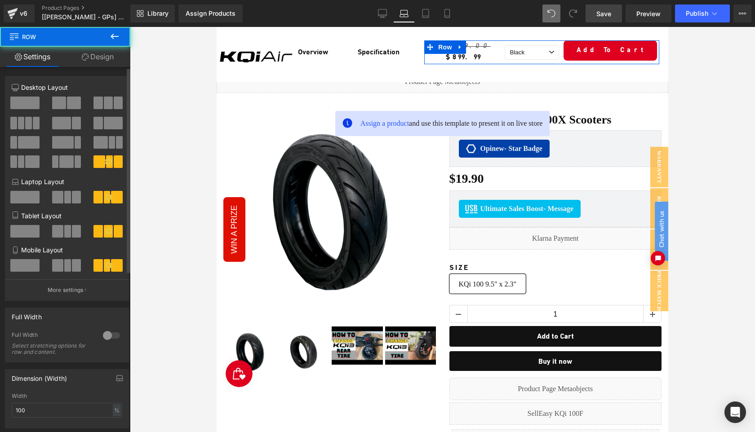
scroll to position [24, 0]
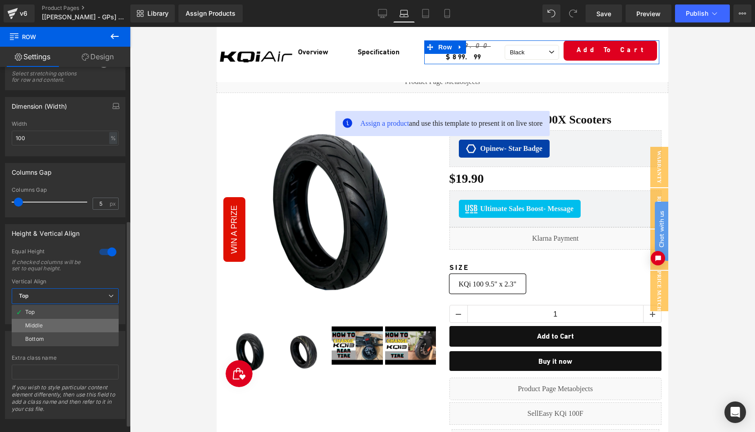
click at [72, 326] on li "Middle" at bounding box center [65, 325] width 107 height 13
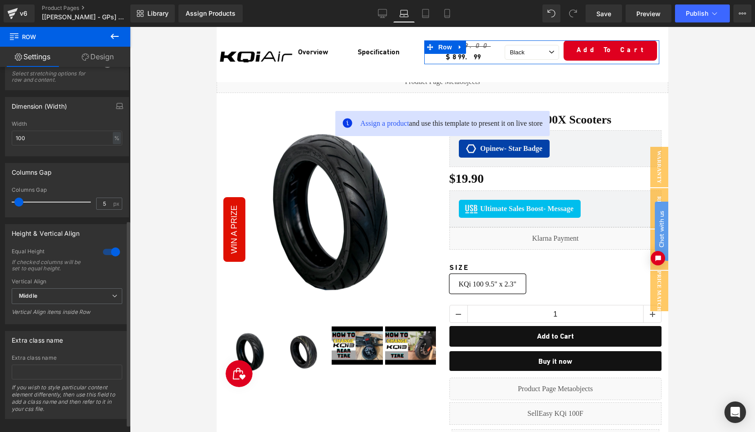
click at [106, 253] on div at bounding box center [112, 252] width 22 height 14
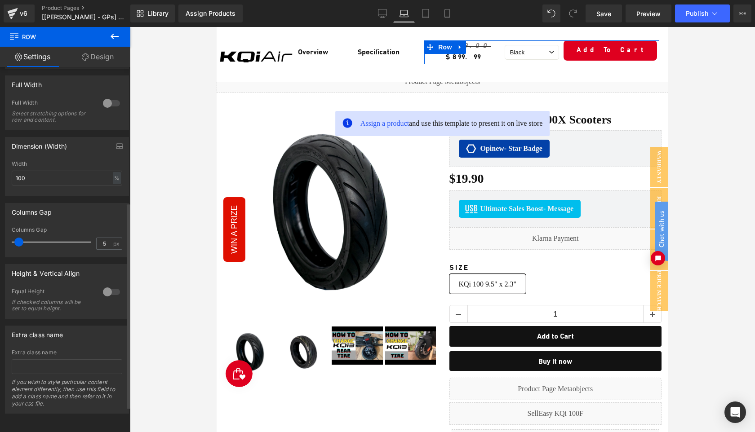
click at [106, 287] on div at bounding box center [112, 292] width 22 height 14
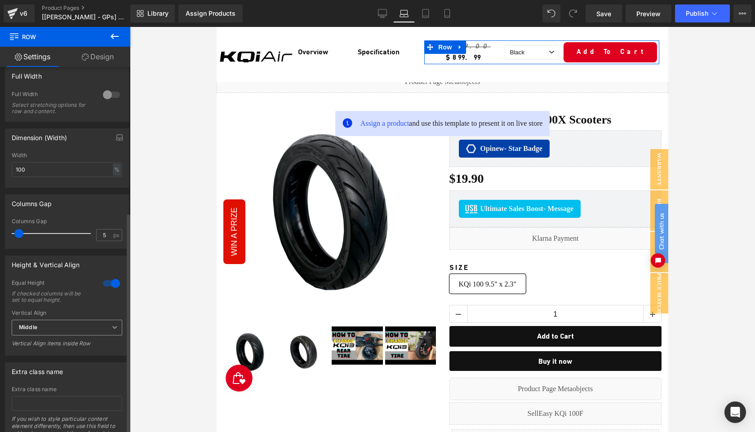
scroll to position [272, 0]
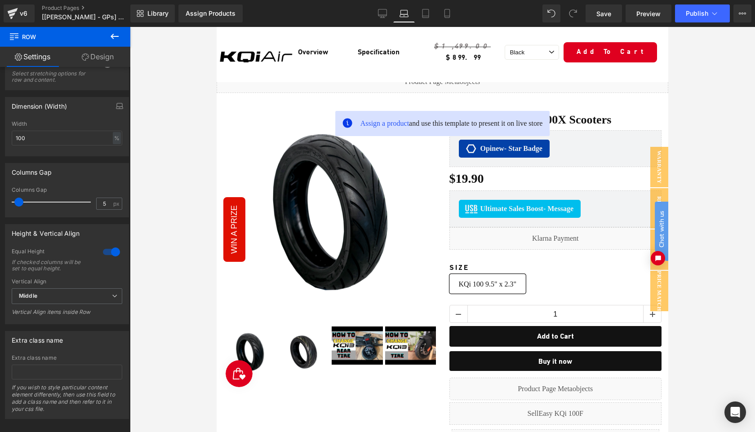
click at [739, 97] on div at bounding box center [442, 229] width 625 height 405
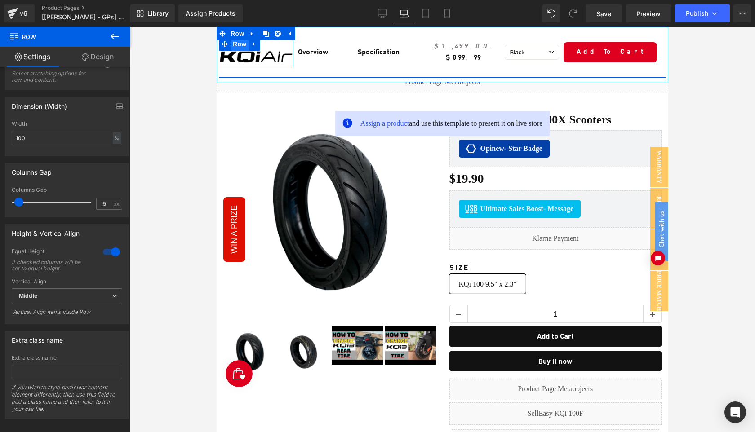
click at [239, 46] on span "Row" at bounding box center [240, 43] width 18 height 13
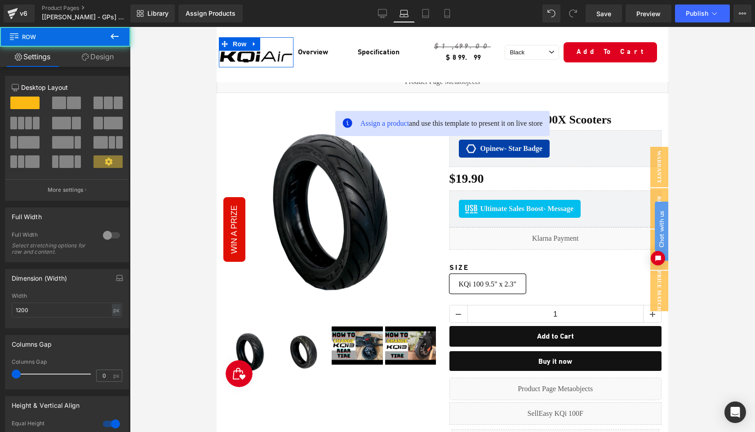
click at [98, 59] on link "Design" at bounding box center [97, 57] width 65 height 20
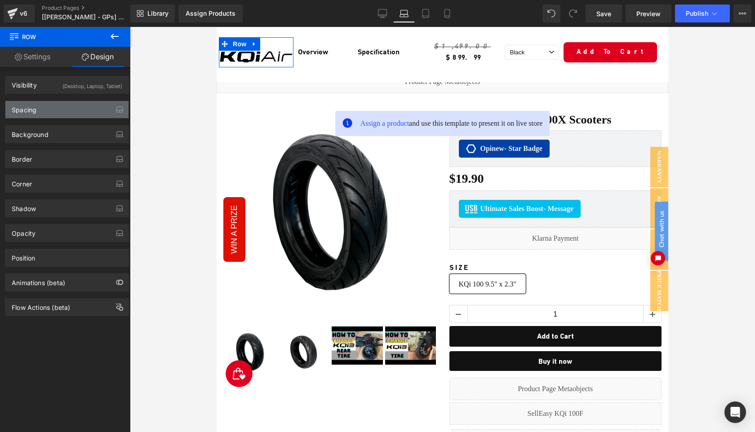
click at [44, 112] on div "Spacing" at bounding box center [66, 109] width 123 height 17
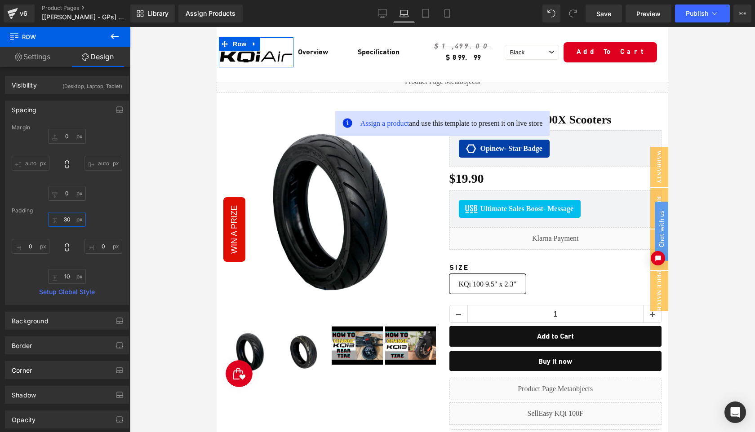
click at [70, 218] on input "30" at bounding box center [67, 219] width 38 height 15
type input "10"
click at [741, 121] on div at bounding box center [442, 229] width 625 height 405
click at [426, 13] on icon at bounding box center [425, 13] width 9 height 9
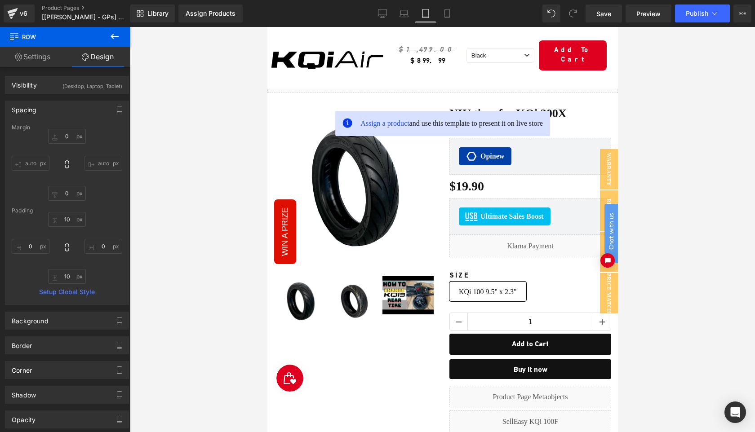
type input "0"
type input "30"
type input "0"
type input "10"
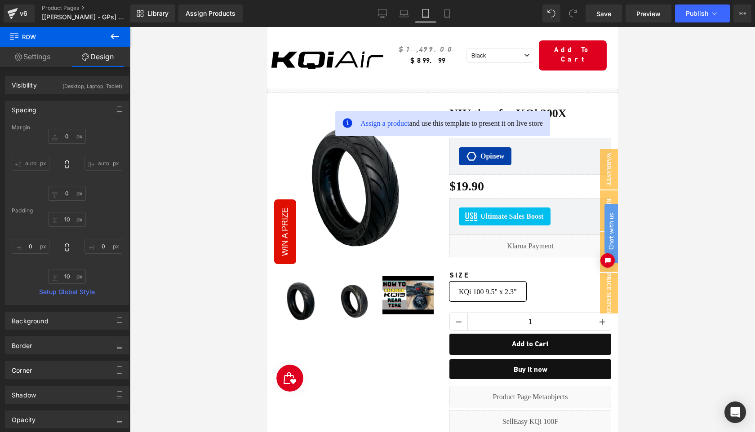
type input "0"
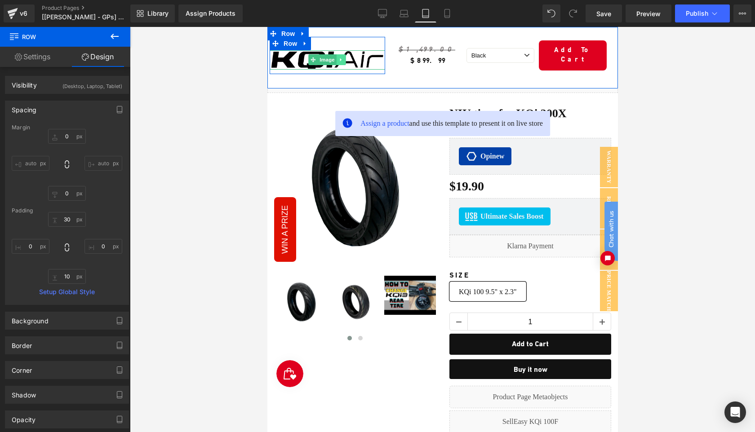
click at [340, 58] on icon at bounding box center [340, 59] width 1 height 3
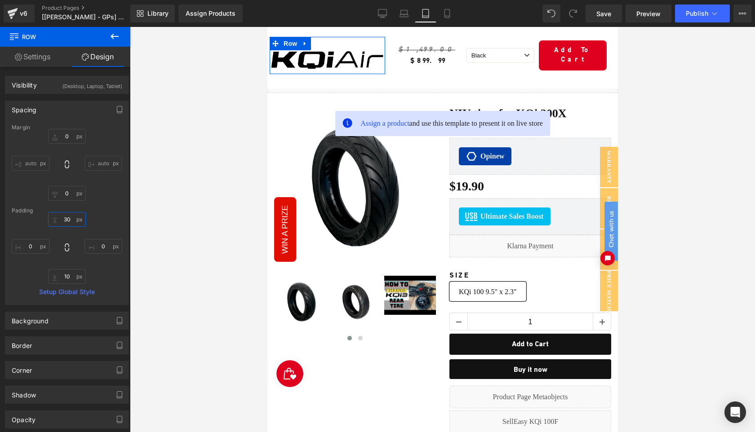
click at [71, 220] on input "30" at bounding box center [67, 219] width 38 height 15
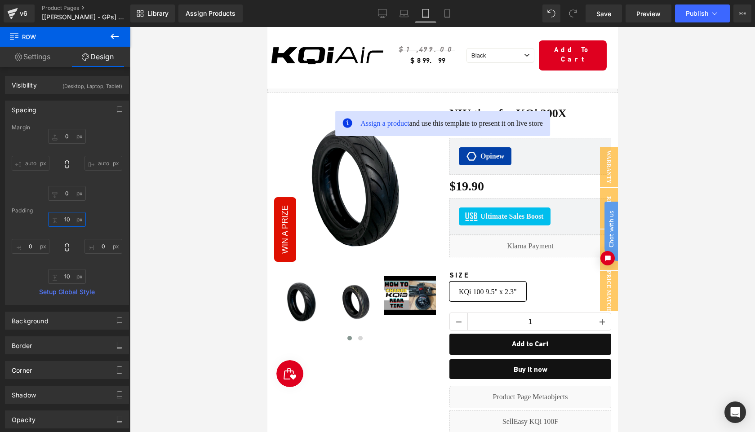
type input "10"
click at [715, 103] on div at bounding box center [442, 229] width 625 height 405
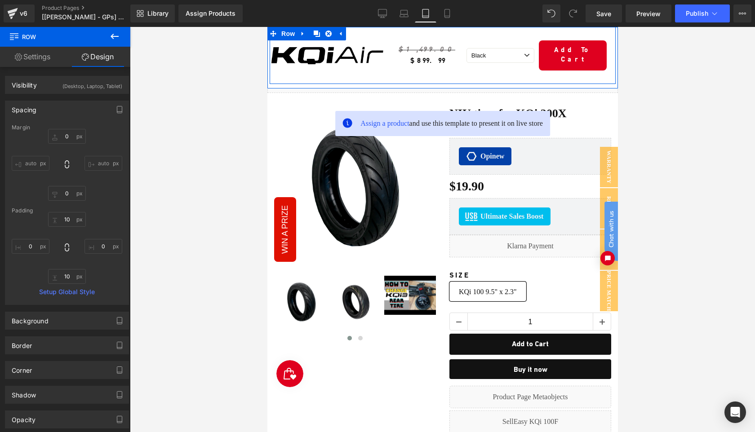
click at [378, 70] on div "Image Row" at bounding box center [327, 55] width 116 height 57
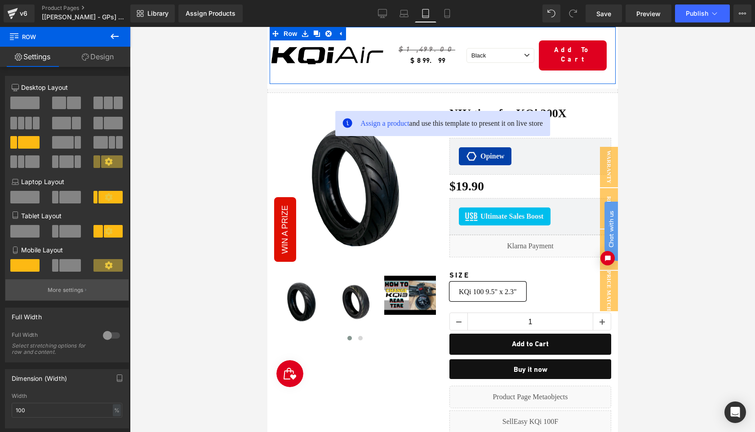
click at [70, 296] on button "More settings" at bounding box center [66, 290] width 123 height 21
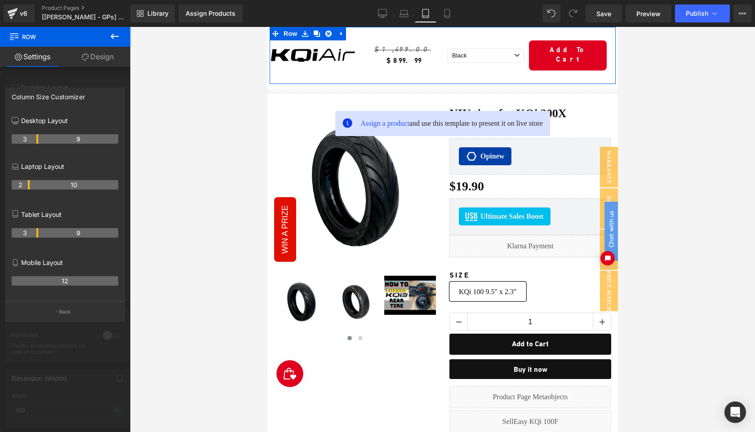
drag, startPoint x: 46, startPoint y: 234, endPoint x: 40, endPoint y: 234, distance: 6.3
click at [40, 234] on tr "3 9" at bounding box center [65, 232] width 107 height 9
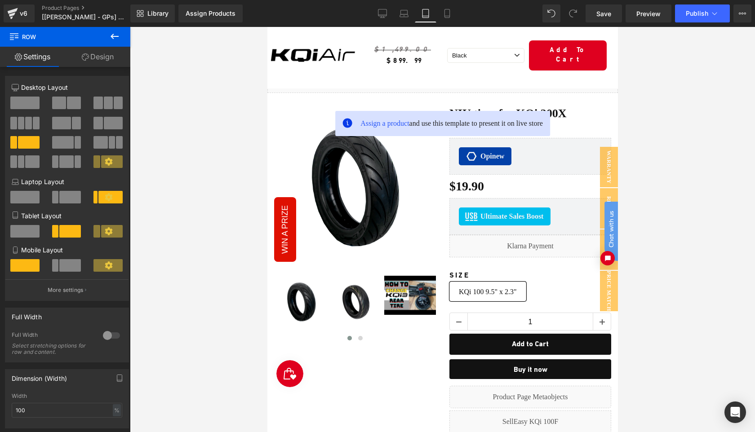
click at [699, 91] on div at bounding box center [442, 229] width 625 height 405
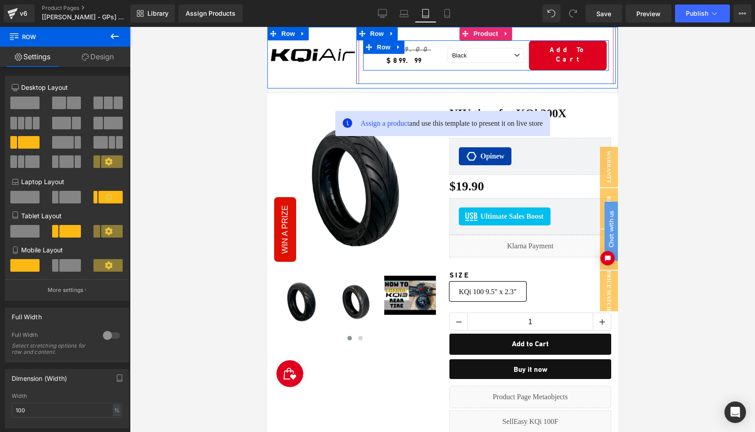
click at [425, 58] on div "$1,499.00 $899.99 (P) Price" at bounding box center [404, 55] width 82 height 30
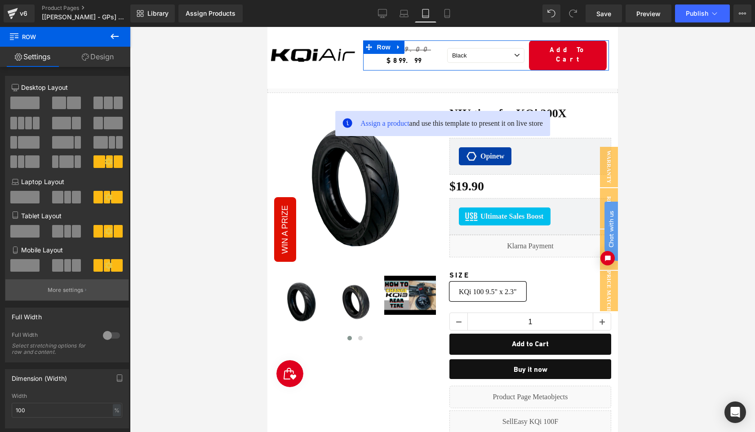
click at [62, 290] on p "More settings" at bounding box center [66, 290] width 36 height 8
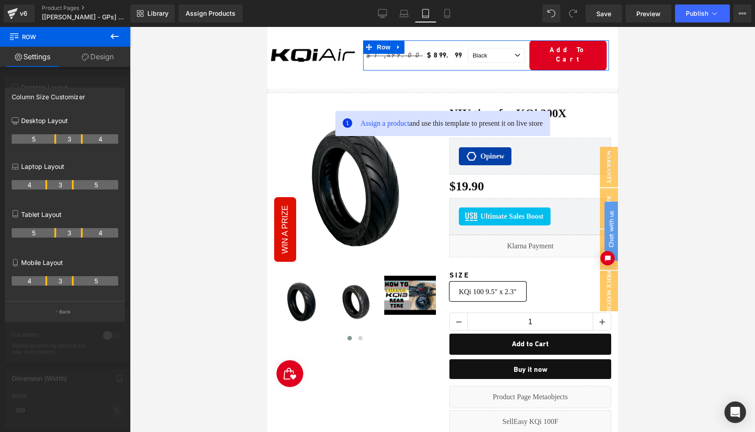
drag, startPoint x: 46, startPoint y: 233, endPoint x: 58, endPoint y: 233, distance: 11.7
click at [58, 233] on tr "5 3 4" at bounding box center [65, 232] width 107 height 9
click at [724, 99] on div at bounding box center [442, 229] width 625 height 405
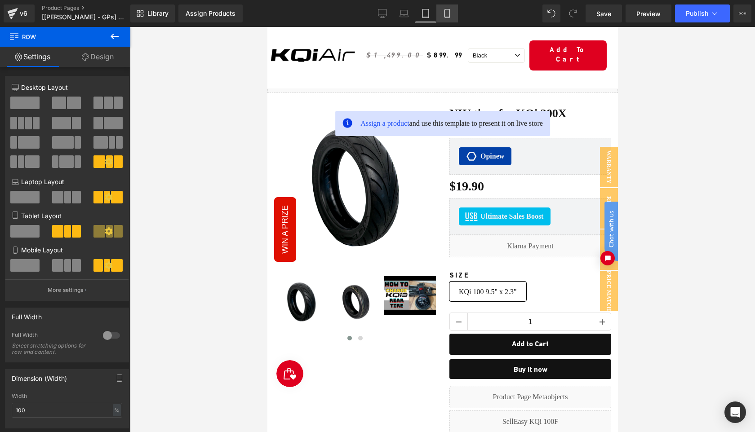
click at [447, 18] on link "Mobile" at bounding box center [447, 13] width 22 height 18
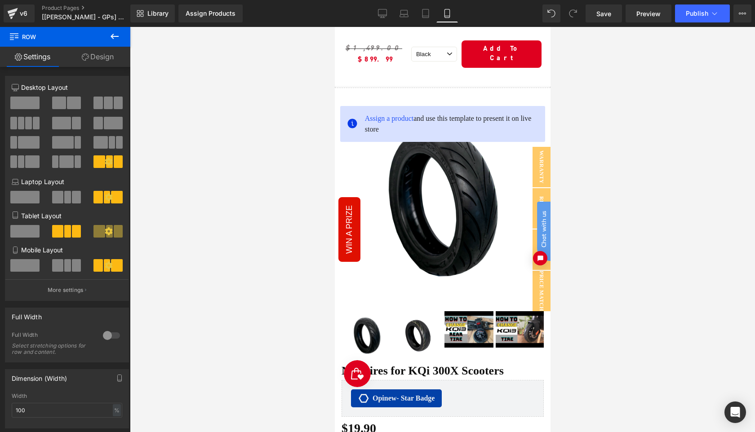
click at [612, 88] on div at bounding box center [442, 229] width 625 height 405
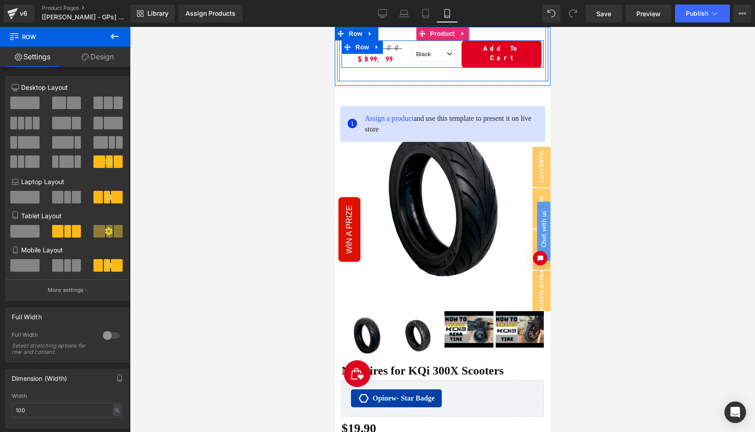
click at [401, 58] on div "$1,499.00 $899.99 (P) Price" at bounding box center [374, 53] width 67 height 27
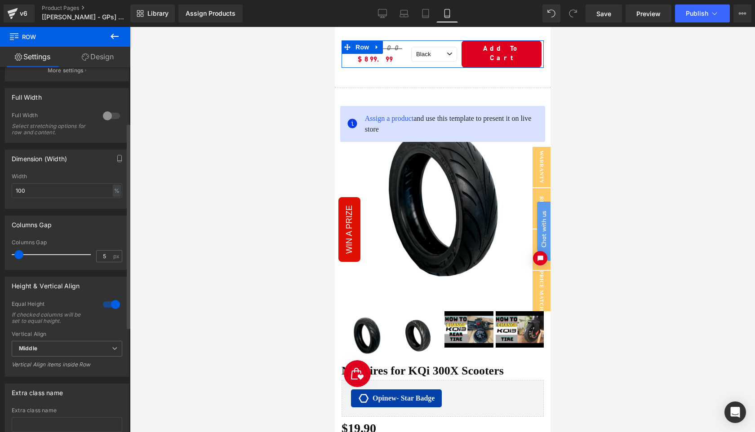
scroll to position [75, 0]
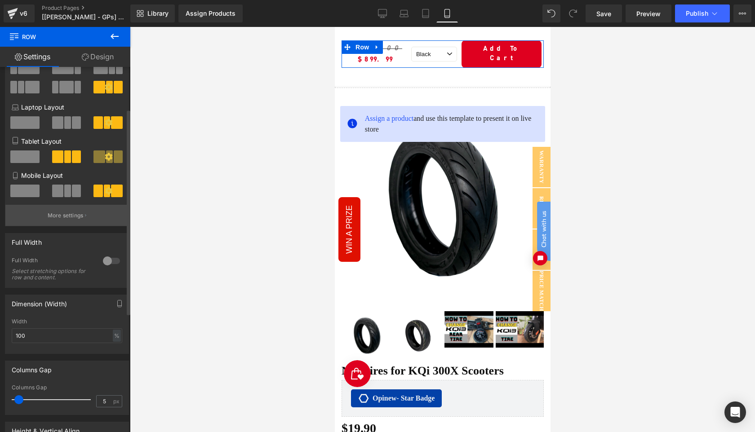
click at [63, 219] on p "More settings" at bounding box center [66, 216] width 36 height 8
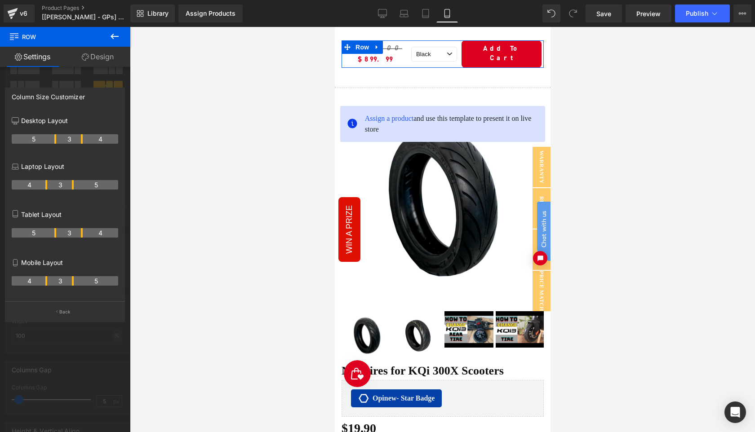
click at [75, 285] on tr "4 3 5" at bounding box center [65, 280] width 107 height 9
click at [49, 282] on tr "4 3 5" at bounding box center [65, 280] width 107 height 9
click at [637, 154] on div at bounding box center [442, 229] width 625 height 405
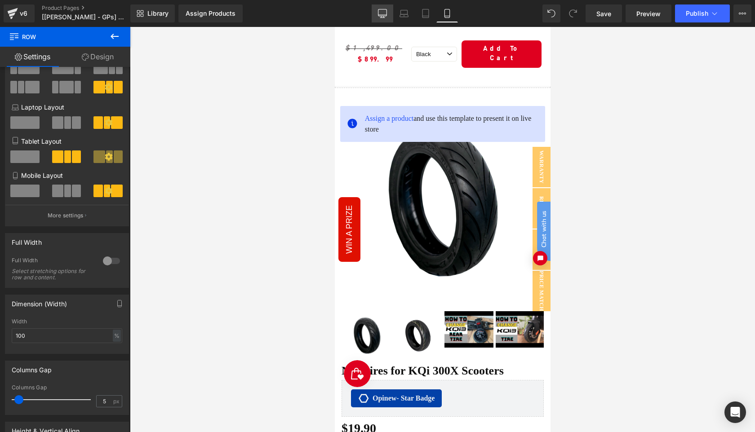
drag, startPoint x: 386, startPoint y: 18, endPoint x: 358, endPoint y: 18, distance: 27.9
click at [386, 18] on link "Desktop" at bounding box center [383, 13] width 22 height 18
type input "1200"
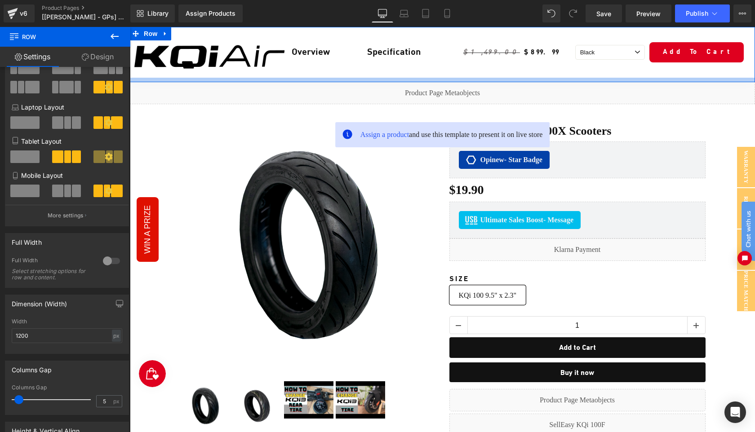
click at [183, 80] on div at bounding box center [442, 80] width 625 height 4
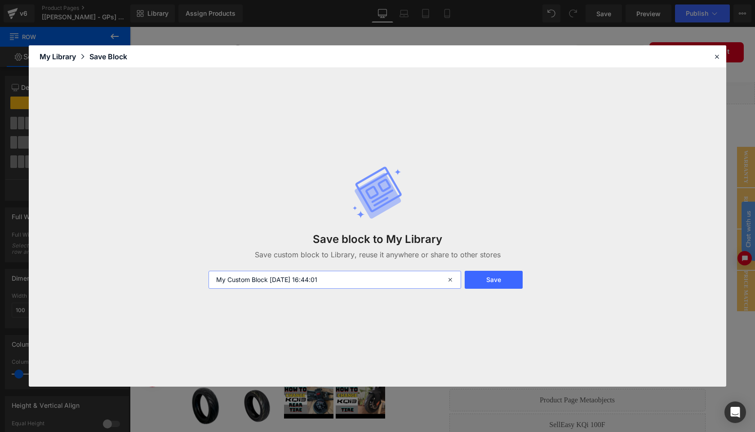
click at [337, 282] on input "My Custom Block [DATE] 16:44:01" at bounding box center [335, 280] width 253 height 18
type input "V6 Sticky Header"
click at [503, 278] on button "Save" at bounding box center [494, 280] width 58 height 18
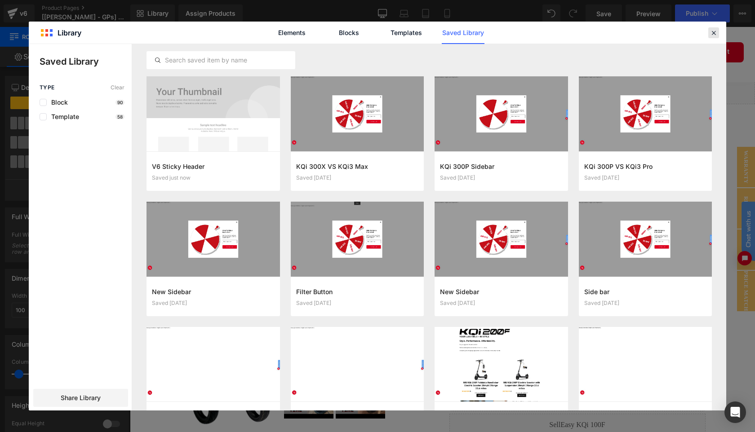
click at [712, 35] on icon at bounding box center [714, 33] width 8 height 8
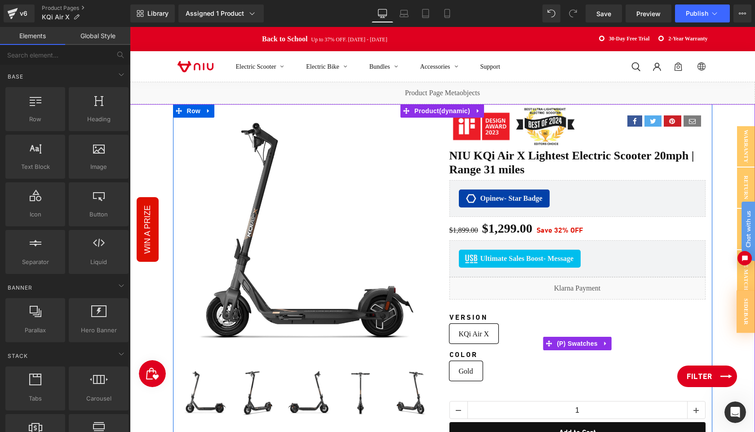
scroll to position [4795, 0]
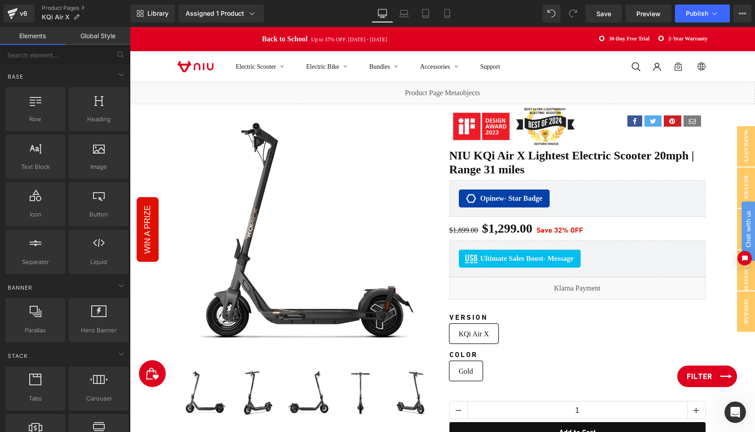
click at [712, 379] on link "Filter" at bounding box center [707, 377] width 60 height 22
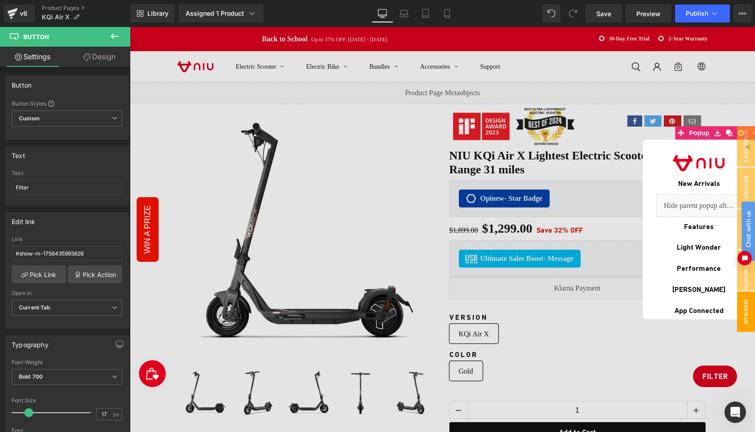
click at [101, 62] on link "Design" at bounding box center [99, 57] width 65 height 20
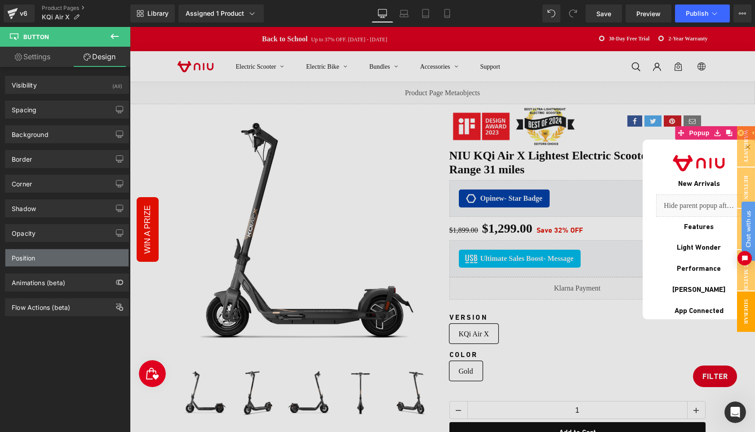
click at [53, 257] on div "Position" at bounding box center [66, 257] width 123 height 17
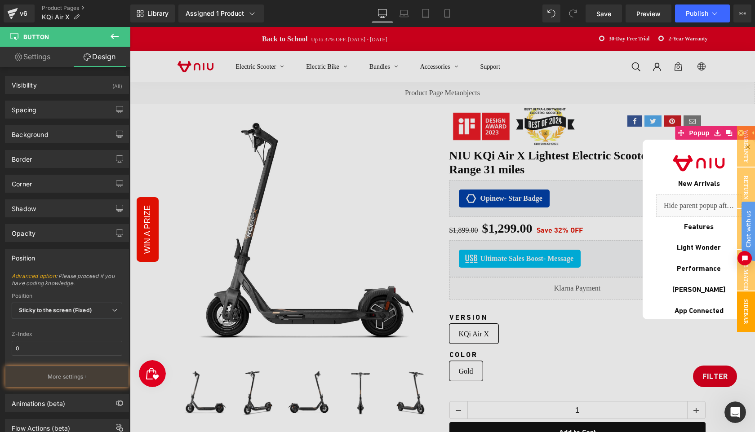
type input "999"
